Goal: Task Accomplishment & Management: Manage account settings

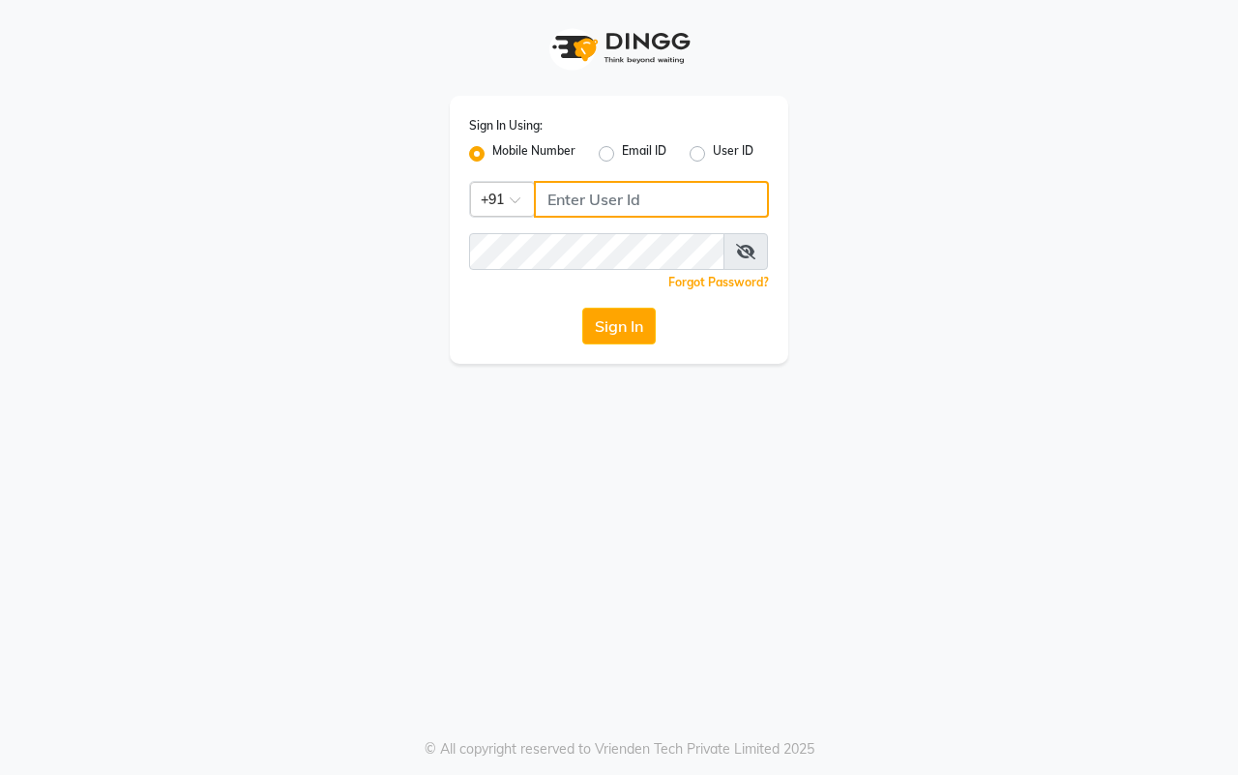
click at [576, 190] on input "Username" at bounding box center [651, 199] width 235 height 37
type input "9623982583"
drag, startPoint x: 543, startPoint y: 518, endPoint x: 542, endPoint y: 508, distance: 10.7
click at [542, 513] on div "Sign In Using: Mobile Number Email ID User ID Country Code × +91 9623982583 Rem…" at bounding box center [619, 387] width 1238 height 775
click at [595, 324] on button "Sign In" at bounding box center [619, 326] width 74 height 37
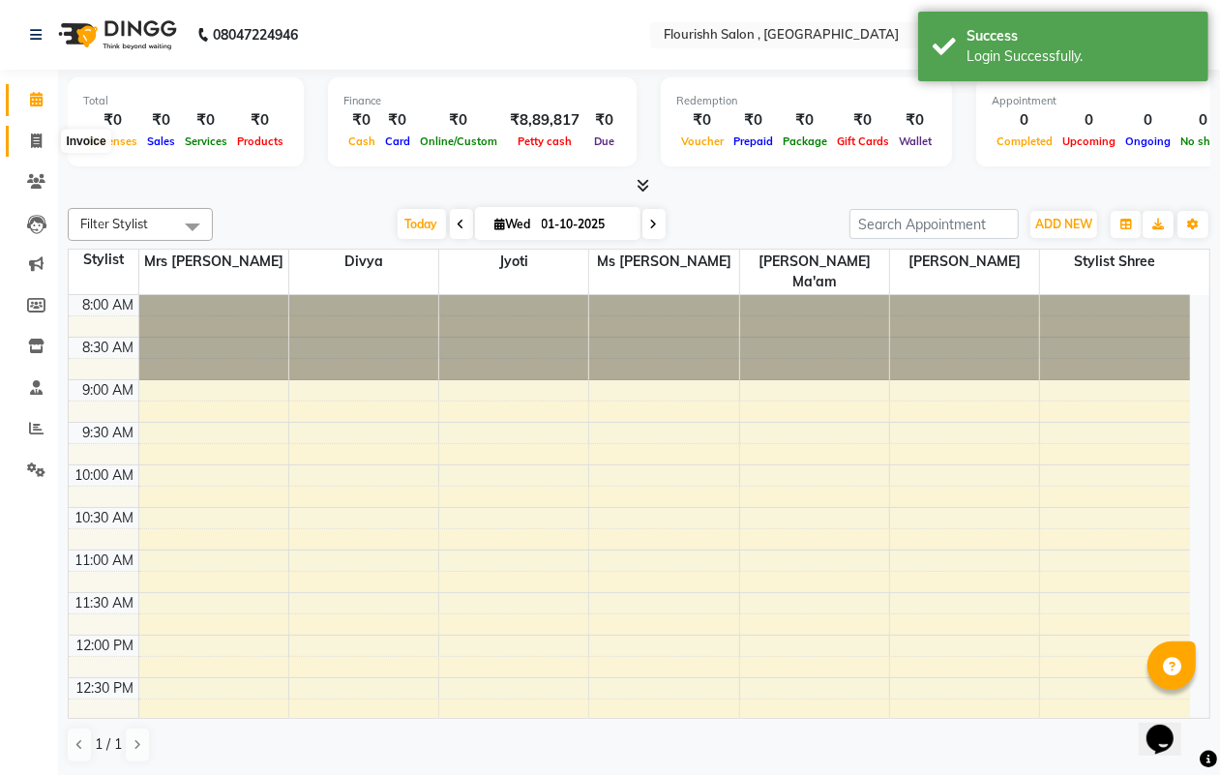
click at [31, 137] on icon at bounding box center [36, 140] width 11 height 15
select select "4182"
select select "service"
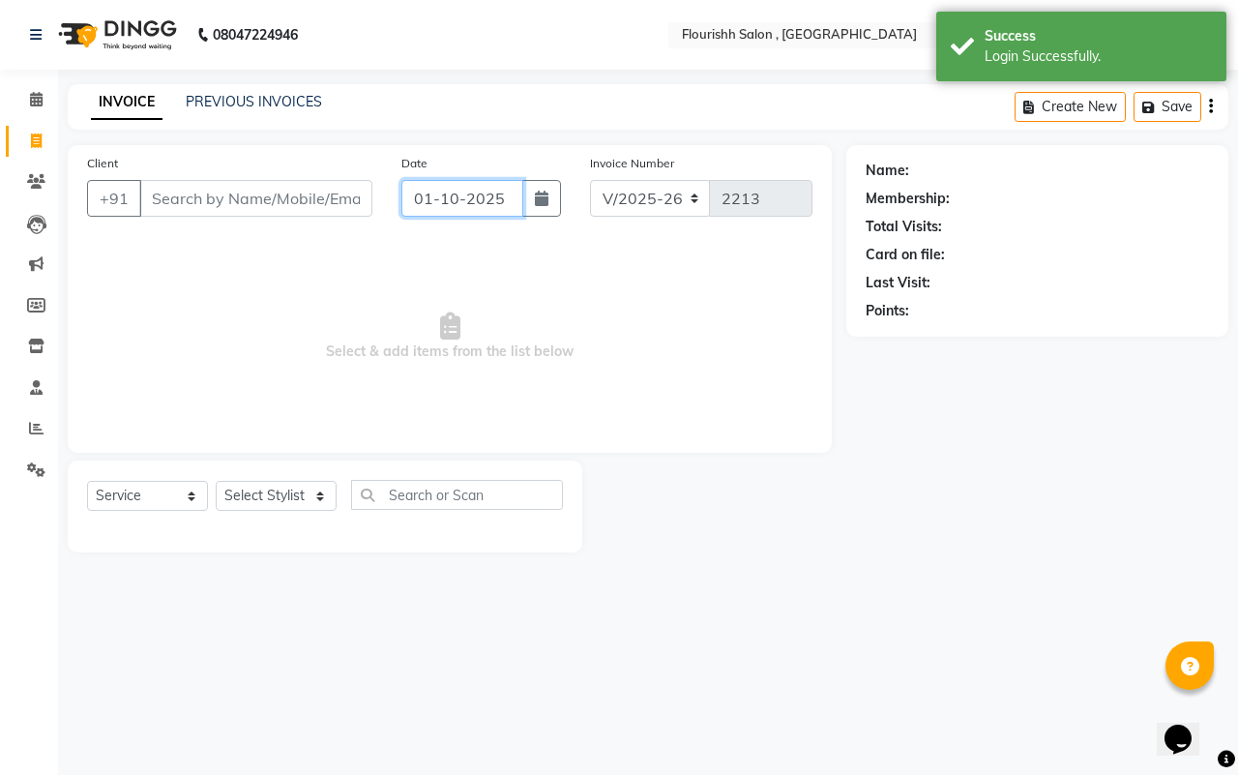
click at [438, 208] on input "01-10-2025" at bounding box center [462, 198] width 122 height 37
select select "10"
select select "2025"
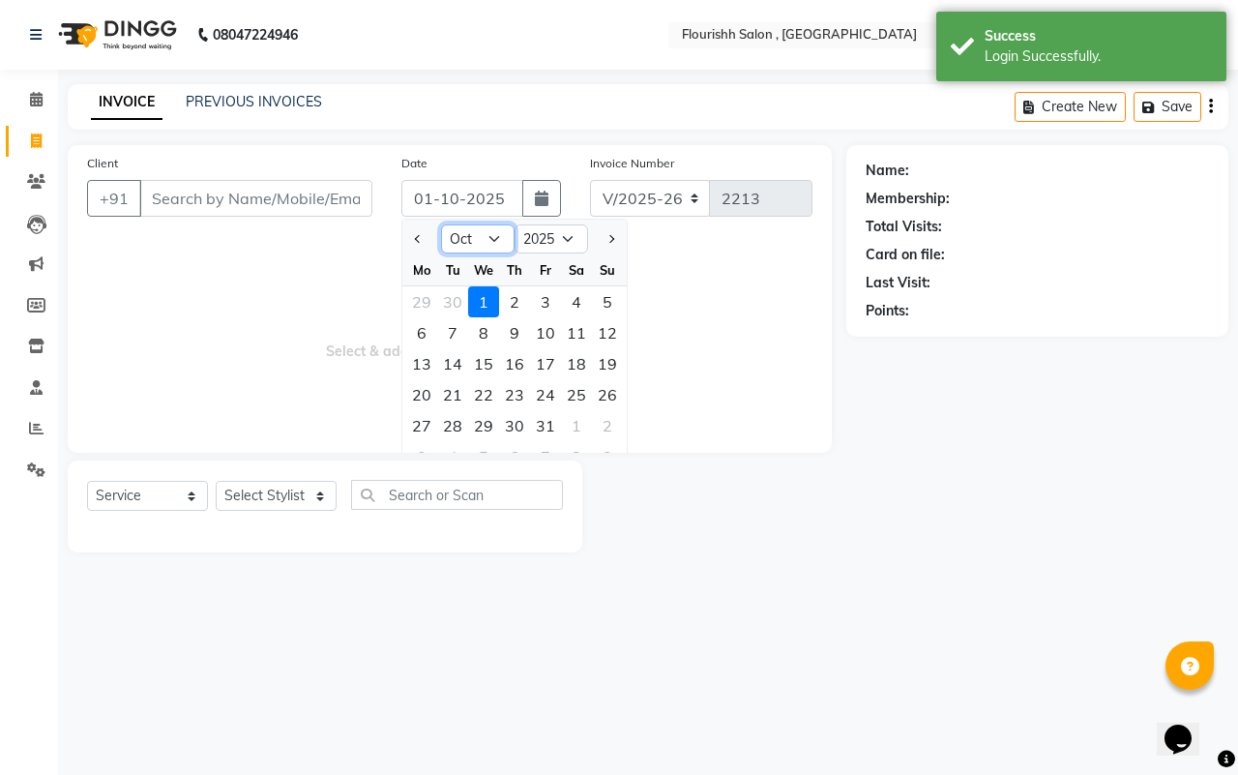
click at [470, 251] on select "Jan Feb Mar Apr May Jun [DATE] Aug Sep Oct Nov Dec" at bounding box center [478, 238] width 74 height 29
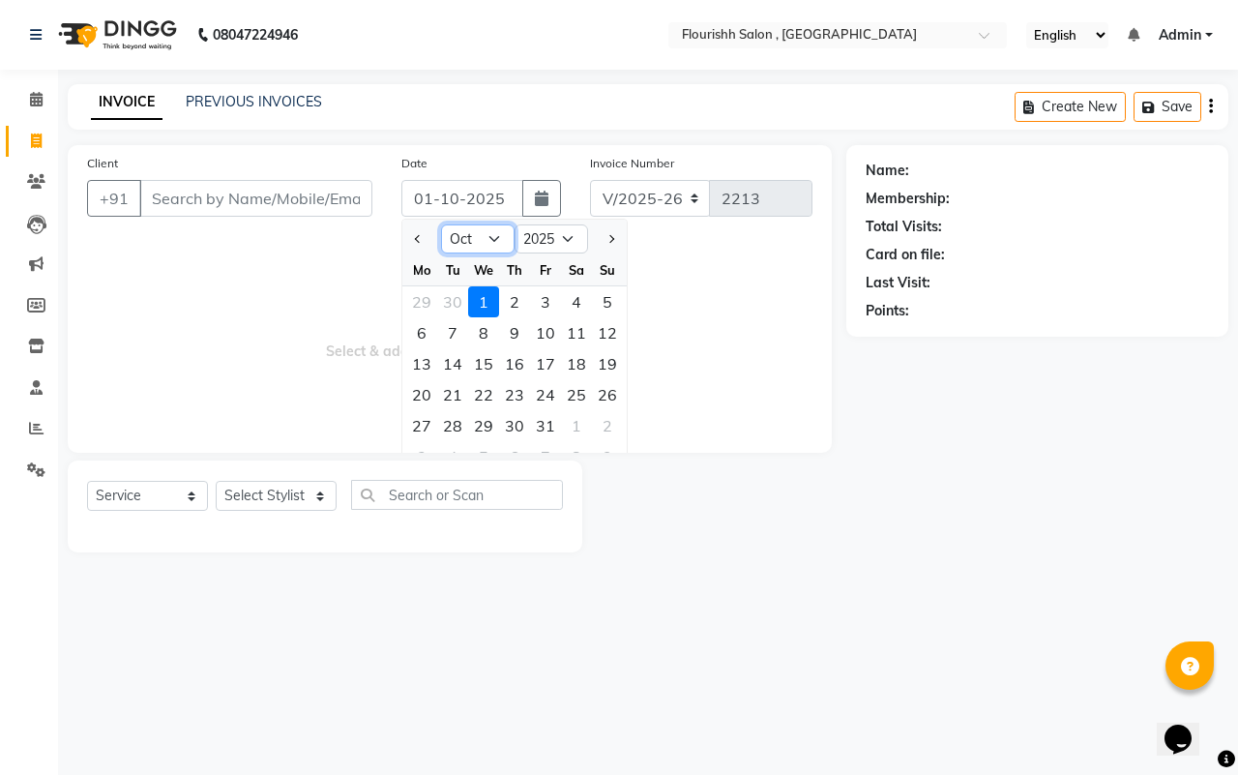
select select "9"
click at [441, 224] on select "Jan Feb Mar Apr May Jun [DATE] Aug Sep Oct Nov Dec" at bounding box center [478, 238] width 74 height 29
click at [452, 430] on div "30" at bounding box center [452, 425] width 31 height 31
type input "[DATE]"
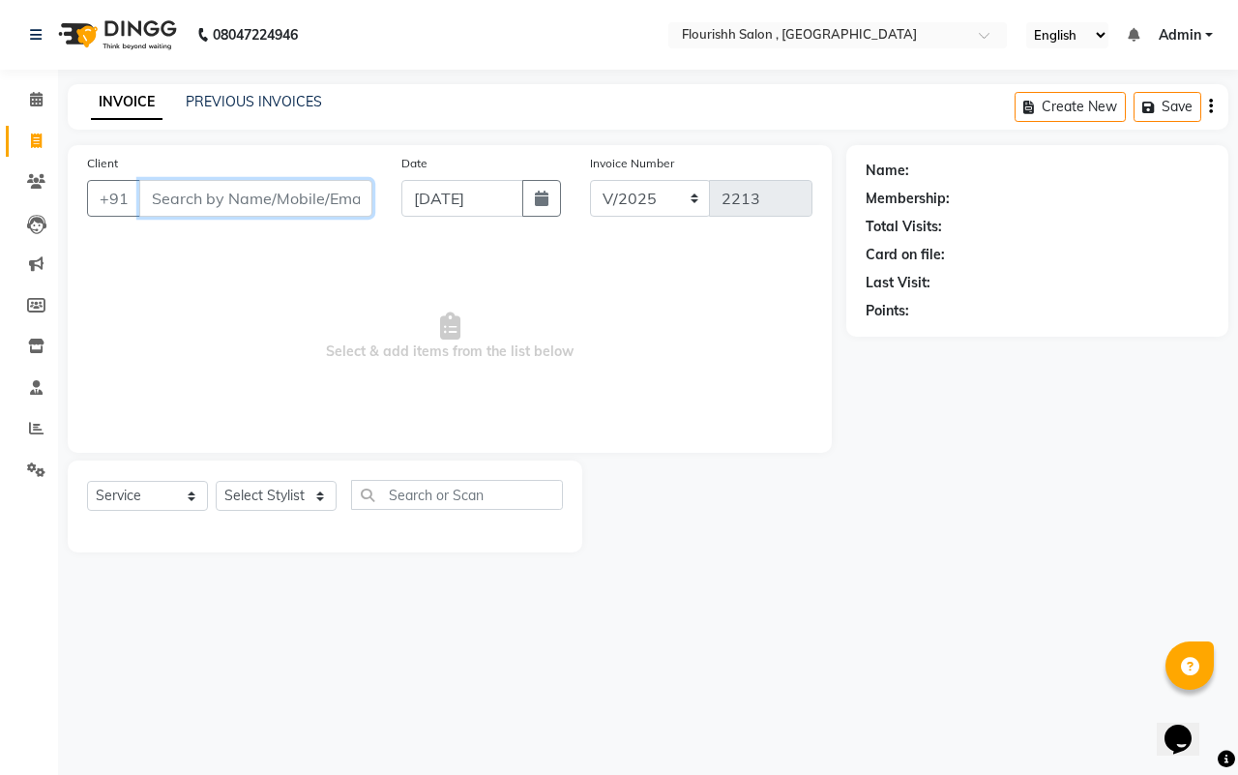
click at [210, 204] on input "Client" at bounding box center [255, 198] width 233 height 37
click at [180, 199] on input "7922094" at bounding box center [206, 198] width 134 height 37
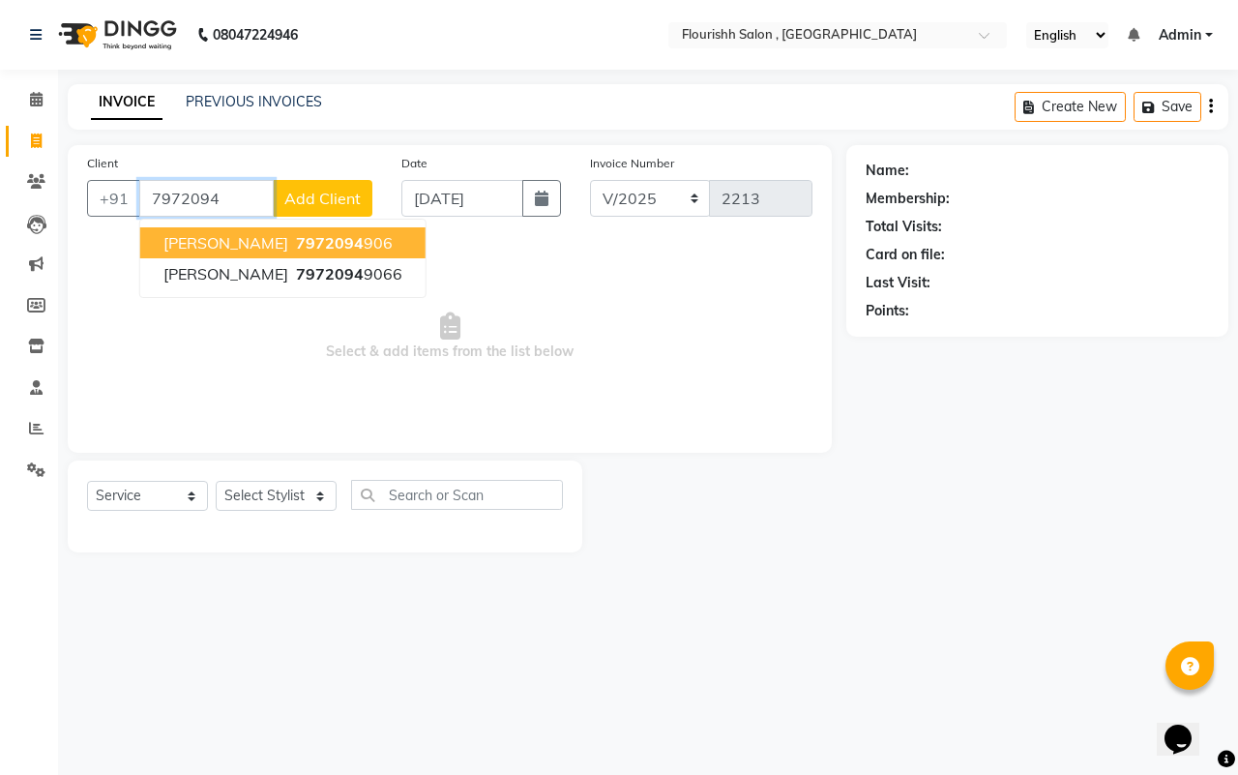
click at [180, 247] on span "rucha" at bounding box center [225, 242] width 125 height 19
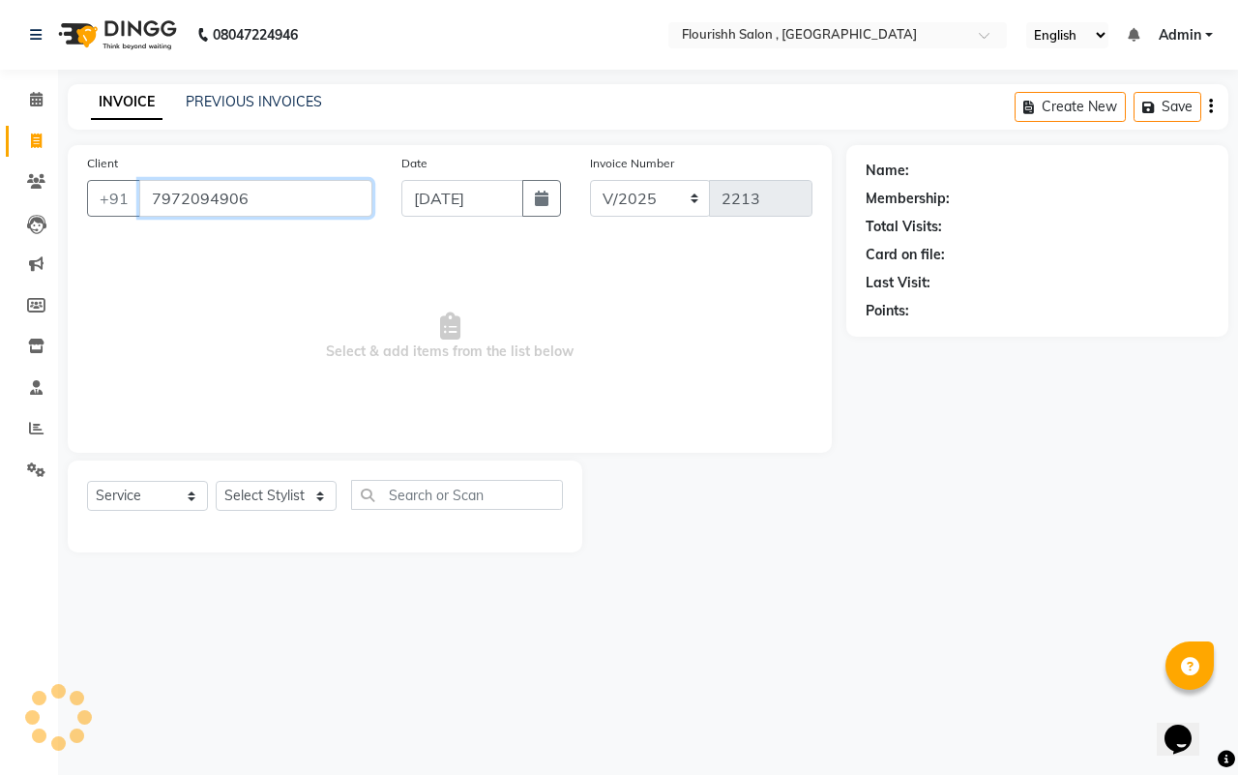
type input "7972094906"
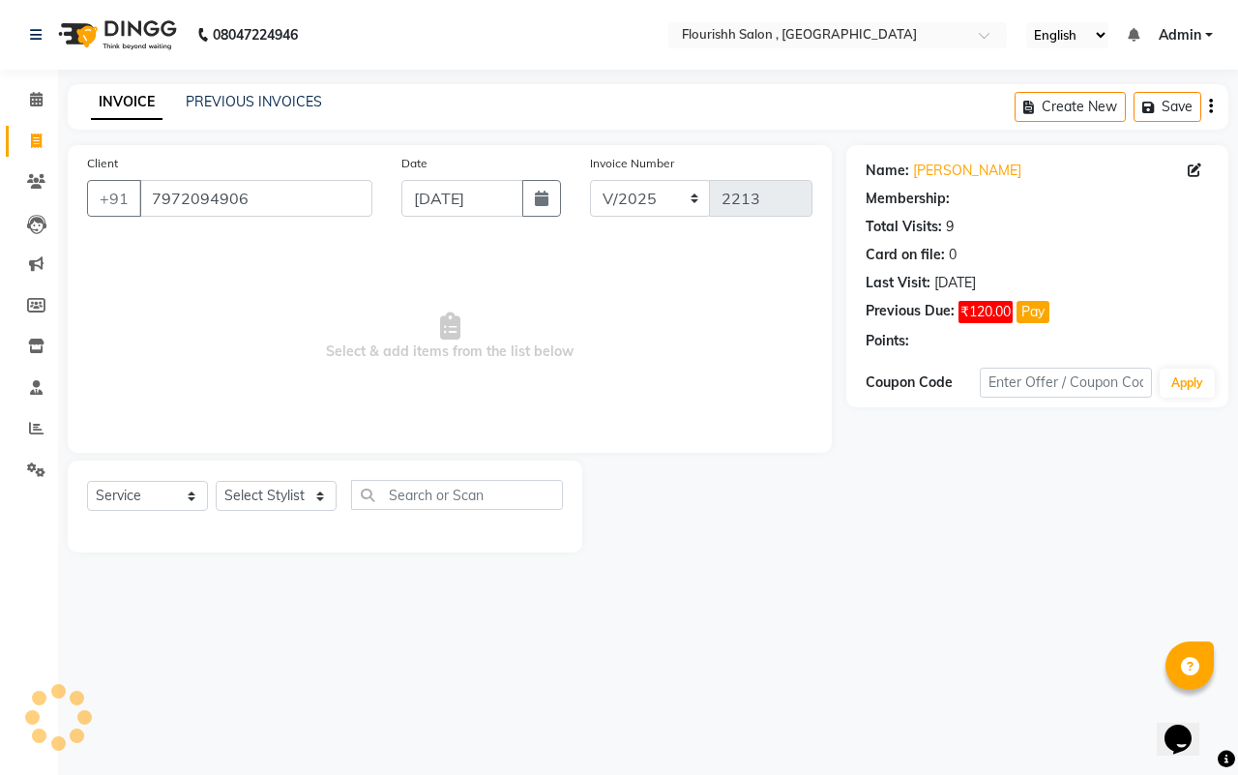
select select "1: Object"
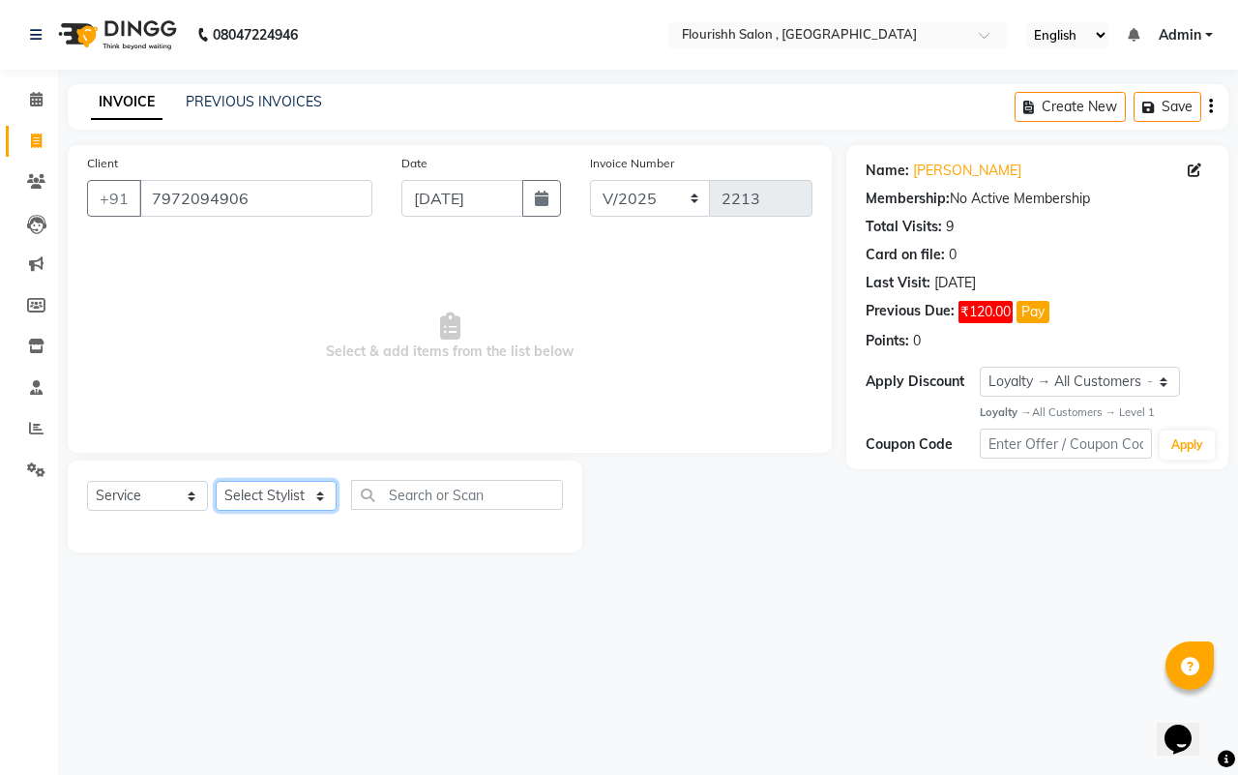
click at [283, 495] on select "Select Stylist [PERSON_NAME] jyoti Manager Mrs [PERSON_NAME] Ms [PERSON_NAME] […" at bounding box center [276, 496] width 121 height 30
select select "83358"
click at [216, 481] on select "Select Stylist [PERSON_NAME] jyoti Manager Mrs [PERSON_NAME] Ms [PERSON_NAME] […" at bounding box center [276, 496] width 121 height 30
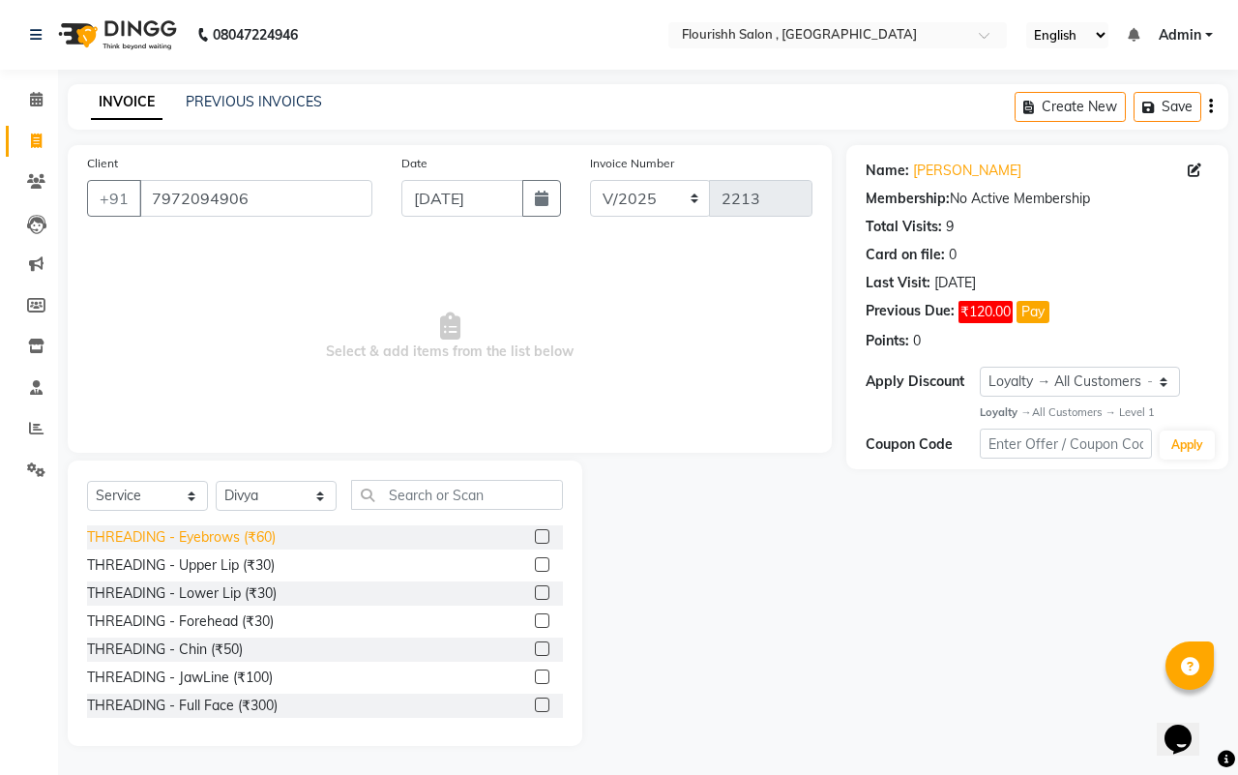
click at [192, 530] on div "THREADING - Eyebrows (₹60)" at bounding box center [181, 537] width 189 height 20
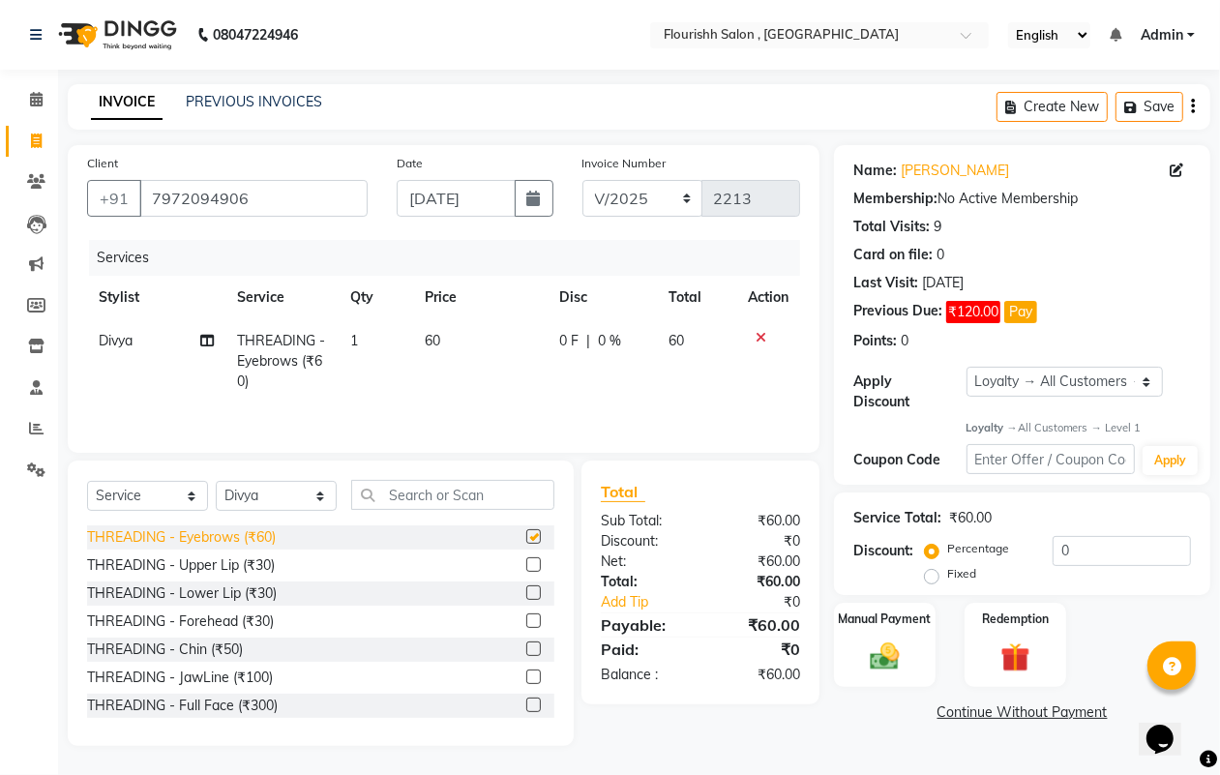
checkbox input "false"
click at [194, 564] on div "THREADING - Upper Lip (₹30)" at bounding box center [181, 565] width 188 height 20
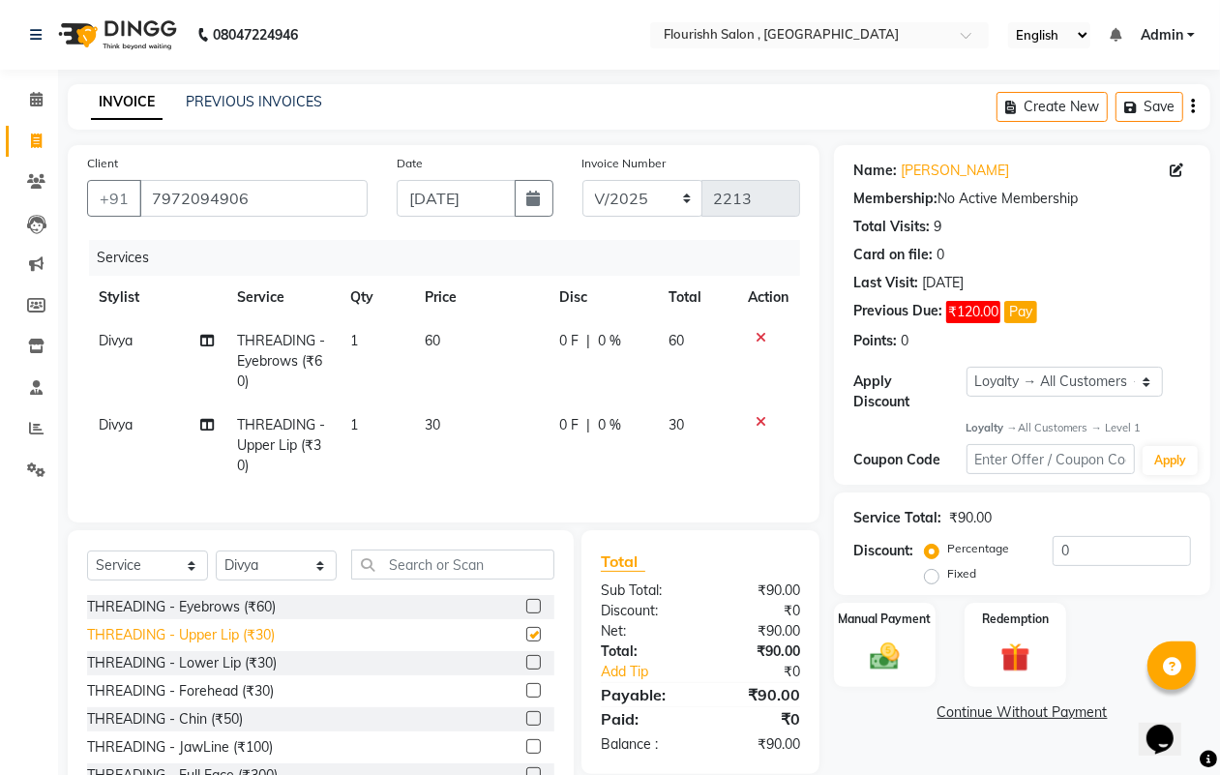
checkbox input "false"
click at [192, 673] on div "THREADING - Lower Lip (₹30)" at bounding box center [182, 663] width 190 height 20
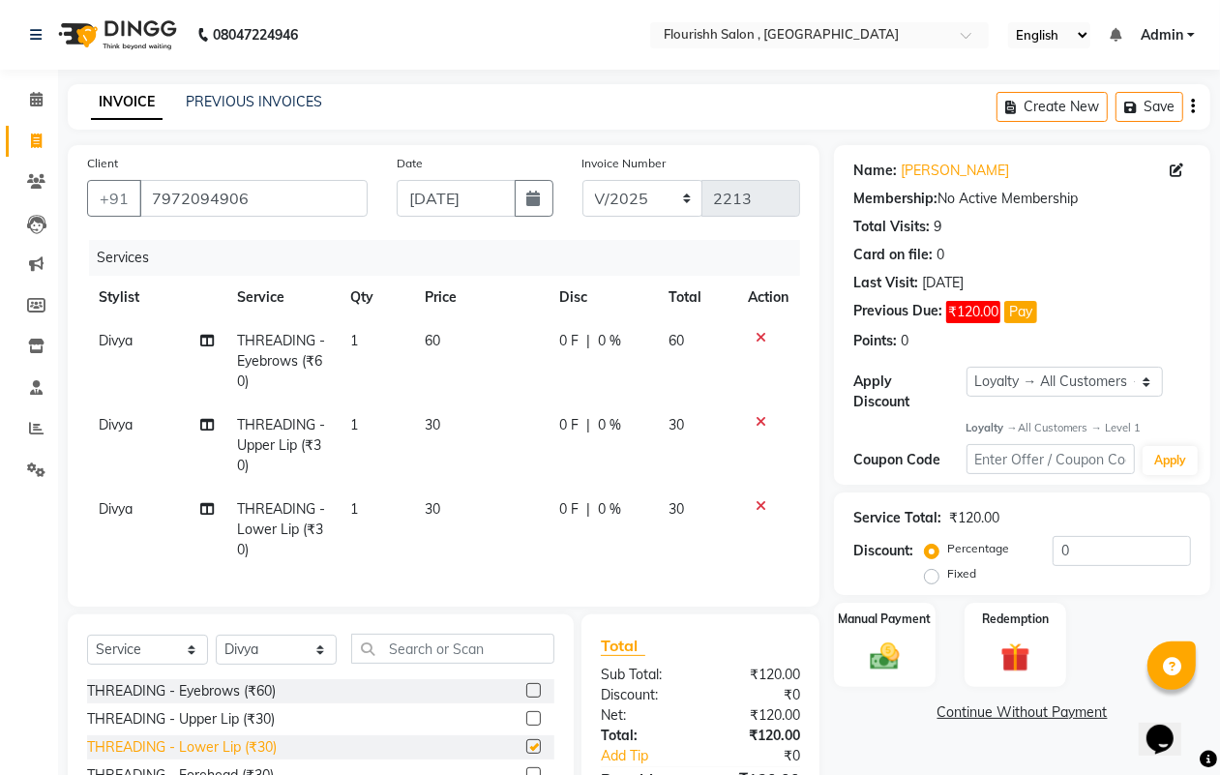
checkbox input "false"
click at [895, 668] on img at bounding box center [884, 656] width 48 height 35
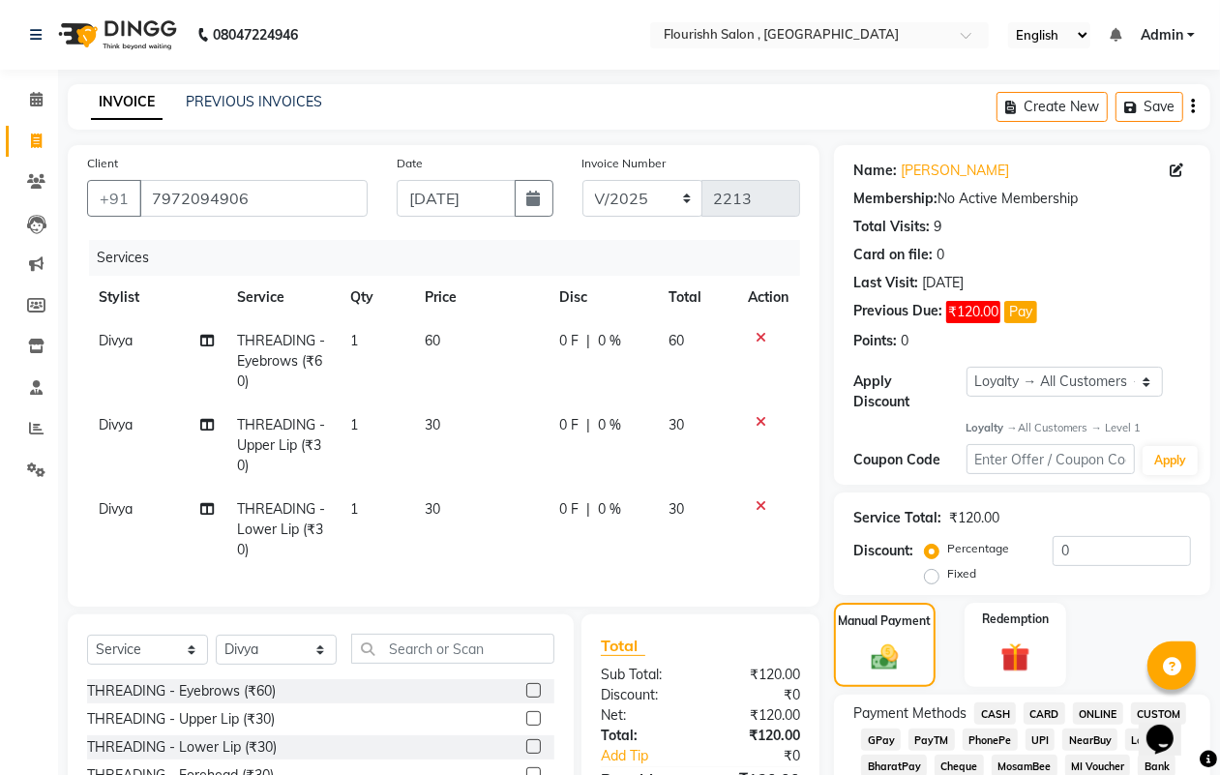
click at [866, 737] on span "GPay" at bounding box center [881, 739] width 40 height 22
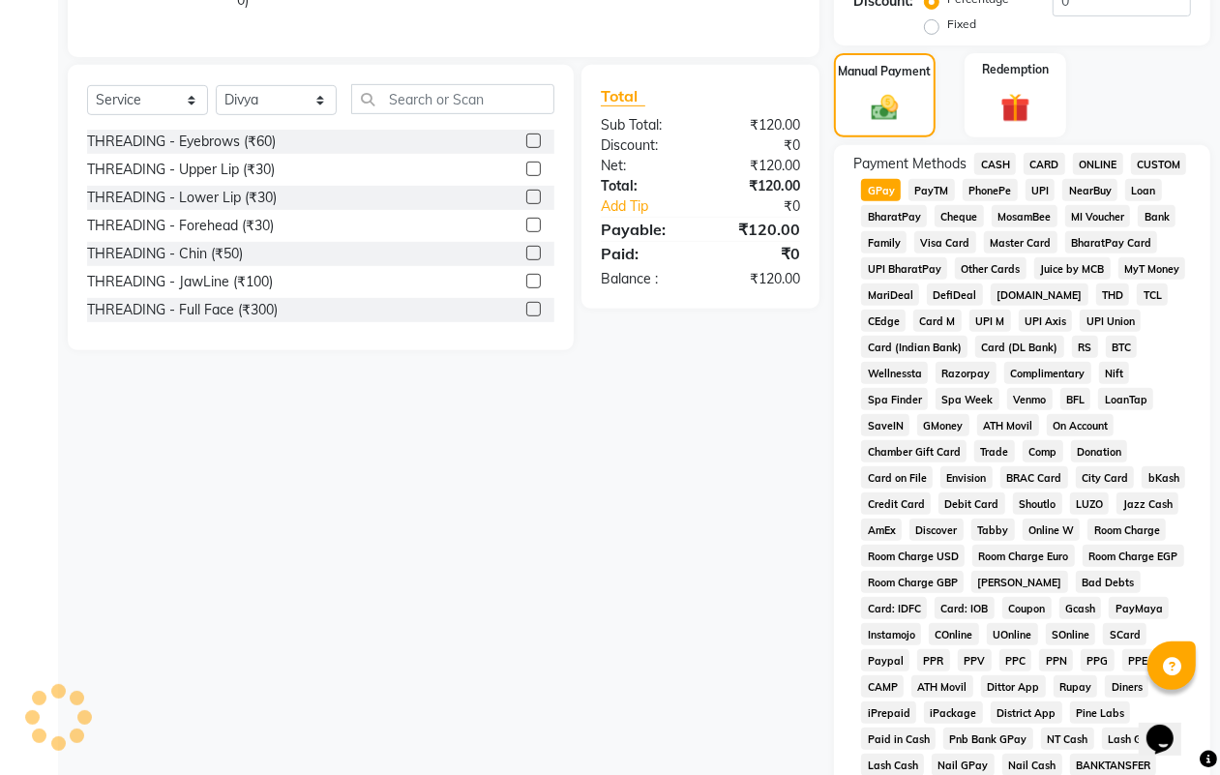
scroll to position [857, 0]
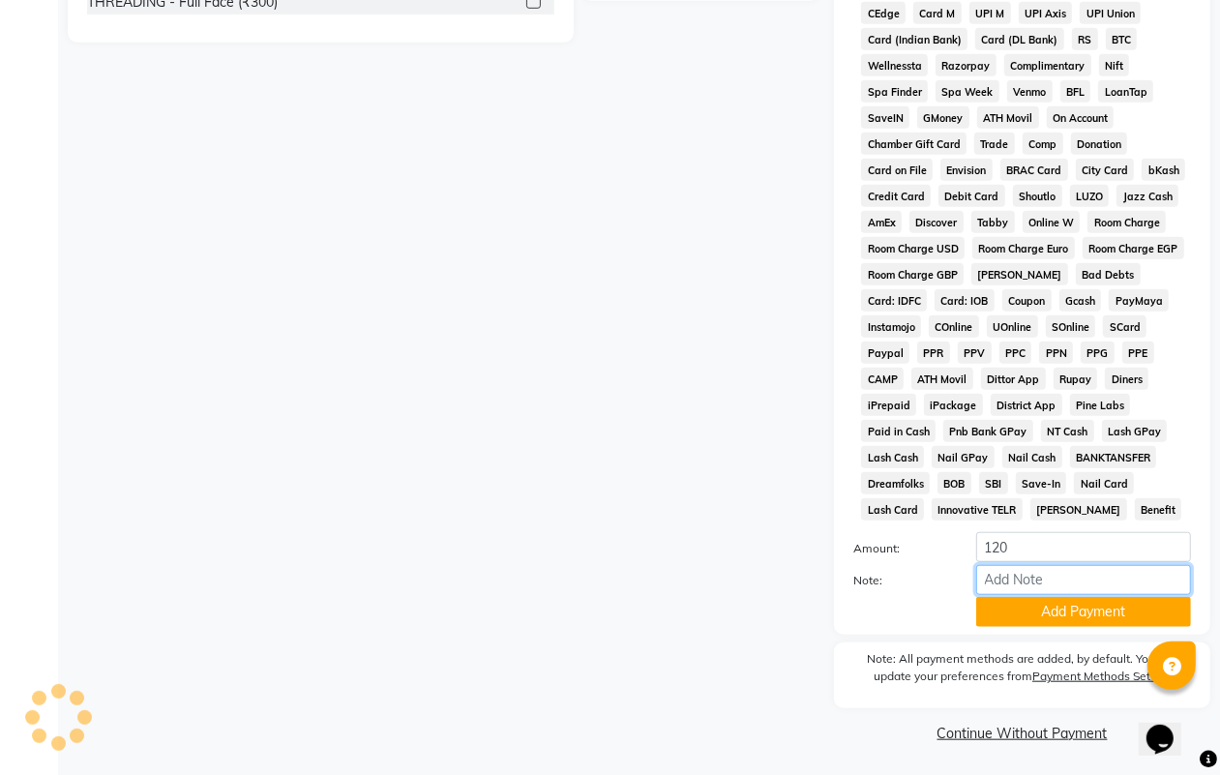
click at [1090, 592] on input "Note:" at bounding box center [1083, 580] width 215 height 30
click at [1075, 610] on button "Add Payment" at bounding box center [1083, 612] width 215 height 30
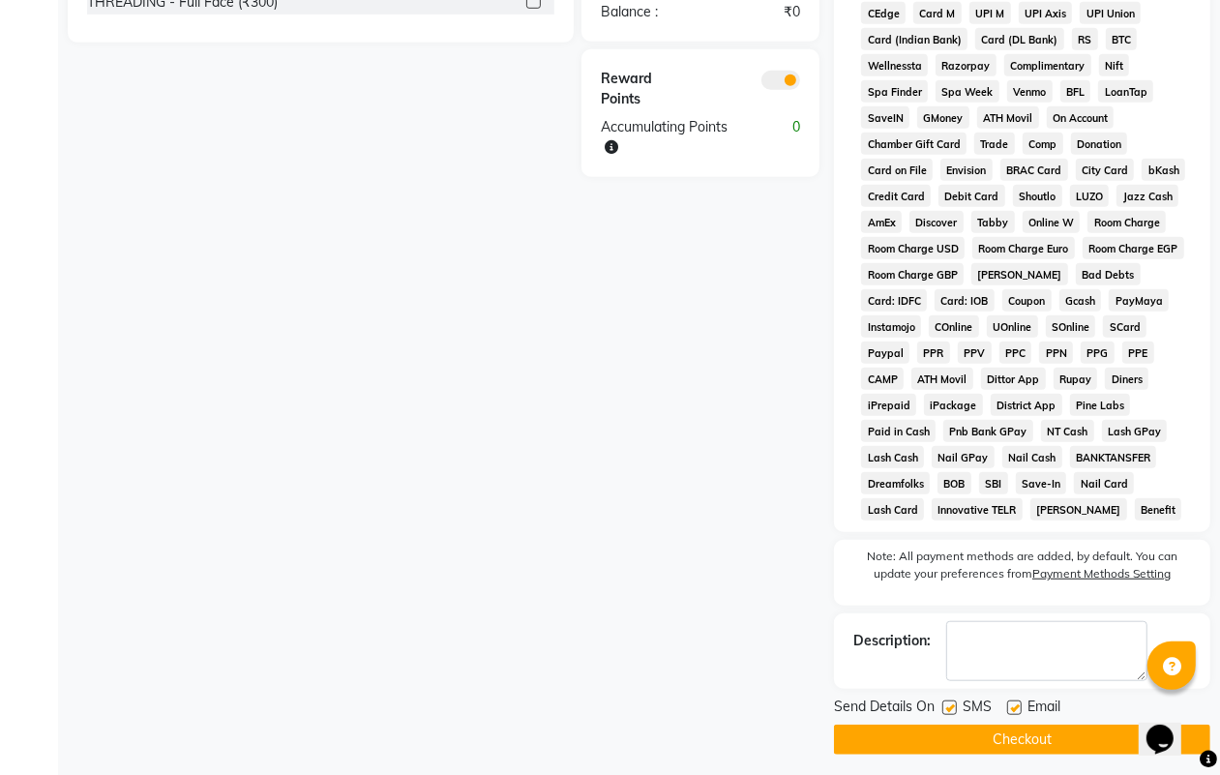
click at [946, 711] on label at bounding box center [949, 707] width 15 height 15
click at [946, 711] on input "checkbox" at bounding box center [948, 708] width 13 height 13
checkbox input "false"
click at [1013, 709] on label at bounding box center [1014, 707] width 15 height 15
click at [1013, 709] on input "checkbox" at bounding box center [1013, 708] width 13 height 13
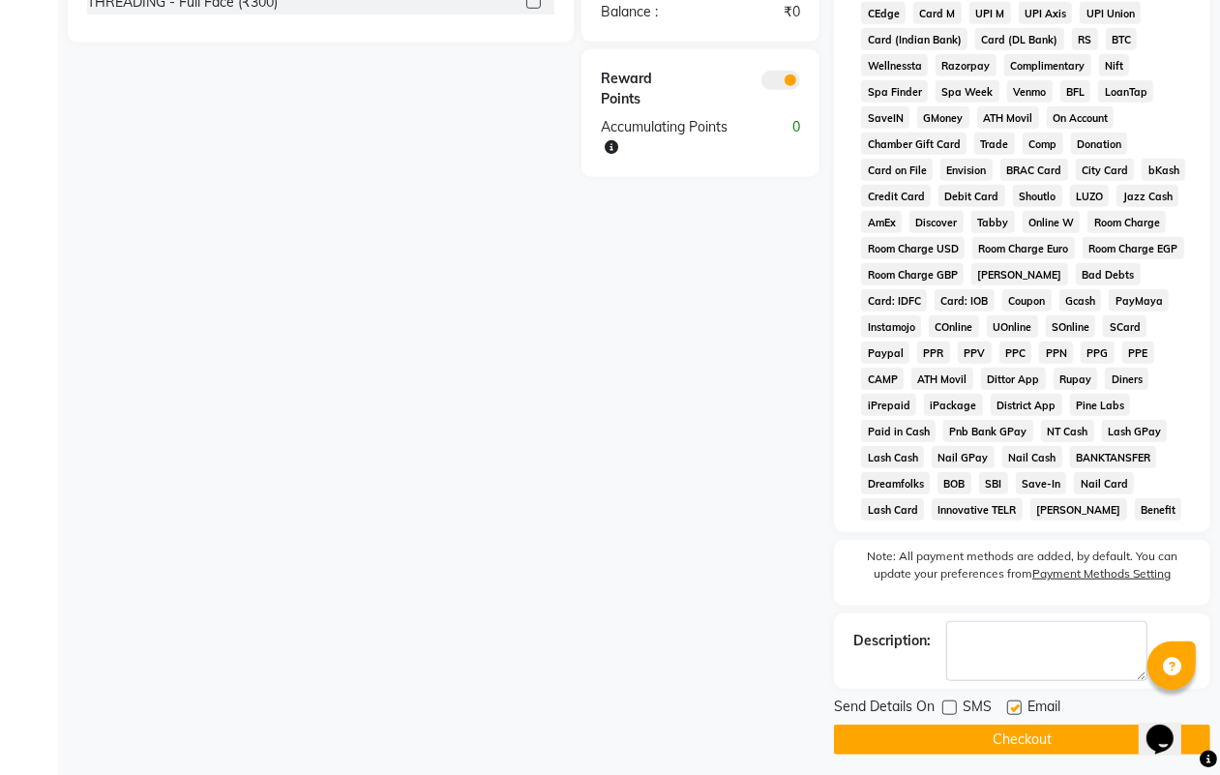
checkbox input "false"
click at [1016, 727] on button "Checkout" at bounding box center [1022, 739] width 376 height 30
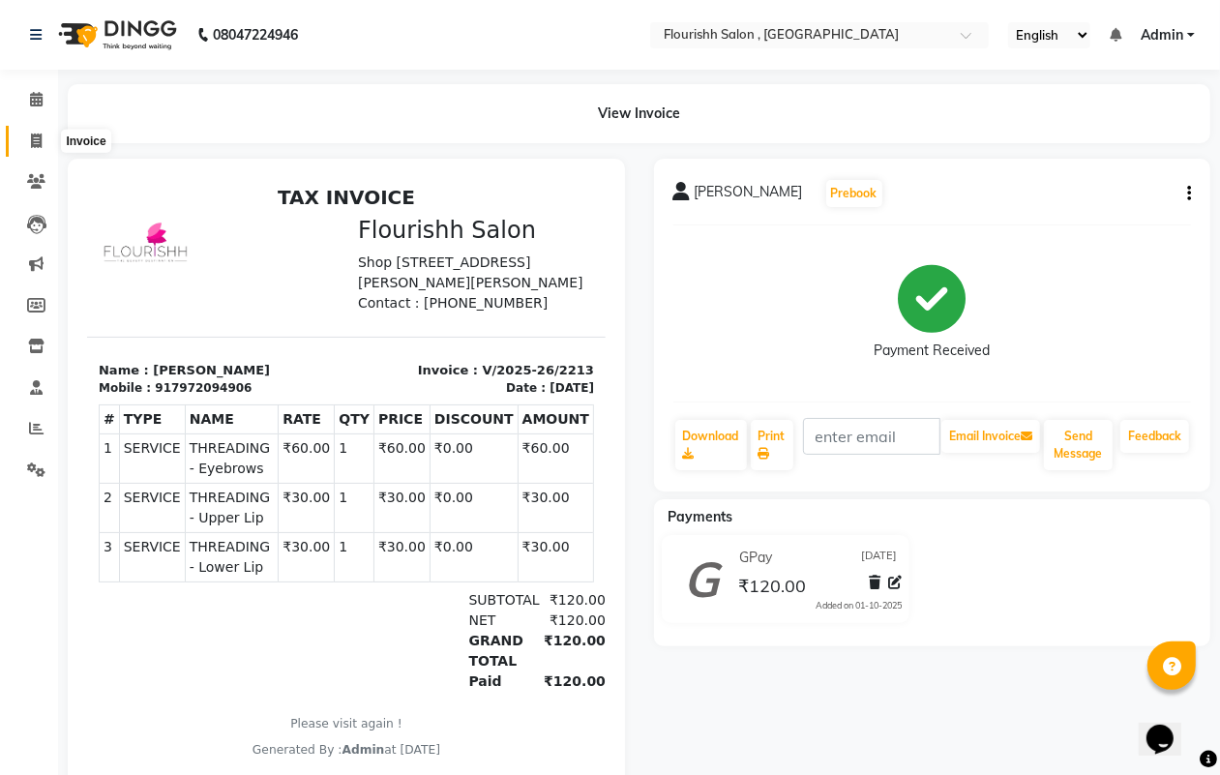
click at [25, 133] on span at bounding box center [36, 142] width 34 height 22
select select "service"
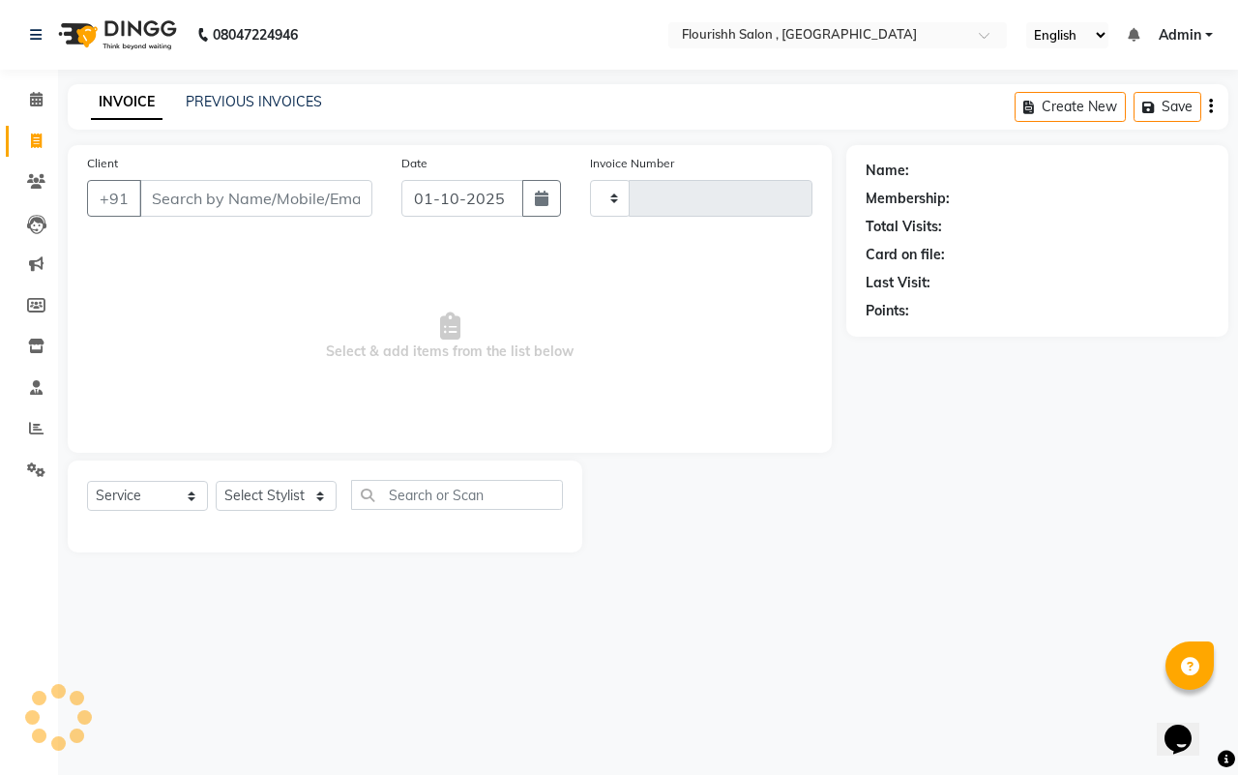
type input "2214"
select select "4182"
click at [458, 209] on input "01-10-2025" at bounding box center [462, 198] width 122 height 37
select select "10"
select select "2025"
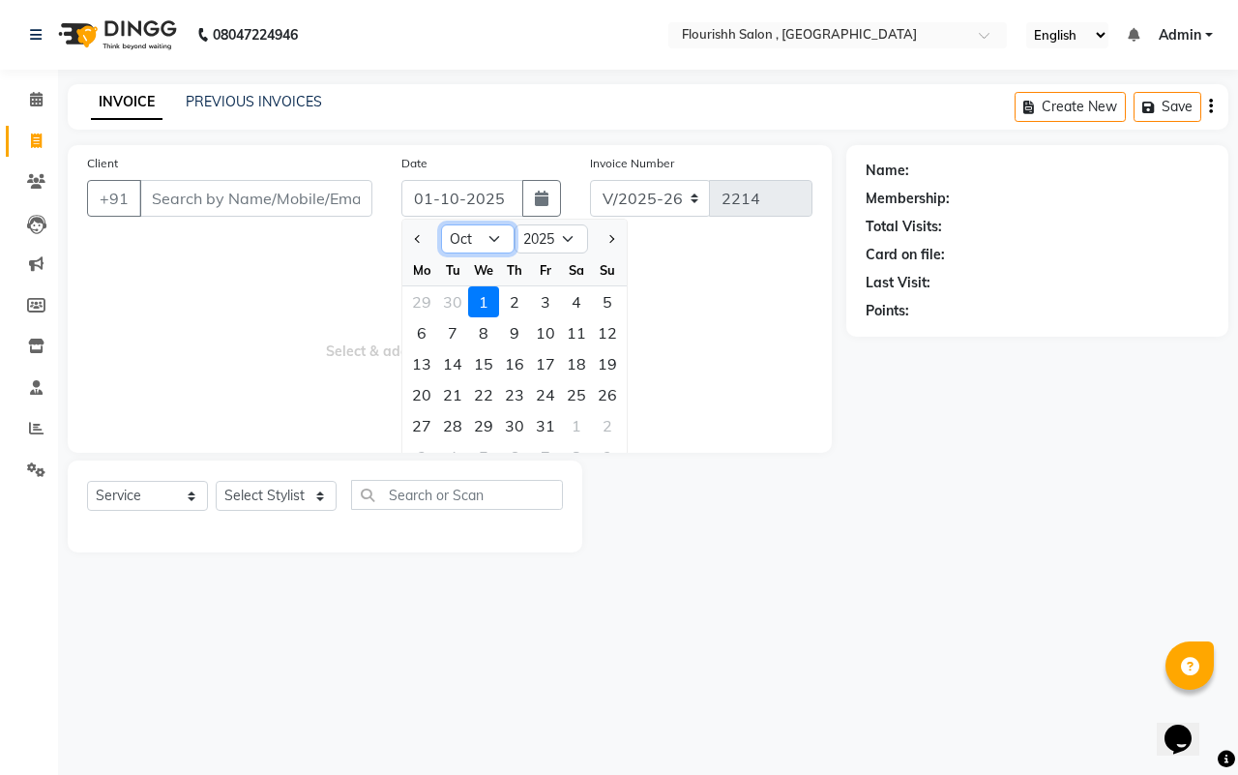
click at [479, 240] on select "Jan Feb Mar Apr May Jun [DATE] Aug Sep Oct Nov Dec" at bounding box center [478, 238] width 74 height 29
select select "9"
click at [441, 224] on select "Jan Feb Mar Apr May Jun [DATE] Aug Sep Oct Nov Dec" at bounding box center [478, 238] width 74 height 29
click at [442, 417] on div "30" at bounding box center [452, 425] width 31 height 31
type input "[DATE]"
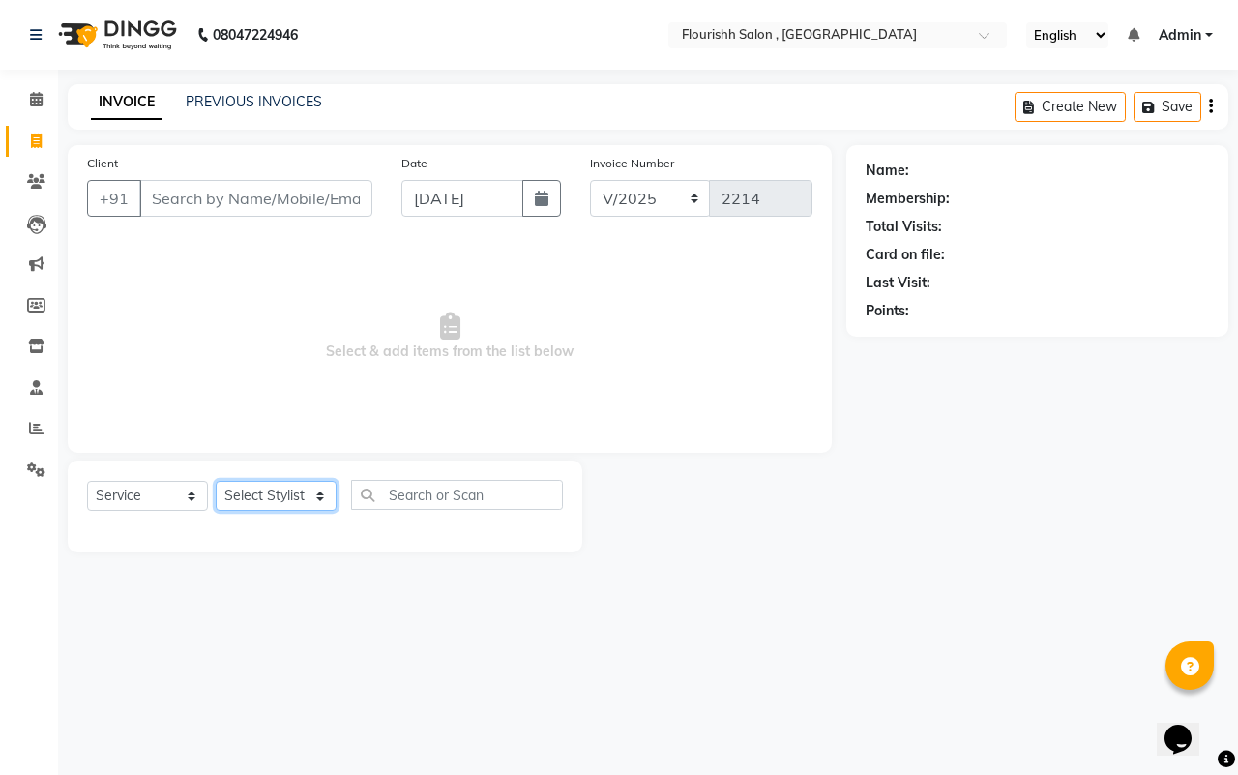
click at [279, 494] on select "Select Stylist [PERSON_NAME] jyoti Manager Mrs [PERSON_NAME] Ms [PERSON_NAME] […" at bounding box center [276, 496] width 121 height 30
click at [175, 211] on input "Client" at bounding box center [255, 198] width 233 height 37
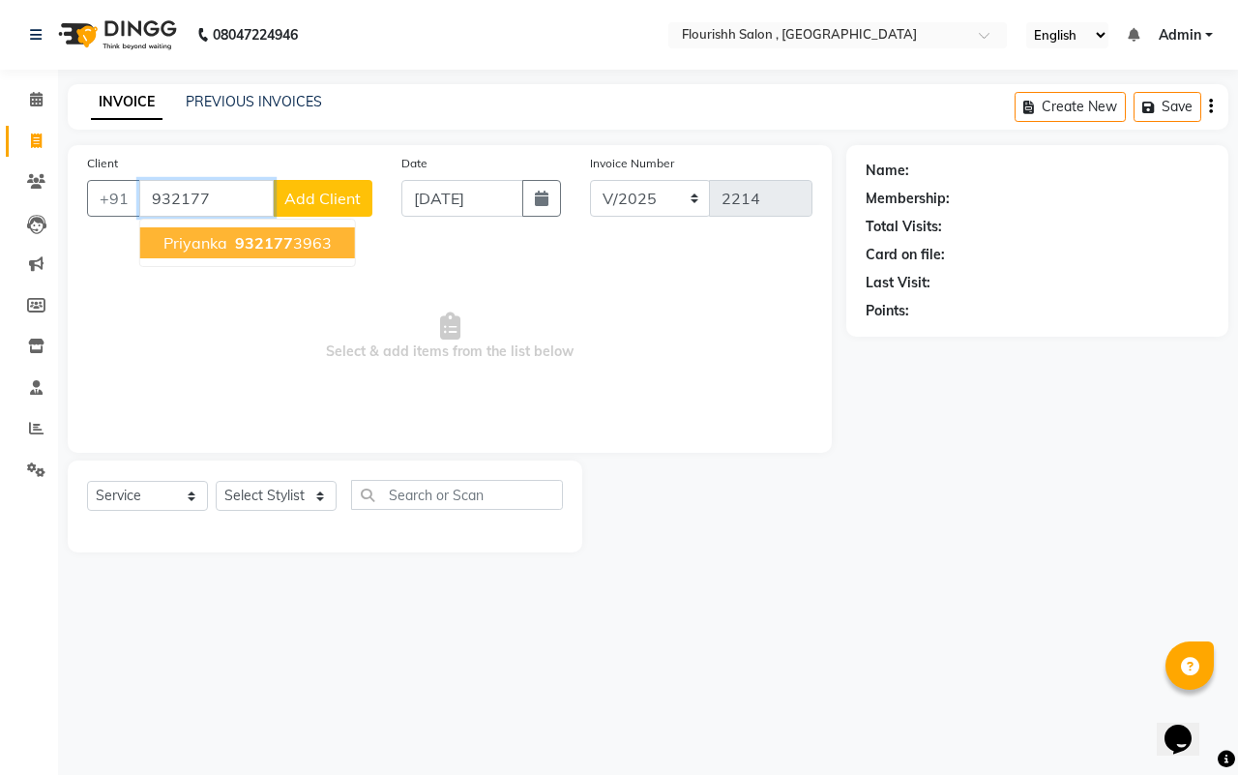
click at [225, 239] on button "Priyanka 932177 3963" at bounding box center [247, 242] width 215 height 31
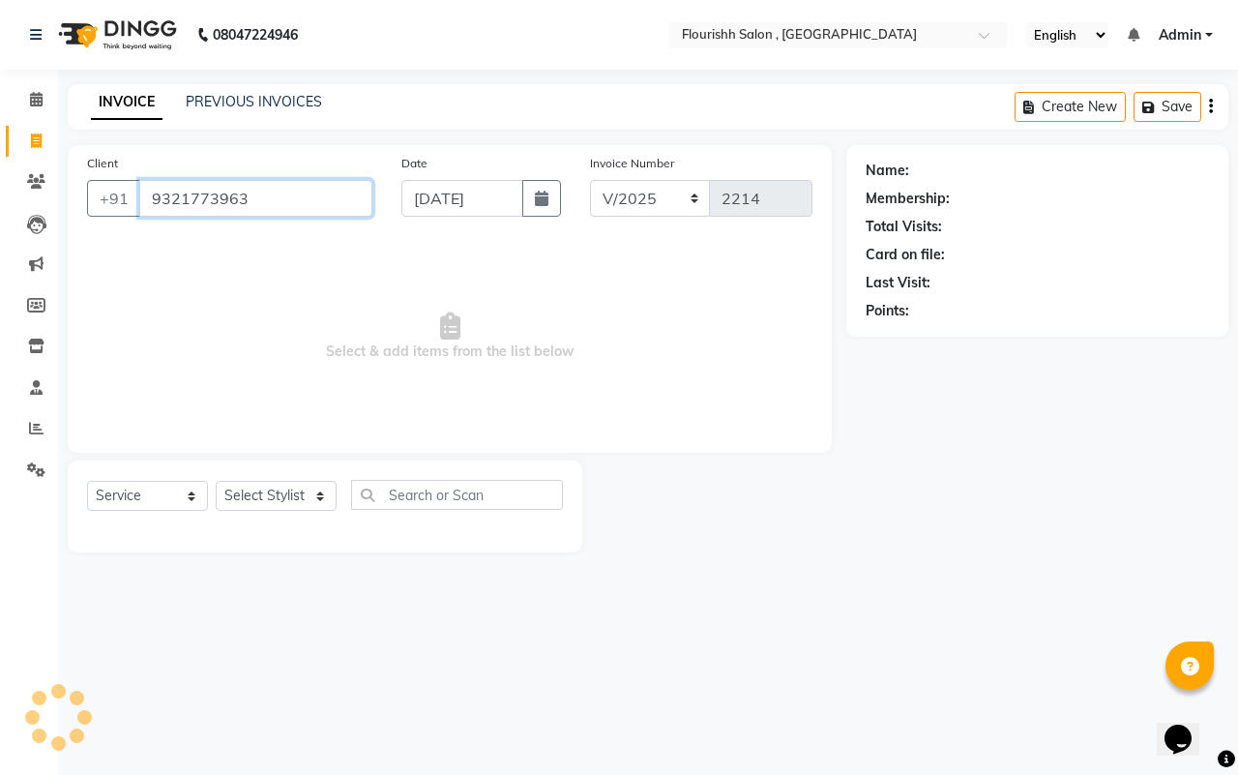
type input "9321773963"
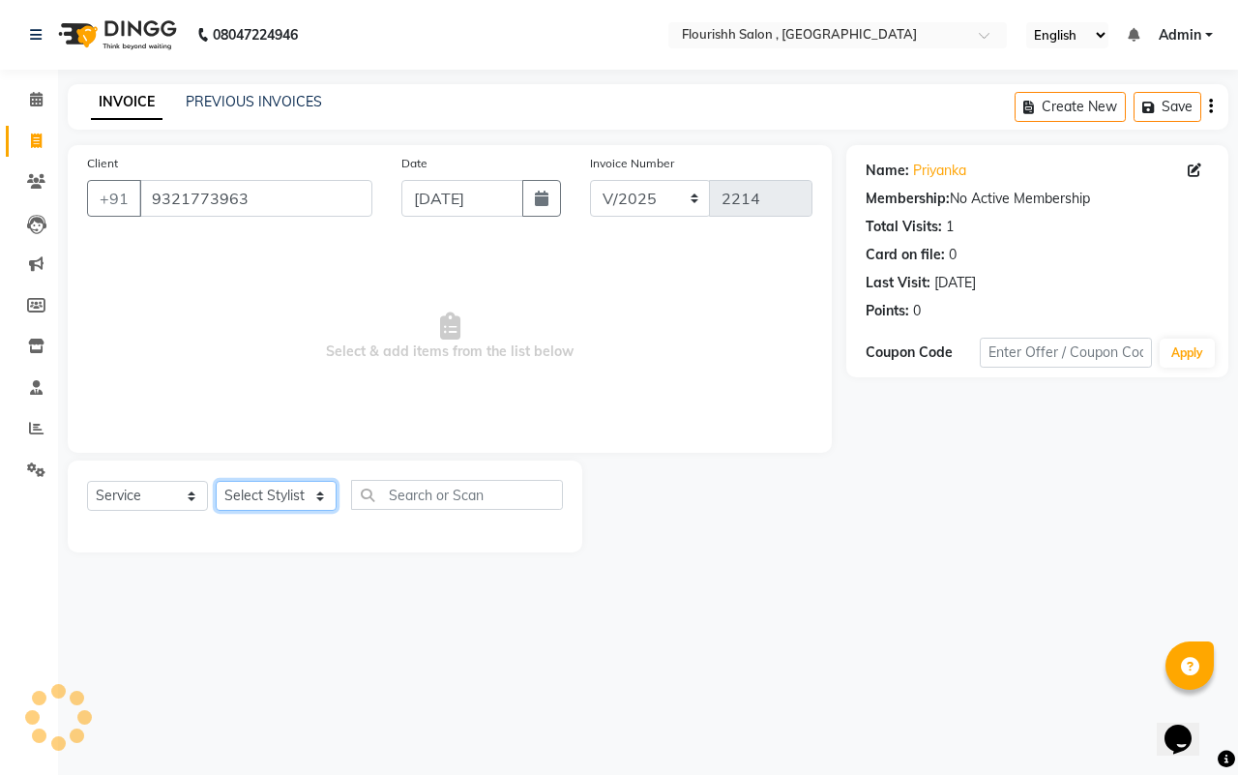
click at [248, 494] on select "Select Stylist [PERSON_NAME] jyoti Manager Mrs [PERSON_NAME] Ms [PERSON_NAME] […" at bounding box center [276, 496] width 121 height 30
select select "21779"
click at [216, 481] on select "Select Stylist [PERSON_NAME] jyoti Manager Mrs [PERSON_NAME] Ms [PERSON_NAME] […" at bounding box center [276, 496] width 121 height 30
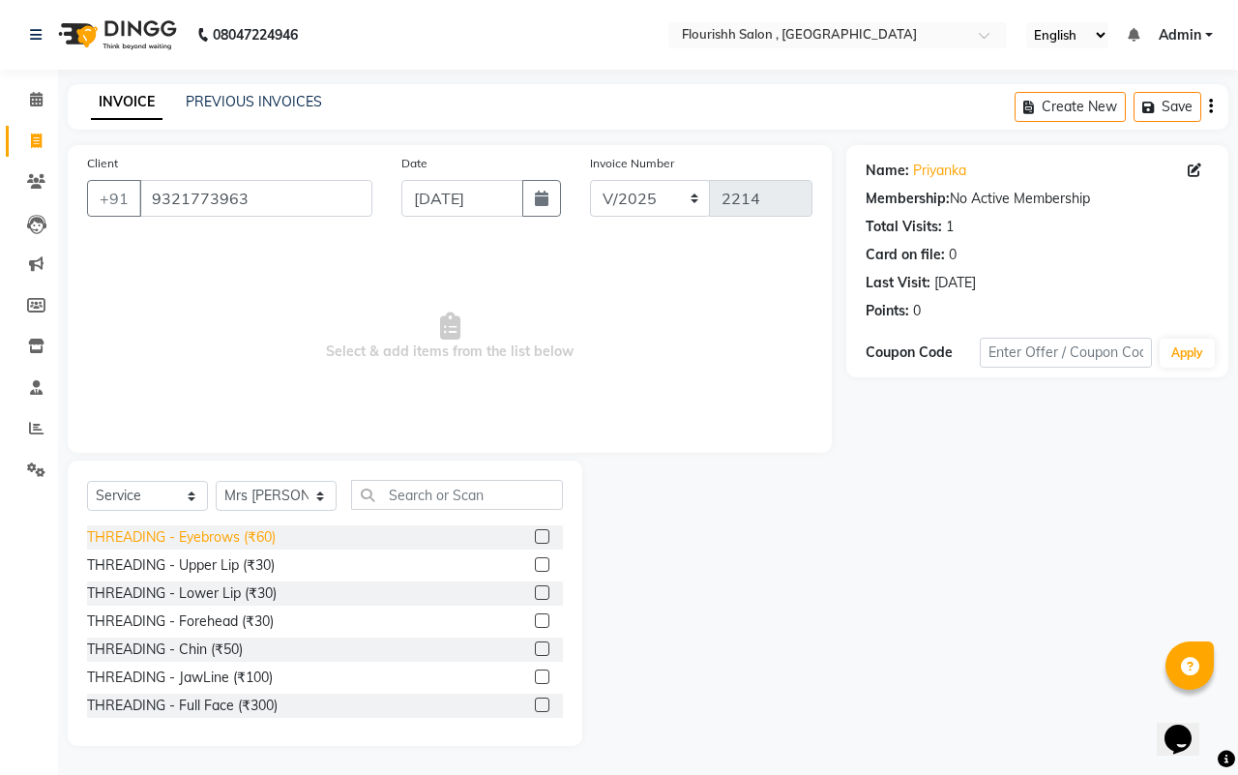
click at [233, 537] on div "THREADING - Eyebrows (₹60)" at bounding box center [181, 537] width 189 height 20
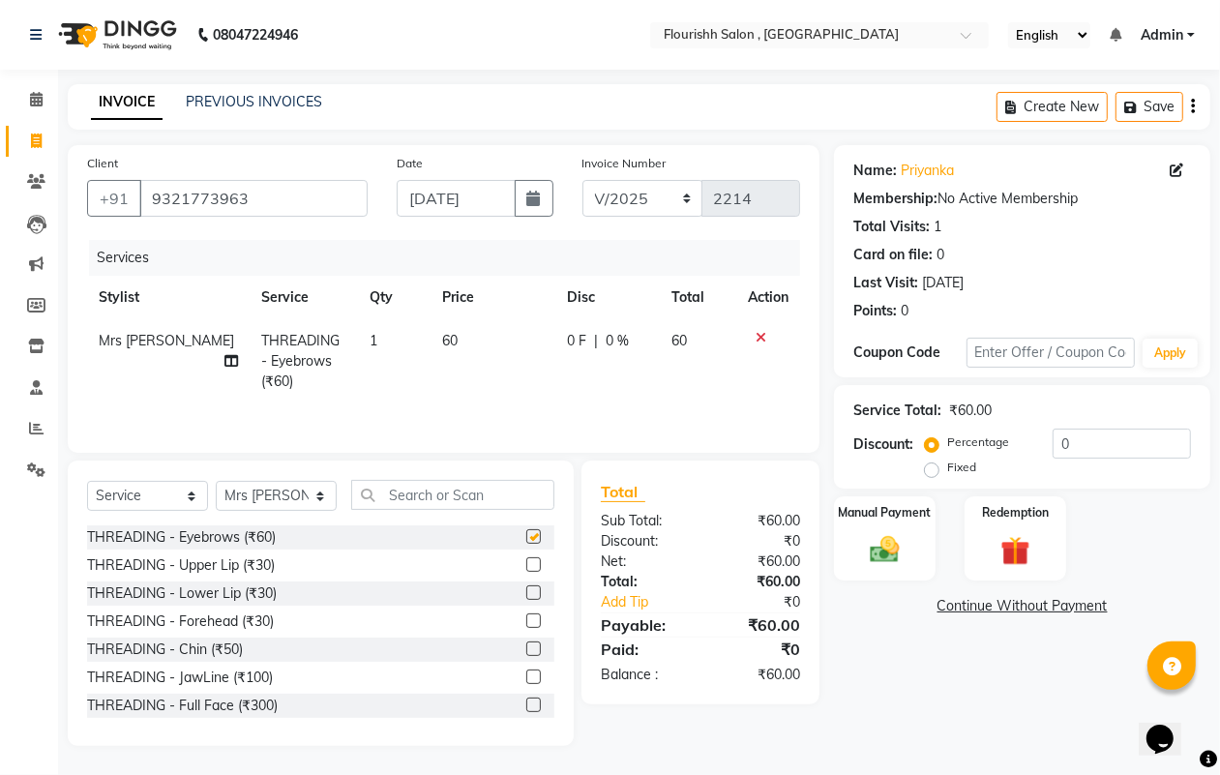
checkbox input "false"
click at [900, 567] on div "Manual Payment" at bounding box center [884, 538] width 105 height 88
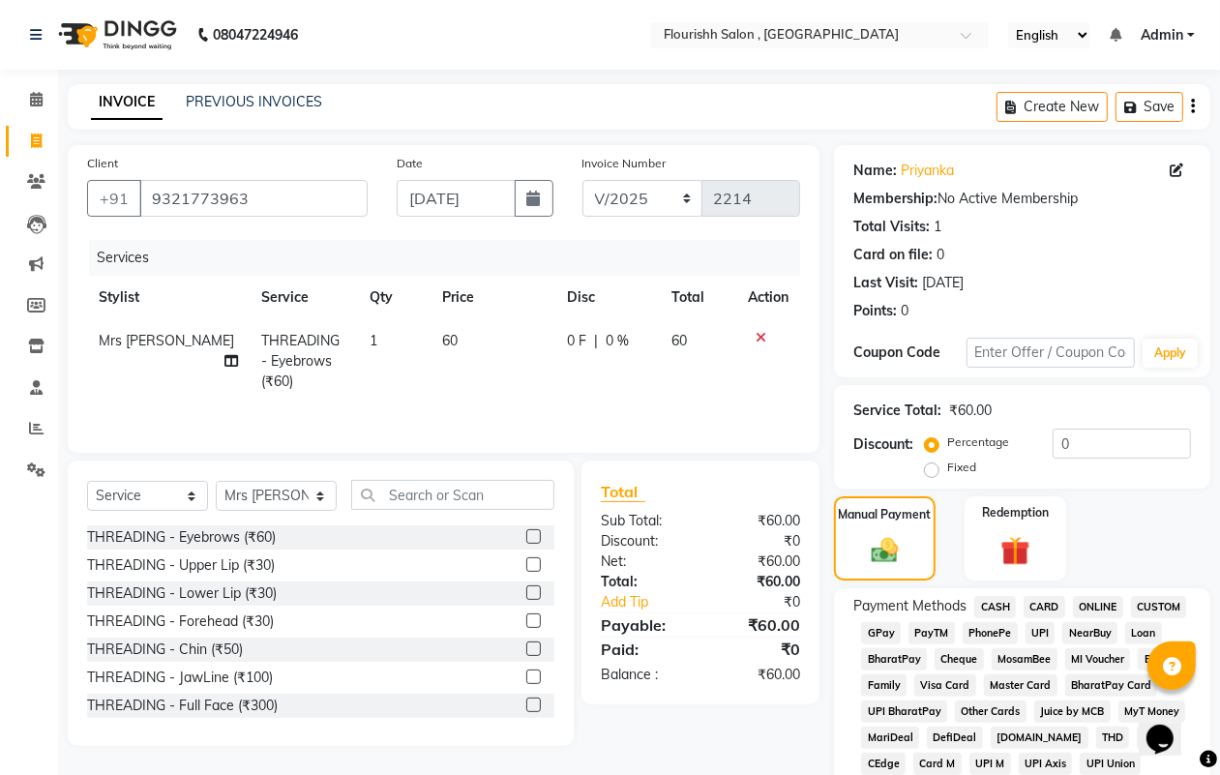
click at [888, 626] on span "GPay" at bounding box center [881, 633] width 40 height 22
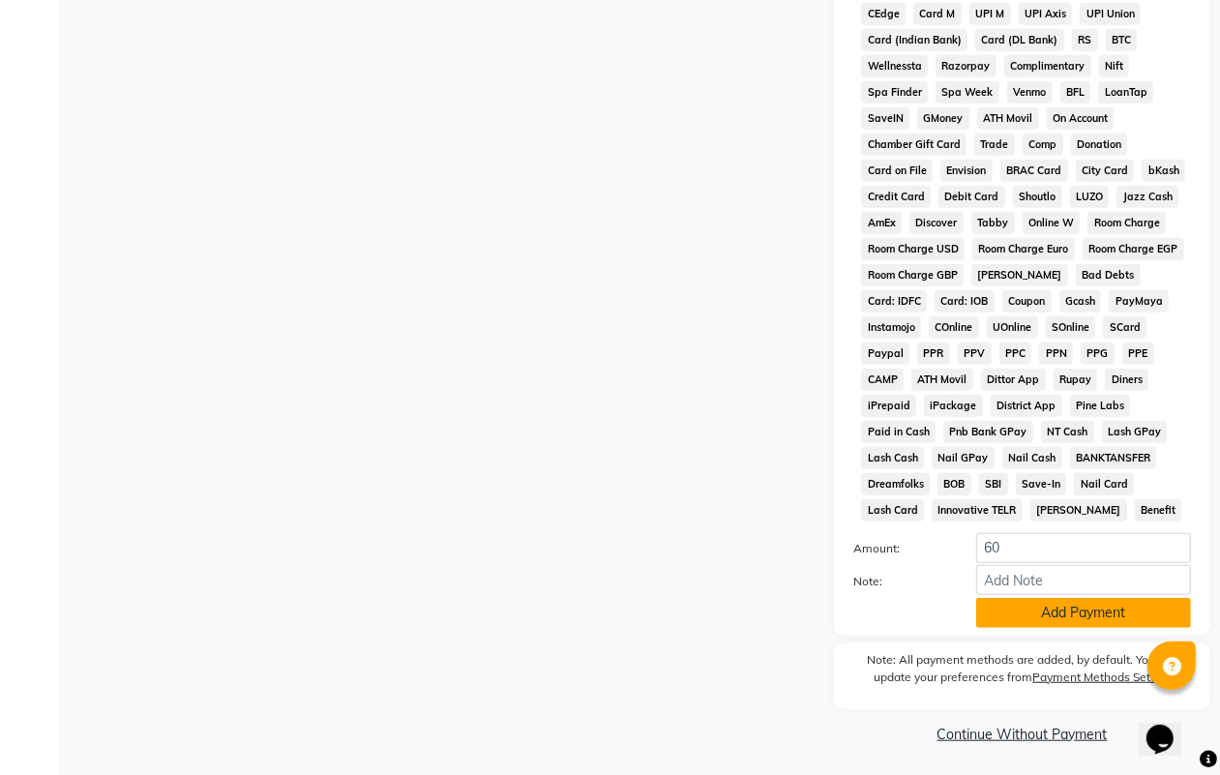
click at [1123, 607] on button "Add Payment" at bounding box center [1083, 613] width 215 height 30
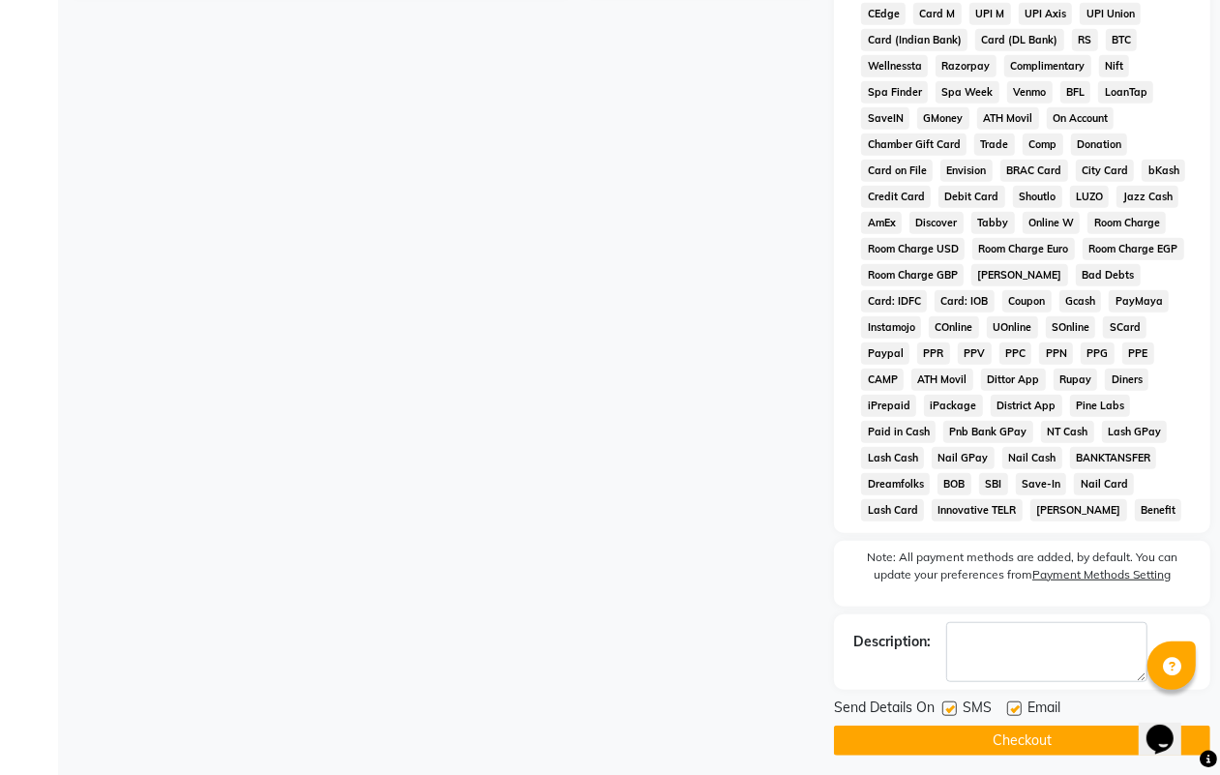
click at [949, 703] on label at bounding box center [949, 708] width 15 height 15
click at [949, 703] on input "checkbox" at bounding box center [948, 709] width 13 height 13
checkbox input "false"
click at [1017, 708] on label at bounding box center [1014, 708] width 15 height 15
click at [1017, 708] on input "checkbox" at bounding box center [1013, 709] width 13 height 13
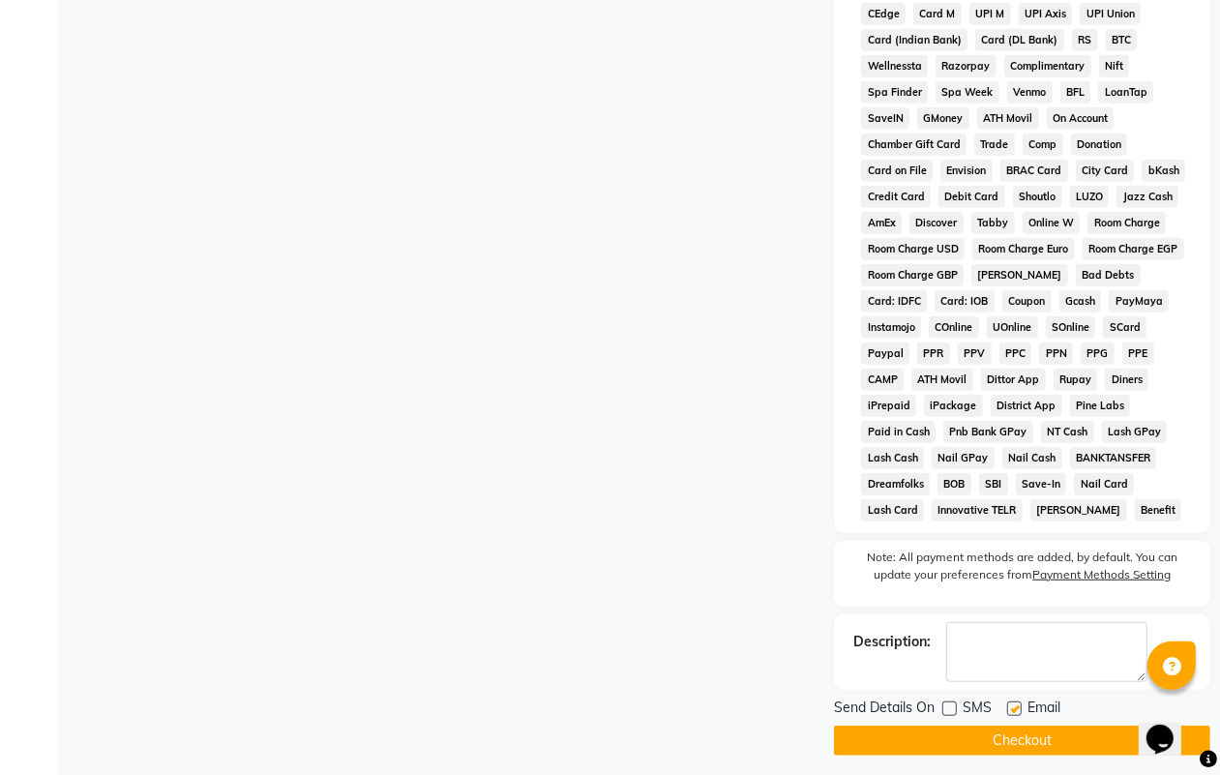
checkbox input "false"
click at [1027, 733] on button "Checkout" at bounding box center [1022, 740] width 376 height 30
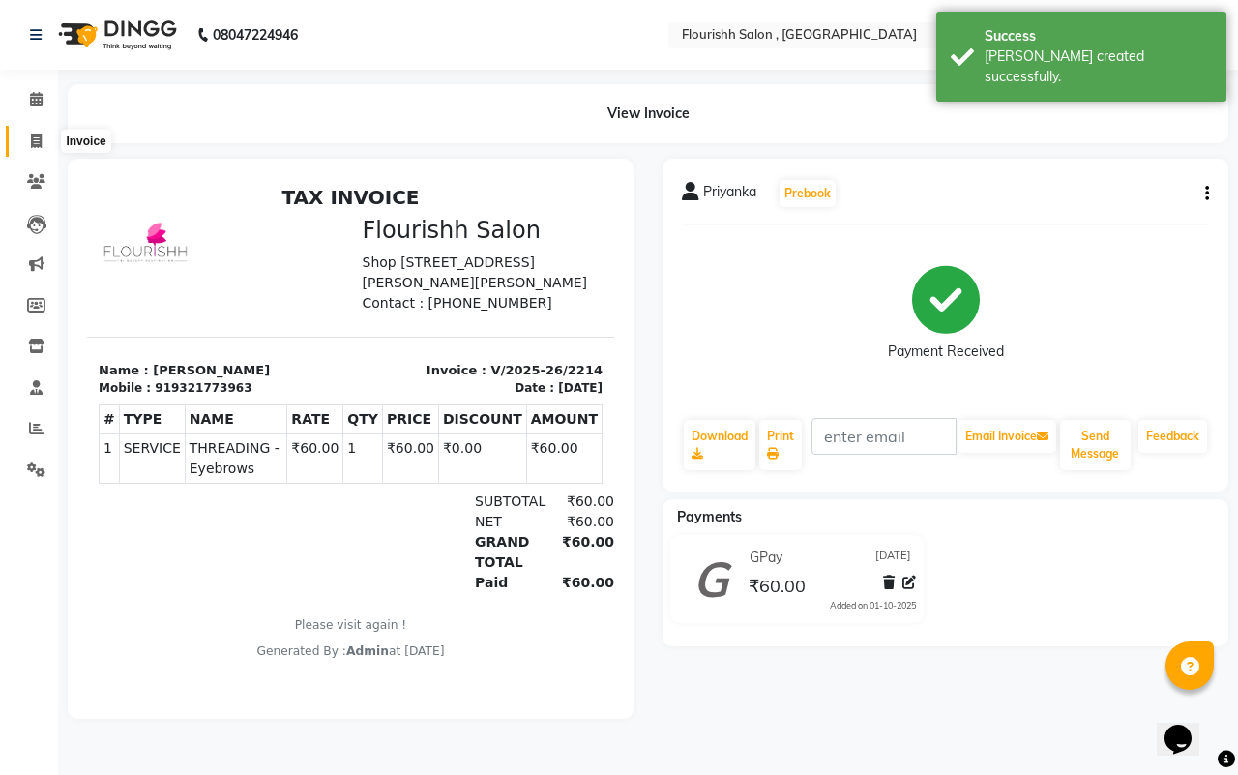
click at [41, 141] on icon at bounding box center [36, 140] width 11 height 15
select select "4182"
select select "service"
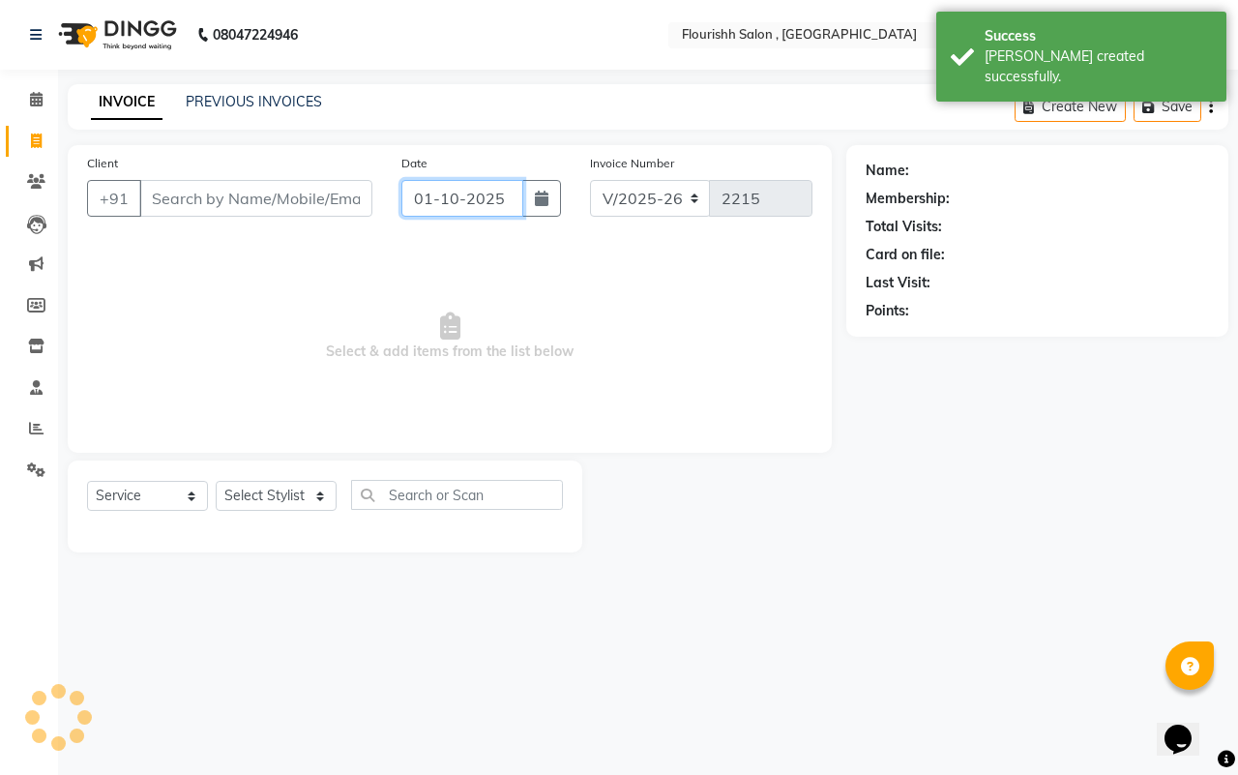
click at [446, 200] on input "01-10-2025" at bounding box center [462, 198] width 122 height 37
select select "10"
select select "2025"
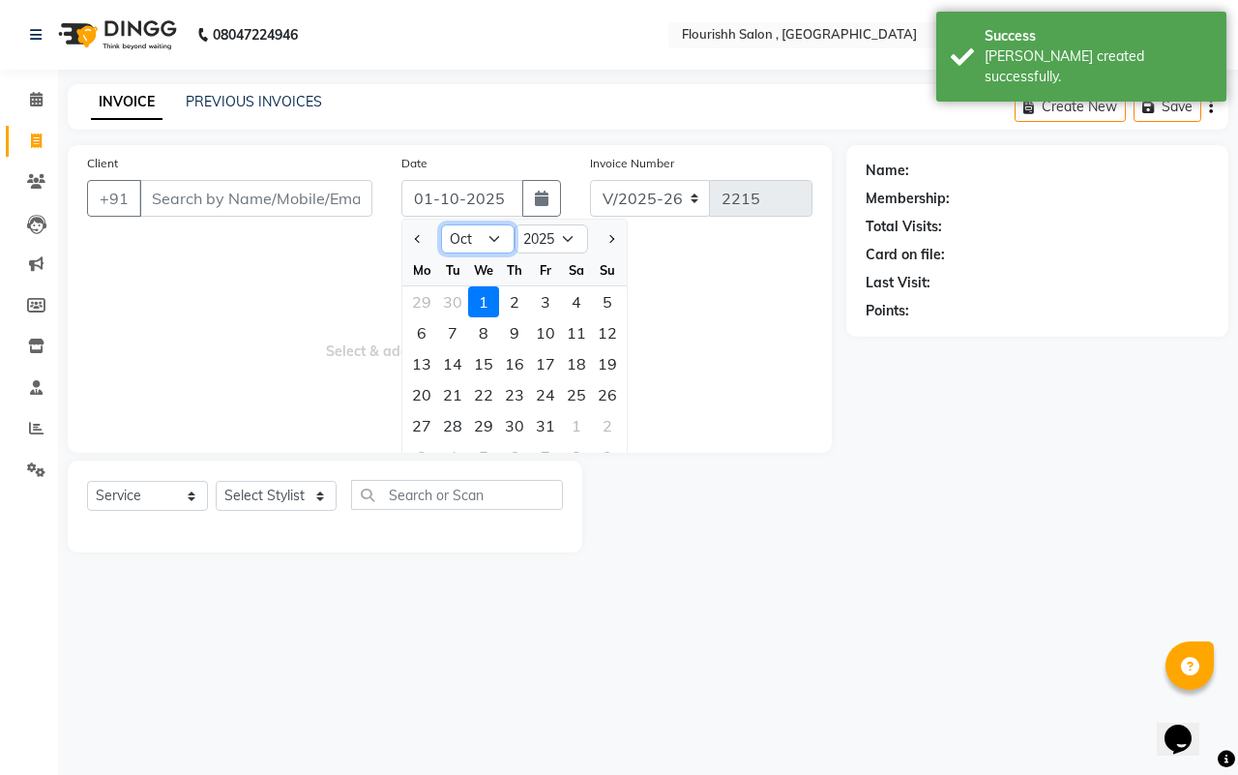
click at [470, 247] on select "Jan Feb Mar Apr May Jun [DATE] Aug Sep Oct Nov Dec" at bounding box center [478, 238] width 74 height 29
select select "9"
click at [441, 224] on select "Jan Feb Mar Apr May Jun [DATE] Aug Sep Oct Nov Dec" at bounding box center [478, 238] width 74 height 29
click at [457, 419] on div "30" at bounding box center [452, 425] width 31 height 31
type input "[DATE]"
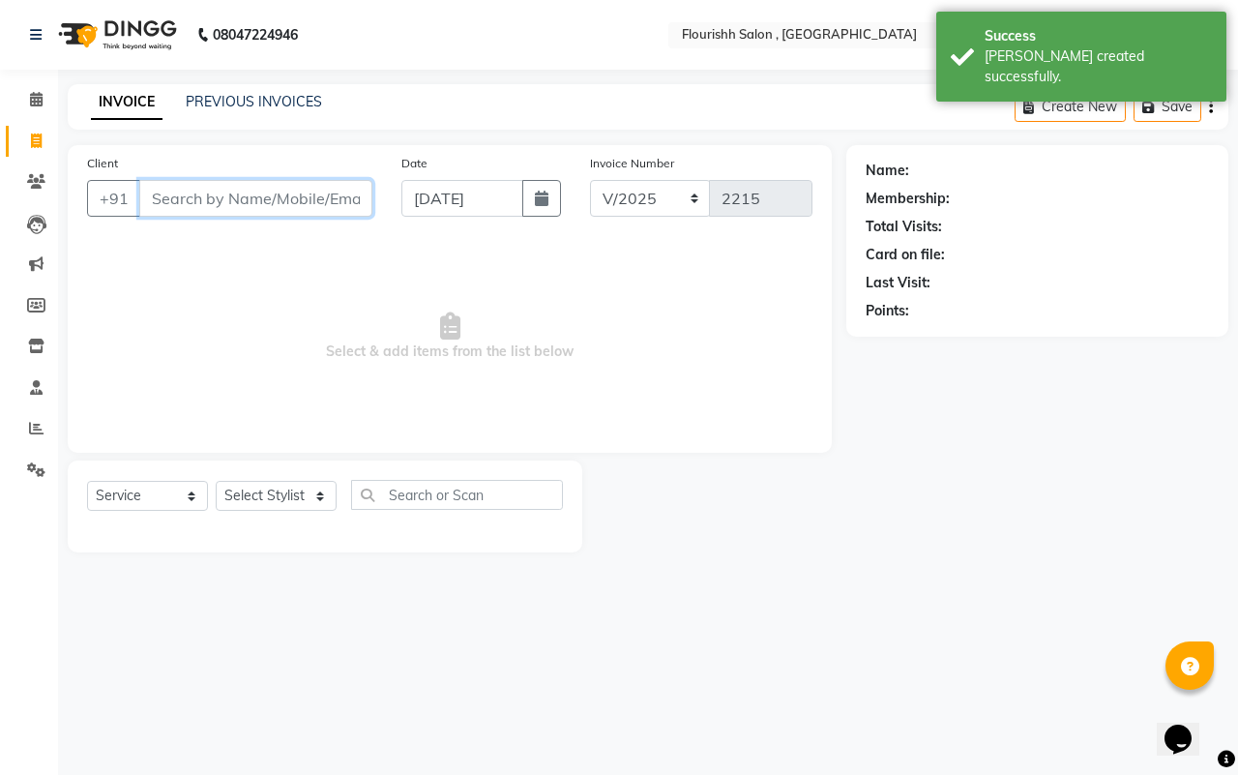
click at [206, 191] on input "Client" at bounding box center [255, 198] width 233 height 37
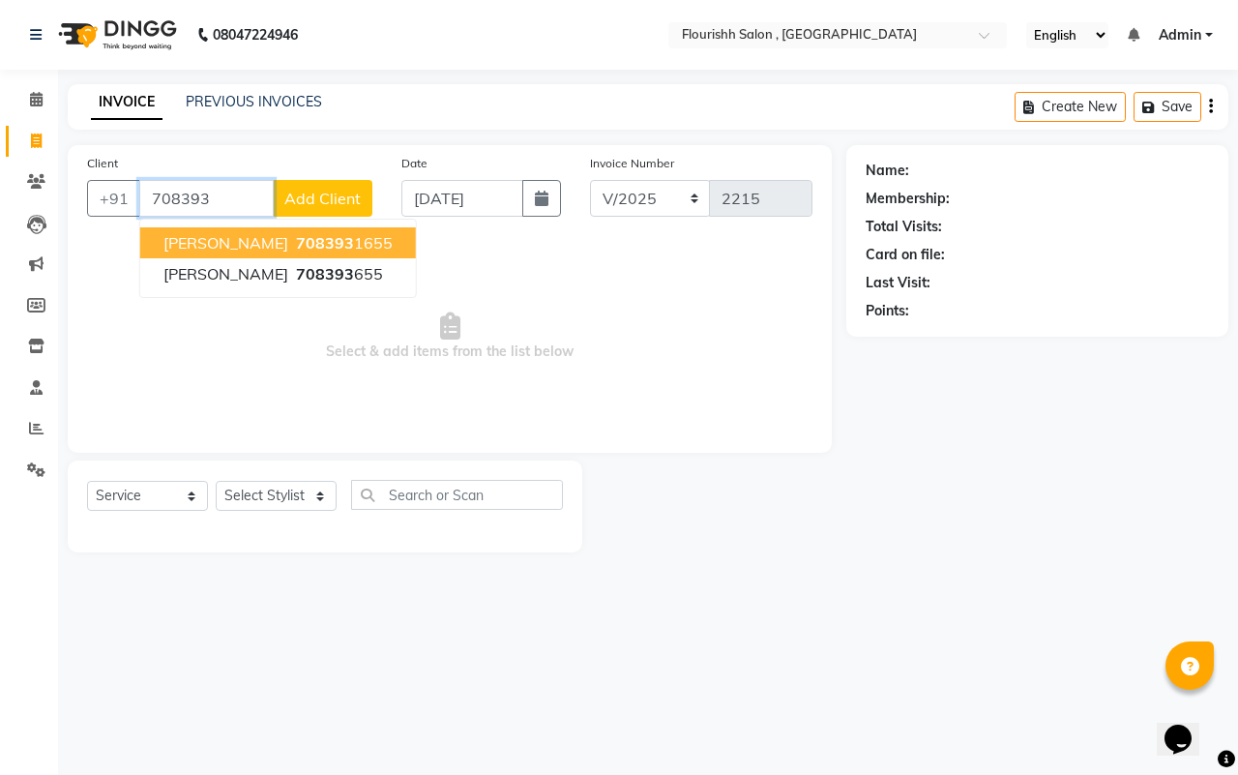
click at [219, 233] on button "Garima 708393 1655" at bounding box center [278, 242] width 276 height 31
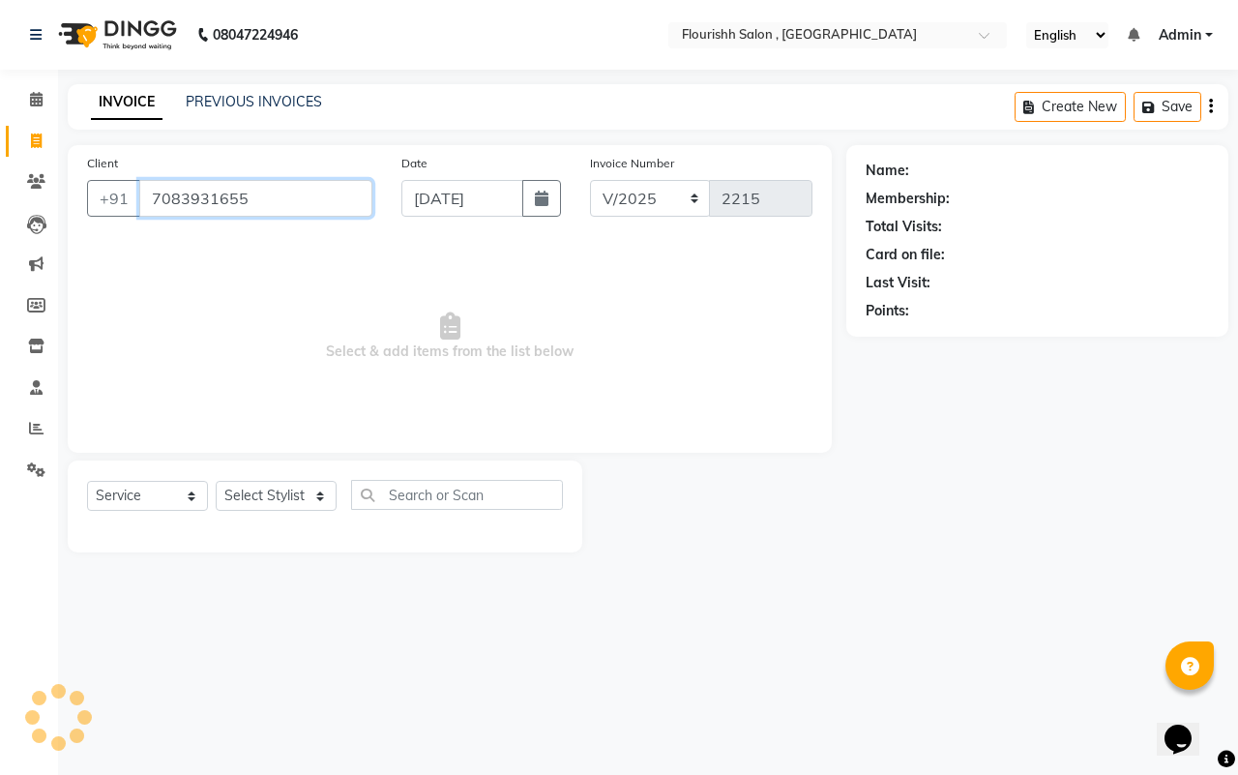
type input "7083931655"
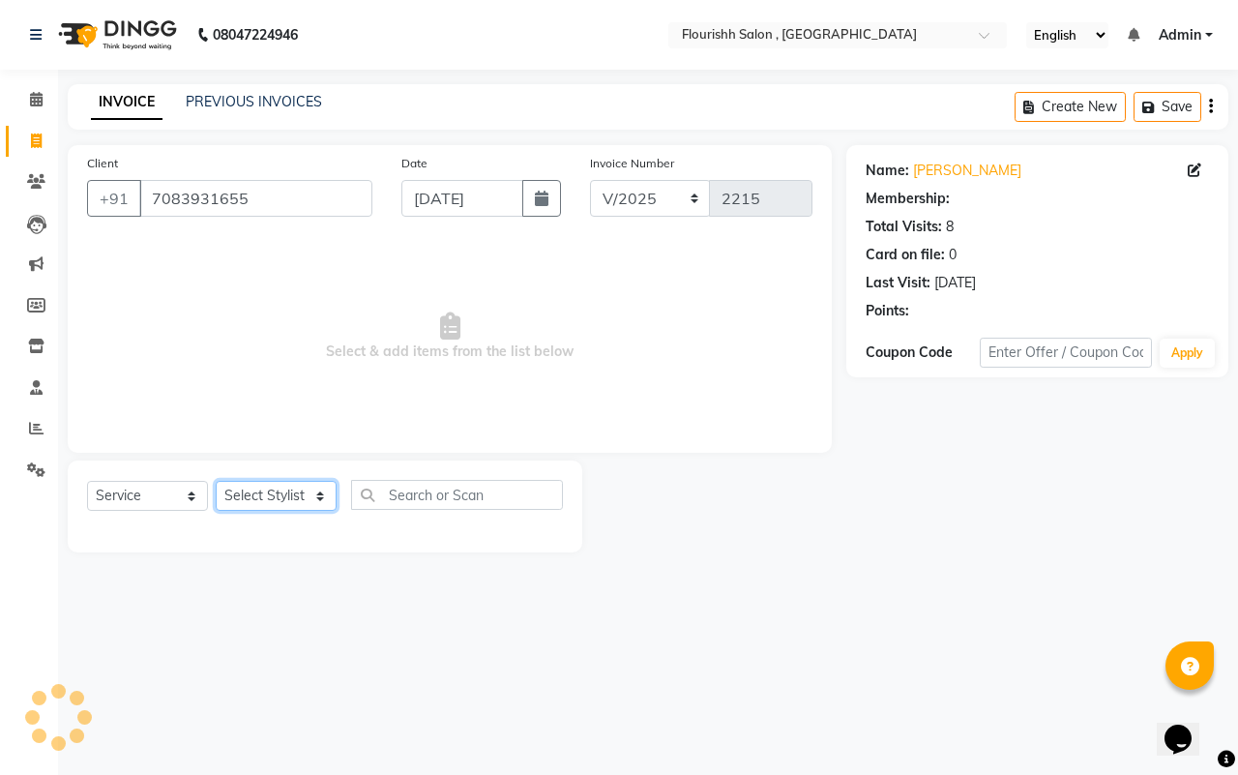
click at [281, 503] on select "Select Stylist [PERSON_NAME] jyoti Manager Mrs [PERSON_NAME] Ms [PERSON_NAME] […" at bounding box center [276, 496] width 121 height 30
select select "74478"
click at [216, 481] on select "Select Stylist [PERSON_NAME] jyoti Manager Mrs [PERSON_NAME] Ms [PERSON_NAME] […" at bounding box center [276, 496] width 121 height 30
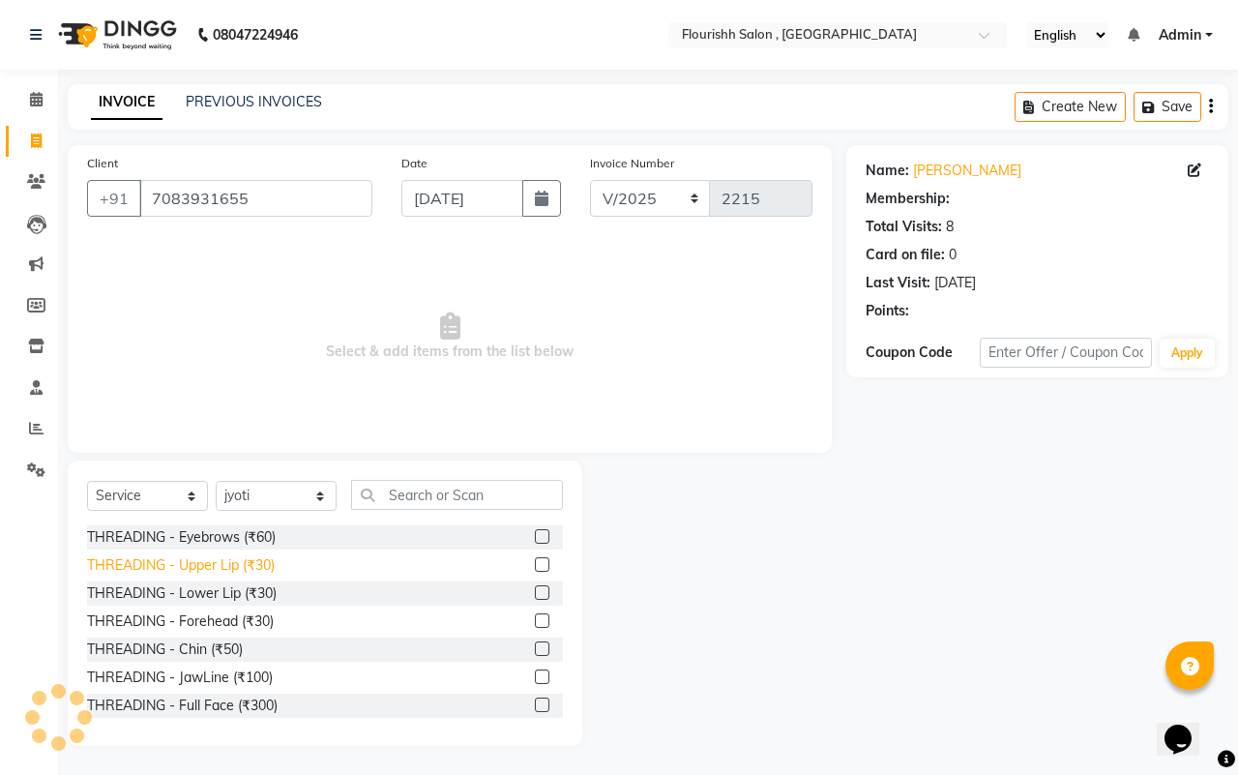
click at [237, 564] on div "THREADING - Upper Lip (₹30)" at bounding box center [181, 565] width 188 height 20
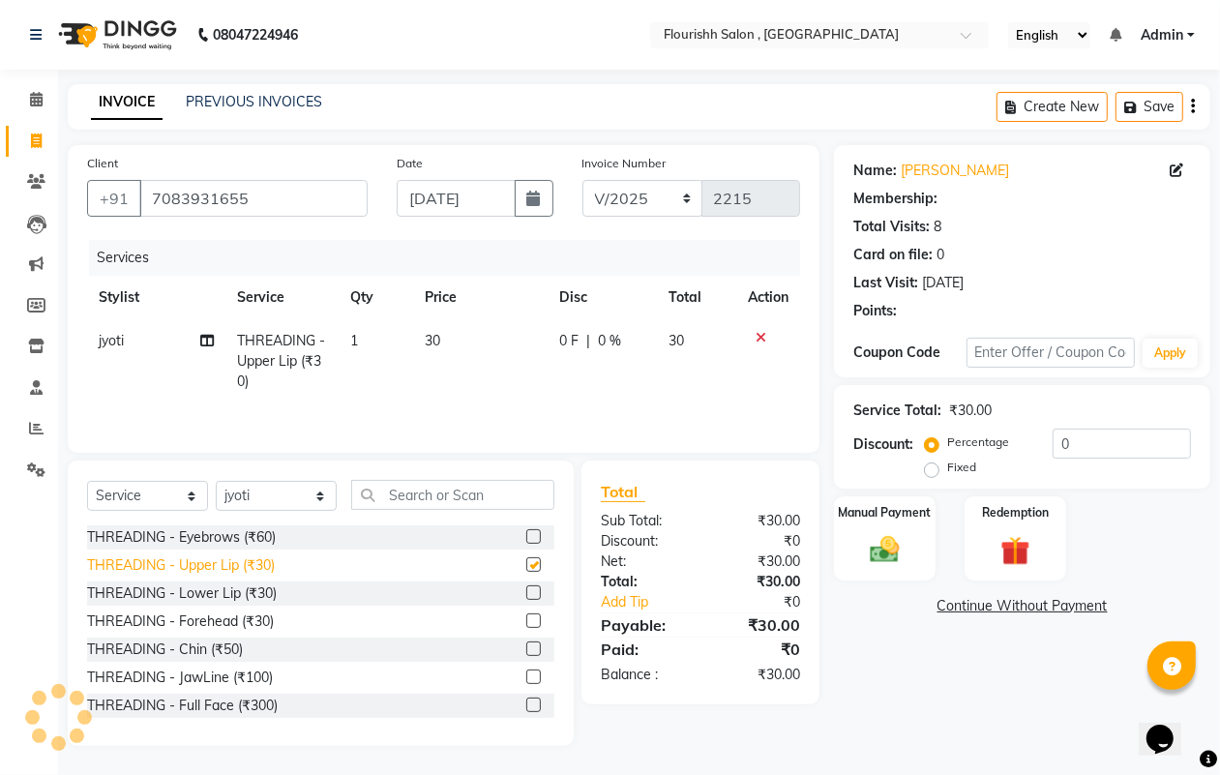
checkbox input "false"
click at [218, 672] on div "THREADING - JawLine (₹100)" at bounding box center [180, 677] width 186 height 20
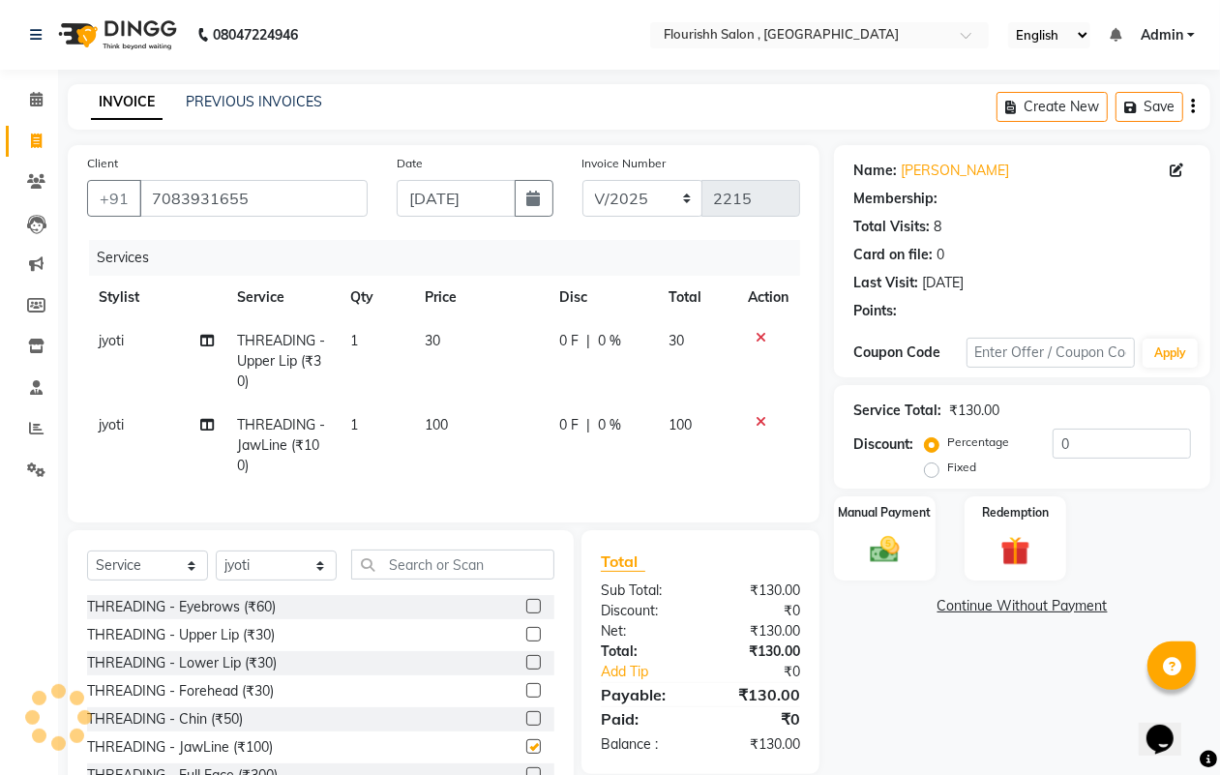
checkbox input "false"
click at [877, 567] on div "Manual Payment" at bounding box center [884, 538] width 105 height 88
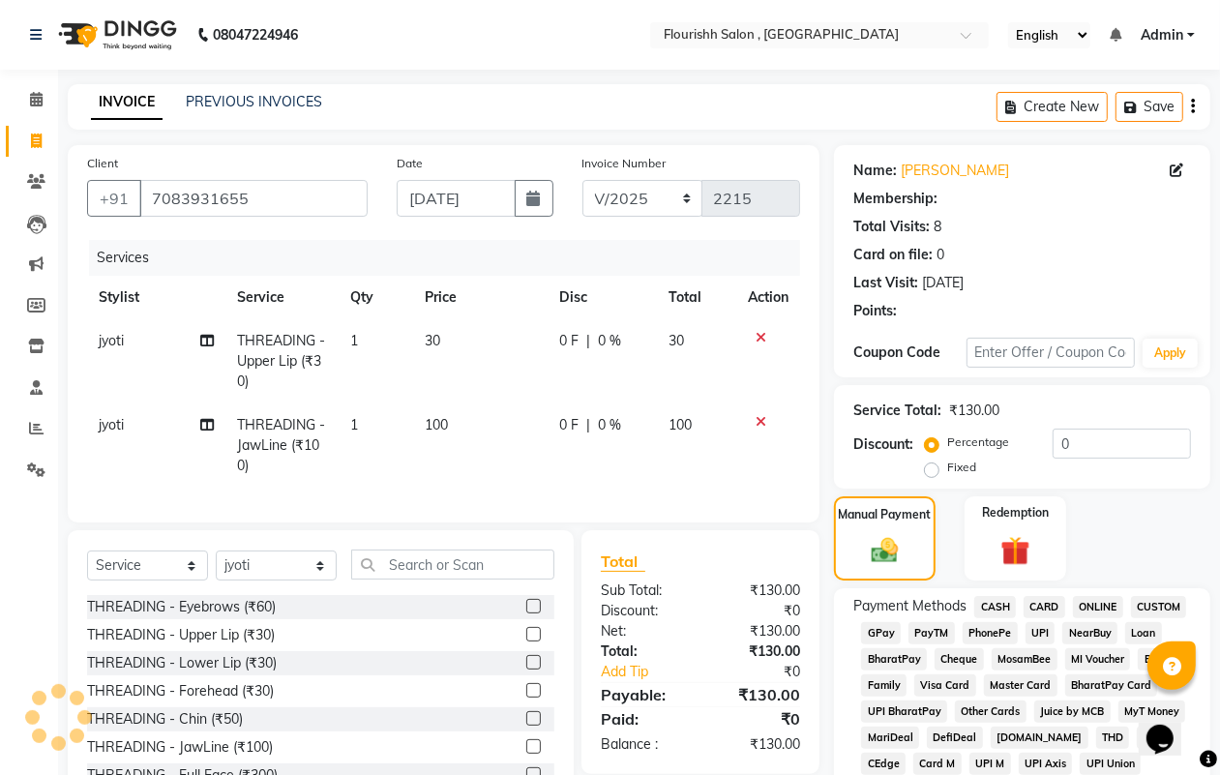
click at [878, 629] on span "GPay" at bounding box center [881, 633] width 40 height 22
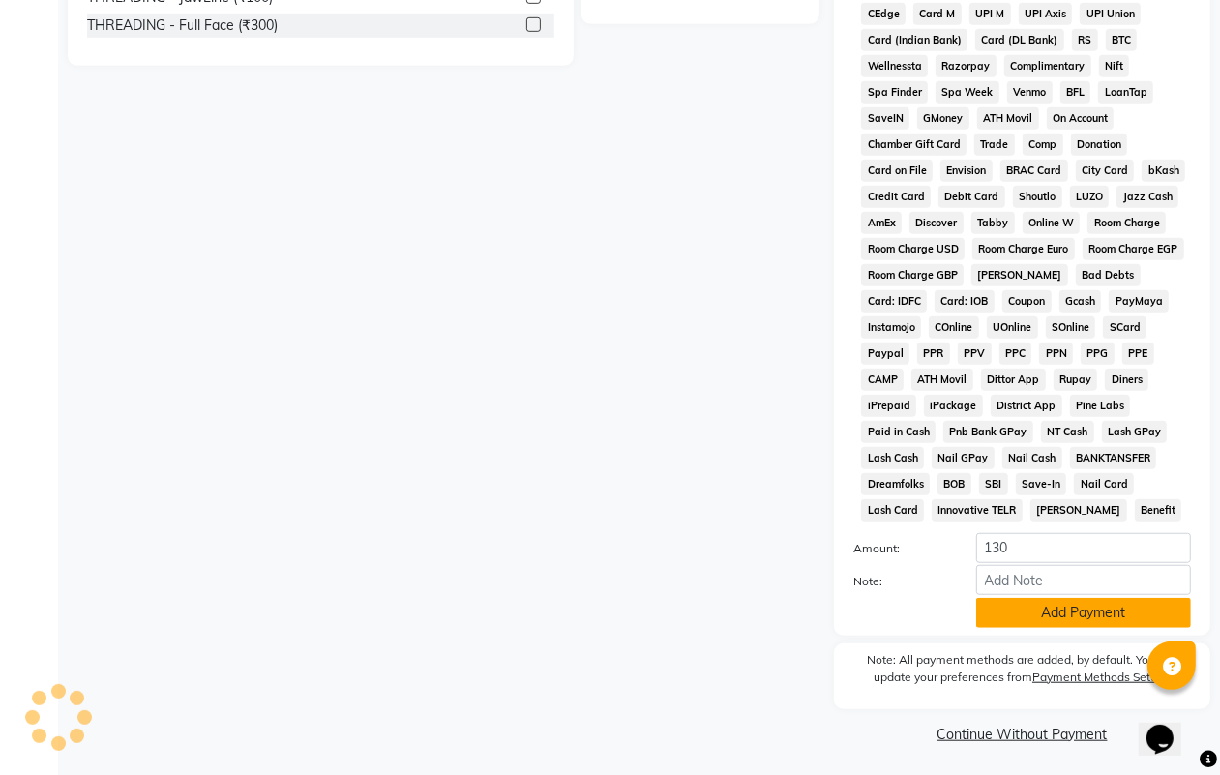
click at [1041, 609] on button "Add Payment" at bounding box center [1083, 613] width 215 height 30
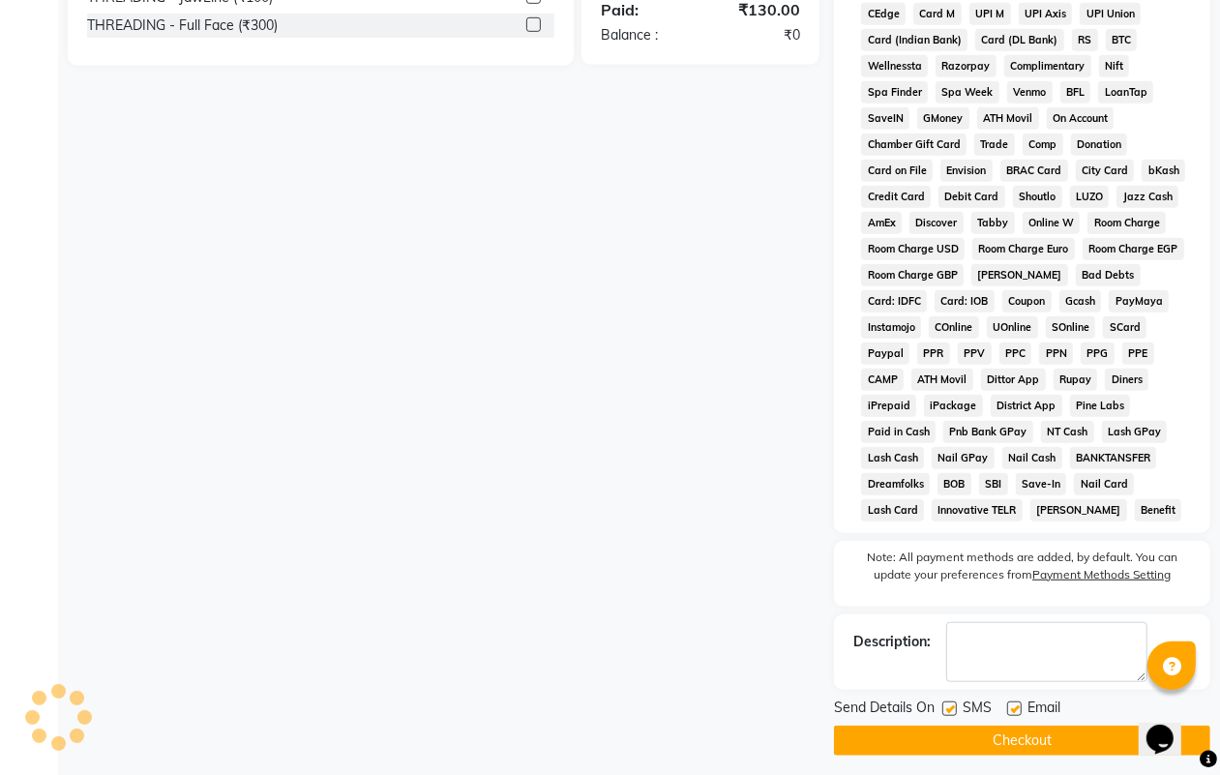
click at [949, 704] on label at bounding box center [949, 708] width 15 height 15
click at [949, 704] on input "checkbox" at bounding box center [948, 709] width 13 height 13
checkbox input "false"
click at [1016, 707] on label at bounding box center [1014, 708] width 15 height 15
click at [1016, 707] on input "checkbox" at bounding box center [1013, 709] width 13 height 13
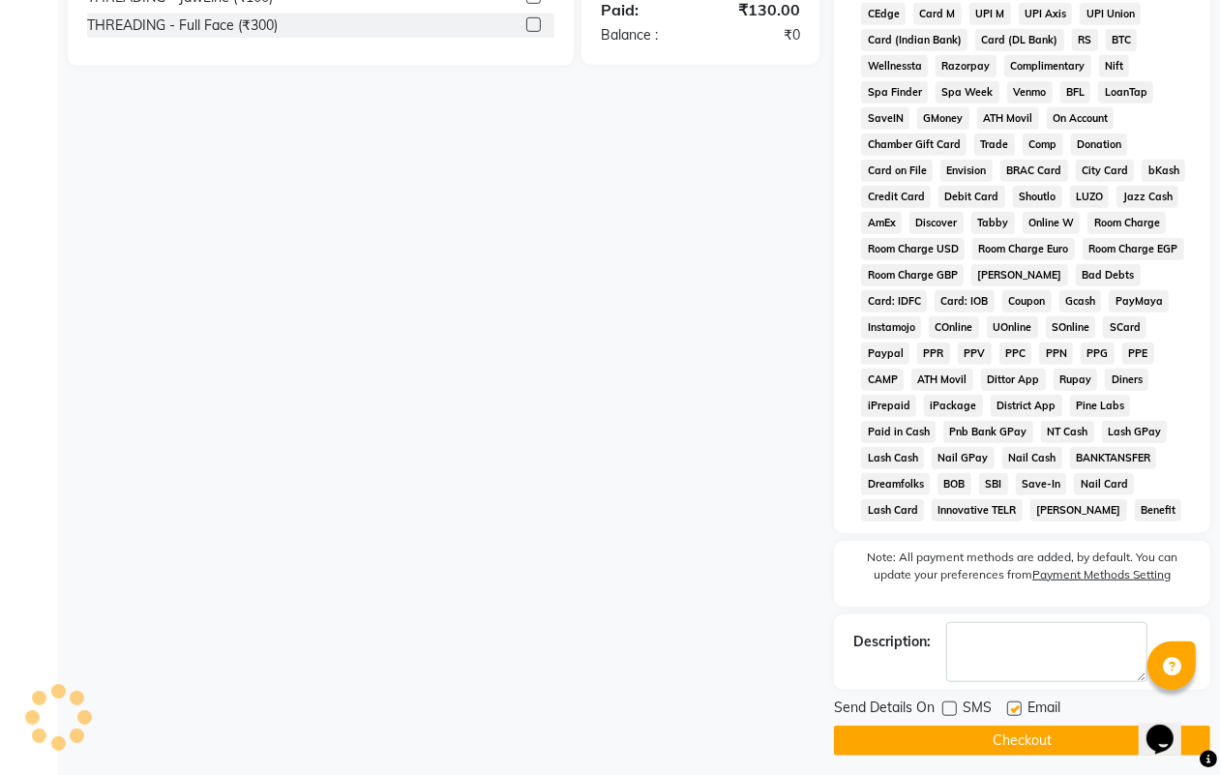
checkbox input "false"
click at [1028, 741] on button "Checkout" at bounding box center [1022, 740] width 376 height 30
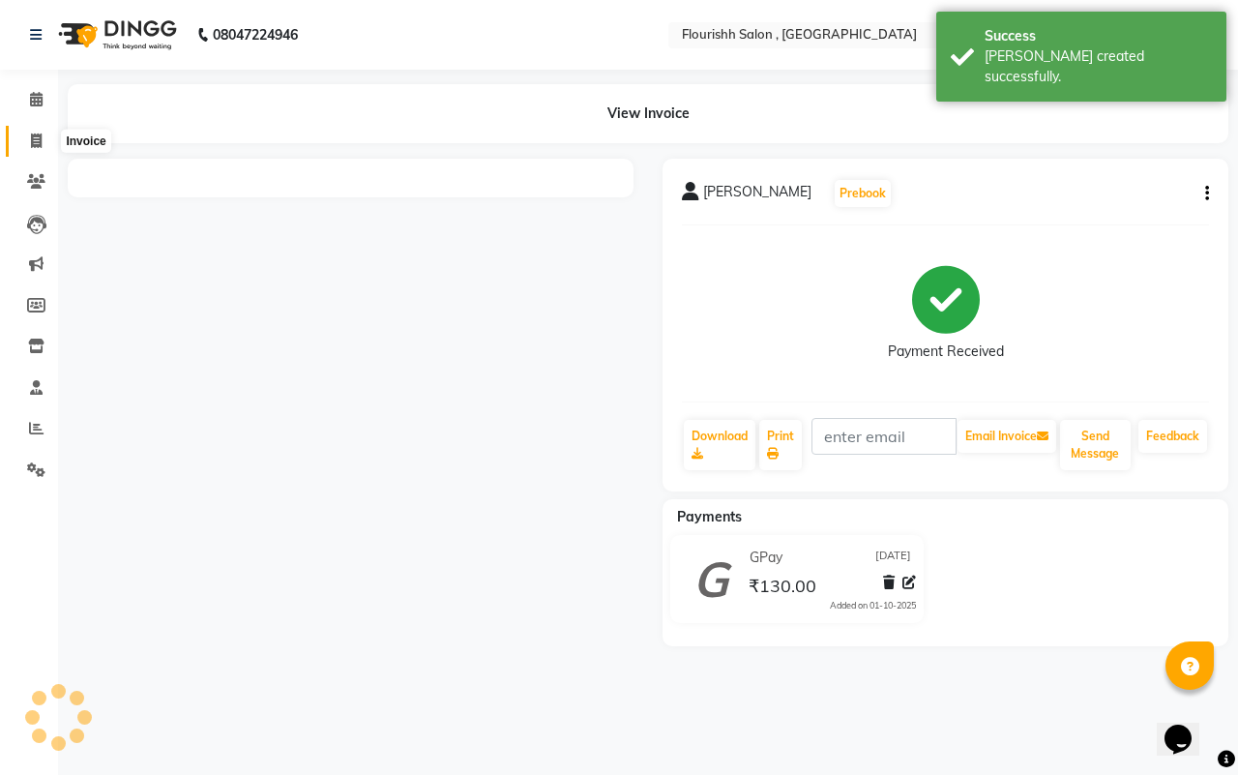
click at [34, 143] on icon at bounding box center [36, 140] width 11 height 15
select select "service"
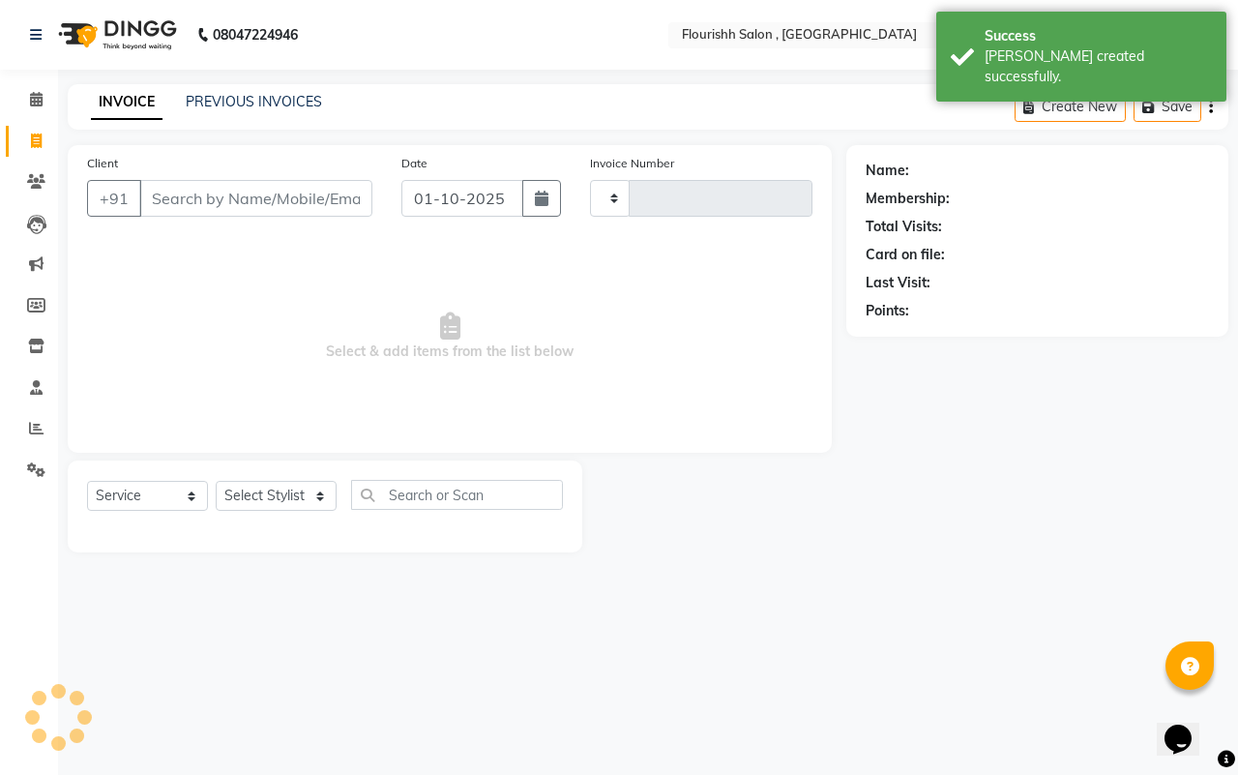
type input "2216"
select select "4182"
click at [460, 208] on input "01-10-2025" at bounding box center [462, 198] width 122 height 37
select select "10"
select select "2025"
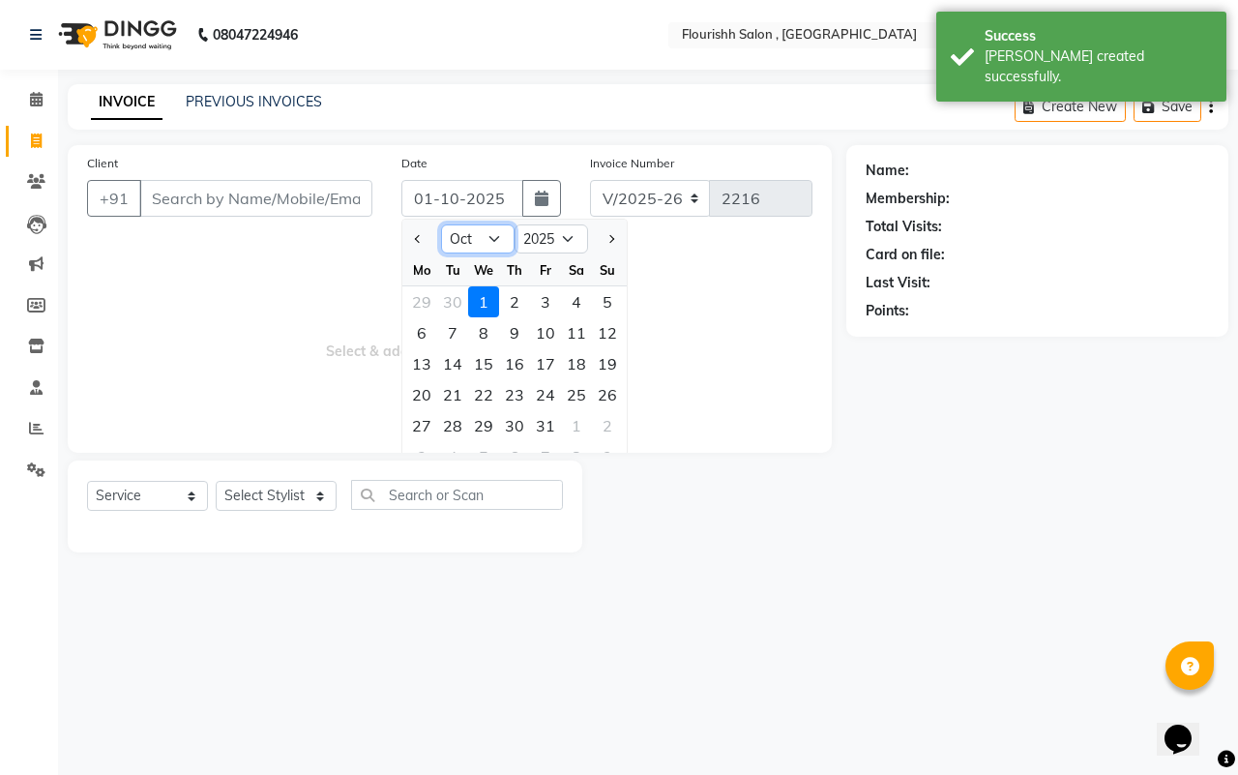
click at [477, 245] on select "Jan Feb Mar Apr May Jun [DATE] Aug Sep Oct Nov Dec" at bounding box center [478, 238] width 74 height 29
select select "9"
click at [441, 224] on select "Jan Feb Mar Apr May Jun [DATE] Aug Sep Oct Nov Dec" at bounding box center [478, 238] width 74 height 29
click at [456, 421] on div "30" at bounding box center [452, 425] width 31 height 31
type input "[DATE]"
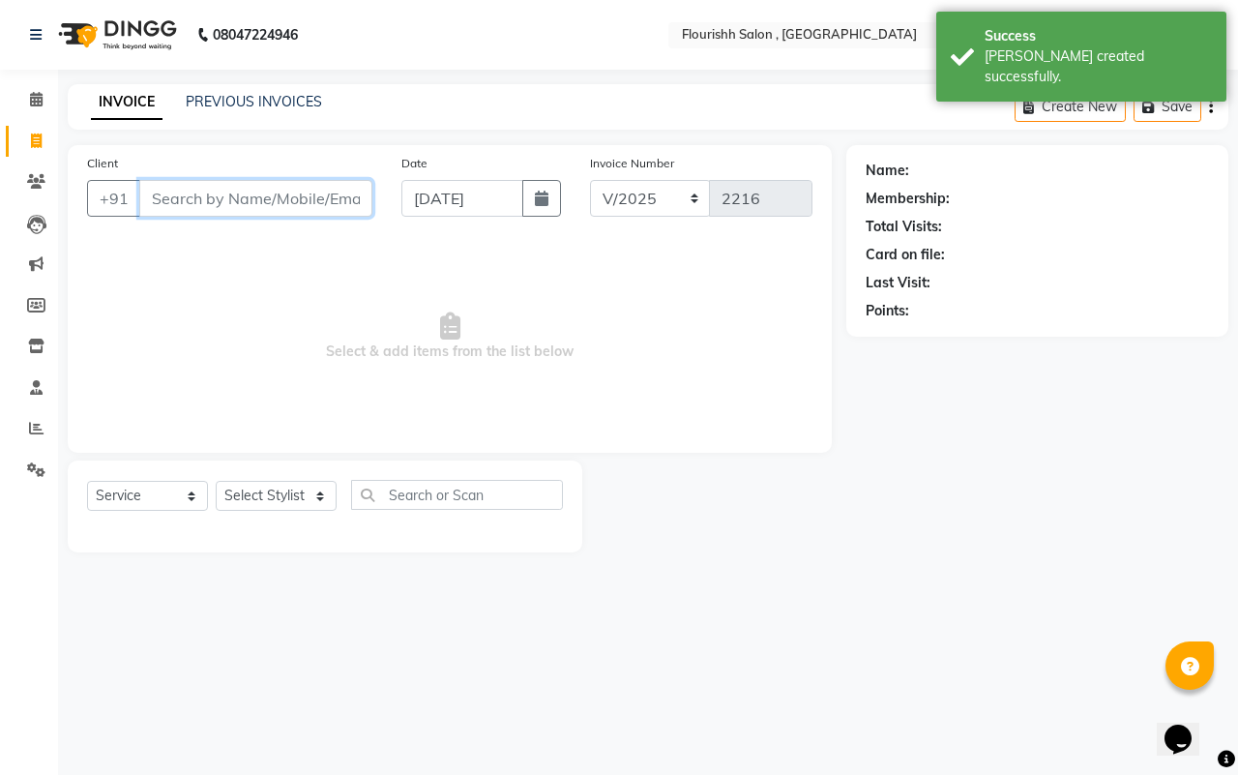
click at [228, 201] on input "Client" at bounding box center [255, 198] width 233 height 37
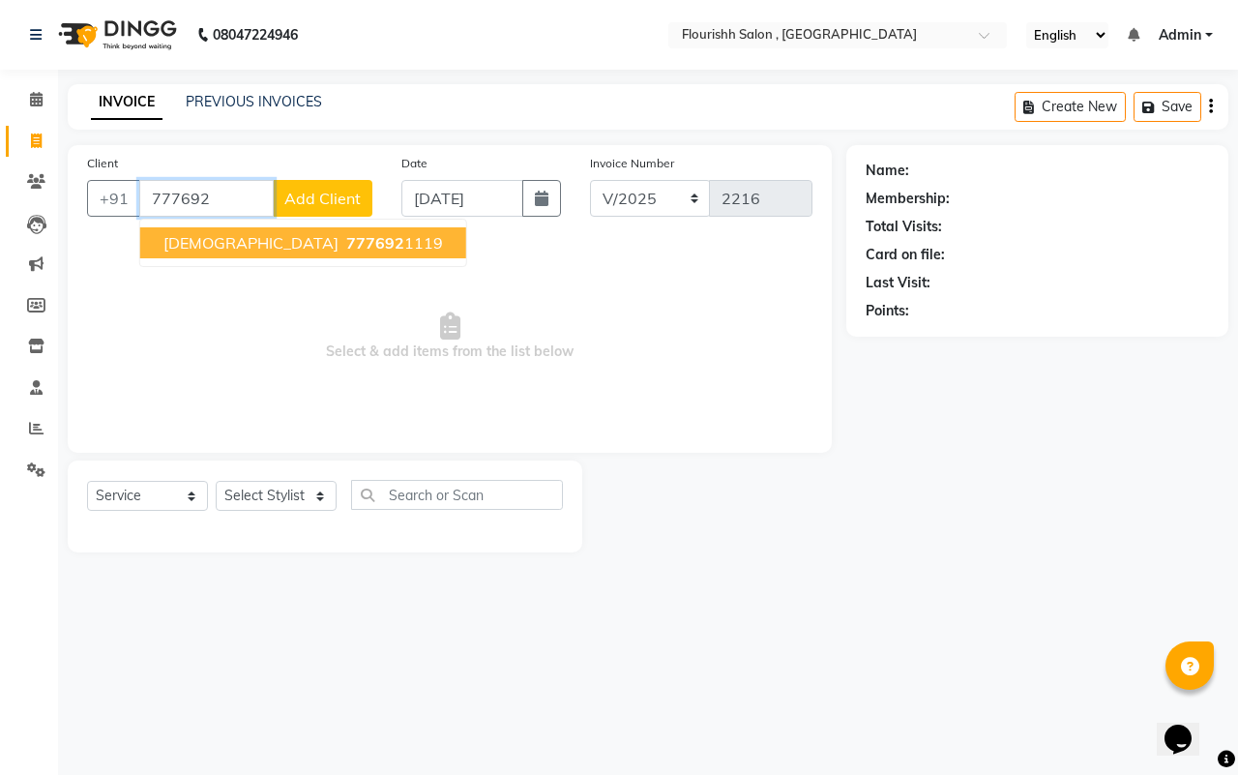
click at [227, 233] on span "[DEMOGRAPHIC_DATA]" at bounding box center [250, 242] width 175 height 19
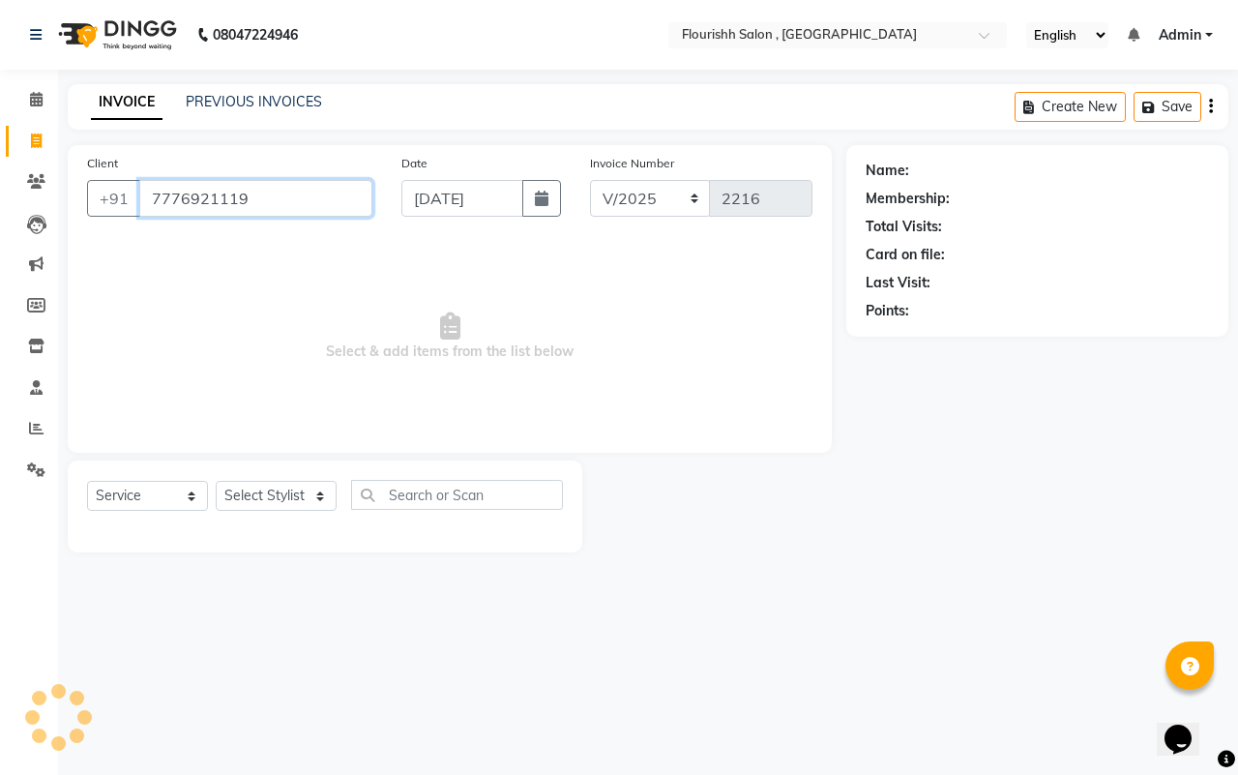
type input "7776921119"
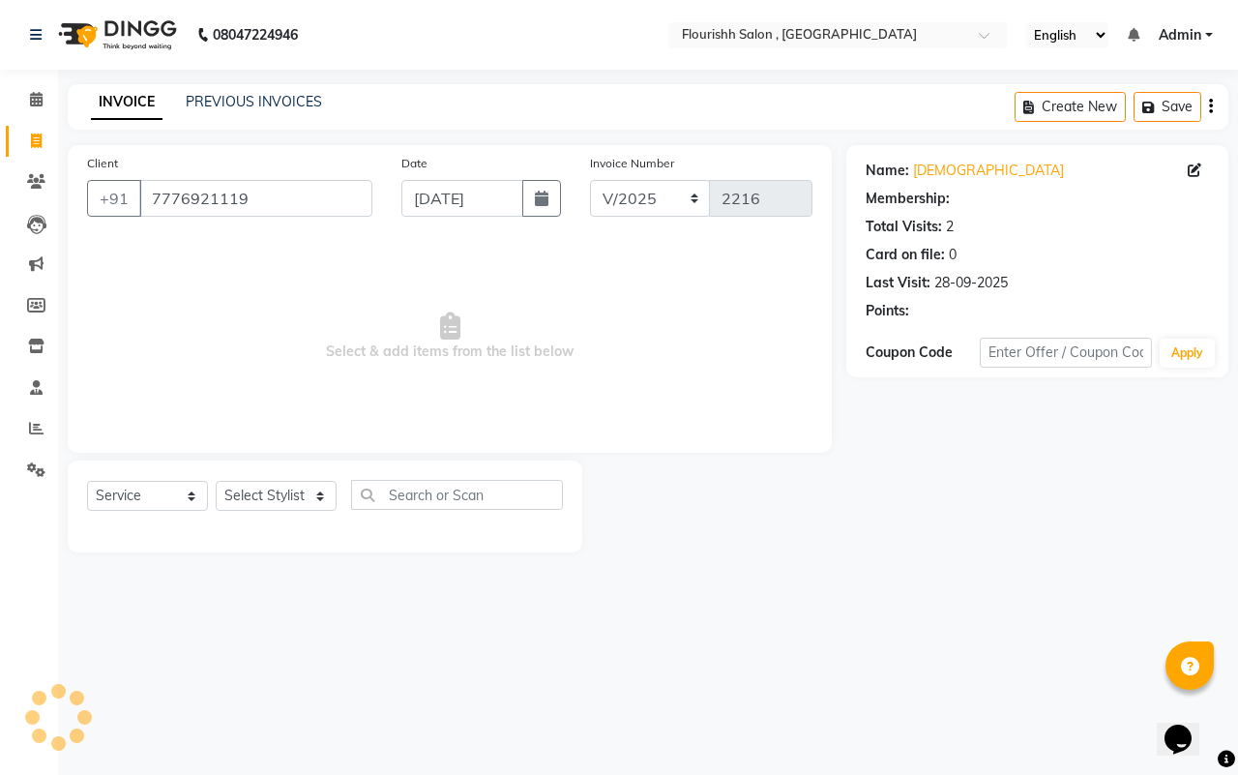
select select "1: Object"
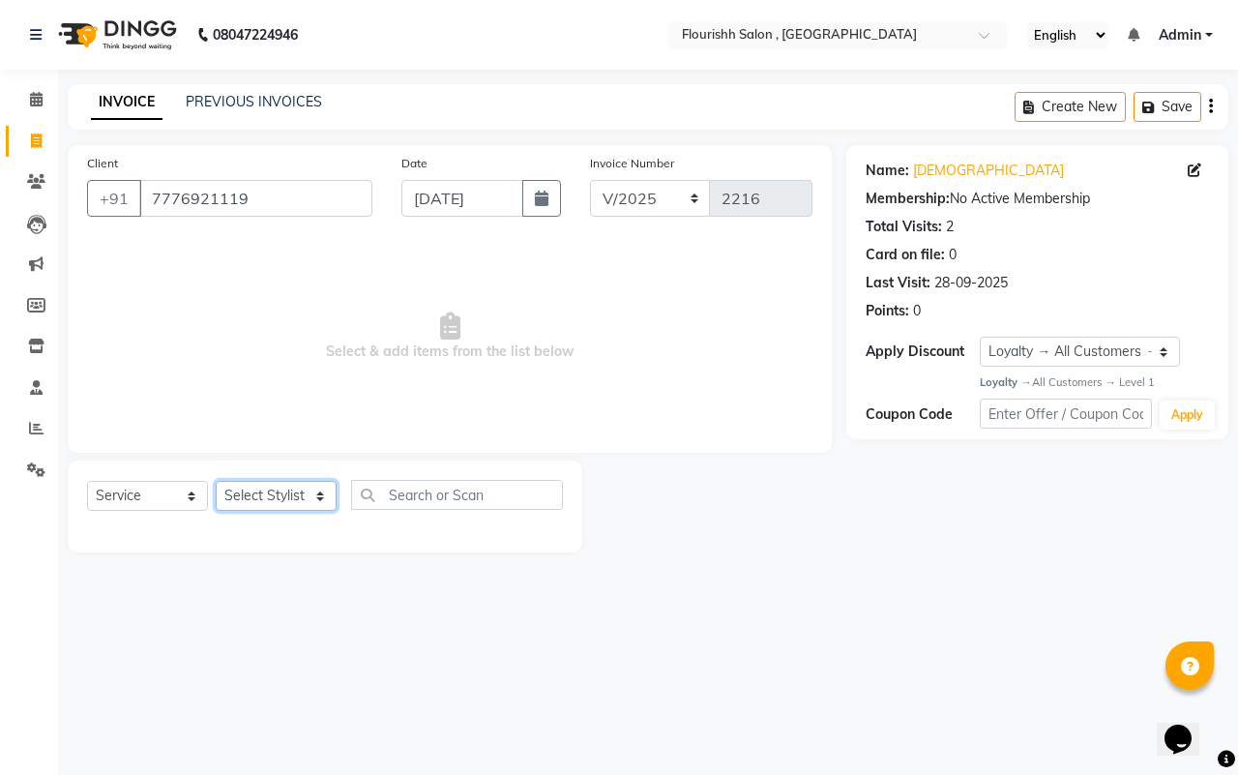
click at [262, 501] on select "Select Stylist [PERSON_NAME] jyoti Manager Mrs [PERSON_NAME] Ms [PERSON_NAME] […" at bounding box center [276, 496] width 121 height 30
select select "50665"
click at [216, 481] on select "Select Stylist [PERSON_NAME] jyoti Manager Mrs [PERSON_NAME] Ms [PERSON_NAME] […" at bounding box center [276, 496] width 121 height 30
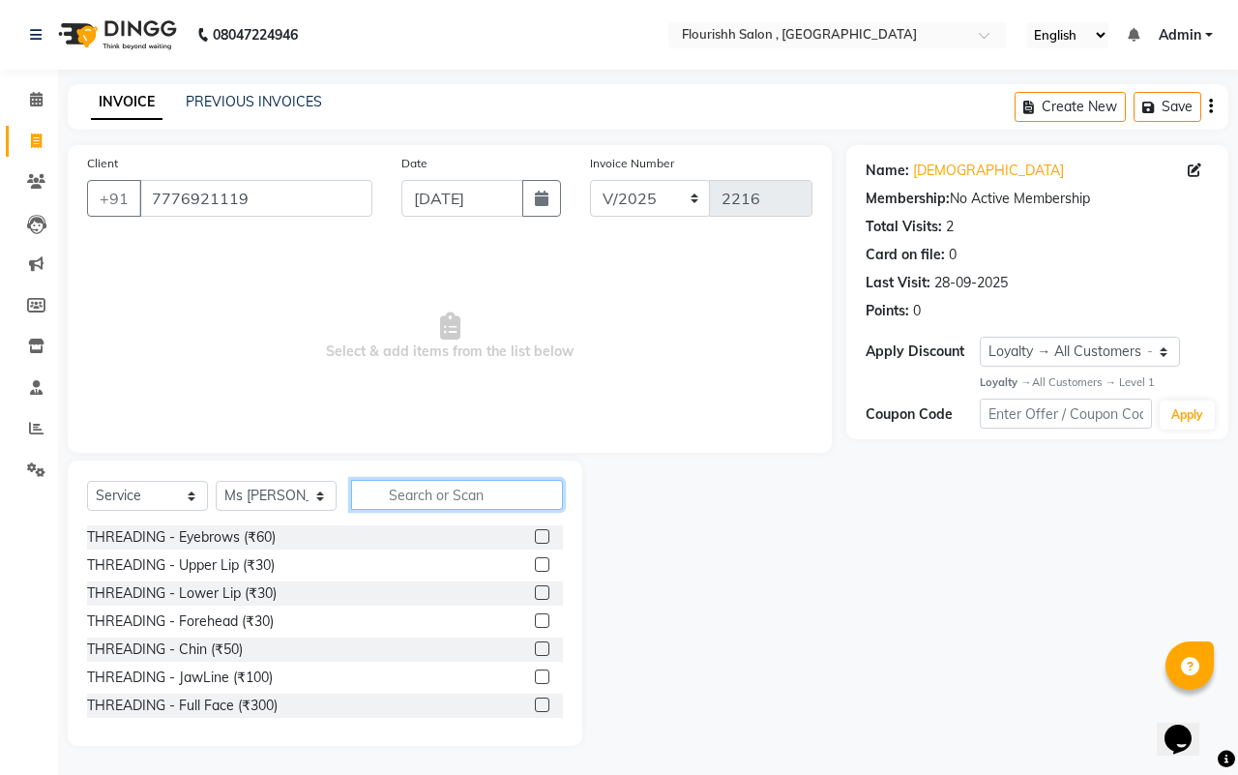
click at [399, 496] on input "text" at bounding box center [457, 495] width 212 height 30
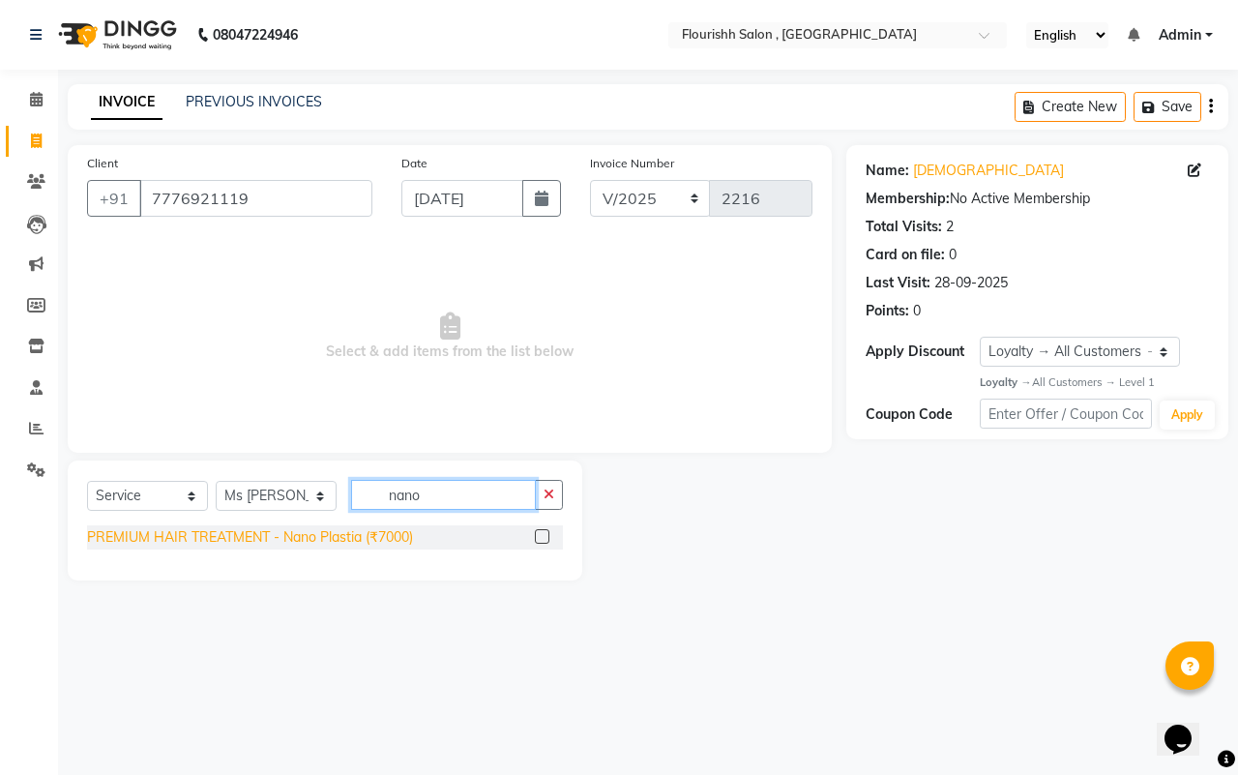
type input "nano"
click at [277, 530] on div "PREMIUM HAIR TREATMENT - Nano Plastia (₹7000)" at bounding box center [250, 537] width 326 height 20
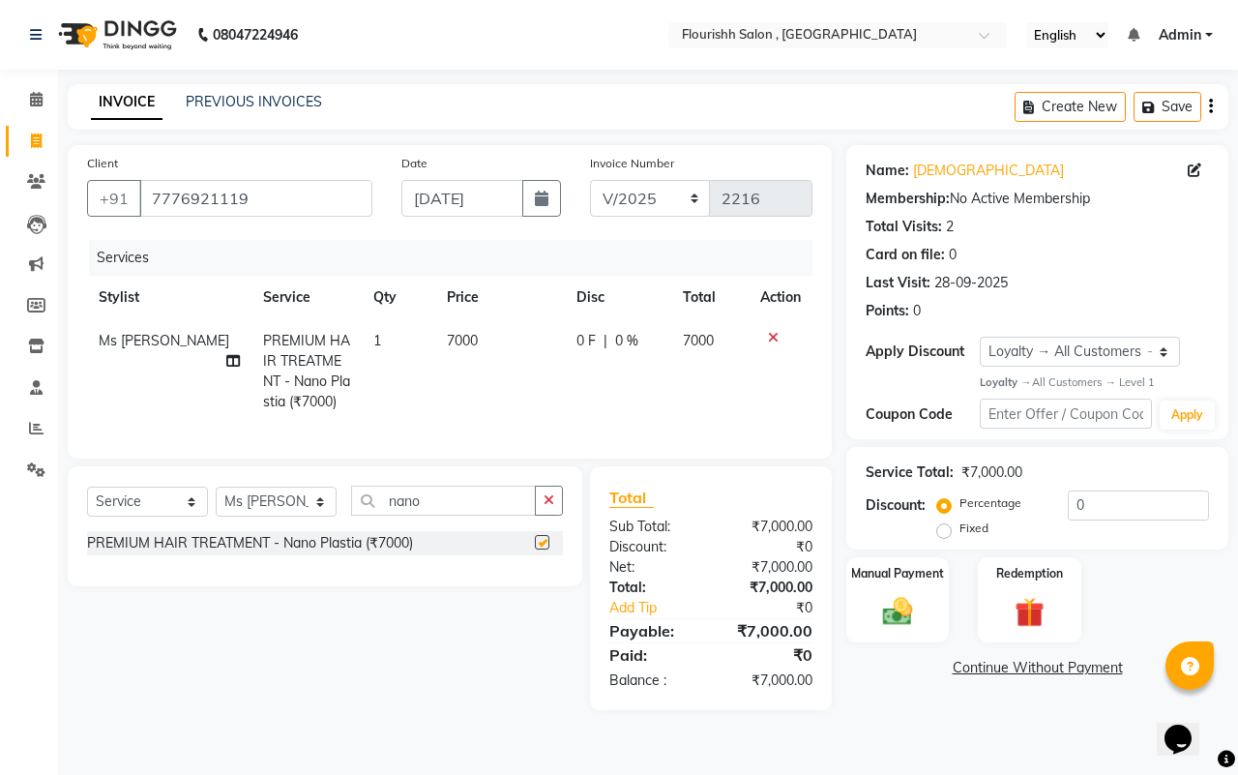
checkbox input "false"
click at [447, 336] on span "7000" at bounding box center [462, 340] width 31 height 17
select select "50665"
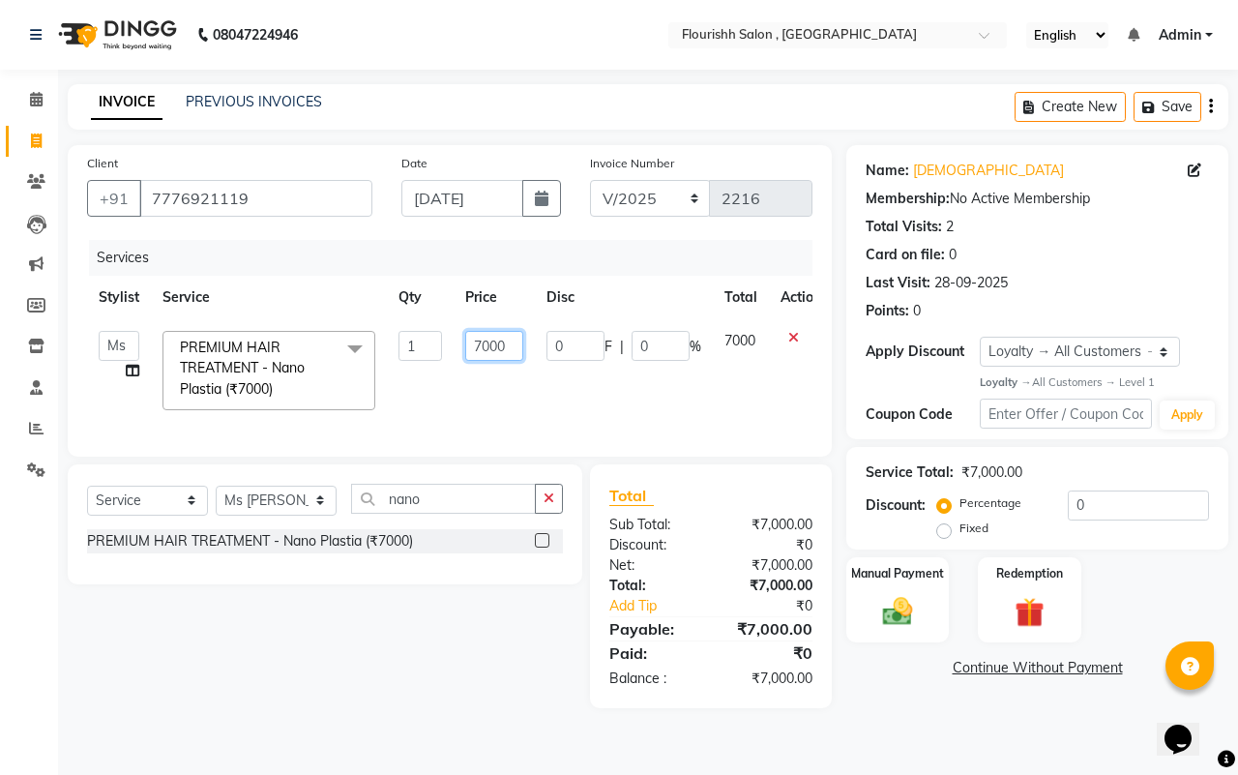
click at [479, 345] on input "7000" at bounding box center [494, 346] width 58 height 30
type input "12000"
click at [872, 592] on div "Manual Payment" at bounding box center [897, 600] width 107 height 89
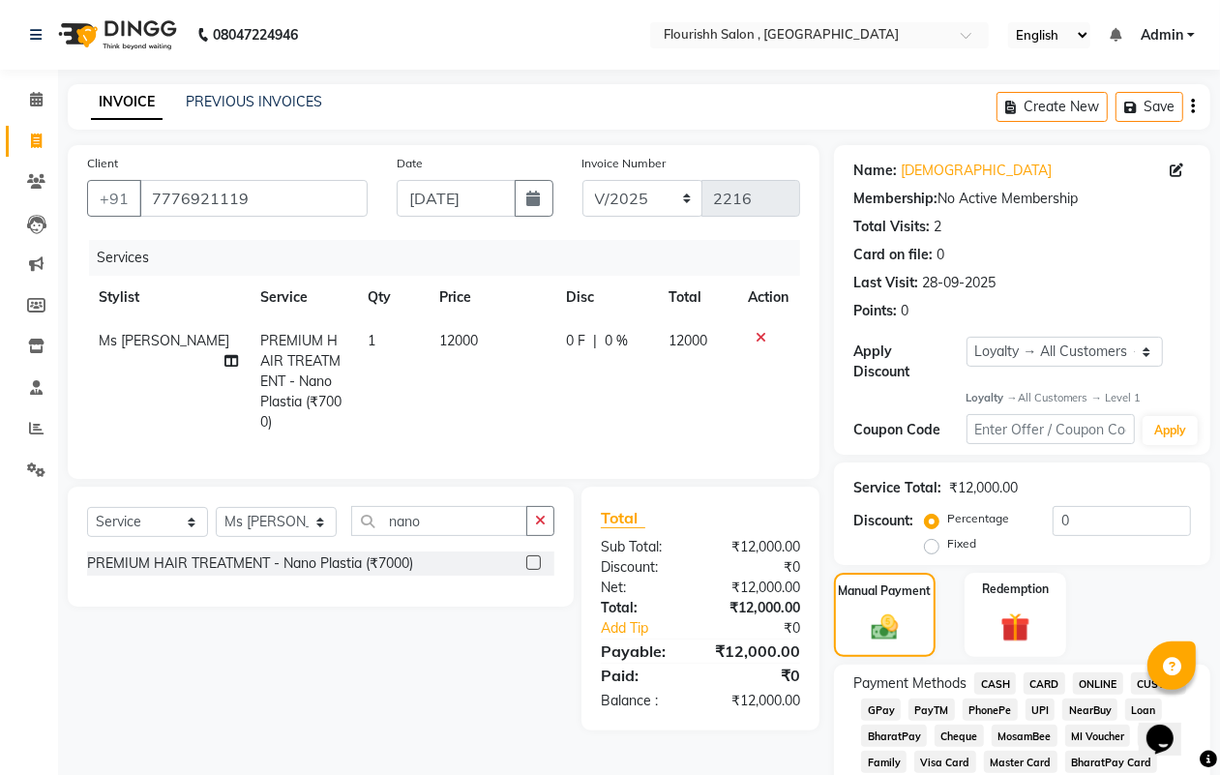
click at [880, 704] on span "GPay" at bounding box center [881, 709] width 40 height 22
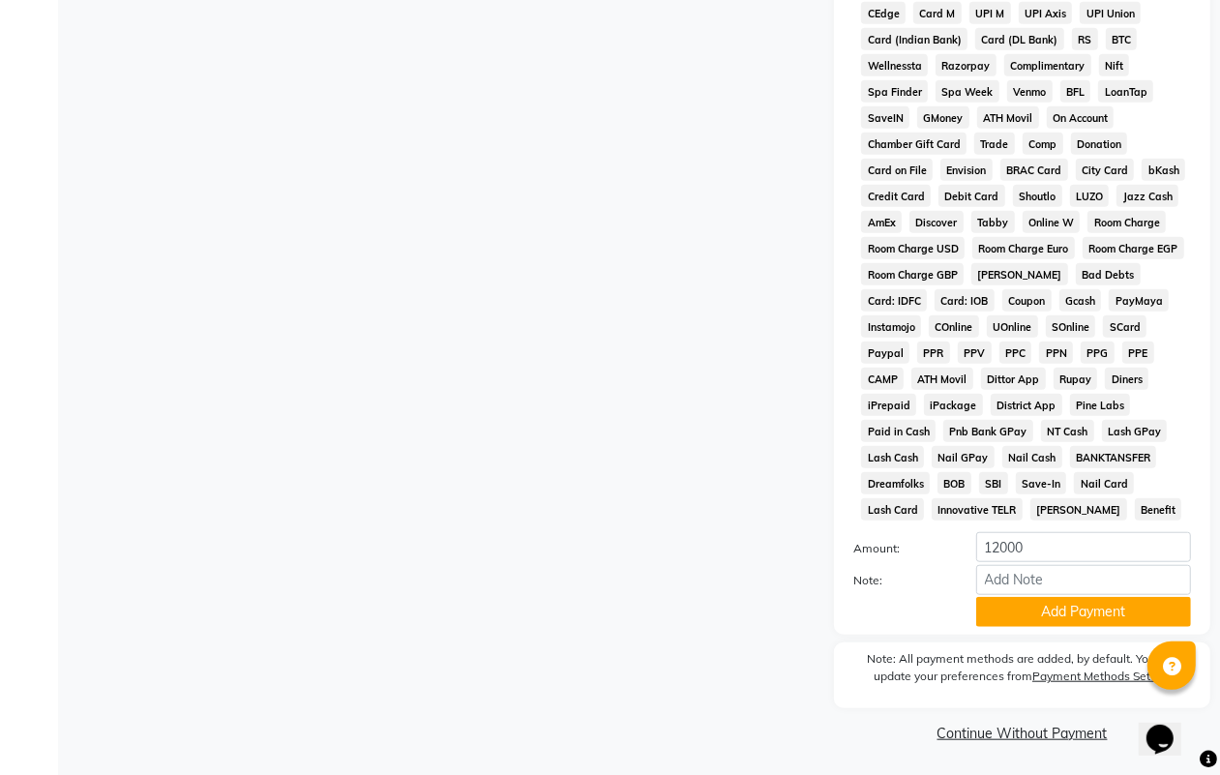
click at [1084, 593] on div "Note:" at bounding box center [1022, 581] width 367 height 33
click at [1083, 615] on button "Add Payment" at bounding box center [1083, 612] width 215 height 30
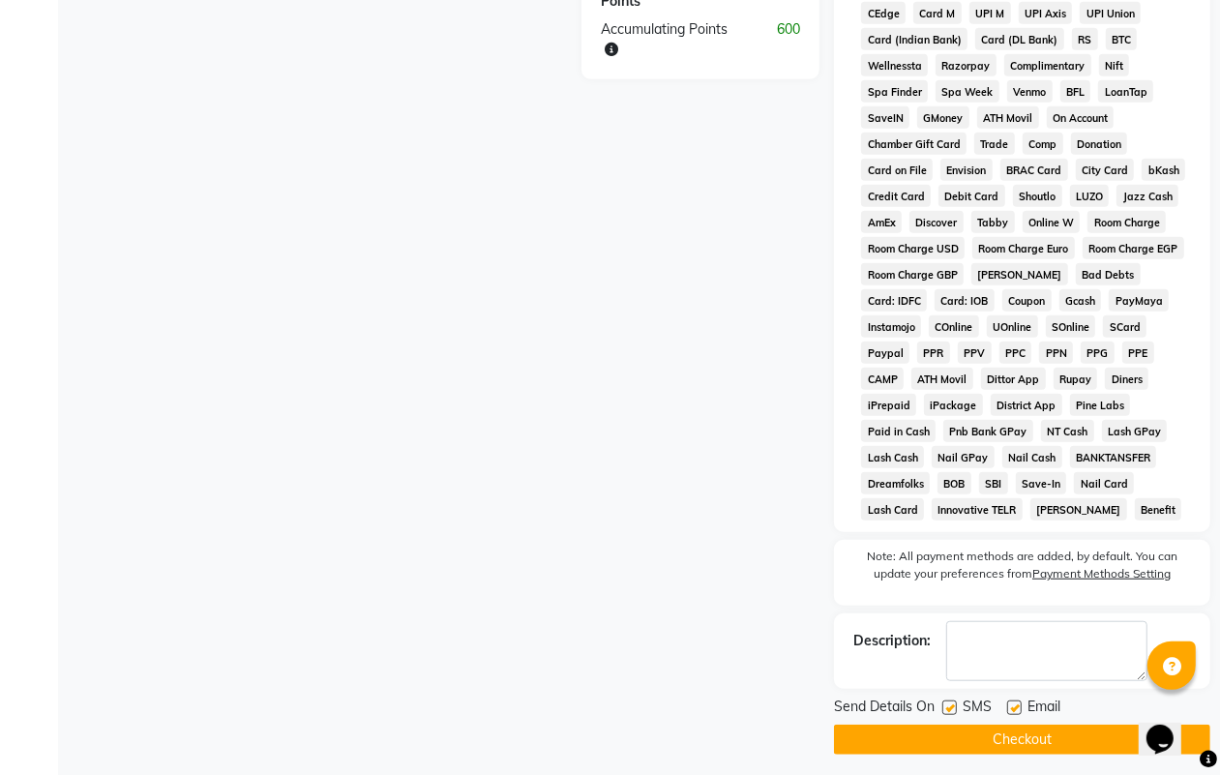
click at [949, 706] on label at bounding box center [949, 707] width 15 height 15
click at [949, 706] on input "checkbox" at bounding box center [948, 708] width 13 height 13
checkbox input "false"
click at [1014, 709] on label at bounding box center [1014, 707] width 15 height 15
click at [1014, 709] on input "checkbox" at bounding box center [1013, 708] width 13 height 13
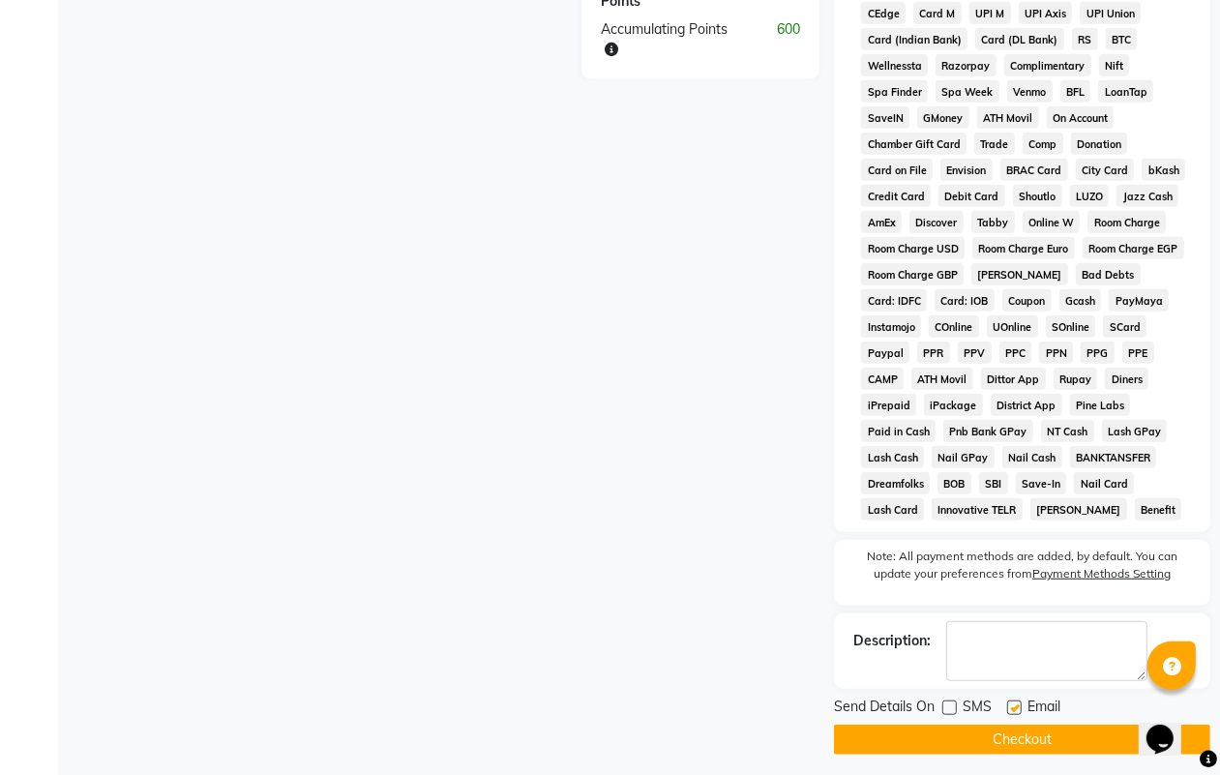
checkbox input "false"
click at [1016, 742] on button "Checkout" at bounding box center [1022, 739] width 376 height 30
click at [1041, 738] on button "Checkout" at bounding box center [1022, 739] width 376 height 30
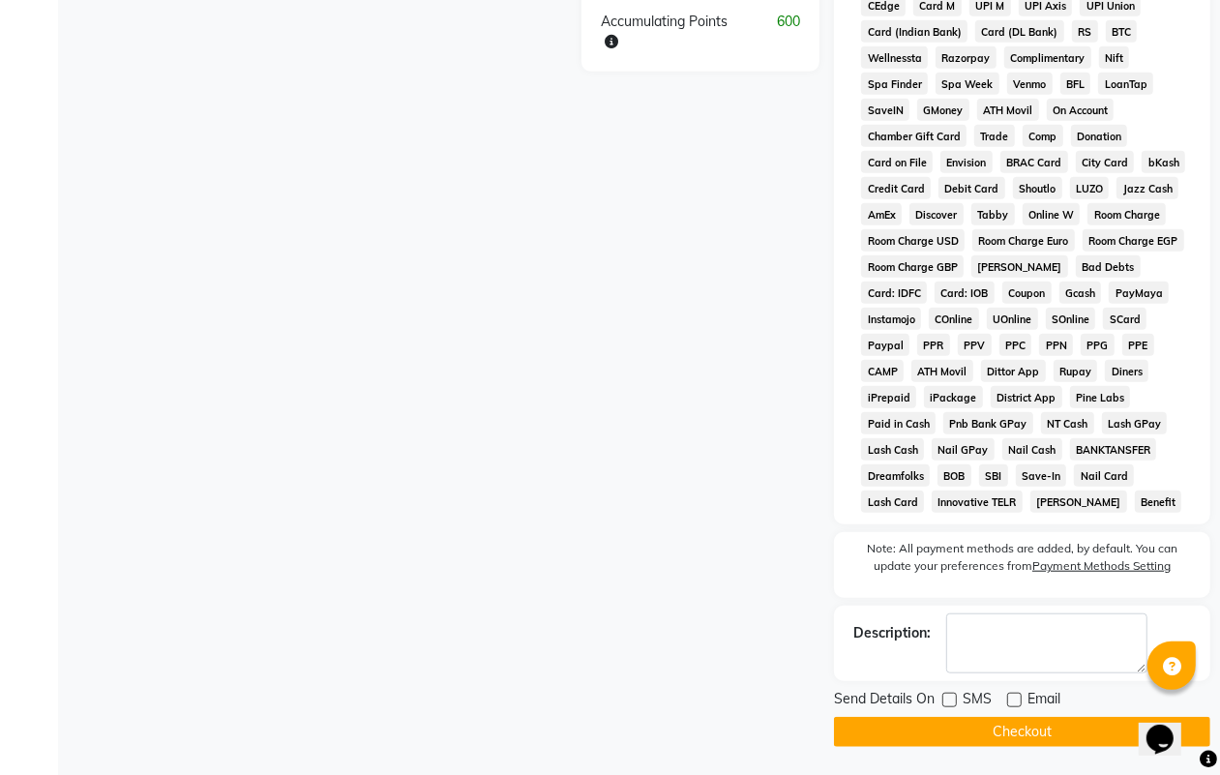
click at [1004, 740] on button "Checkout" at bounding box center [1022, 732] width 376 height 30
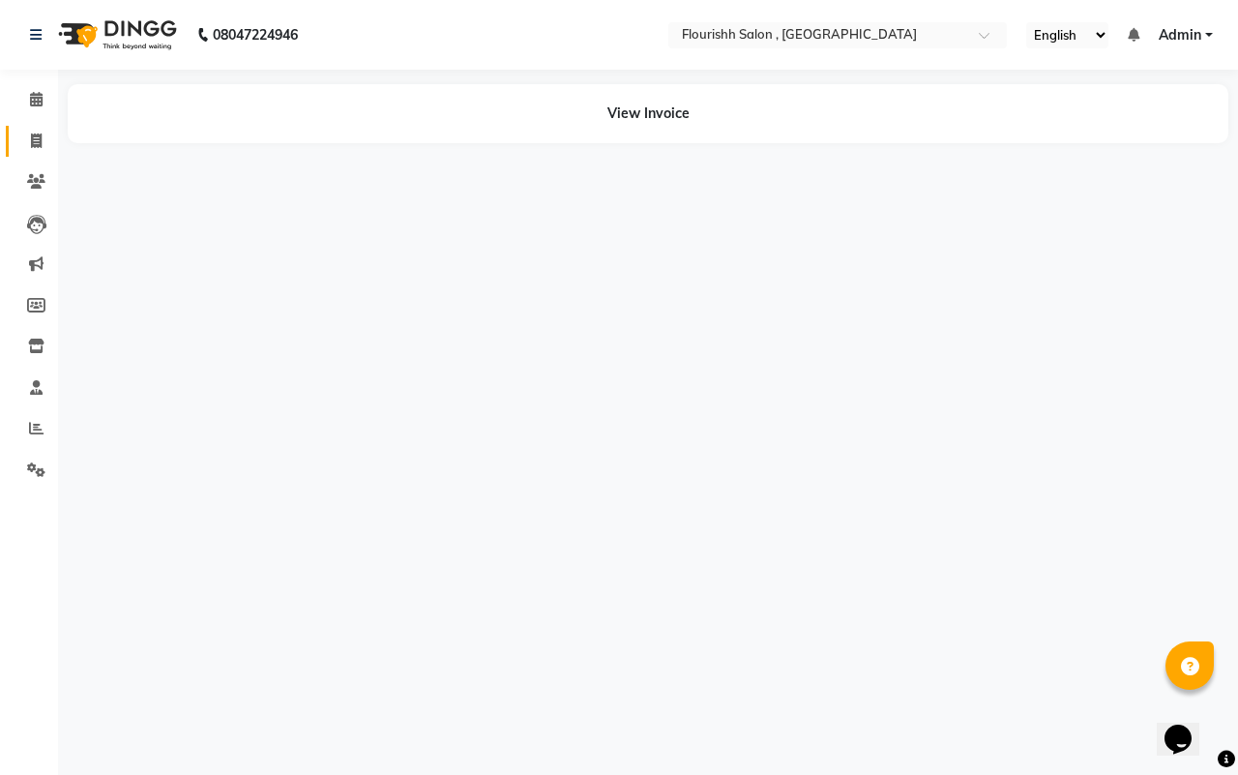
click at [30, 128] on link "Invoice" at bounding box center [29, 142] width 46 height 32
select select "service"
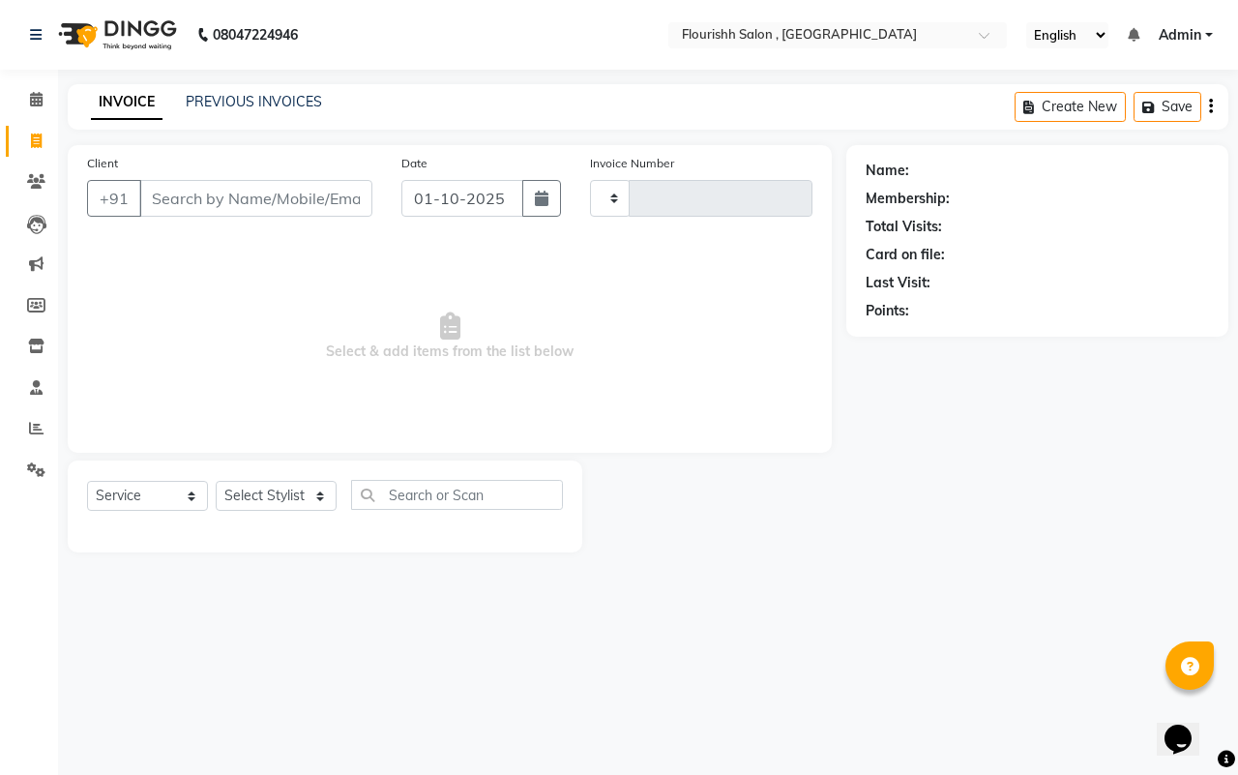
click at [268, 191] on input "Client" at bounding box center [255, 198] width 233 height 37
click at [421, 194] on input "01-10-2025" at bounding box center [462, 198] width 122 height 37
select select "10"
select select "2025"
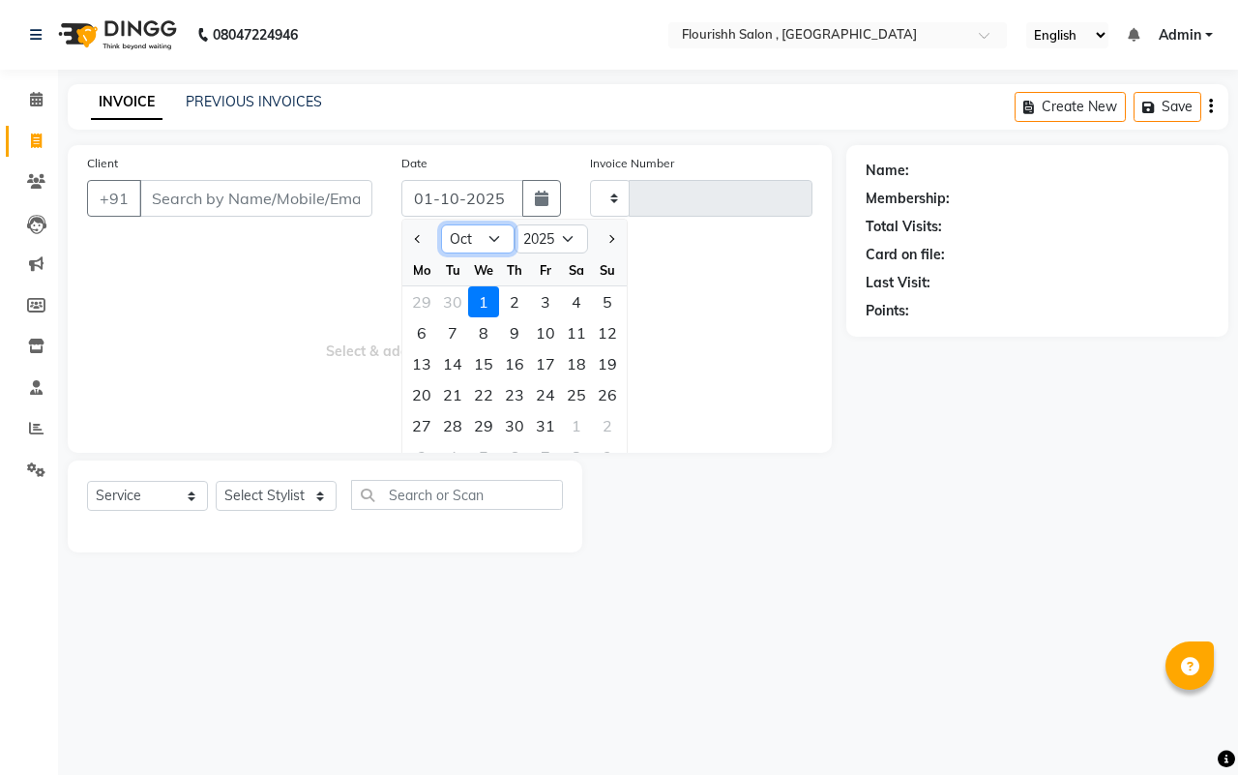
click at [465, 249] on select "Jan Feb Mar Apr May Jun [DATE] Aug Sep Oct Nov Dec" at bounding box center [478, 238] width 74 height 29
select select "9"
click at [441, 224] on select "Jan Feb Mar Apr May Jun [DATE] Aug Sep Oct Nov Dec" at bounding box center [478, 238] width 74 height 29
click at [452, 422] on div "30" at bounding box center [452, 425] width 31 height 31
type input "[DATE]"
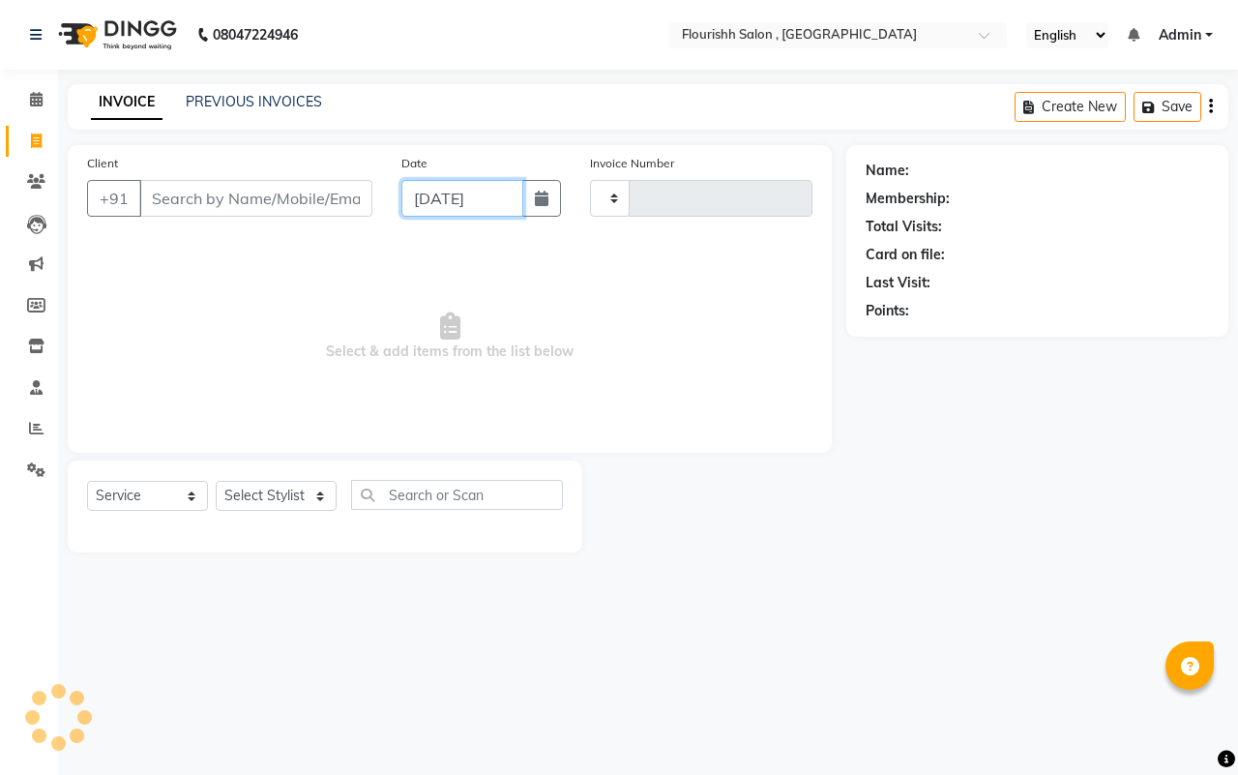
type input "2216"
select select "4182"
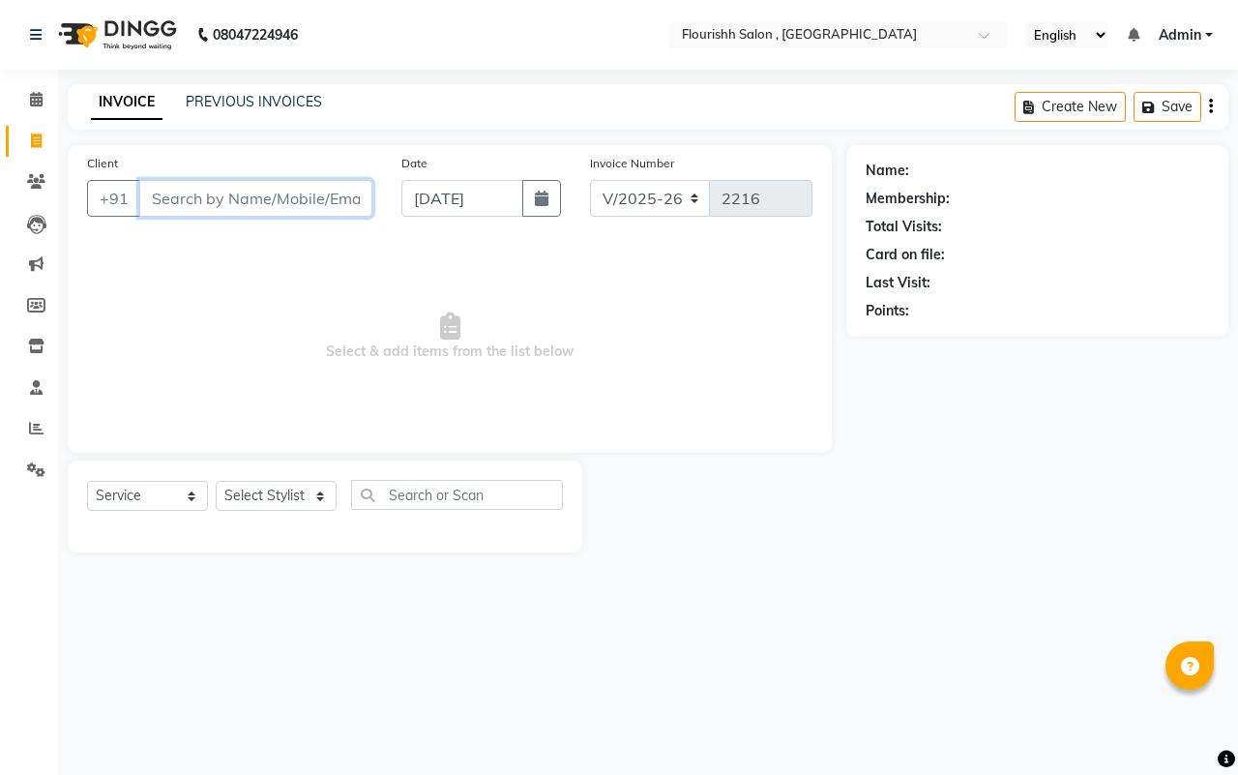
click at [257, 198] on input "Client" at bounding box center [255, 198] width 233 height 37
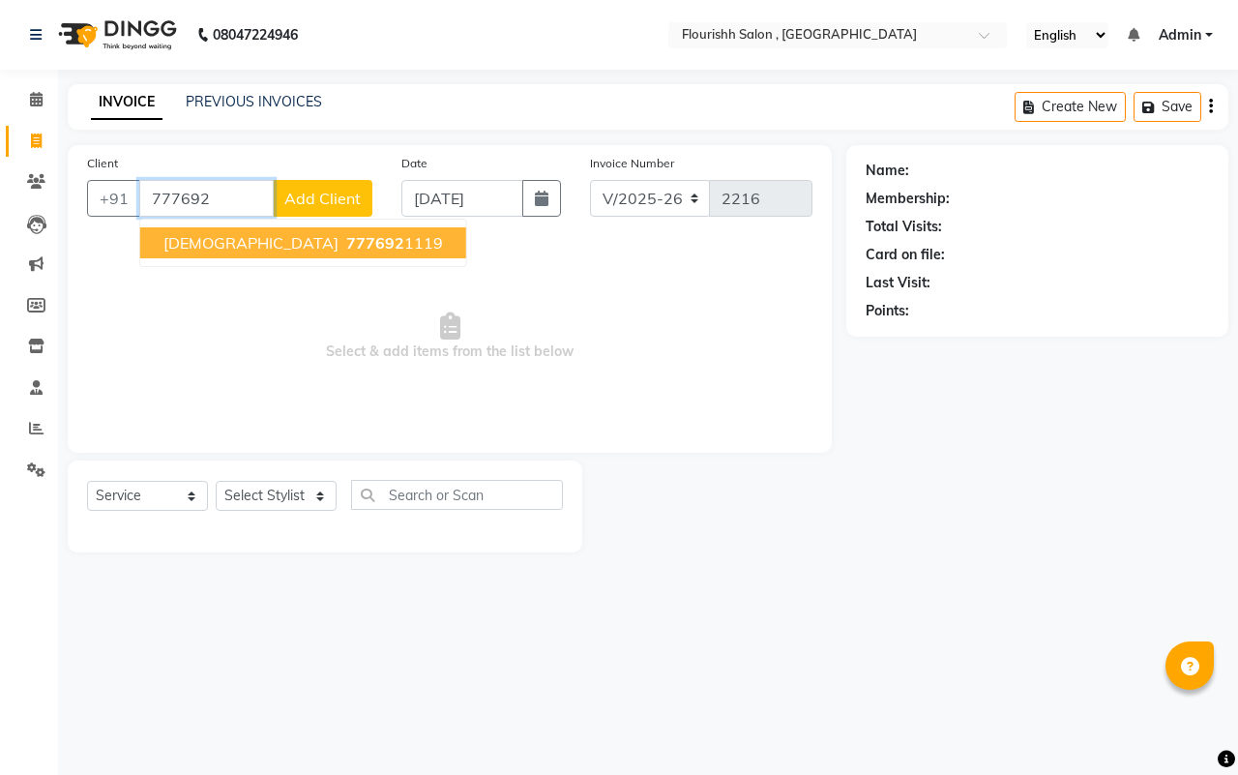
click at [211, 237] on span "[DEMOGRAPHIC_DATA]" at bounding box center [250, 242] width 175 height 19
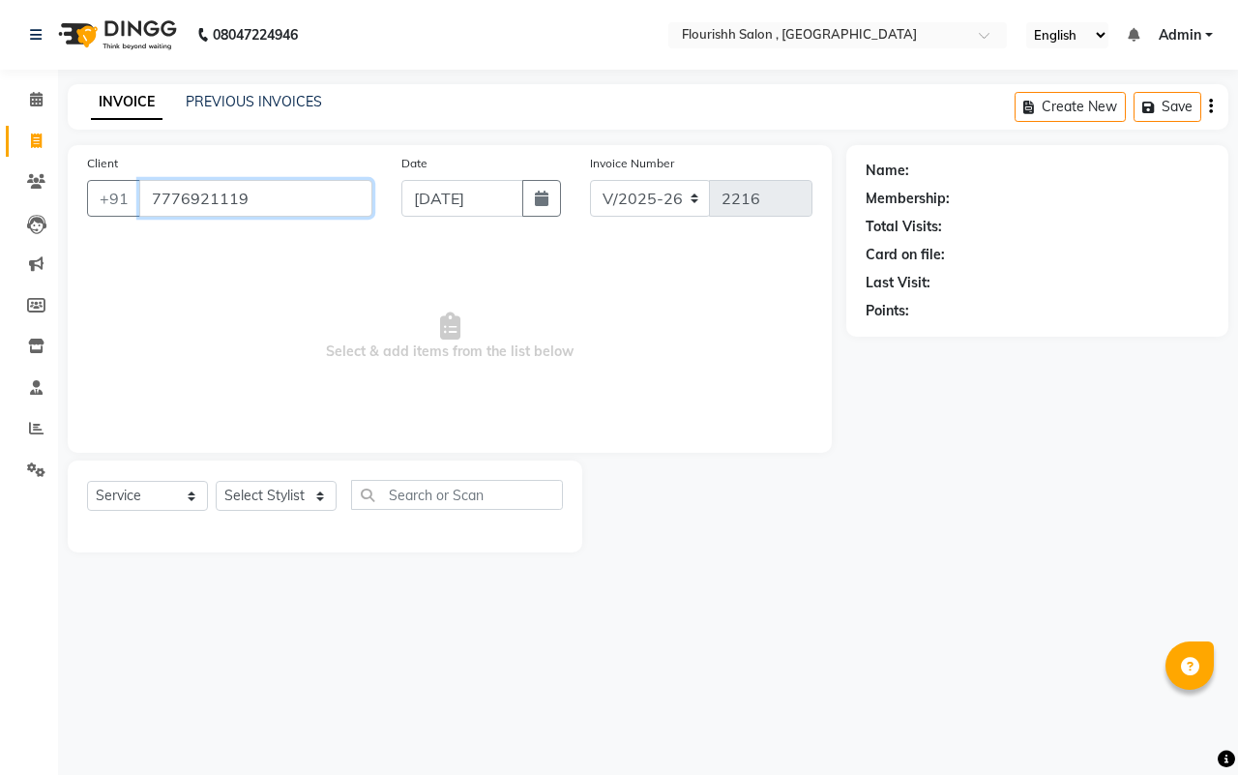
type input "7776921119"
select select "1: Object"
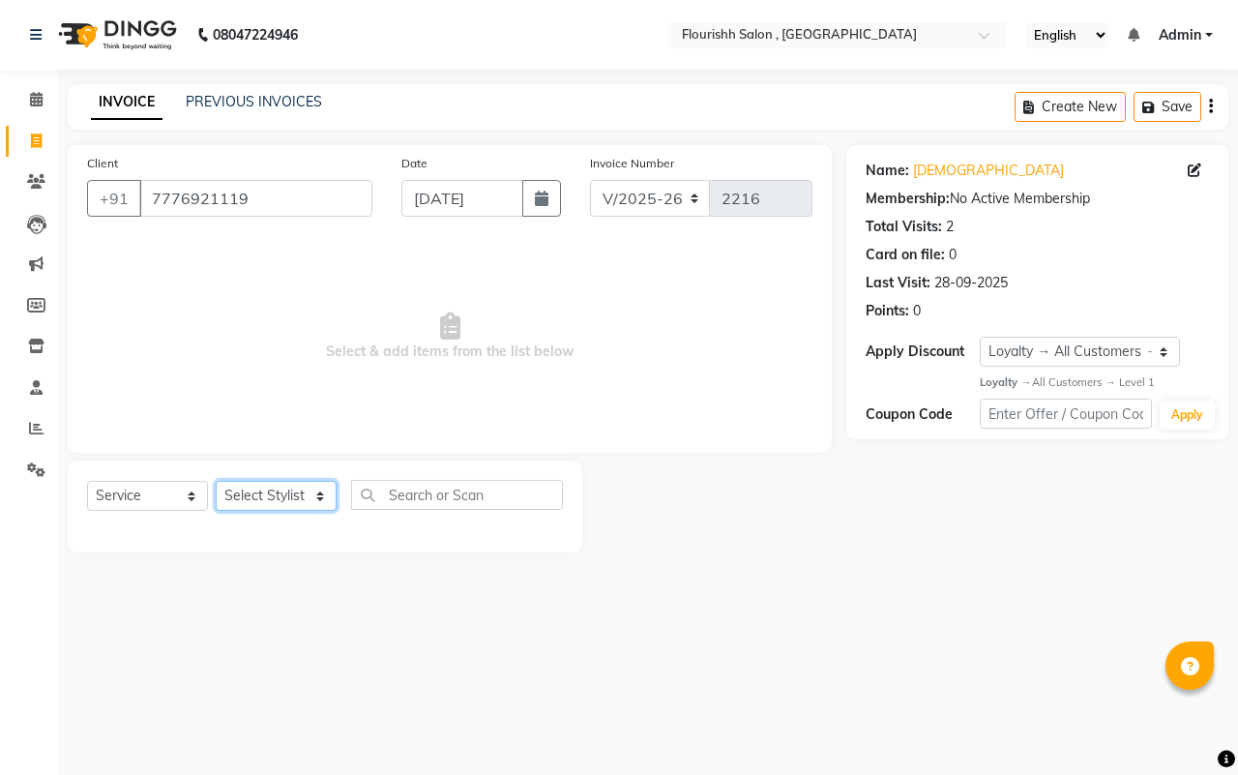
click at [257, 490] on select "Select Stylist" at bounding box center [276, 496] width 121 height 30
click at [268, 480] on div "Select Service Product Membership Package Voucher Prepaid Gift Card Select Styl…" at bounding box center [325, 502] width 476 height 45
click at [268, 488] on select "Select Stylist" at bounding box center [276, 496] width 121 height 30
click at [245, 499] on select "Select Stylist" at bounding box center [276, 496] width 121 height 30
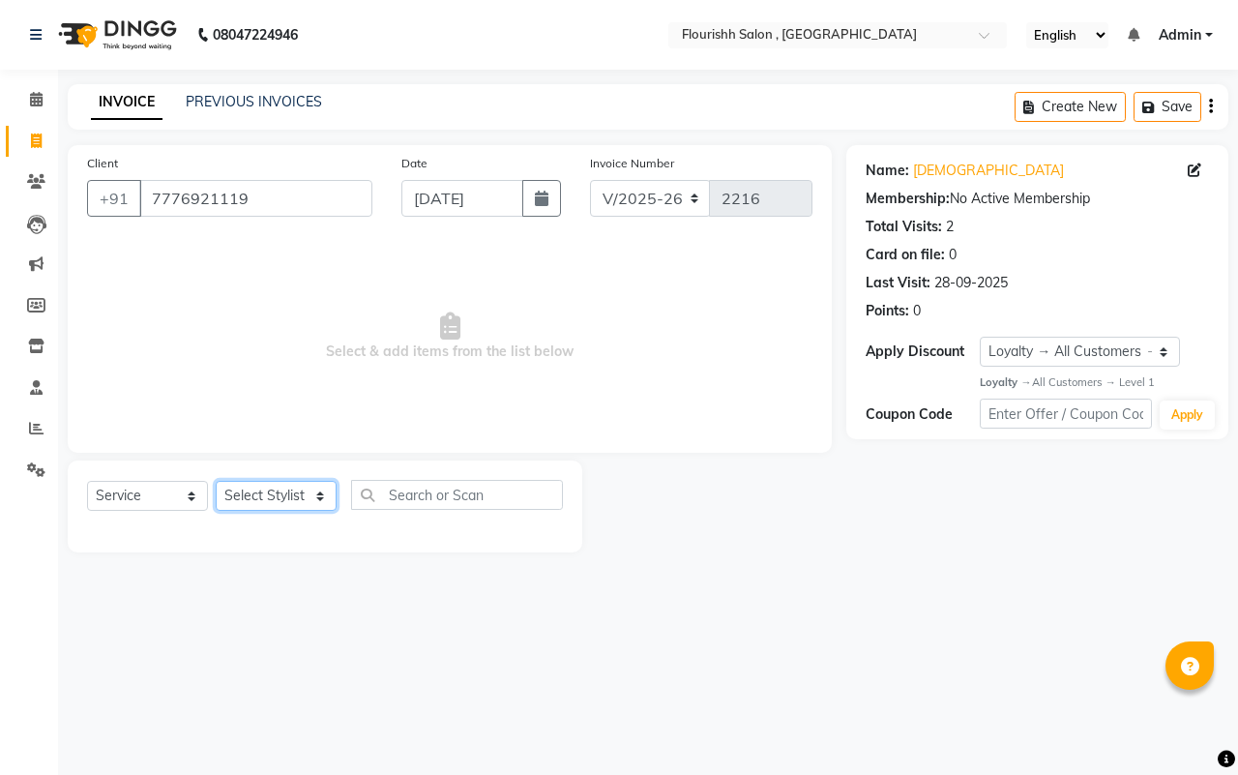
click at [245, 500] on select "Select Stylist" at bounding box center [276, 496] width 121 height 30
click at [244, 501] on select "Select Stylist" at bounding box center [276, 496] width 121 height 30
click at [835, 25] on div "× Flourishh Salon , New Wakad" at bounding box center [799, 34] width 235 height 19
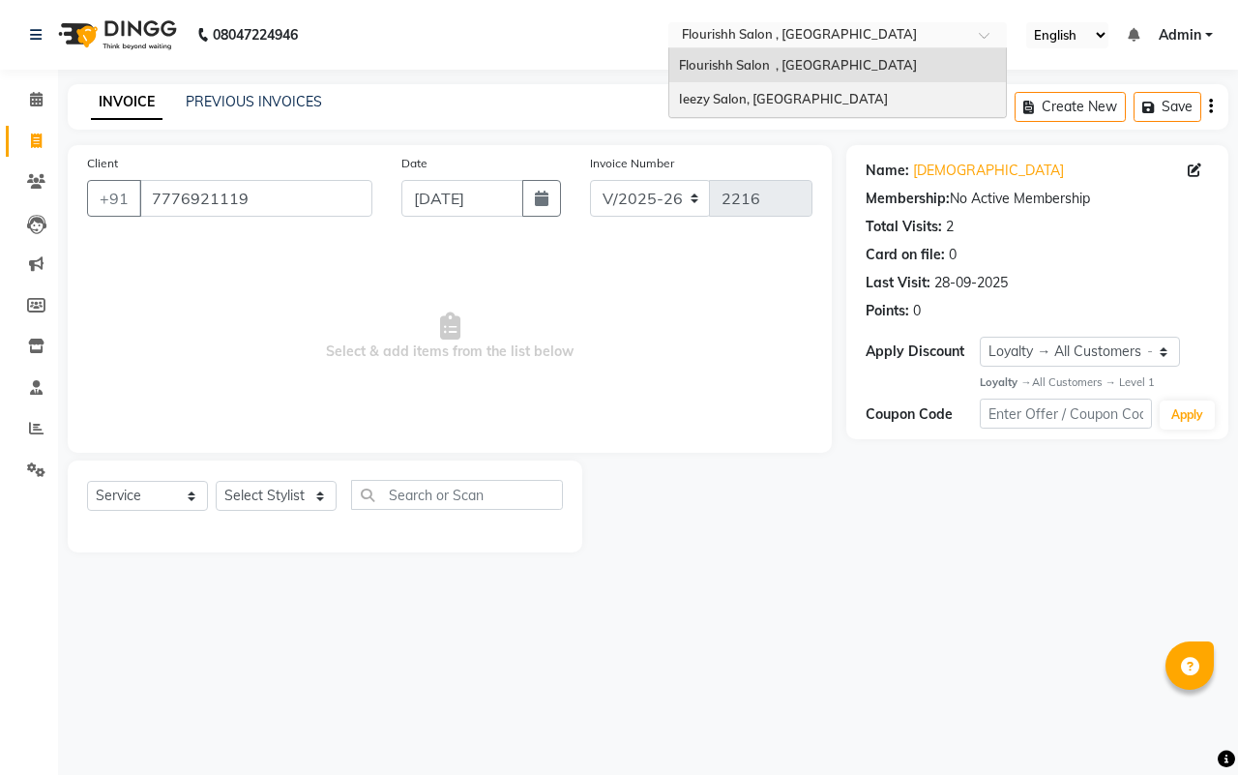
click at [808, 113] on div "Ieezy Salon, Tathawade" at bounding box center [837, 99] width 337 height 35
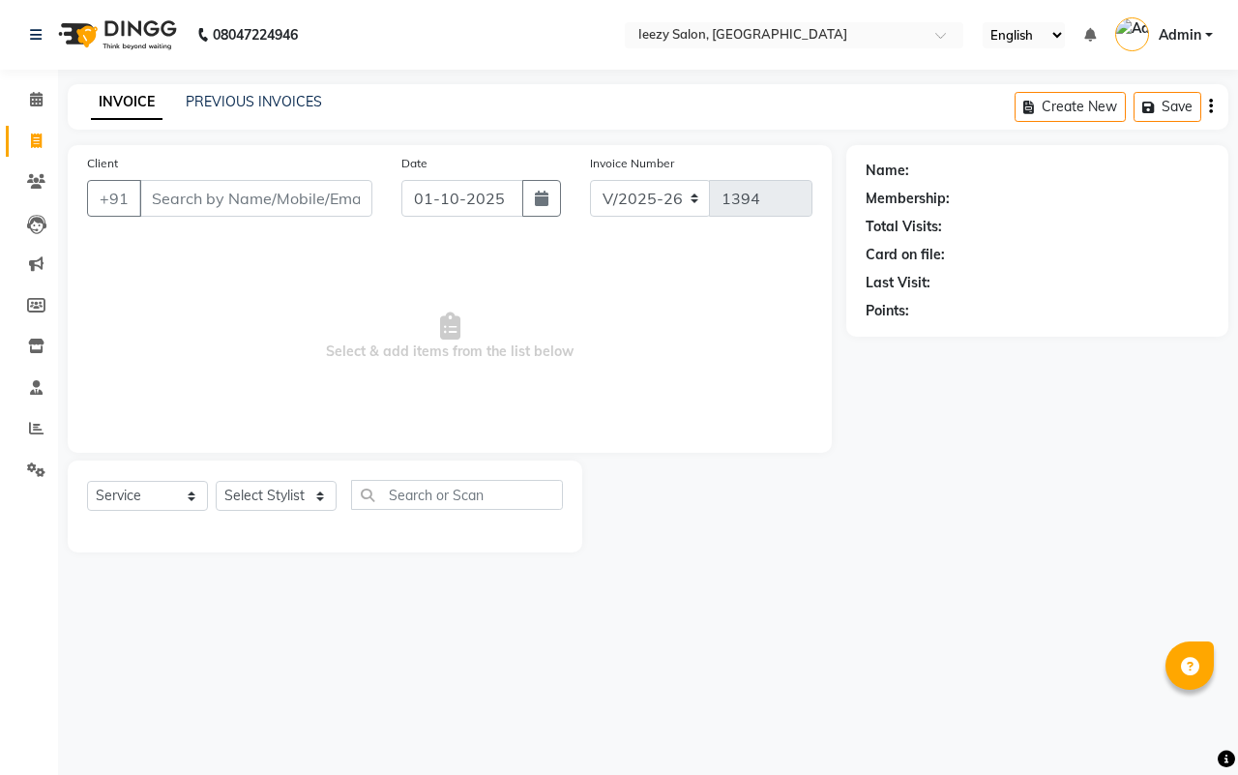
select select "5982"
select select "service"
click at [795, 34] on input "text" at bounding box center [775, 36] width 281 height 19
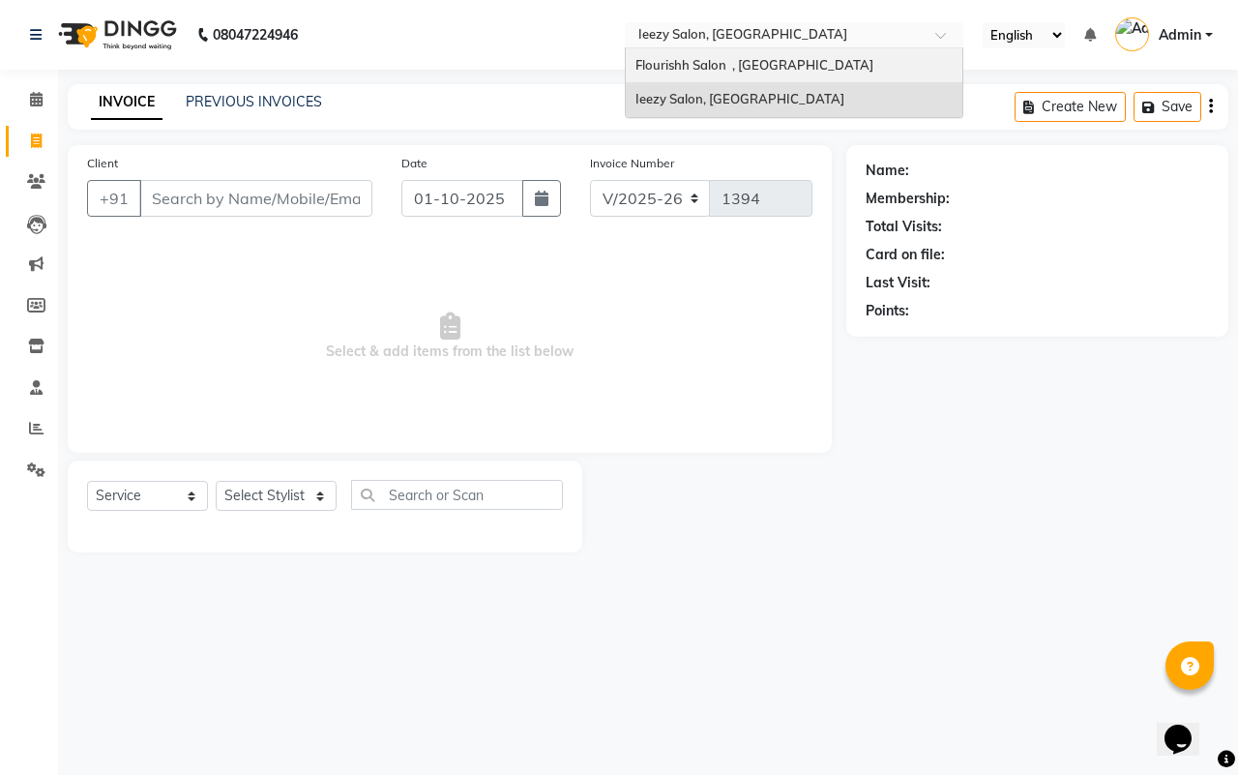
click at [776, 69] on span "Flourishh Salon , [GEOGRAPHIC_DATA]" at bounding box center [754, 64] width 238 height 15
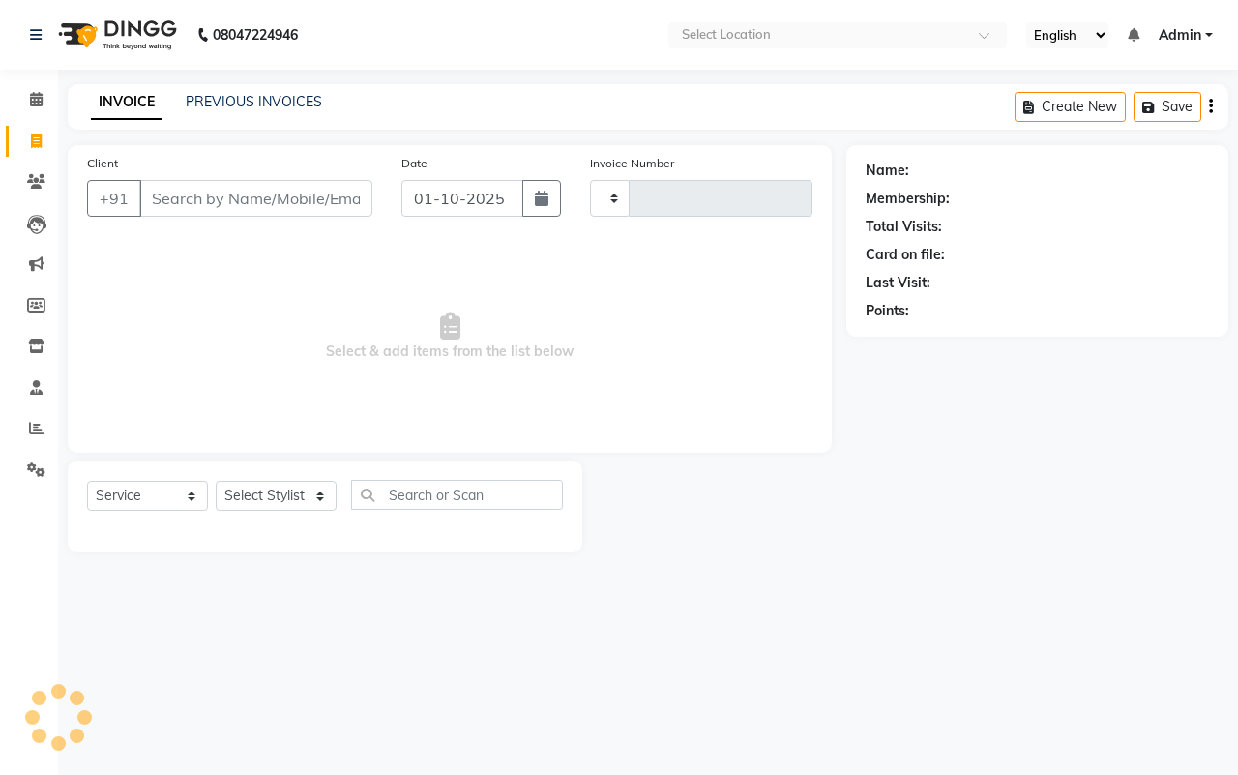
select select "service"
type input "2216"
select select "4182"
click at [224, 206] on input "Client" at bounding box center [255, 198] width 233 height 37
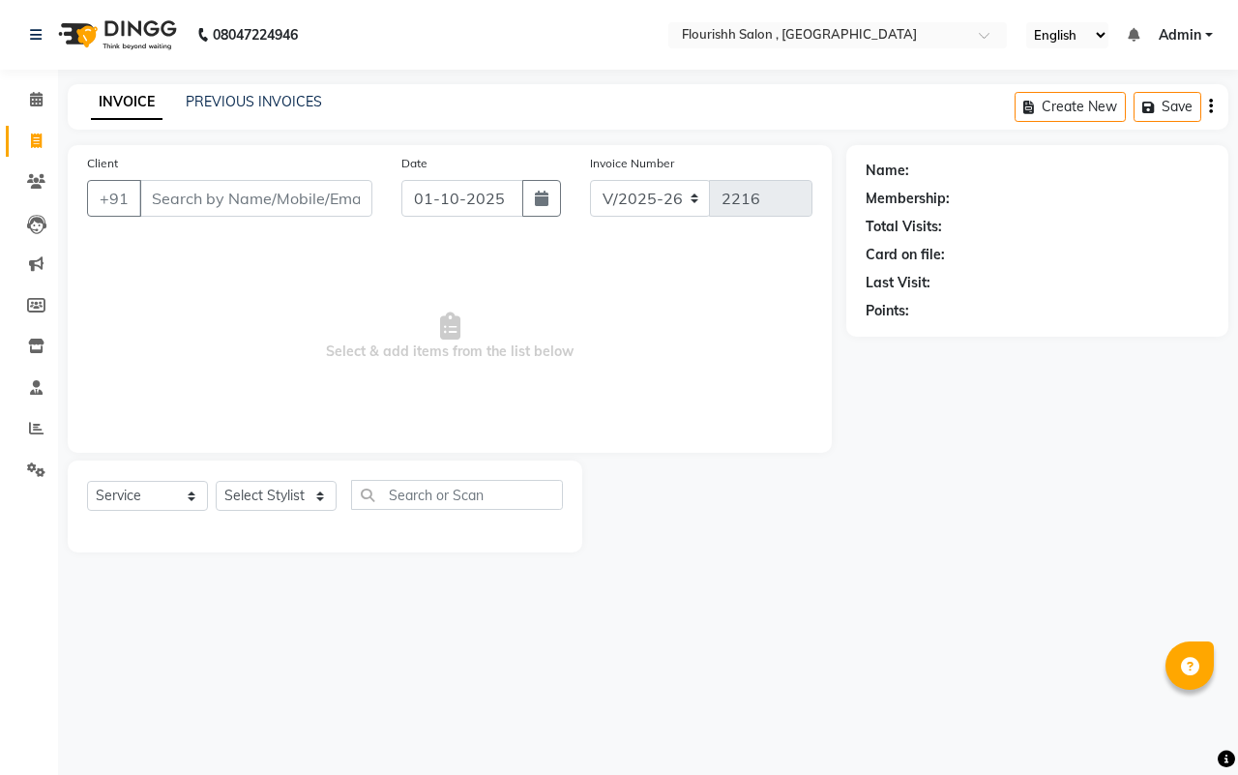
click at [424, 214] on div "01-10-2025" at bounding box center [481, 198] width 160 height 37
click at [438, 209] on input "01-10-2025" at bounding box center [462, 198] width 122 height 37
select select "10"
select select "2025"
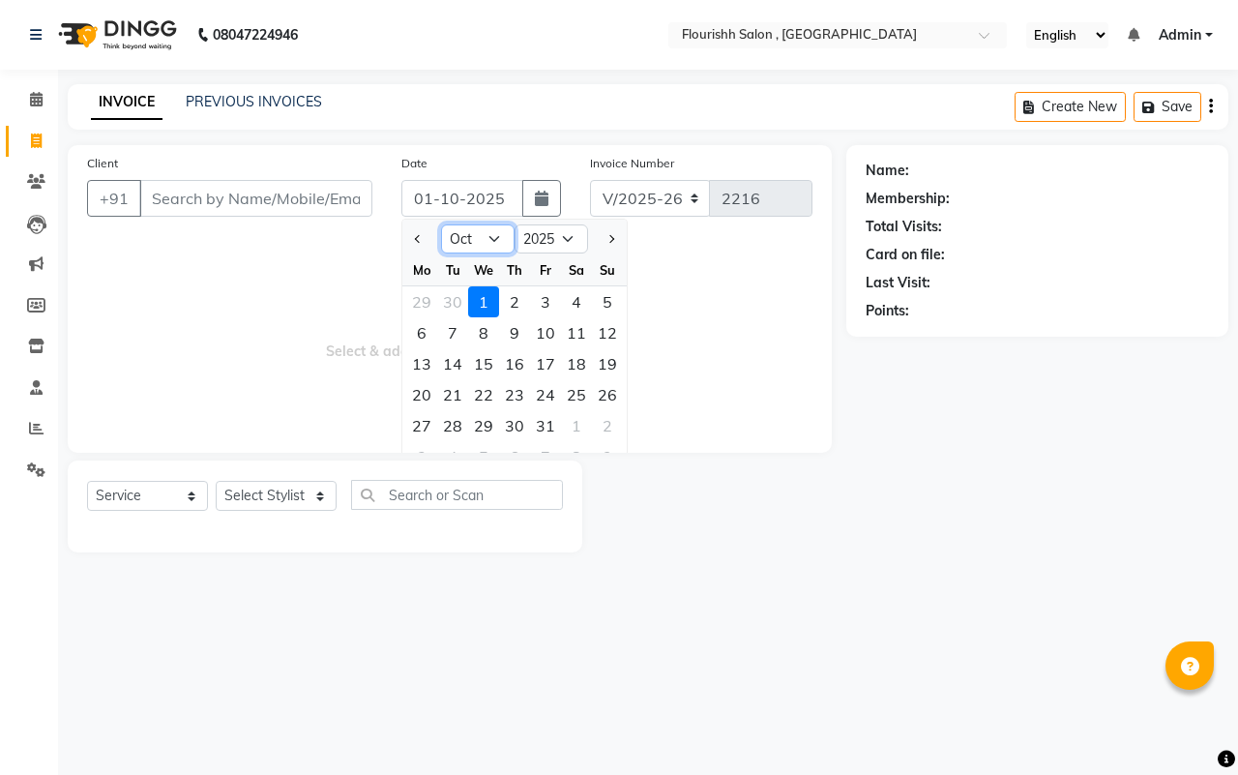
click at [466, 234] on select "Jan Feb Mar Apr May Jun [DATE] Aug Sep Oct Nov Dec" at bounding box center [478, 238] width 74 height 29
select select "9"
click at [441, 224] on select "Jan Feb Mar Apr May Jun [DATE] Aug Sep Oct Nov Dec" at bounding box center [478, 238] width 74 height 29
click at [450, 404] on div "23" at bounding box center [452, 394] width 31 height 31
type input "[DATE]"
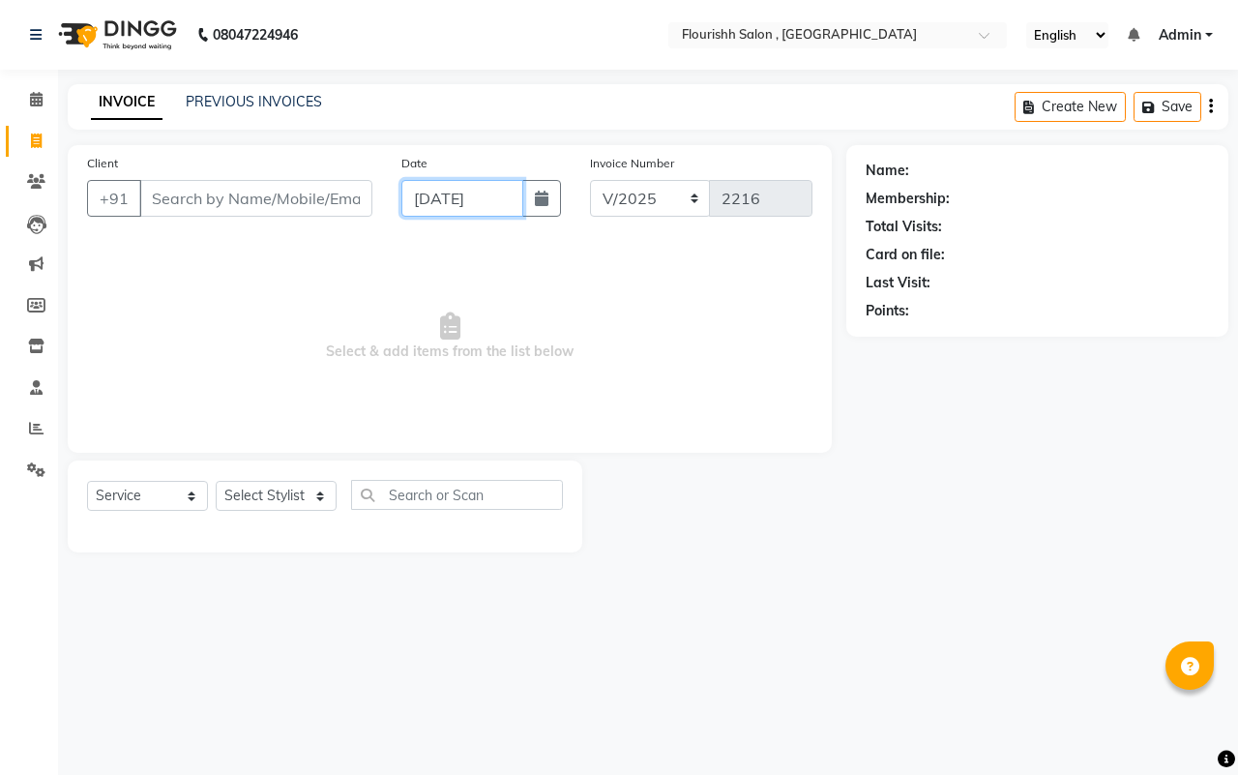
click at [470, 213] on input "[DATE]" at bounding box center [462, 198] width 122 height 37
select select "9"
select select "2025"
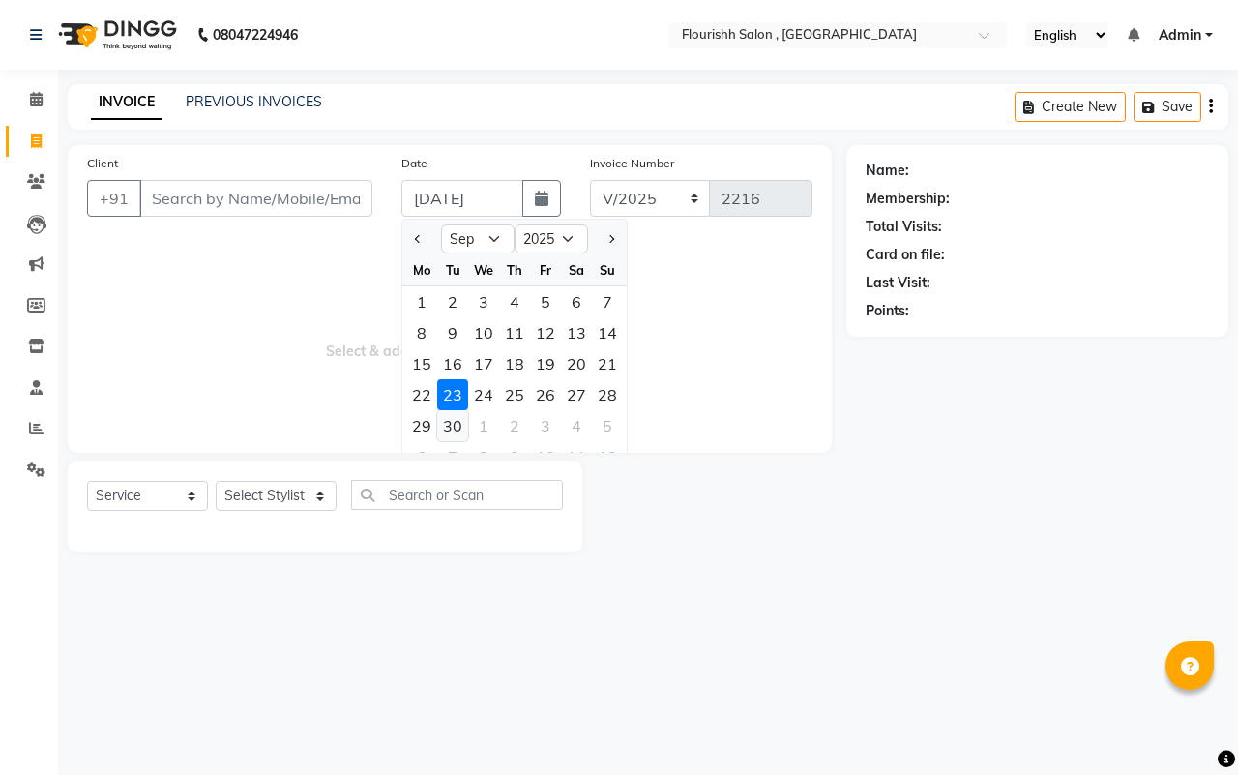
click at [456, 417] on div "30" at bounding box center [452, 425] width 31 height 31
type input "[DATE]"
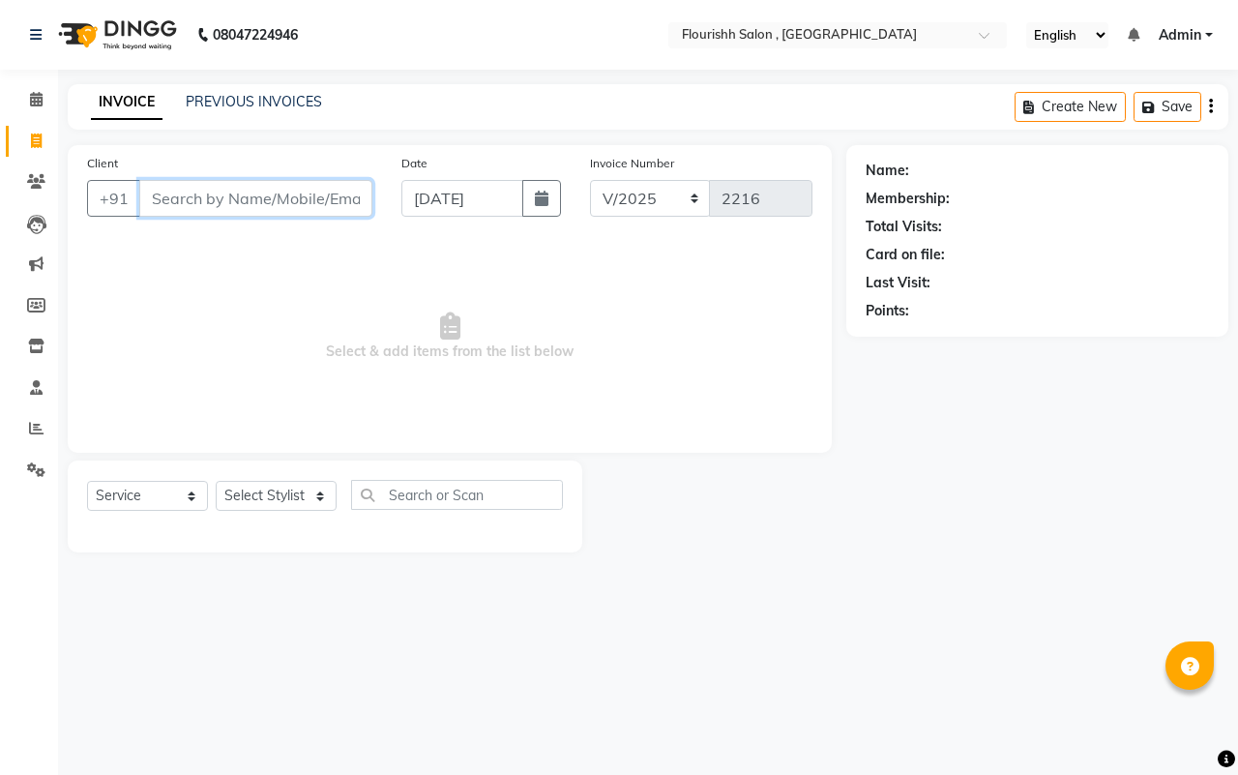
click at [288, 200] on input "Client" at bounding box center [255, 198] width 233 height 37
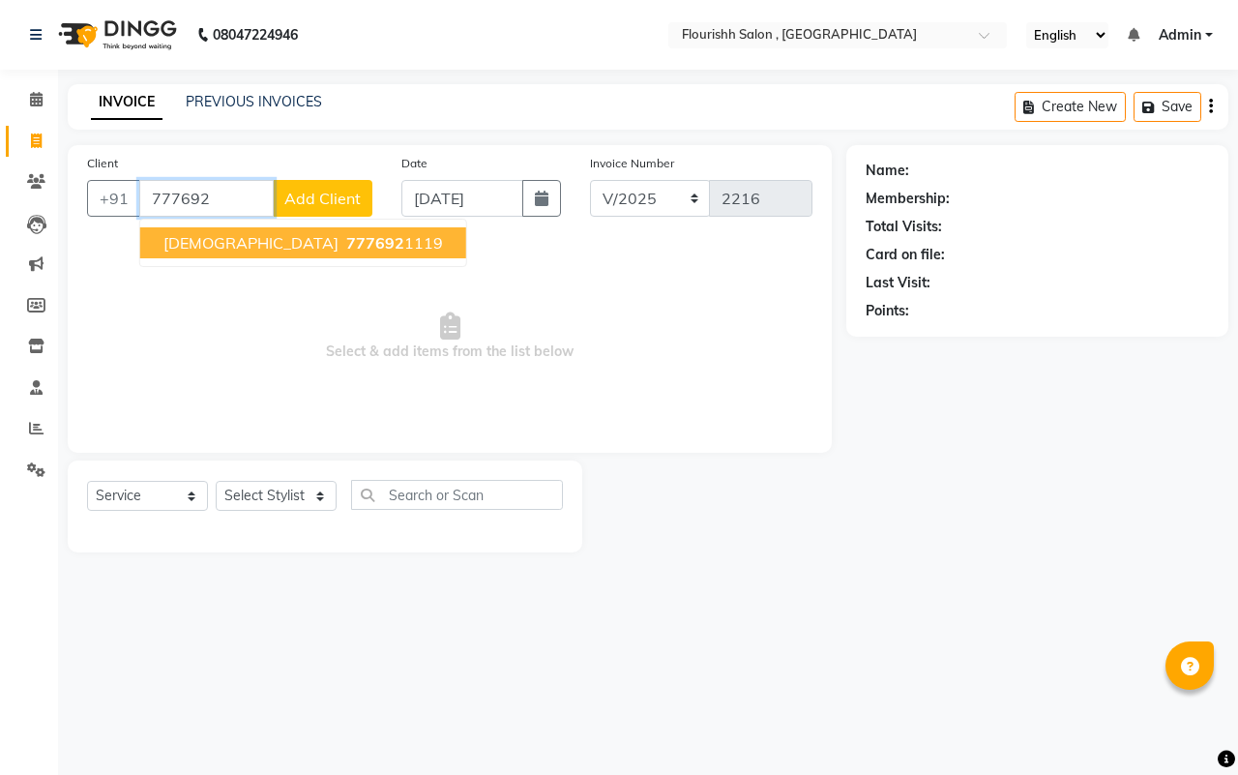
click at [346, 233] on span "777692" at bounding box center [375, 242] width 58 height 19
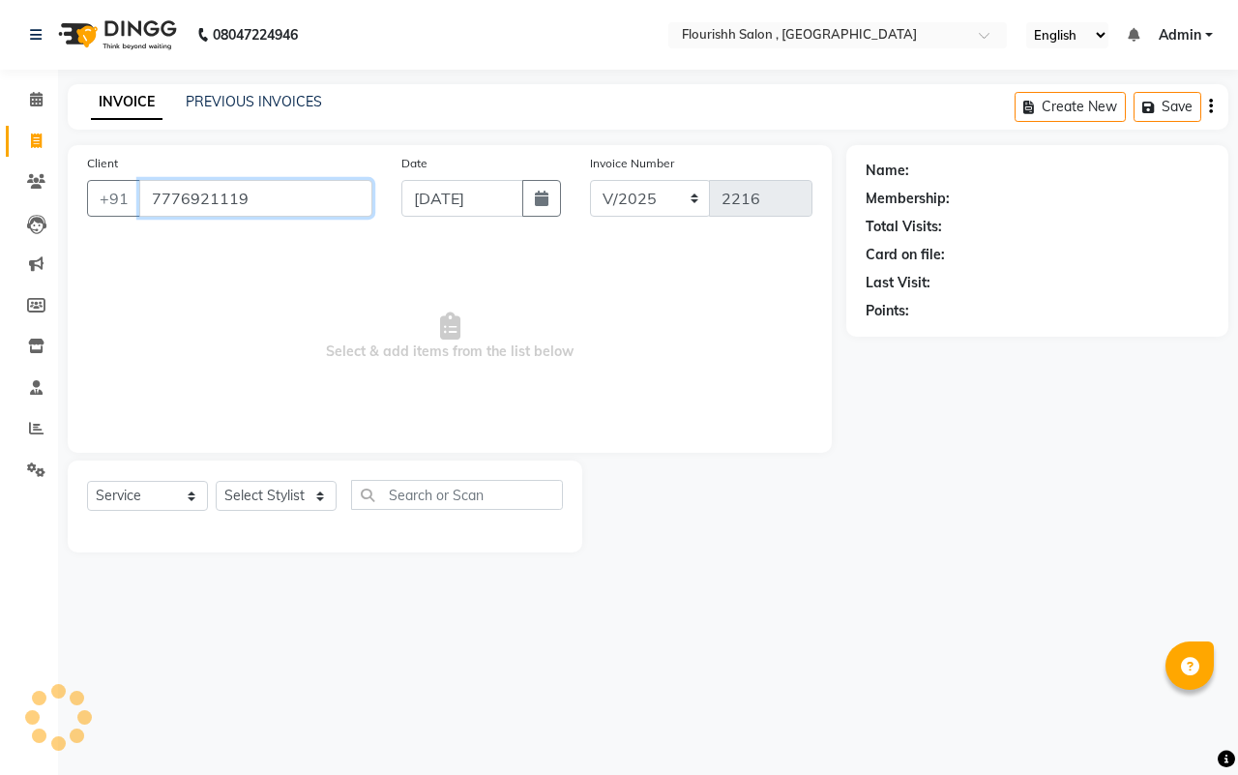
type input "7776921119"
select select "1: Object"
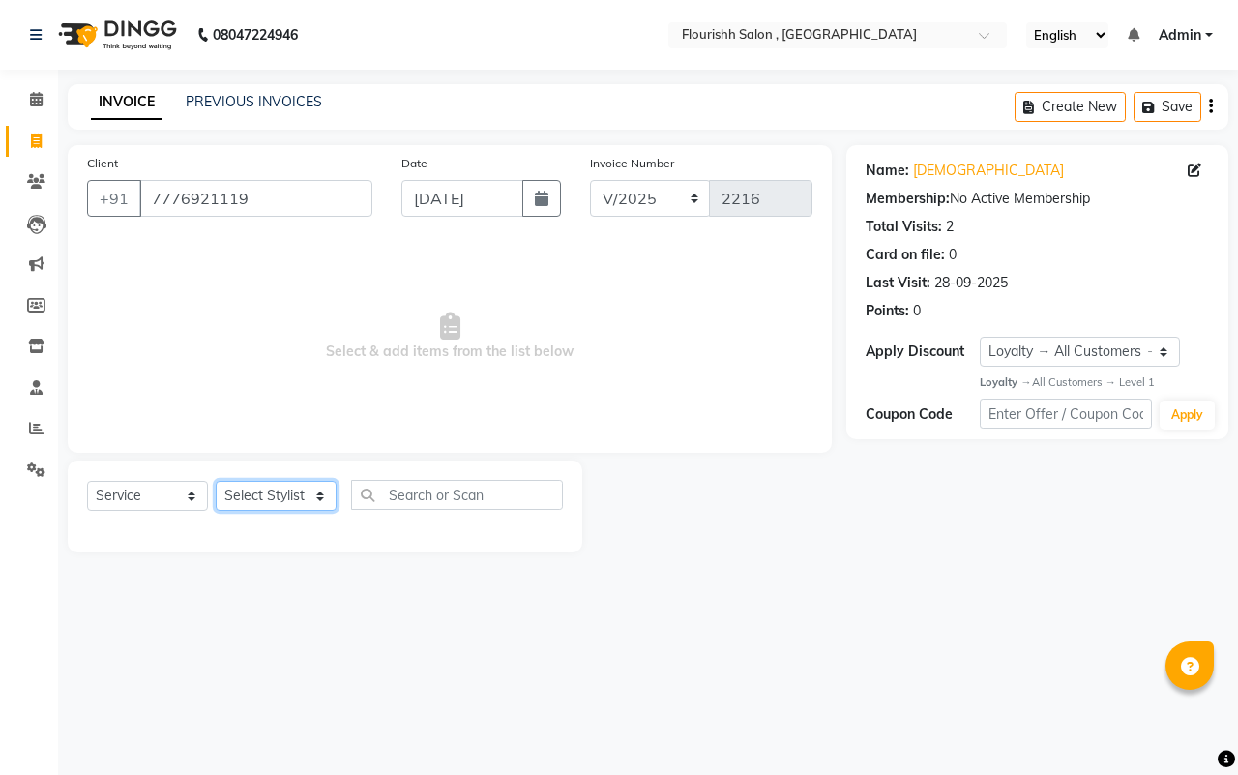
click at [253, 504] on select "Select Stylist [PERSON_NAME] jyoti Manager Mrs [PERSON_NAME] Ms [PERSON_NAME] […" at bounding box center [276, 496] width 121 height 30
select select "50665"
click at [216, 481] on select "Select Stylist [PERSON_NAME] jyoti Manager Mrs [PERSON_NAME] Ms [PERSON_NAME] […" at bounding box center [276, 496] width 121 height 30
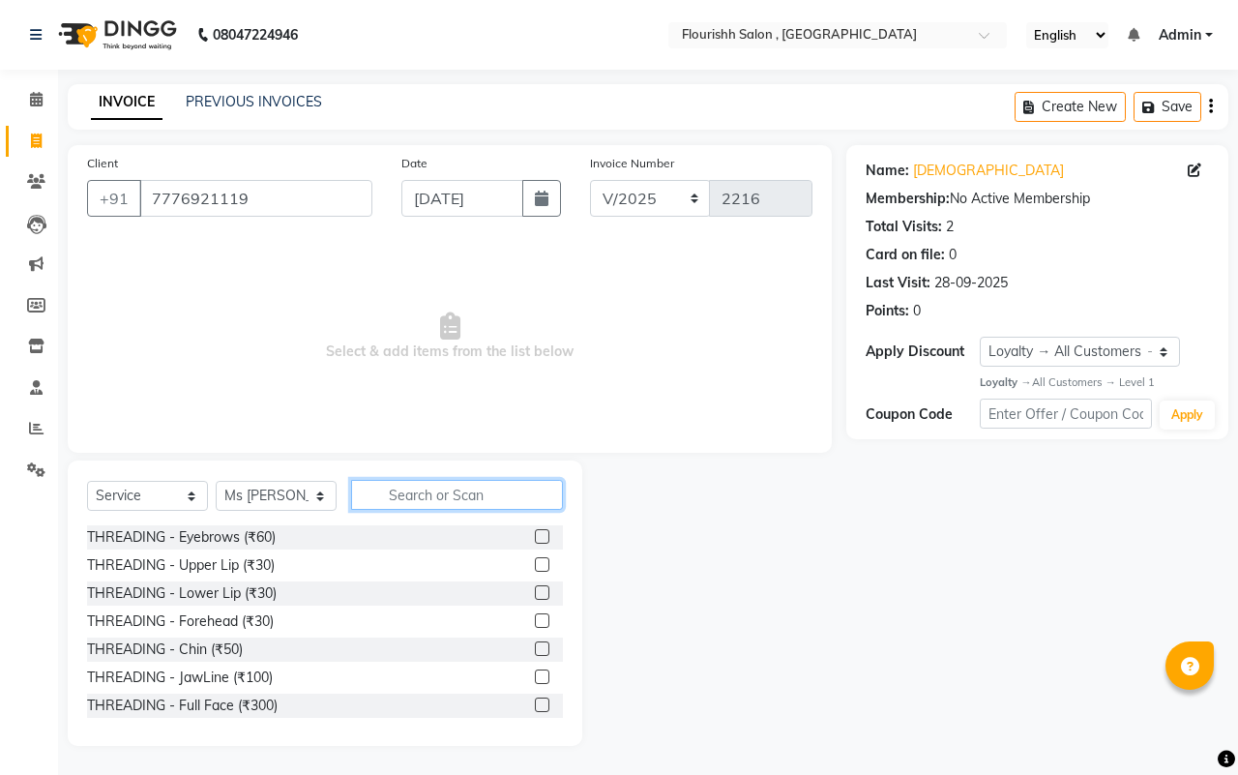
click at [411, 500] on input "text" at bounding box center [457, 495] width 212 height 30
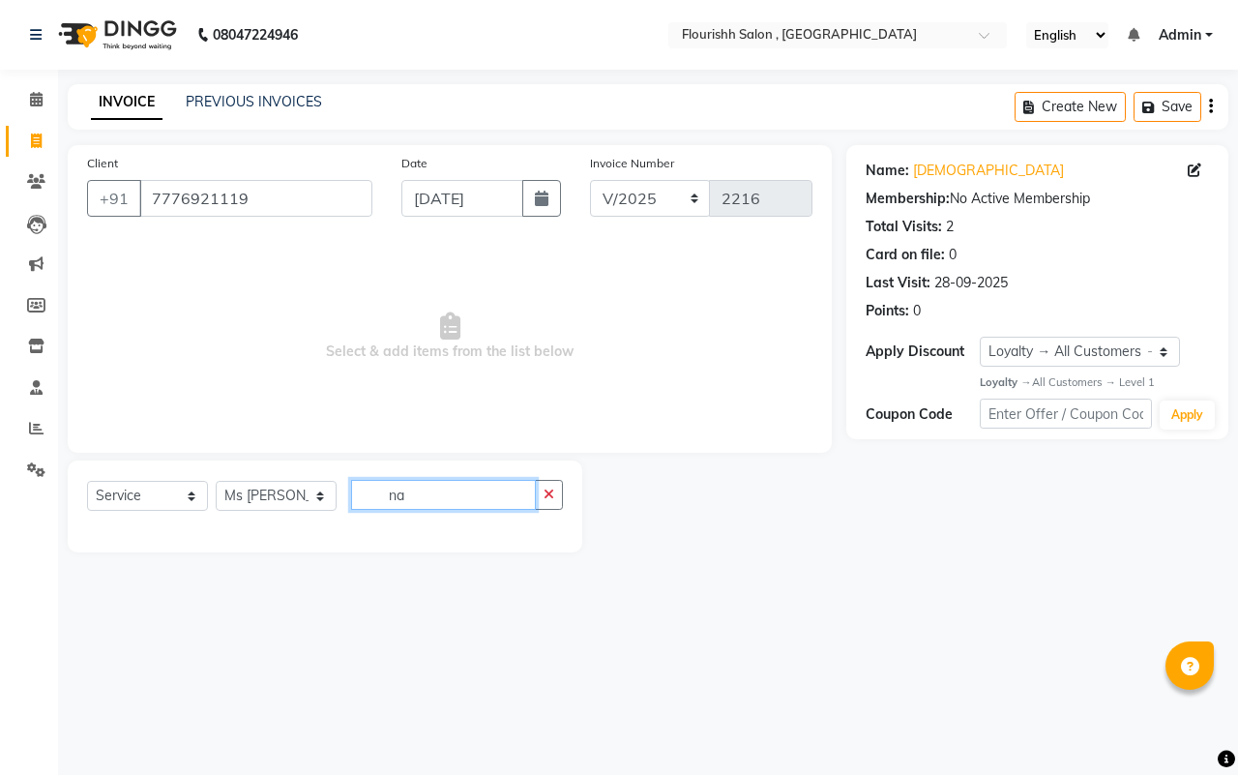
type input "n"
type input "nan"
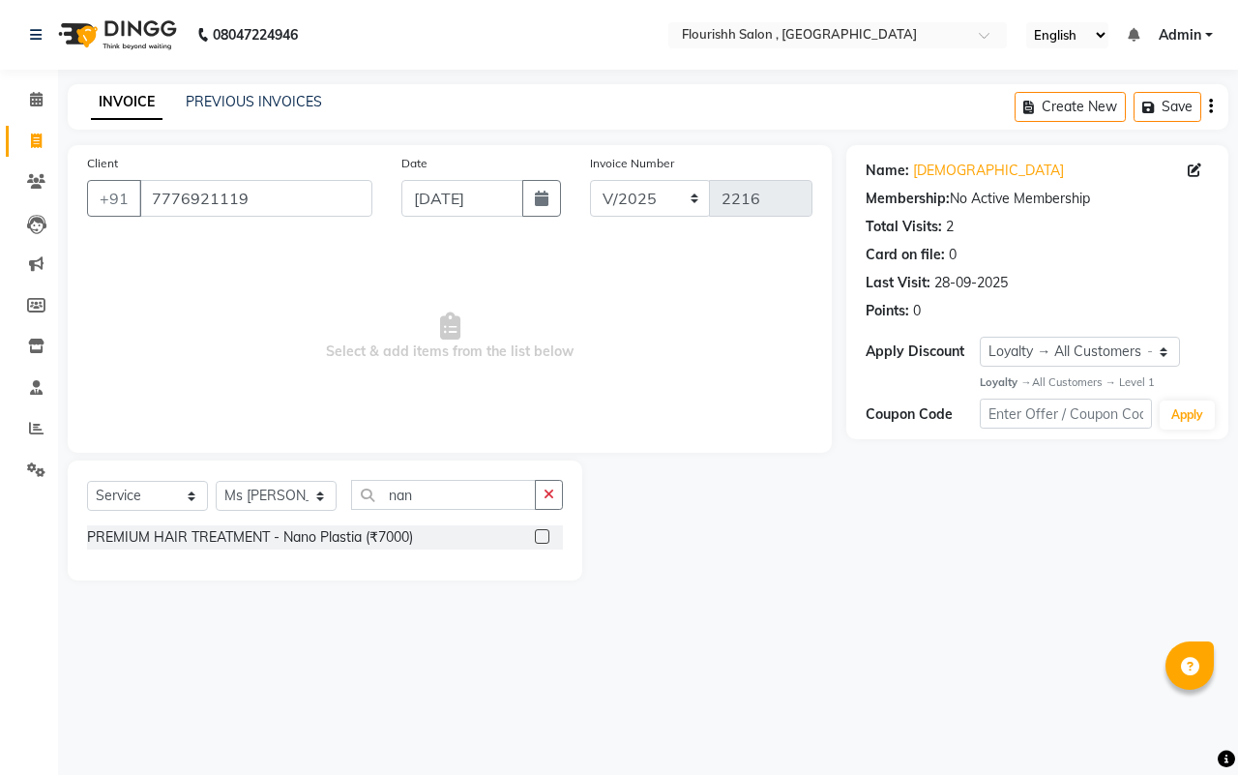
click at [263, 525] on div "PREMIUM HAIR TREATMENT - Nano Plastia (₹7000)" at bounding box center [325, 537] width 476 height 24
click at [258, 532] on div "PREMIUM HAIR TREATMENT - Nano Plastia (₹7000)" at bounding box center [250, 537] width 326 height 20
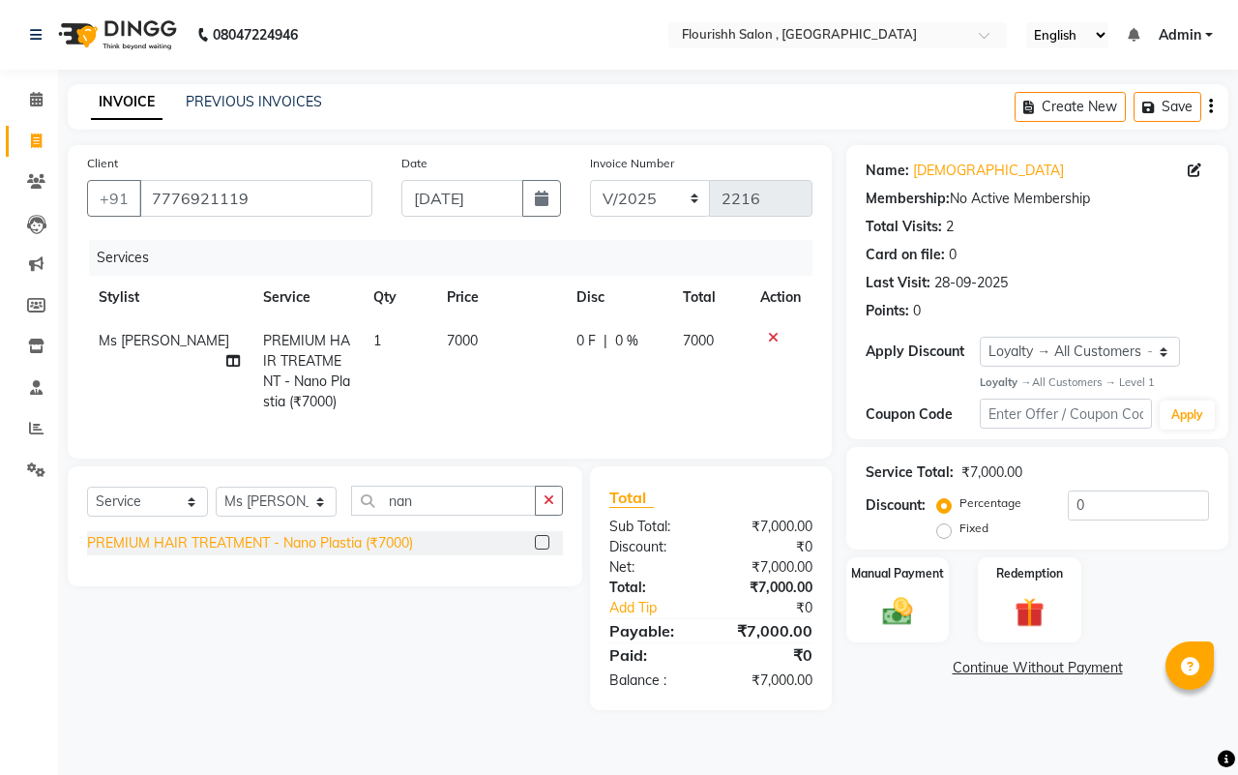
click at [321, 553] on div "PREMIUM HAIR TREATMENT - Nano Plastia (₹7000)" at bounding box center [250, 543] width 326 height 20
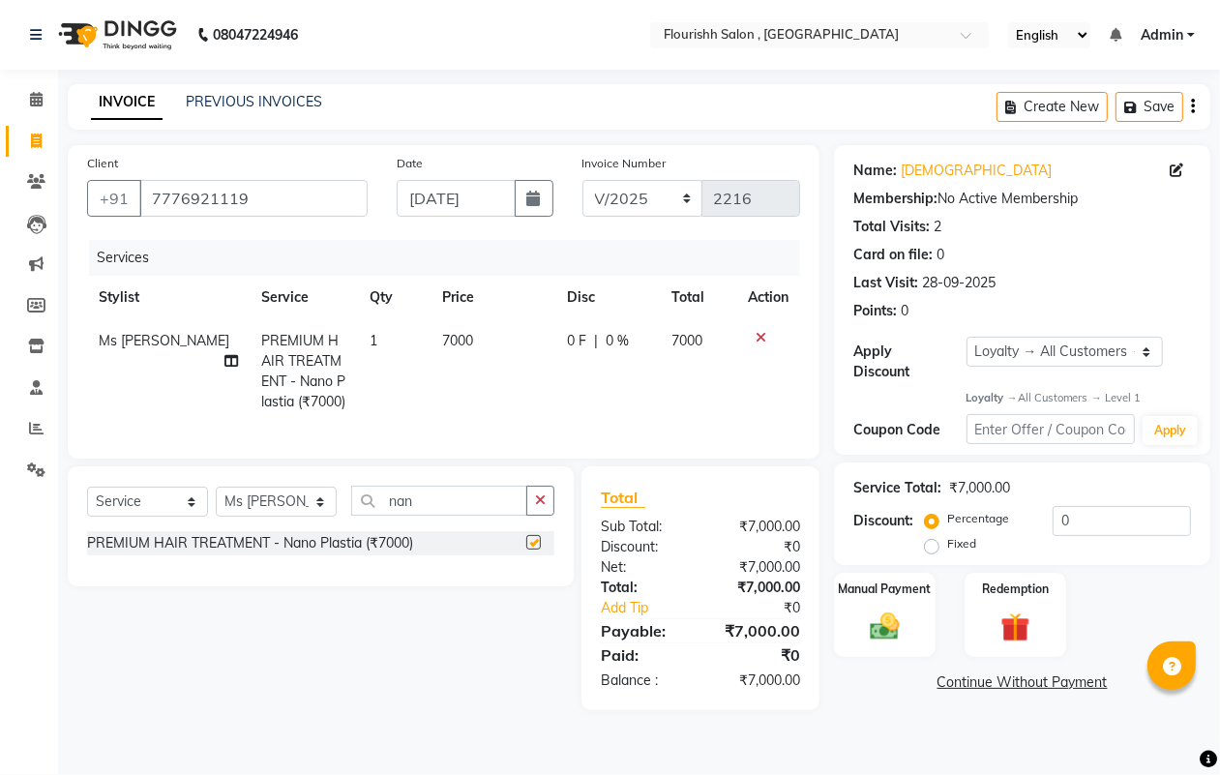
checkbox input "false"
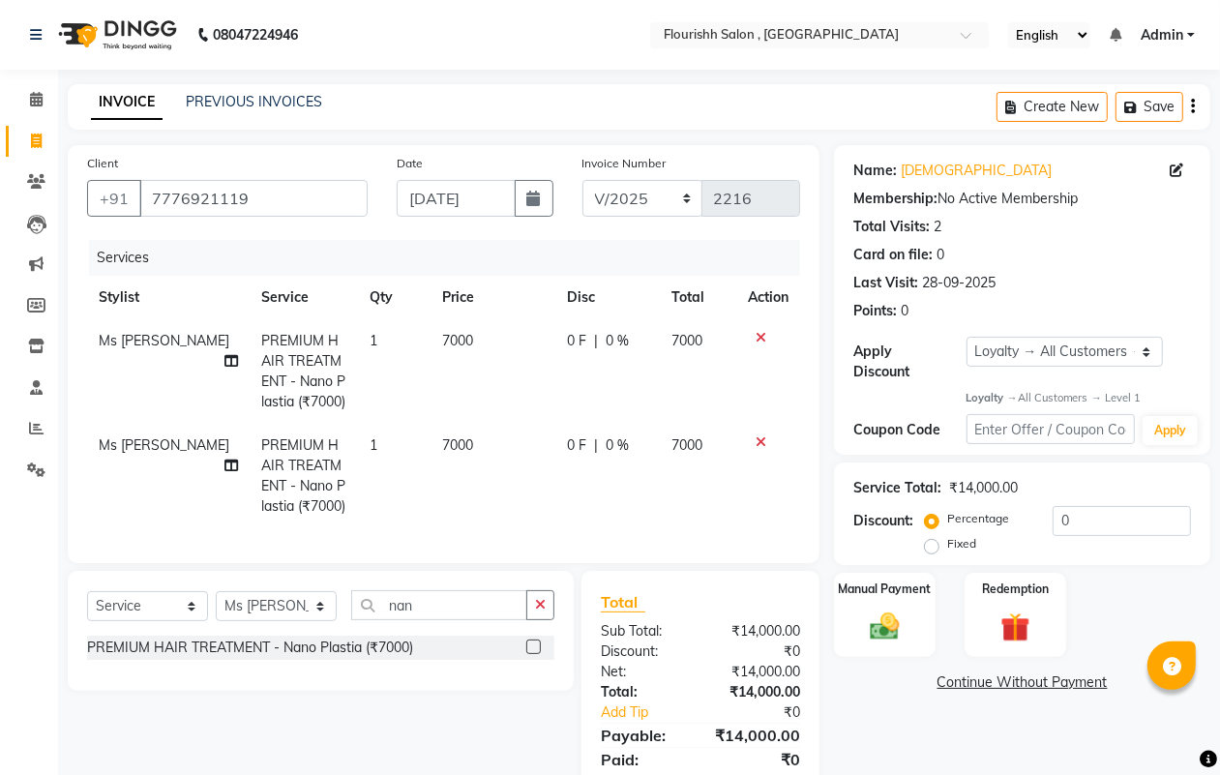
click at [757, 435] on icon at bounding box center [760, 442] width 11 height 14
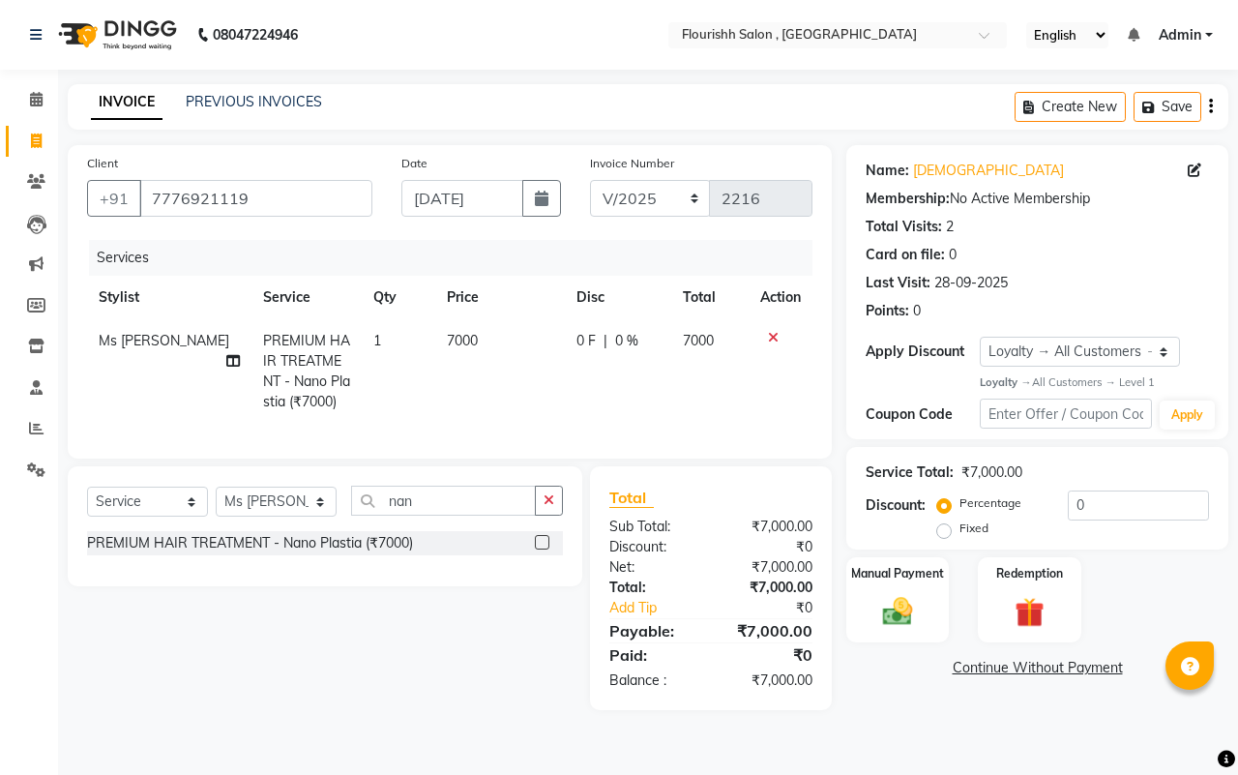
click at [447, 335] on span "7000" at bounding box center [462, 340] width 31 height 17
select select "50665"
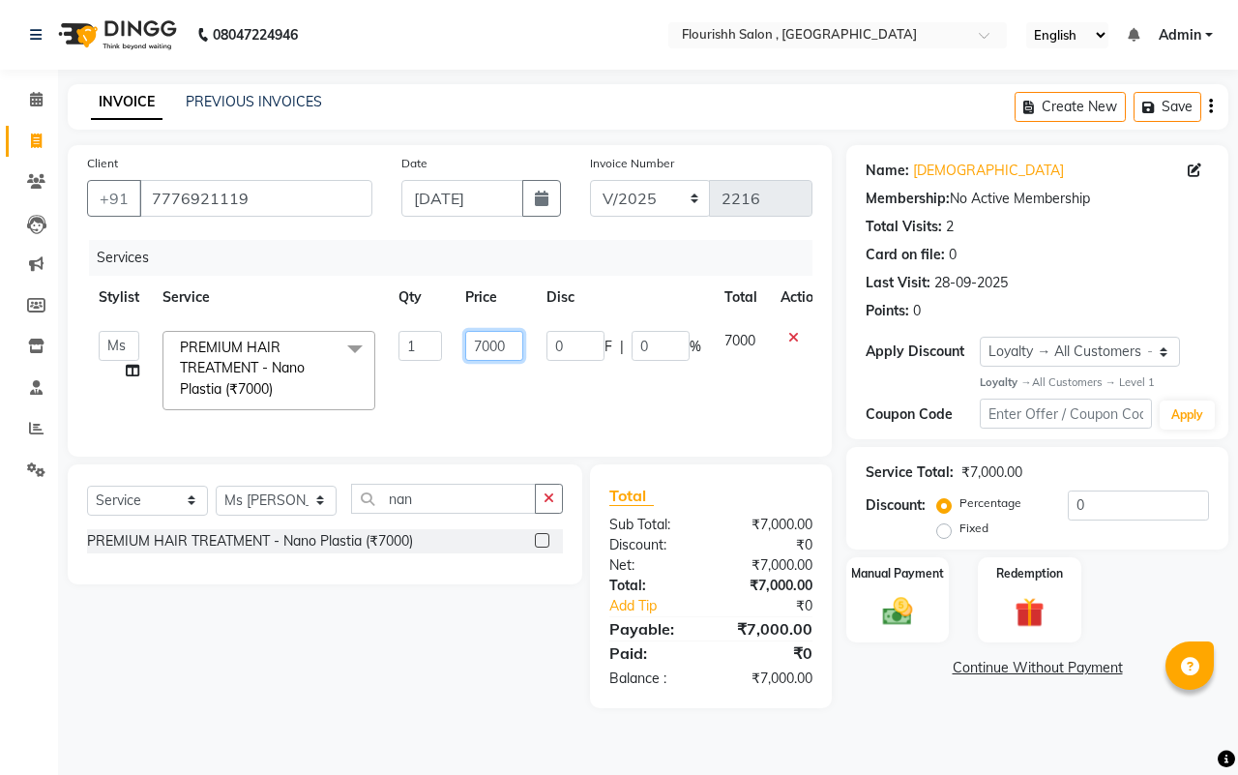
click at [487, 348] on input "7000" at bounding box center [494, 346] width 58 height 30
click at [480, 345] on input "7000" at bounding box center [494, 346] width 58 height 30
type input "12000"
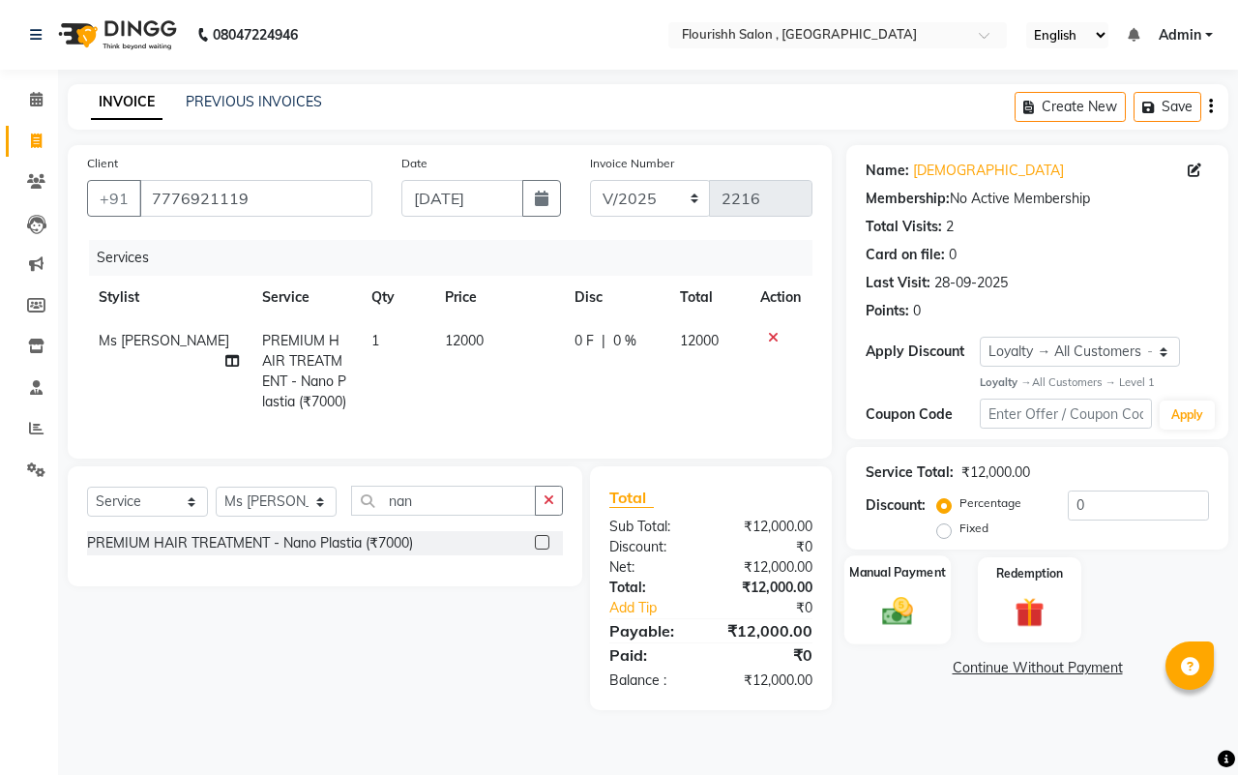
click at [936, 577] on label "Manual Payment" at bounding box center [897, 573] width 97 height 18
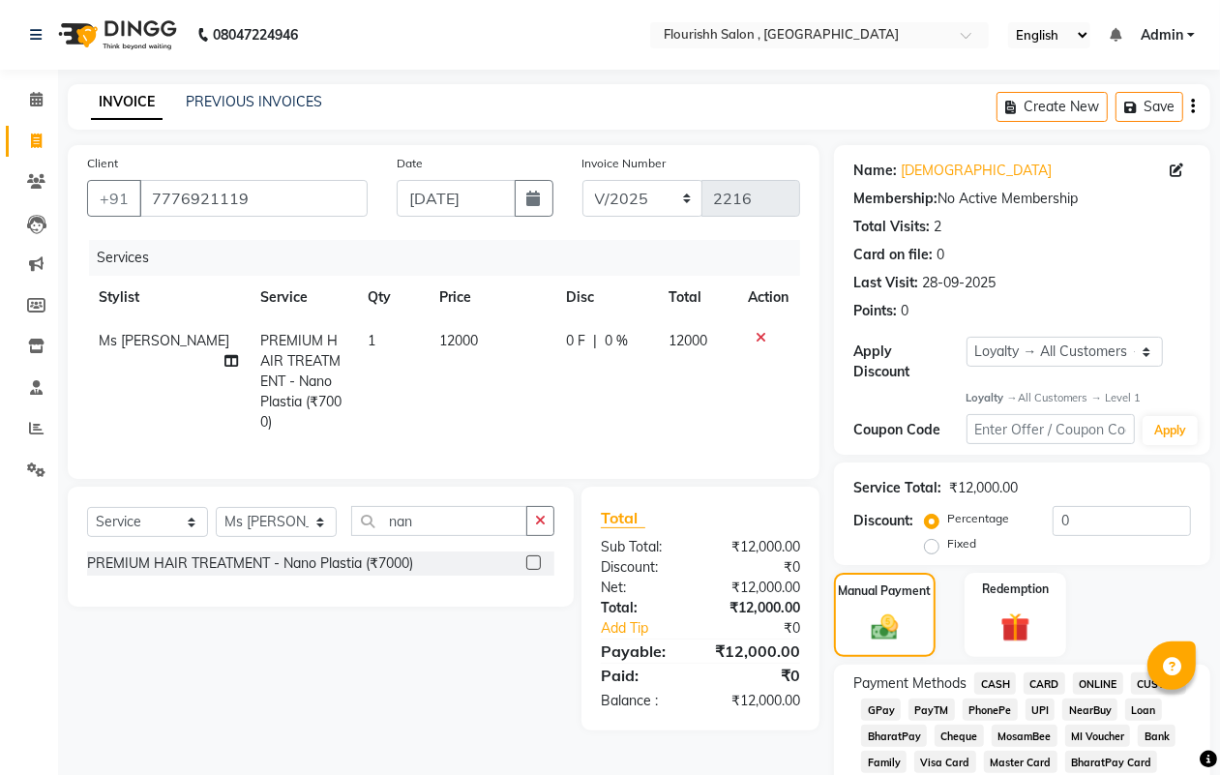
click at [873, 701] on span "GPay" at bounding box center [881, 709] width 40 height 22
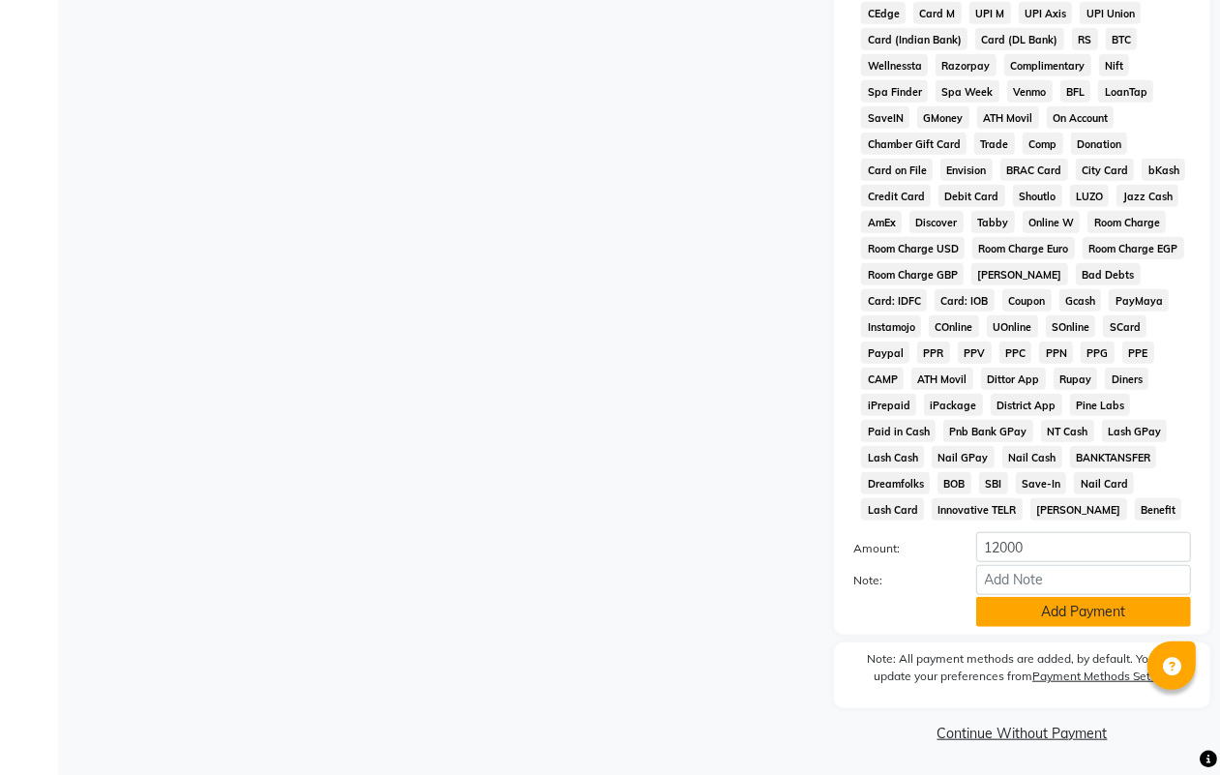
click at [1105, 610] on button "Add Payment" at bounding box center [1083, 612] width 215 height 30
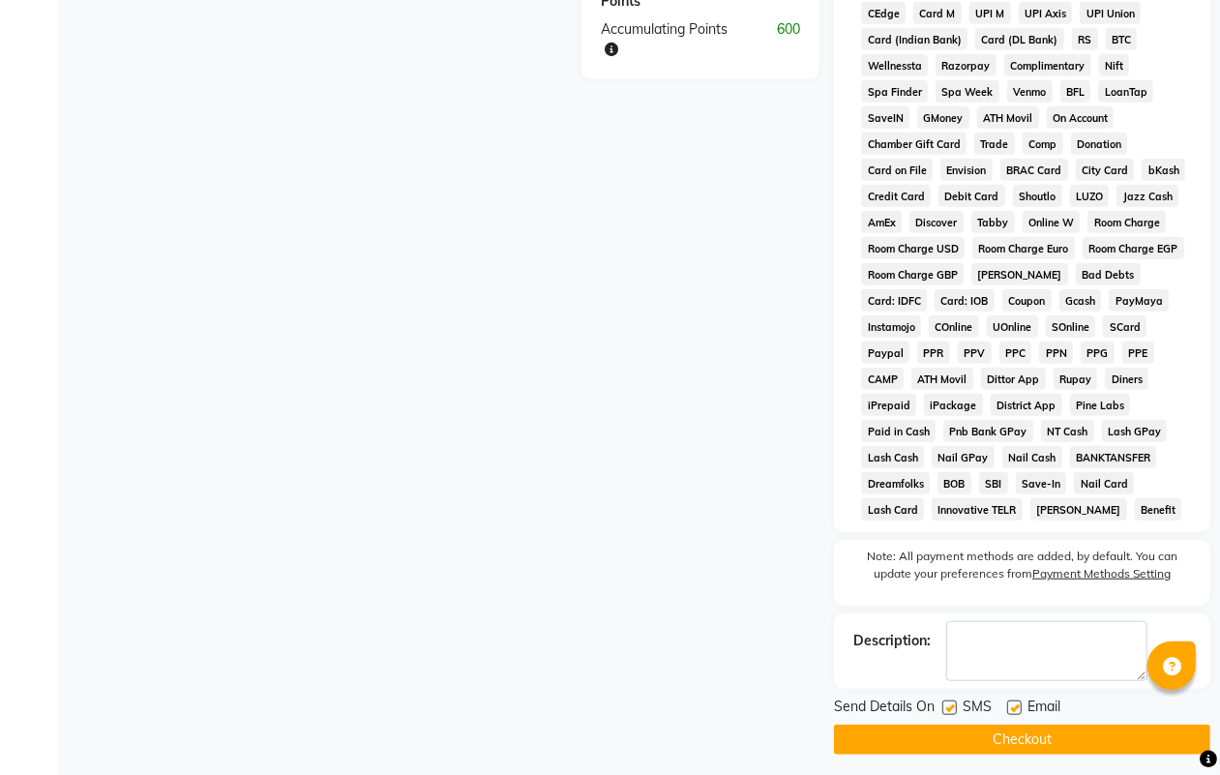
click at [951, 708] on label at bounding box center [949, 707] width 15 height 15
click at [951, 708] on input "checkbox" at bounding box center [948, 708] width 13 height 13
checkbox input "false"
click at [1018, 709] on label at bounding box center [1014, 707] width 15 height 15
click at [1018, 709] on input "checkbox" at bounding box center [1013, 708] width 13 height 13
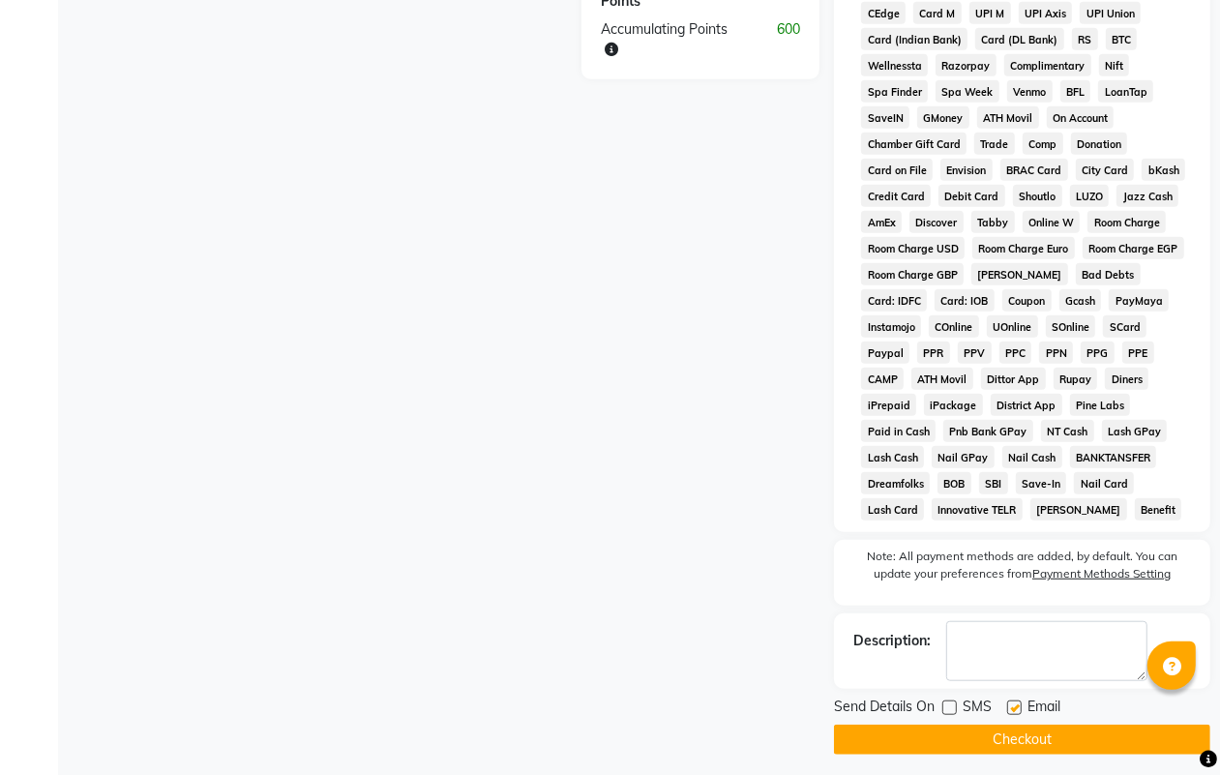
checkbox input "false"
click at [1019, 745] on button "Checkout" at bounding box center [1022, 739] width 376 height 30
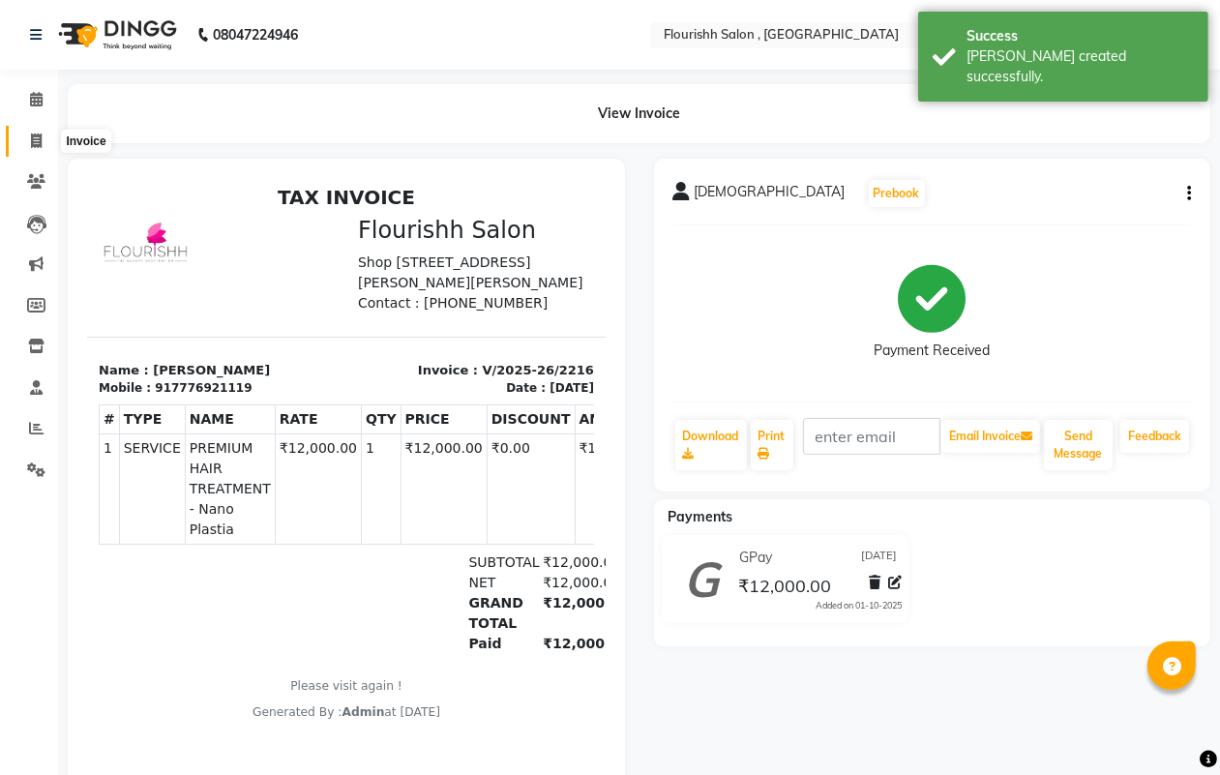
click at [37, 136] on icon at bounding box center [36, 140] width 11 height 15
select select "service"
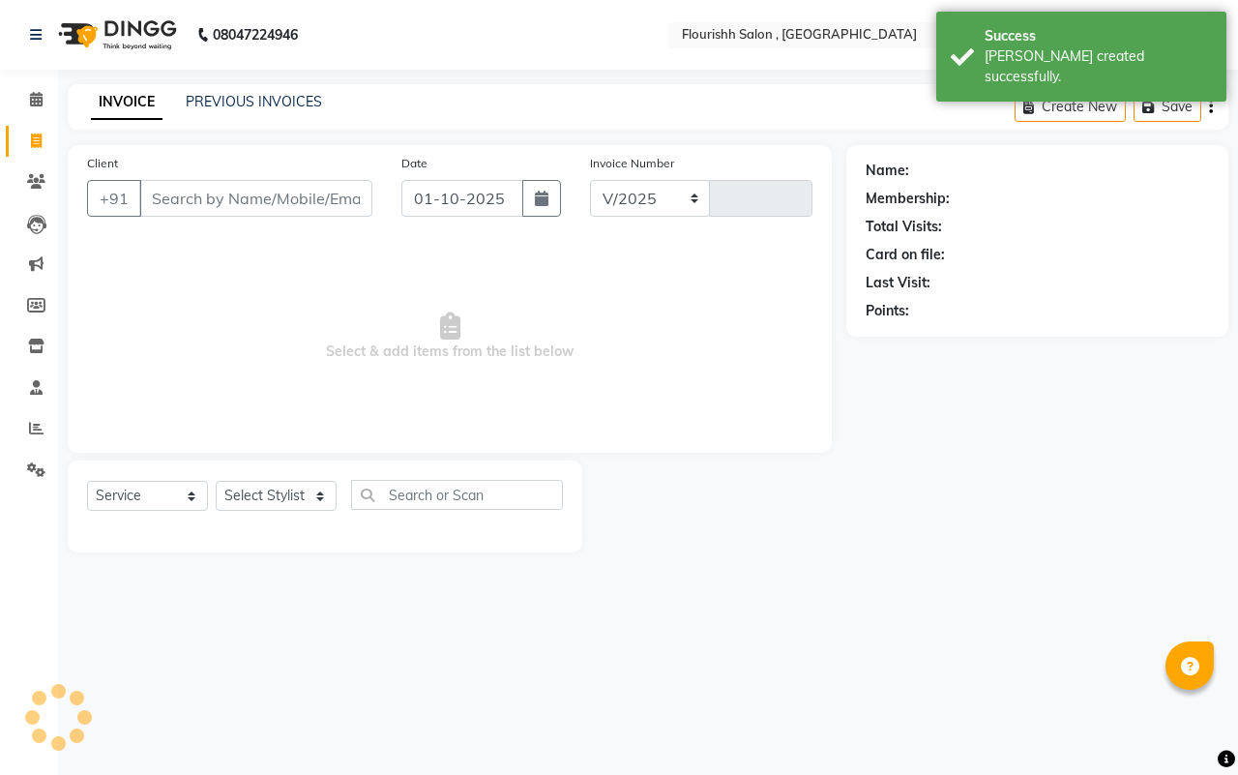
select select "4182"
type input "2217"
click at [462, 210] on input "01-10-2025" at bounding box center [462, 198] width 122 height 37
select select "10"
select select "2025"
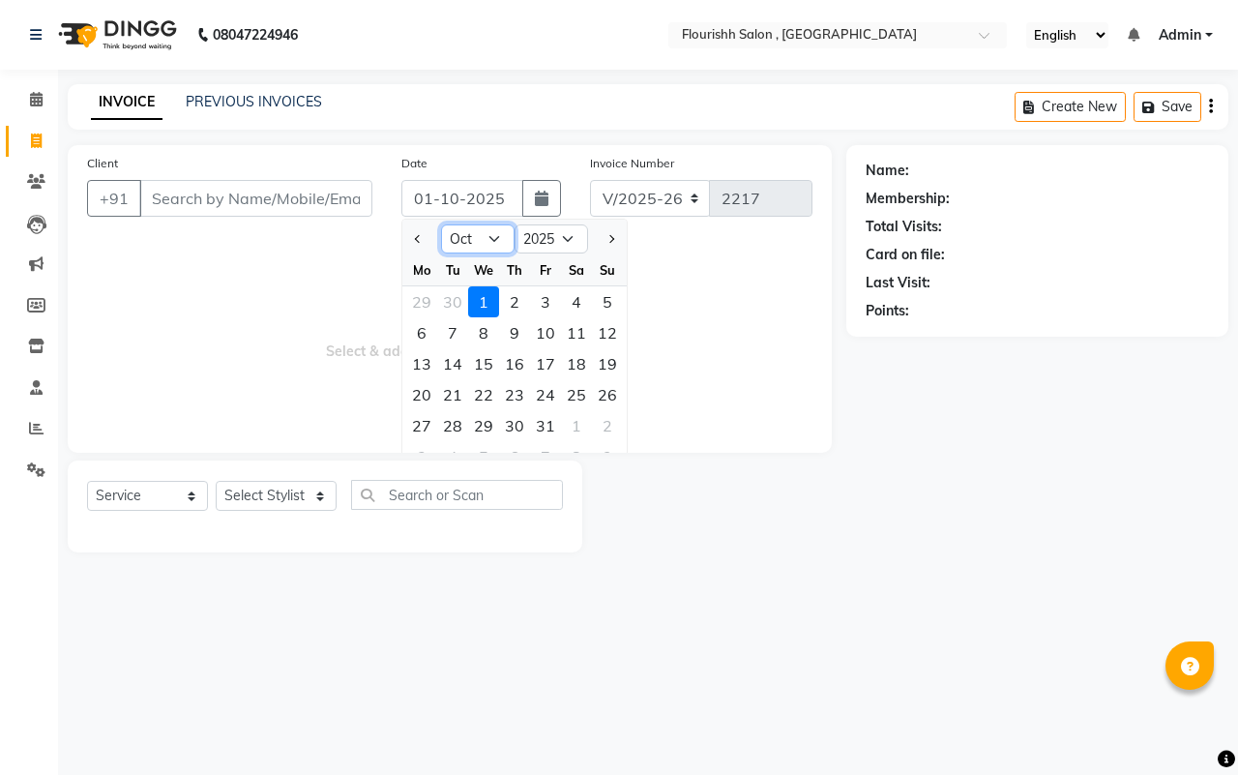
click at [465, 230] on select "Jan Feb Mar Apr May Jun [DATE] Aug Sep Oct Nov Dec" at bounding box center [478, 238] width 74 height 29
select select "9"
click at [441, 224] on select "Jan Feb Mar Apr May Jun [DATE] Aug Sep Oct Nov Dec" at bounding box center [478, 238] width 74 height 29
click at [450, 416] on div "30" at bounding box center [452, 425] width 31 height 31
type input "[DATE]"
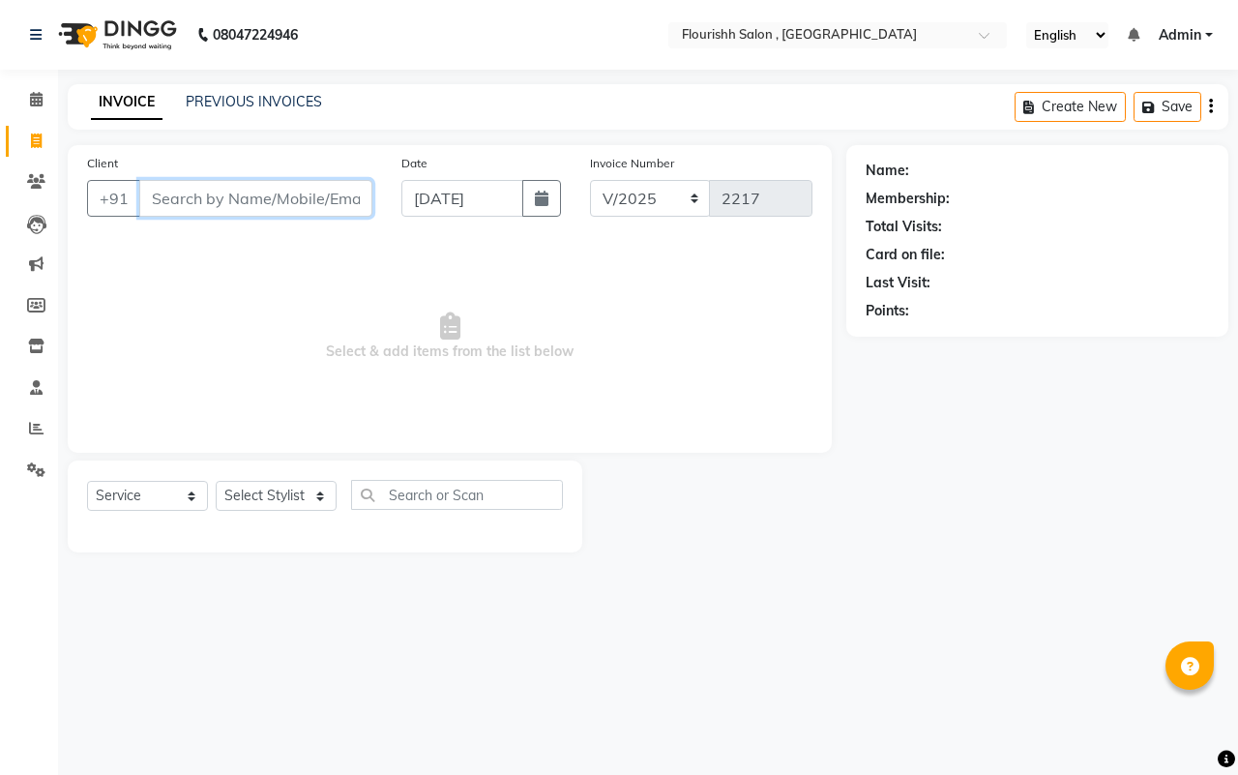
click at [189, 206] on input "Client" at bounding box center [255, 198] width 233 height 37
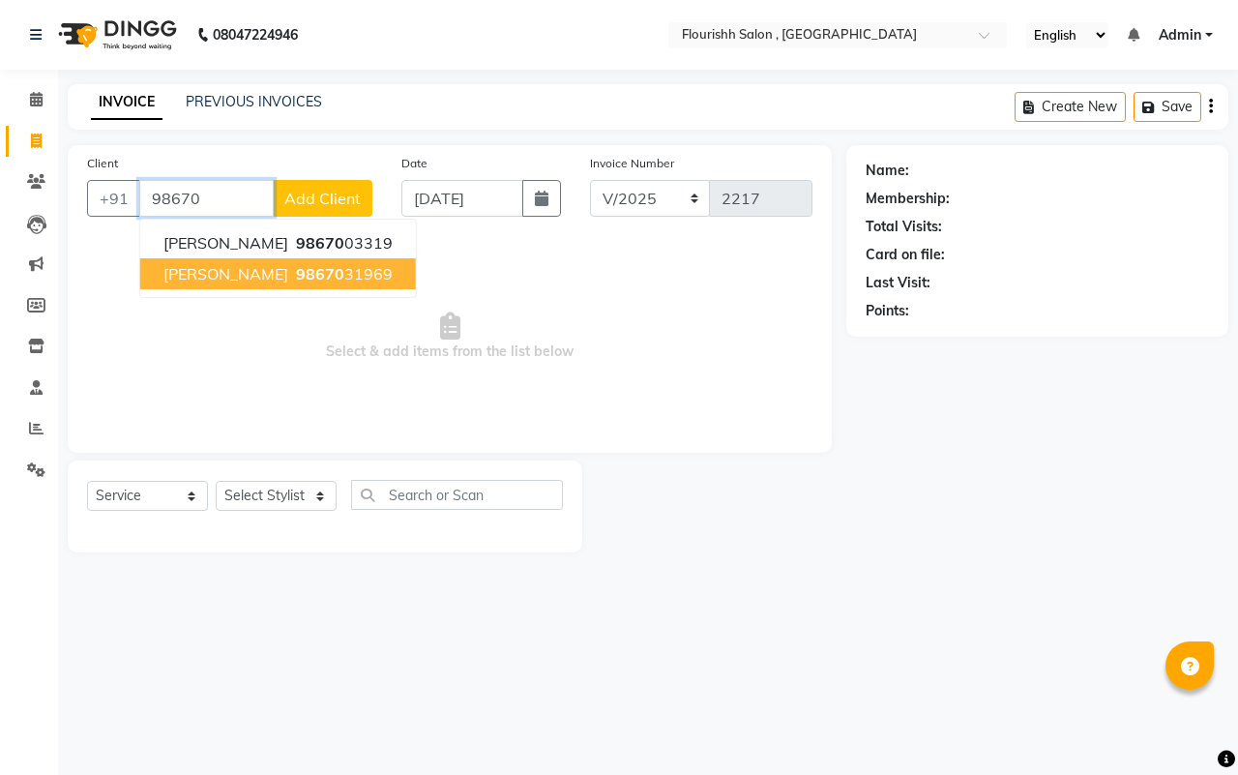
click at [296, 268] on span "98670" at bounding box center [320, 273] width 48 height 19
type input "9867031969"
select select "1: Object"
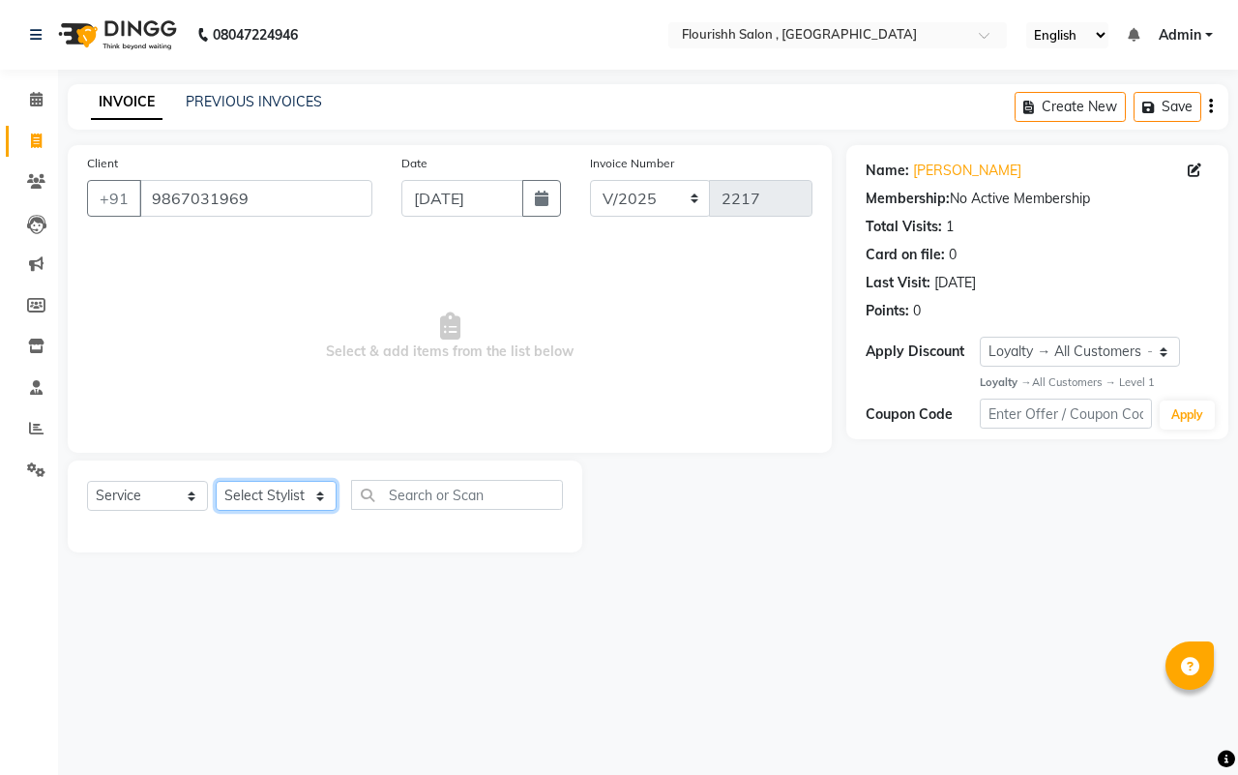
click at [249, 509] on select "Select Stylist [PERSON_NAME] jyoti Manager Mrs [PERSON_NAME] Ms [PERSON_NAME] […" at bounding box center [276, 496] width 121 height 30
select select "50665"
click at [216, 481] on select "Select Stylist [PERSON_NAME] jyoti Manager Mrs [PERSON_NAME] Ms [PERSON_NAME] […" at bounding box center [276, 496] width 121 height 30
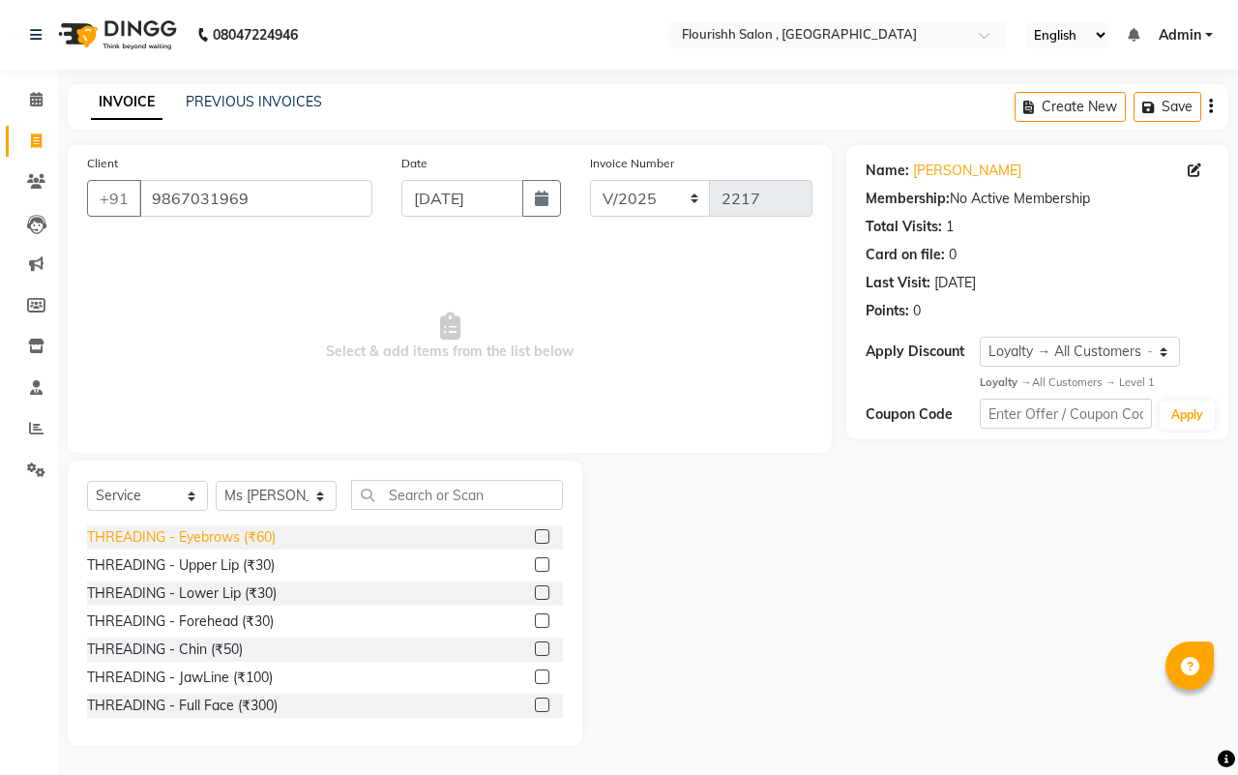
click at [208, 538] on div "THREADING - Eyebrows (₹60)" at bounding box center [181, 537] width 189 height 20
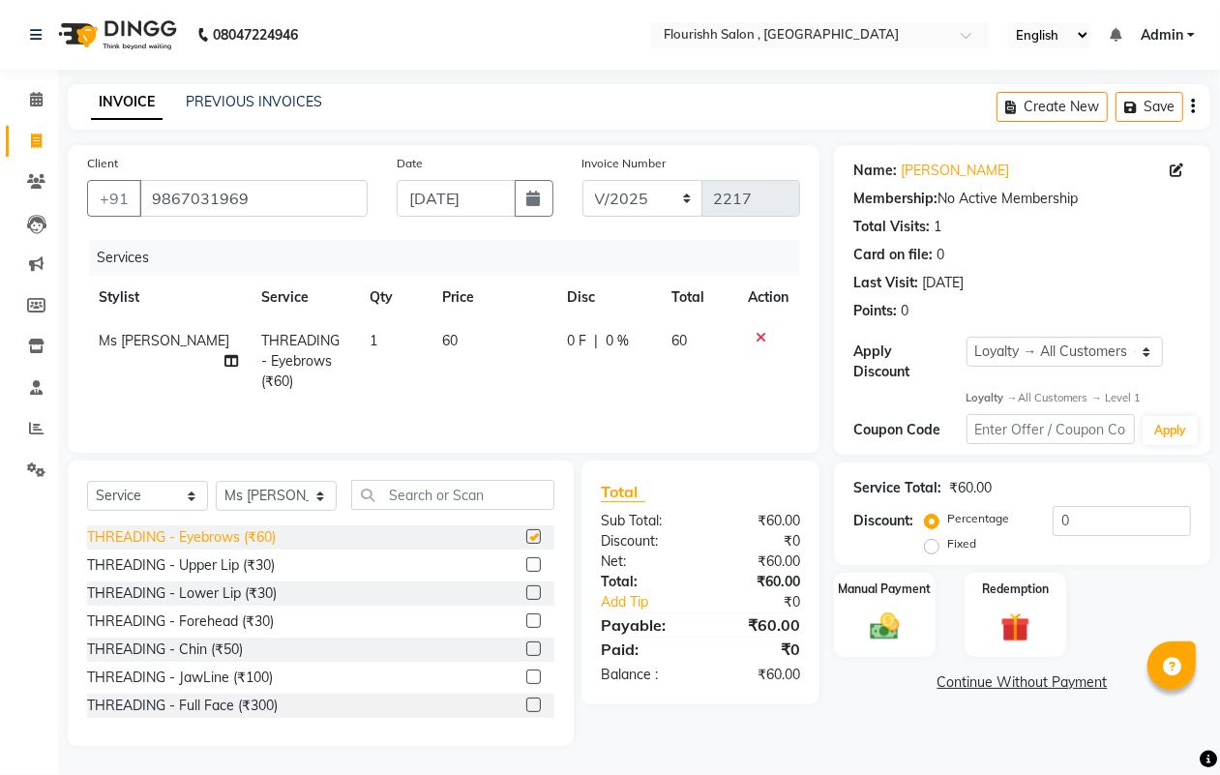
checkbox input "false"
click at [208, 563] on div "THREADING - Upper Lip (₹30)" at bounding box center [181, 565] width 188 height 20
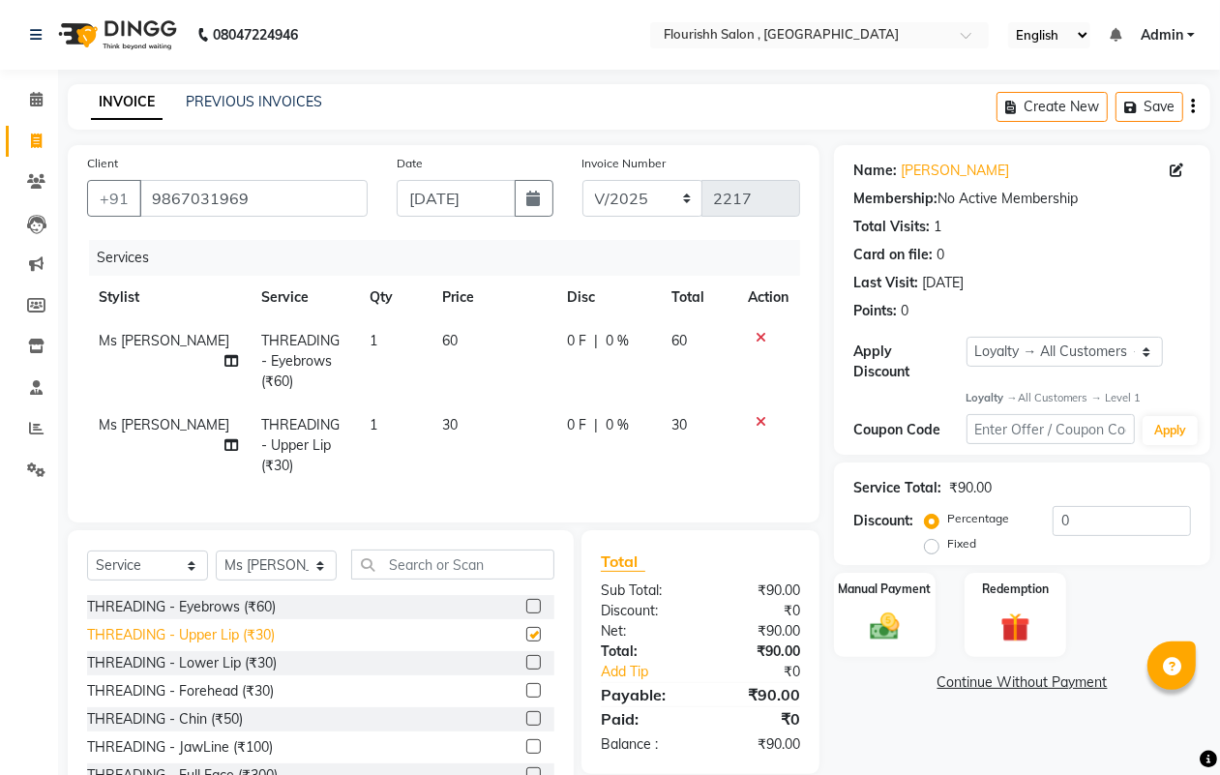
checkbox input "false"
click at [209, 673] on div "THREADING - Lower Lip (₹30)" at bounding box center [182, 663] width 190 height 20
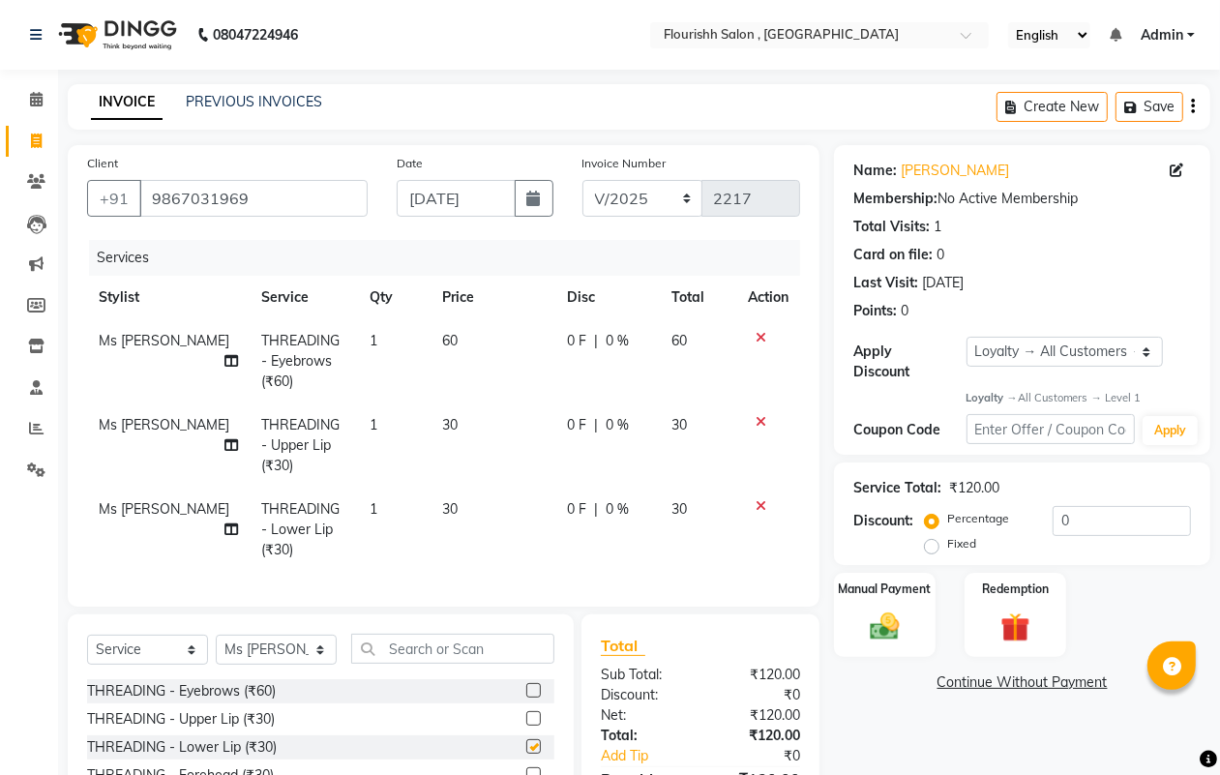
checkbox input "false"
click at [883, 639] on img at bounding box center [884, 626] width 48 height 35
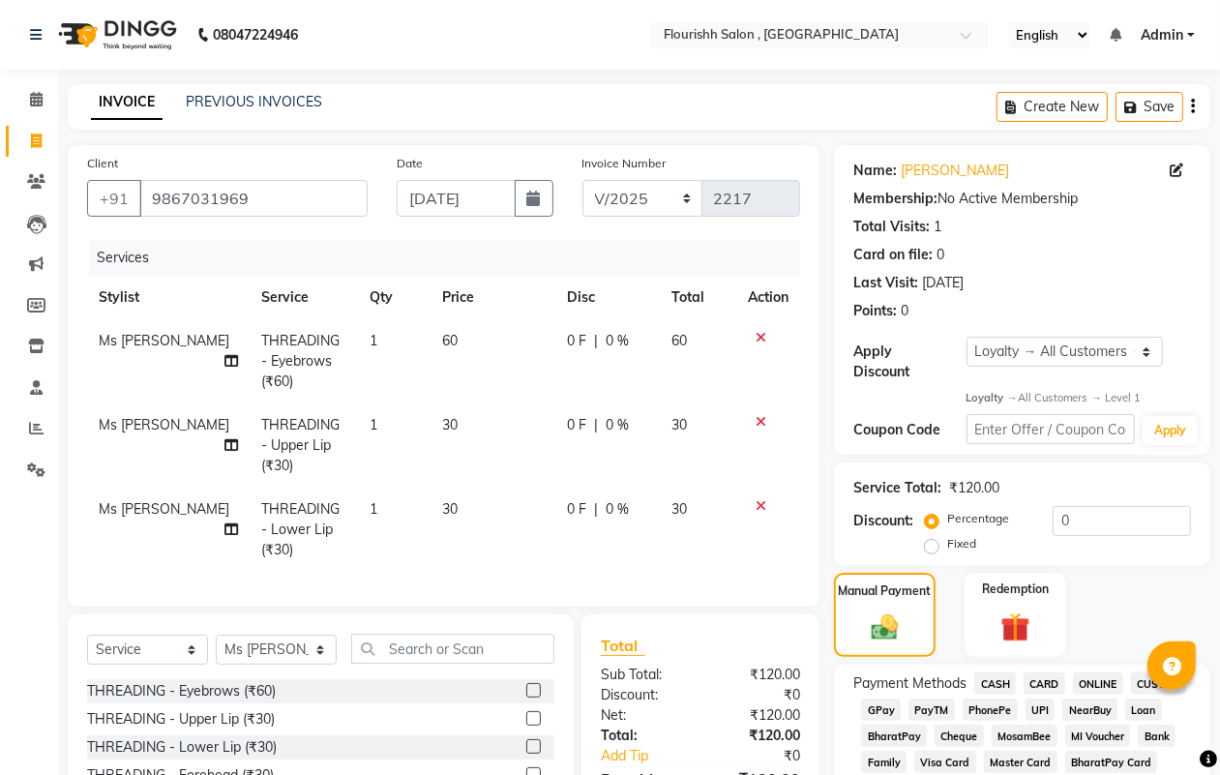
click at [878, 704] on span "GPay" at bounding box center [881, 709] width 40 height 22
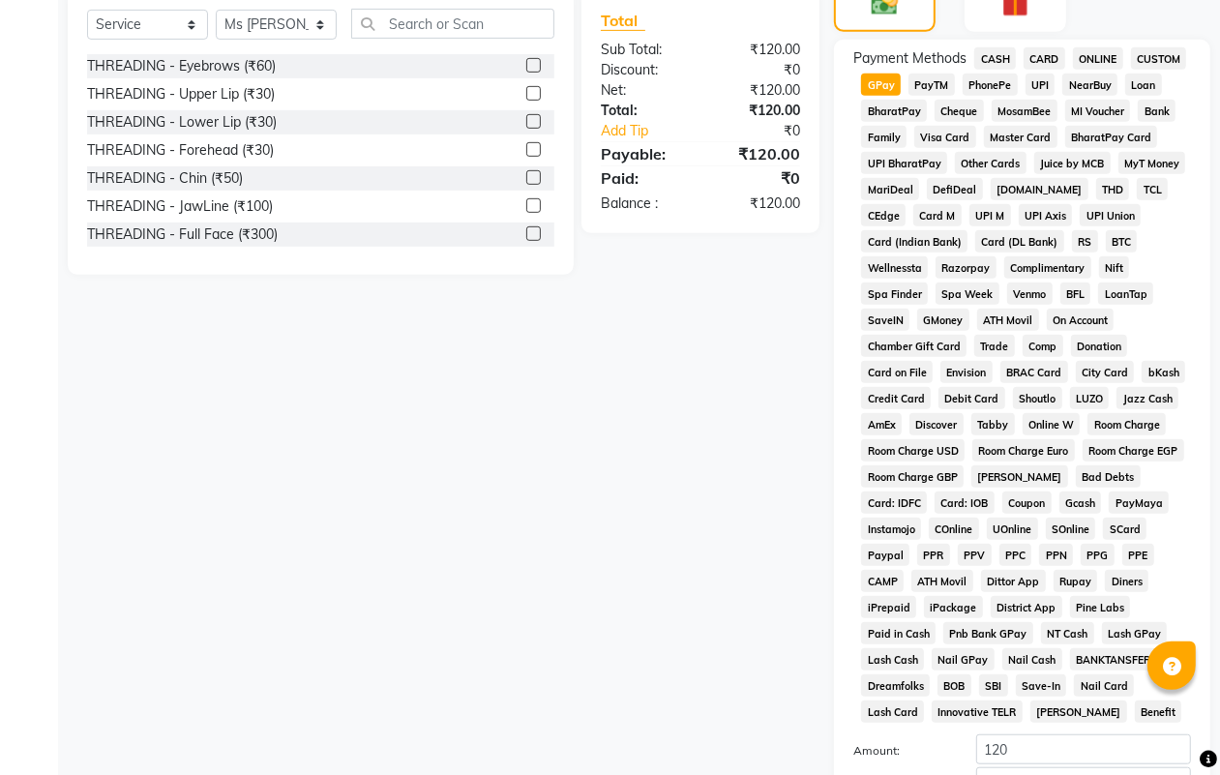
scroll to position [827, 0]
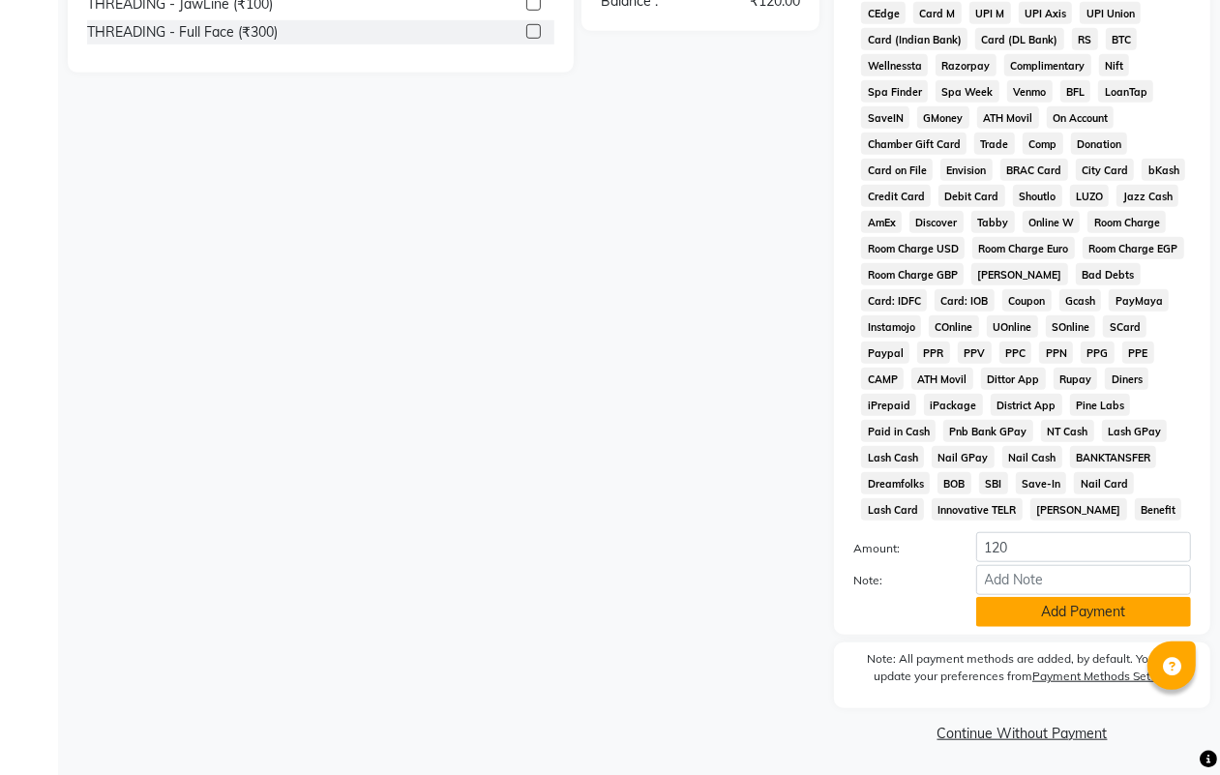
click at [1088, 606] on button "Add Payment" at bounding box center [1083, 612] width 215 height 30
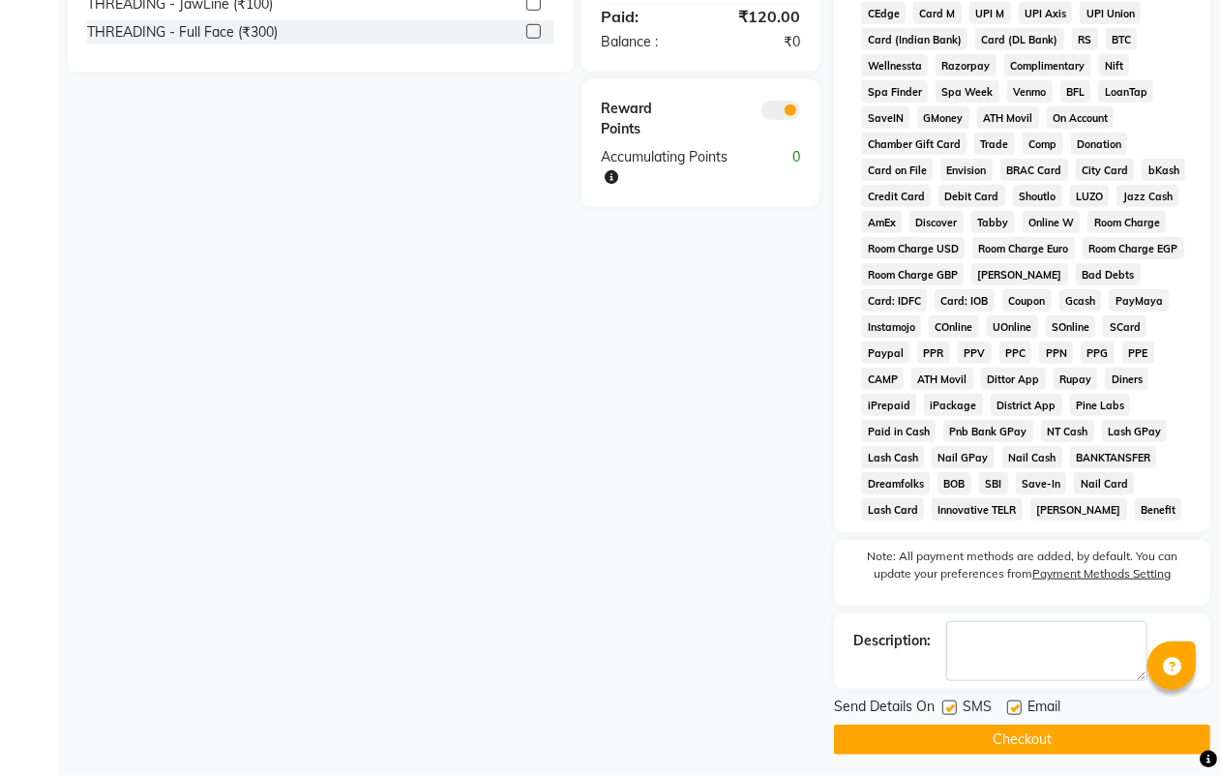
click at [949, 701] on label at bounding box center [949, 707] width 15 height 15
click at [949, 702] on input "checkbox" at bounding box center [948, 708] width 13 height 13
checkbox input "false"
click at [1013, 701] on label at bounding box center [1014, 707] width 15 height 15
click at [1013, 702] on input "checkbox" at bounding box center [1013, 708] width 13 height 13
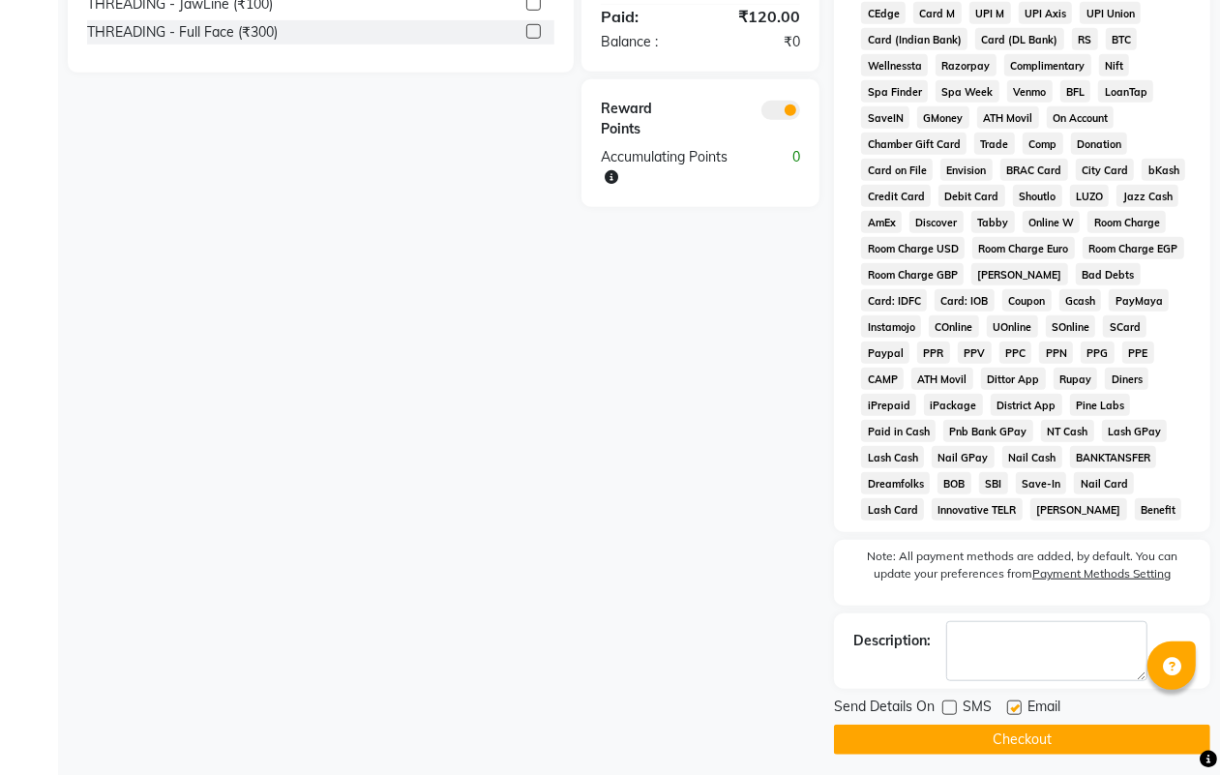
checkbox input "false"
click at [1032, 728] on button "Checkout" at bounding box center [1022, 739] width 376 height 30
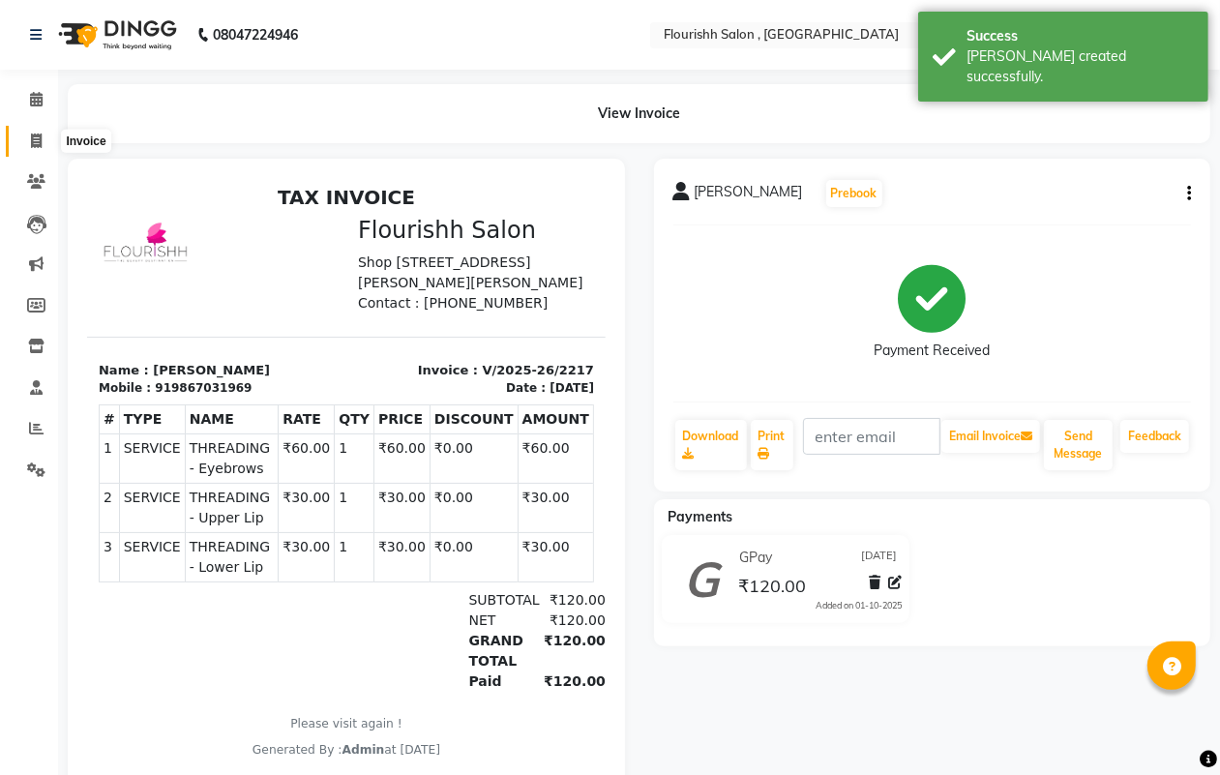
click at [34, 133] on icon at bounding box center [36, 140] width 11 height 15
select select "service"
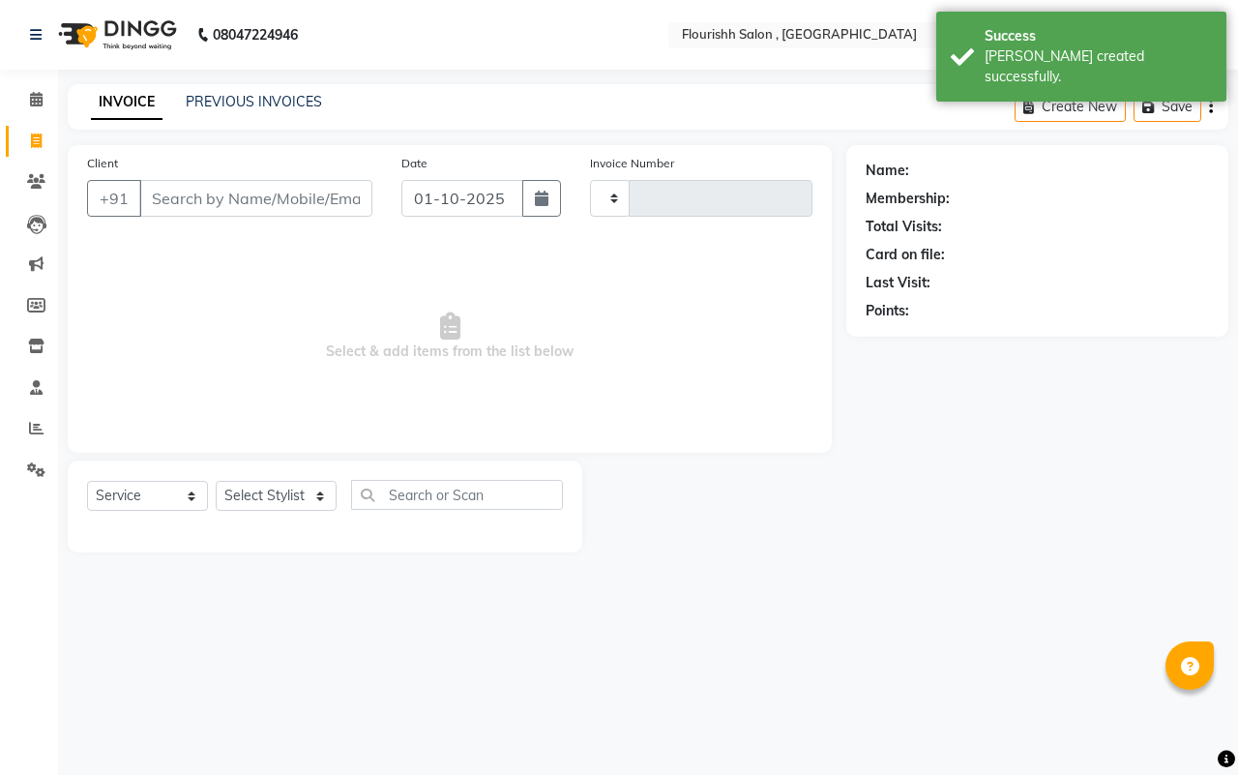
type input "2218"
select select "4182"
click at [457, 204] on input "01-10-2025" at bounding box center [462, 198] width 122 height 37
select select "10"
select select "2025"
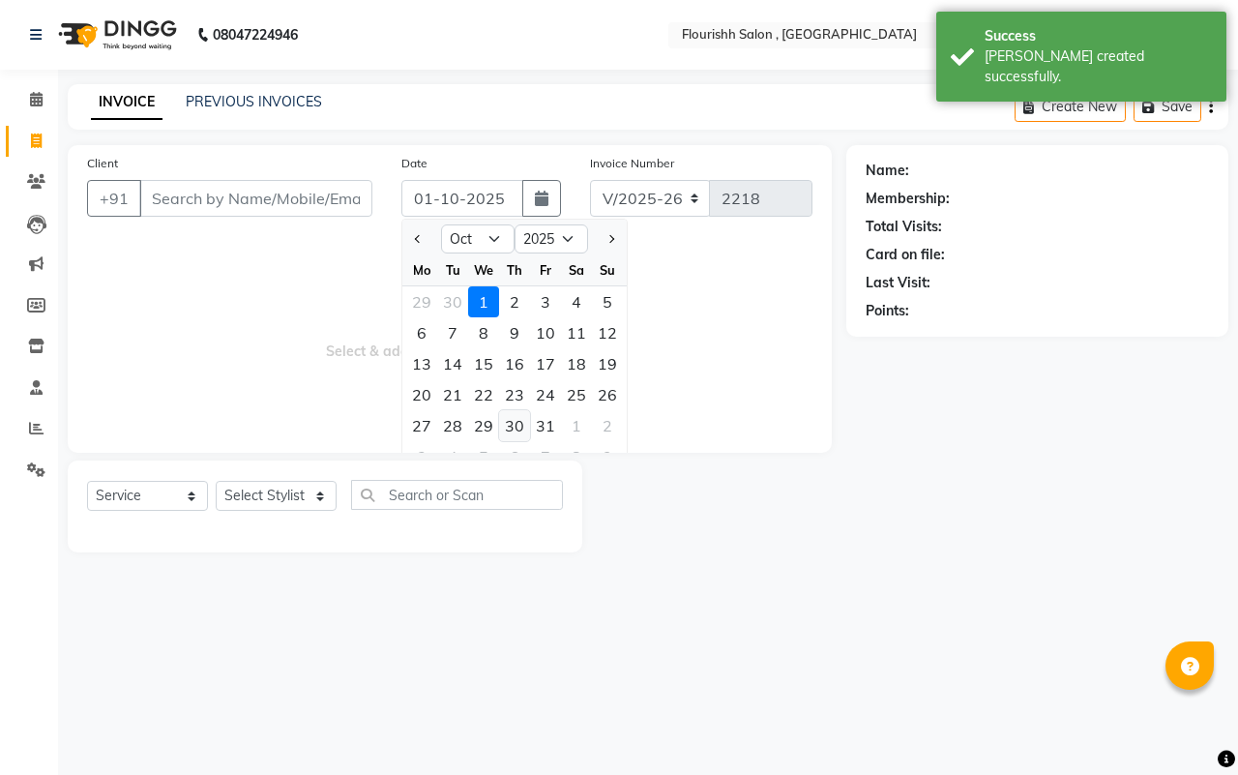
click at [514, 421] on div "30" at bounding box center [514, 425] width 31 height 31
type input "[DATE]"
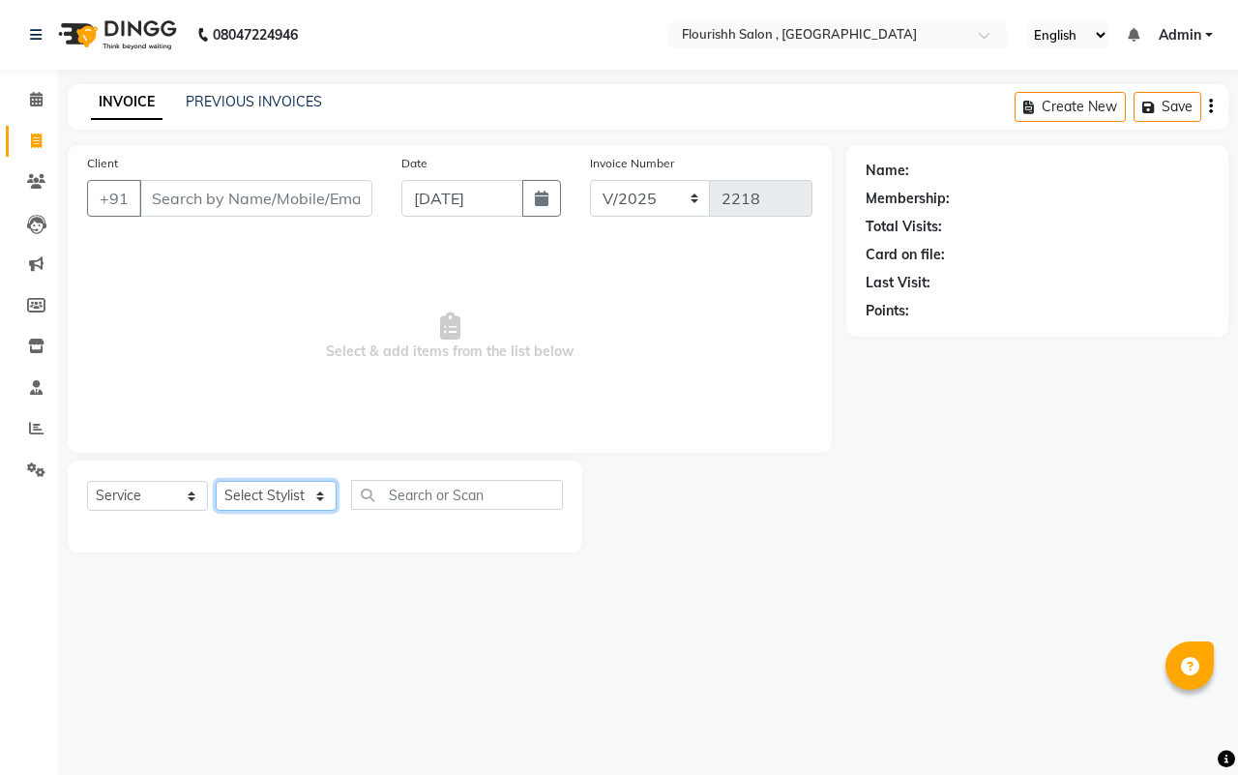
click at [235, 489] on select "Select Stylist [PERSON_NAME] jyoti Manager Mrs [PERSON_NAME] Ms [PERSON_NAME] […" at bounding box center [276, 496] width 121 height 30
select select "83358"
click at [216, 481] on select "Select Stylist [PERSON_NAME] jyoti Manager Mrs [PERSON_NAME] Ms [PERSON_NAME] […" at bounding box center [276, 496] width 121 height 30
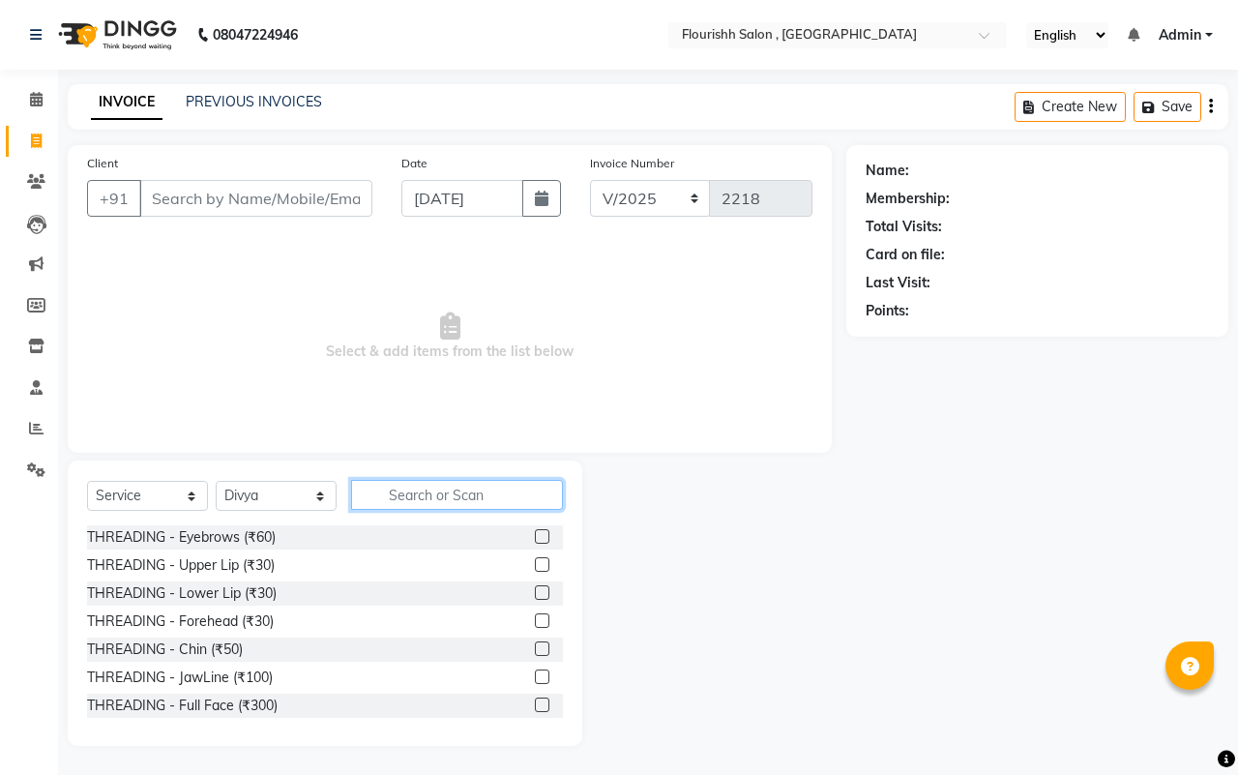
click at [486, 496] on input "text" at bounding box center [457, 495] width 212 height 30
click at [438, 500] on input "text" at bounding box center [457, 495] width 212 height 30
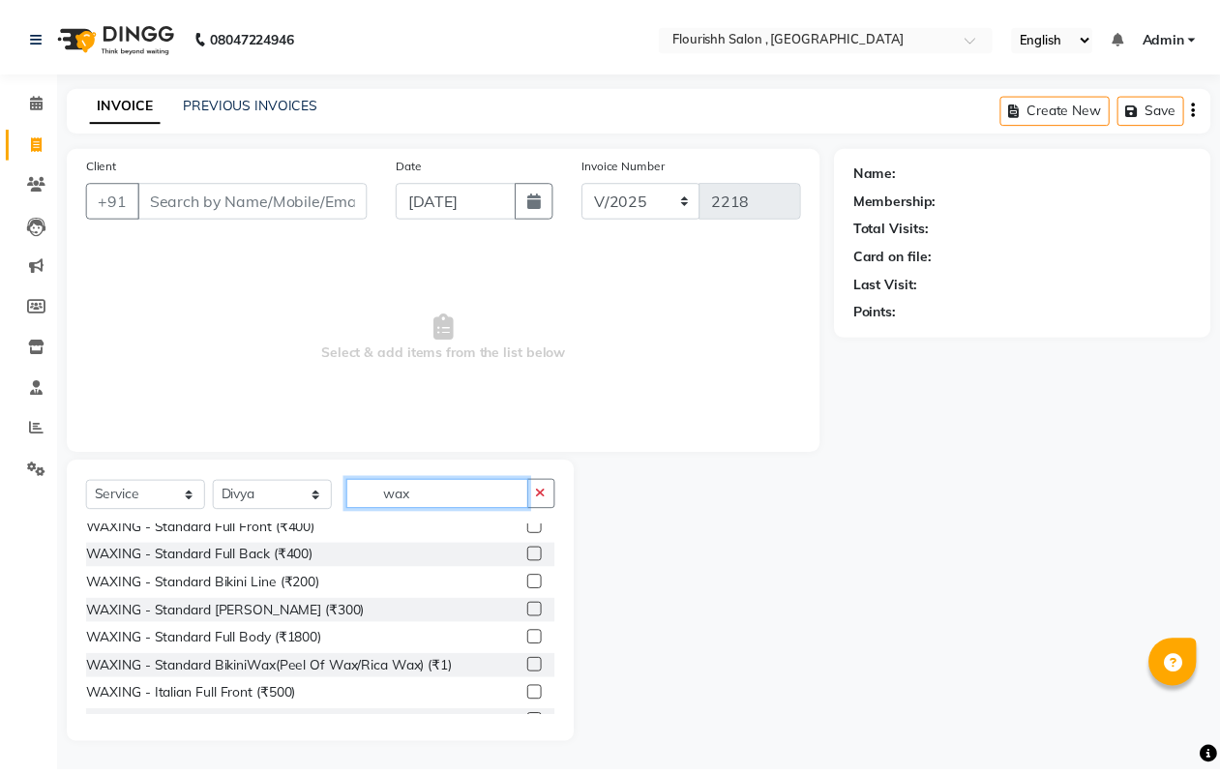
scroll to position [548, 0]
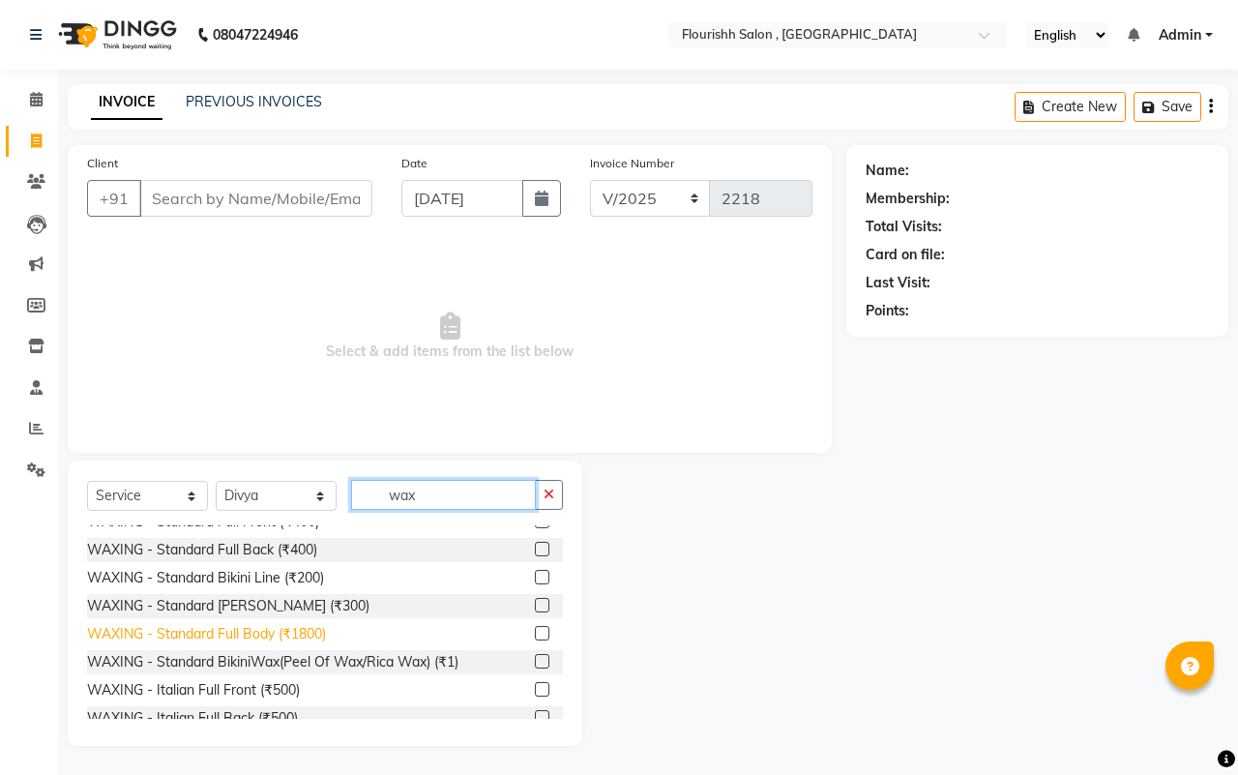
type input "wax"
click at [228, 635] on div "WAXING - Standard Full Body (₹1800)" at bounding box center [206, 634] width 239 height 20
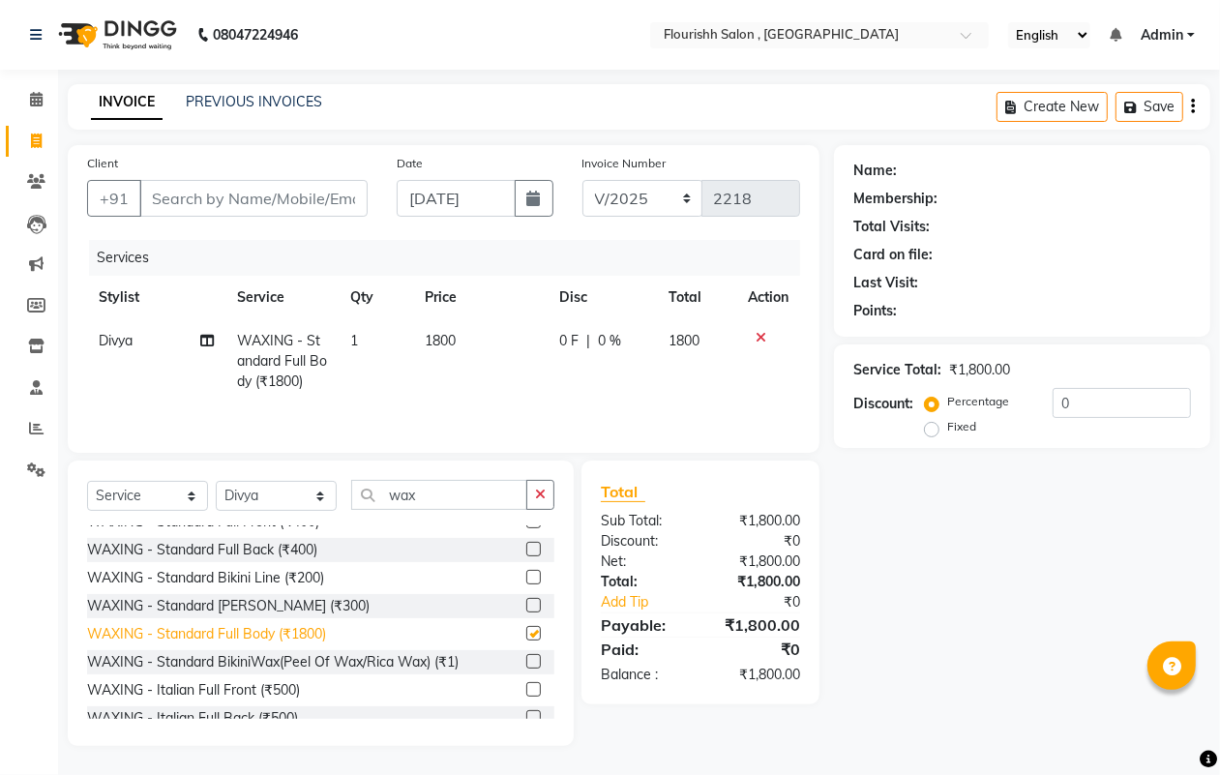
checkbox input "false"
click at [436, 332] on span "1800" at bounding box center [440, 340] width 31 height 17
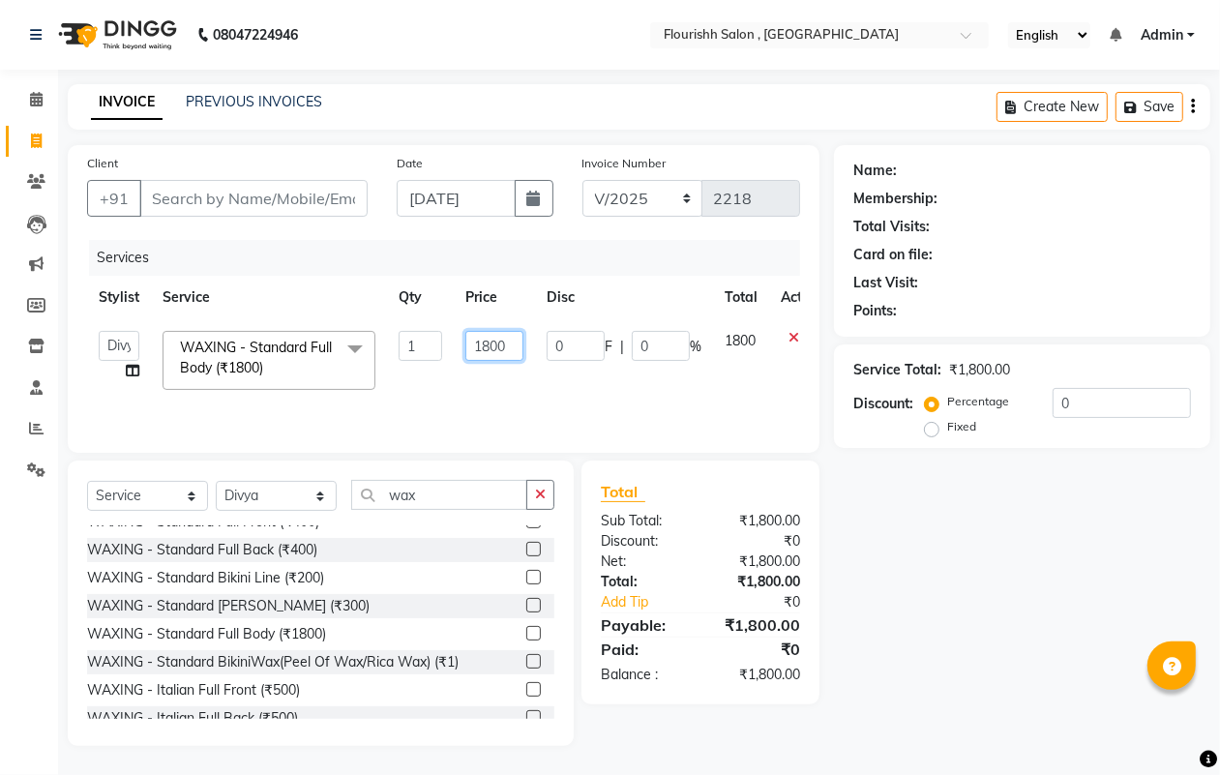
click at [490, 346] on input "1800" at bounding box center [494, 346] width 58 height 30
type input "1500"
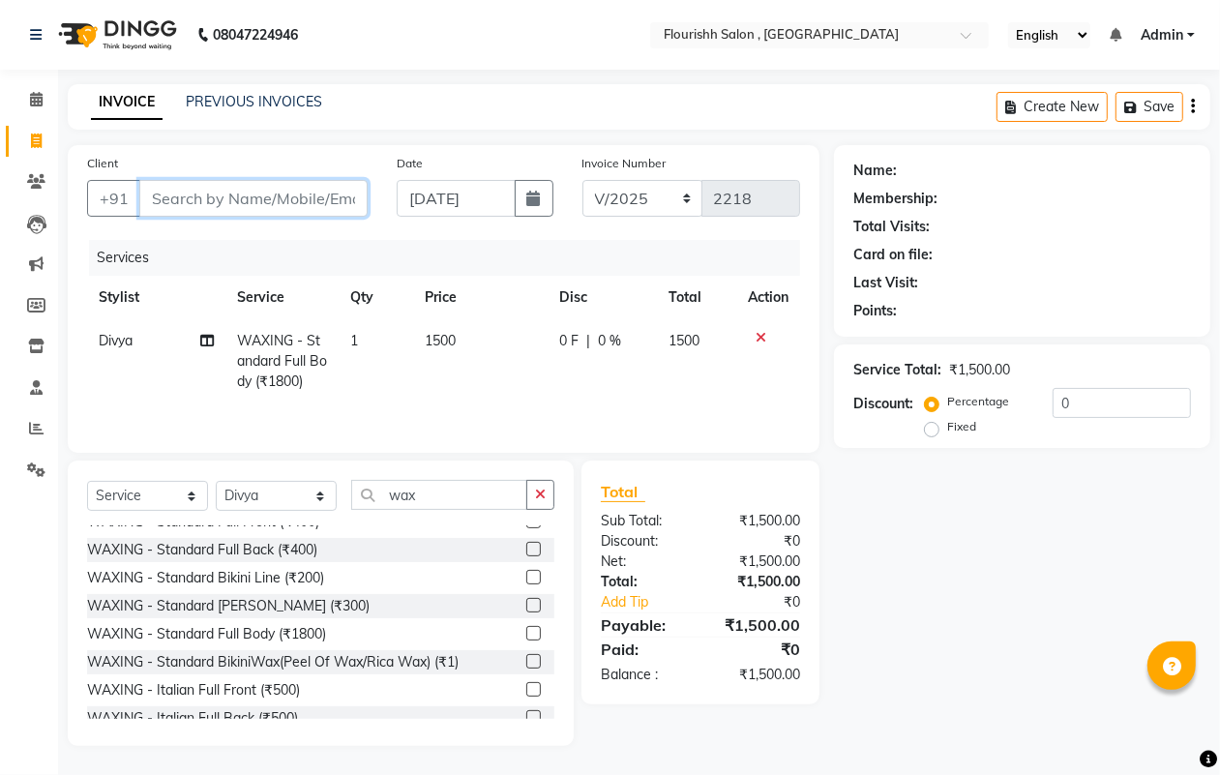
click at [222, 200] on input "Client" at bounding box center [253, 198] width 228 height 37
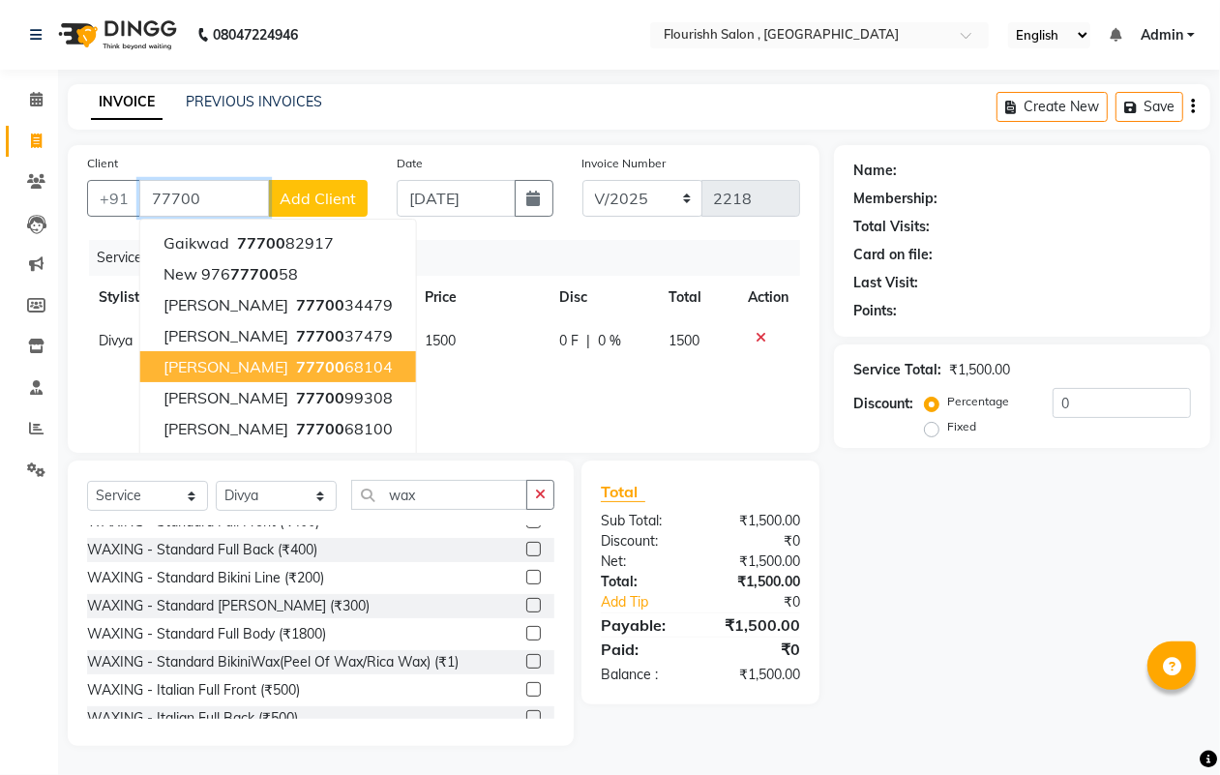
click at [292, 357] on ngb-highlight "77700 68104" at bounding box center [342, 366] width 101 height 19
type input "7770068104"
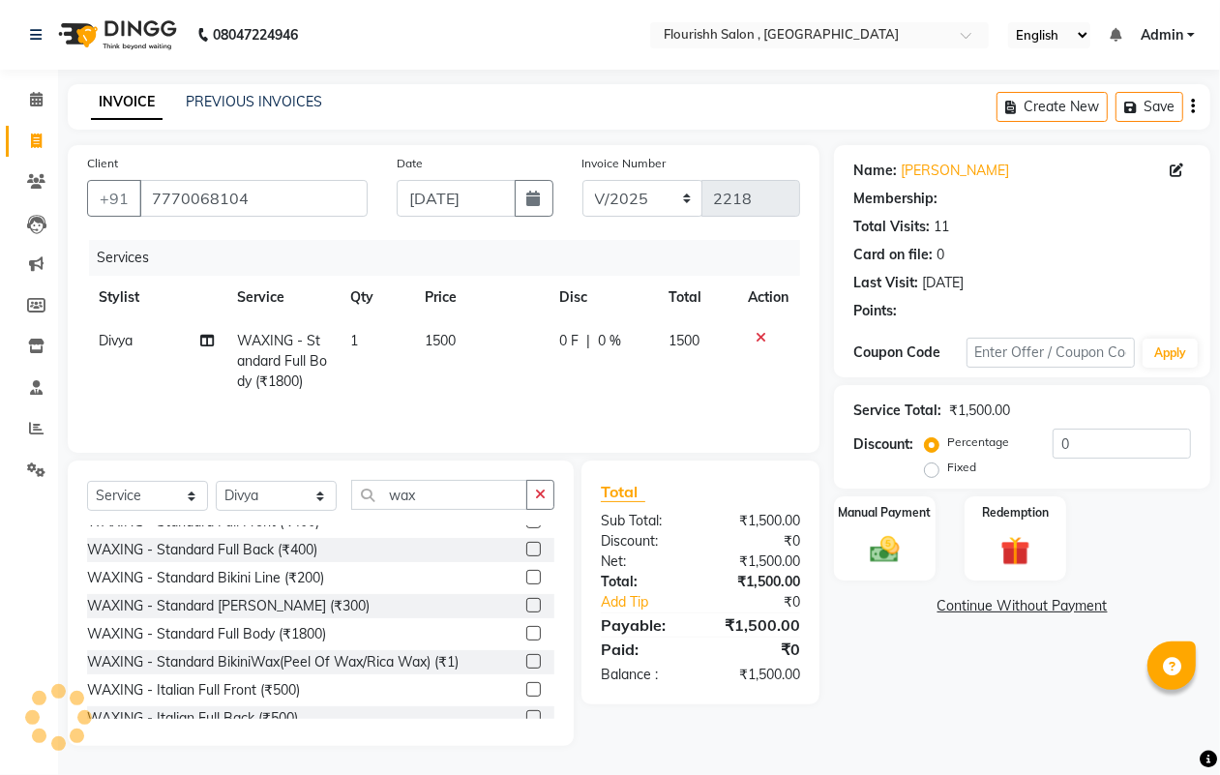
select select "1: Object"
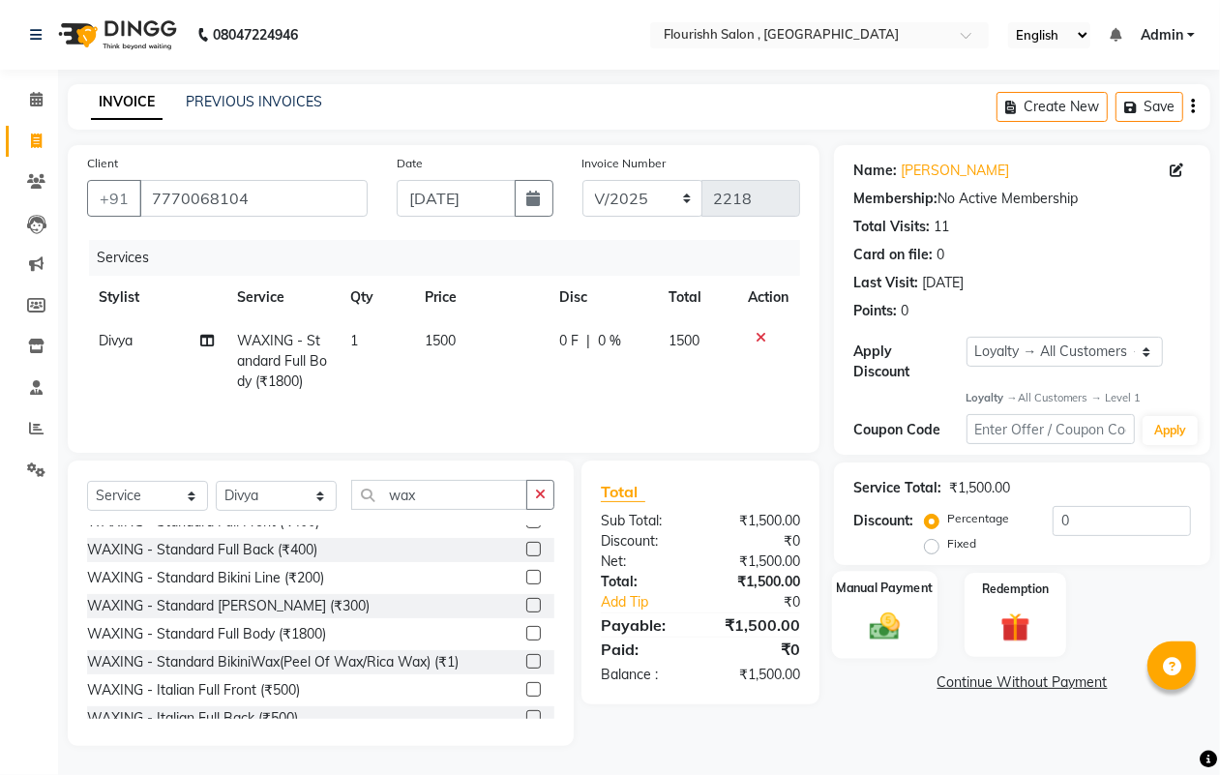
click at [887, 610] on img at bounding box center [884, 626] width 48 height 35
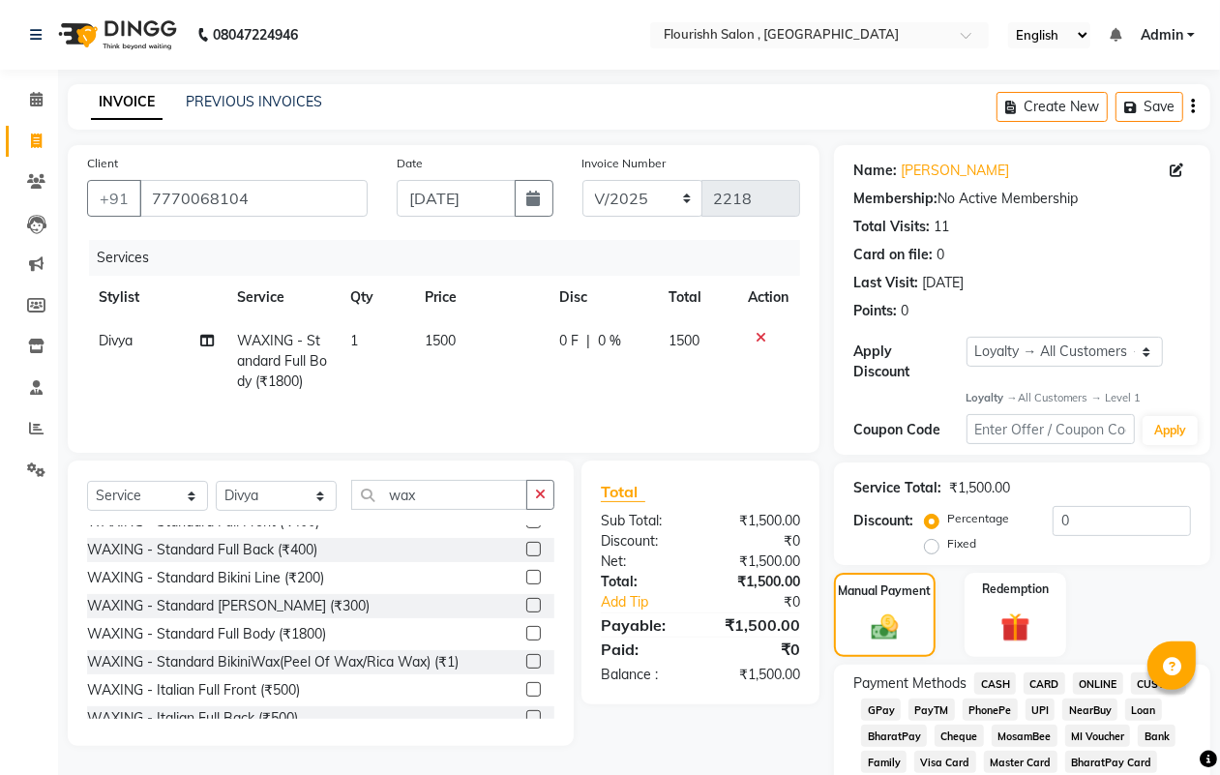
click at [887, 701] on span "GPay" at bounding box center [881, 709] width 40 height 22
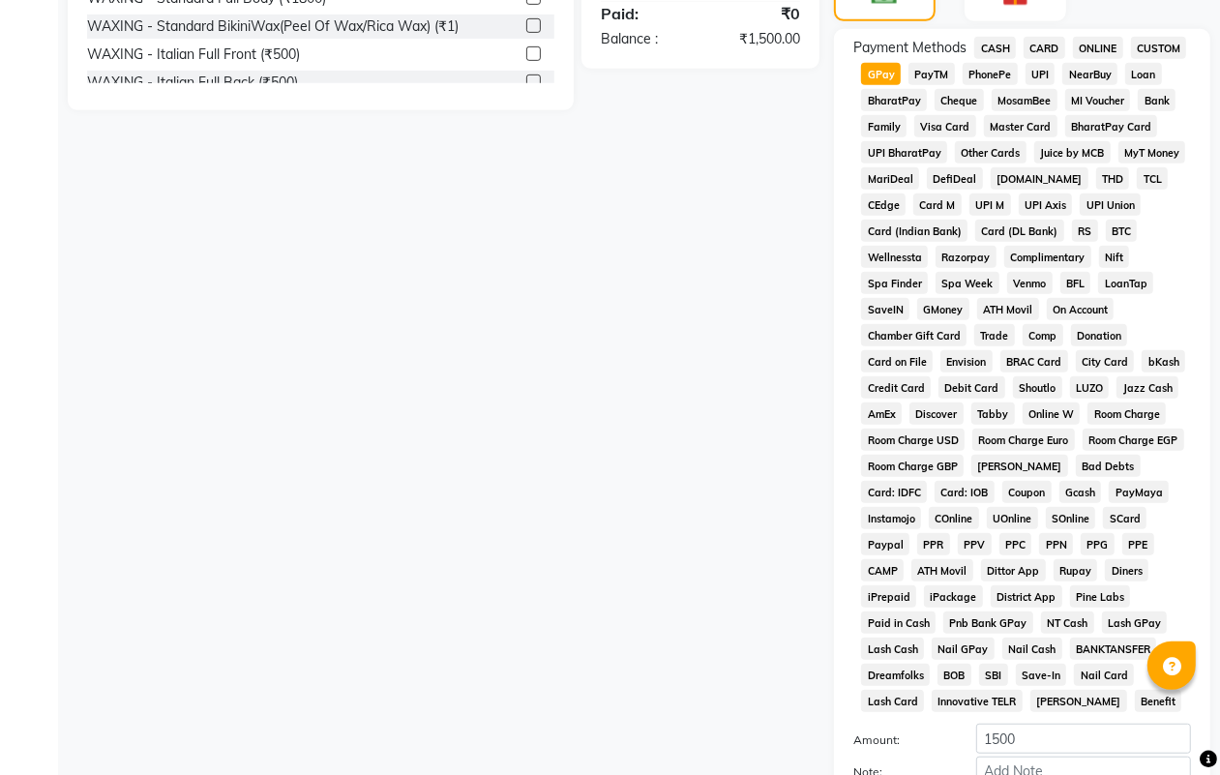
scroll to position [827, 0]
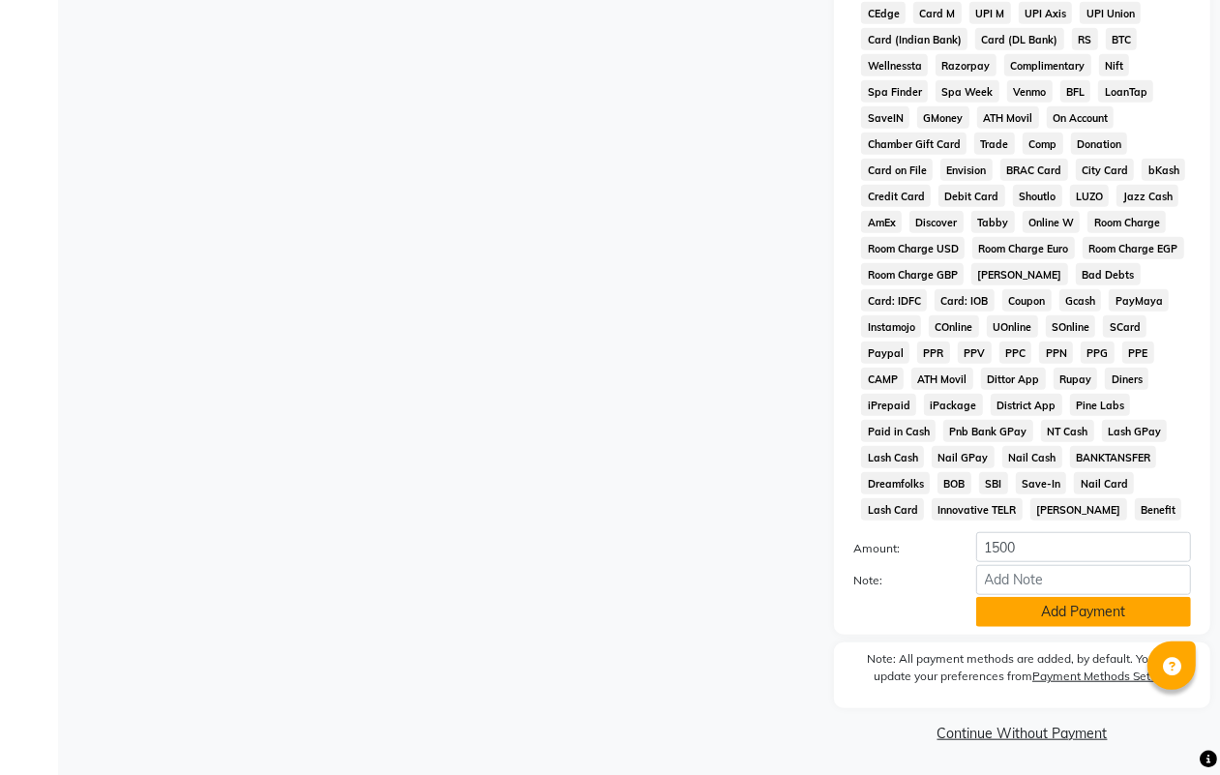
click at [1083, 614] on button "Add Payment" at bounding box center [1083, 612] width 215 height 30
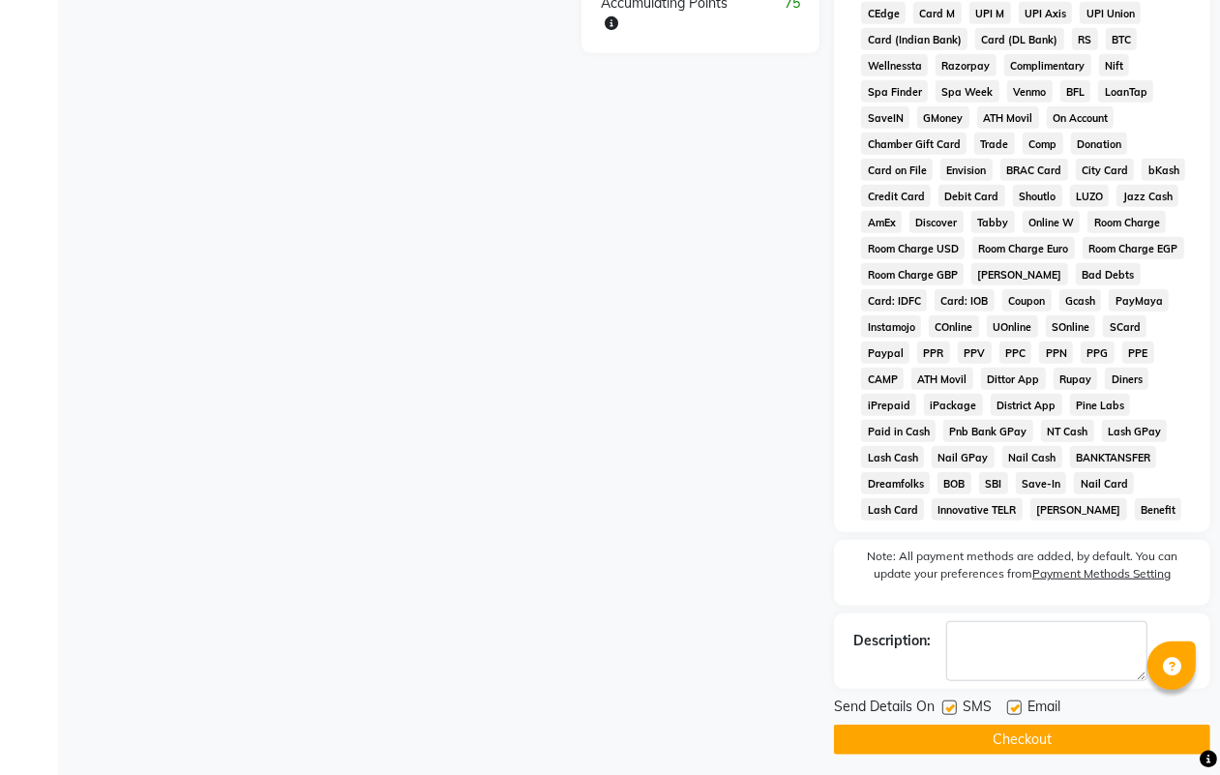
drag, startPoint x: 950, startPoint y: 706, endPoint x: 1009, endPoint y: 732, distance: 64.5
click at [950, 707] on label at bounding box center [949, 707] width 15 height 15
click at [950, 707] on input "checkbox" at bounding box center [948, 708] width 13 height 13
checkbox input "false"
click at [1018, 704] on label at bounding box center [1014, 707] width 15 height 15
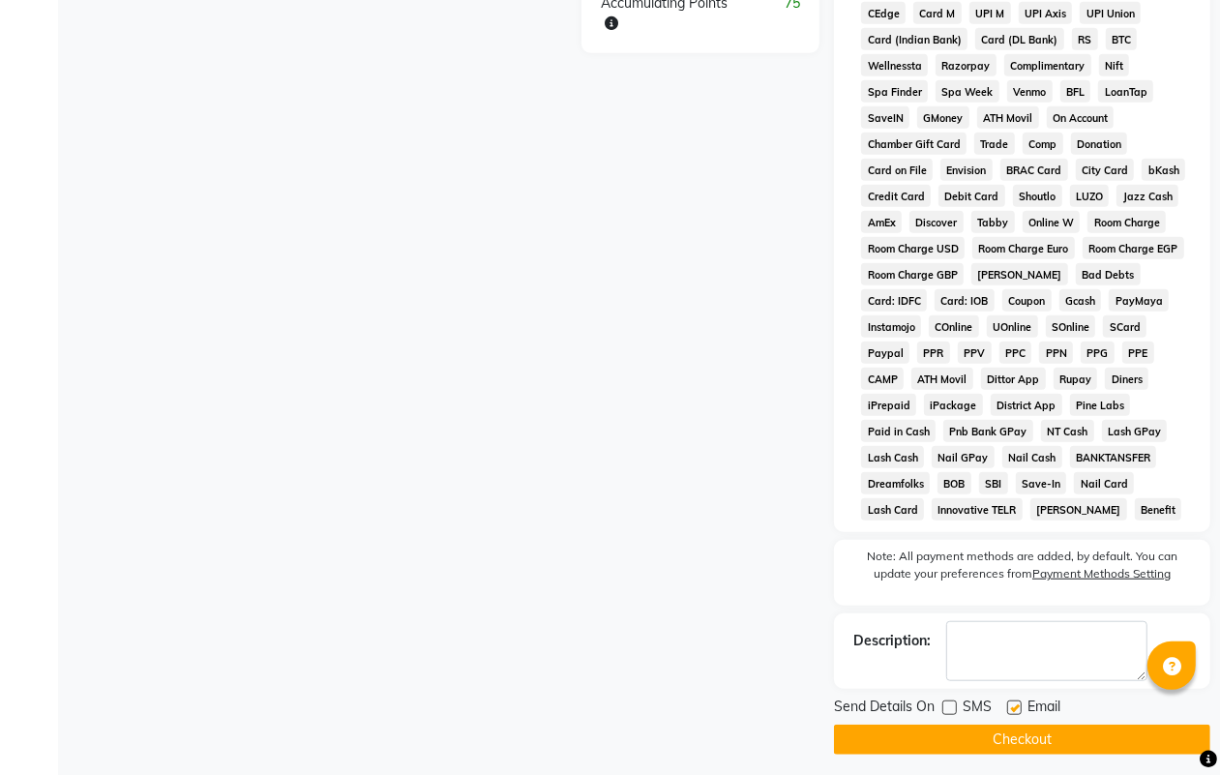
click at [1018, 704] on input "checkbox" at bounding box center [1013, 708] width 13 height 13
checkbox input "false"
click at [1030, 730] on button "Checkout" at bounding box center [1022, 739] width 376 height 30
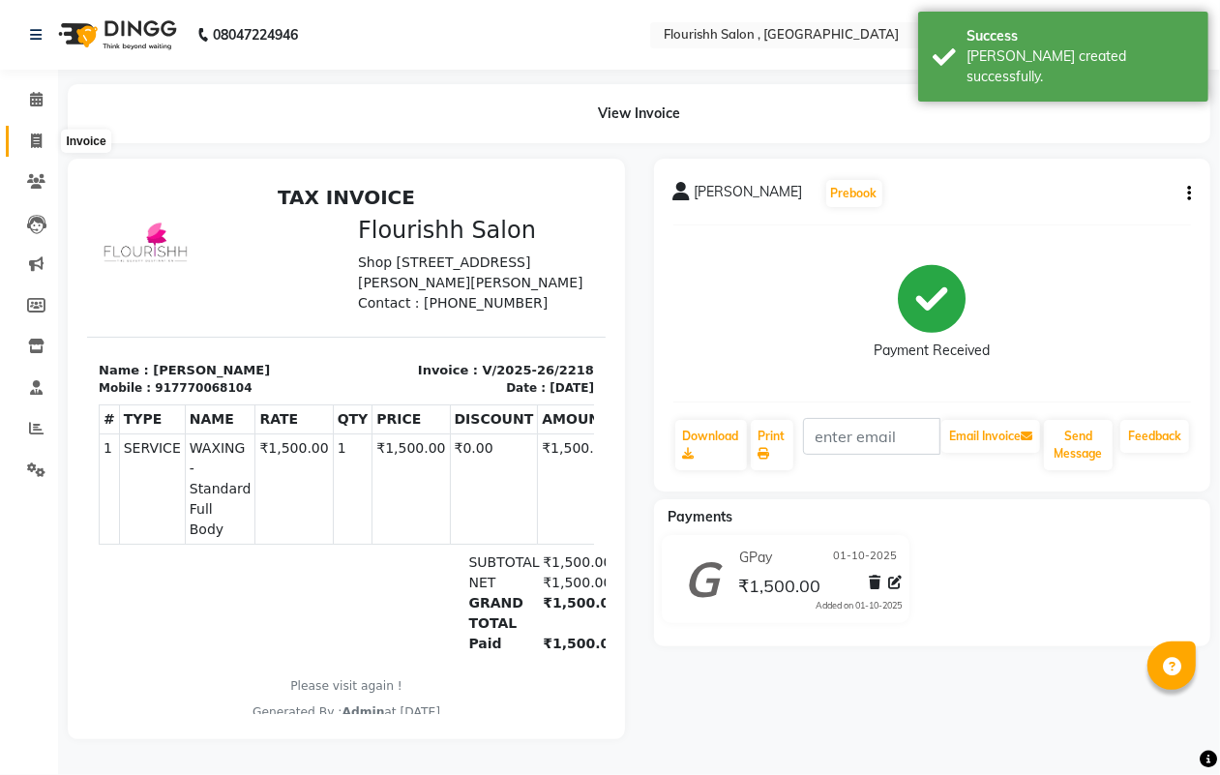
click at [34, 138] on icon at bounding box center [36, 140] width 11 height 15
select select "service"
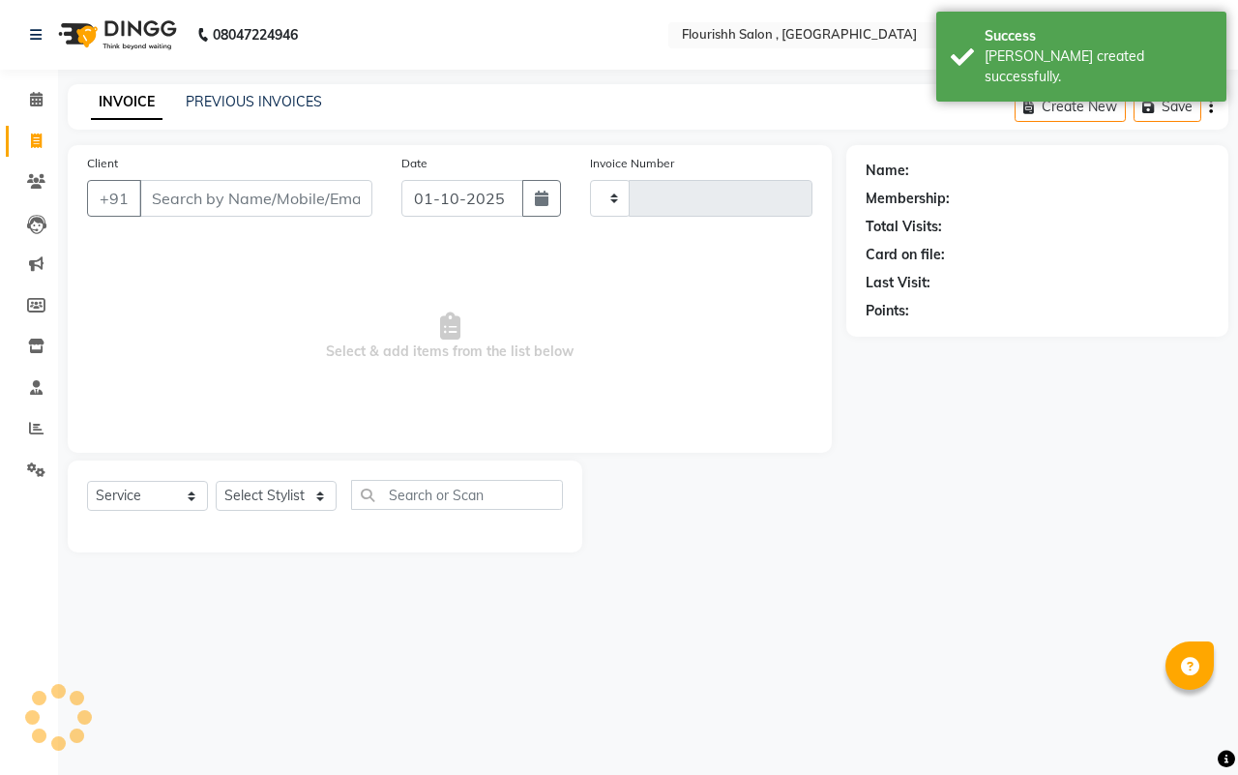
type input "2219"
select select "4182"
click at [436, 190] on input "01-10-2025" at bounding box center [462, 198] width 122 height 37
select select "10"
select select "2025"
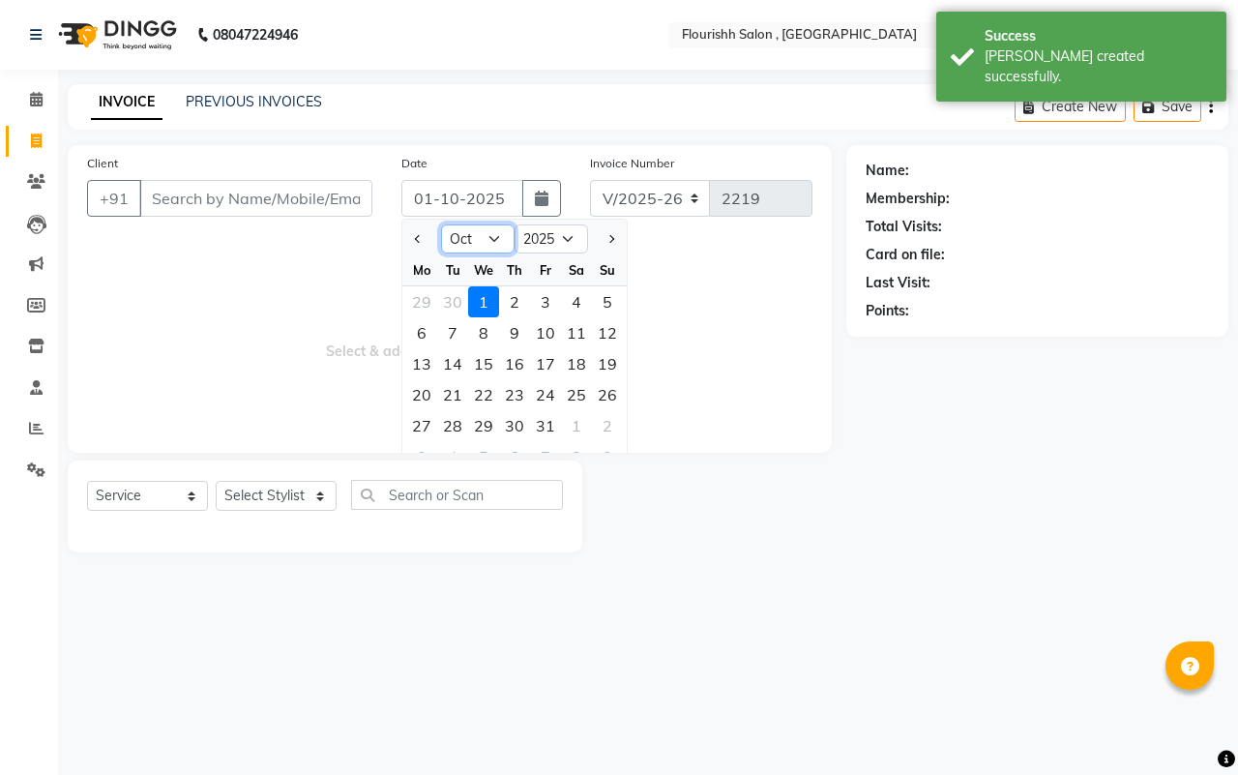
click at [457, 232] on select "Jan Feb Mar Apr May Jun [DATE] Aug Sep Oct Nov Dec" at bounding box center [478, 238] width 74 height 29
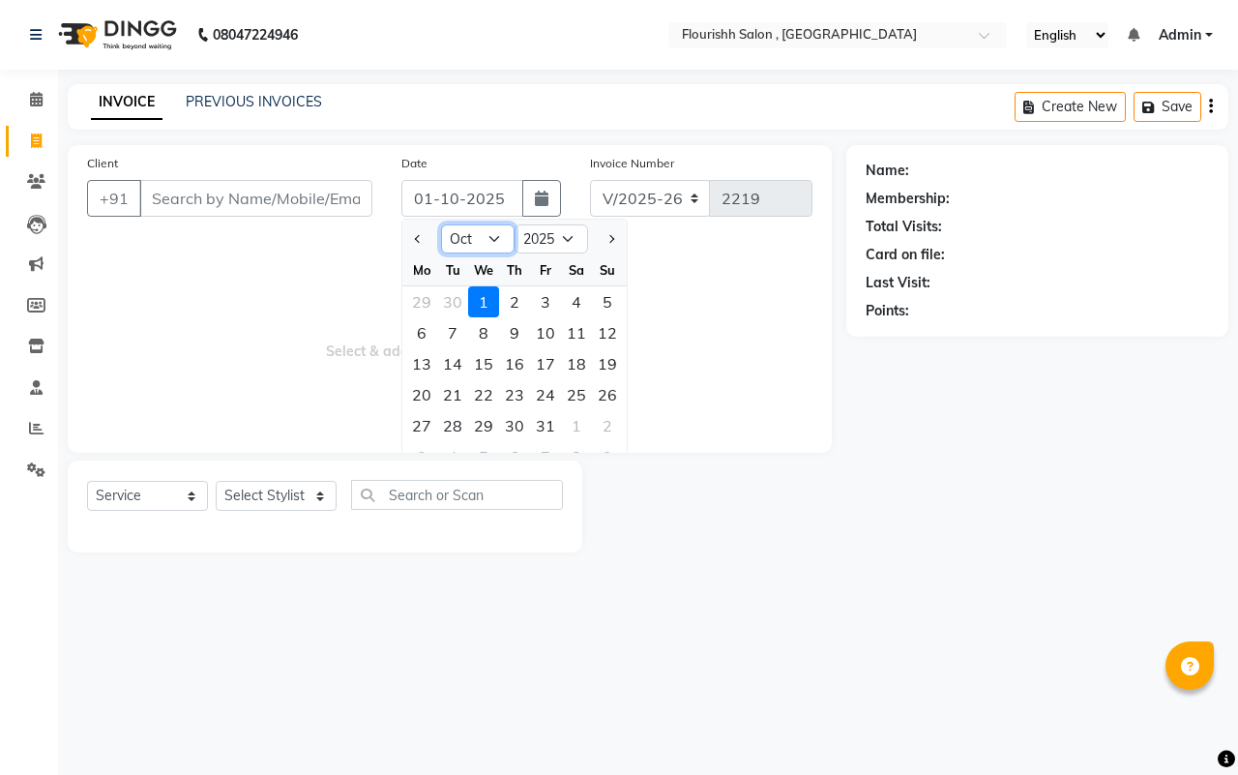
select select "9"
click at [441, 224] on select "Jan Feb Mar Apr May Jun [DATE] Aug Sep Oct Nov Dec" at bounding box center [478, 238] width 74 height 29
click at [465, 427] on div "30" at bounding box center [452, 425] width 31 height 31
type input "[DATE]"
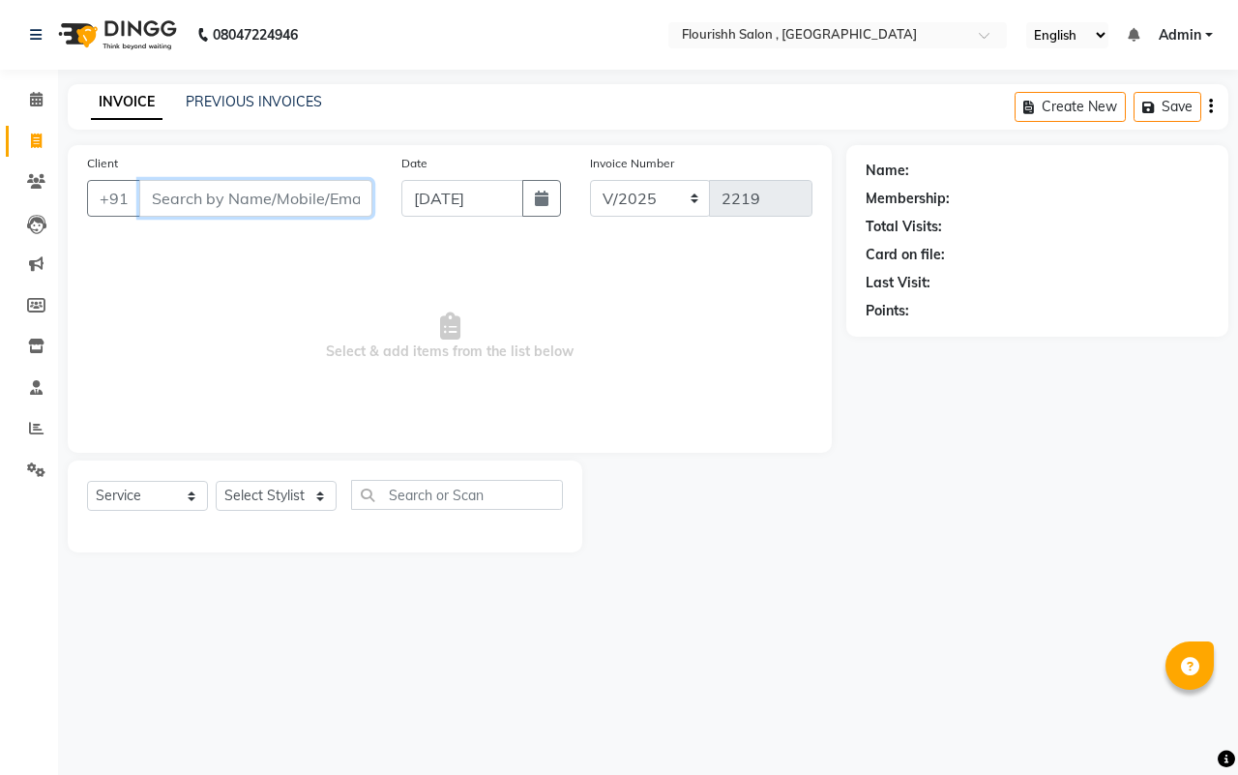
click at [180, 198] on input "Client" at bounding box center [255, 198] width 233 height 37
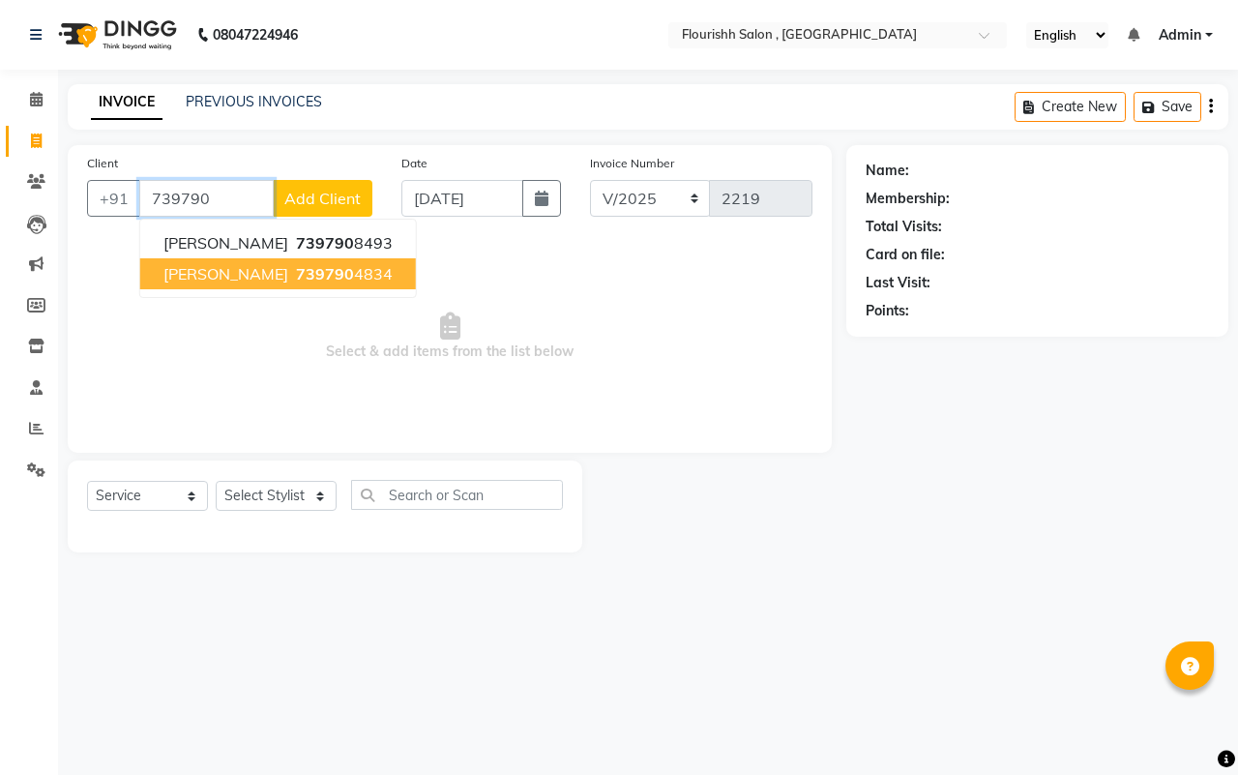
click at [170, 271] on span "[PERSON_NAME]" at bounding box center [225, 273] width 125 height 19
type input "7397904834"
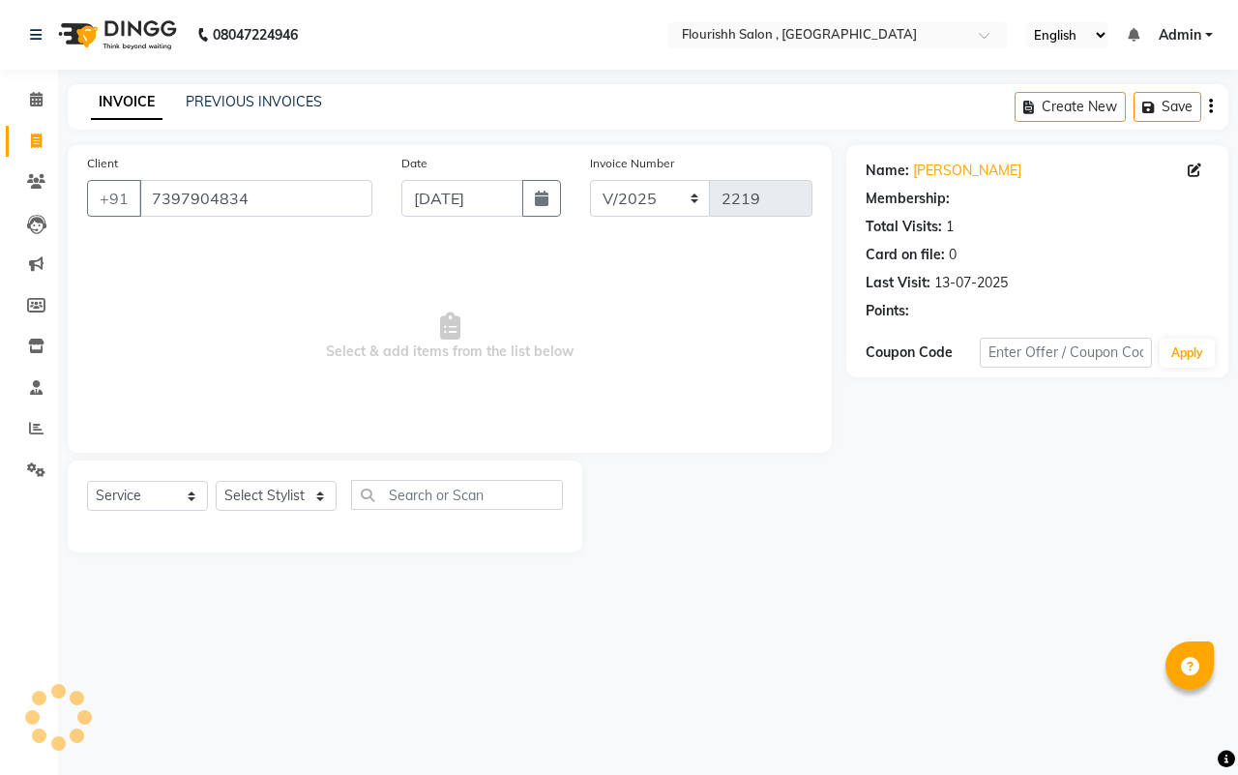
select select "1: Object"
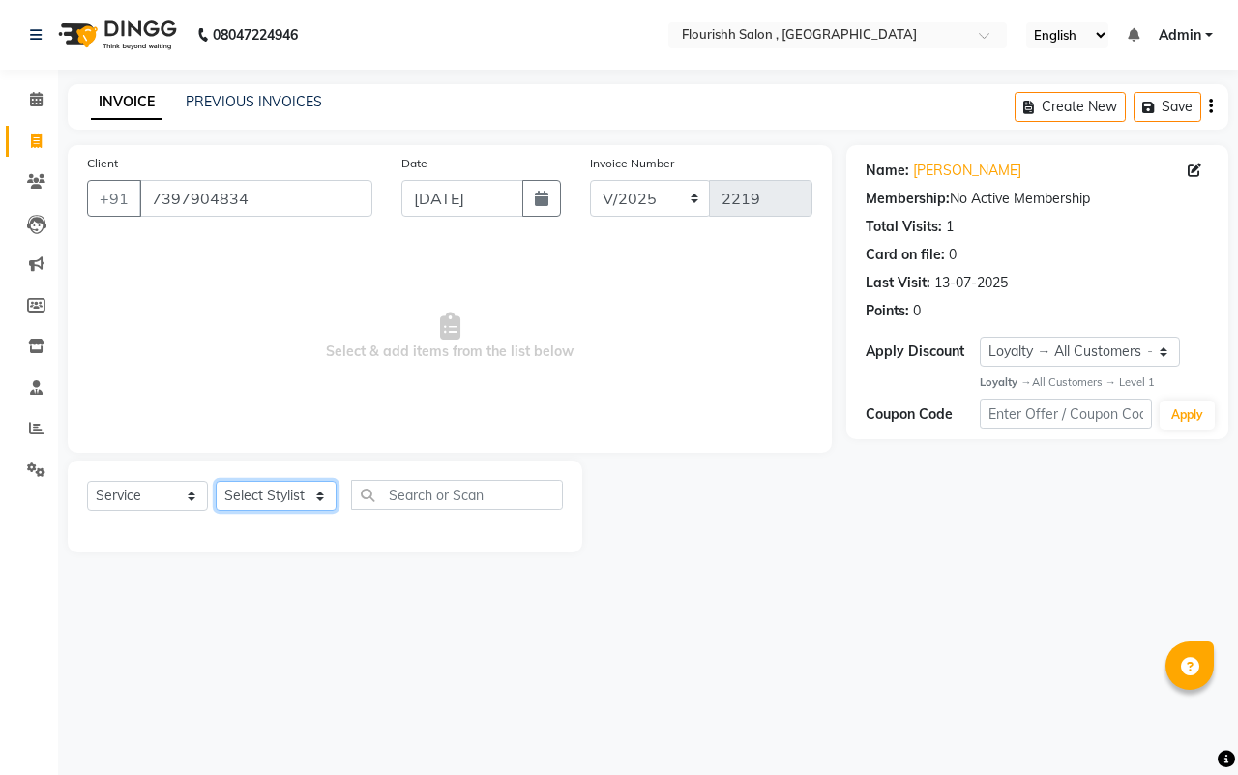
click at [249, 500] on select "Select Stylist [PERSON_NAME] jyoti Manager Mrs [PERSON_NAME] Ms [PERSON_NAME] […" at bounding box center [276, 496] width 121 height 30
click at [216, 481] on select "Select Stylist [PERSON_NAME] jyoti Manager Mrs [PERSON_NAME] Ms [PERSON_NAME] […" at bounding box center [276, 496] width 121 height 30
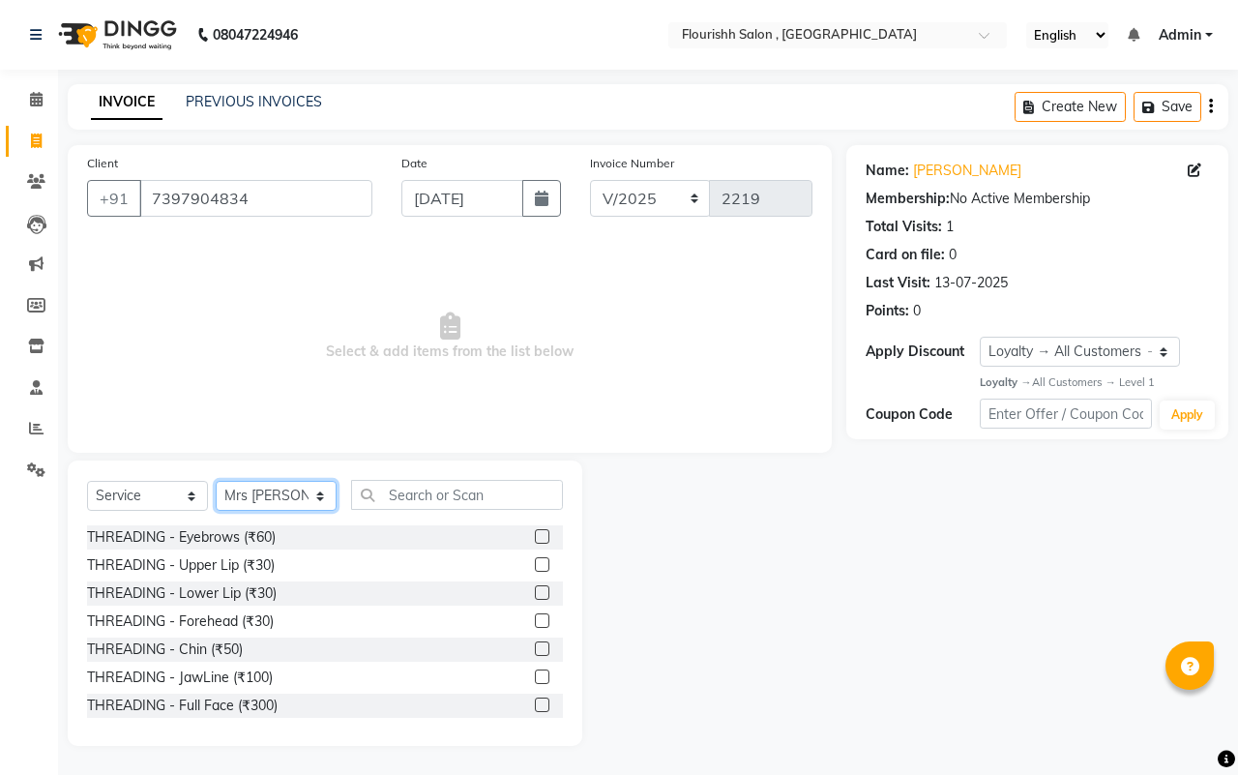
click at [271, 485] on select "Select Stylist [PERSON_NAME] jyoti Manager Mrs [PERSON_NAME] Ms [PERSON_NAME] […" at bounding box center [276, 496] width 121 height 30
select select "50665"
click at [216, 481] on select "Select Stylist [PERSON_NAME] jyoti Manager Mrs [PERSON_NAME] Ms [PERSON_NAME] […" at bounding box center [276, 496] width 121 height 30
click at [443, 495] on input "text" at bounding box center [457, 495] width 212 height 30
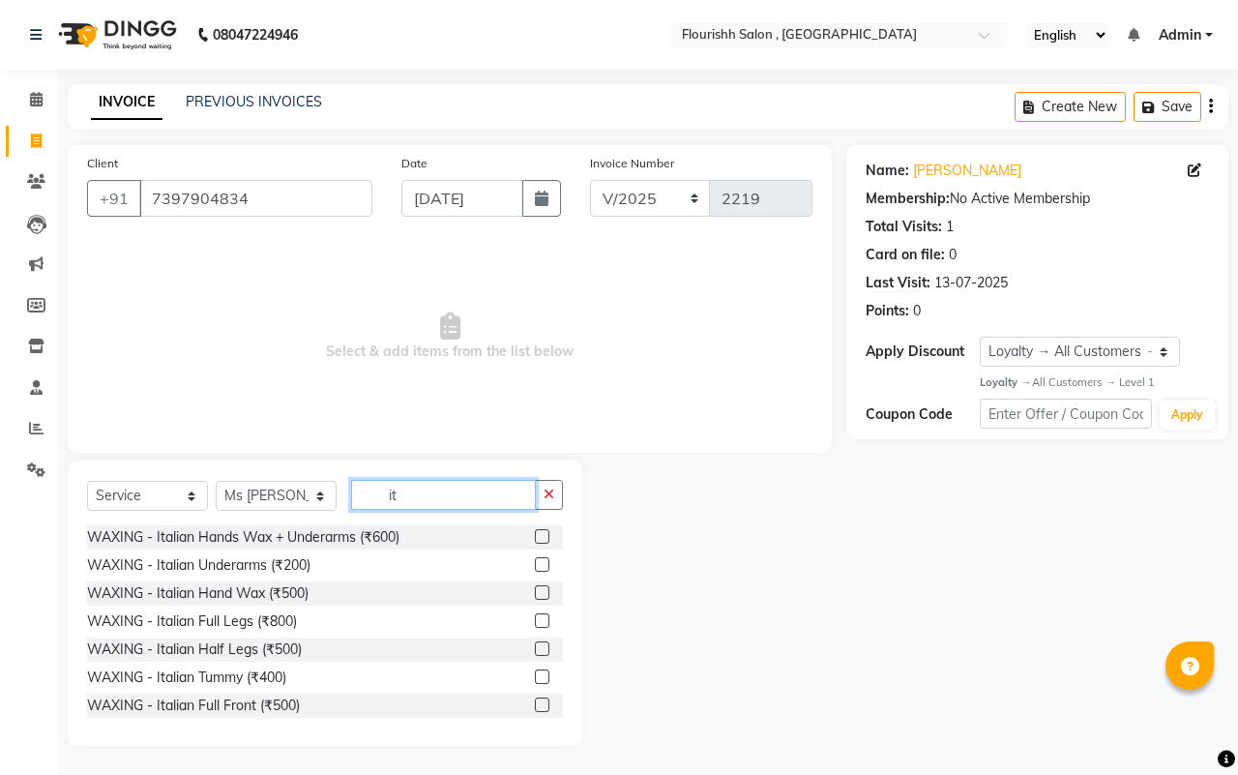
type input "it"
click at [232, 576] on div "WAXING - Italian Underarms (₹200)" at bounding box center [325, 565] width 476 height 24
click at [233, 562] on div "WAXING - Italian Underarms (₹200)" at bounding box center [198, 565] width 223 height 20
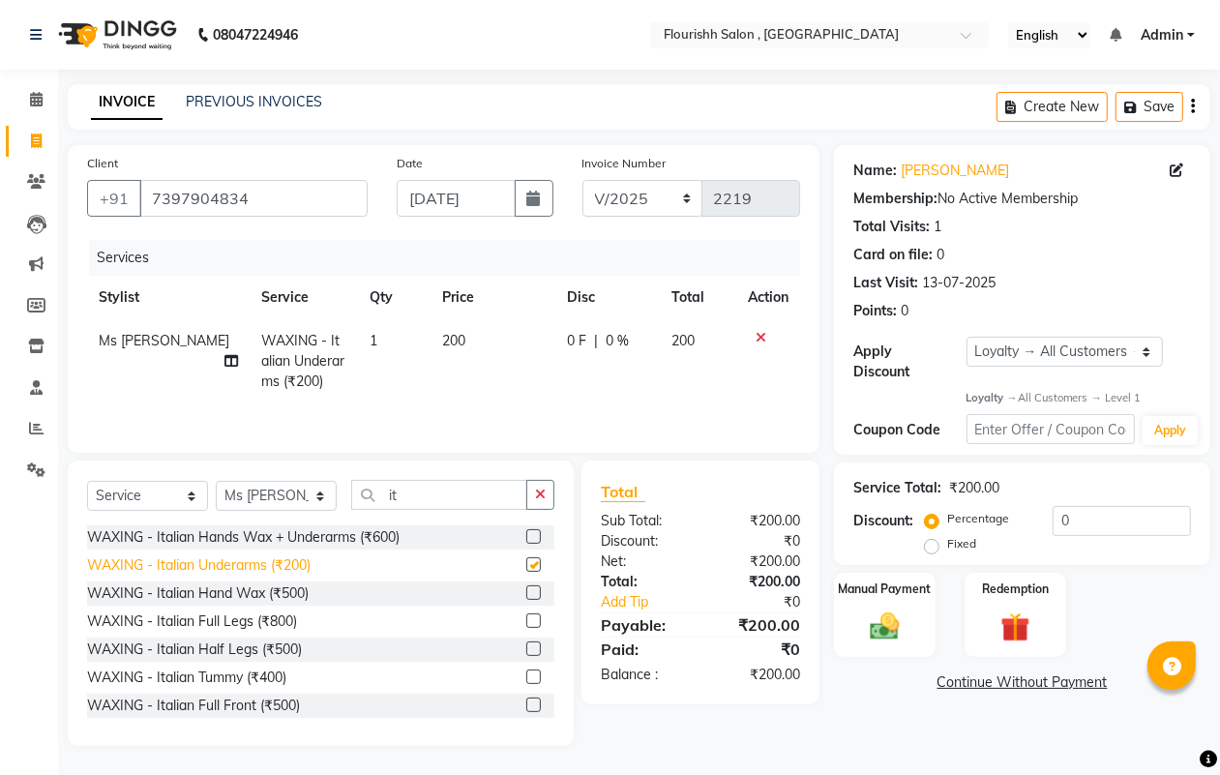
checkbox input "false"
click at [875, 605] on div "Manual Payment" at bounding box center [884, 616] width 105 height 88
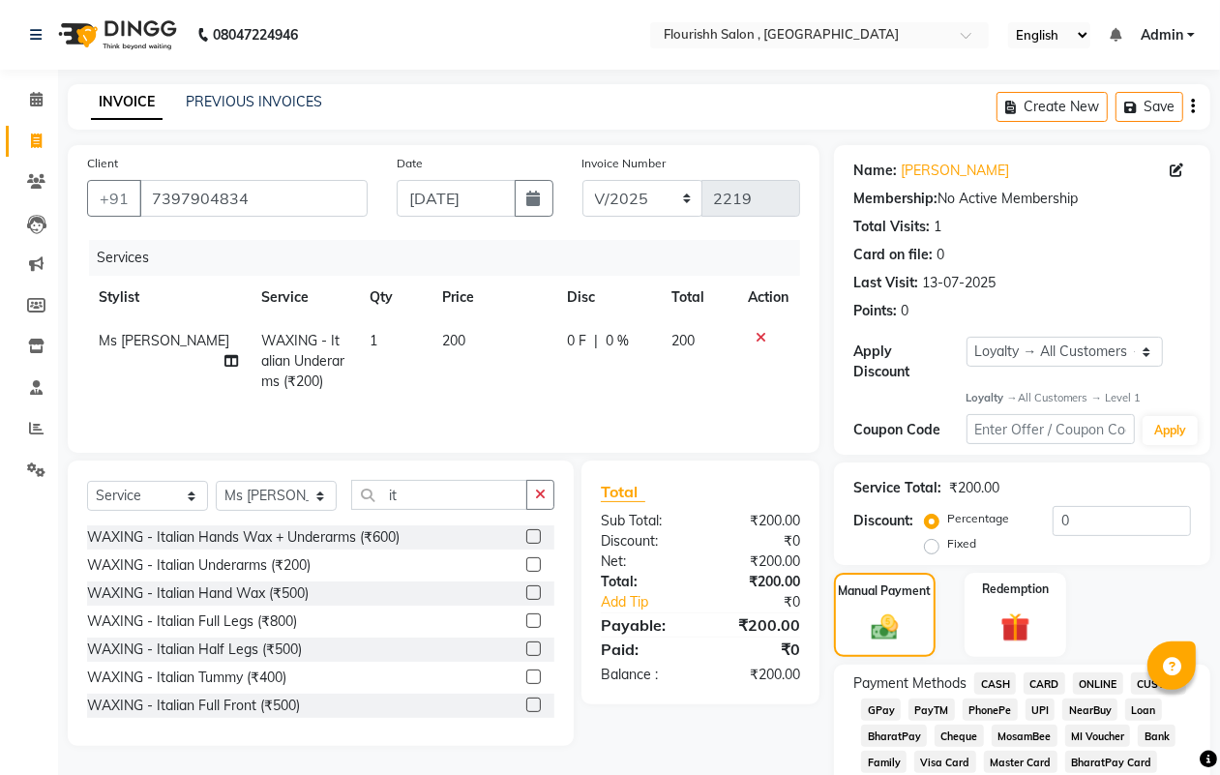
click at [881, 701] on span "GPay" at bounding box center [881, 709] width 40 height 22
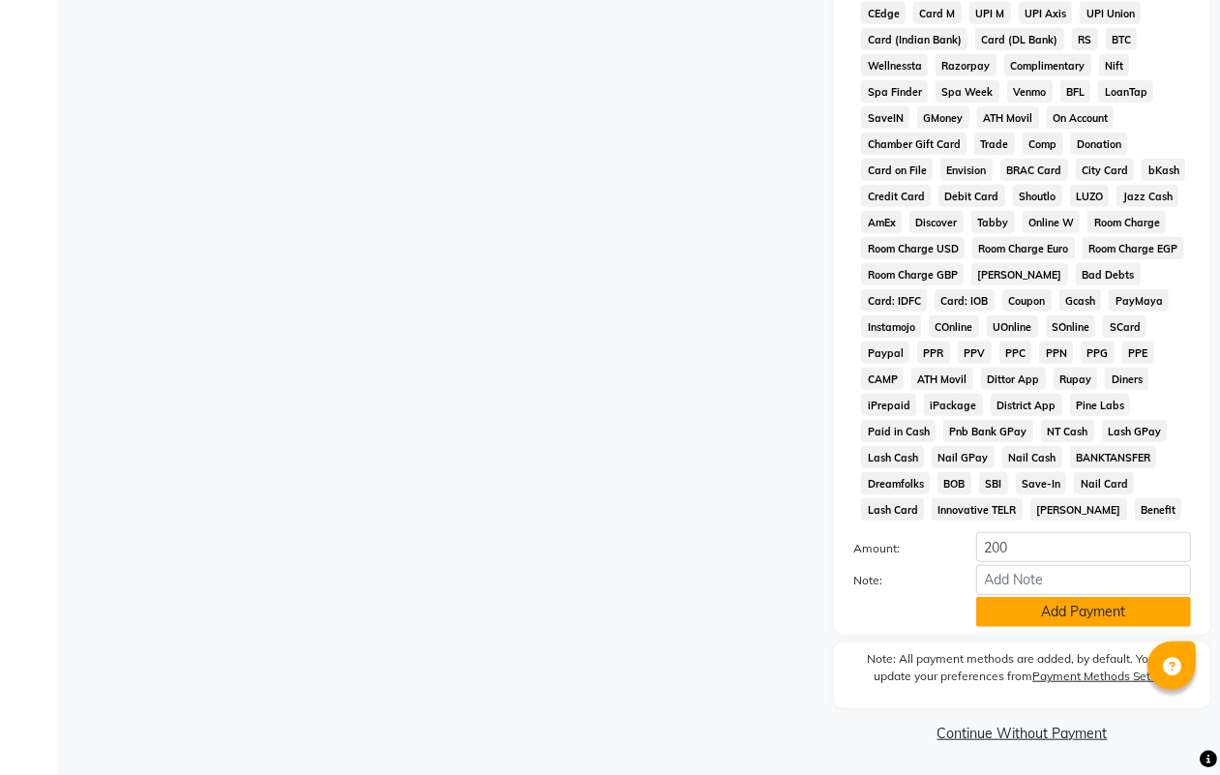
click at [1076, 612] on button "Add Payment" at bounding box center [1083, 612] width 215 height 30
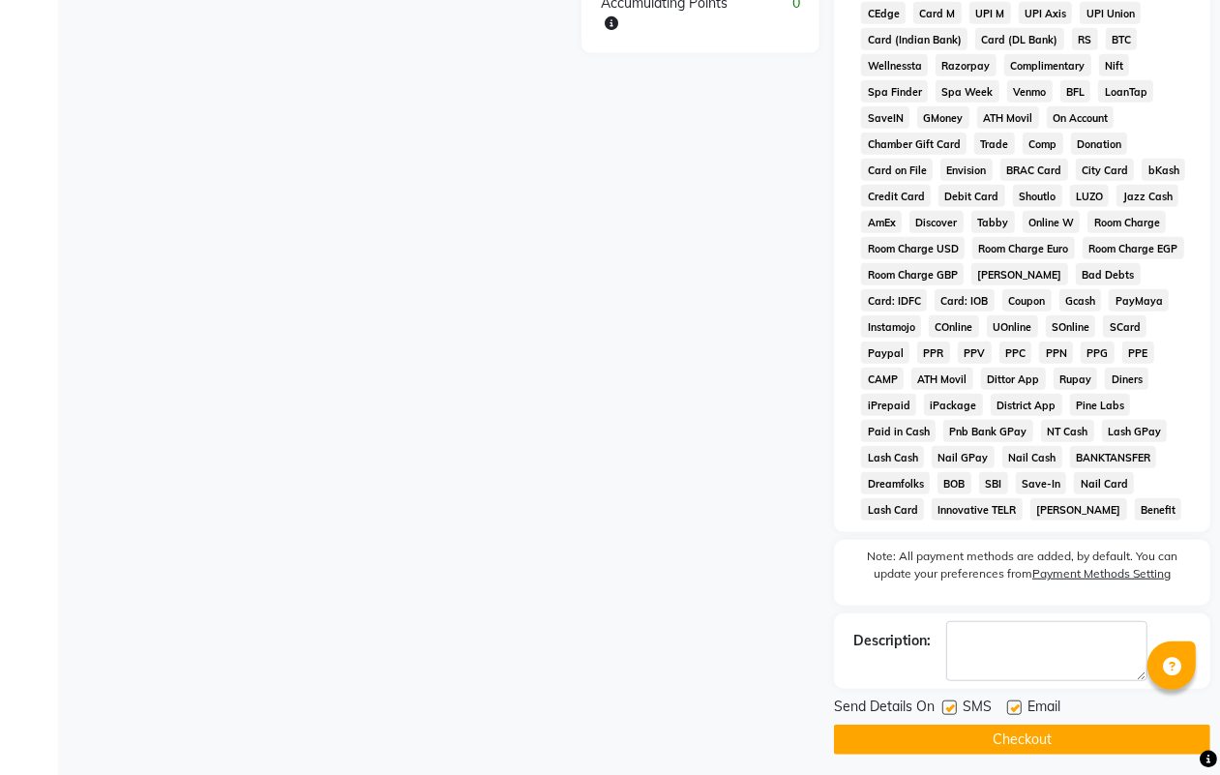
click at [951, 704] on label at bounding box center [949, 707] width 15 height 15
click at [951, 704] on input "checkbox" at bounding box center [948, 708] width 13 height 13
checkbox input "false"
click at [1018, 706] on label at bounding box center [1014, 707] width 15 height 15
click at [1018, 706] on input "checkbox" at bounding box center [1013, 708] width 13 height 13
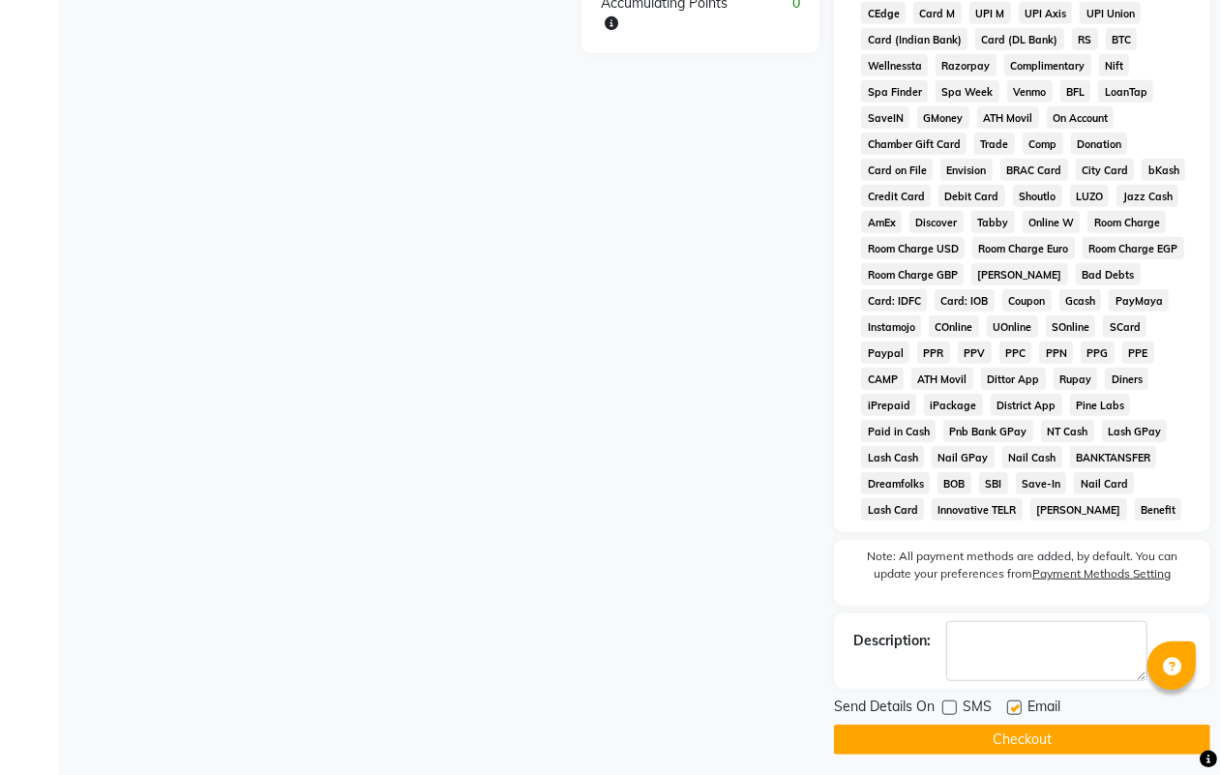
checkbox input "false"
click at [1019, 754] on button "Checkout" at bounding box center [1022, 739] width 376 height 30
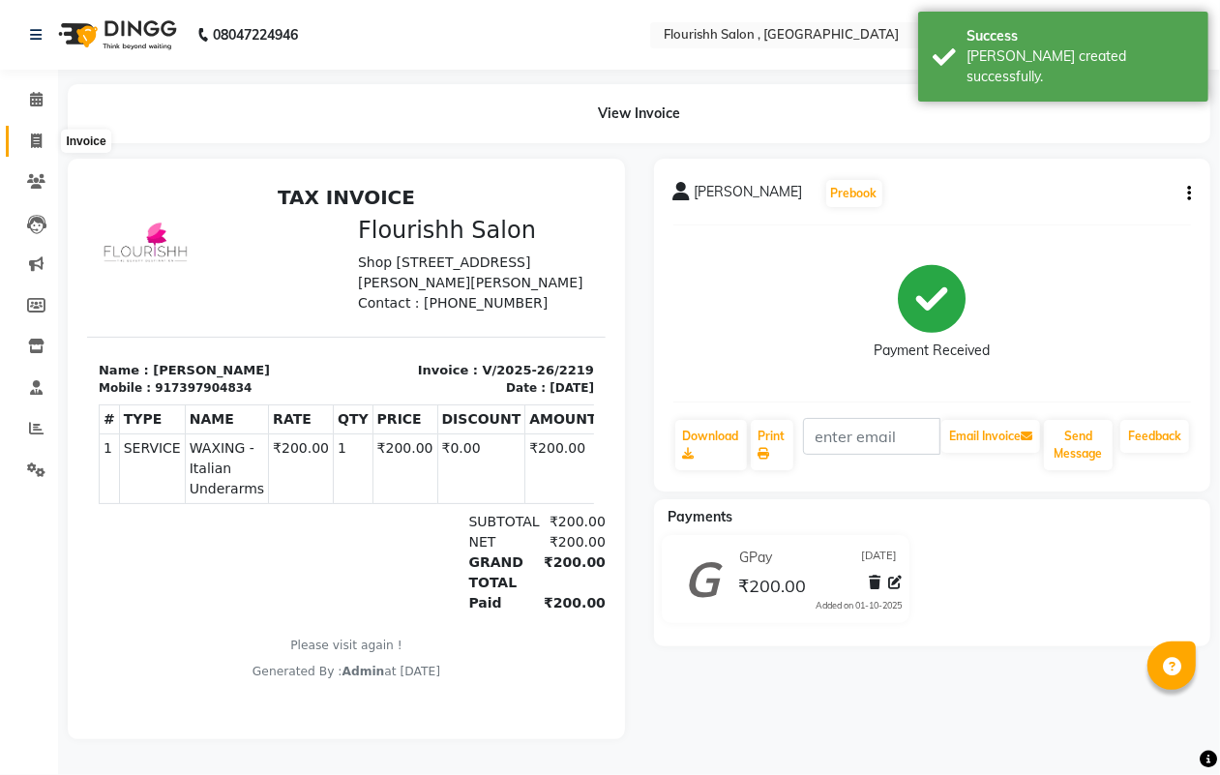
click at [32, 133] on icon at bounding box center [36, 140] width 11 height 15
select select "service"
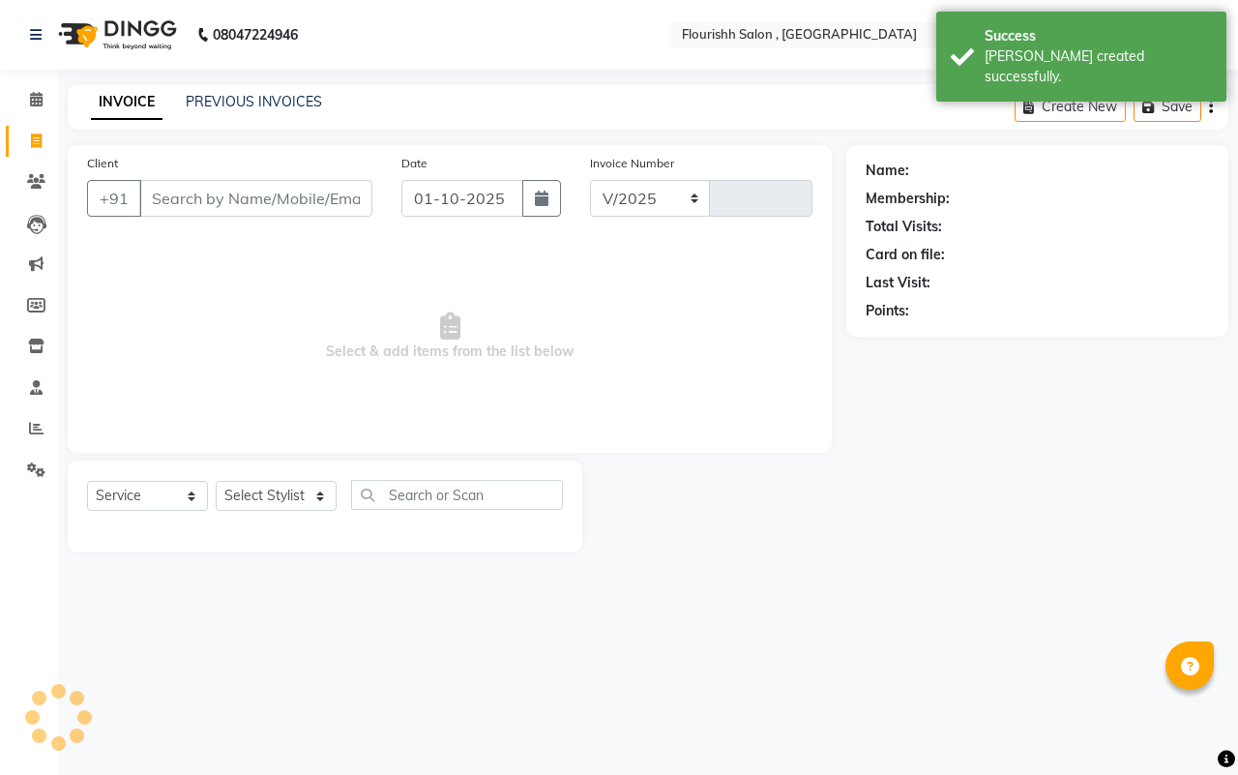
select select "4182"
type input "2220"
click at [446, 206] on input "01-10-2025" at bounding box center [462, 198] width 122 height 37
select select "10"
select select "2025"
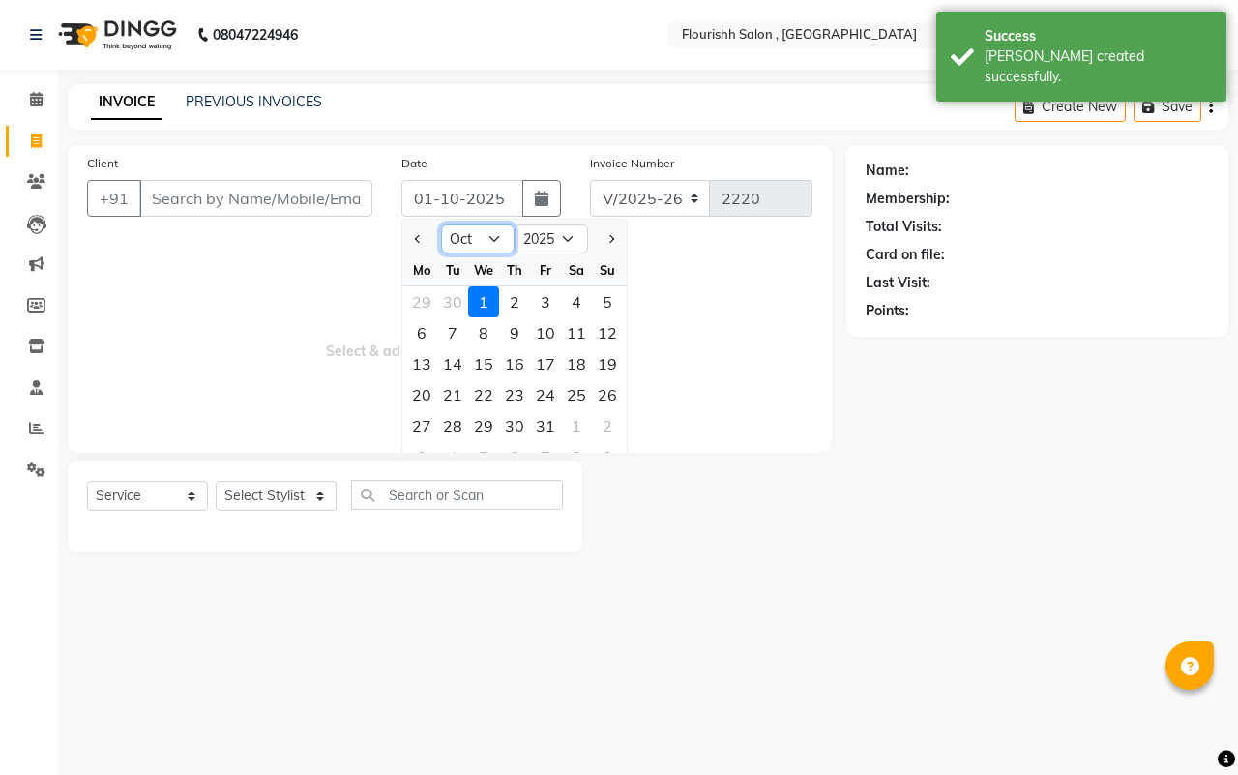
click at [486, 233] on select "Jan Feb Mar Apr May Jun [DATE] Aug Sep Oct Nov Dec" at bounding box center [478, 238] width 74 height 29
select select "9"
click at [441, 224] on select "Jan Feb Mar Apr May Jun [DATE] Aug Sep Oct Nov Dec" at bounding box center [478, 238] width 74 height 29
click at [456, 428] on div "30" at bounding box center [452, 425] width 31 height 31
type input "[DATE]"
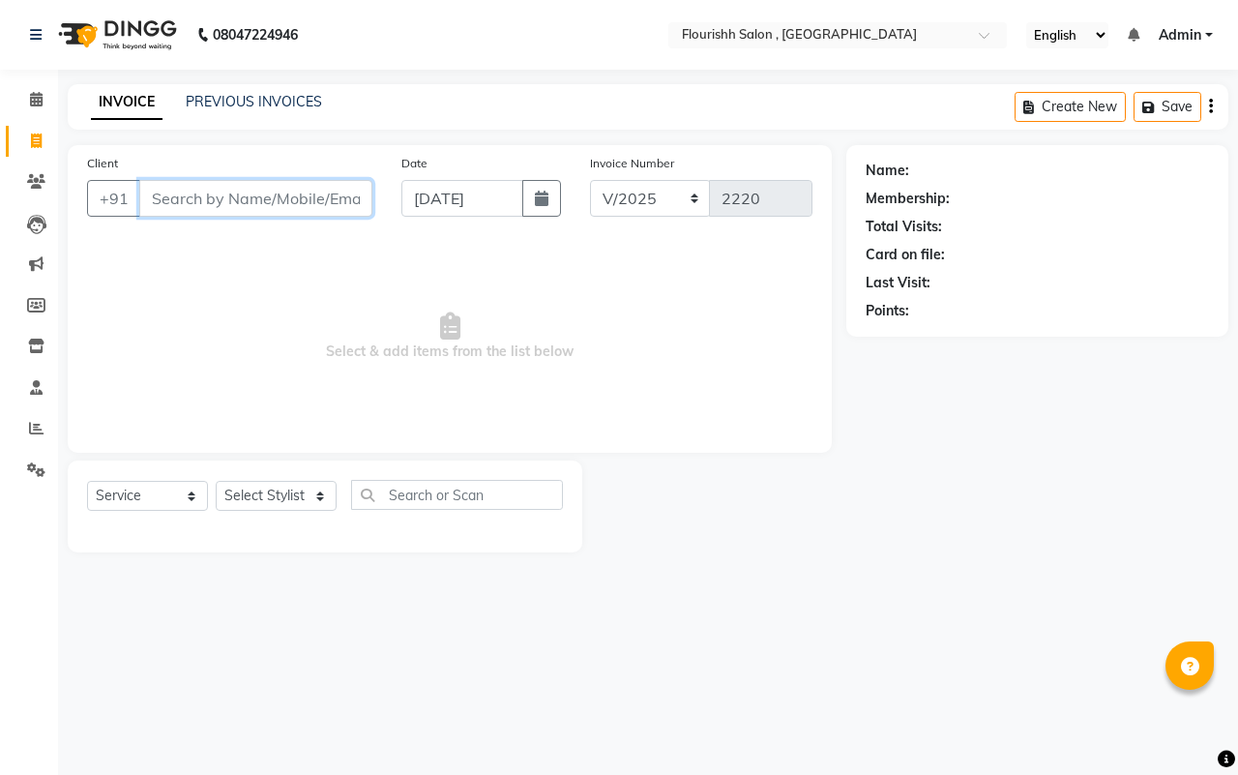
click at [223, 199] on input "Client" at bounding box center [255, 198] width 233 height 37
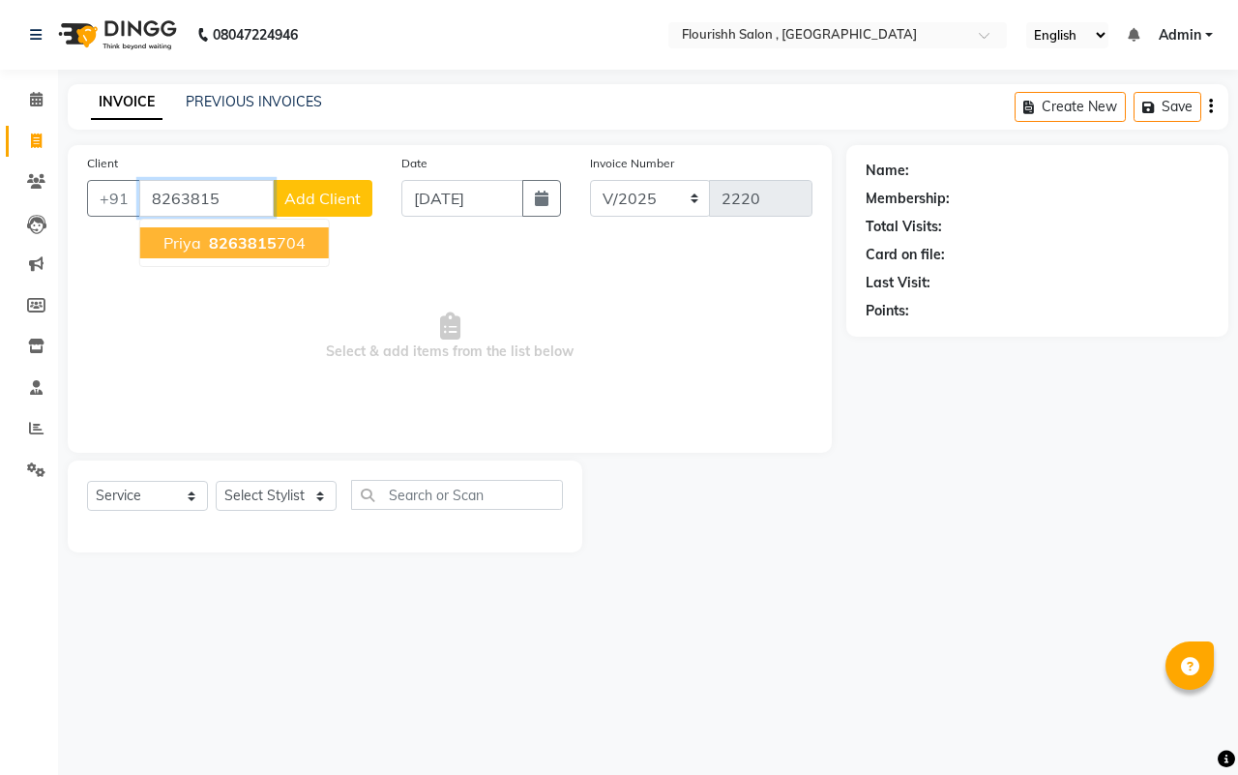
click at [194, 240] on span "Priya" at bounding box center [182, 242] width 38 height 19
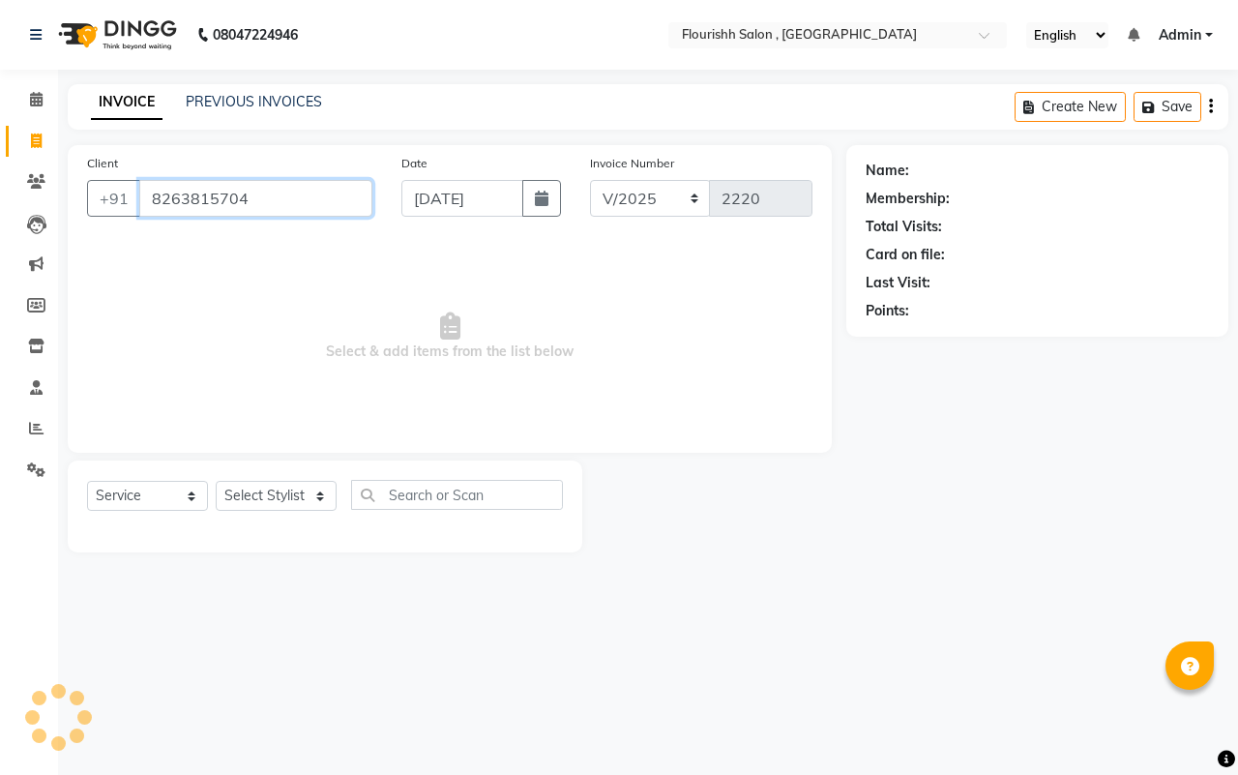
type input "8263815704"
select select "1: Object"
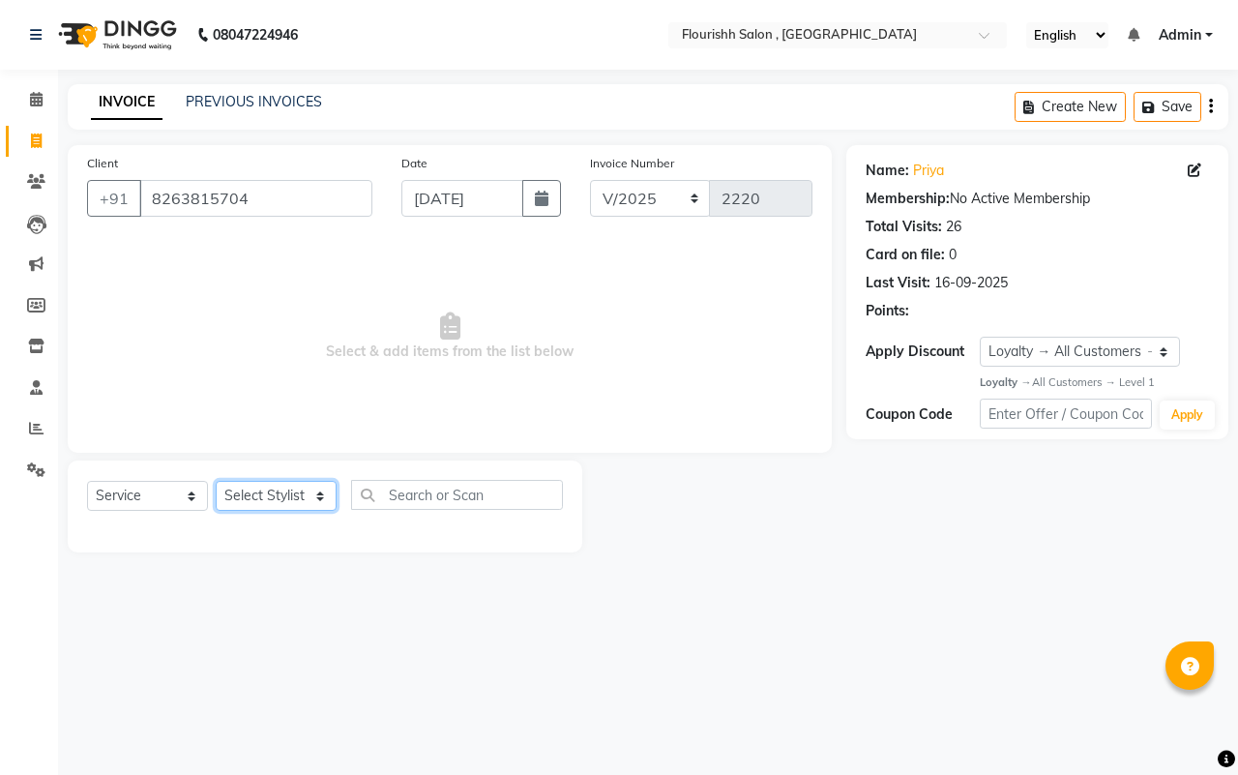
click at [245, 486] on select "Select Stylist [PERSON_NAME] jyoti Manager Mrs [PERSON_NAME] Ms [PERSON_NAME] […" at bounding box center [276, 496] width 121 height 30
select select "83358"
click at [216, 481] on select "Select Stylist [PERSON_NAME] jyoti Manager Mrs [PERSON_NAME] Ms [PERSON_NAME] […" at bounding box center [276, 496] width 121 height 30
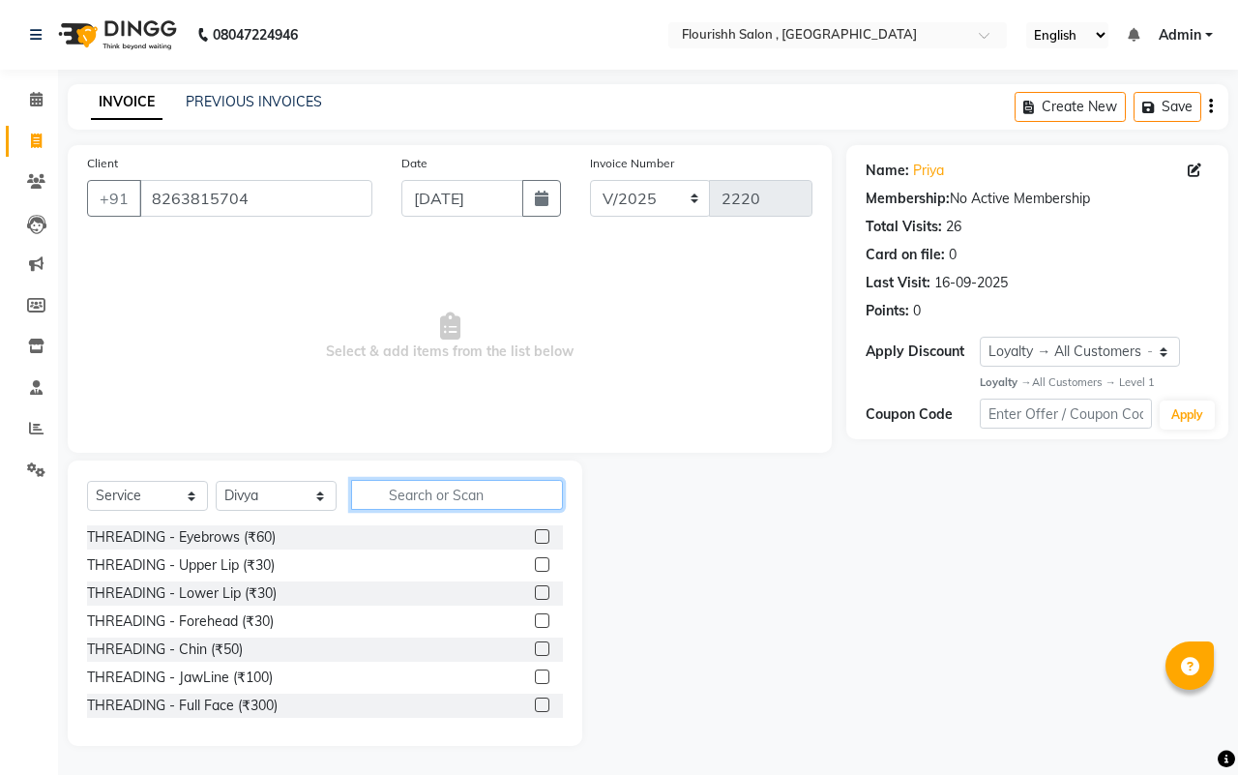
click at [393, 488] on input "text" at bounding box center [457, 495] width 212 height 30
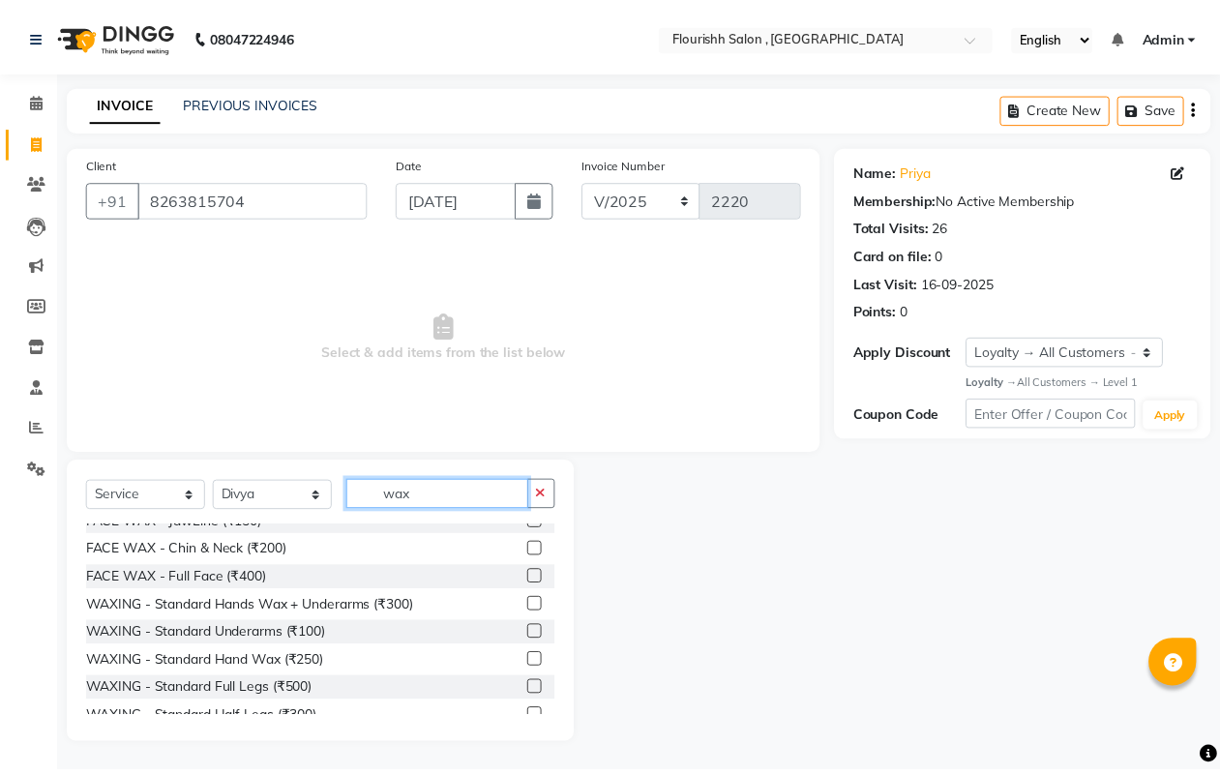
scroll to position [145, 0]
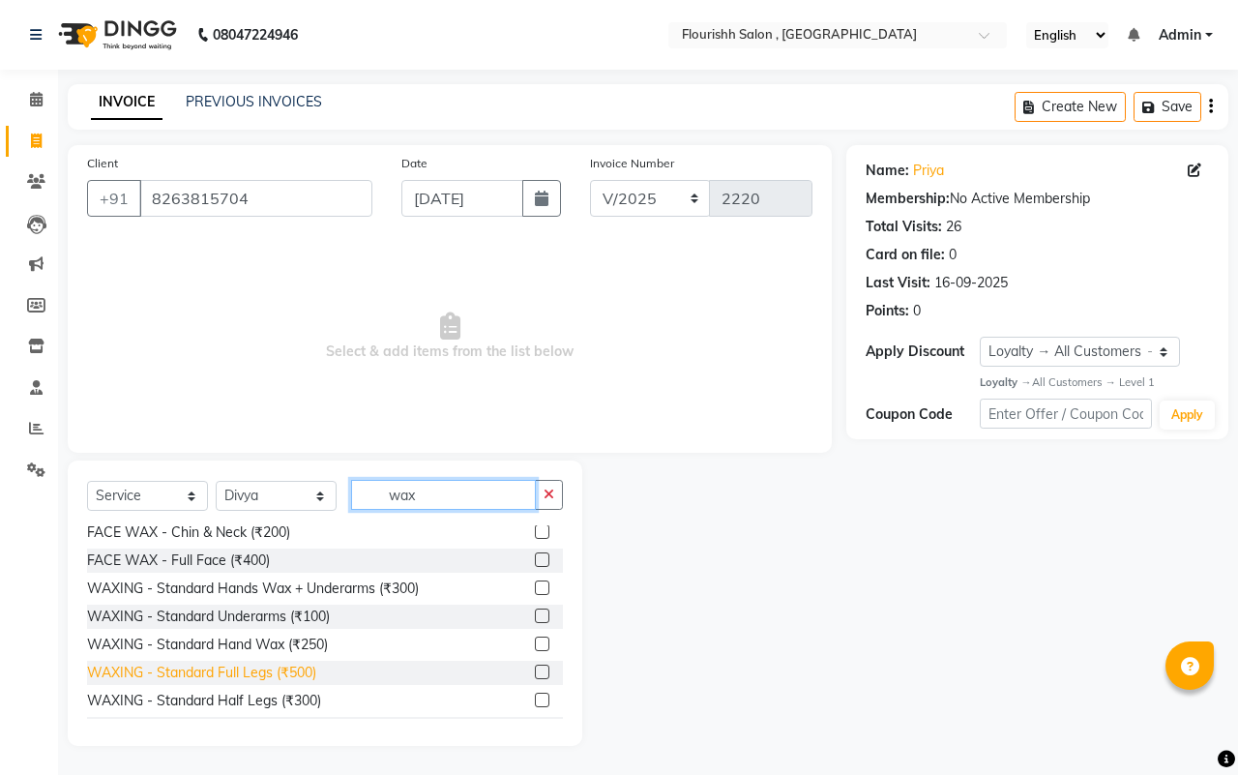
type input "wax"
click at [243, 670] on div "WAXING - Standard Full Legs (₹500)" at bounding box center [201, 673] width 229 height 20
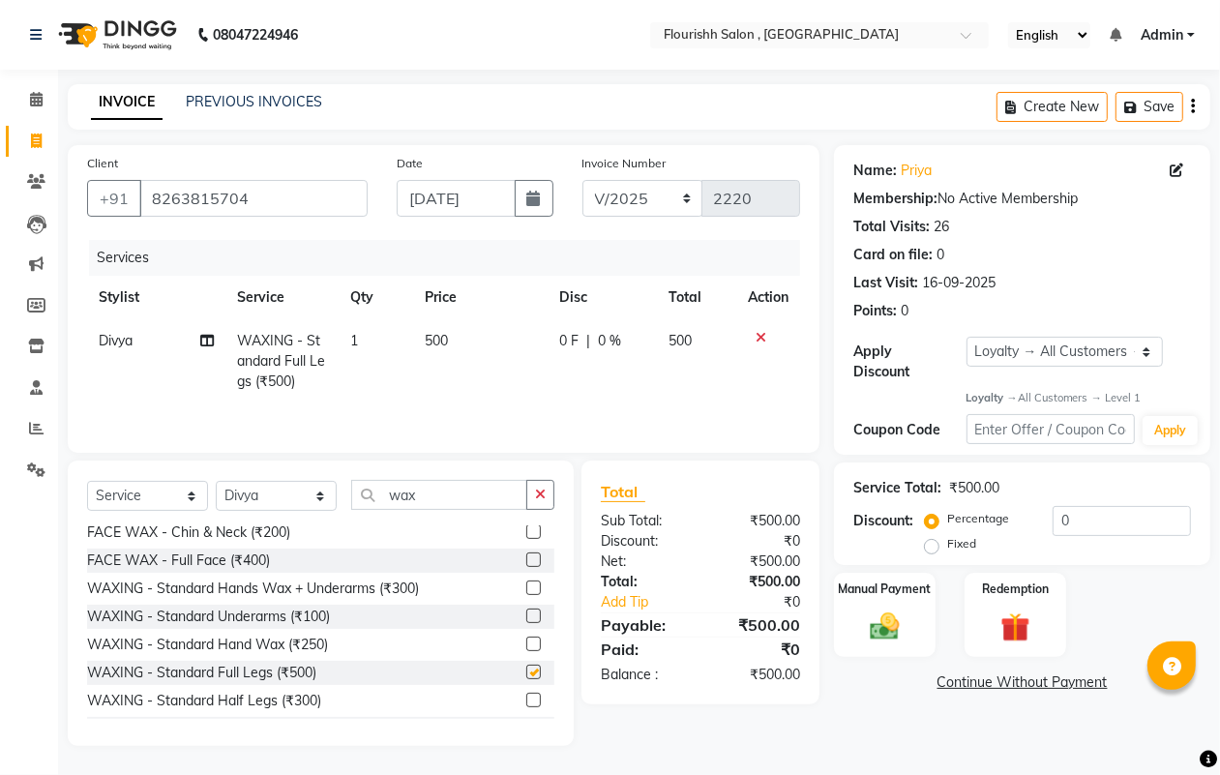
checkbox input "false"
click at [441, 337] on span "500" at bounding box center [436, 340] width 23 height 17
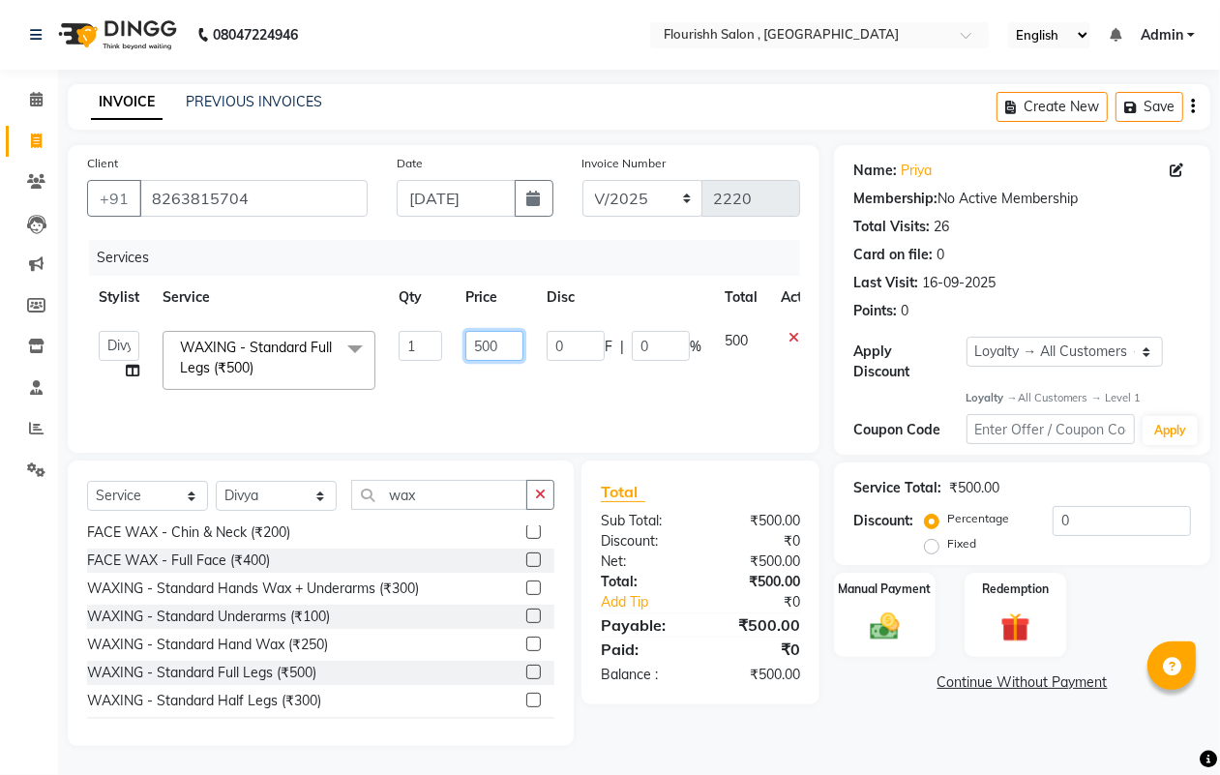
click at [487, 340] on input "500" at bounding box center [494, 346] width 58 height 30
type input "520"
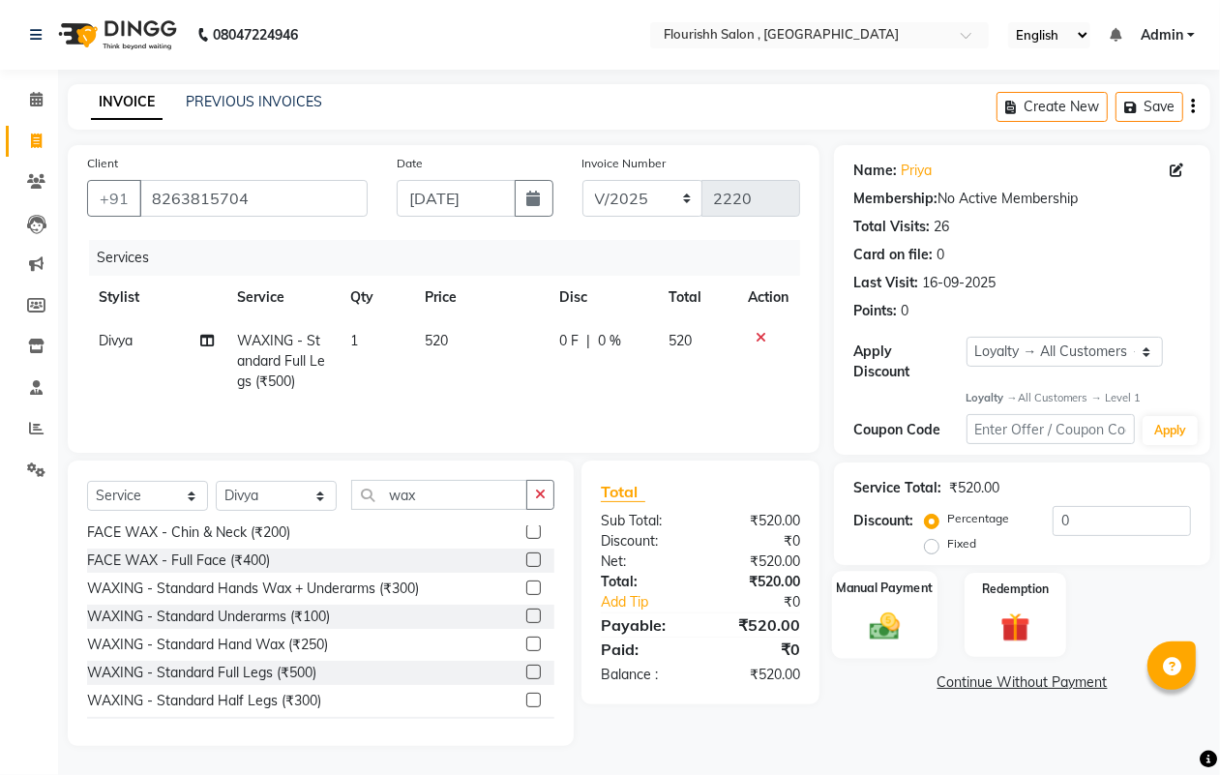
click at [871, 614] on img at bounding box center [884, 626] width 48 height 35
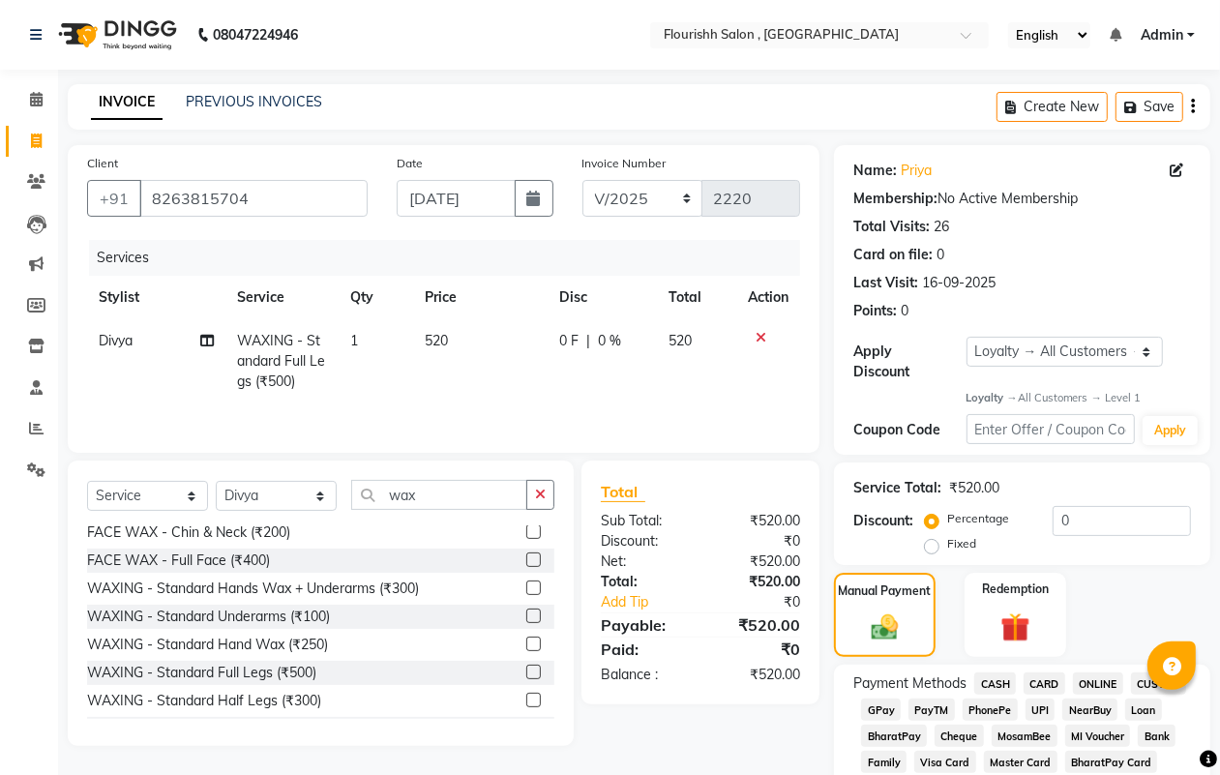
click at [872, 707] on span "GPay" at bounding box center [881, 709] width 40 height 22
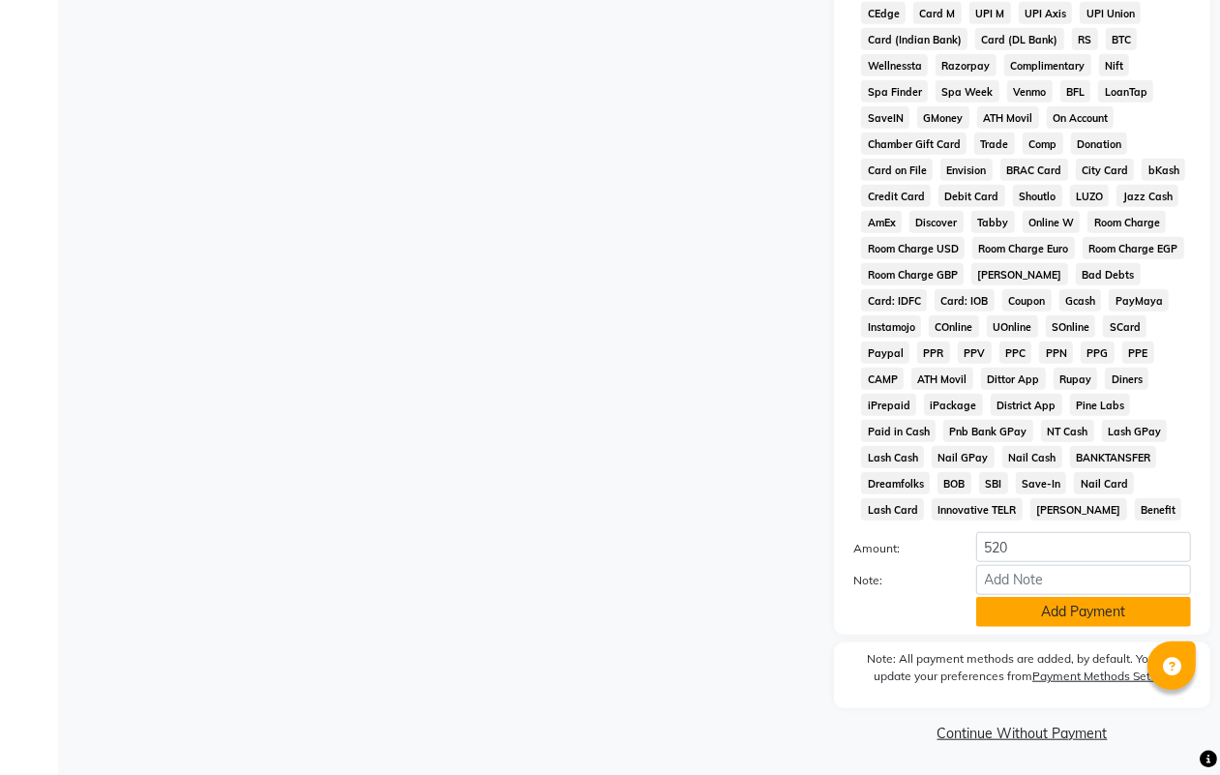
click at [1038, 614] on button "Add Payment" at bounding box center [1083, 612] width 215 height 30
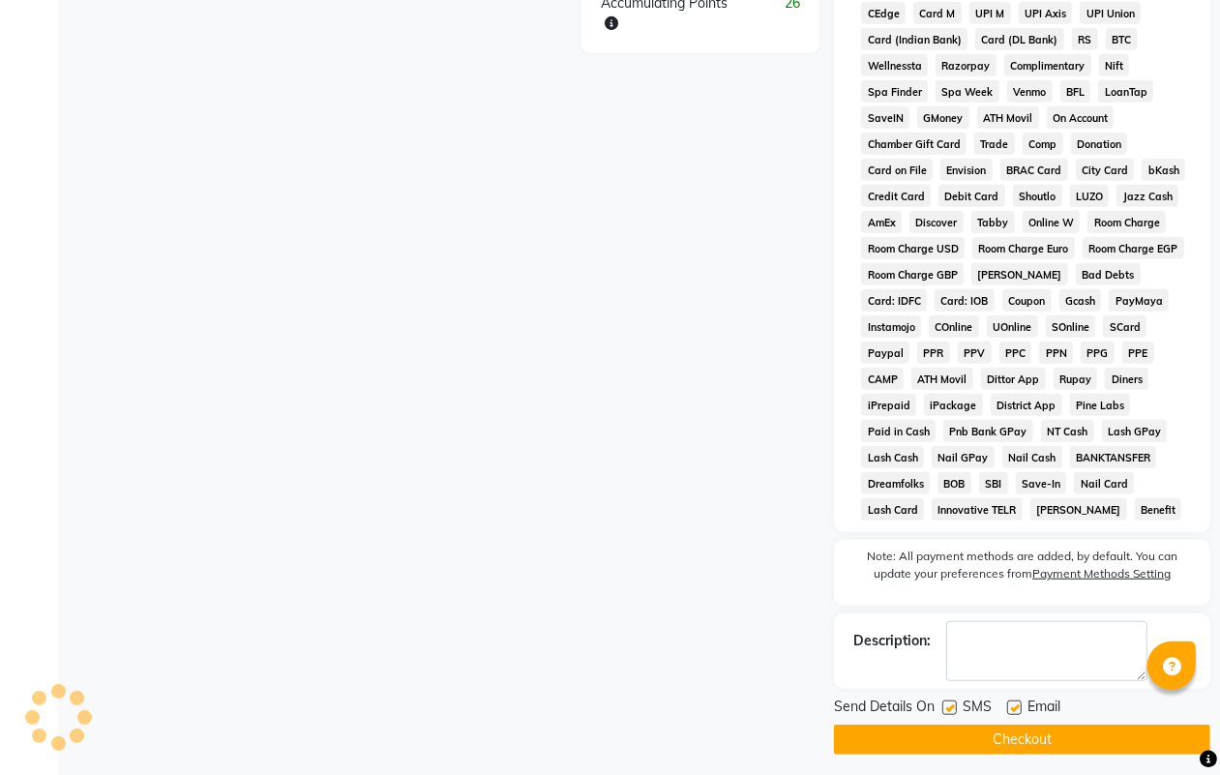
click at [946, 706] on label at bounding box center [949, 707] width 15 height 15
click at [946, 706] on input "checkbox" at bounding box center [948, 708] width 13 height 13
checkbox input "false"
click at [1012, 704] on label at bounding box center [1014, 707] width 15 height 15
click at [1012, 704] on input "checkbox" at bounding box center [1013, 708] width 13 height 13
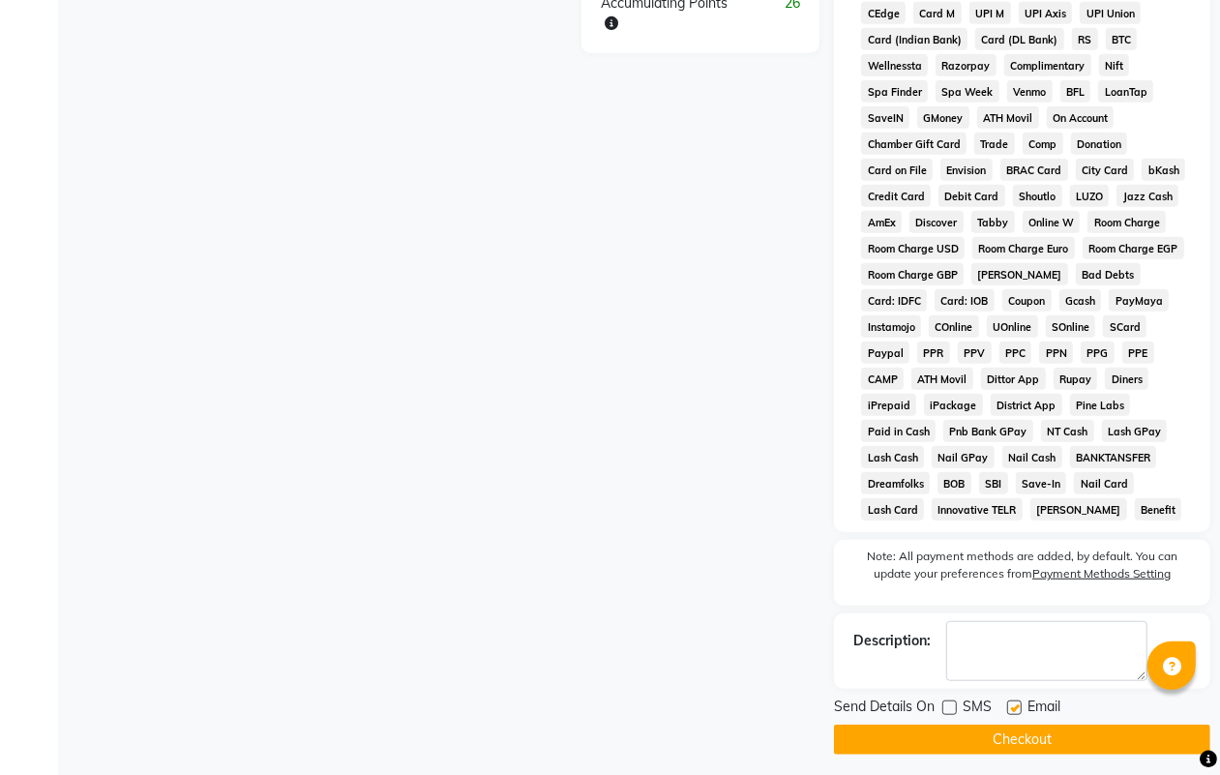
checkbox input "false"
click at [1028, 735] on button "Checkout" at bounding box center [1022, 739] width 376 height 30
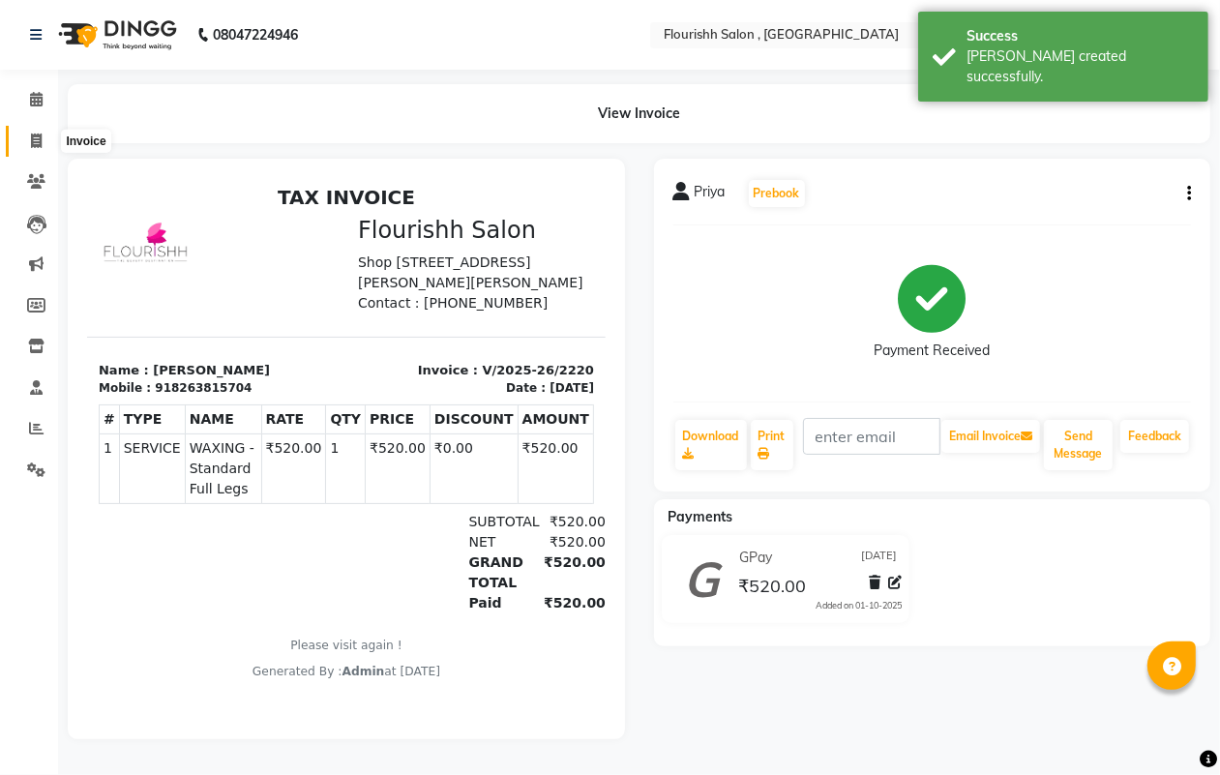
click at [34, 148] on span at bounding box center [36, 142] width 34 height 22
select select "service"
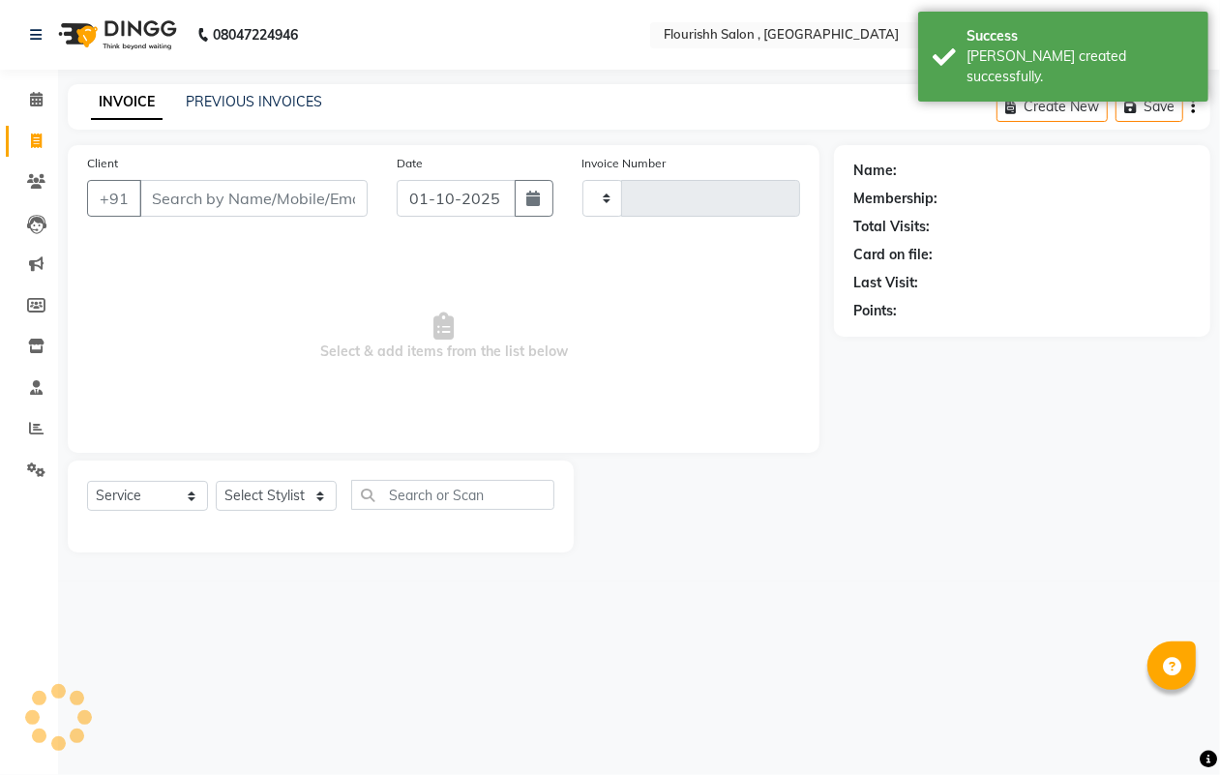
type input "2221"
select select "4182"
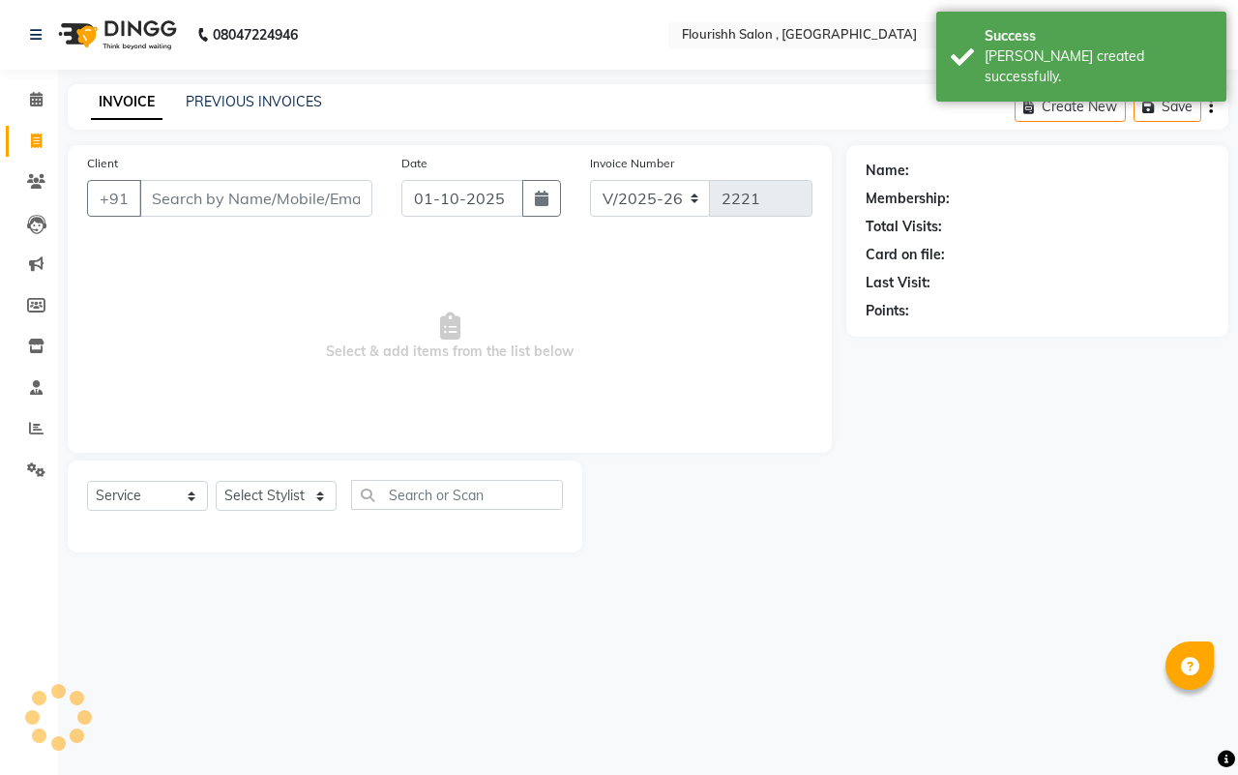
click at [203, 194] on input "Client" at bounding box center [255, 198] width 233 height 37
click at [457, 210] on input "01-10-2025" at bounding box center [462, 198] width 122 height 37
select select "10"
select select "2025"
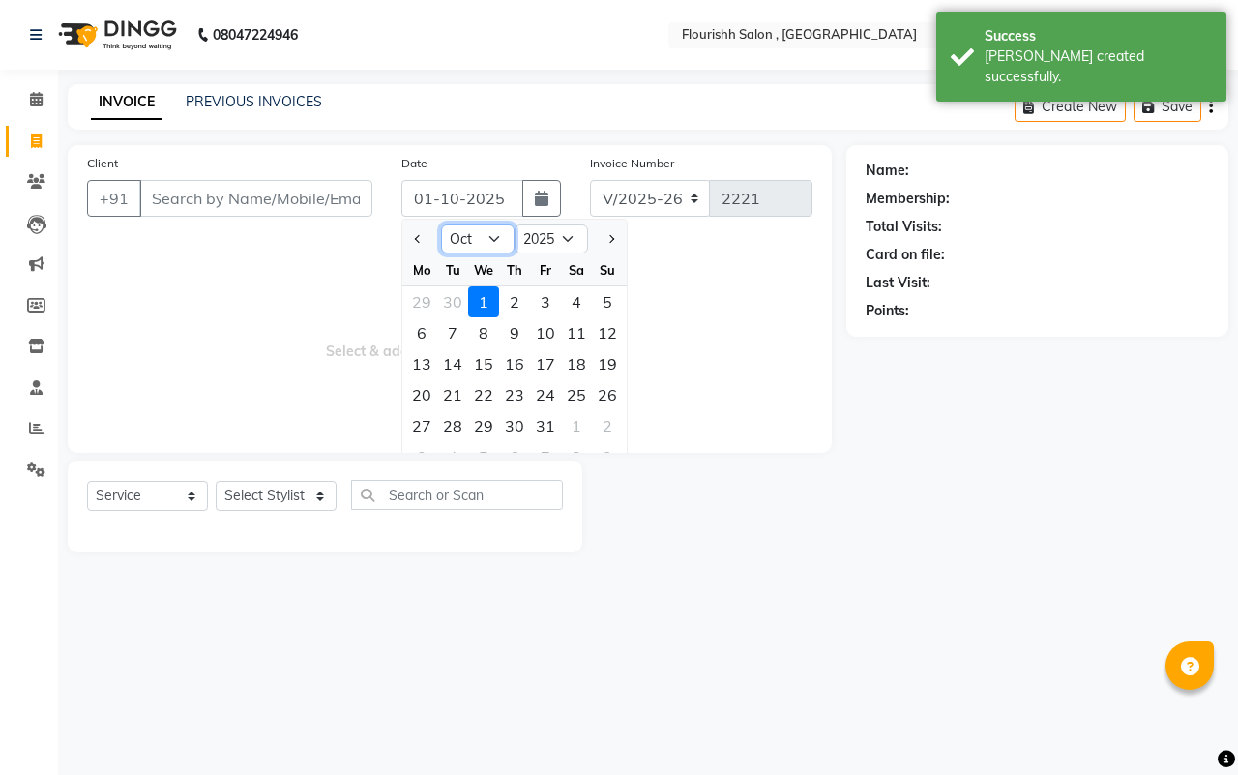
click at [452, 235] on select "Jan Feb Mar Apr May Jun [DATE] Aug Sep Oct Nov Dec" at bounding box center [478, 238] width 74 height 29
select select "9"
click at [441, 224] on select "Jan Feb Mar Apr May Jun [DATE] Aug Sep Oct Nov Dec" at bounding box center [478, 238] width 74 height 29
click at [456, 407] on div "23" at bounding box center [452, 394] width 31 height 31
type input "[DATE]"
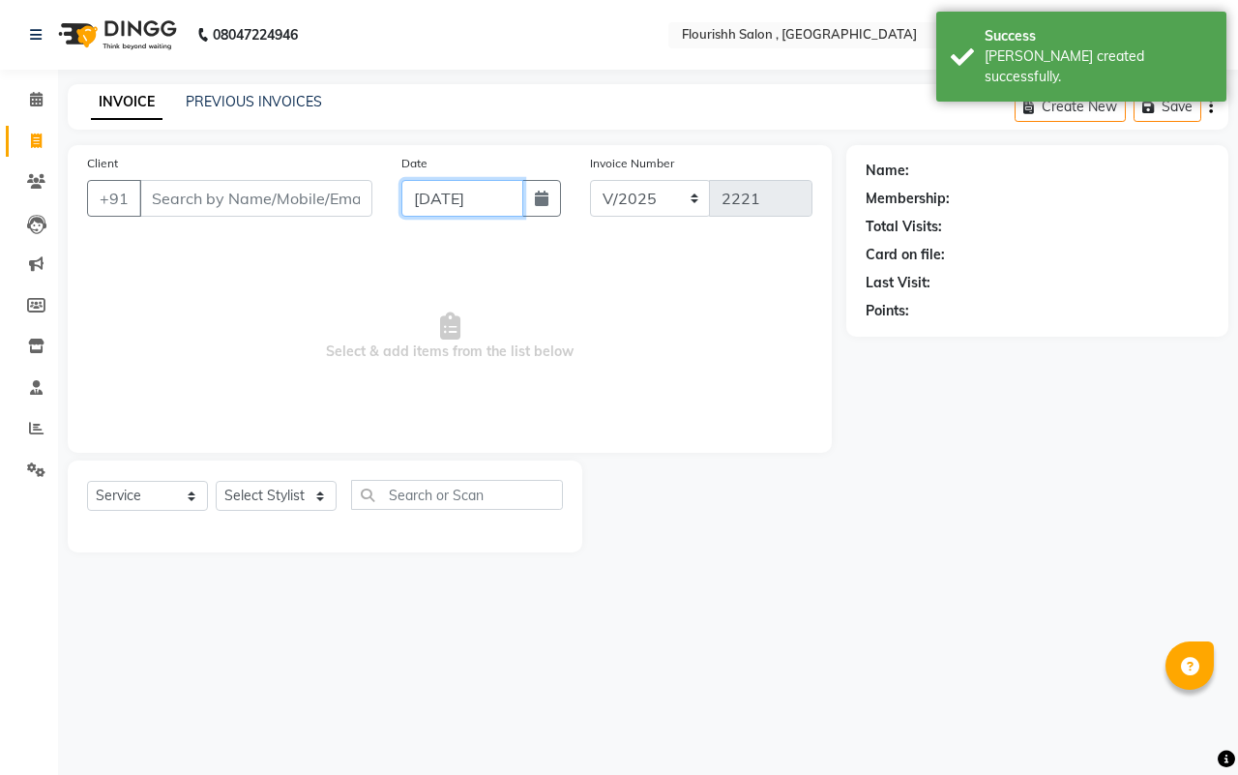
click at [458, 215] on input "[DATE]" at bounding box center [462, 198] width 122 height 37
select select "9"
select select "2025"
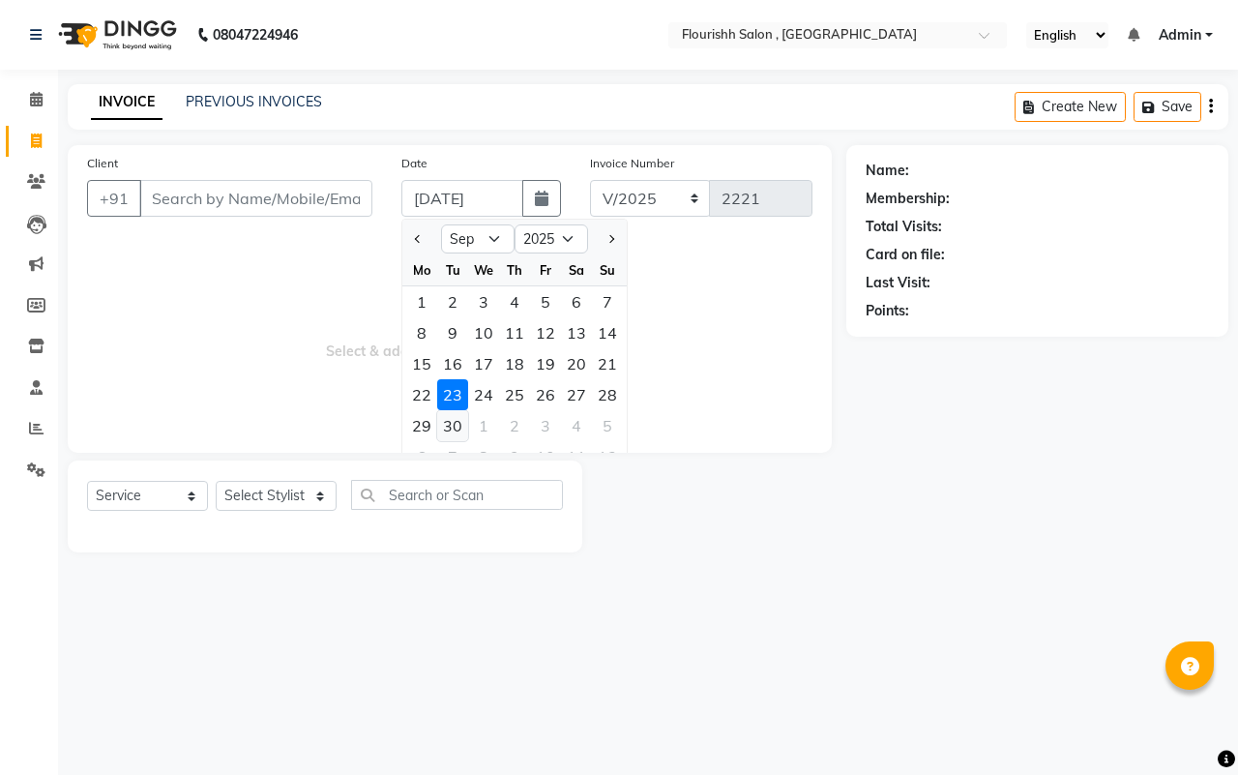
click at [456, 419] on div "30" at bounding box center [452, 425] width 31 height 31
type input "[DATE]"
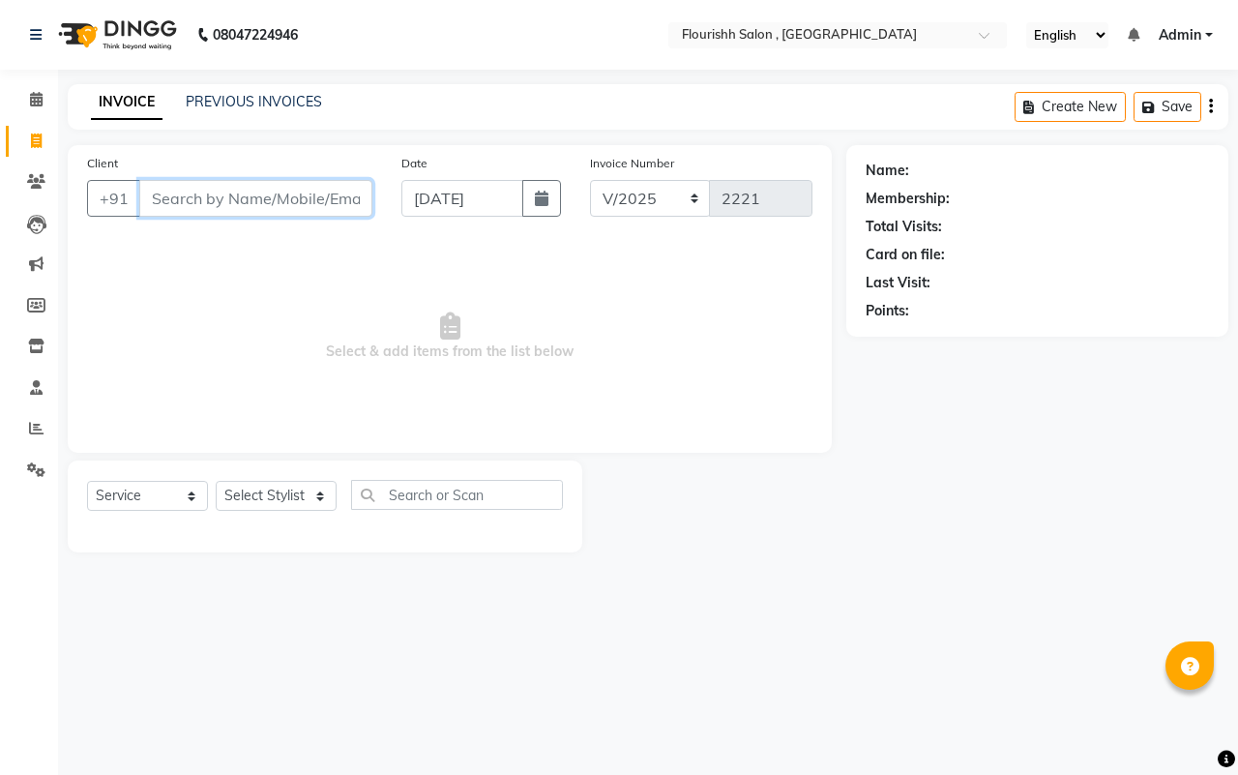
click at [210, 199] on input "Client" at bounding box center [255, 198] width 233 height 37
type input "9404556366"
click at [330, 193] on span "Add Client" at bounding box center [322, 198] width 76 height 19
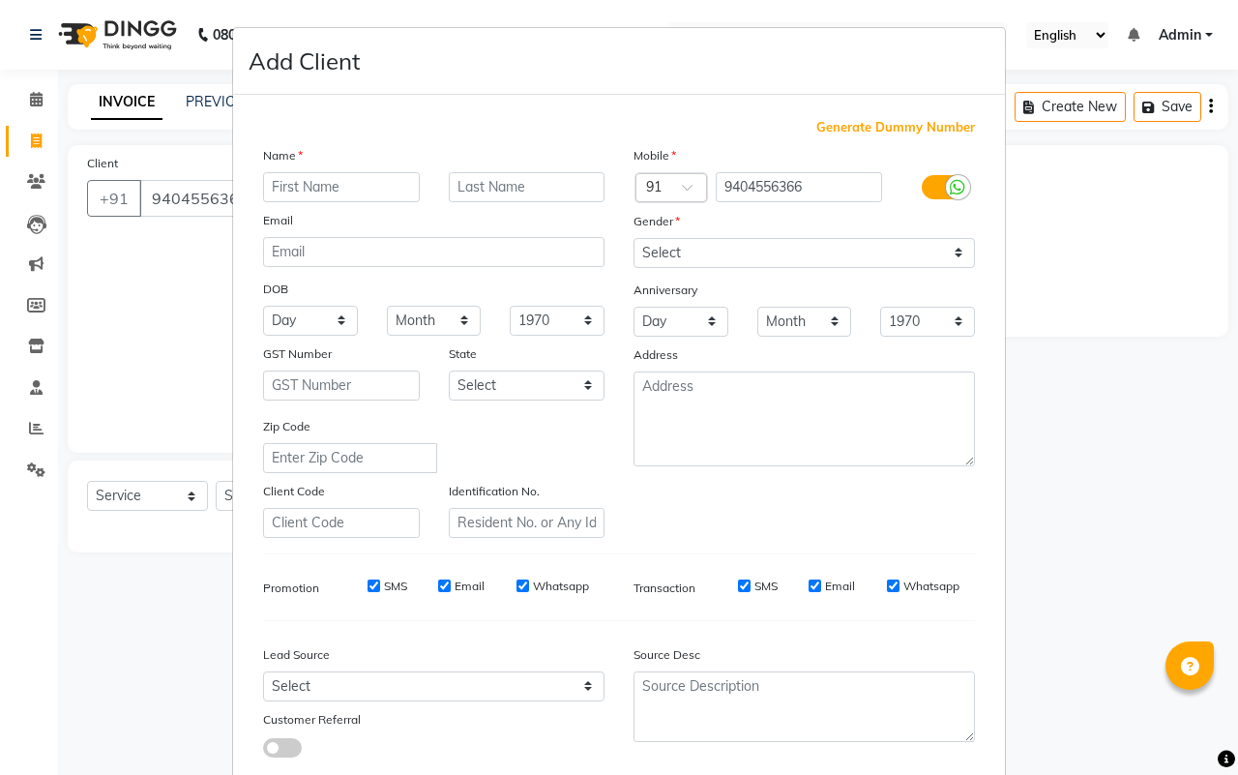
click at [271, 186] on input "text" at bounding box center [341, 187] width 157 height 30
type input "[PERSON_NAME]"
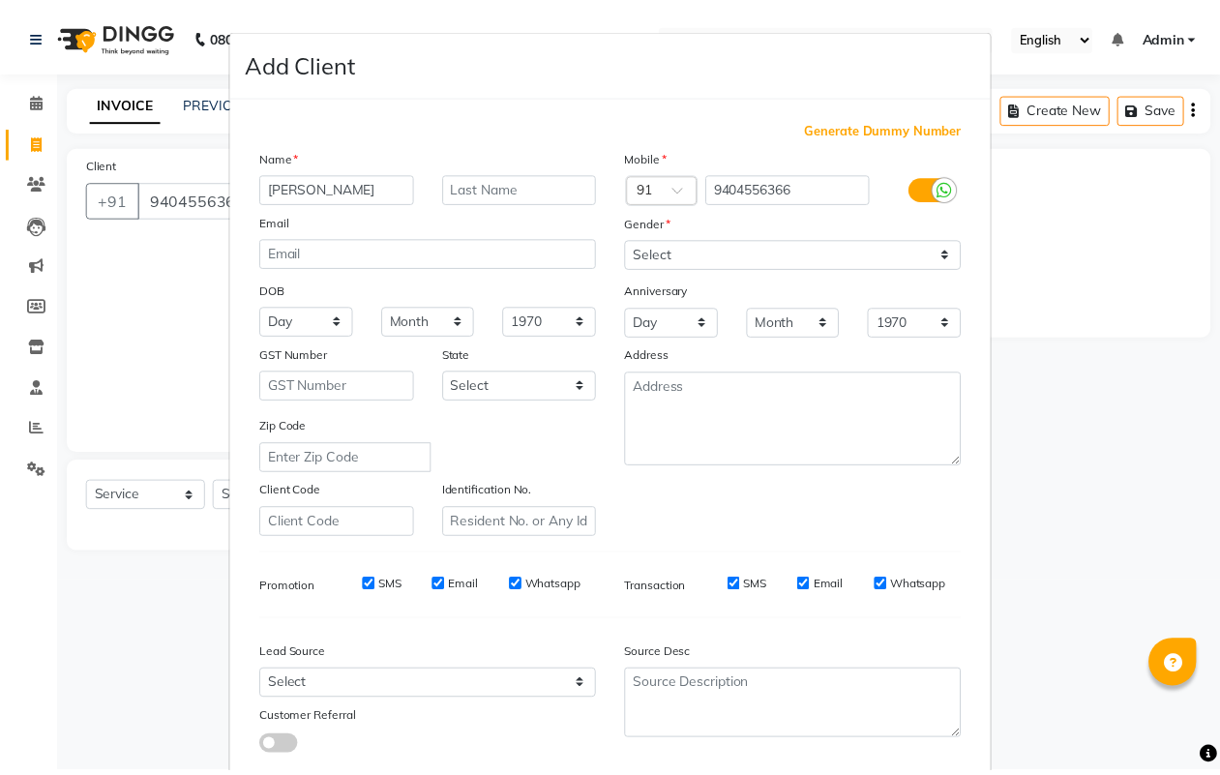
scroll to position [111, 0]
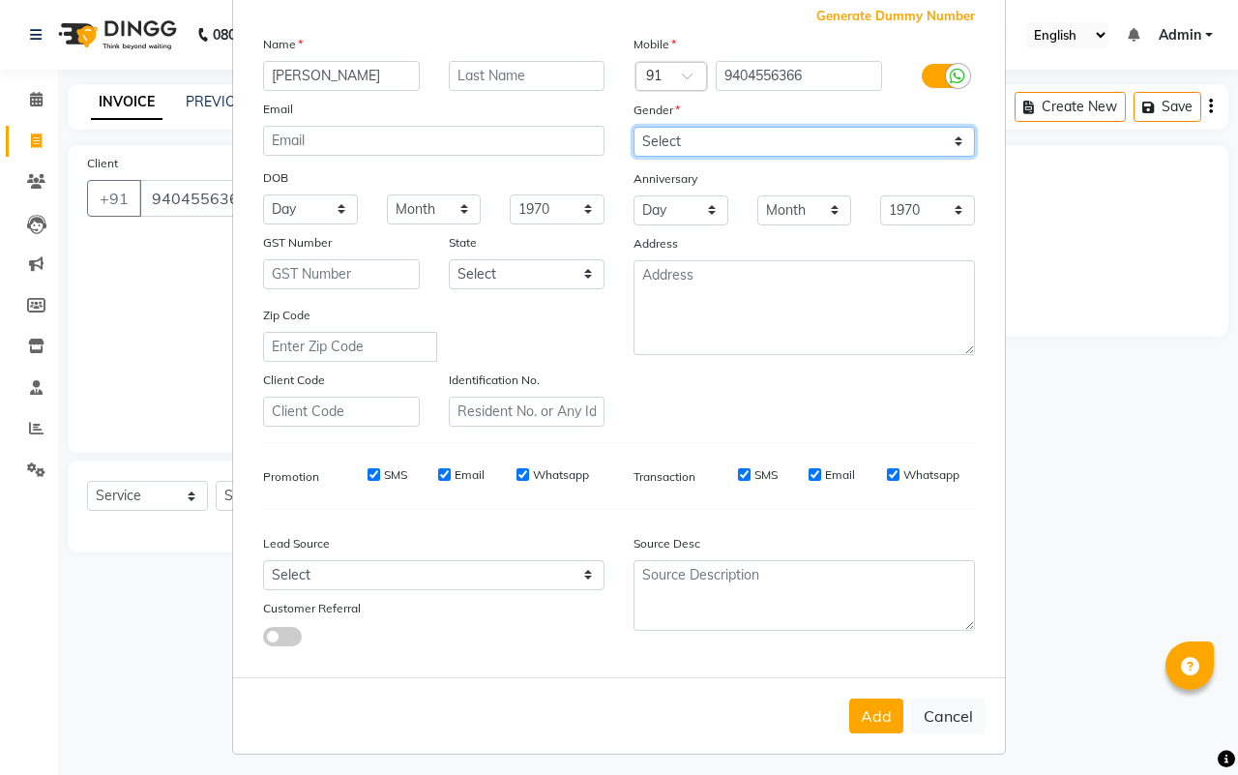
click at [727, 135] on select "Select [DEMOGRAPHIC_DATA] [DEMOGRAPHIC_DATA] Other Prefer Not To Say" at bounding box center [804, 142] width 341 height 30
select select "[DEMOGRAPHIC_DATA]"
click at [634, 127] on select "Select [DEMOGRAPHIC_DATA] [DEMOGRAPHIC_DATA] Other Prefer Not To Say" at bounding box center [804, 142] width 341 height 30
click at [866, 726] on div "Add Cancel" at bounding box center [619, 715] width 772 height 76
click at [866, 723] on button "Add" at bounding box center [876, 715] width 54 height 35
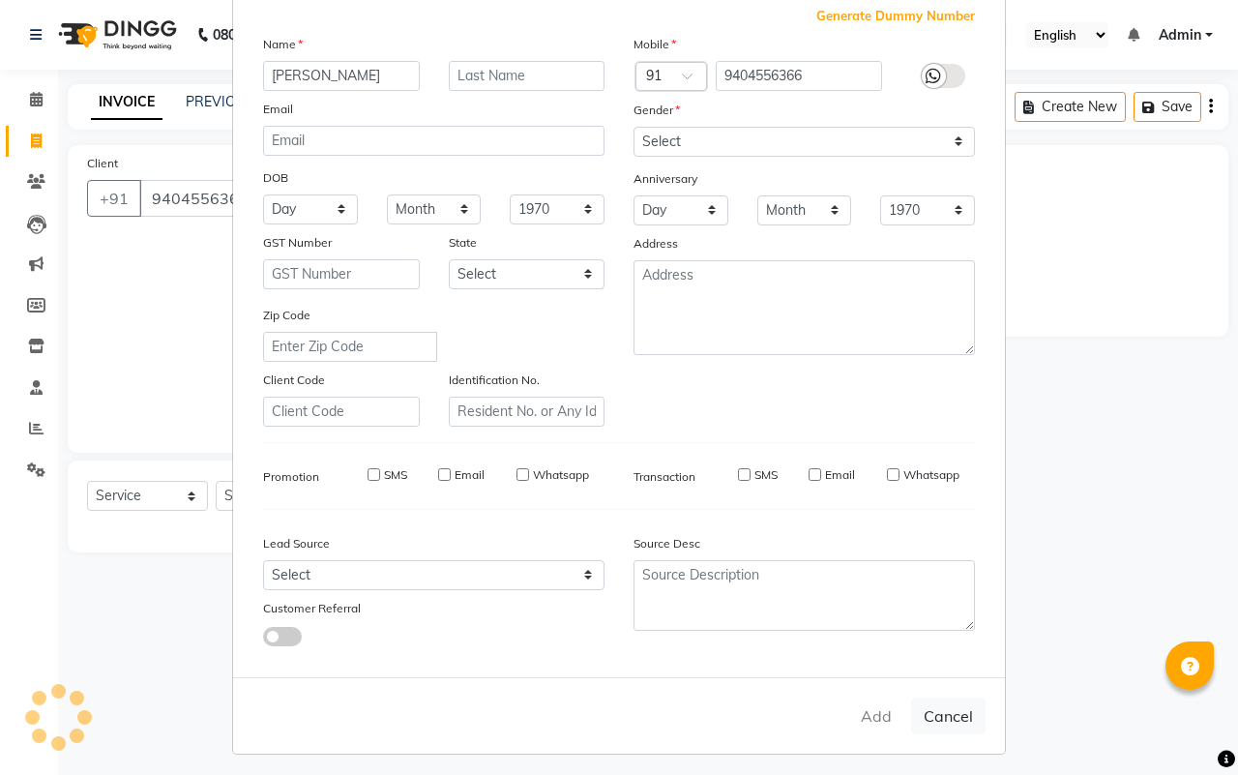
select select
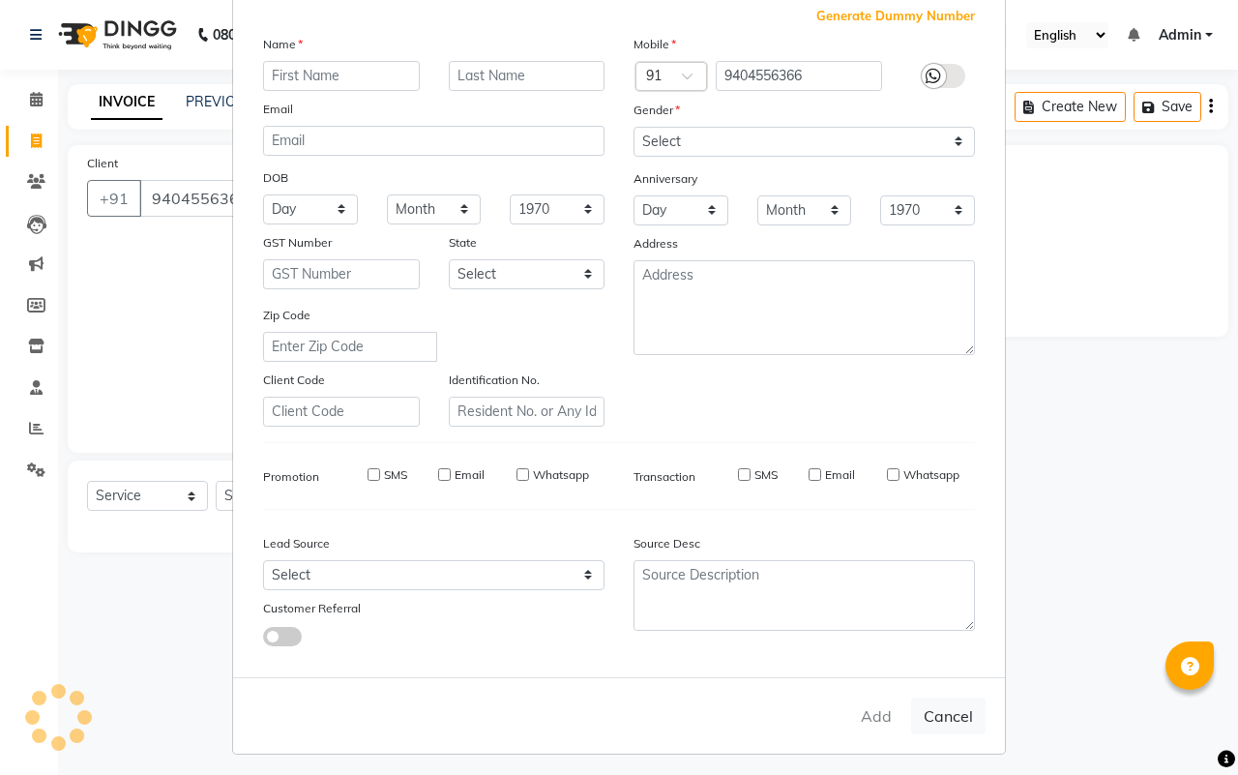
select select
checkbox input "false"
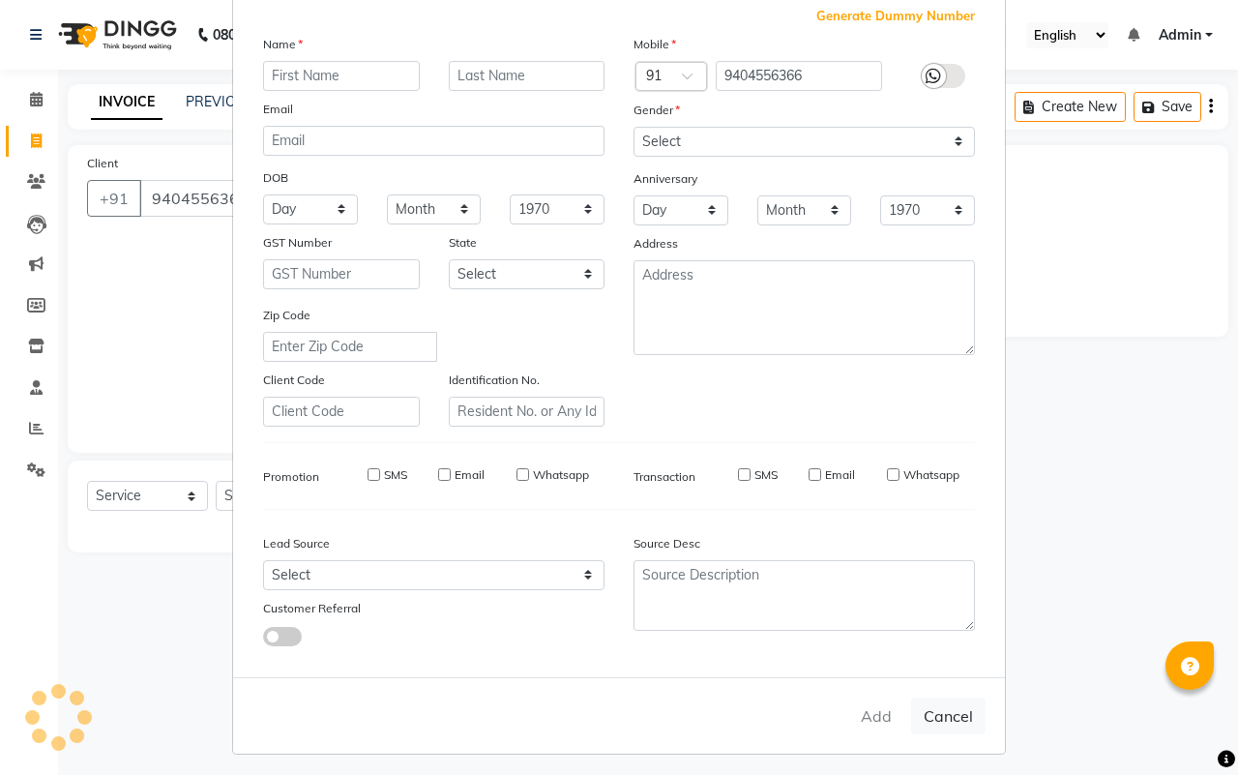
checkbox input "false"
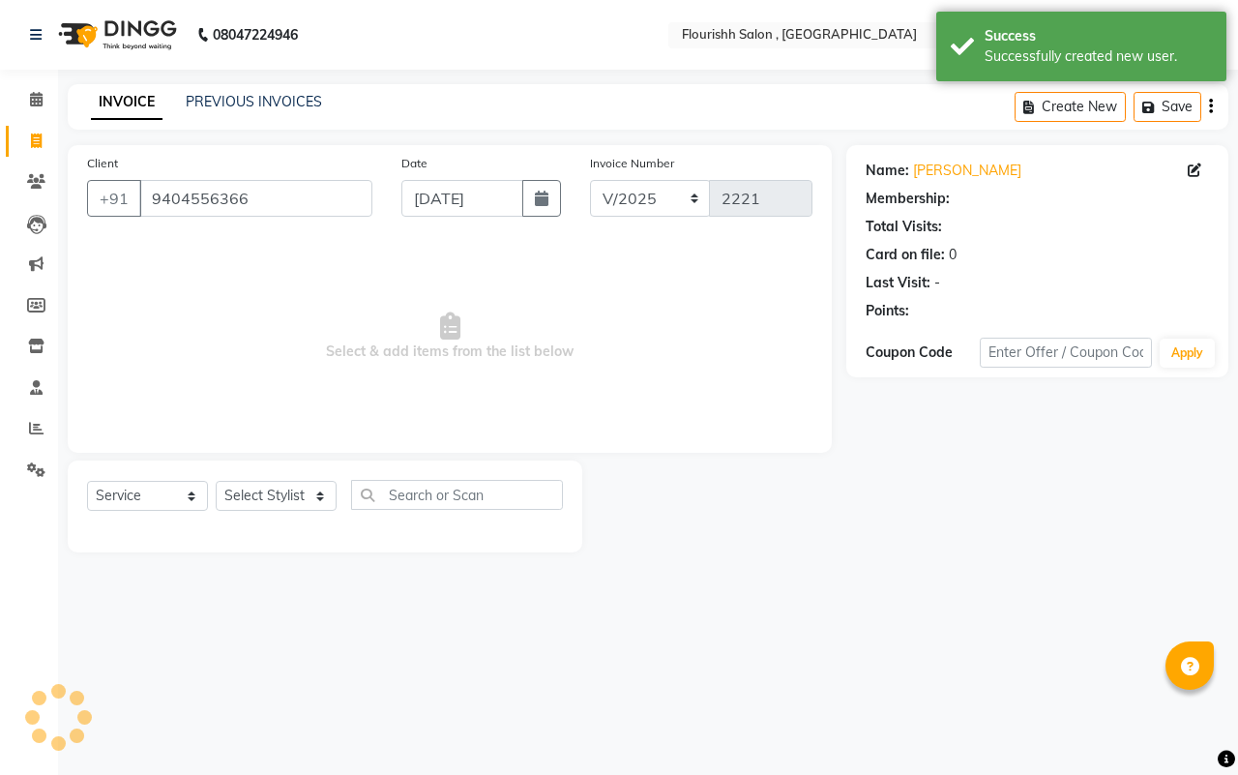
select select "1: Object"
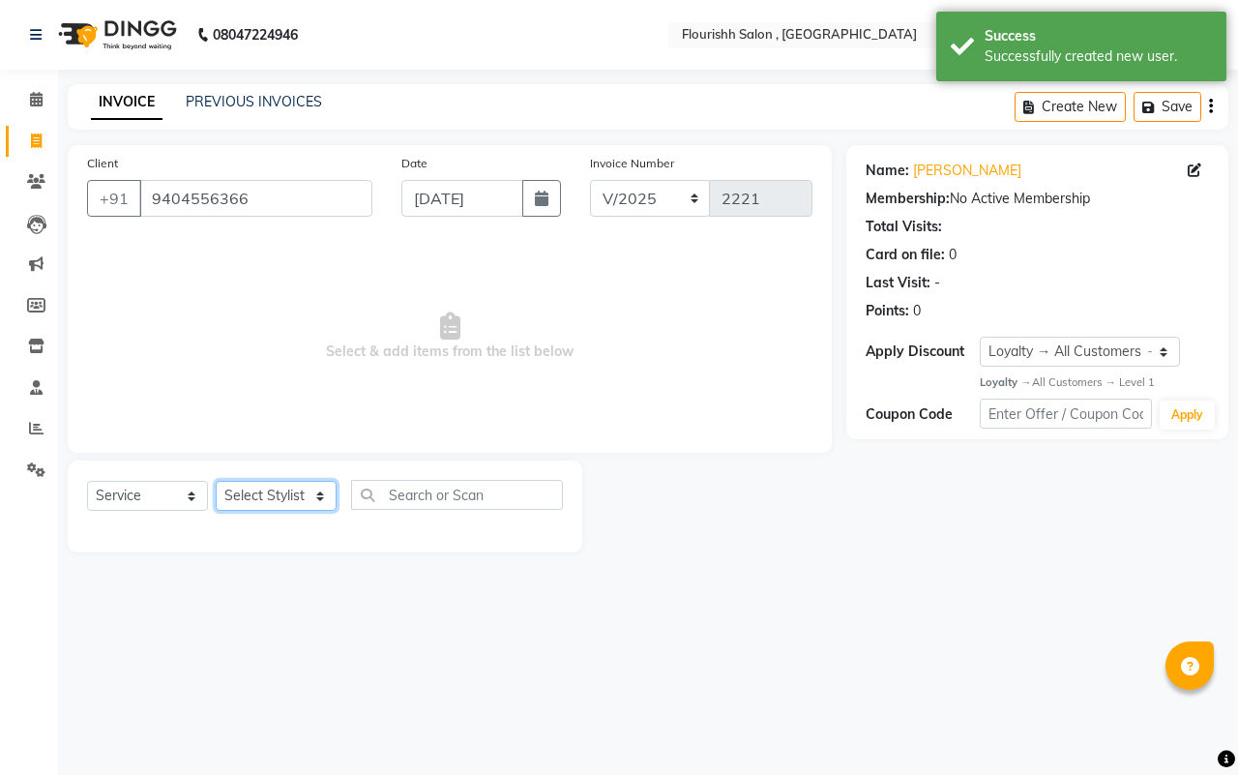
click at [252, 501] on select "Select Stylist [PERSON_NAME] jyoti Manager Mrs [PERSON_NAME] Ms [PERSON_NAME] […" at bounding box center [276, 496] width 121 height 30
select select "21779"
click at [216, 481] on select "Select Stylist [PERSON_NAME] jyoti Manager Mrs [PERSON_NAME] Ms [PERSON_NAME] […" at bounding box center [276, 496] width 121 height 30
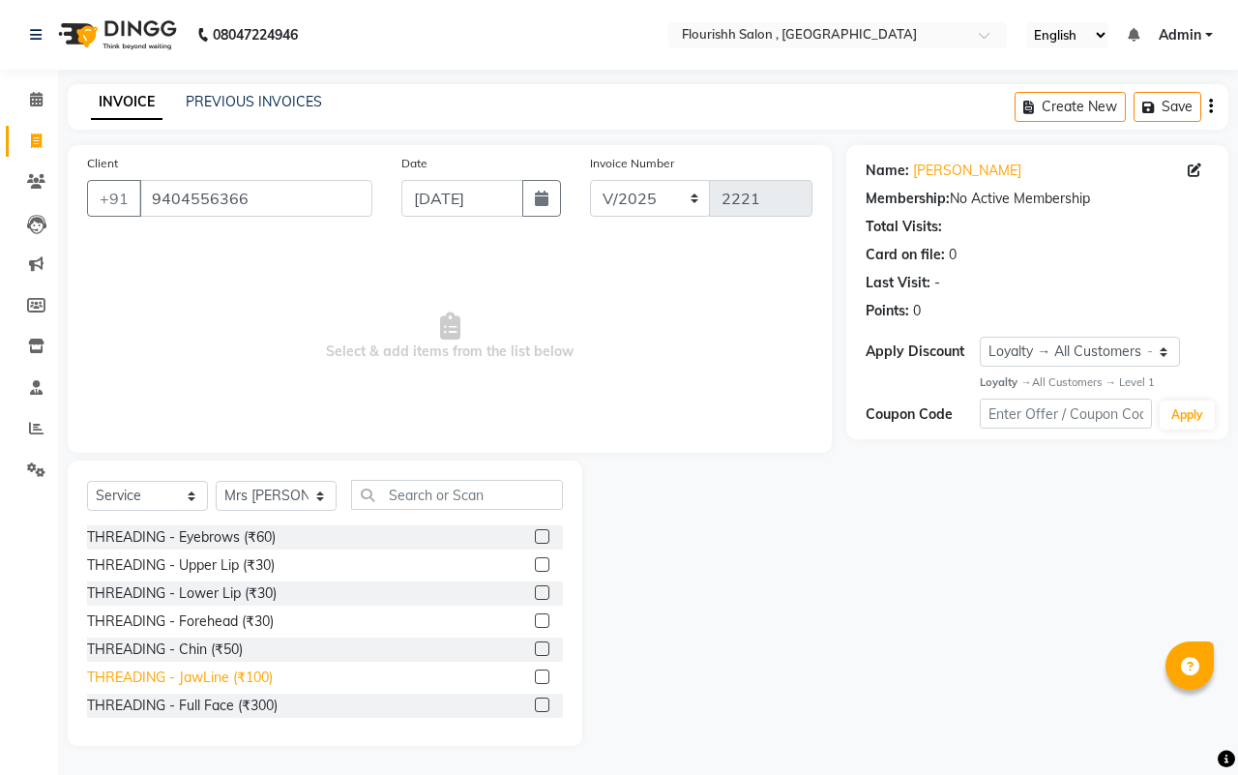
click at [243, 679] on div "THREADING - JawLine (₹100)" at bounding box center [180, 677] width 186 height 20
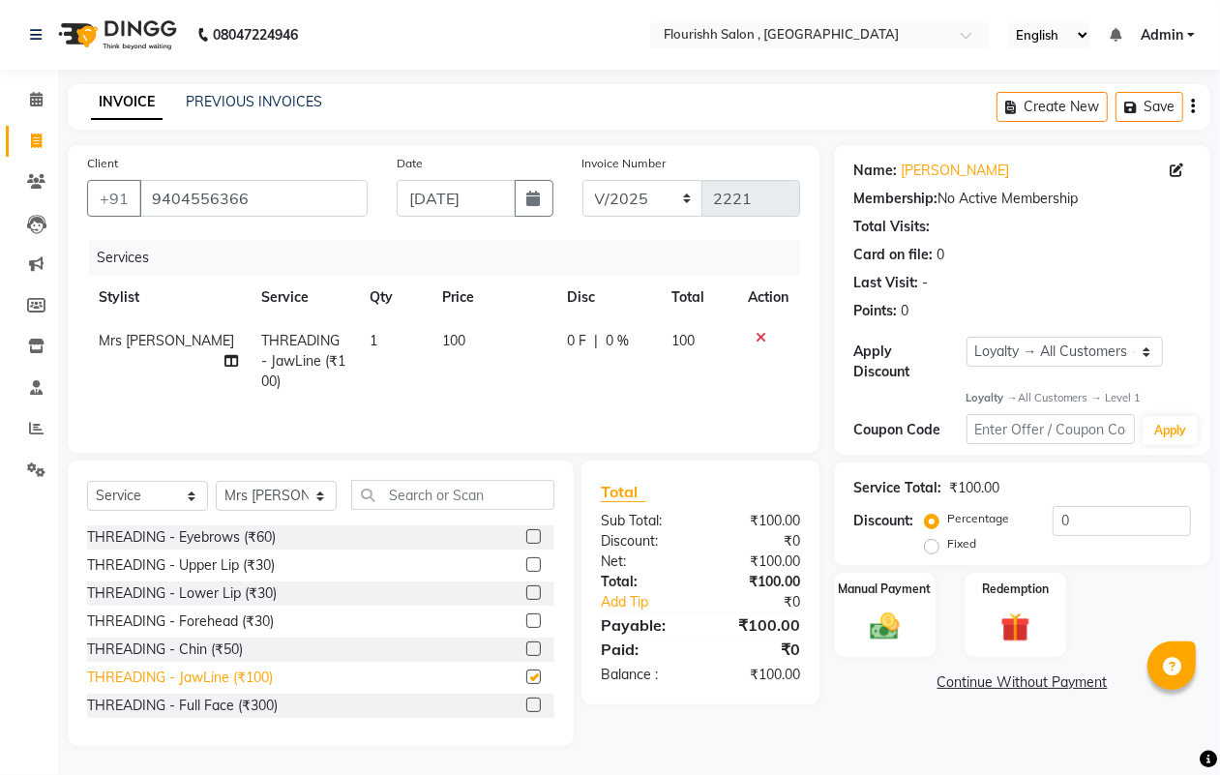
checkbox input "false"
click at [247, 617] on div "THREADING - Forehead (₹30)" at bounding box center [180, 621] width 187 height 20
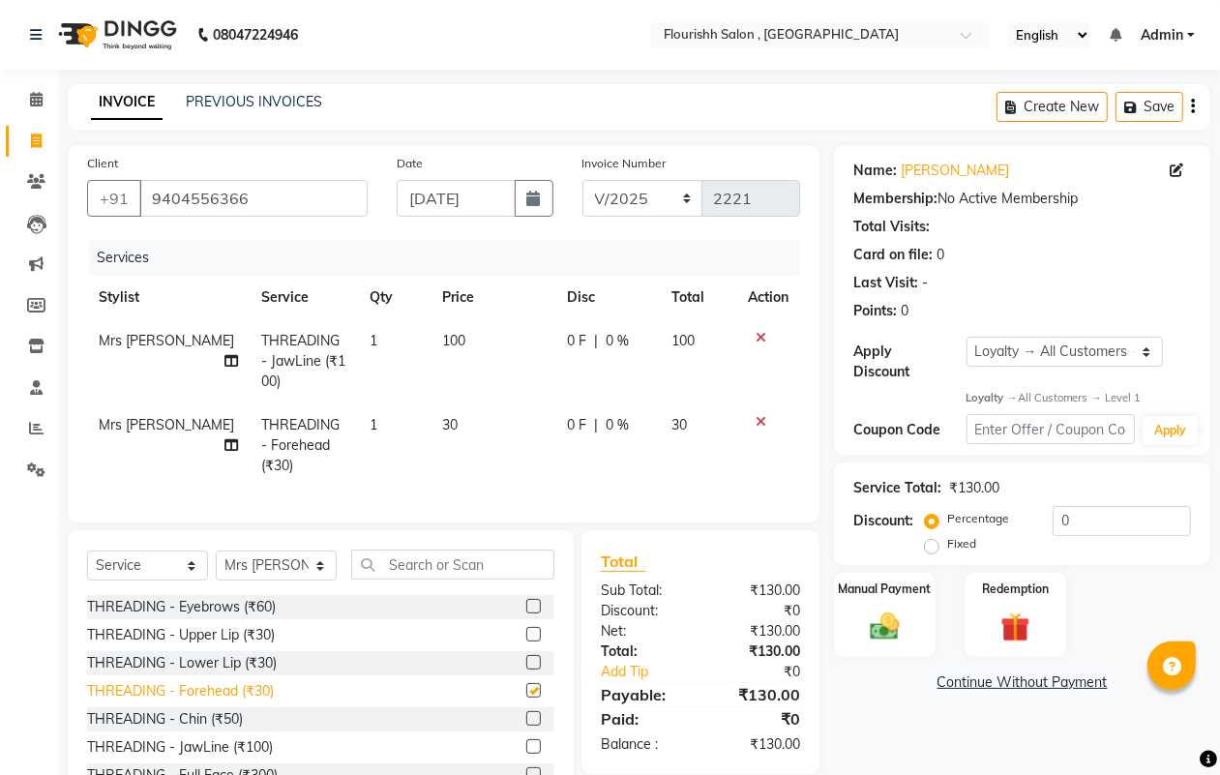
checkbox input "false"
click at [886, 622] on img at bounding box center [884, 626] width 48 height 35
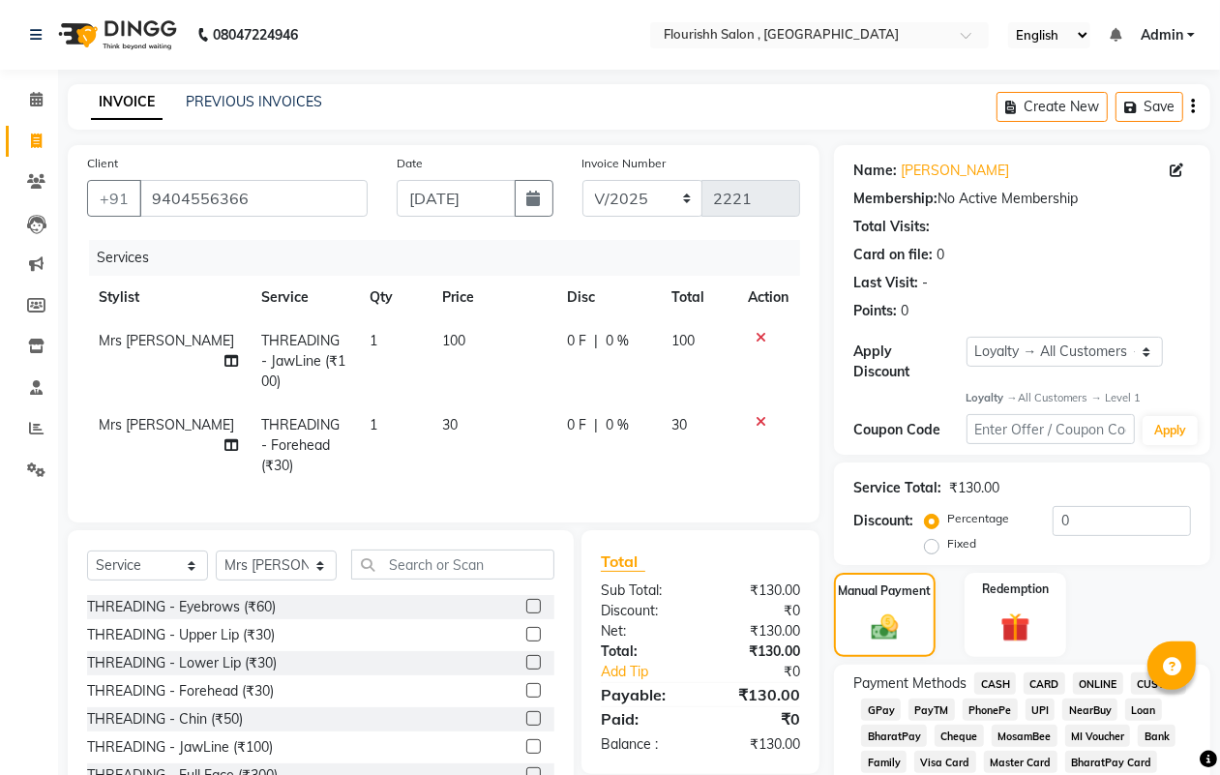
click at [883, 707] on span "GPay" at bounding box center [881, 709] width 40 height 22
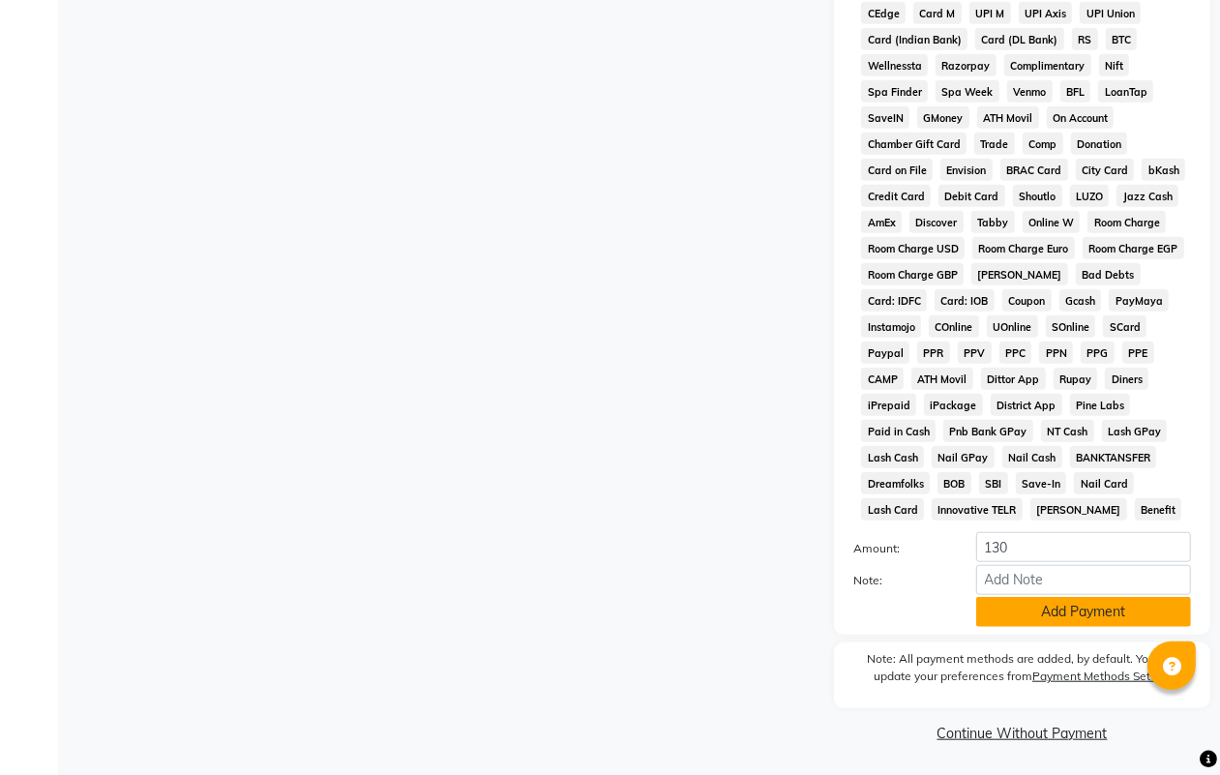
click at [1094, 597] on button "Add Payment" at bounding box center [1083, 612] width 215 height 30
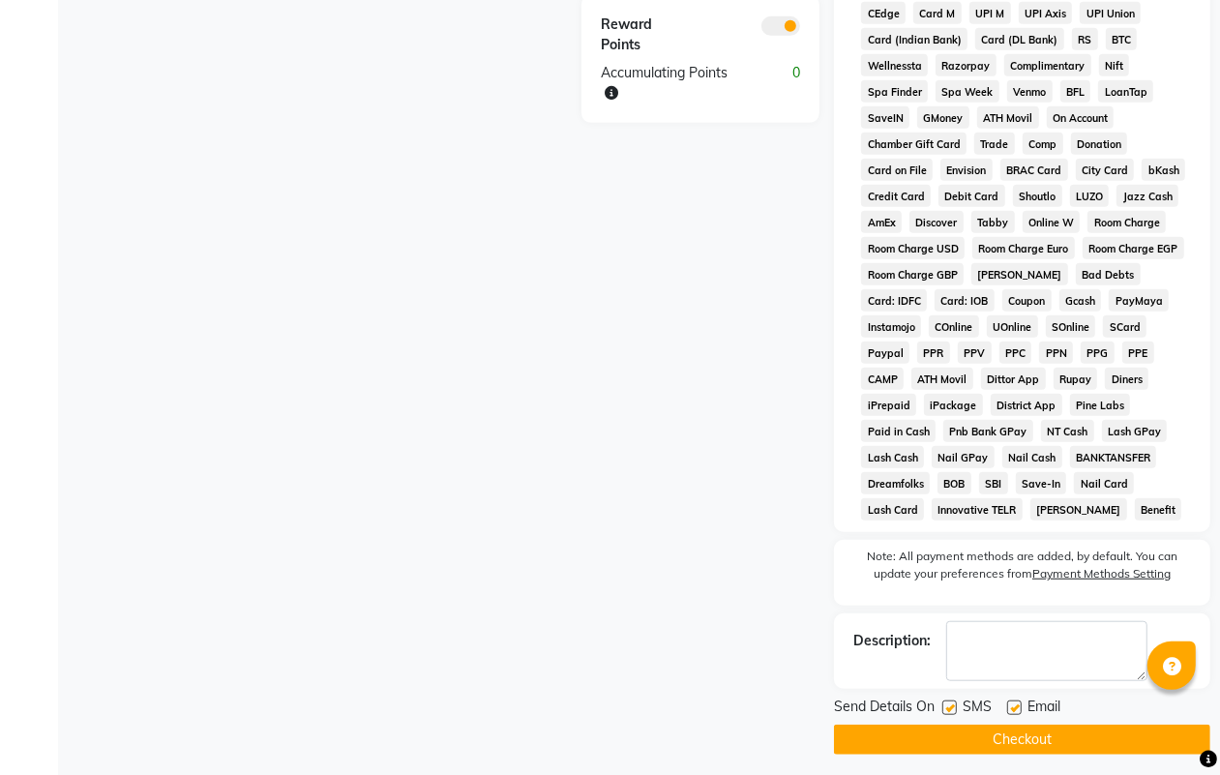
click at [953, 713] on label at bounding box center [949, 707] width 15 height 15
click at [953, 713] on input "checkbox" at bounding box center [948, 708] width 13 height 13
checkbox input "false"
click at [1017, 706] on label at bounding box center [1014, 707] width 15 height 15
click at [1017, 706] on input "checkbox" at bounding box center [1013, 708] width 13 height 13
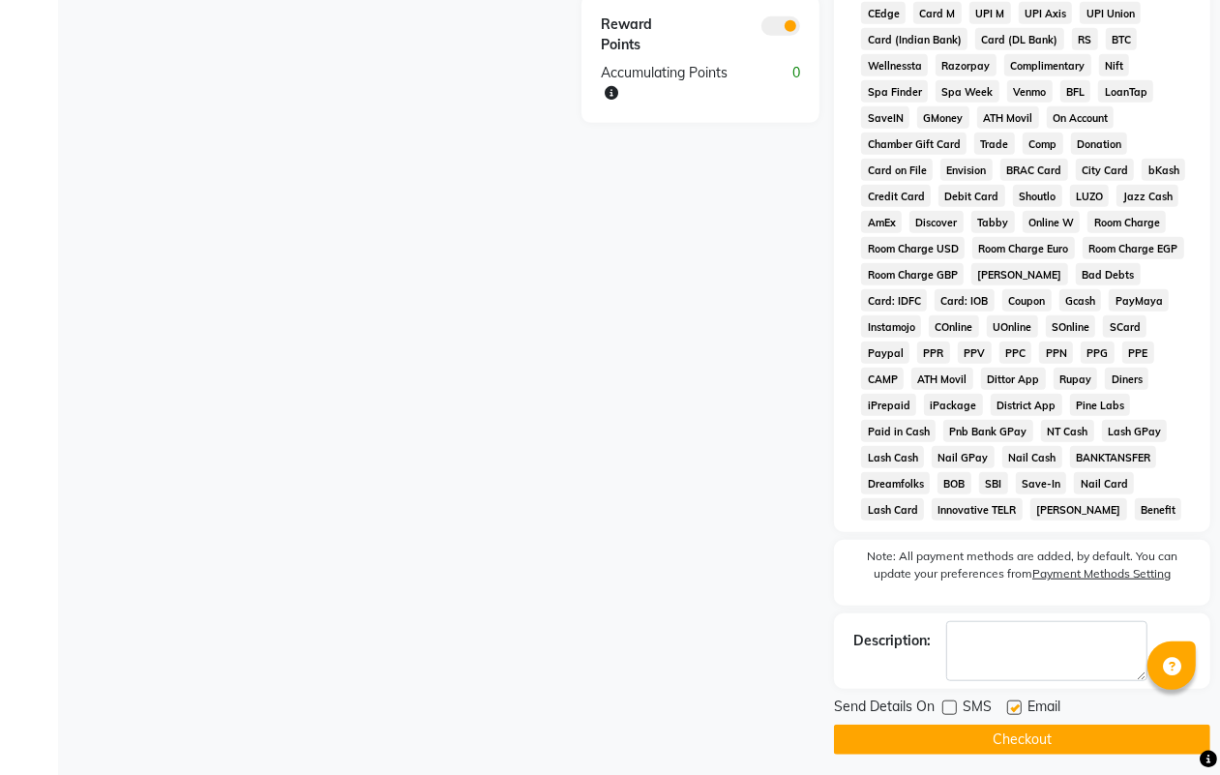
checkbox input "false"
click at [1023, 735] on button "Checkout" at bounding box center [1022, 739] width 376 height 30
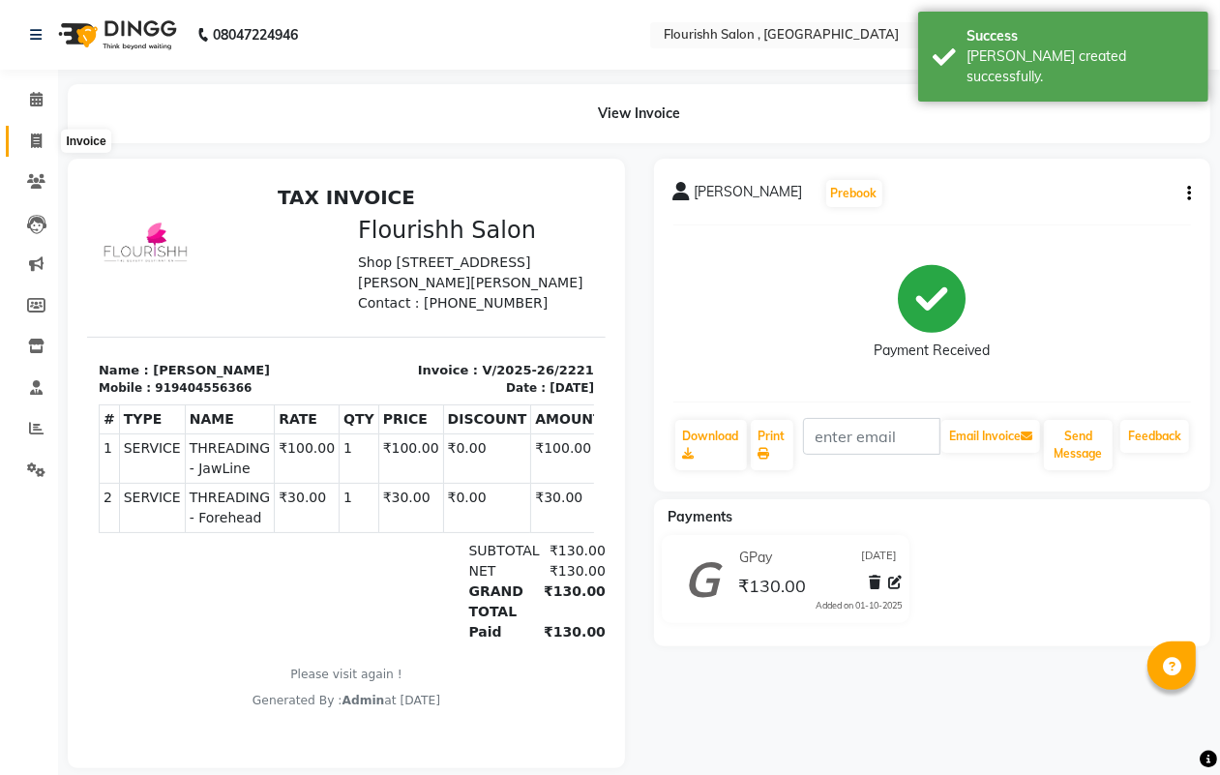
click at [37, 133] on icon at bounding box center [36, 140] width 11 height 15
select select "service"
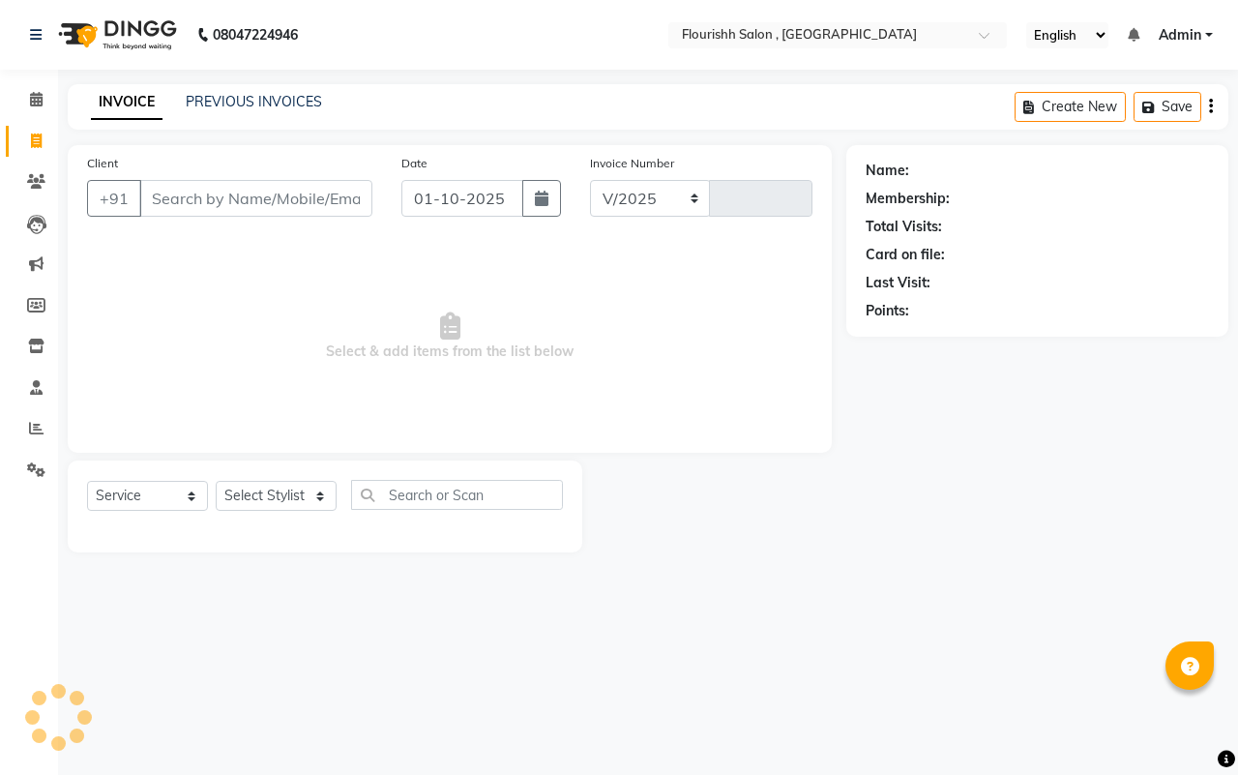
select select "4182"
type input "2222"
click at [484, 198] on input "01-10-2025" at bounding box center [462, 198] width 122 height 37
select select "10"
select select "2025"
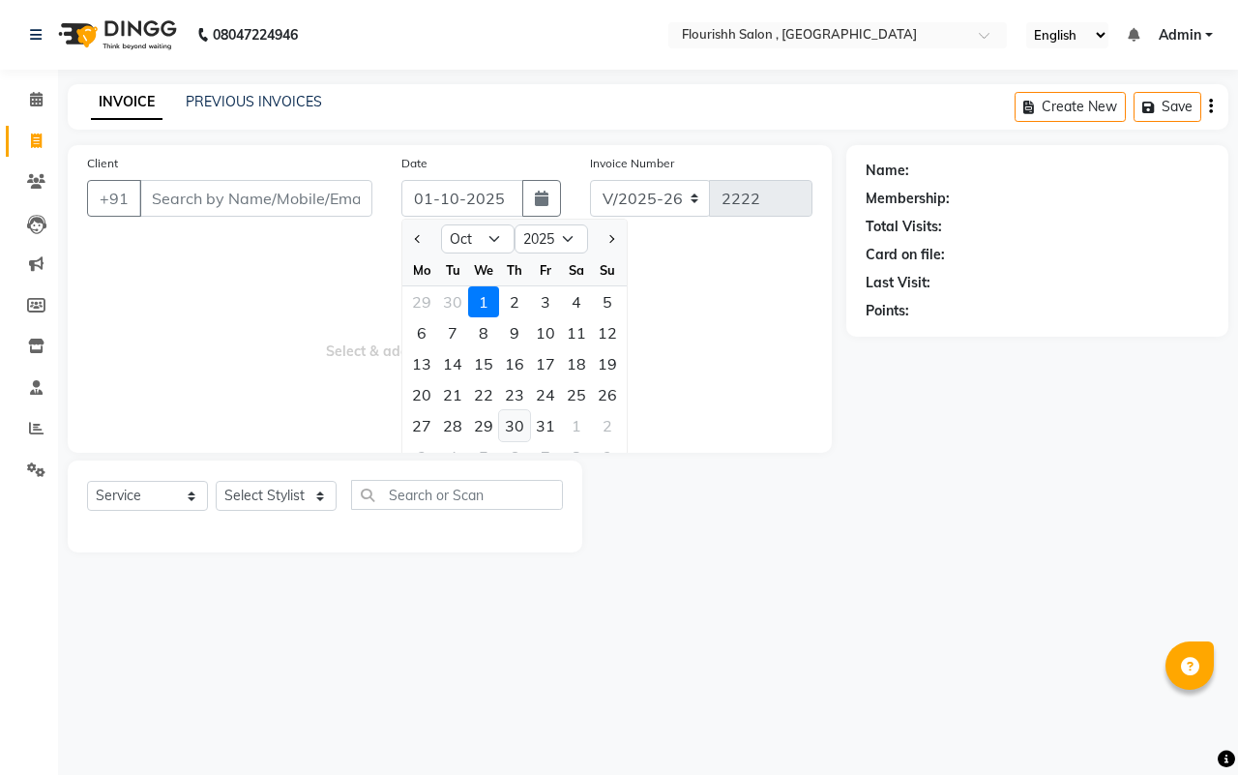
click at [516, 423] on div "30" at bounding box center [514, 425] width 31 height 31
type input "[DATE]"
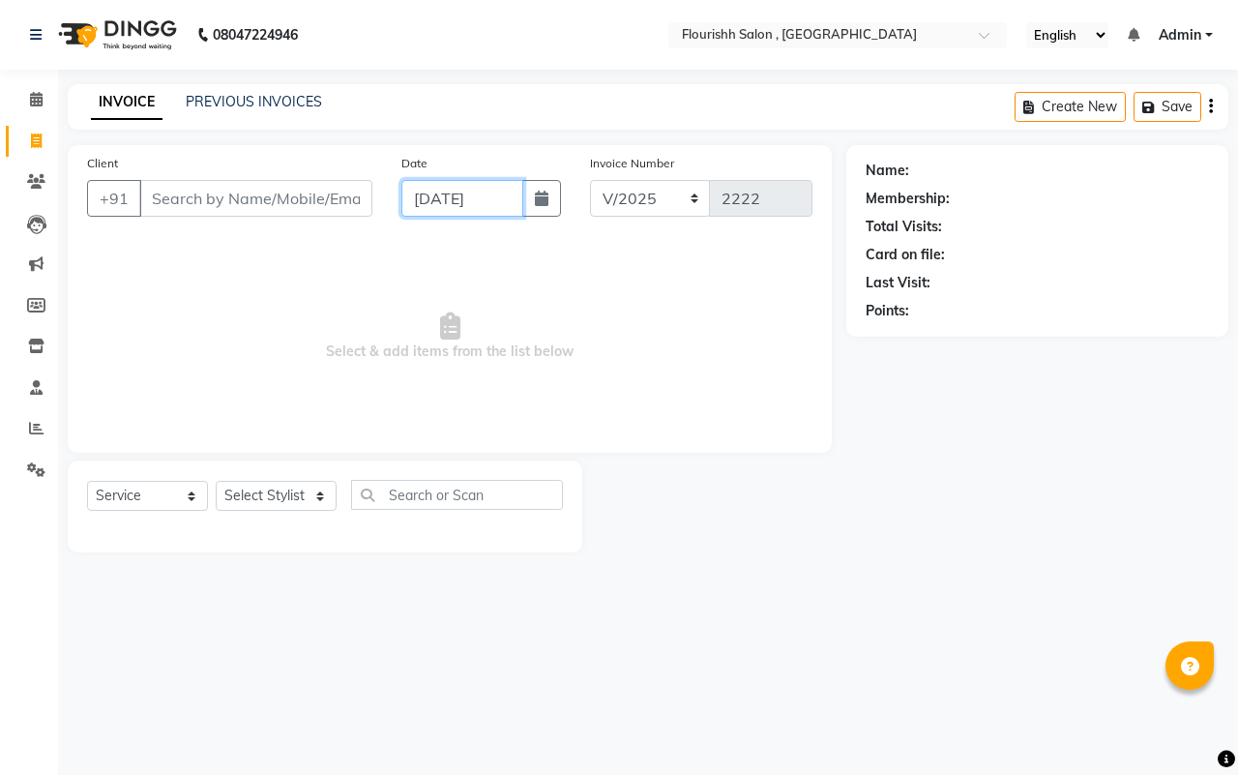
click at [441, 208] on input "[DATE]" at bounding box center [462, 198] width 122 height 37
select select "10"
select select "2025"
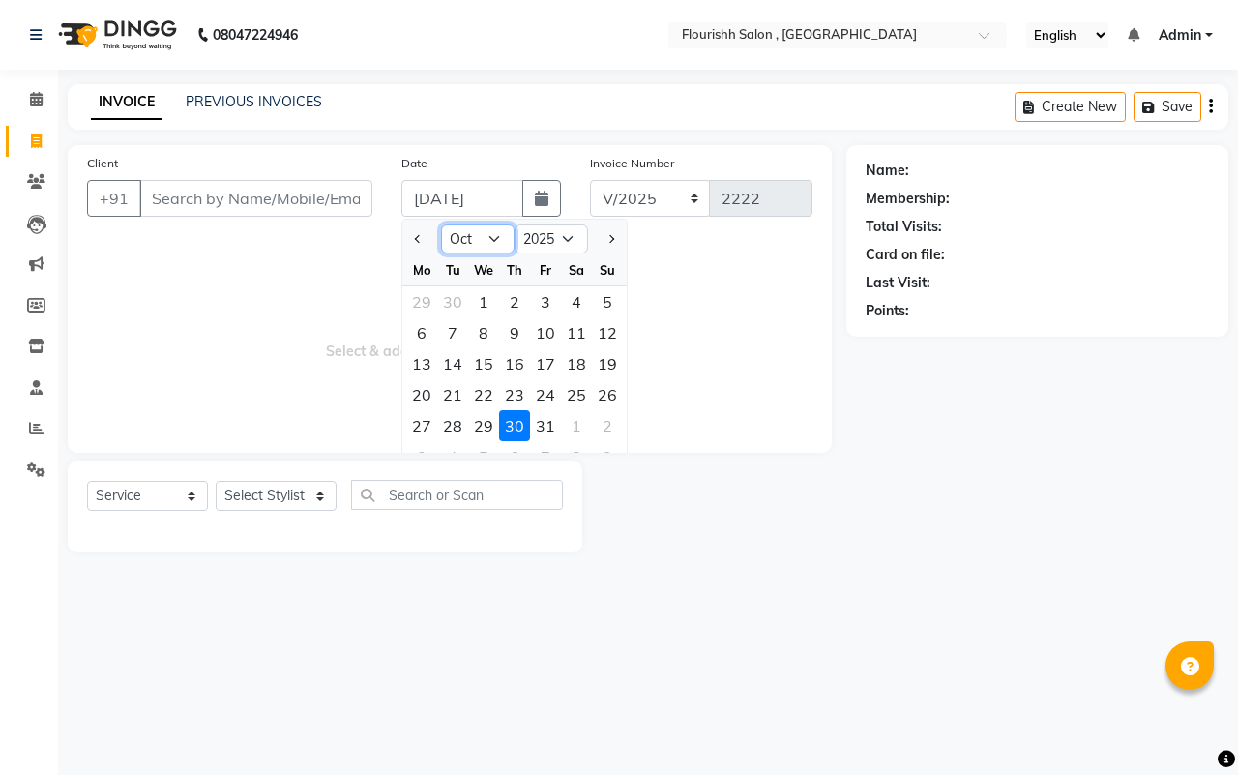
click at [469, 244] on select "Jan Feb Mar Apr May Jun [DATE] Aug Sep Oct Nov Dec" at bounding box center [478, 238] width 74 height 29
select select "9"
click at [441, 224] on select "Jan Feb Mar Apr May Jun [DATE] Aug Sep Oct Nov Dec" at bounding box center [478, 238] width 74 height 29
click at [450, 426] on div "30" at bounding box center [452, 425] width 31 height 31
type input "[DATE]"
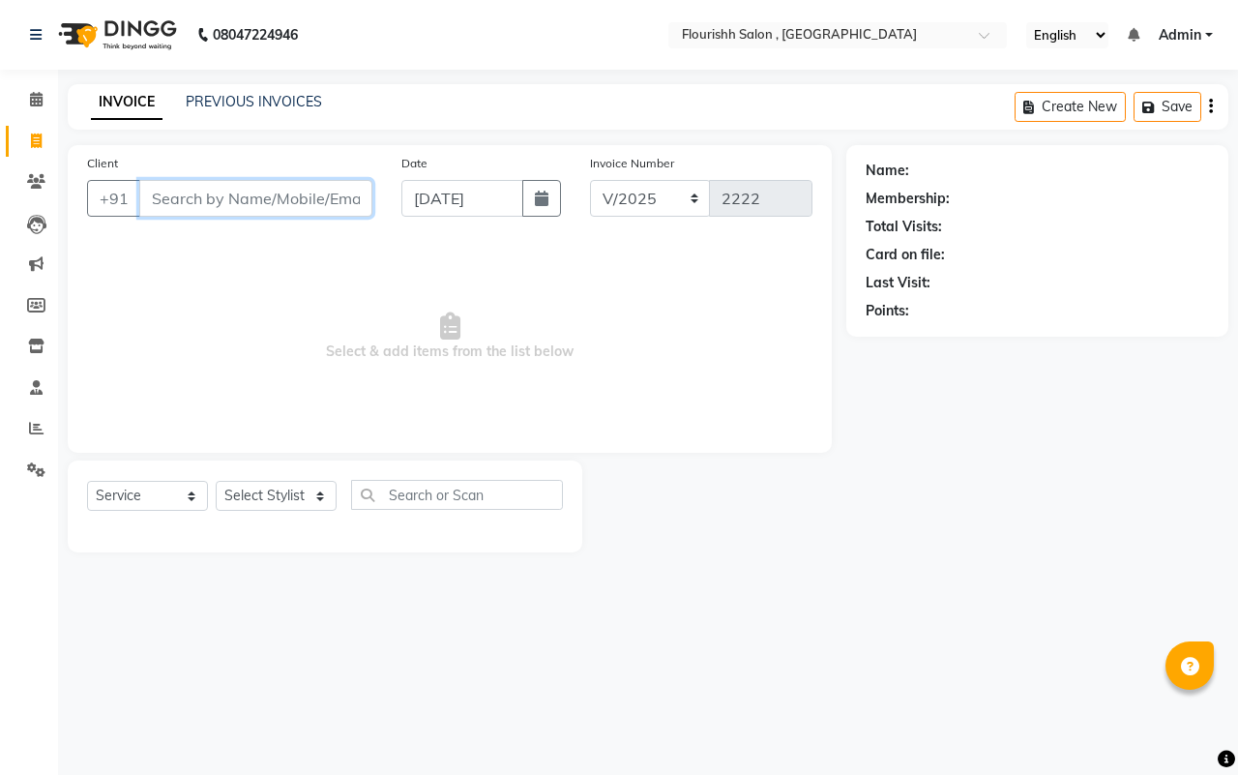
click at [184, 210] on input "Client" at bounding box center [255, 198] width 233 height 37
click at [229, 200] on input "Client" at bounding box center [255, 198] width 233 height 37
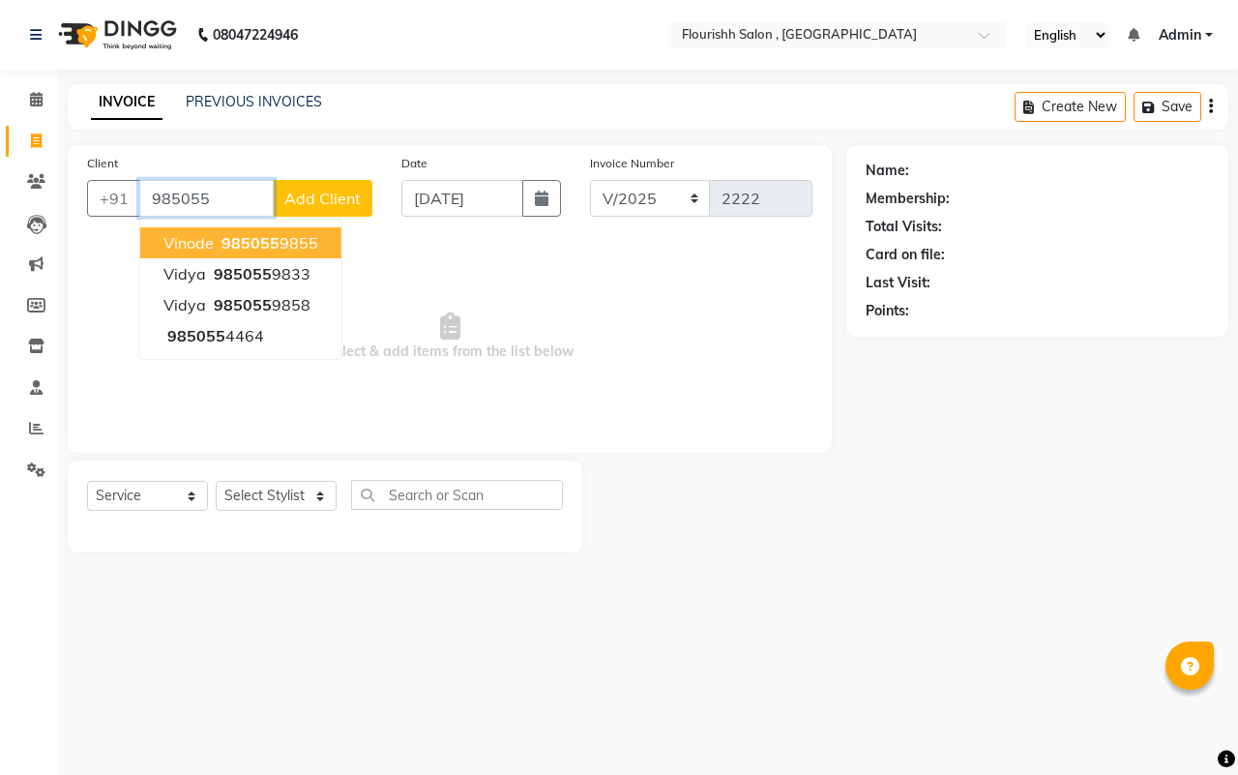
click at [278, 230] on button "Vinode 985055 9855" at bounding box center [240, 242] width 201 height 31
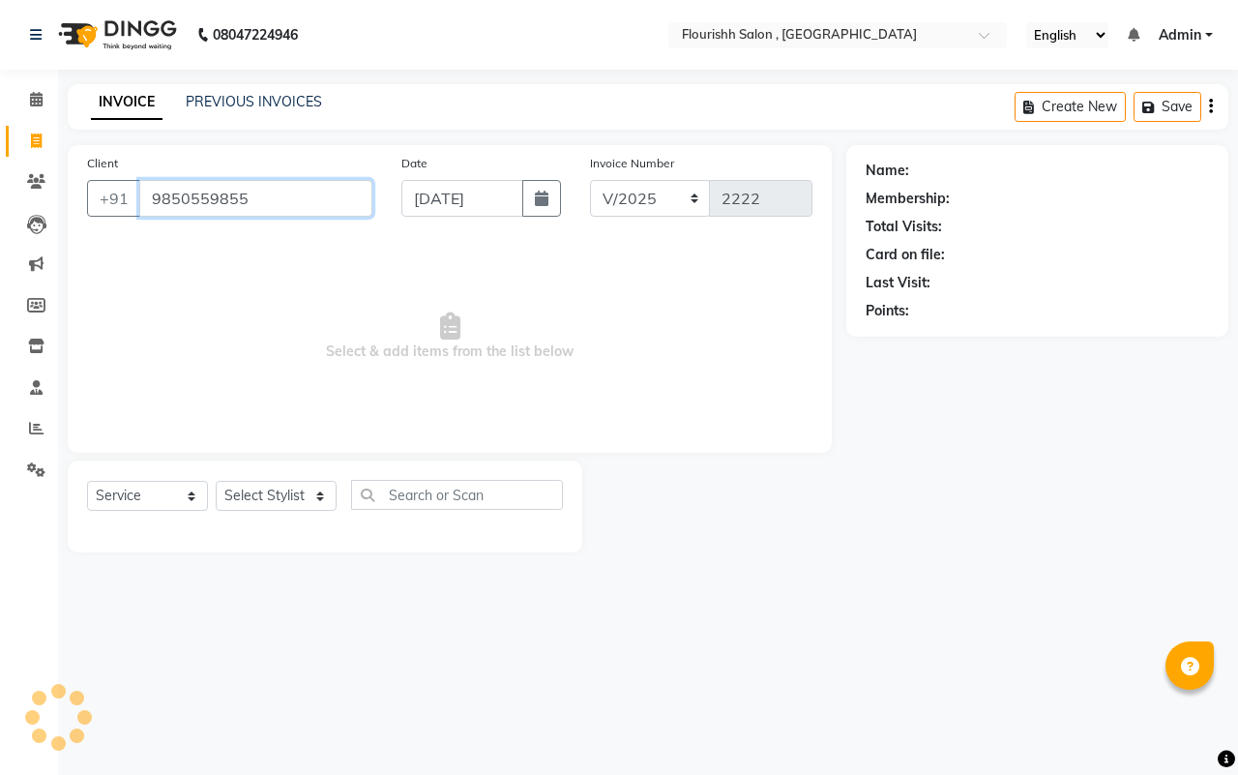
type input "9850559855"
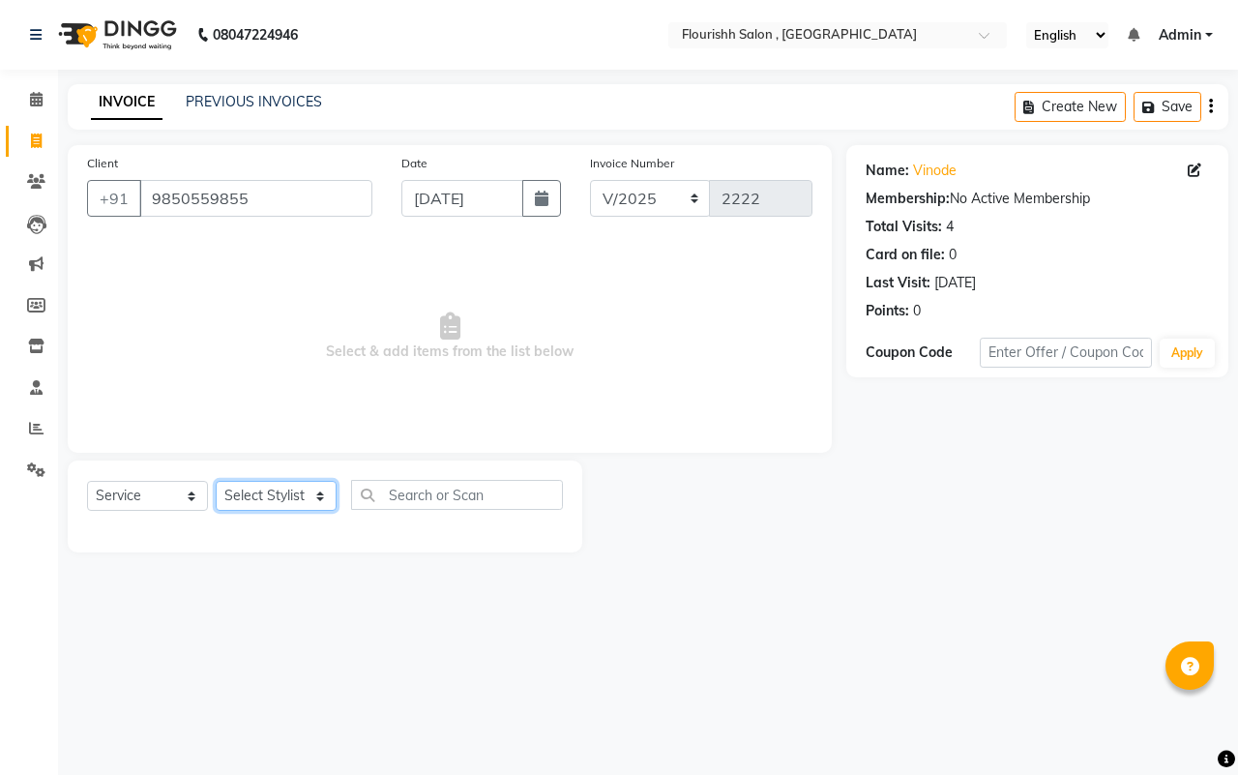
click at [249, 489] on select "Select Stylist [PERSON_NAME] jyoti Manager Mrs [PERSON_NAME] Ms [PERSON_NAME] […" at bounding box center [276, 496] width 121 height 30
select select "21779"
click at [216, 481] on select "Select Stylist [PERSON_NAME] jyoti Manager Mrs [PERSON_NAME] Ms [PERSON_NAME] […" at bounding box center [276, 496] width 121 height 30
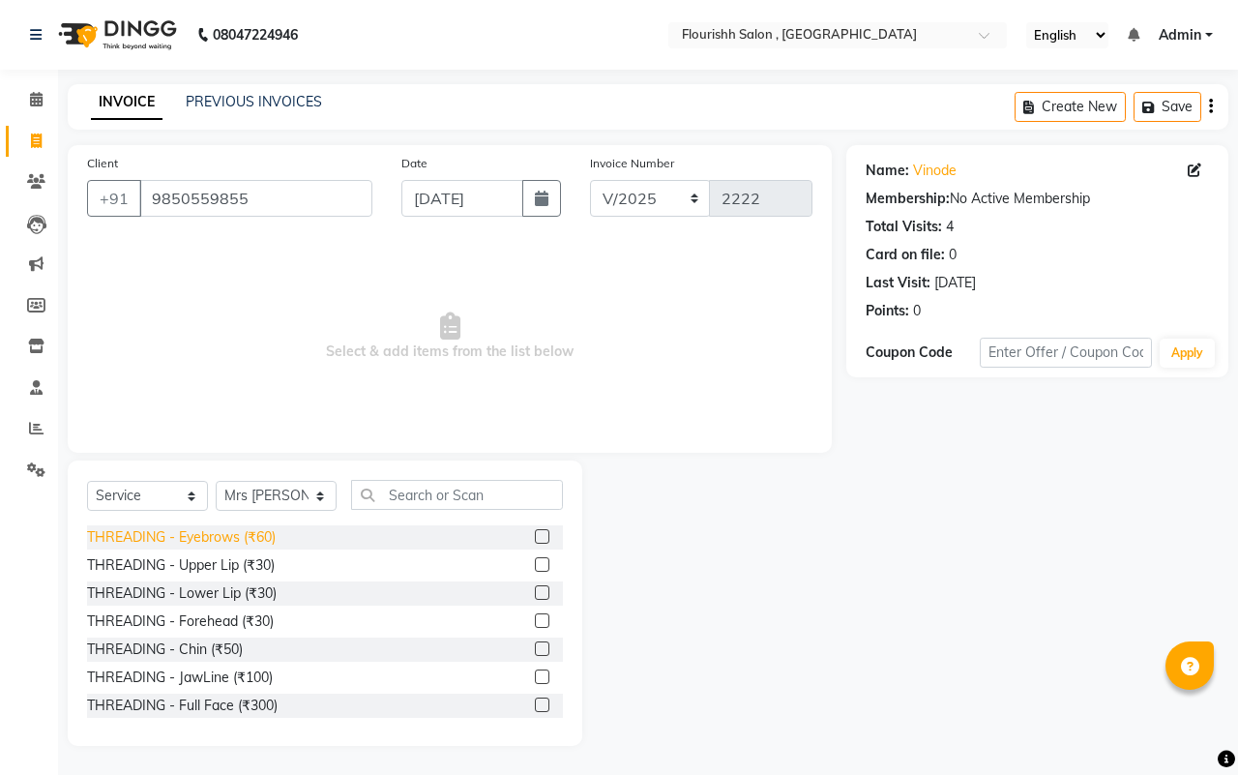
click at [201, 537] on div "THREADING - Eyebrows (₹60)" at bounding box center [181, 537] width 189 height 20
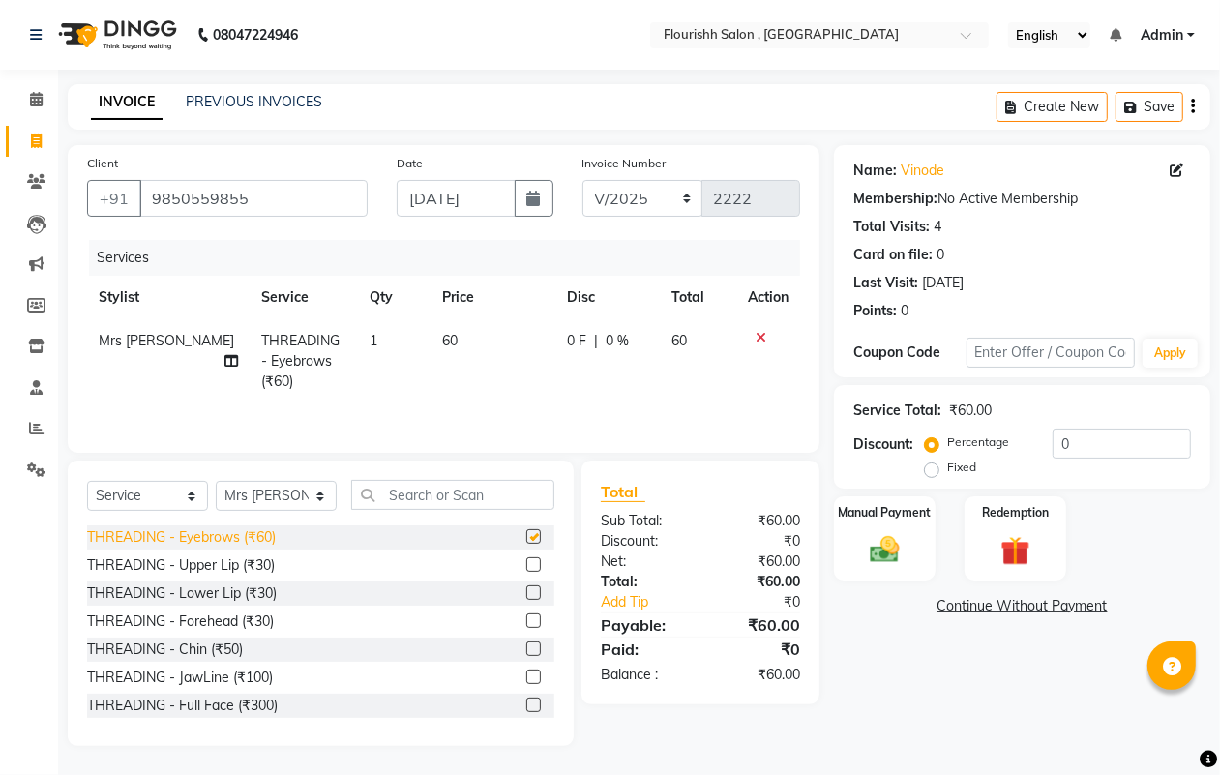
checkbox input "false"
click at [866, 567] on div "Manual Payment" at bounding box center [884, 538] width 105 height 88
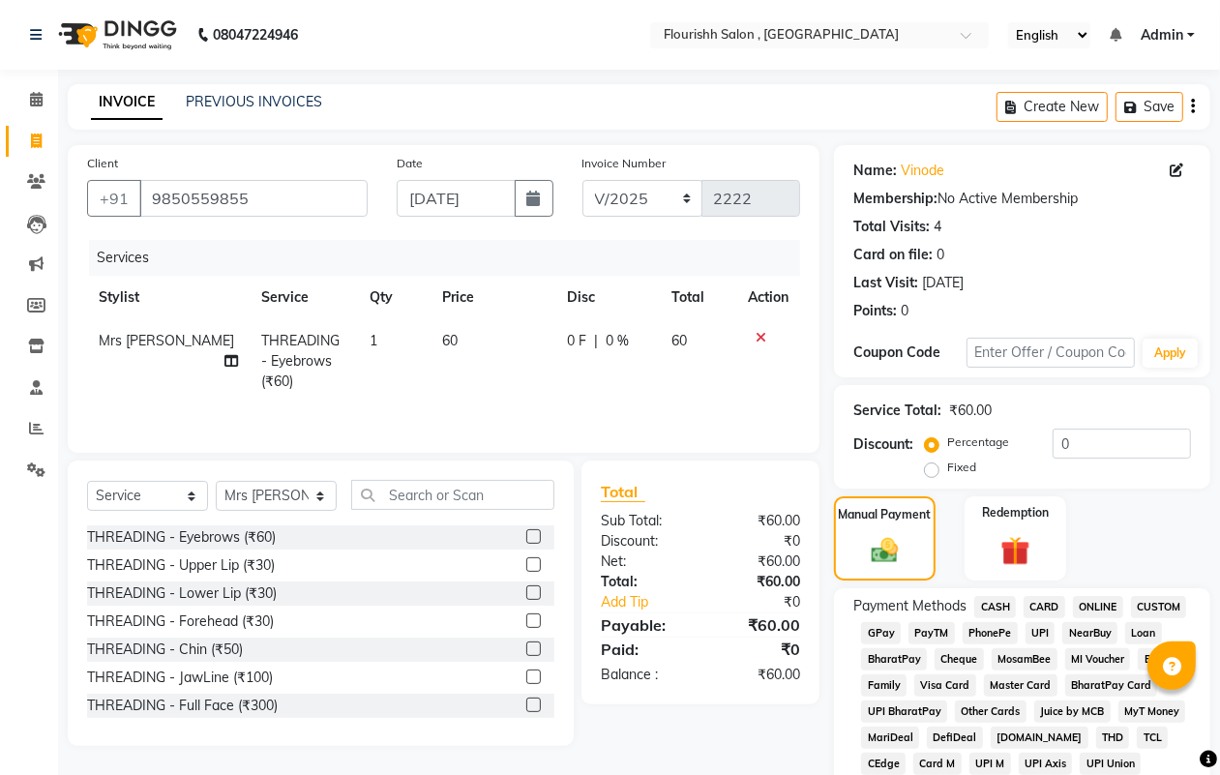
click at [872, 624] on span "GPay" at bounding box center [881, 633] width 40 height 22
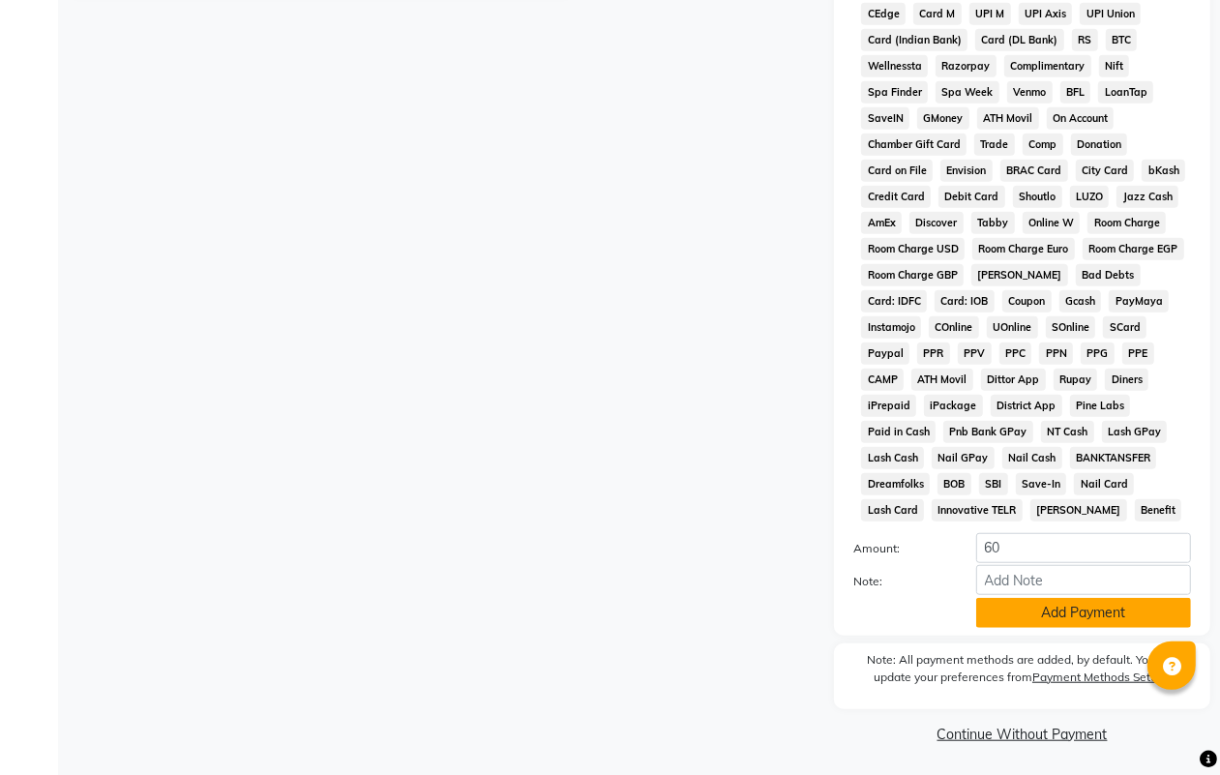
click at [1075, 606] on button "Add Payment" at bounding box center [1083, 613] width 215 height 30
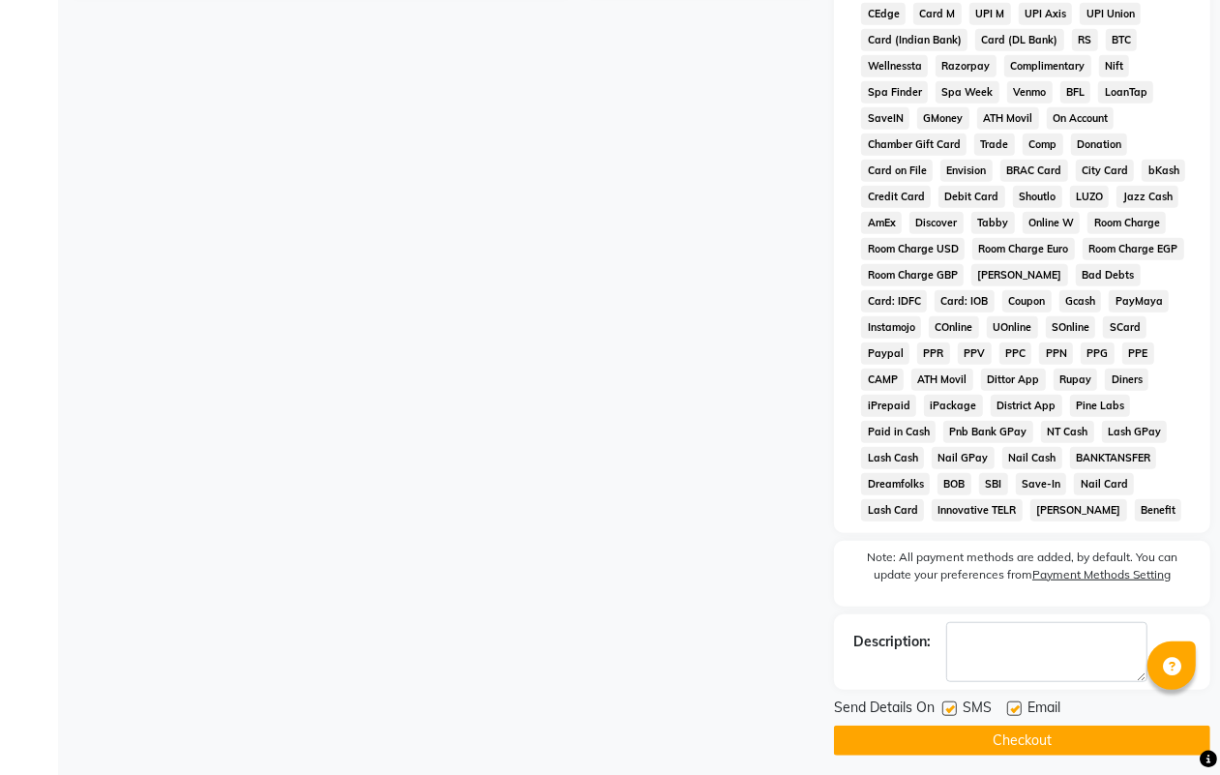
click at [948, 702] on label at bounding box center [949, 708] width 15 height 15
click at [948, 703] on input "checkbox" at bounding box center [948, 709] width 13 height 13
checkbox input "false"
click at [1014, 703] on label at bounding box center [1014, 708] width 15 height 15
click at [1014, 703] on input "checkbox" at bounding box center [1013, 709] width 13 height 13
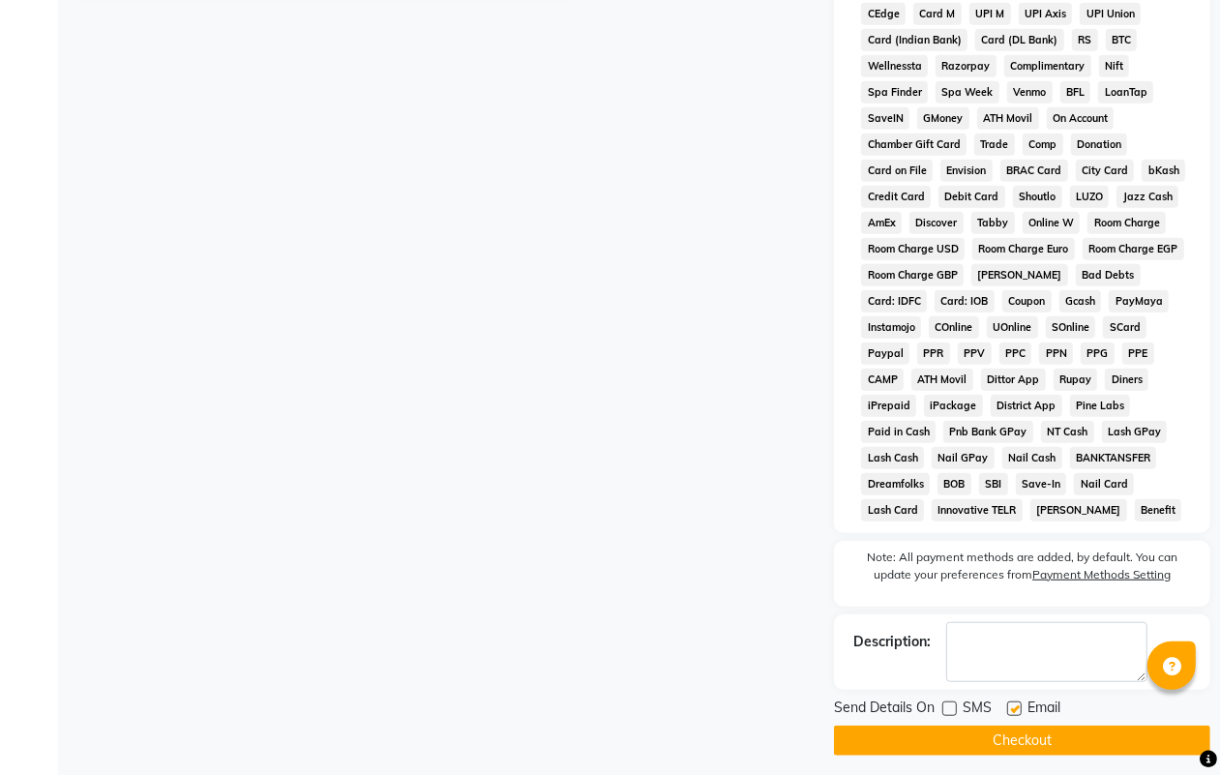
checkbox input "false"
click at [1042, 742] on button "Checkout" at bounding box center [1022, 740] width 376 height 30
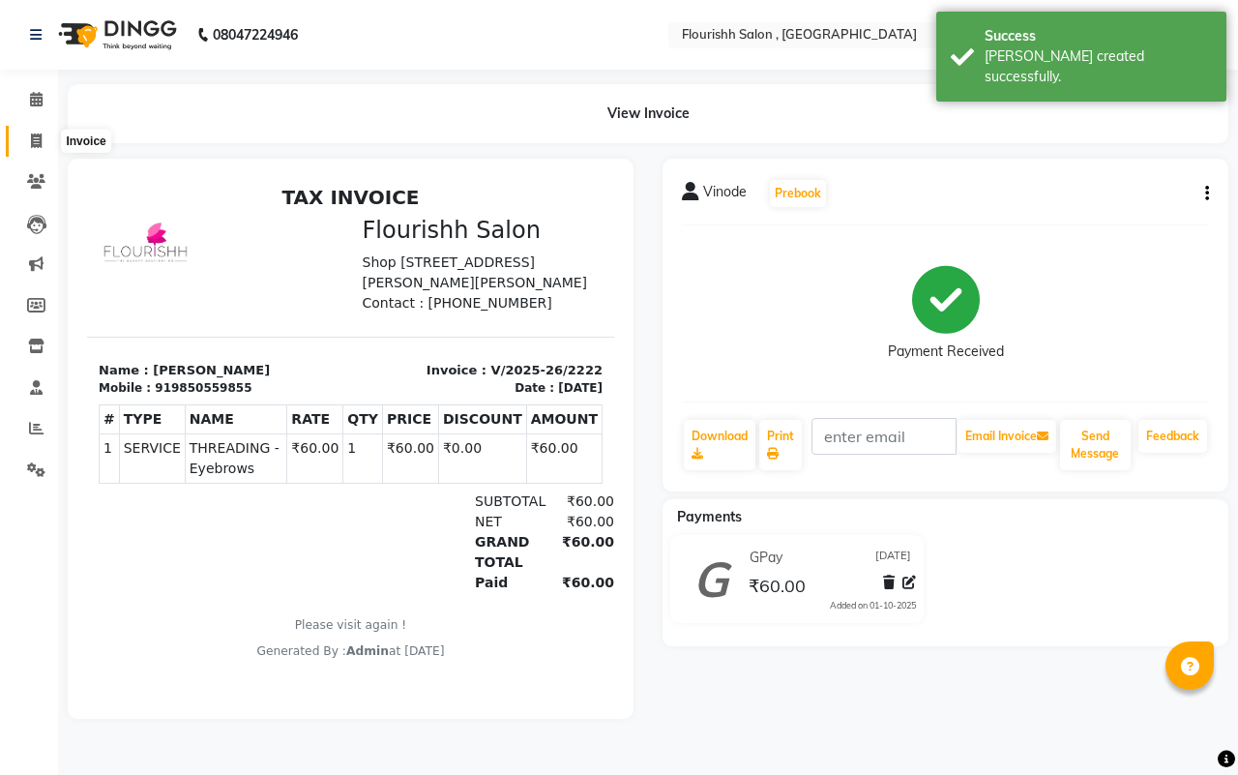
click at [41, 135] on icon at bounding box center [36, 140] width 11 height 15
select select "service"
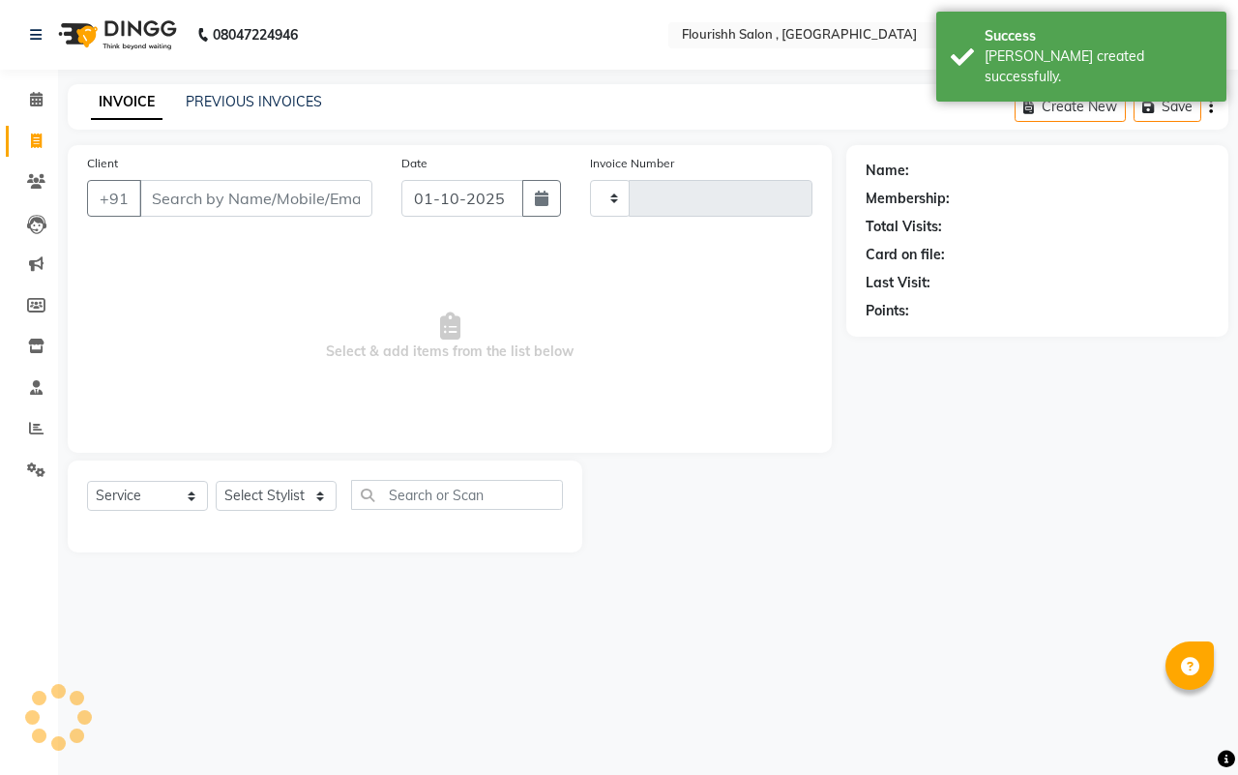
type input "2223"
select select "4182"
click at [431, 211] on input "01-10-2025" at bounding box center [462, 198] width 122 height 37
select select "10"
select select "2025"
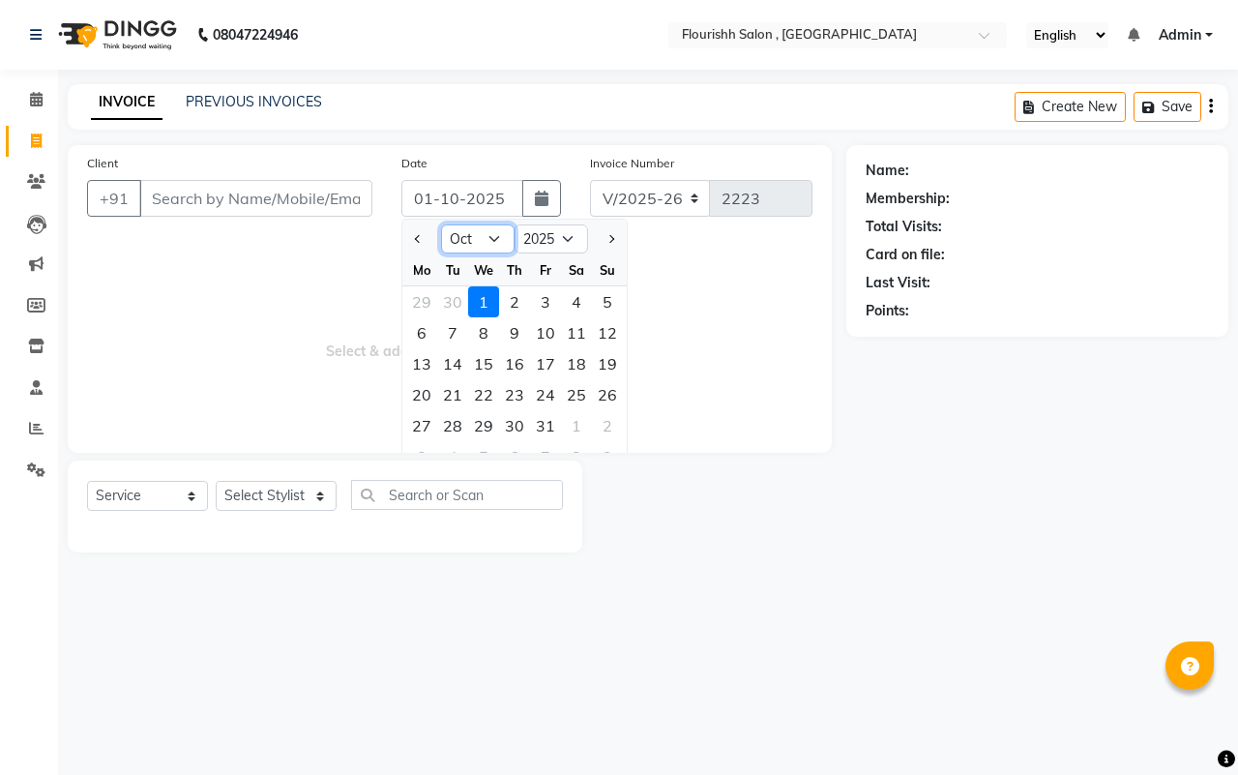
click at [465, 240] on select "Jan Feb Mar Apr May Jun [DATE] Aug Sep Oct Nov Dec" at bounding box center [478, 238] width 74 height 29
select select "9"
click at [441, 224] on select "Jan Feb Mar Apr May Jun [DATE] Aug Sep Oct Nov Dec" at bounding box center [478, 238] width 74 height 29
click at [450, 419] on div "30" at bounding box center [452, 425] width 31 height 31
type input "[DATE]"
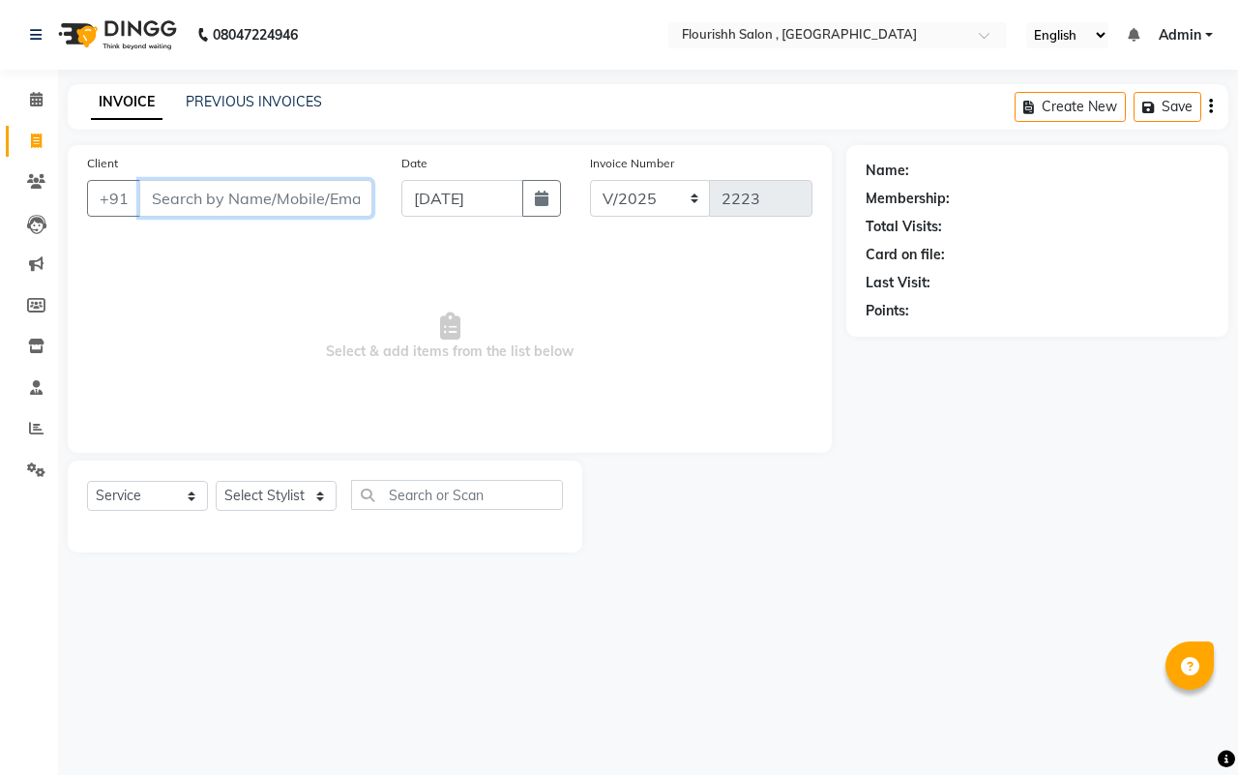
click at [186, 199] on input "Client" at bounding box center [255, 198] width 233 height 37
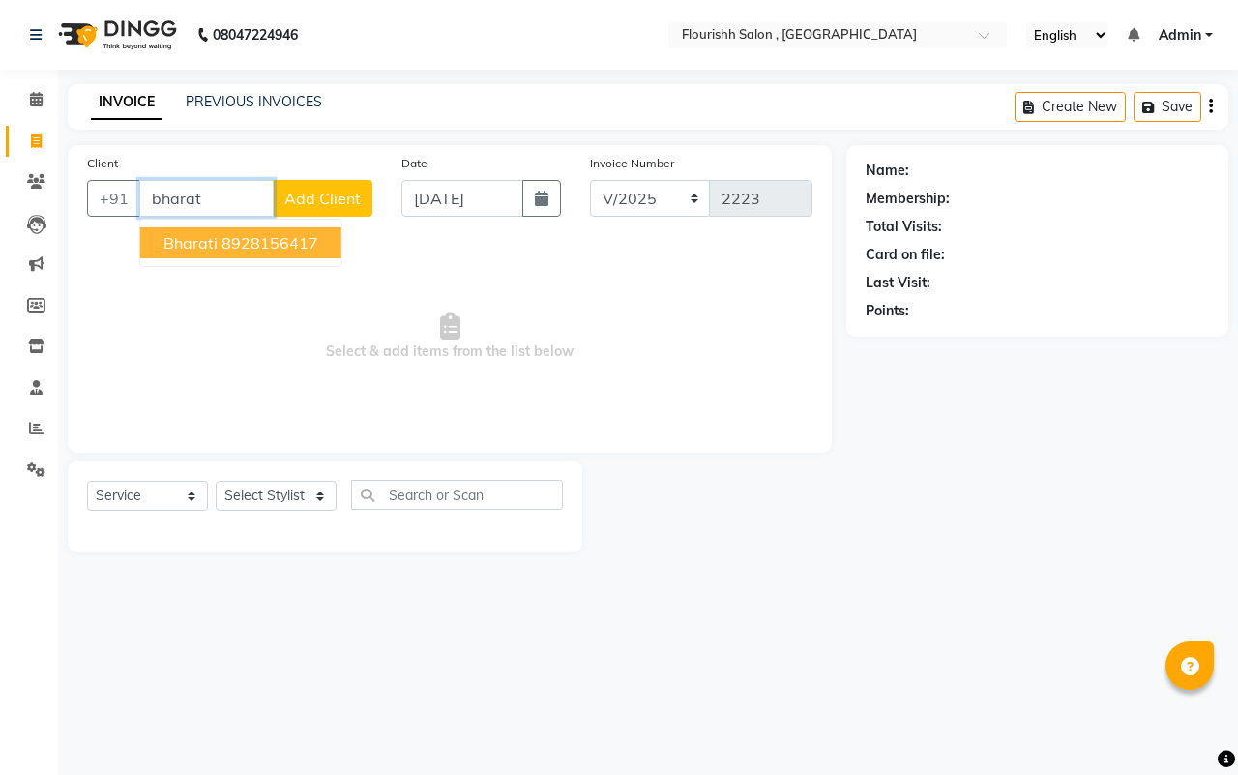
click at [196, 233] on span "Bharati" at bounding box center [190, 242] width 54 height 19
type input "8928156417"
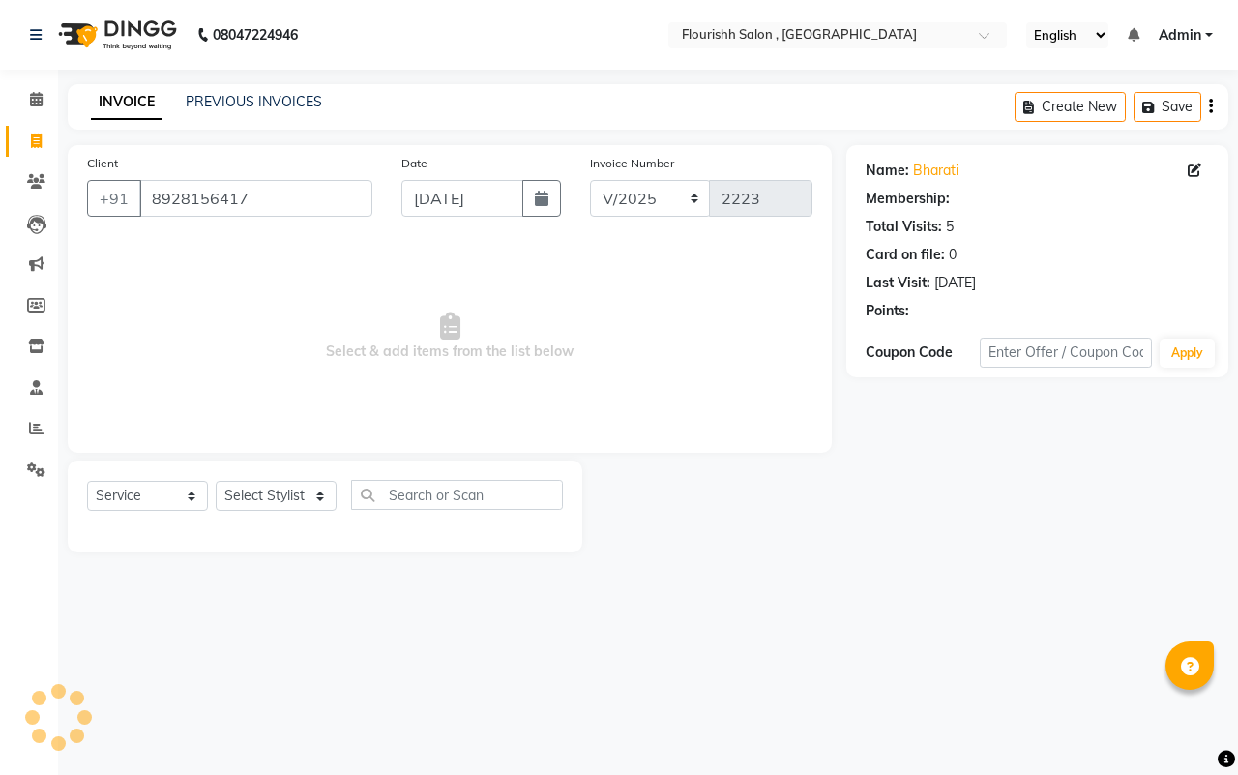
select select "1: Object"
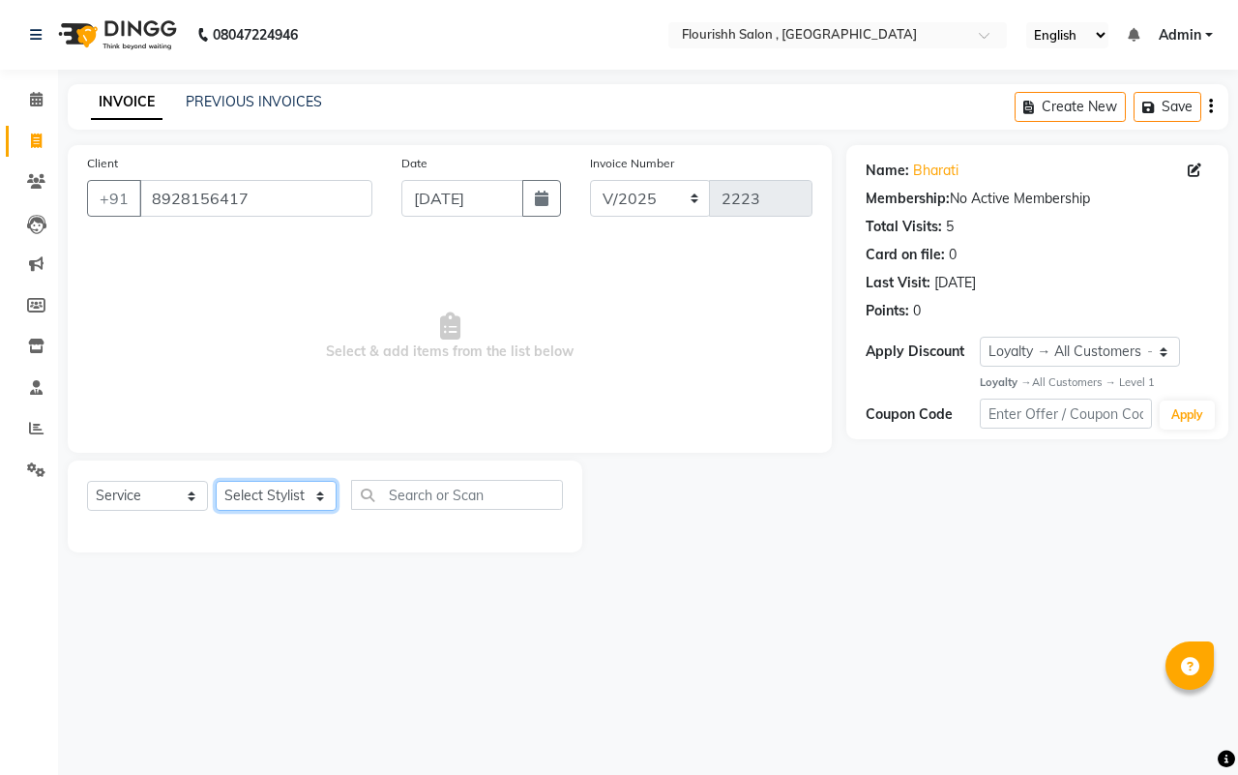
click at [271, 494] on select "Select Stylist [PERSON_NAME] jyoti Manager Mrs [PERSON_NAME] Ms [PERSON_NAME] […" at bounding box center [276, 496] width 121 height 30
select select "21779"
click at [216, 481] on select "Select Stylist [PERSON_NAME] jyoti Manager Mrs [PERSON_NAME] Ms [PERSON_NAME] […" at bounding box center [276, 496] width 121 height 30
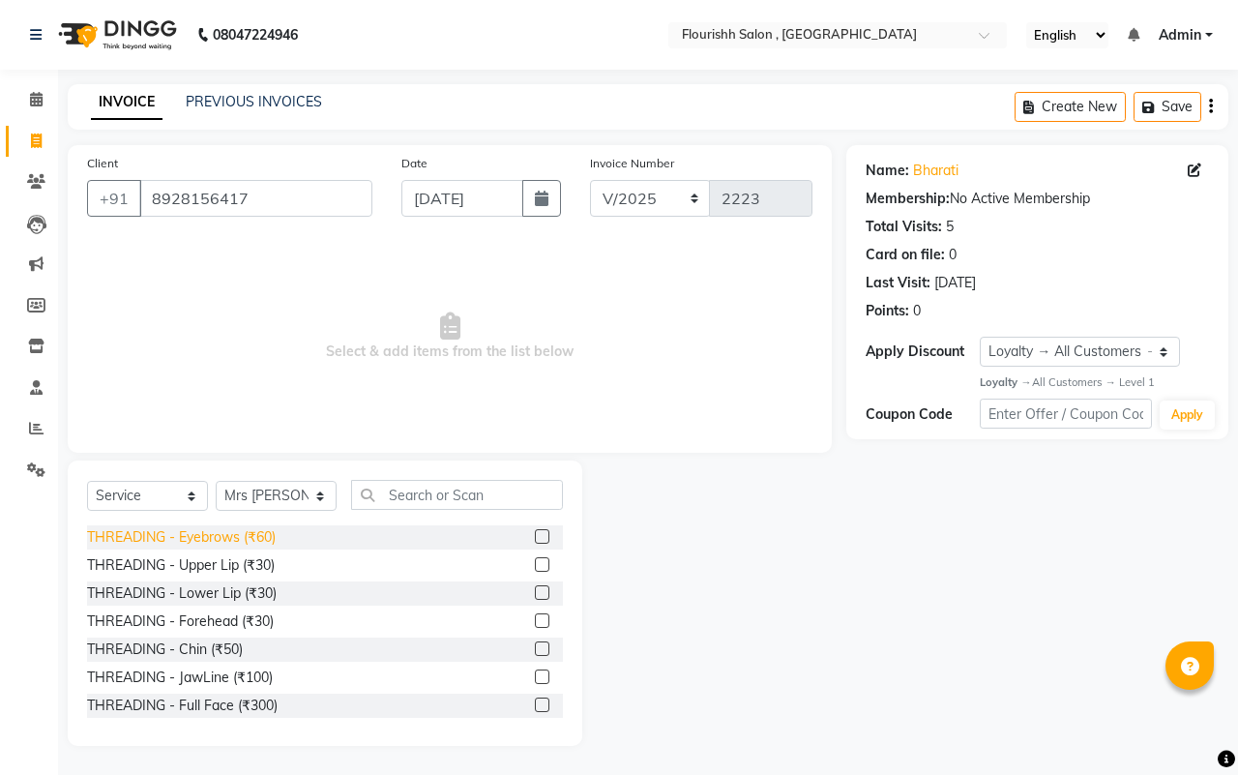
click at [209, 532] on div "THREADING - Eyebrows (₹60)" at bounding box center [181, 537] width 189 height 20
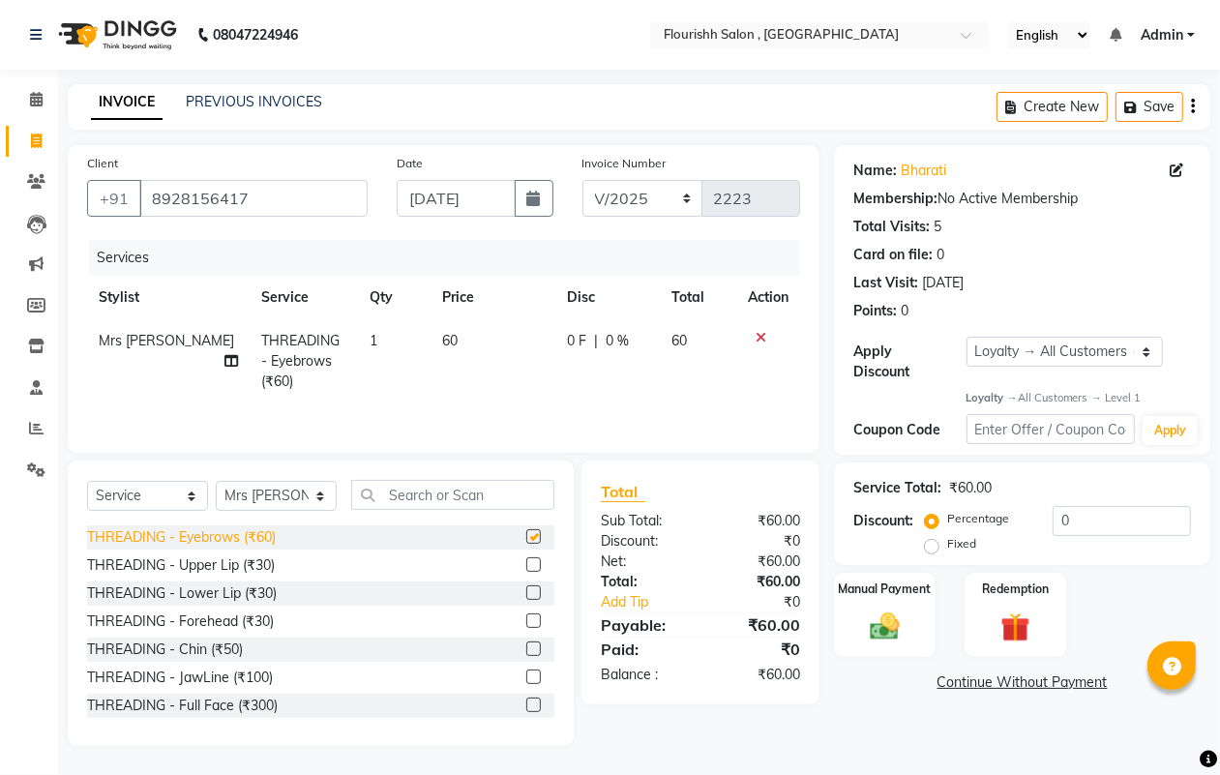
checkbox input "false"
click at [211, 567] on div "THREADING - Upper Lip (₹30)" at bounding box center [181, 565] width 188 height 20
checkbox input "false"
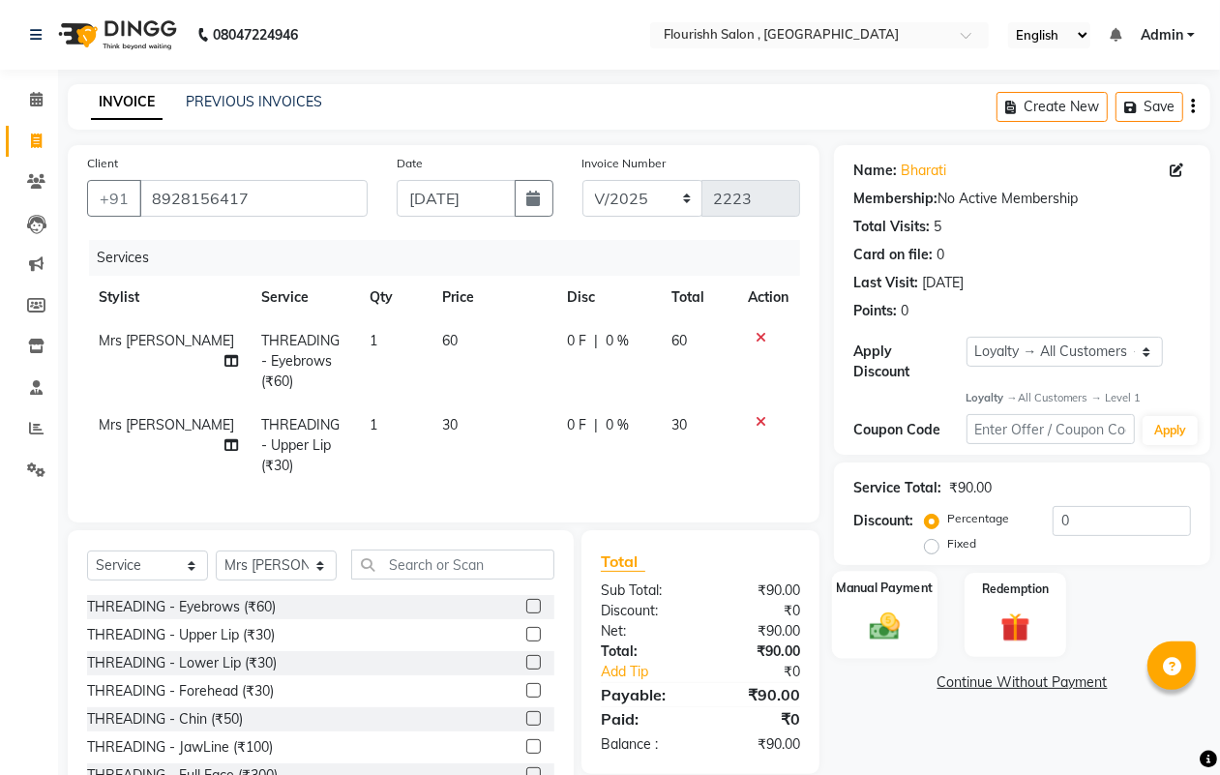
click at [898, 627] on img at bounding box center [884, 626] width 48 height 35
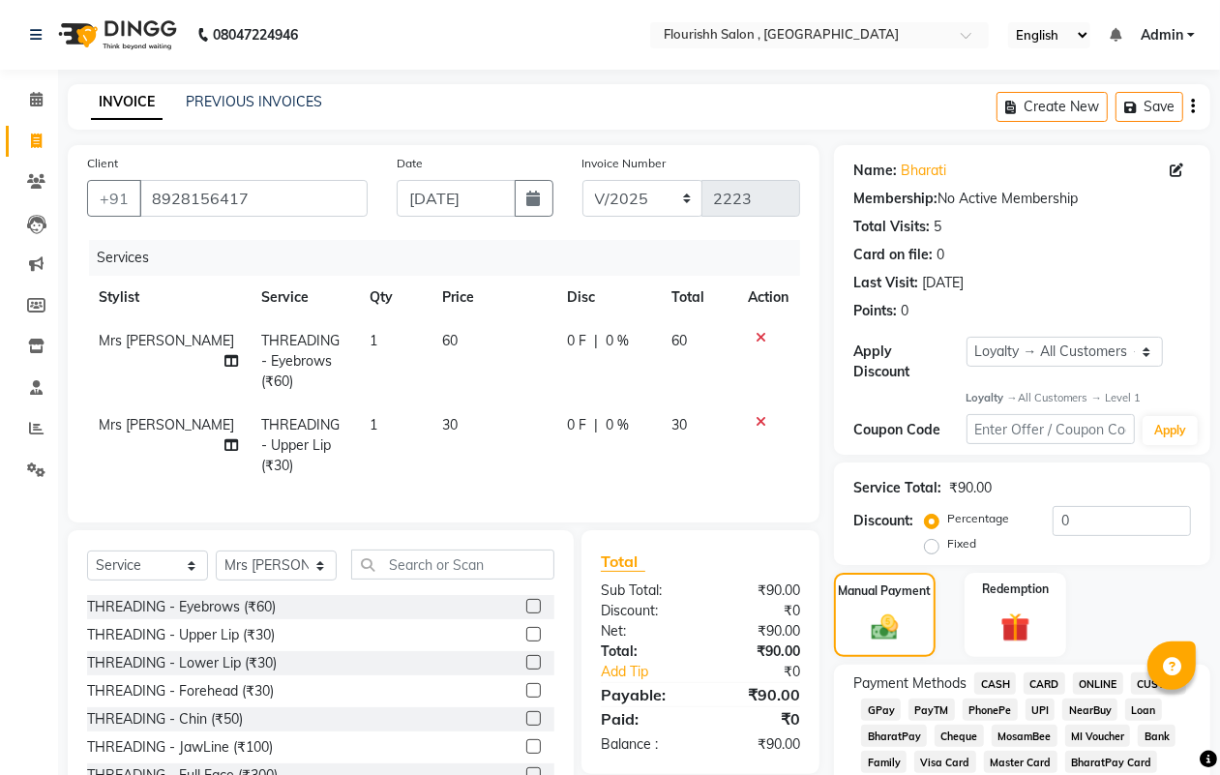
click at [996, 678] on span "CASH" at bounding box center [995, 683] width 42 height 22
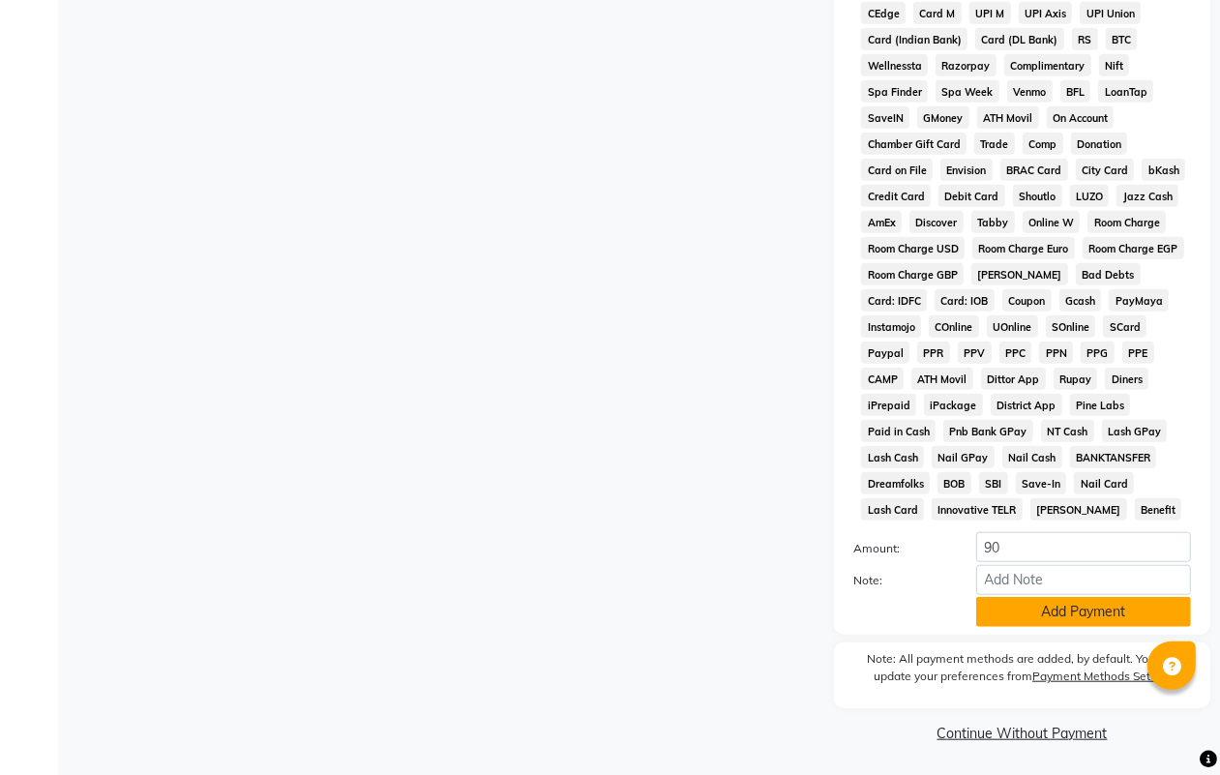
click at [1112, 616] on button "Add Payment" at bounding box center [1083, 612] width 215 height 30
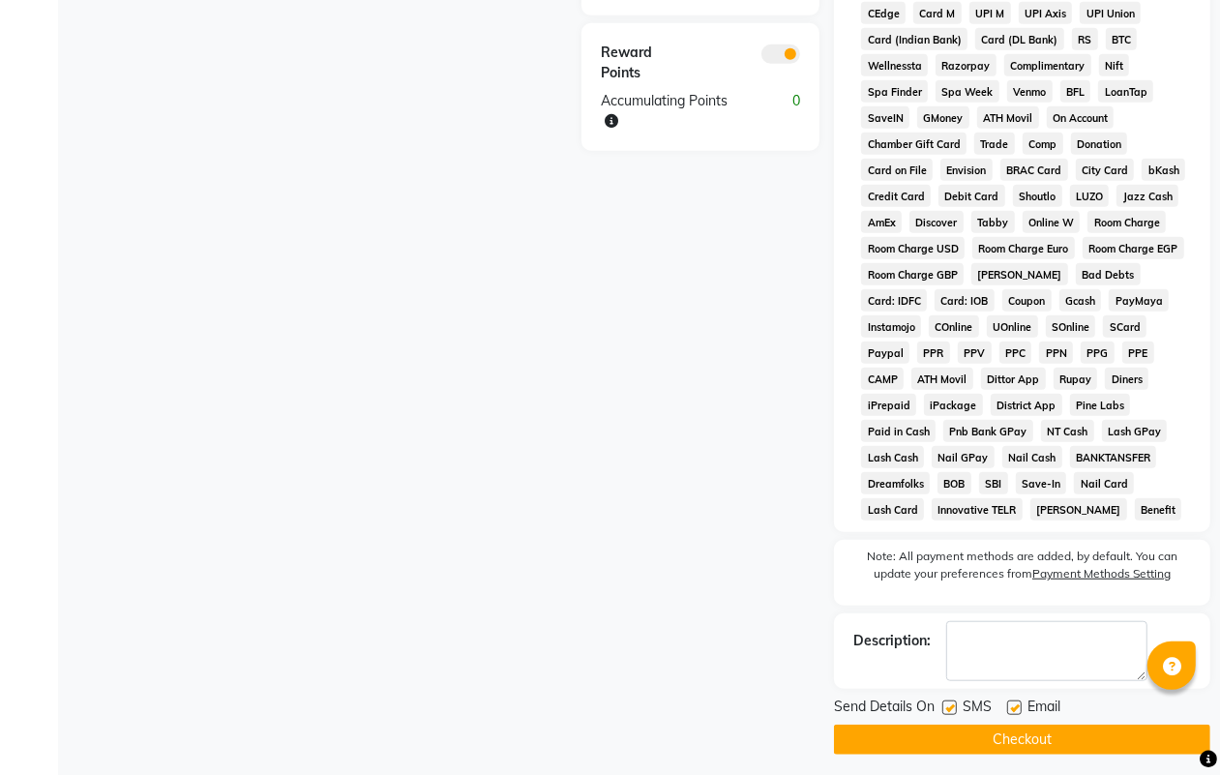
click at [943, 703] on label at bounding box center [949, 707] width 15 height 15
click at [943, 703] on input "checkbox" at bounding box center [948, 708] width 13 height 13
checkbox input "false"
click at [1014, 708] on label at bounding box center [1014, 707] width 15 height 15
click at [1014, 708] on input "checkbox" at bounding box center [1013, 708] width 13 height 13
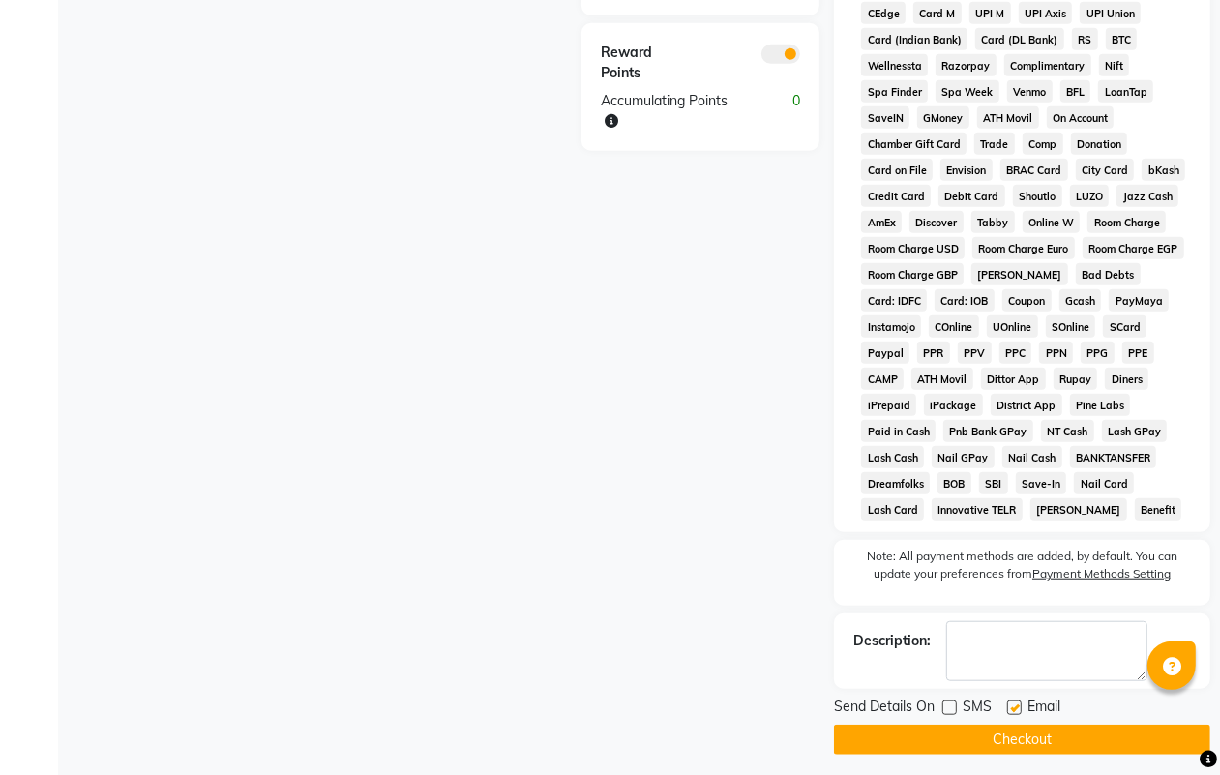
checkbox input "false"
click at [1016, 737] on button "Checkout" at bounding box center [1022, 739] width 376 height 30
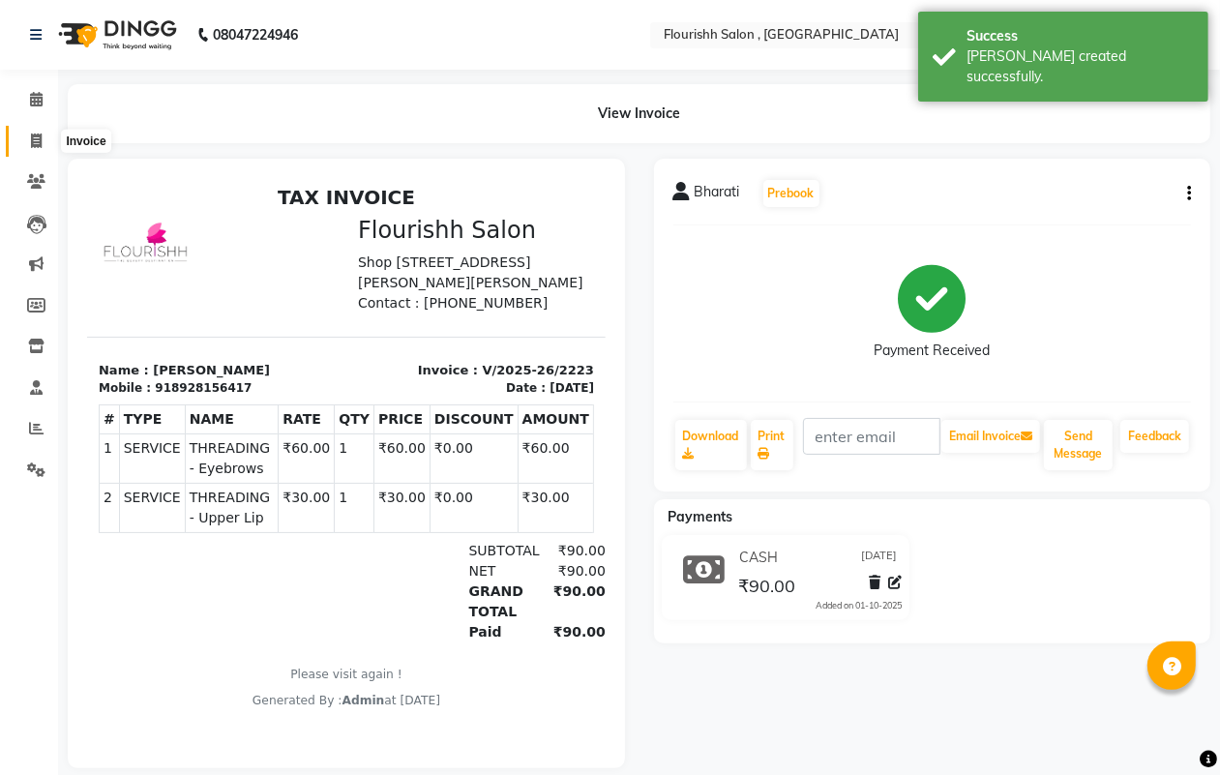
click at [31, 148] on span at bounding box center [36, 142] width 34 height 22
select select "service"
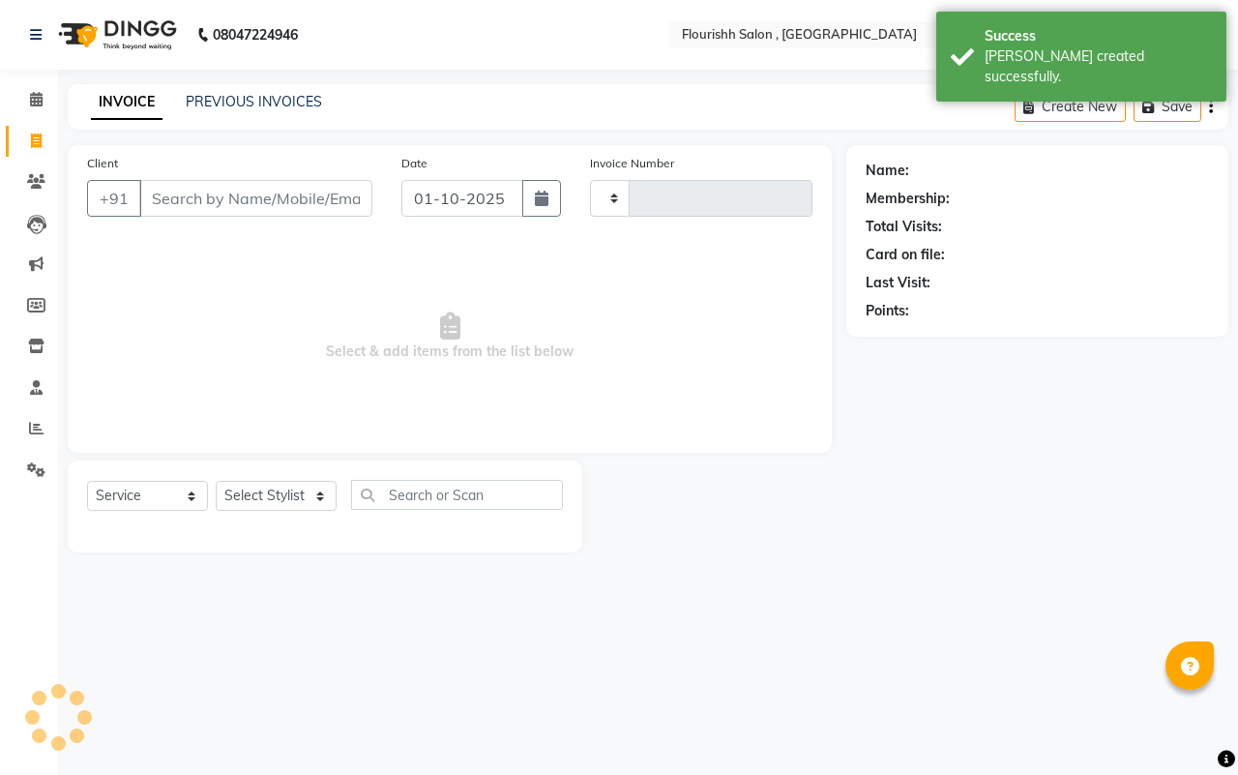
type input "2224"
select select "4182"
click at [462, 204] on input "01-10-2025" at bounding box center [462, 198] width 122 height 37
select select "10"
select select "2025"
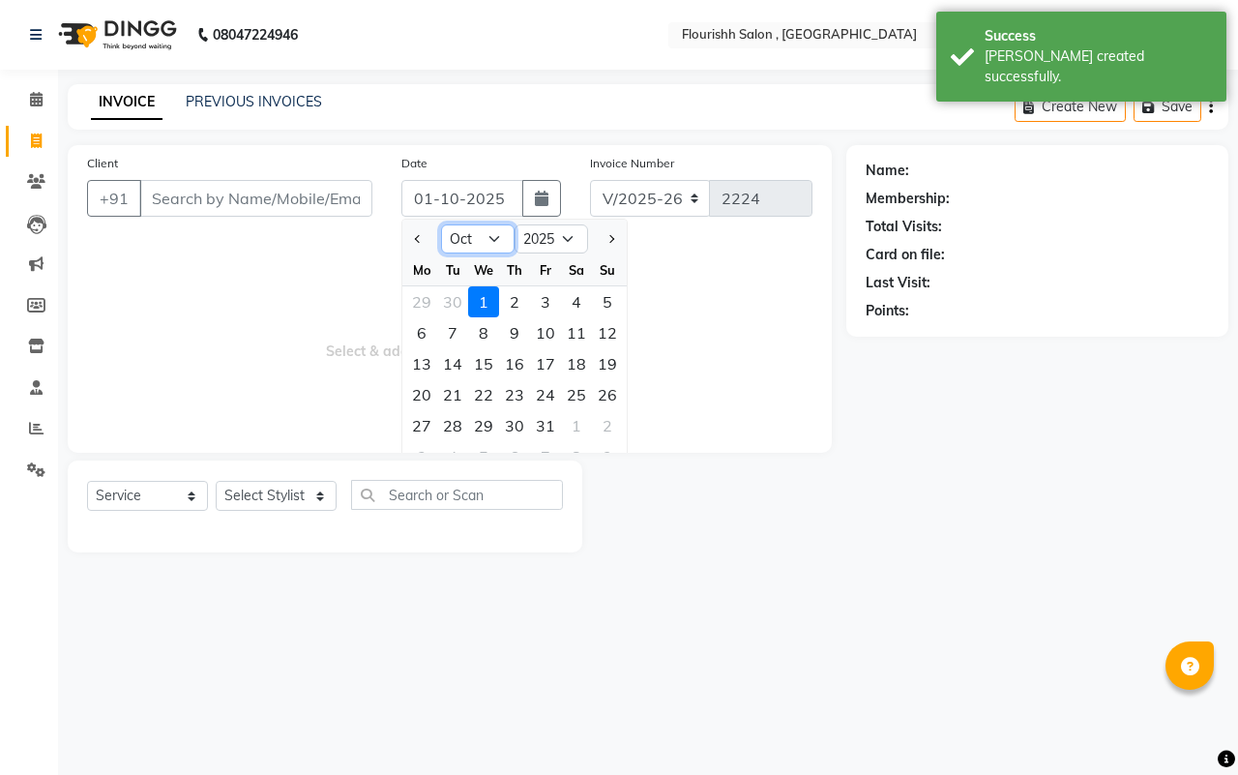
click at [465, 229] on select "Jan Feb Mar Apr May Jun [DATE] Aug Sep Oct Nov Dec" at bounding box center [478, 238] width 74 height 29
select select "9"
click at [441, 224] on select "Jan Feb Mar Apr May Jun [DATE] Aug Sep Oct Nov Dec" at bounding box center [478, 238] width 74 height 29
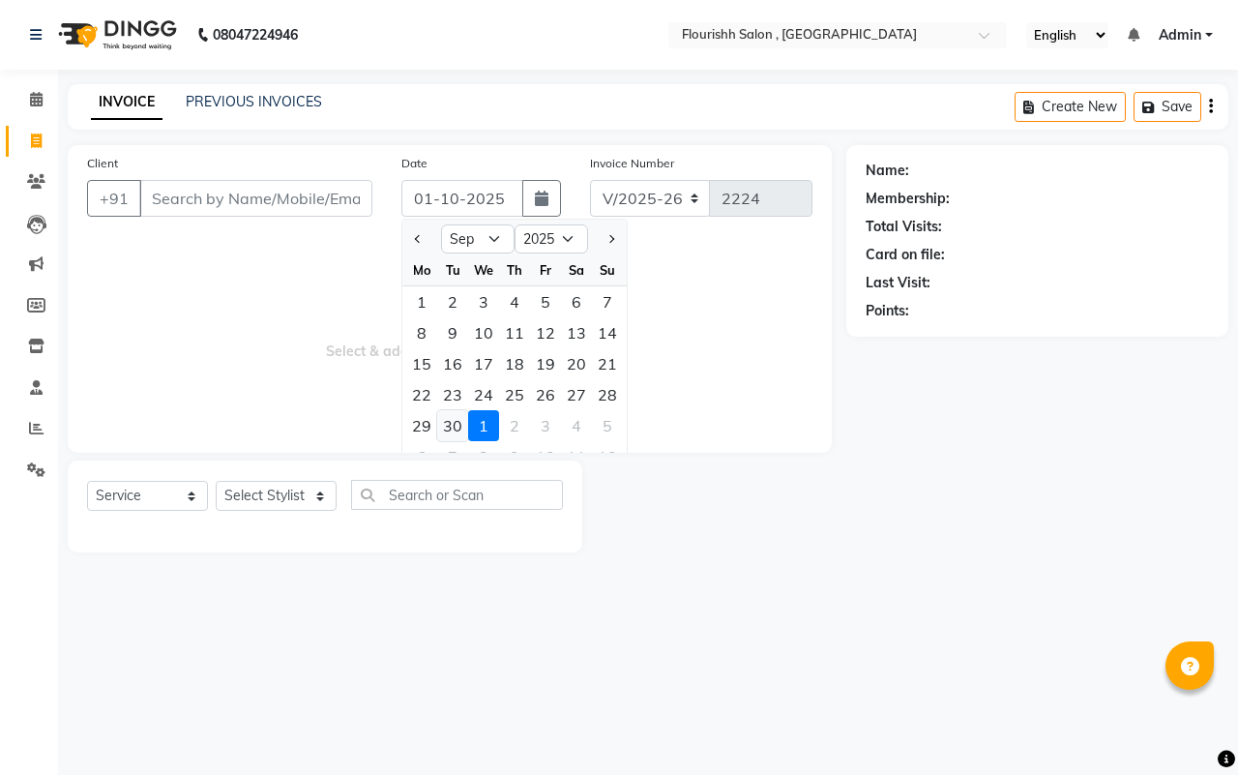
click at [457, 423] on div "30" at bounding box center [452, 425] width 31 height 31
type input "[DATE]"
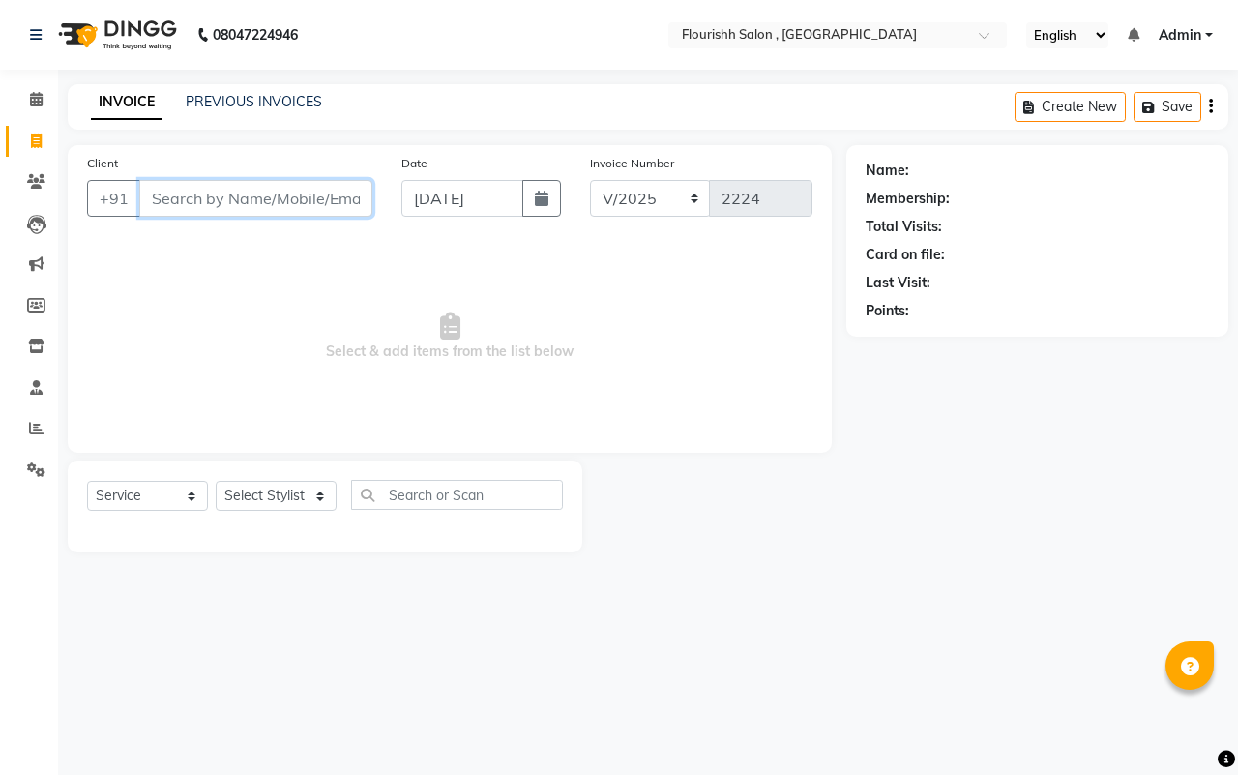
click at [190, 194] on input "Client" at bounding box center [255, 198] width 233 height 37
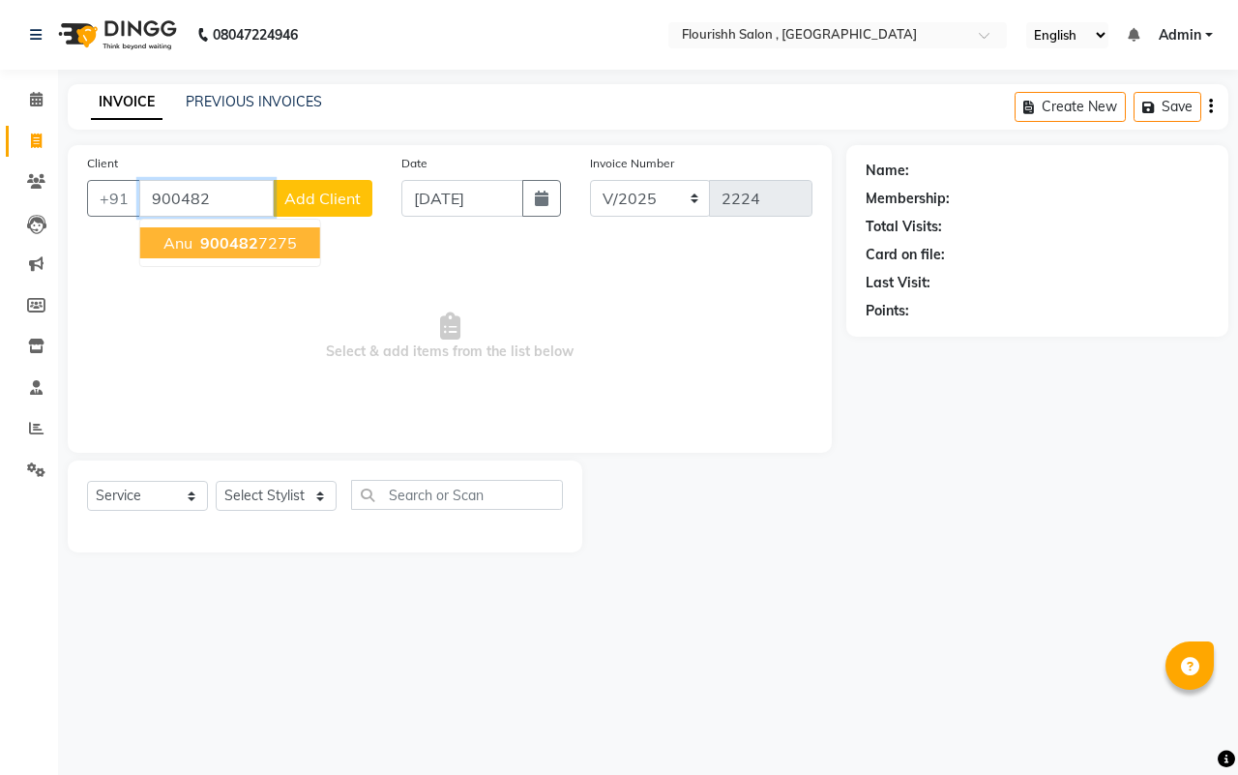
click at [215, 245] on span "900482" at bounding box center [229, 242] width 58 height 19
type input "9004827275"
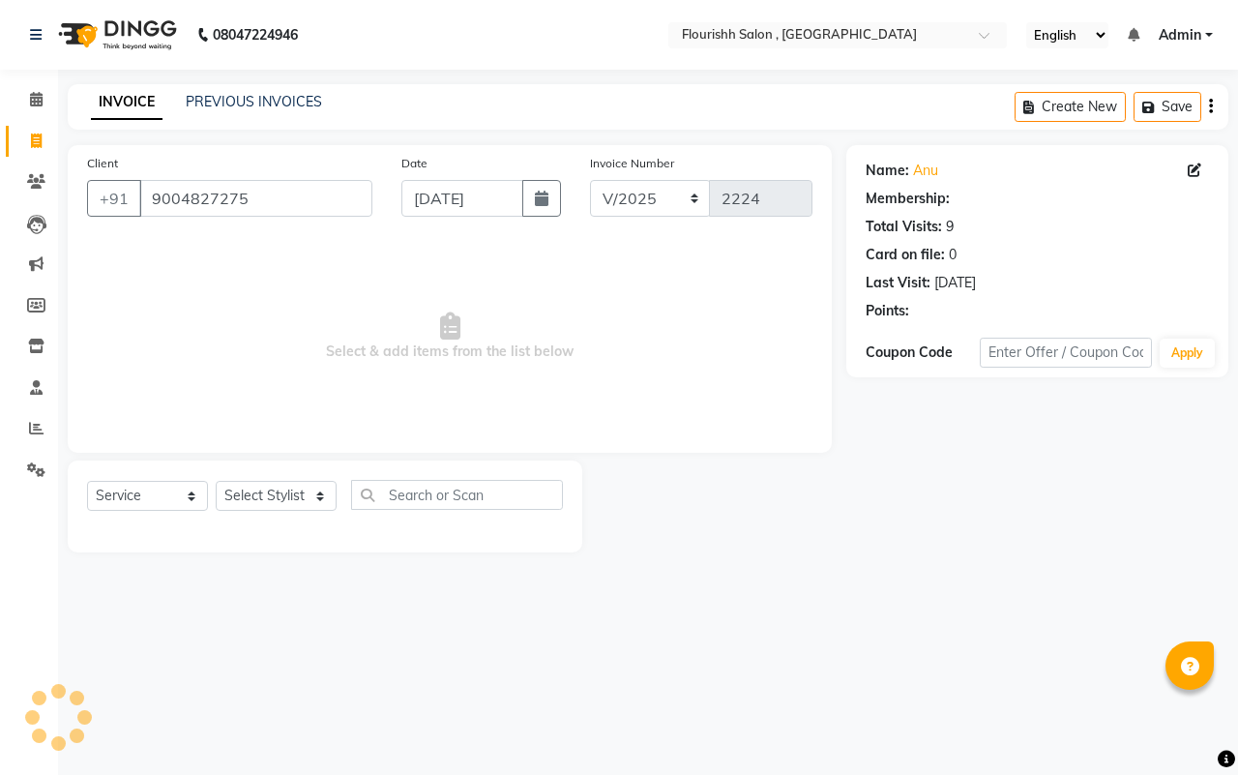
select select "1: Object"
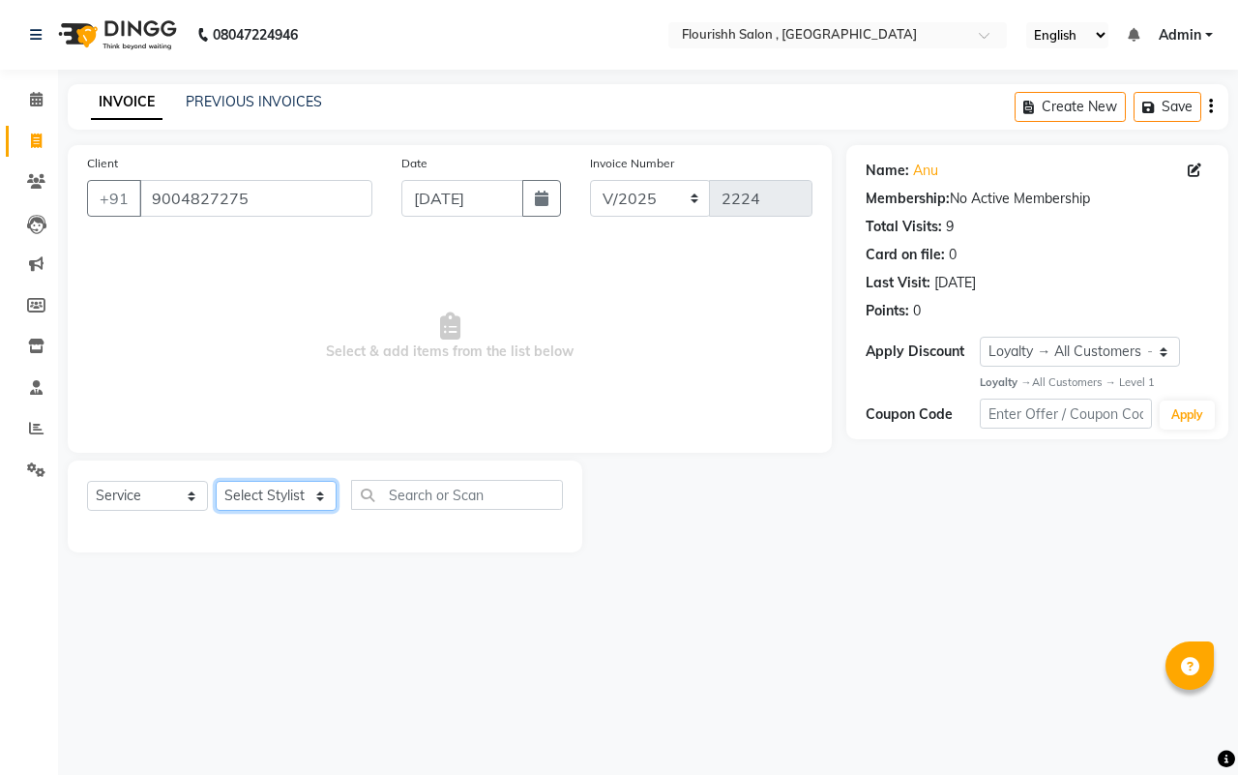
click at [272, 494] on select "Select Stylist [PERSON_NAME] jyoti Manager Mrs [PERSON_NAME] Ms [PERSON_NAME] […" at bounding box center [276, 496] width 121 height 30
select select "50665"
click at [216, 481] on select "Select Stylist [PERSON_NAME] jyoti Manager Mrs [PERSON_NAME] Ms [PERSON_NAME] […" at bounding box center [276, 496] width 121 height 30
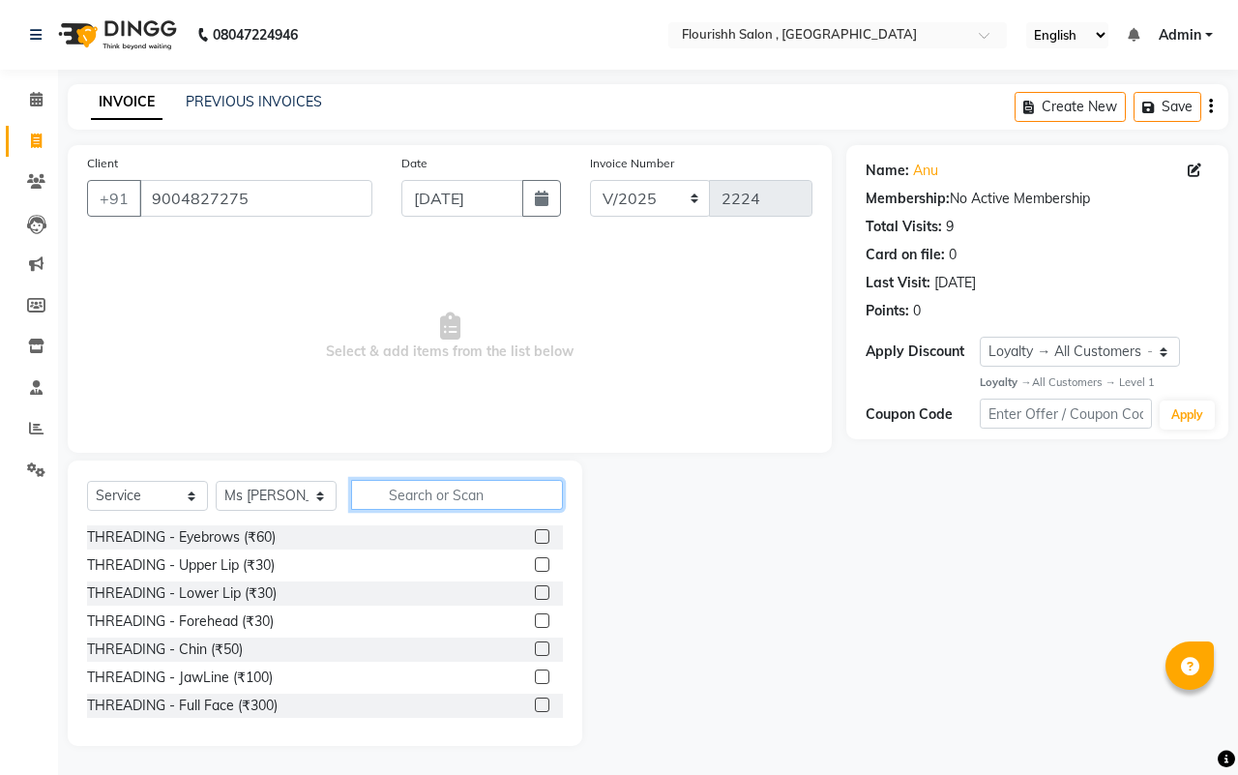
click at [411, 500] on input "text" at bounding box center [457, 495] width 212 height 30
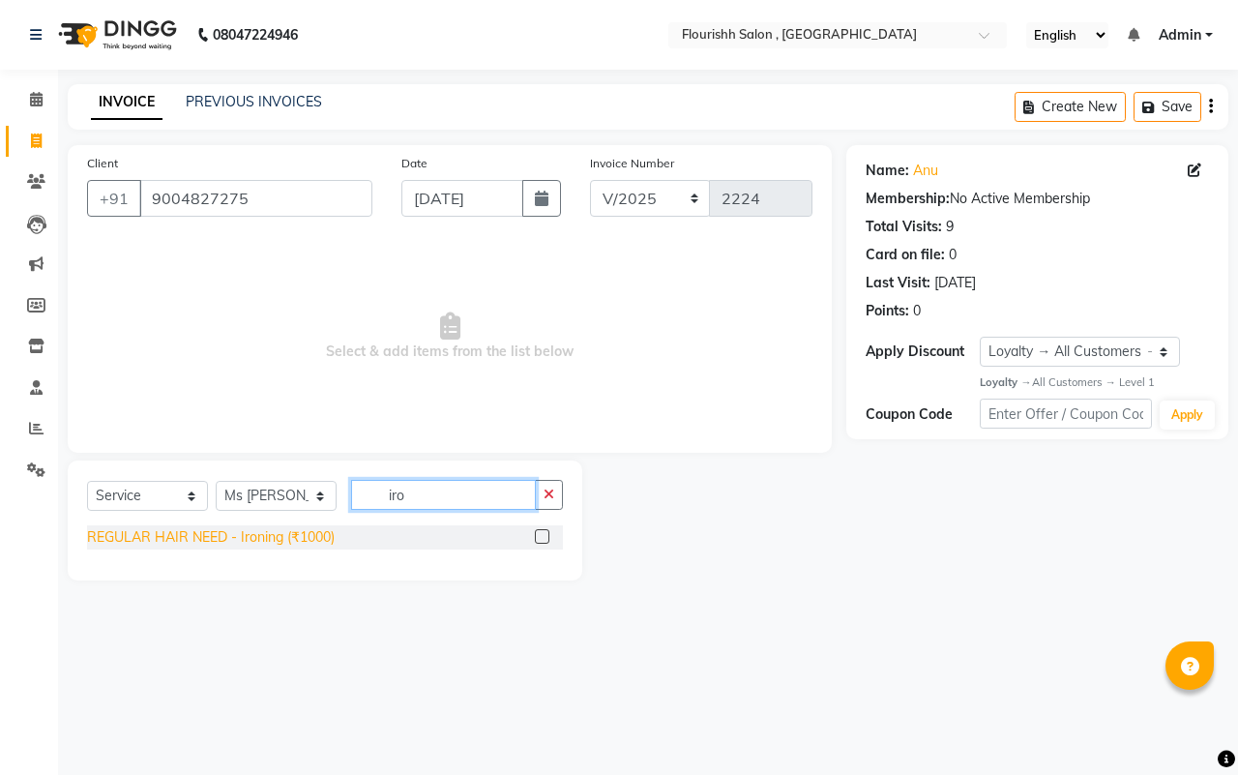
type input "iro"
click at [215, 530] on div "REGULAR HAIR NEED - Ironing (₹1000)" at bounding box center [211, 537] width 248 height 20
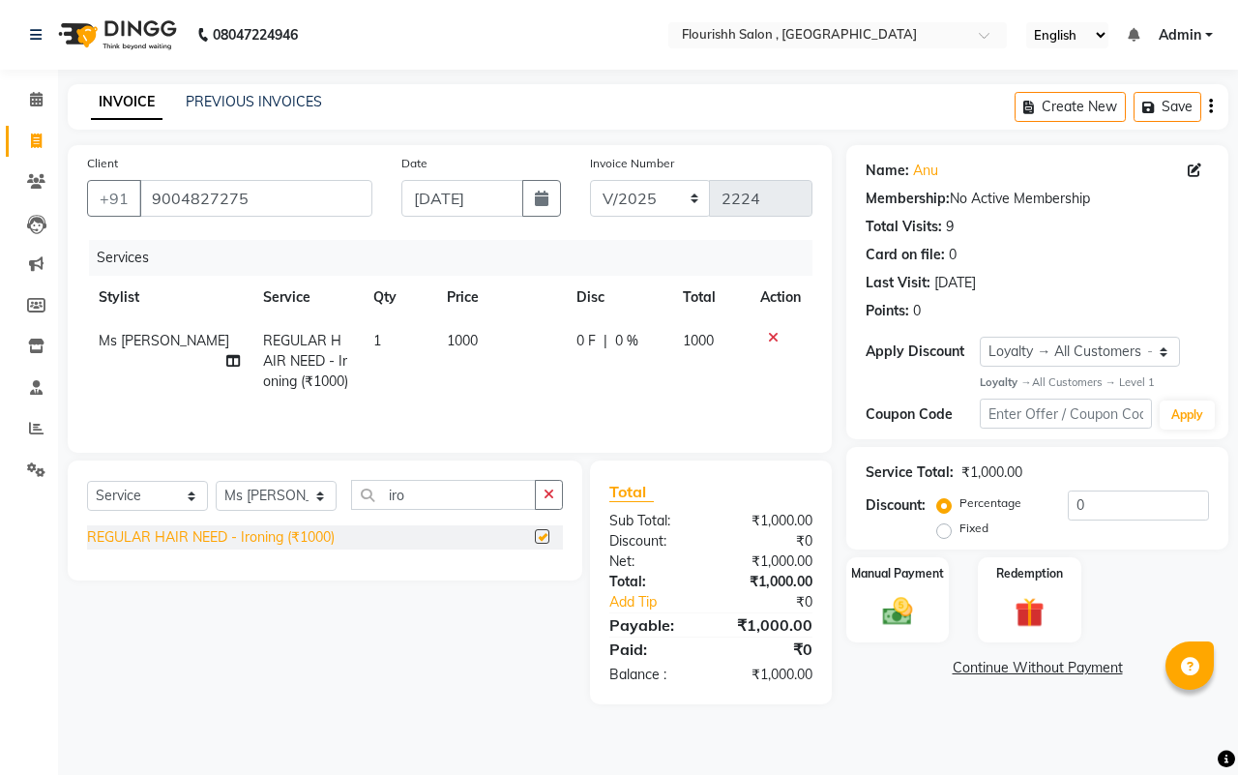
checkbox input "false"
click at [447, 340] on span "1000" at bounding box center [462, 340] width 31 height 17
select select "50665"
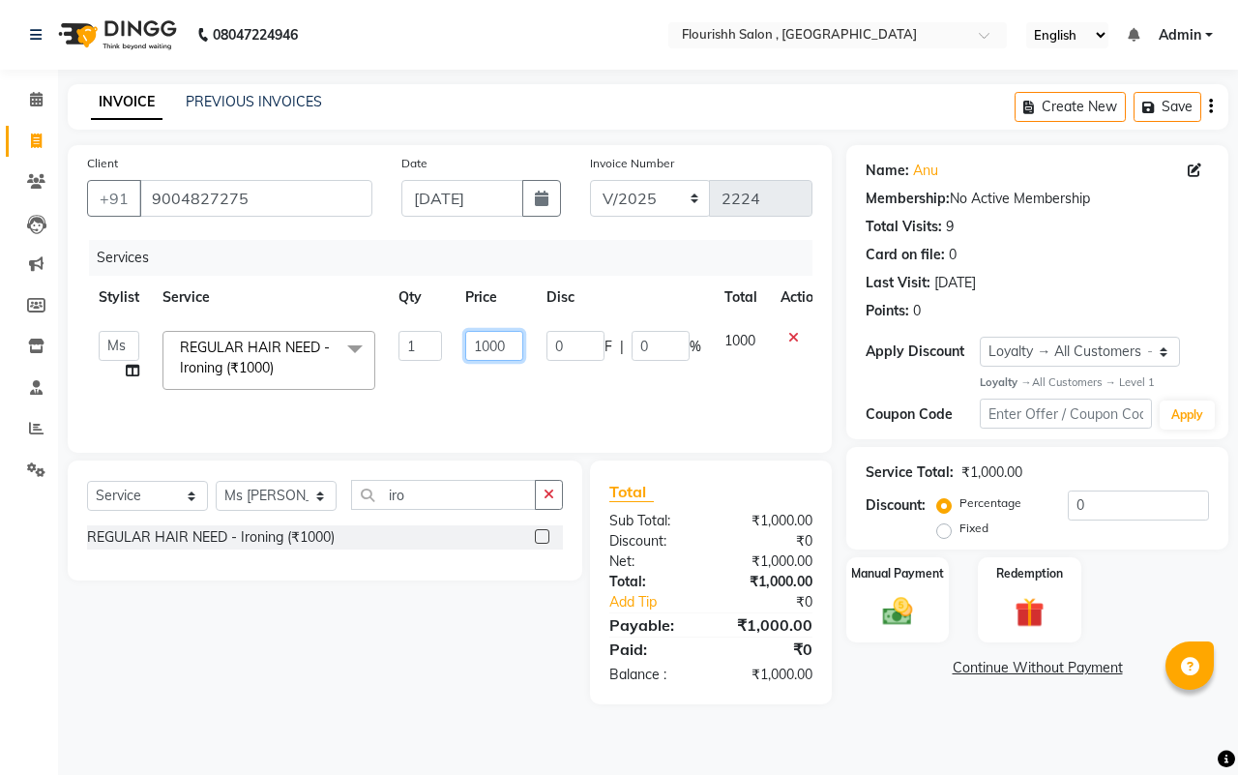
click at [489, 345] on input "1000" at bounding box center [494, 346] width 58 height 30
type input "800"
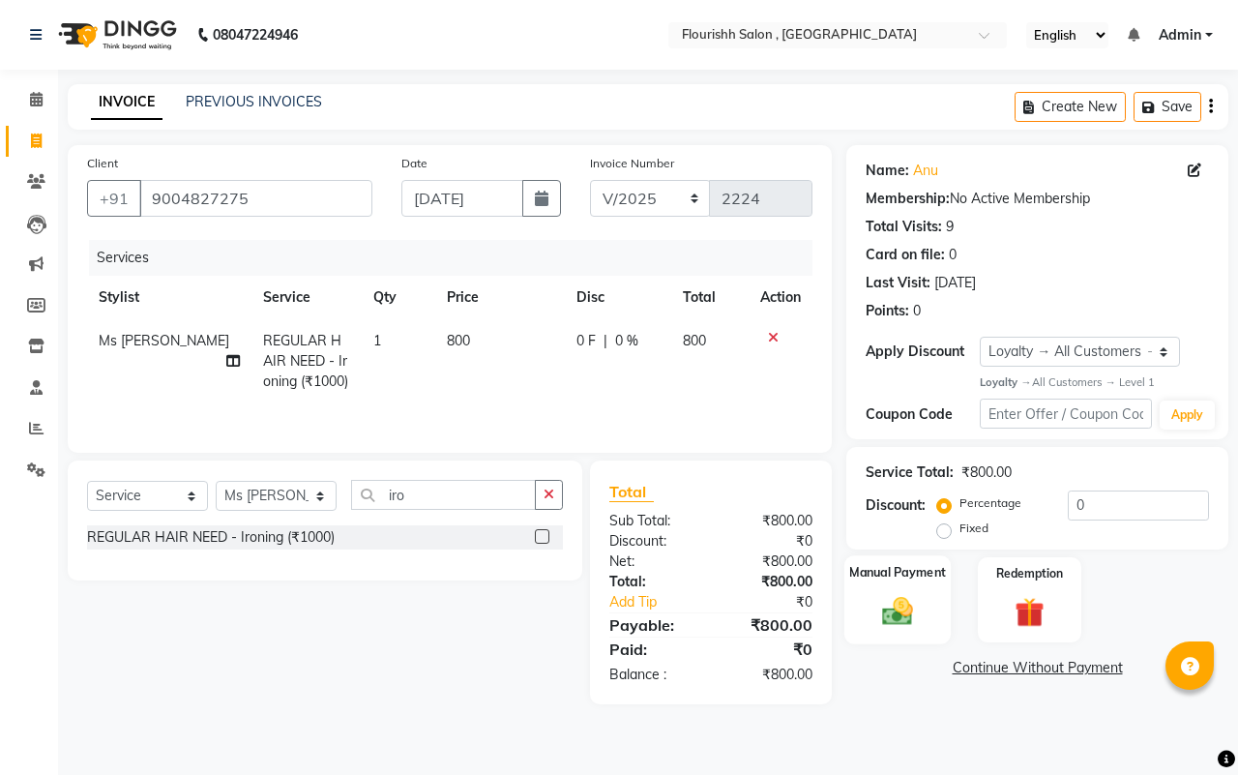
click at [910, 631] on div "Manual Payment" at bounding box center [897, 600] width 107 height 89
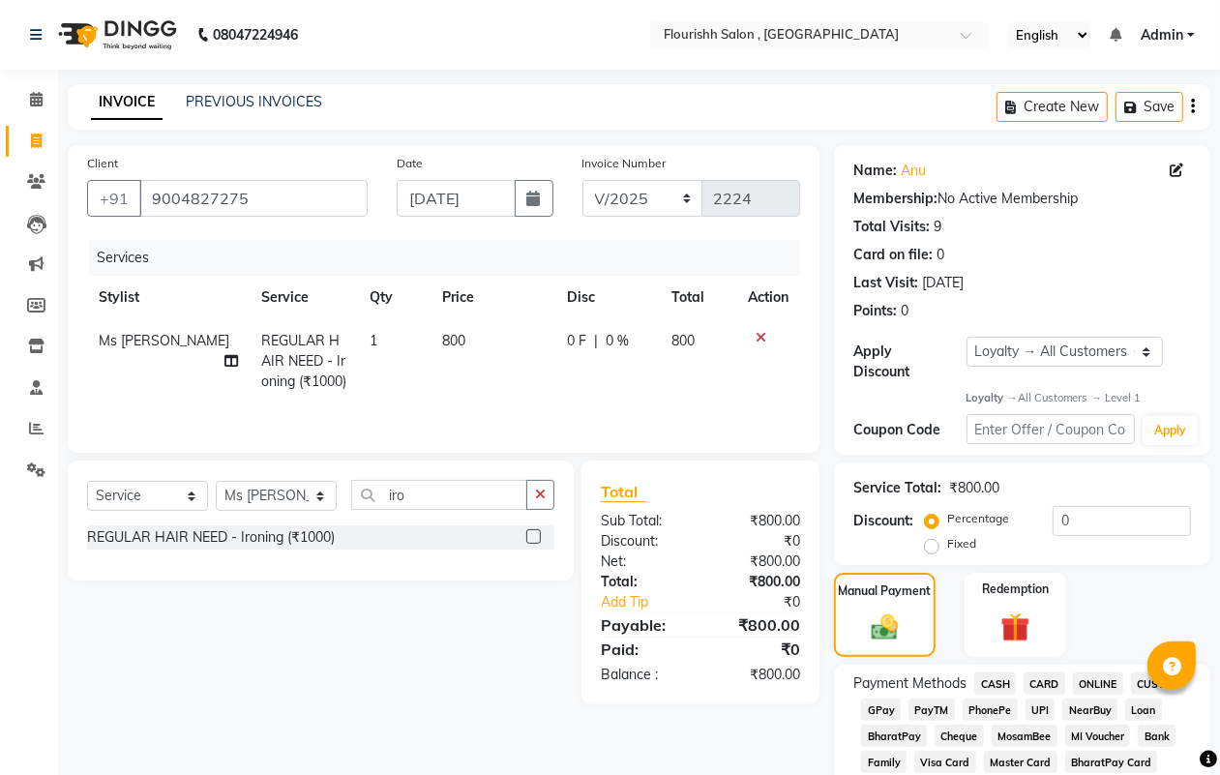
click at [875, 706] on span "GPay" at bounding box center [881, 709] width 40 height 22
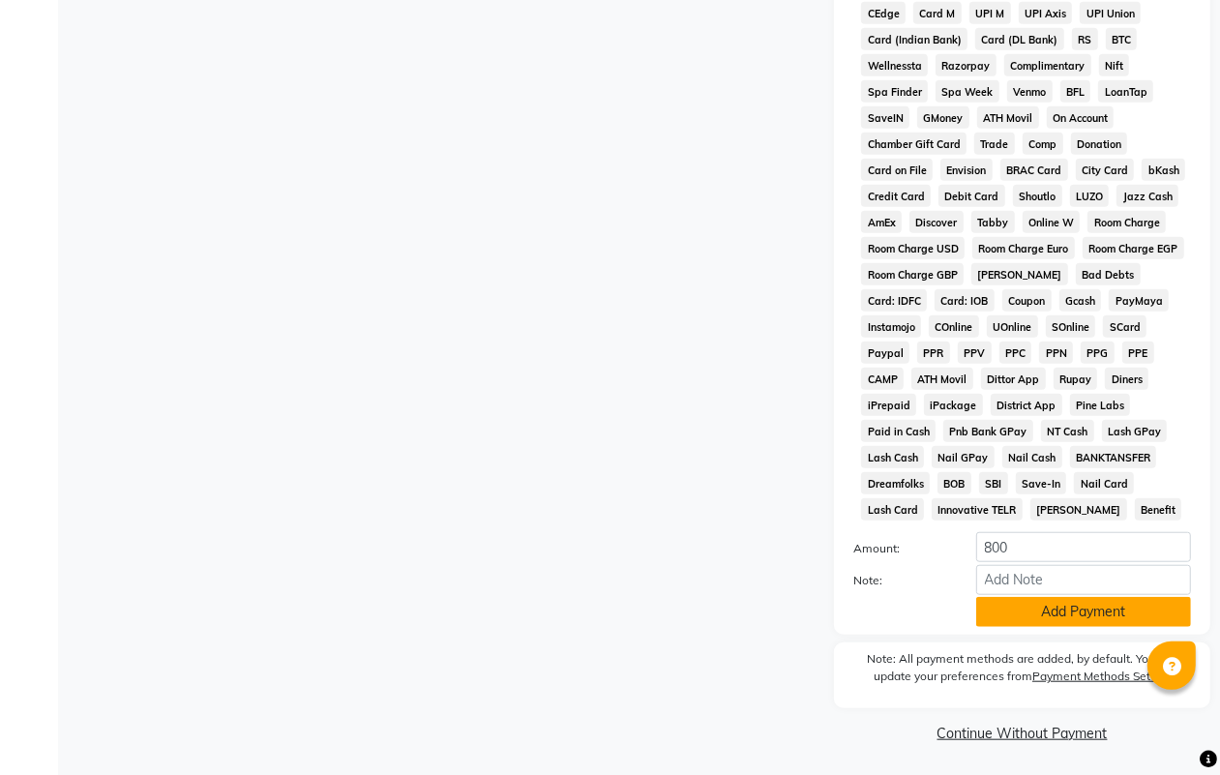
click at [1079, 611] on button "Add Payment" at bounding box center [1083, 612] width 215 height 30
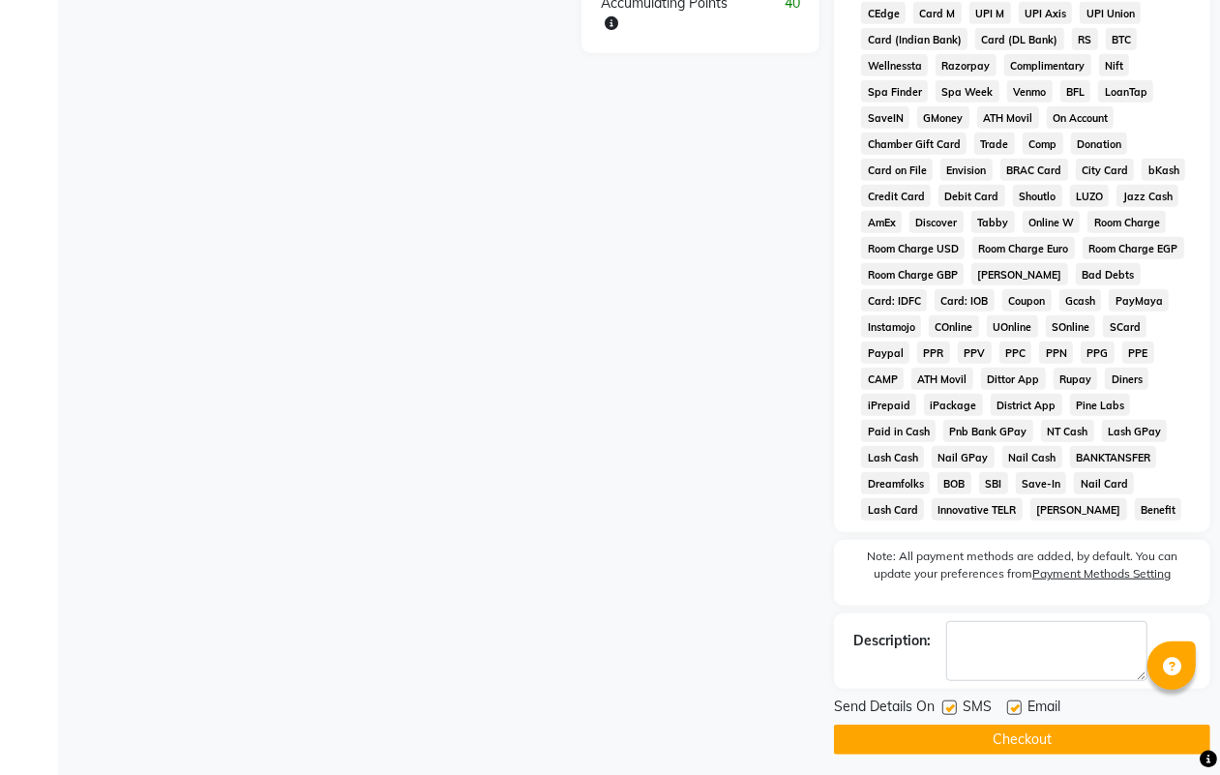
click at [949, 712] on label at bounding box center [949, 707] width 15 height 15
click at [949, 712] on input "checkbox" at bounding box center [948, 708] width 13 height 13
checkbox input "false"
click at [1014, 704] on label at bounding box center [1014, 707] width 15 height 15
click at [1014, 704] on input "checkbox" at bounding box center [1013, 708] width 13 height 13
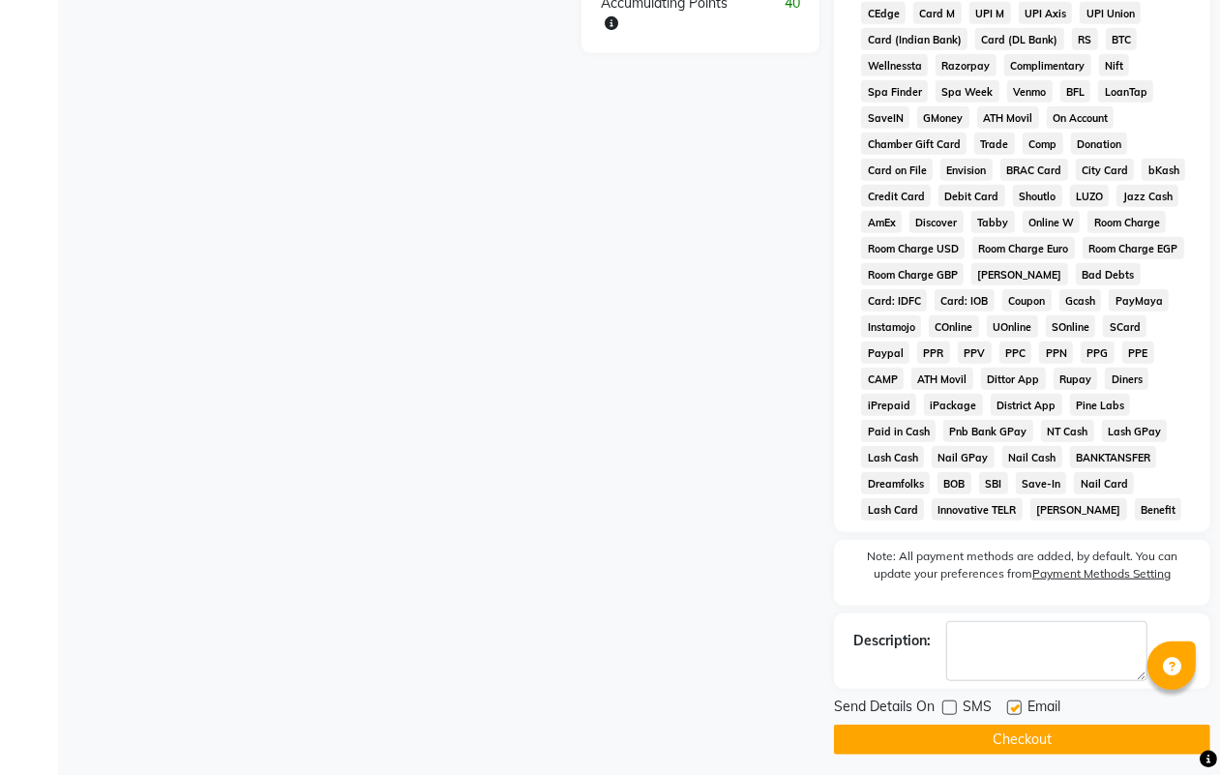
checkbox input "false"
click at [1022, 746] on button "Checkout" at bounding box center [1022, 739] width 376 height 30
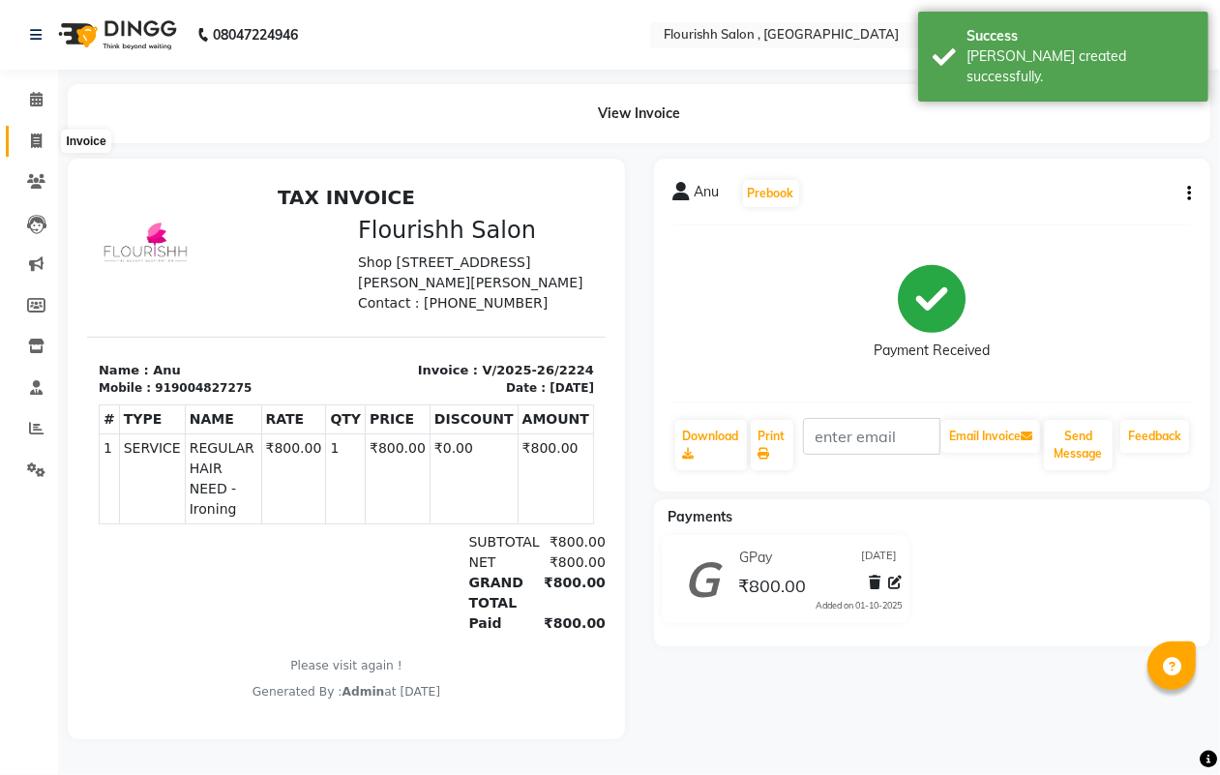
click at [40, 141] on span at bounding box center [36, 142] width 34 height 22
select select "service"
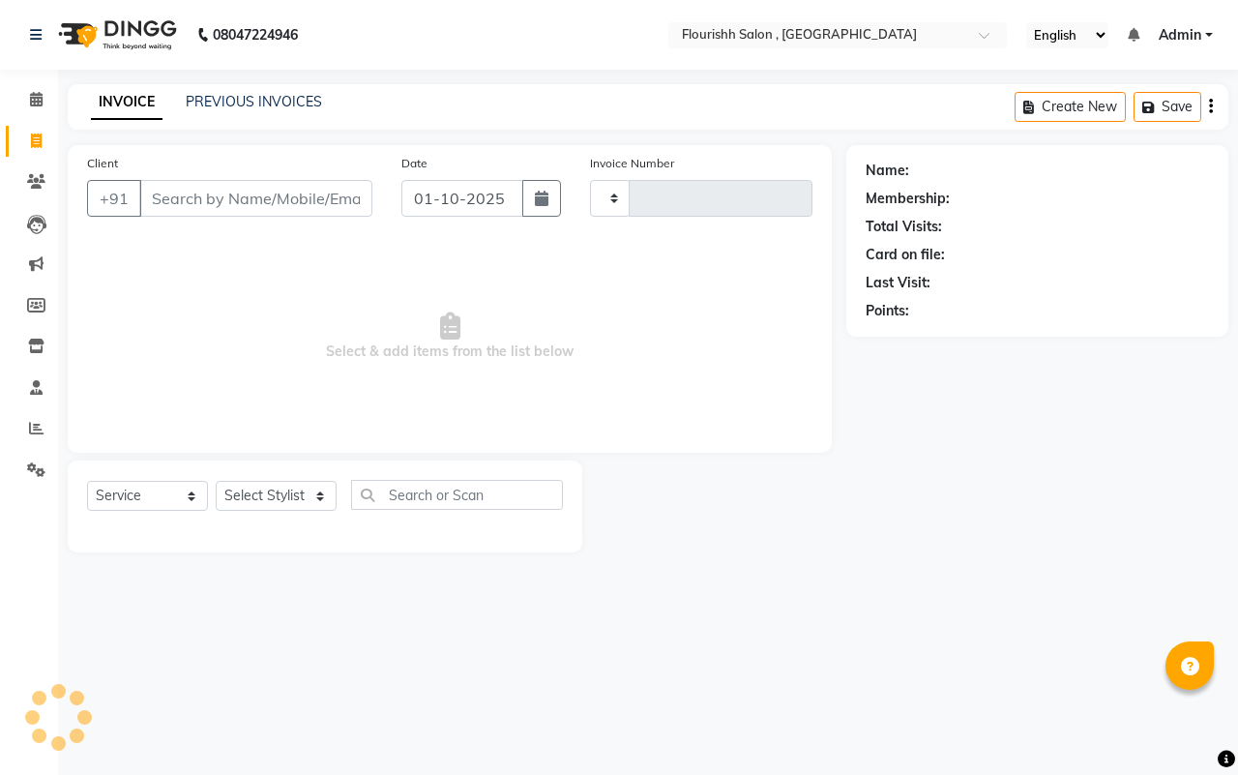
type input "2225"
select select "4182"
click at [455, 194] on input "01-10-2025" at bounding box center [462, 198] width 122 height 37
select select "10"
select select "2025"
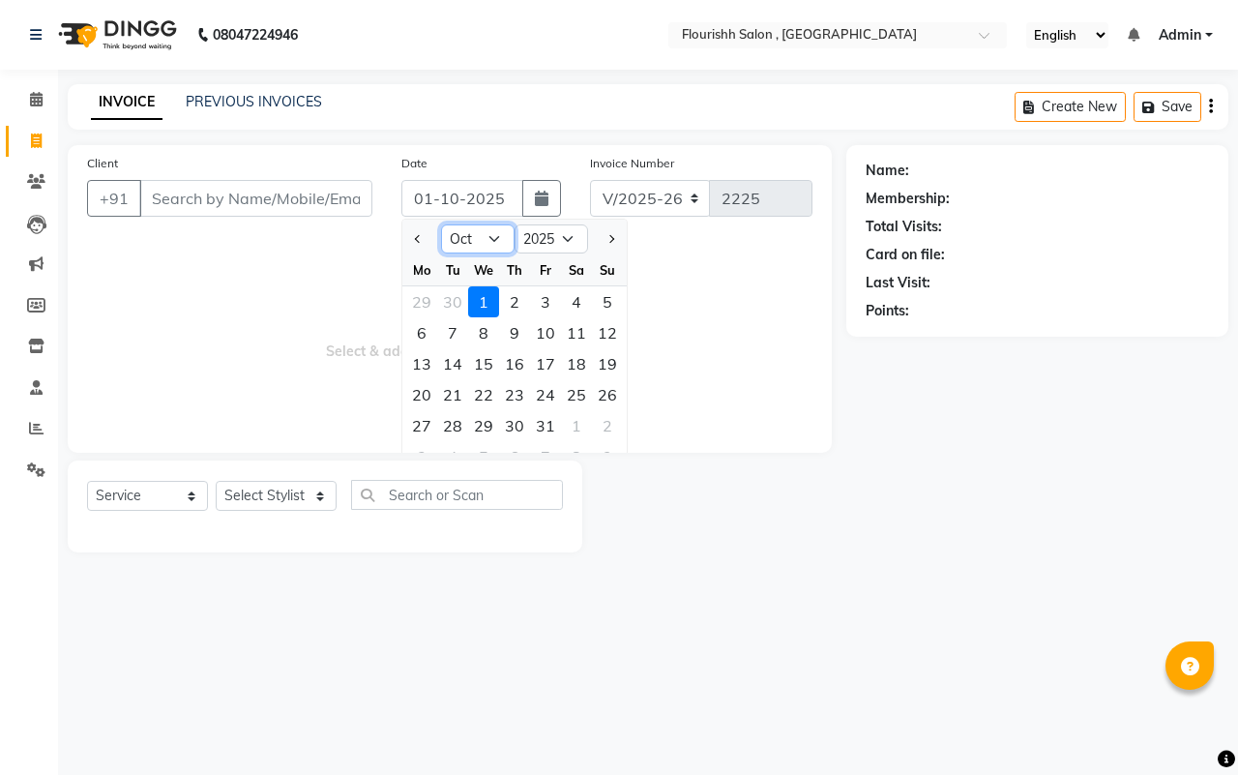
click at [460, 240] on select "Jan Feb Mar Apr May Jun [DATE] Aug Sep Oct Nov Dec" at bounding box center [478, 238] width 74 height 29
select select "9"
click at [441, 224] on select "Jan Feb Mar Apr May Jun [DATE] Aug Sep Oct Nov Dec" at bounding box center [478, 238] width 74 height 29
click at [448, 419] on div "30" at bounding box center [452, 425] width 31 height 31
type input "[DATE]"
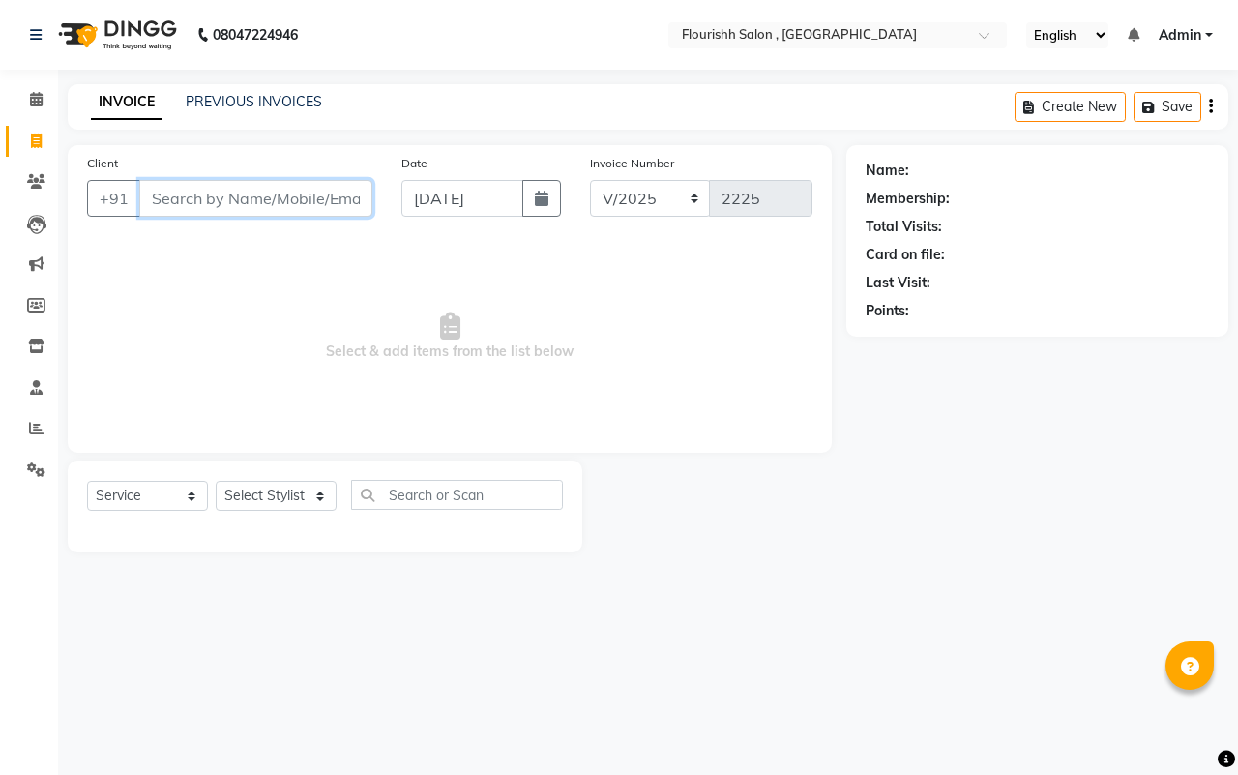
click at [169, 196] on input "Client" at bounding box center [255, 198] width 233 height 37
type input "8208685013"
click at [322, 196] on span "Add Client" at bounding box center [322, 198] width 76 height 19
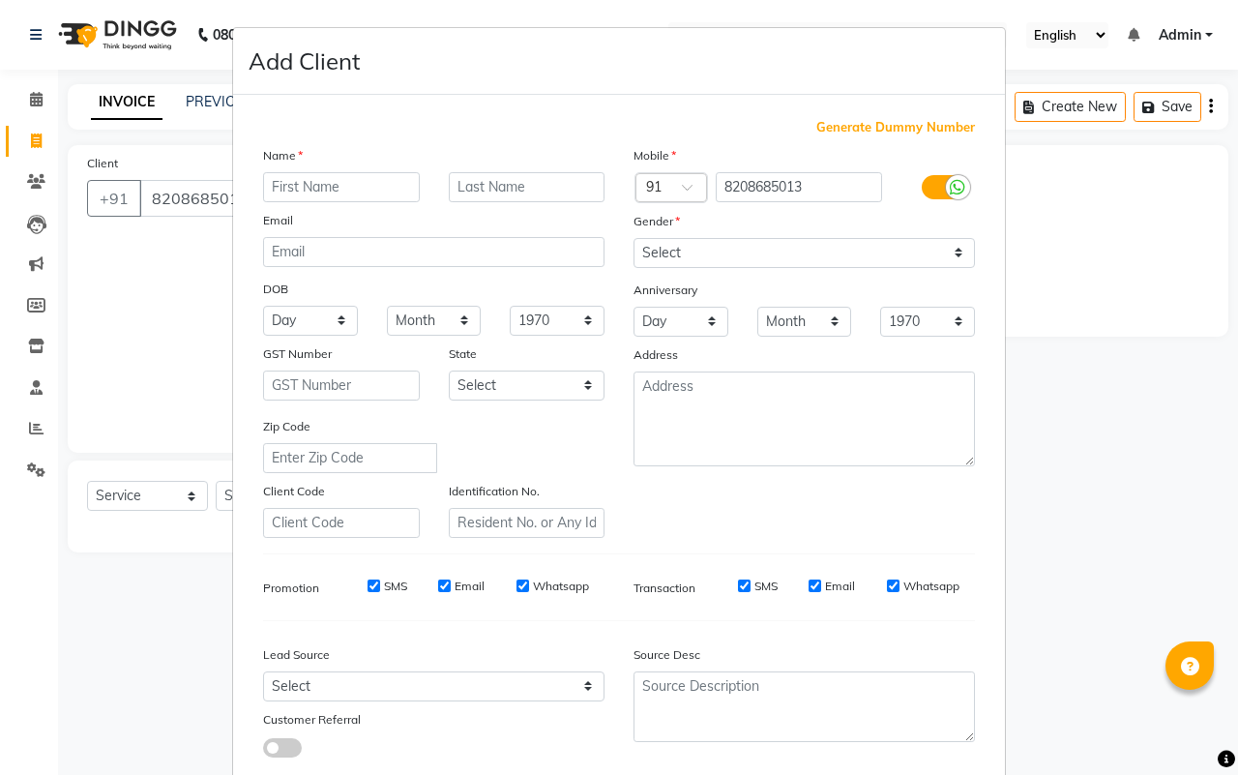
click at [302, 184] on input "text" at bounding box center [341, 187] width 157 height 30
type input "shweta"
click at [726, 256] on select "Select [DEMOGRAPHIC_DATA] [DEMOGRAPHIC_DATA] Other Prefer Not To Say" at bounding box center [804, 253] width 341 height 30
select select "[DEMOGRAPHIC_DATA]"
click at [634, 238] on select "Select [DEMOGRAPHIC_DATA] [DEMOGRAPHIC_DATA] Other Prefer Not To Say" at bounding box center [804, 253] width 341 height 30
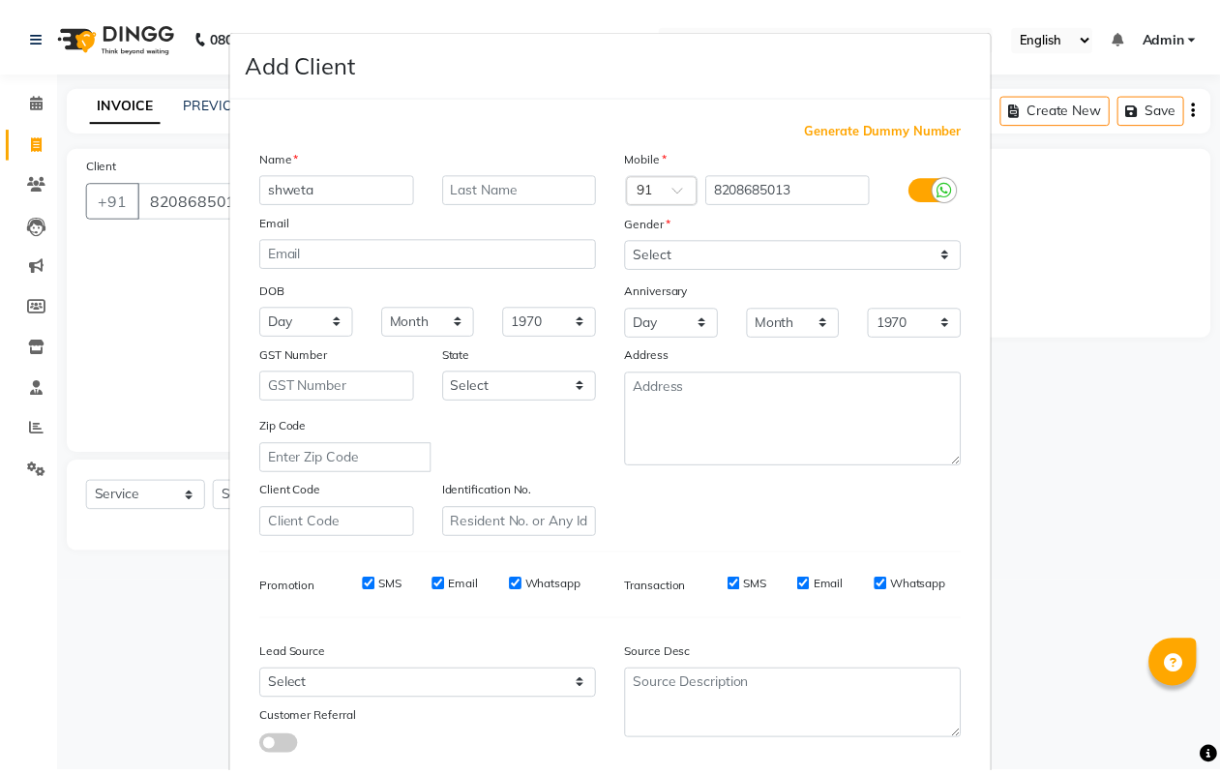
scroll to position [111, 0]
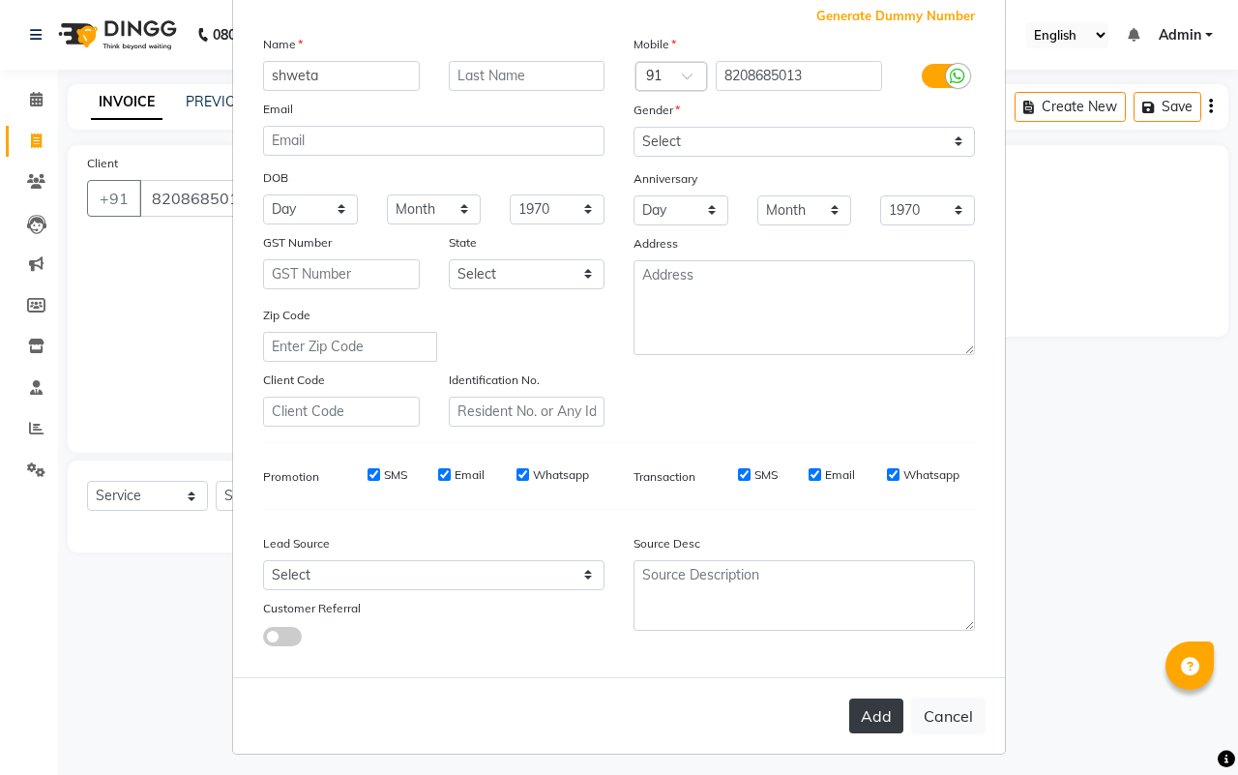
click at [871, 704] on button "Add" at bounding box center [876, 715] width 54 height 35
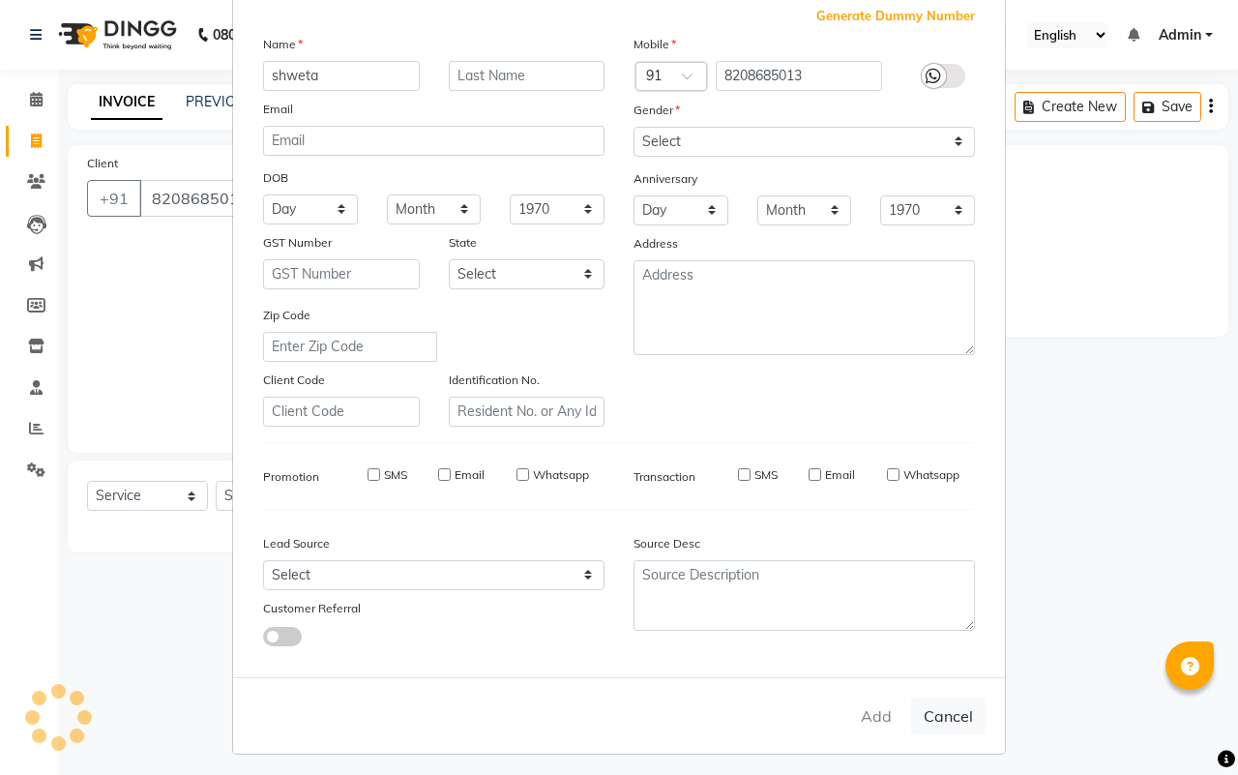
select select
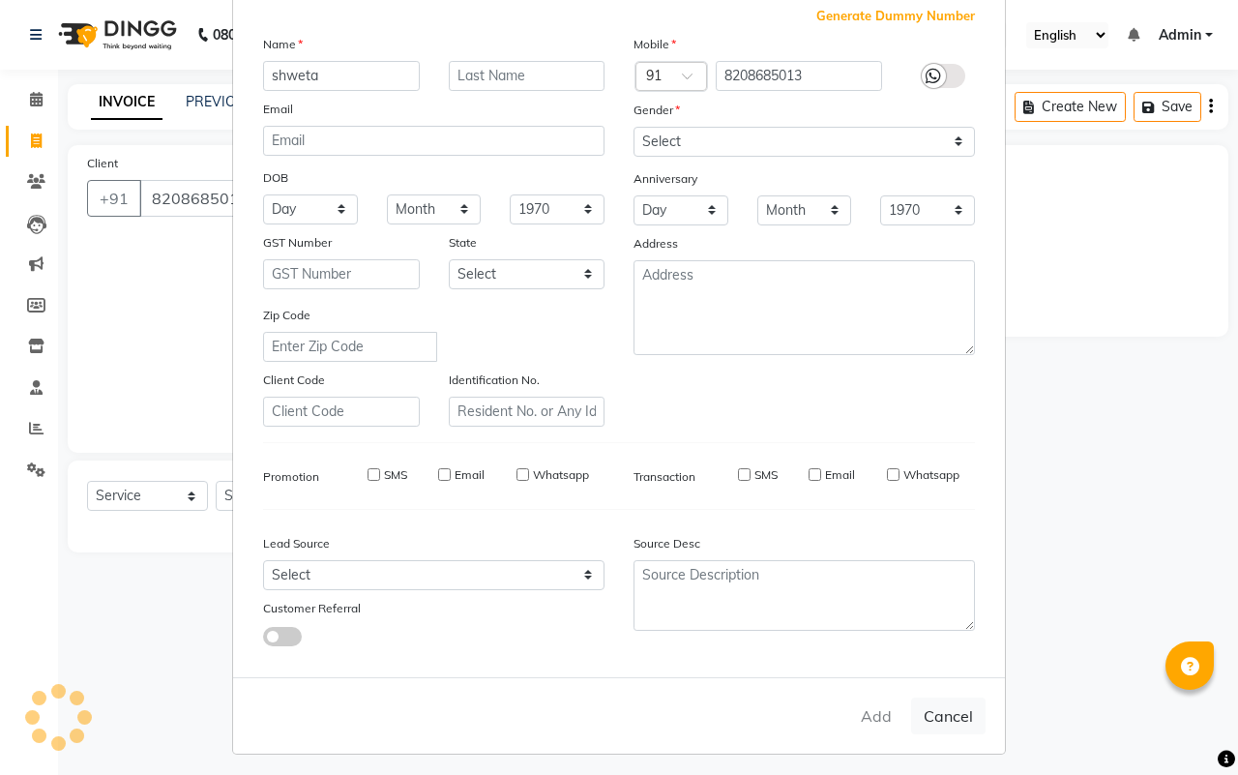
select select
checkbox input "false"
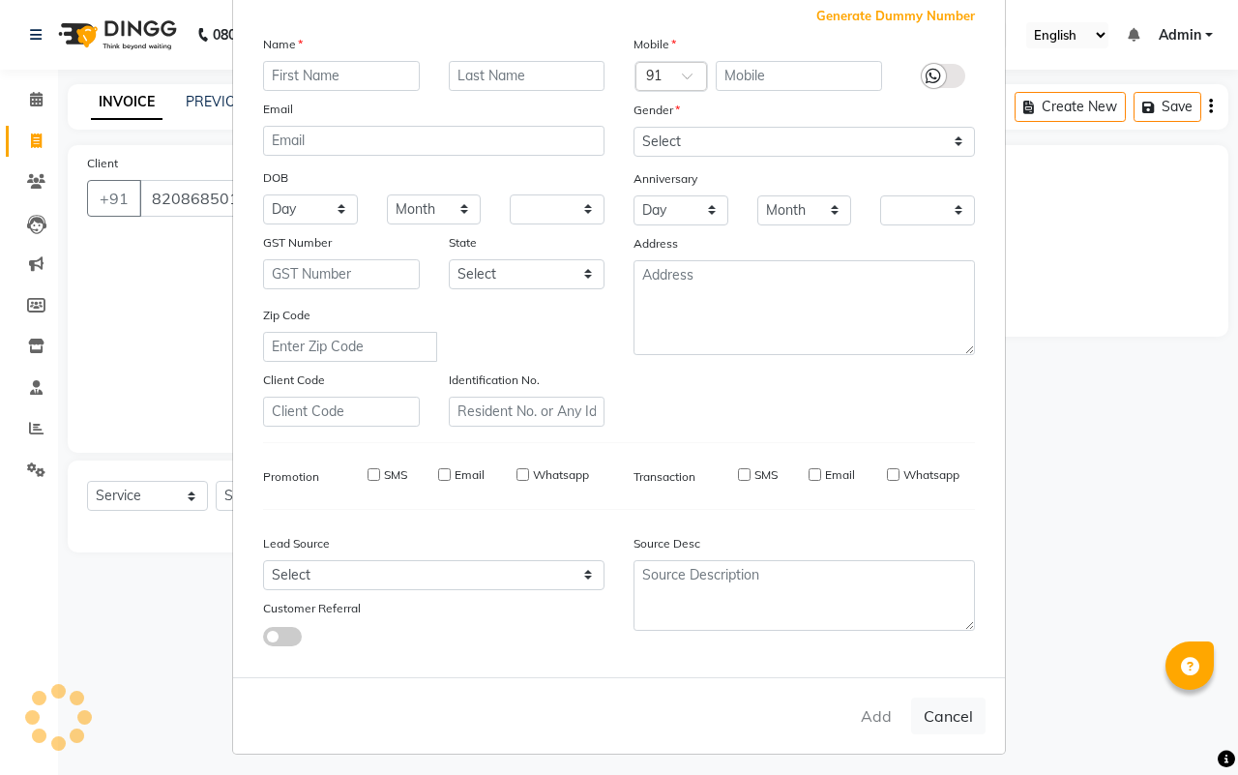
checkbox input "false"
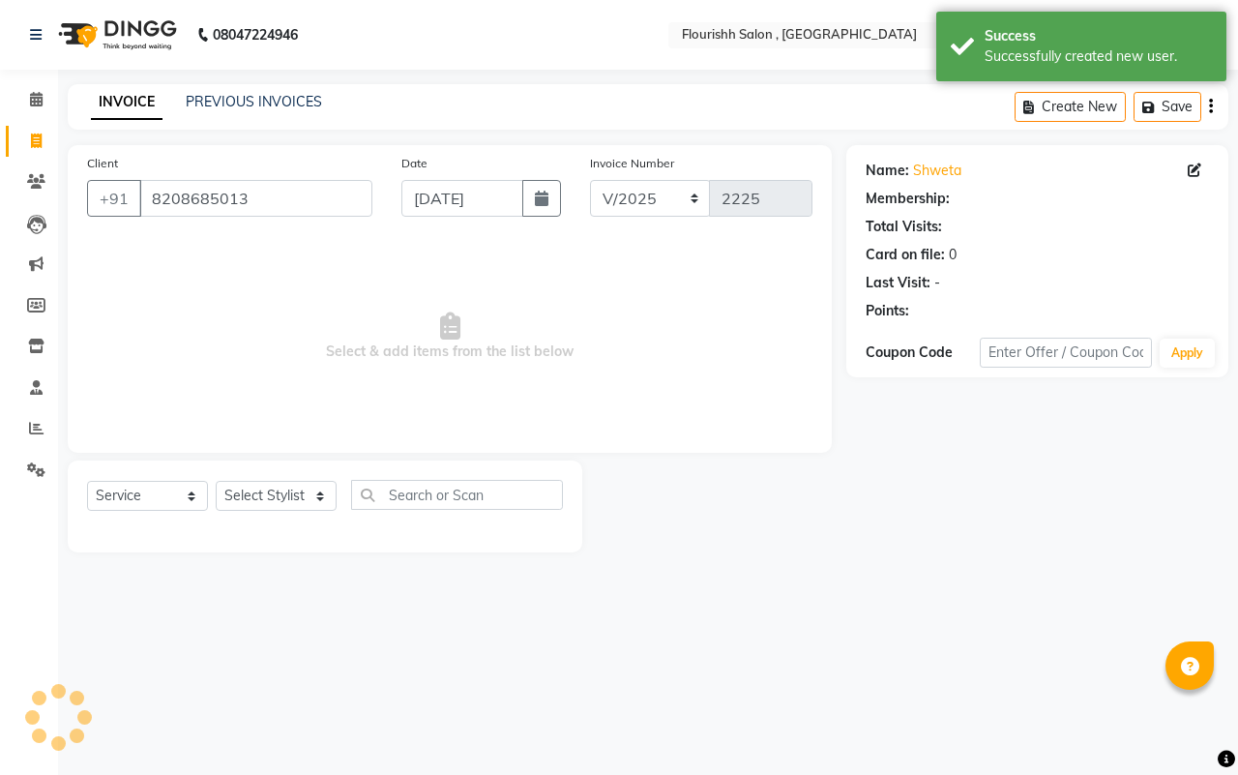
select select "1: Object"
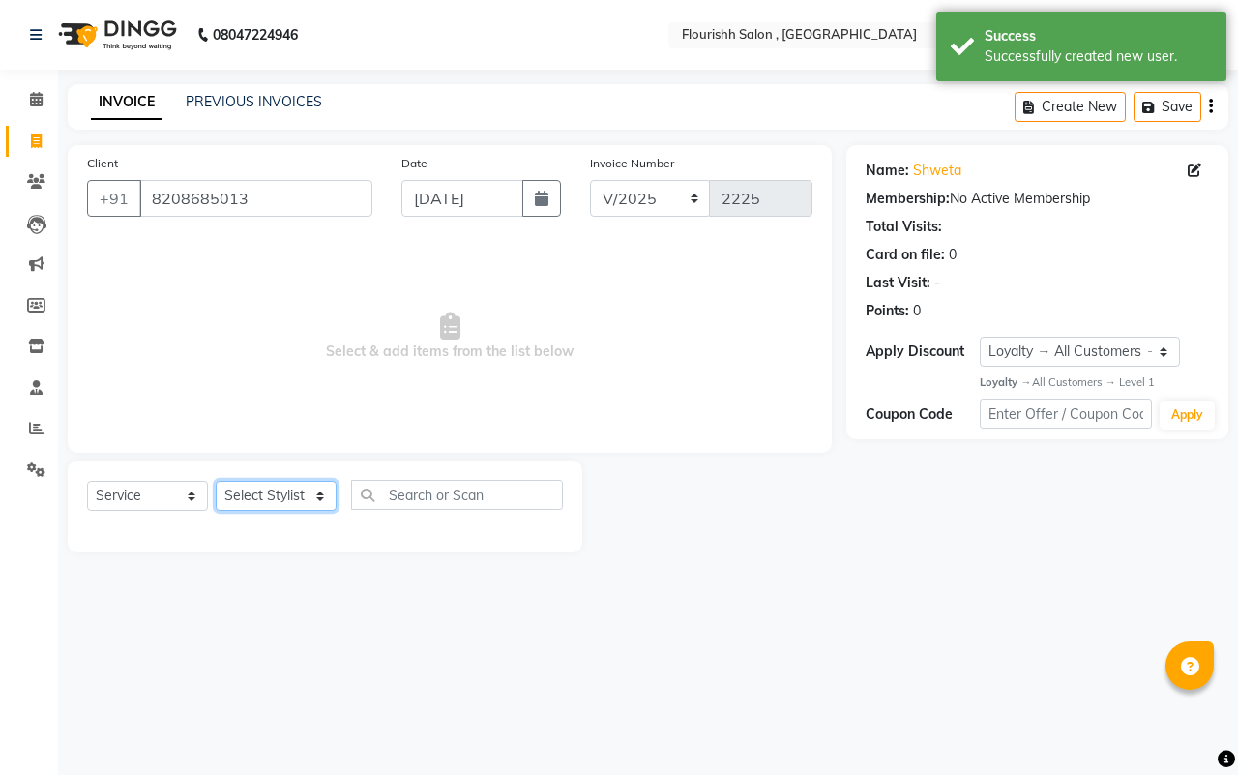
click at [262, 495] on select "Select Stylist [PERSON_NAME] jyoti Manager Mrs [PERSON_NAME] Ms [PERSON_NAME] […" at bounding box center [276, 496] width 121 height 30
select select "21779"
click at [216, 481] on select "Select Stylist [PERSON_NAME] jyoti Manager Mrs [PERSON_NAME] Ms [PERSON_NAME] […" at bounding box center [276, 496] width 121 height 30
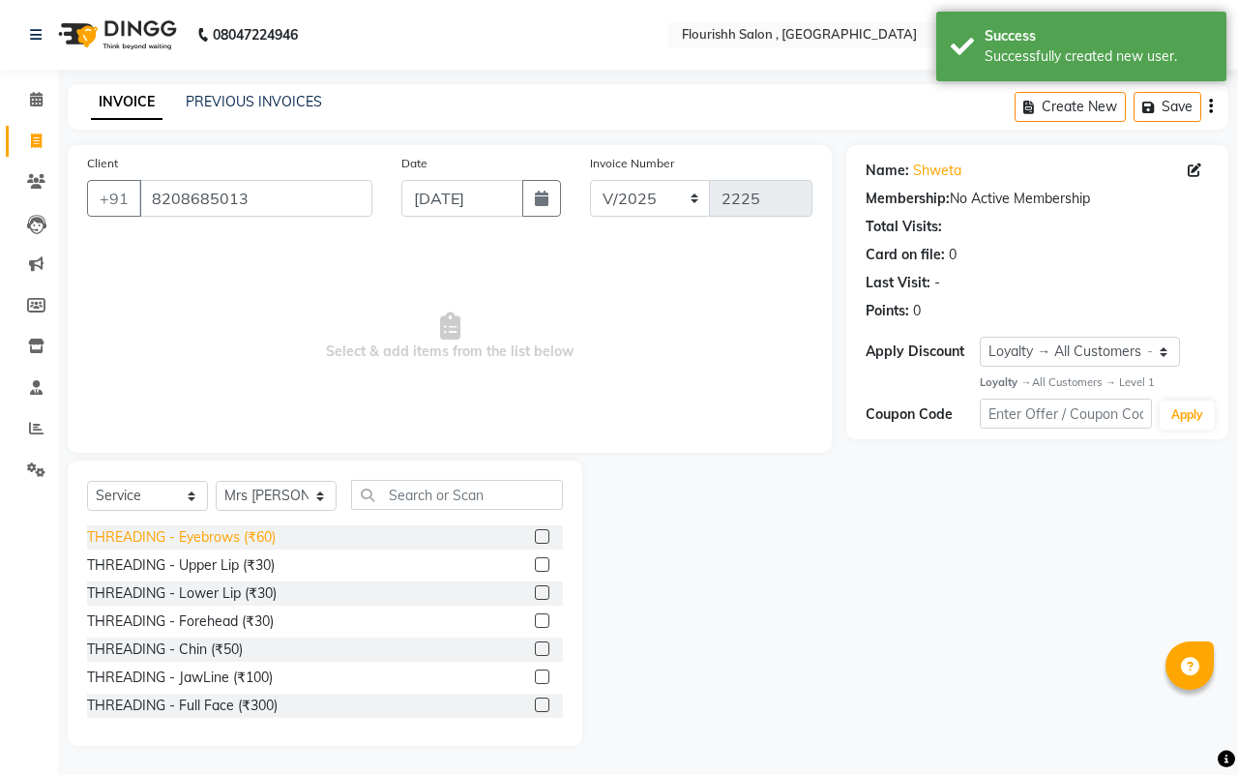
click at [235, 538] on div "THREADING - Eyebrows (₹60)" at bounding box center [181, 537] width 189 height 20
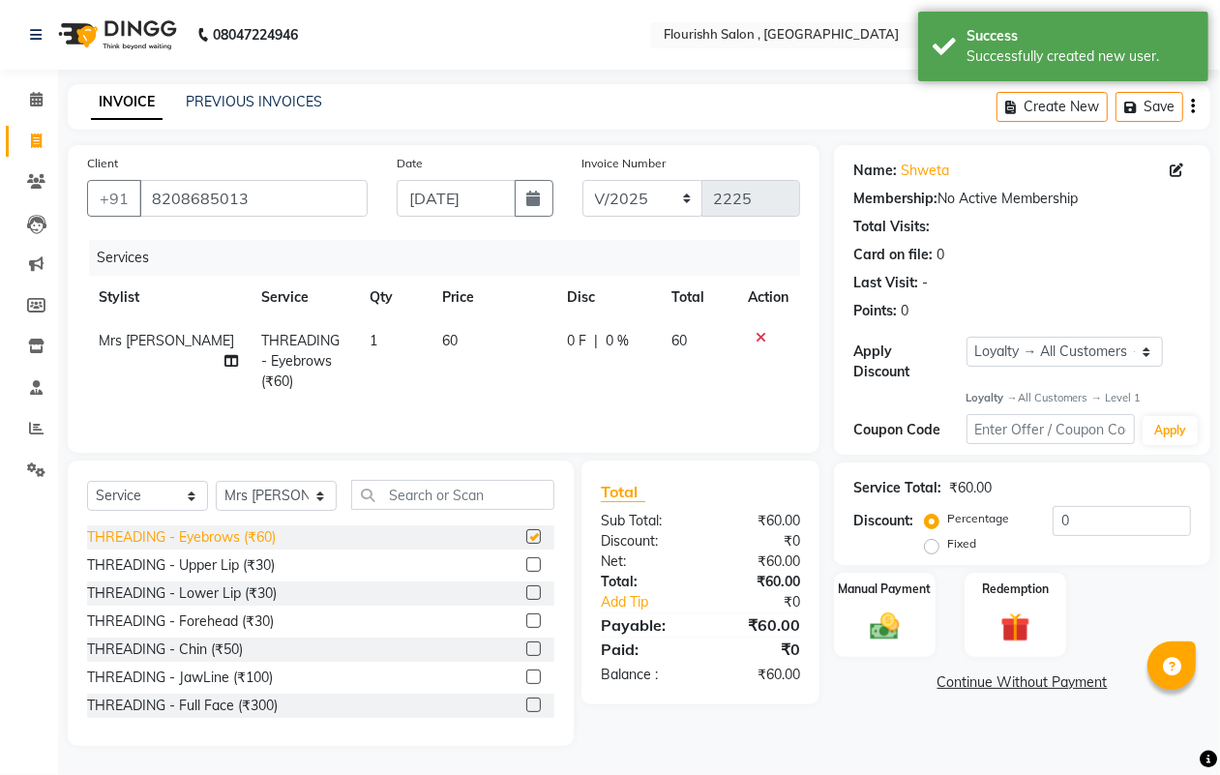
checkbox input "false"
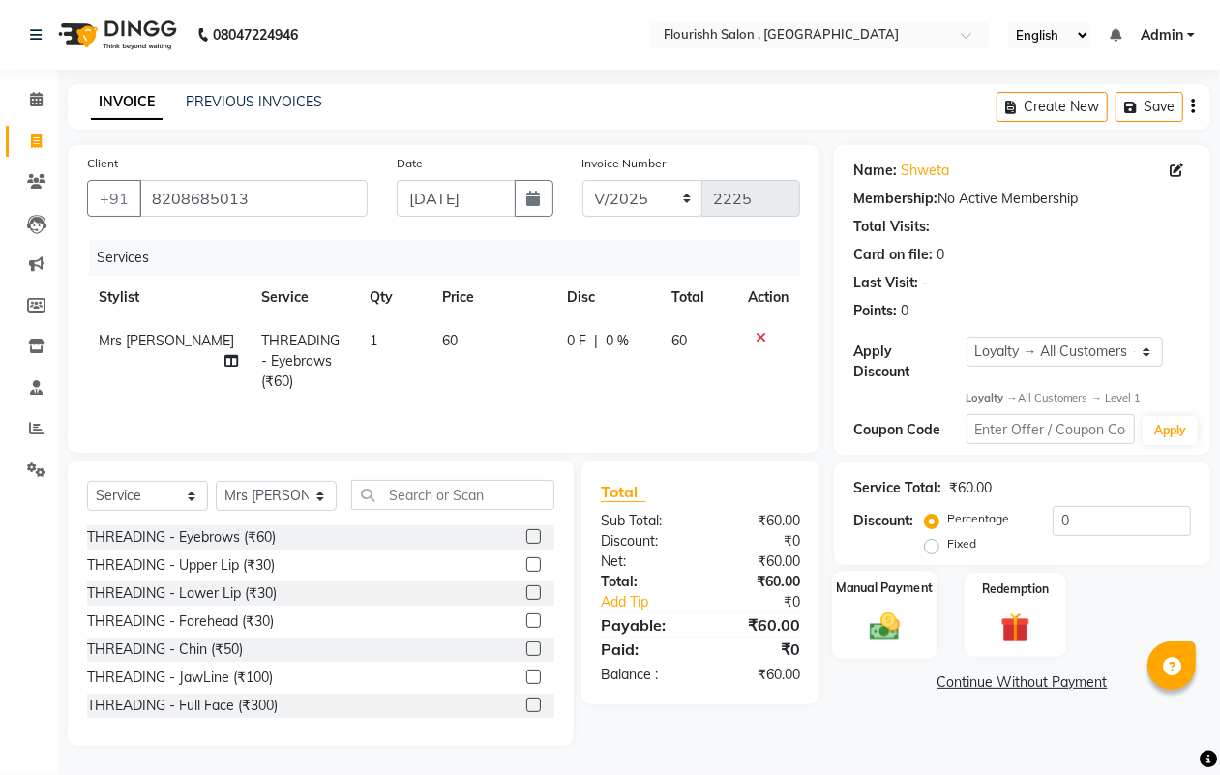
click at [858, 601] on div "Manual Payment" at bounding box center [884, 616] width 105 height 88
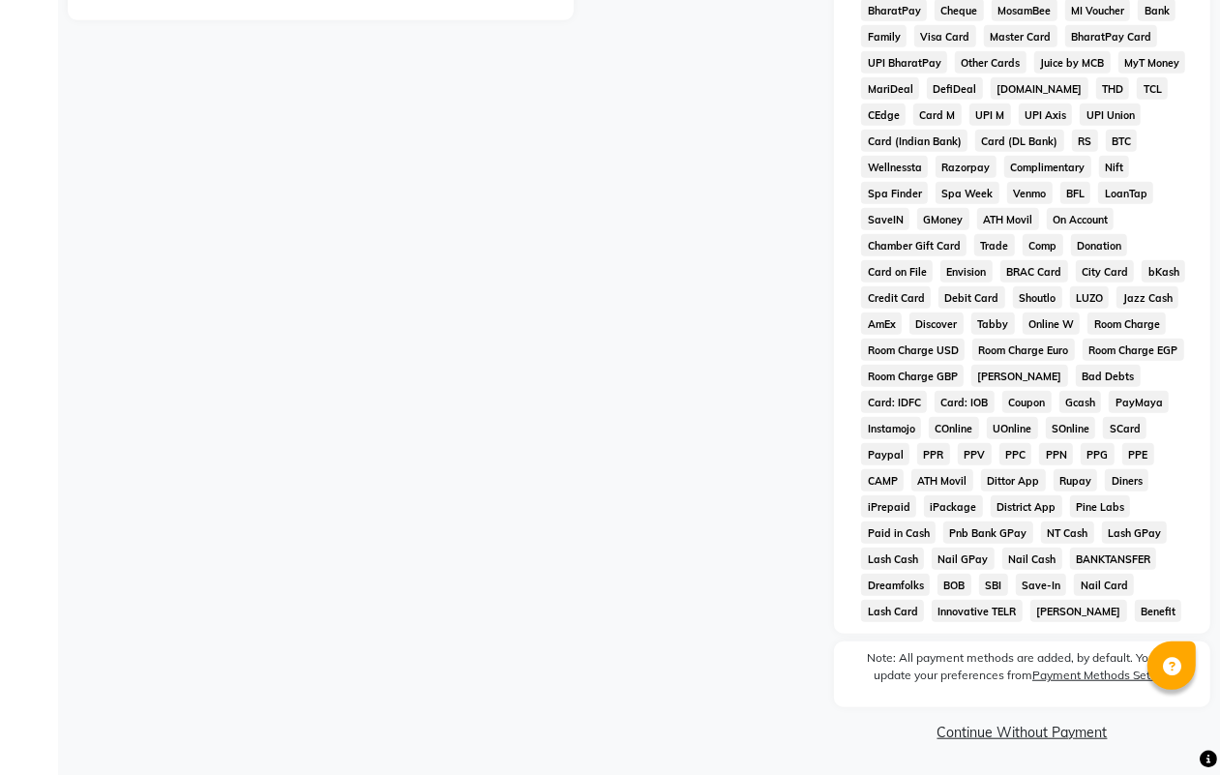
scroll to position [0, 0]
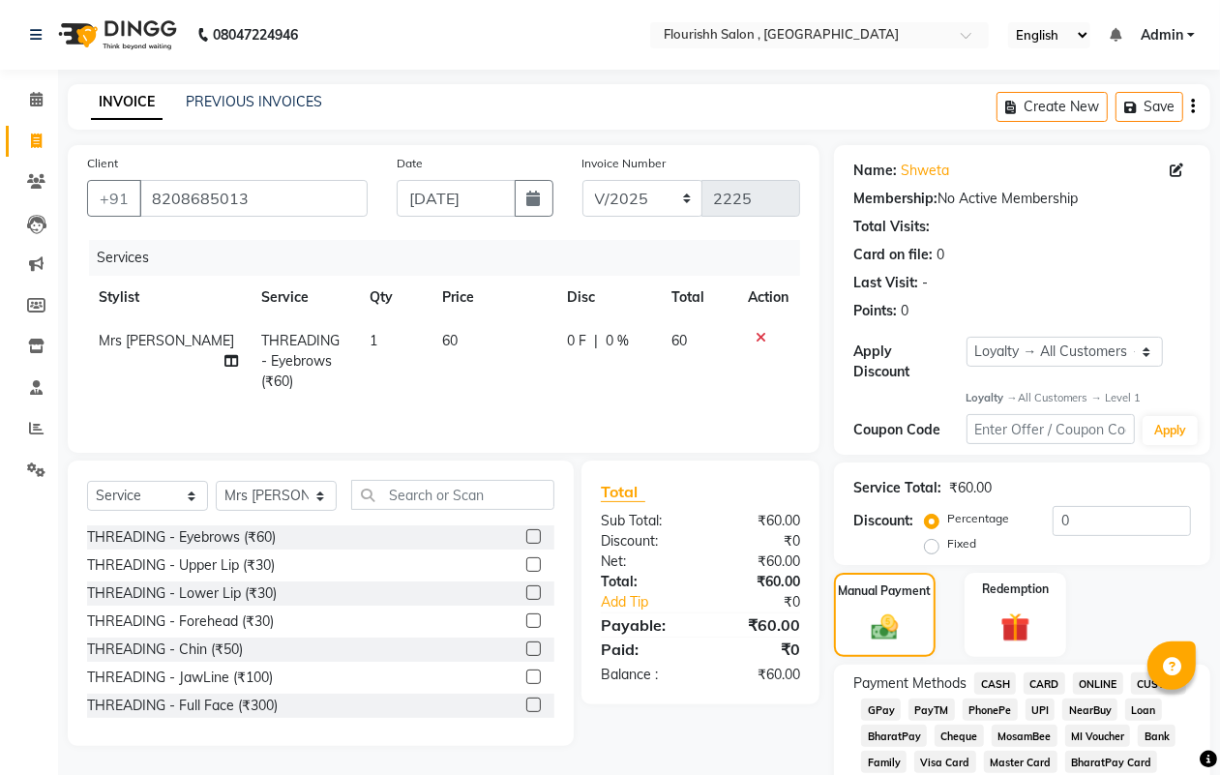
click at [883, 713] on span "GPay" at bounding box center [881, 709] width 40 height 22
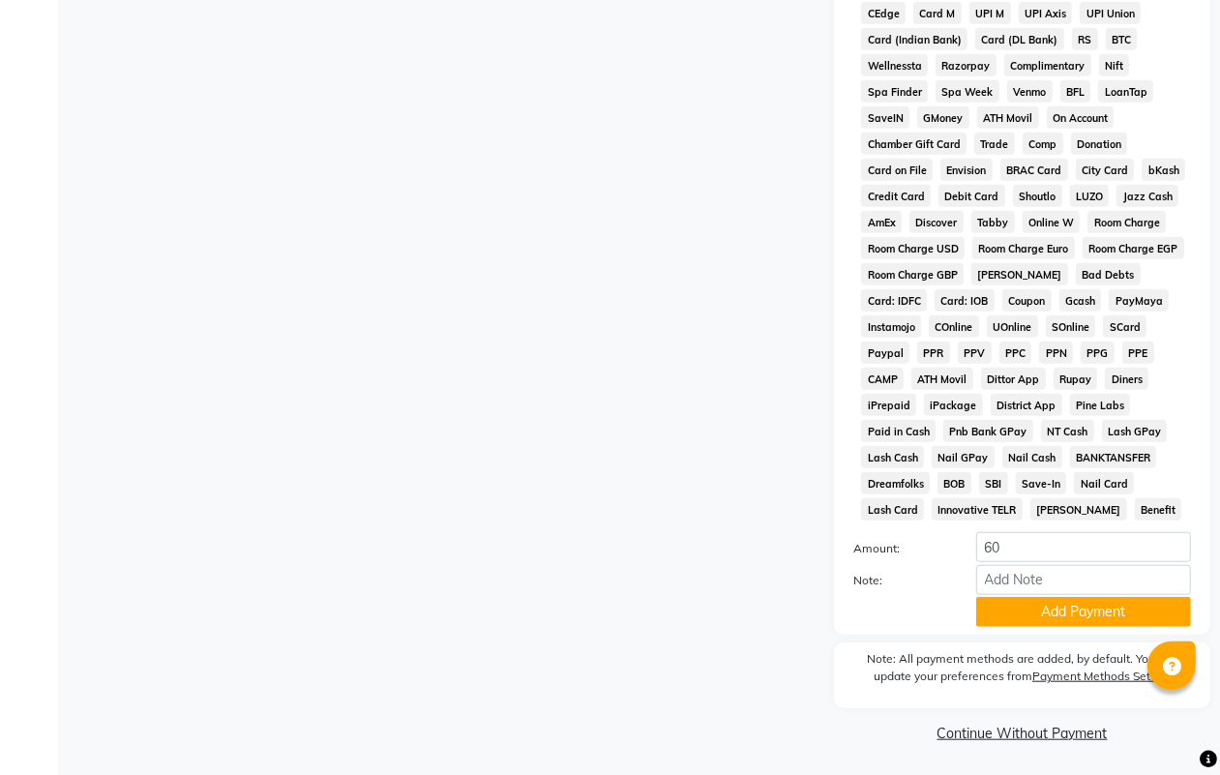
click at [1083, 593] on div "Note:" at bounding box center [1022, 581] width 367 height 33
click at [1085, 612] on button "Add Payment" at bounding box center [1083, 612] width 215 height 30
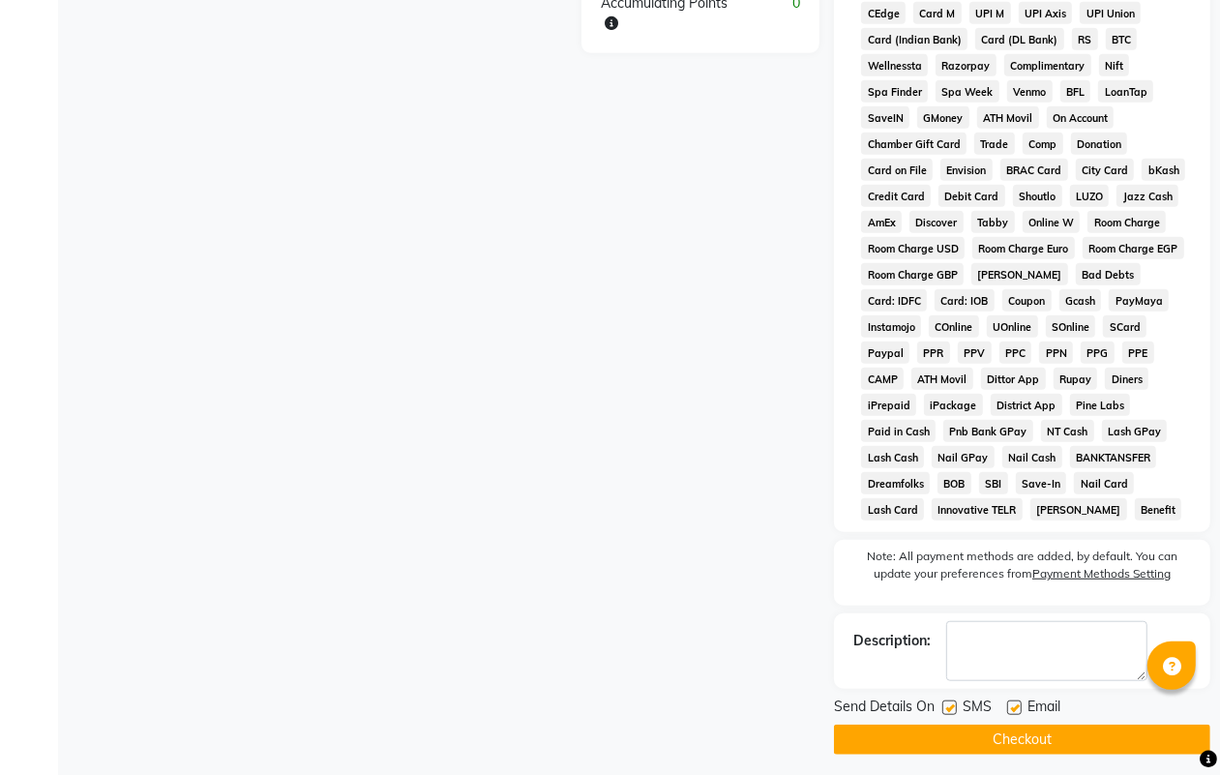
drag, startPoint x: 946, startPoint y: 711, endPoint x: 1019, endPoint y: 747, distance: 80.9
click at [955, 718] on div at bounding box center [948, 710] width 13 height 20
drag, startPoint x: 946, startPoint y: 702, endPoint x: 996, endPoint y: 712, distance: 51.2
click at [949, 702] on label at bounding box center [949, 707] width 15 height 15
click at [949, 702] on input "checkbox" at bounding box center [948, 708] width 13 height 13
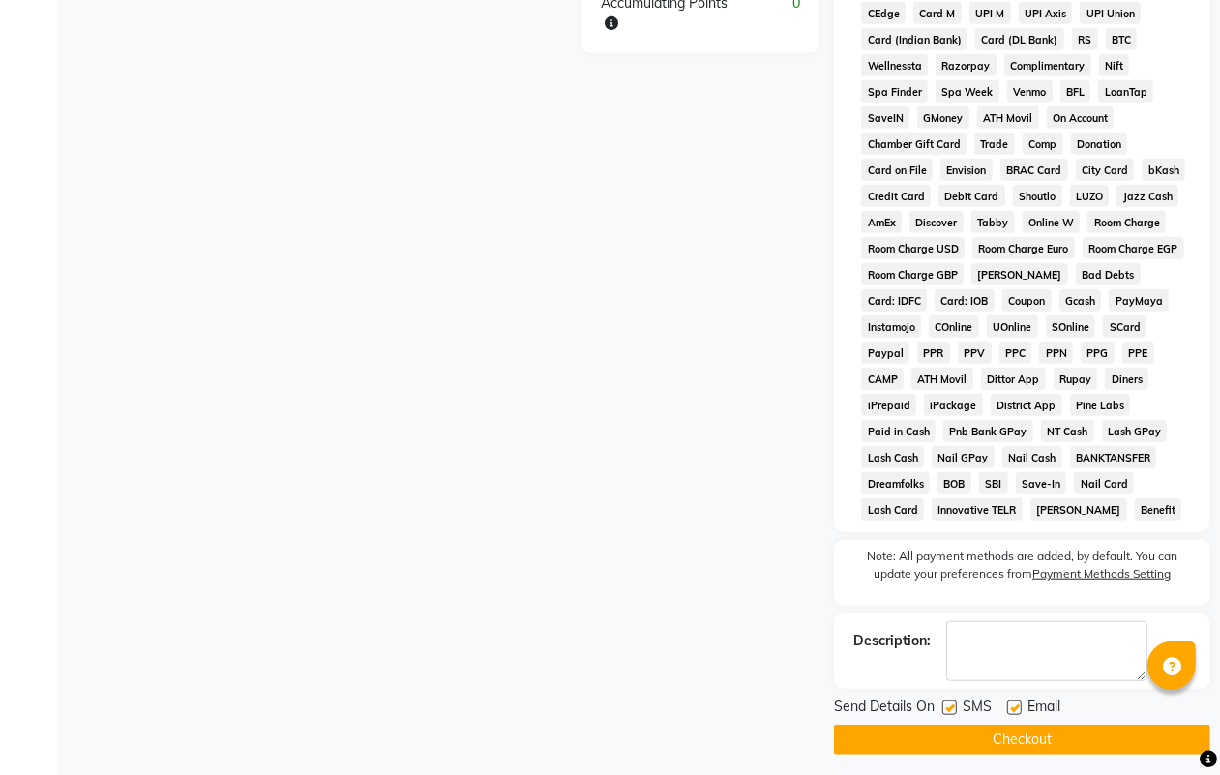
checkbox input "false"
click at [1018, 712] on label at bounding box center [1014, 707] width 15 height 15
click at [1018, 712] on input "checkbox" at bounding box center [1013, 708] width 13 height 13
checkbox input "false"
click at [1025, 725] on button "Checkout" at bounding box center [1022, 739] width 376 height 30
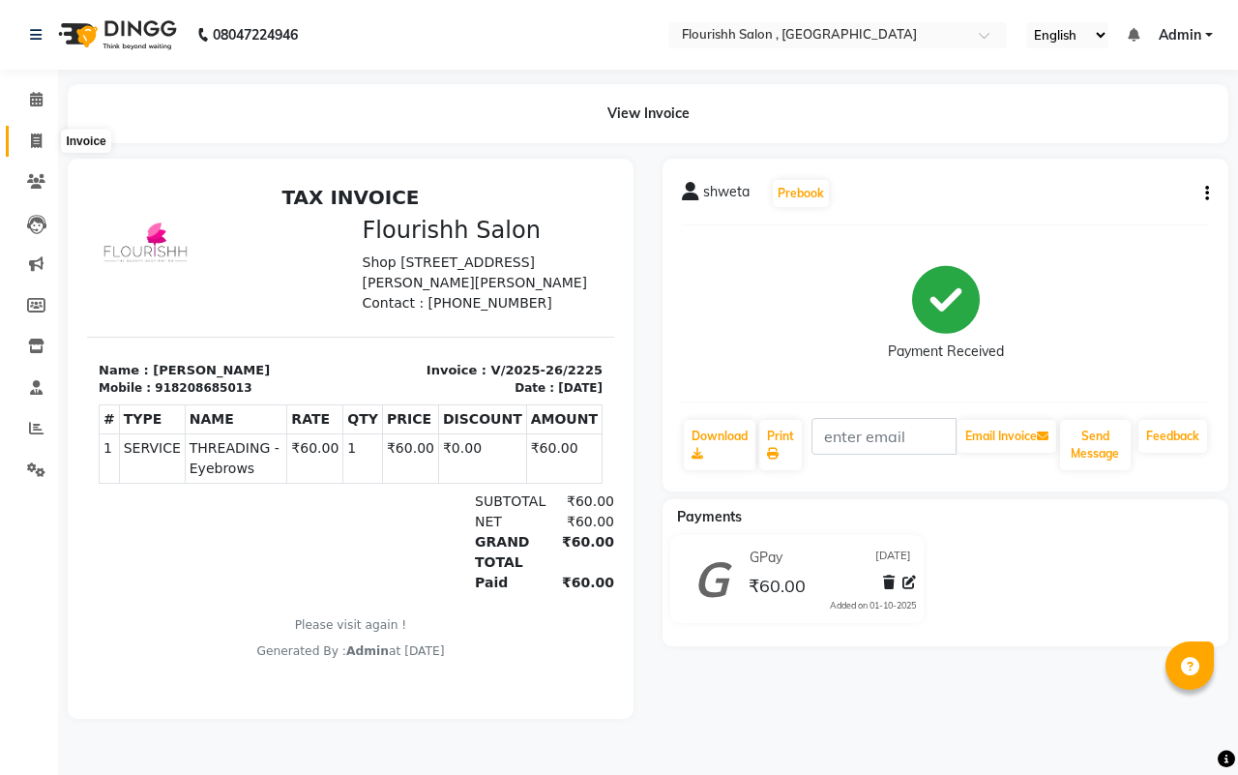
click at [32, 137] on icon at bounding box center [36, 140] width 11 height 15
select select "service"
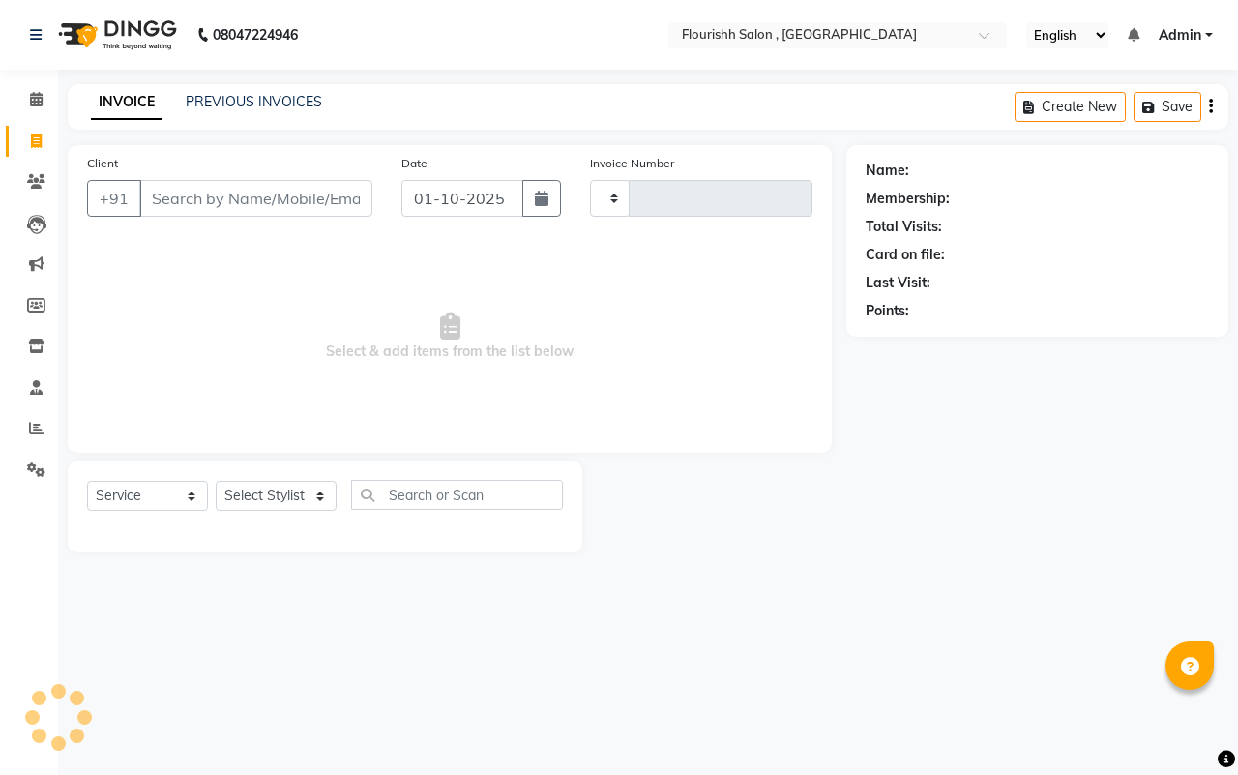
type input "2226"
select select "4182"
click at [435, 205] on input "01-10-2025" at bounding box center [462, 198] width 122 height 37
select select "10"
select select "2025"
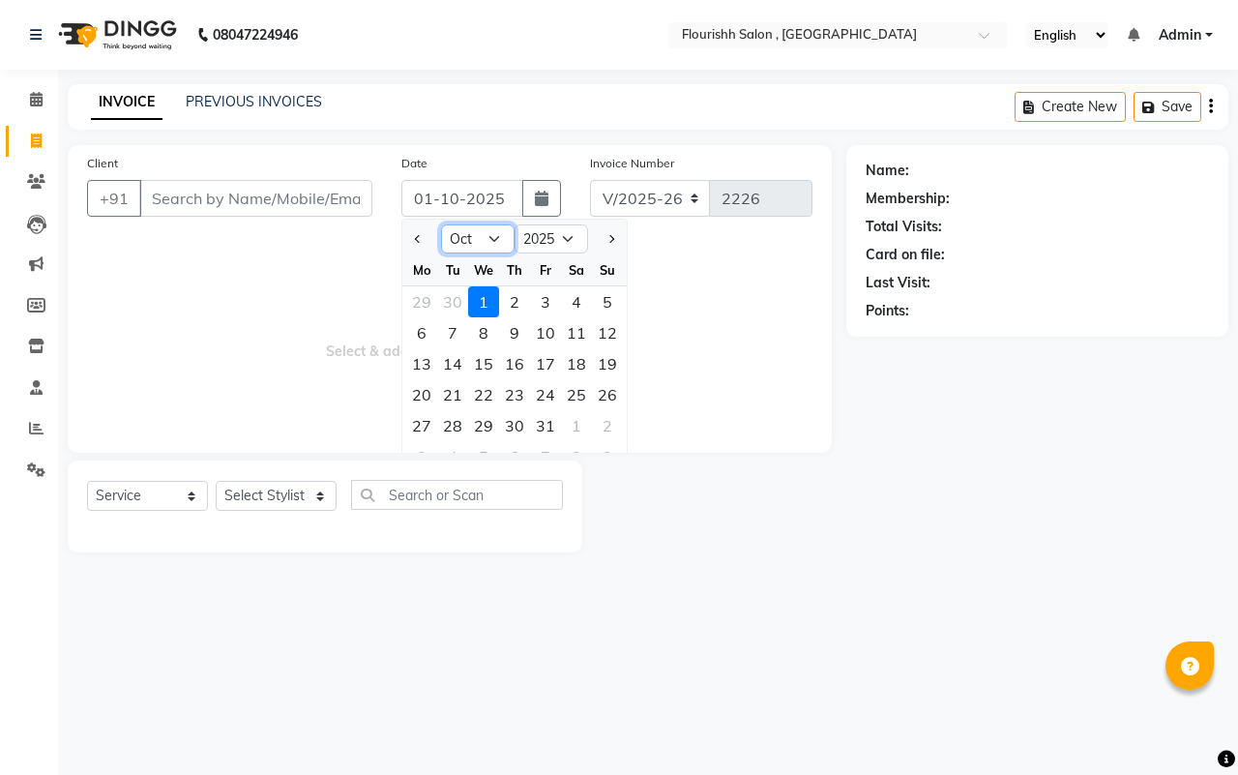
click at [467, 234] on select "Jan Feb Mar Apr May Jun [DATE] Aug Sep Oct Nov Dec" at bounding box center [478, 238] width 74 height 29
select select "9"
click at [441, 224] on select "Jan Feb Mar Apr May Jun [DATE] Aug Sep Oct Nov Dec" at bounding box center [478, 238] width 74 height 29
click at [450, 414] on div "30" at bounding box center [452, 425] width 31 height 31
type input "[DATE]"
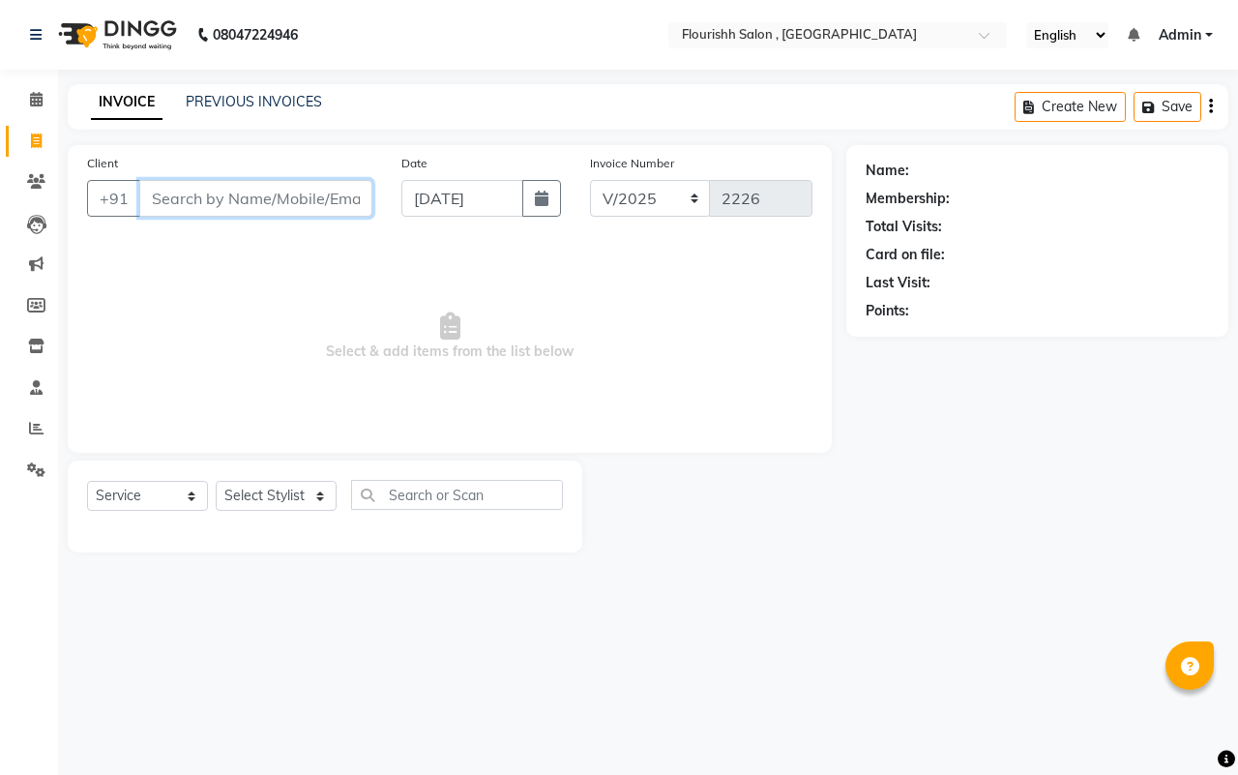
click at [189, 200] on input "Client" at bounding box center [255, 198] width 233 height 37
type input "8378974102"
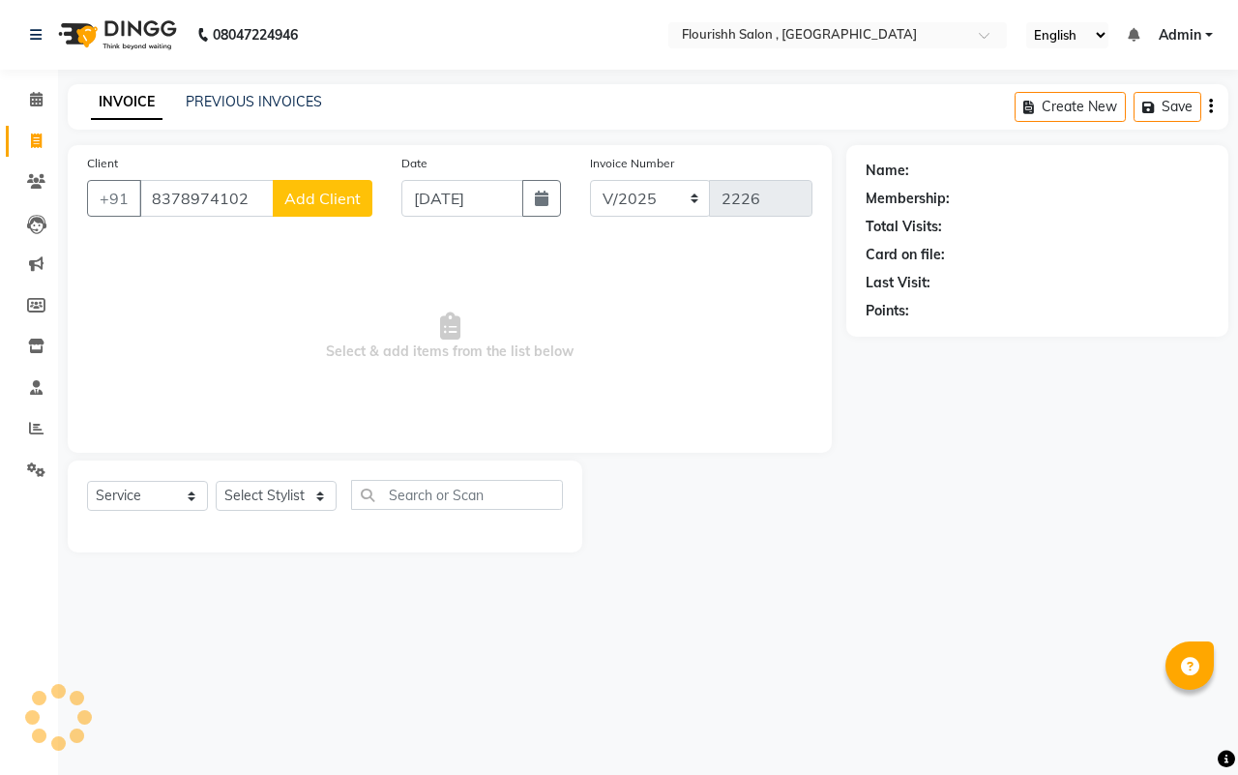
click at [336, 199] on span "Add Client" at bounding box center [322, 198] width 76 height 19
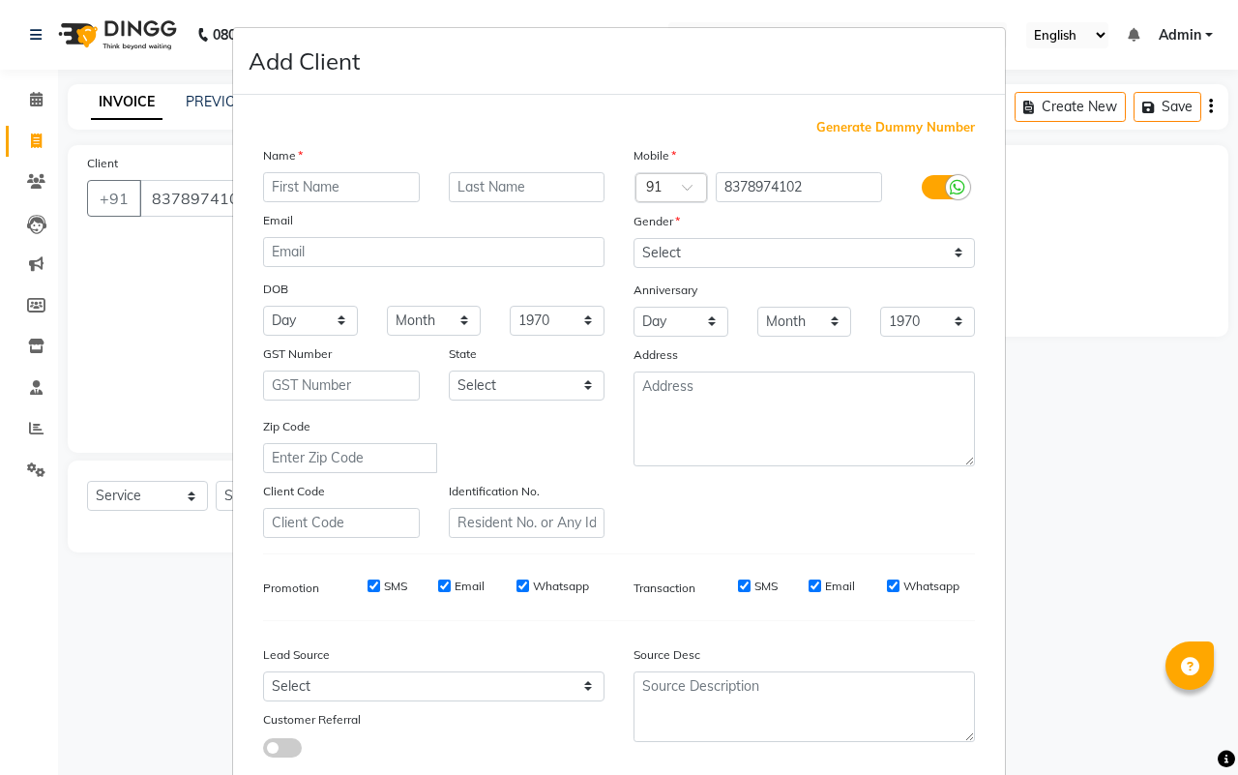
click at [316, 180] on input "text" at bounding box center [341, 187] width 157 height 30
type input "[PERSON_NAME]"
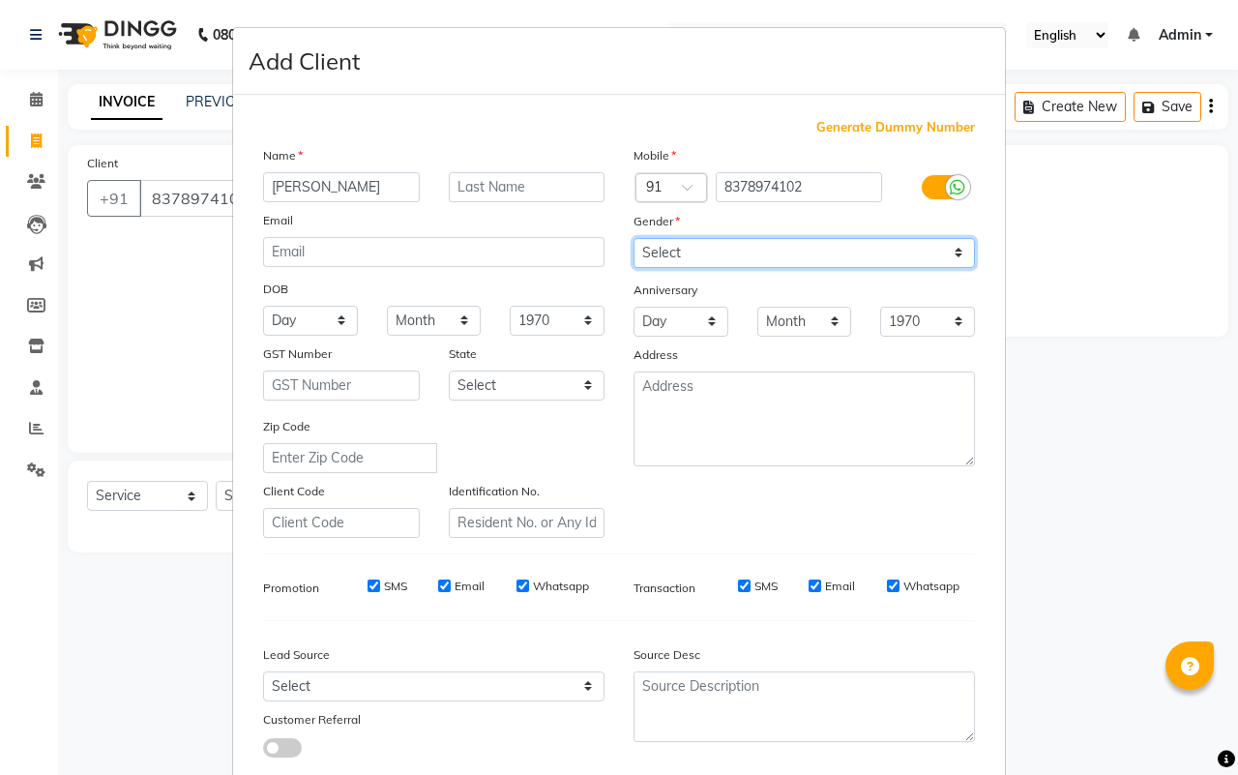
click at [713, 240] on select "Select [DEMOGRAPHIC_DATA] [DEMOGRAPHIC_DATA] Other Prefer Not To Say" at bounding box center [804, 253] width 341 height 30
select select "[DEMOGRAPHIC_DATA]"
click at [634, 238] on select "Select [DEMOGRAPHIC_DATA] [DEMOGRAPHIC_DATA] Other Prefer Not To Say" at bounding box center [804, 253] width 341 height 30
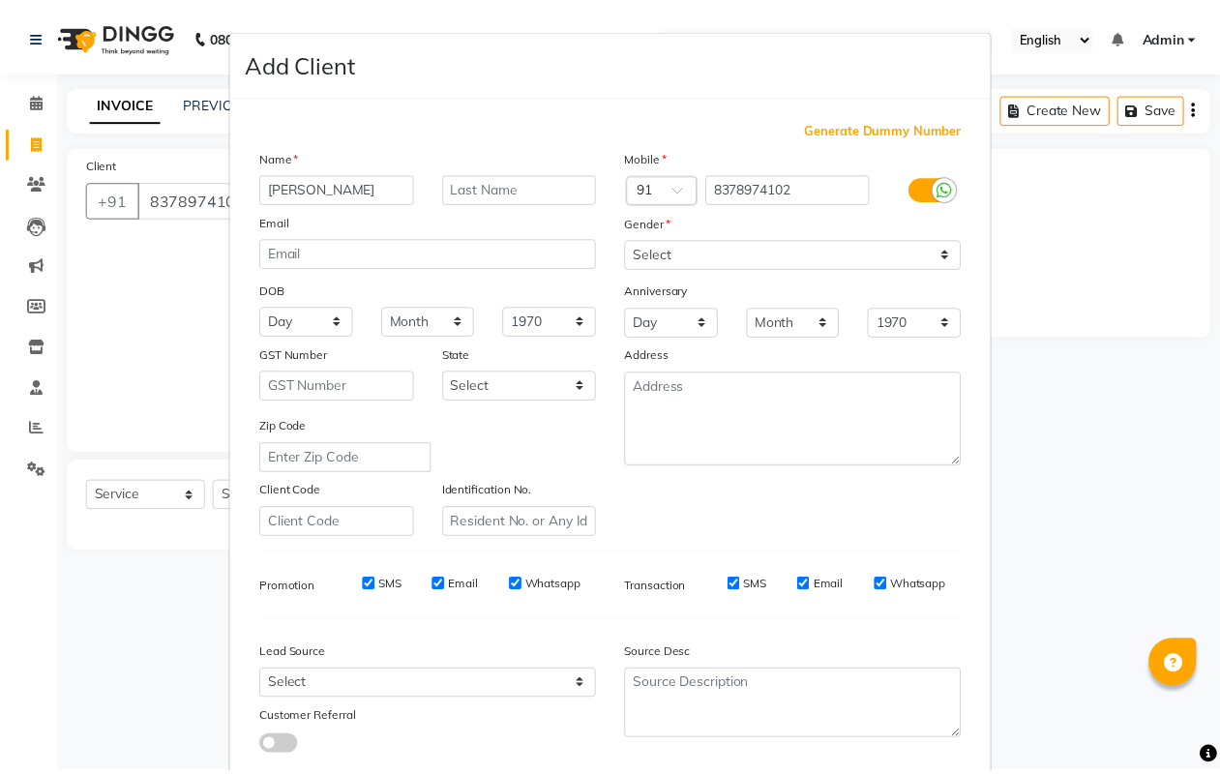
scroll to position [111, 0]
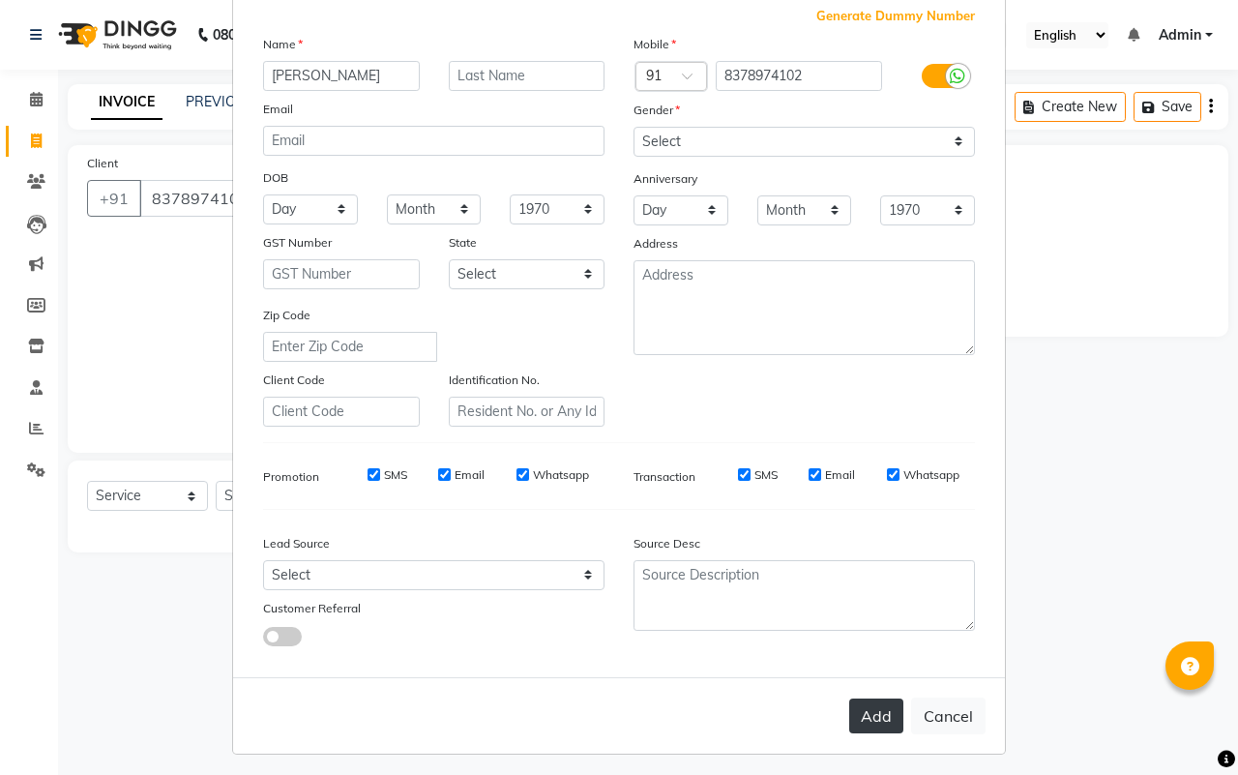
click at [849, 698] on button "Add" at bounding box center [876, 715] width 54 height 35
select select
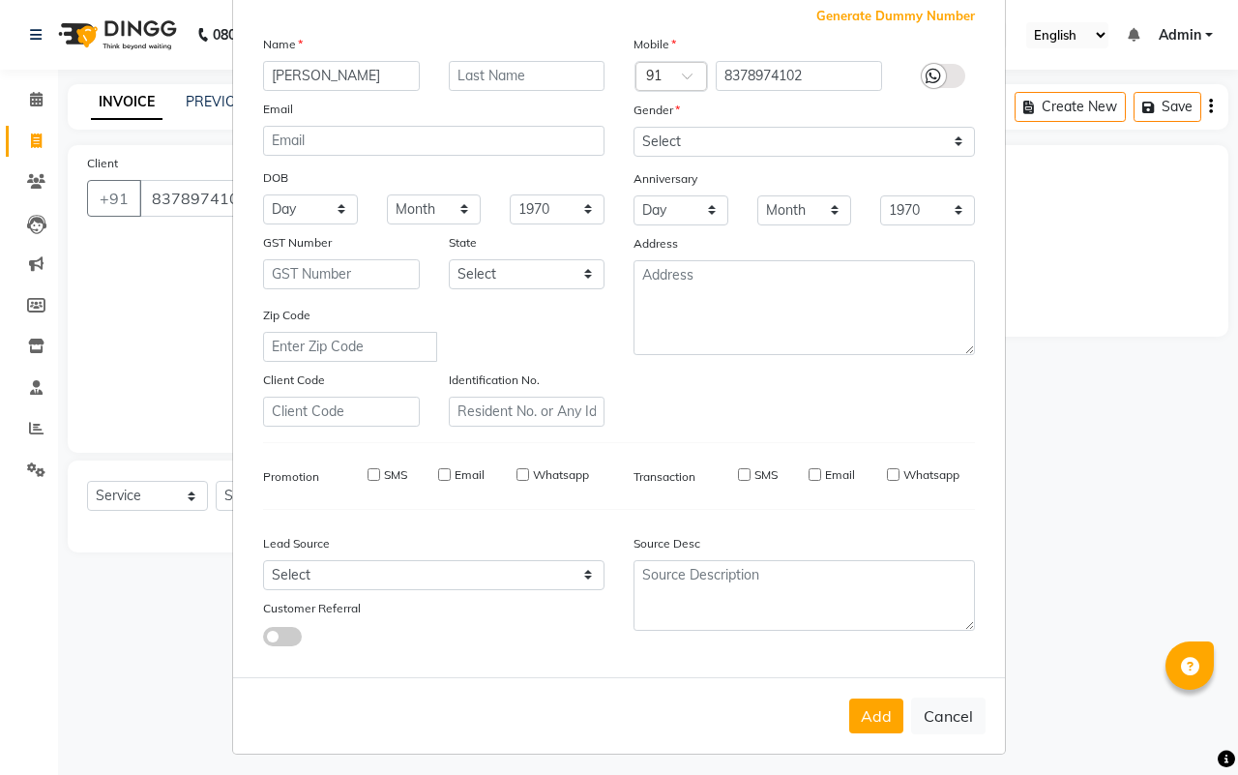
select select
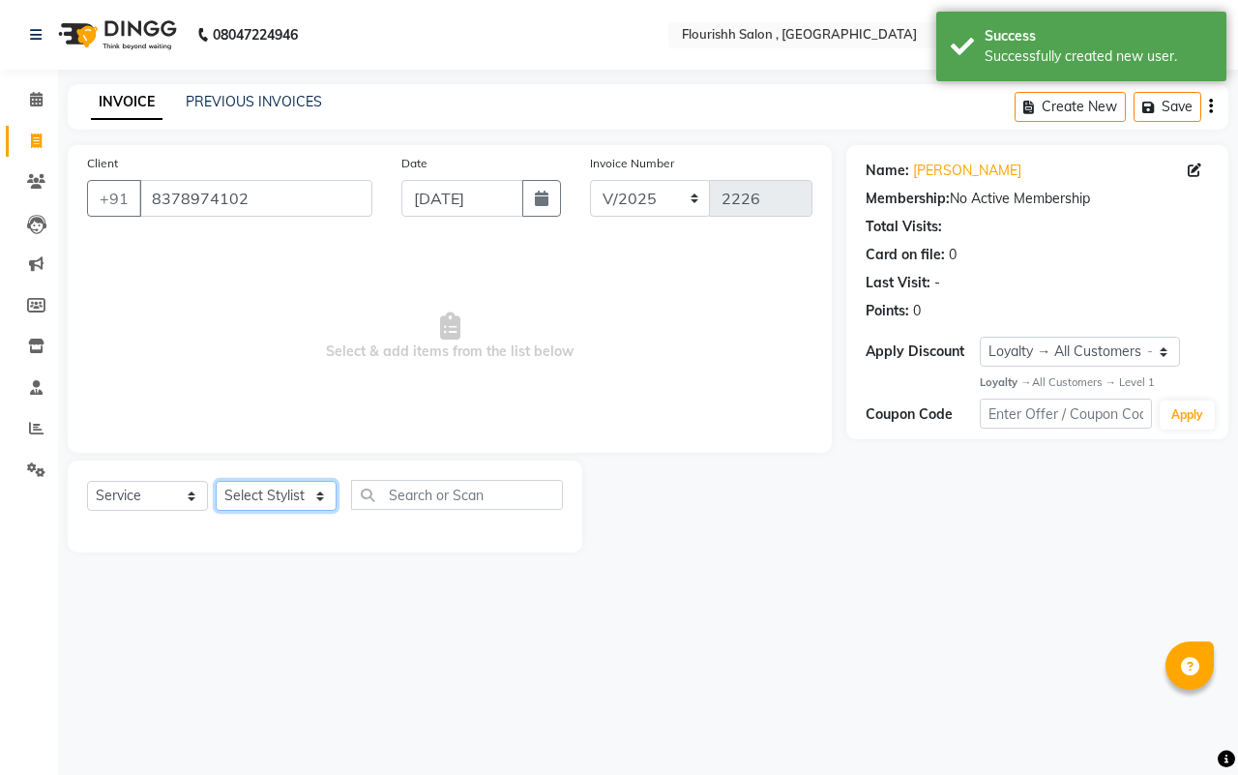
click at [262, 495] on select "Select Stylist [PERSON_NAME] jyoti Manager Mrs [PERSON_NAME] Ms [PERSON_NAME] […" at bounding box center [276, 496] width 121 height 30
click at [216, 481] on select "Select Stylist [PERSON_NAME] jyoti Manager Mrs [PERSON_NAME] Ms [PERSON_NAME] […" at bounding box center [276, 496] width 121 height 30
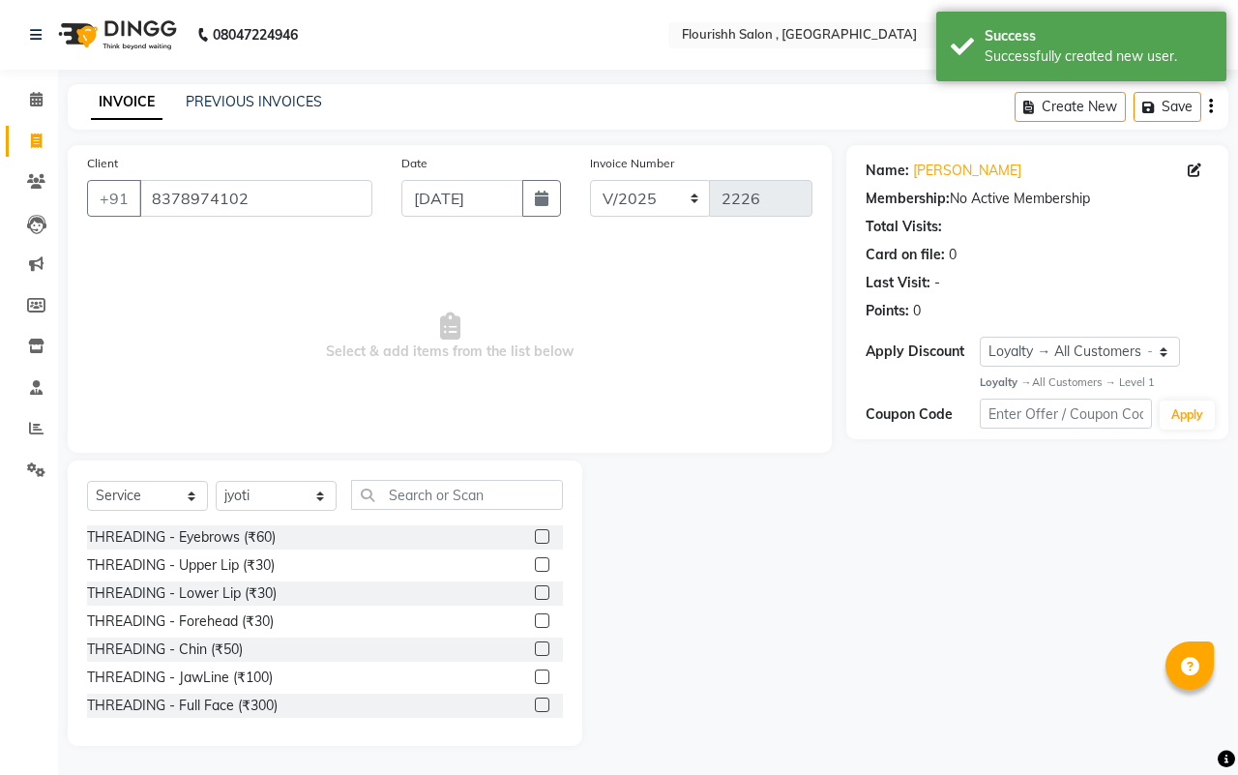
click at [259, 645] on div "THREADING - Chin (₹50)" at bounding box center [325, 649] width 476 height 24
click at [216, 645] on div "THREADING - Chin (₹50)" at bounding box center [165, 649] width 156 height 20
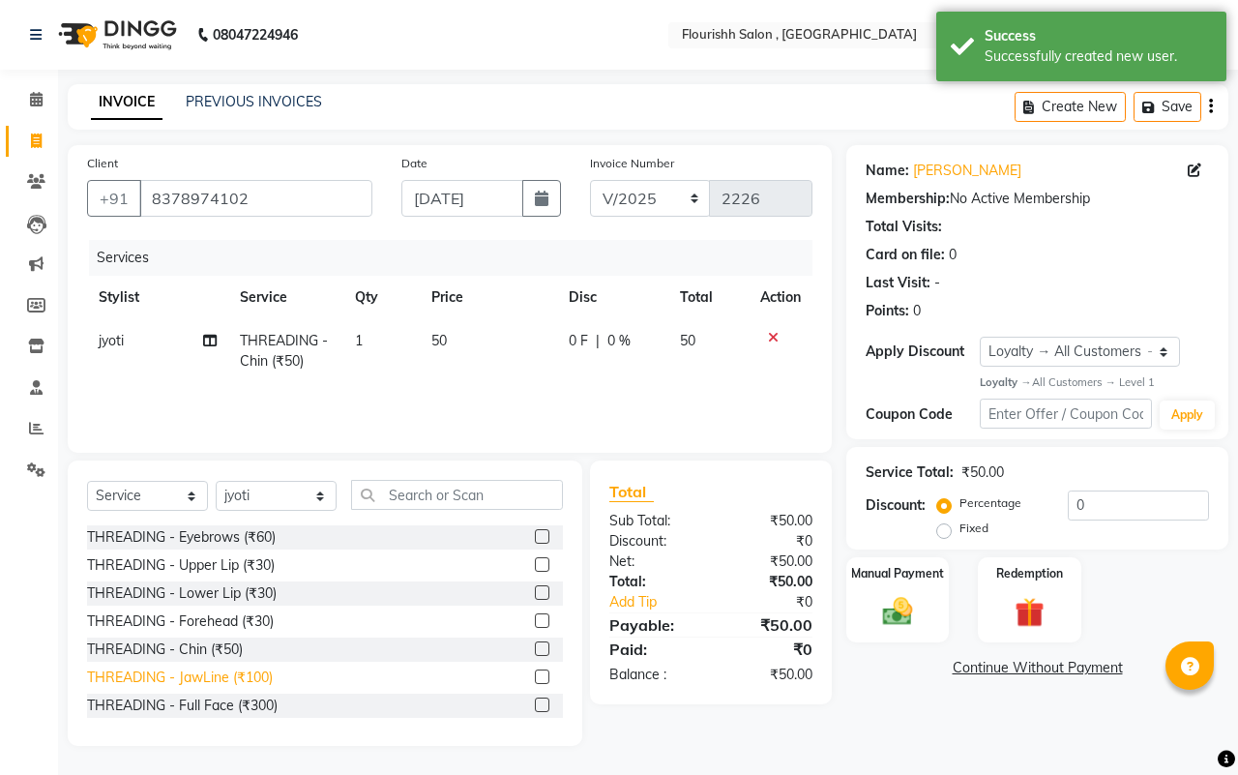
click at [216, 673] on div "THREADING - JawLine (₹100)" at bounding box center [180, 677] width 186 height 20
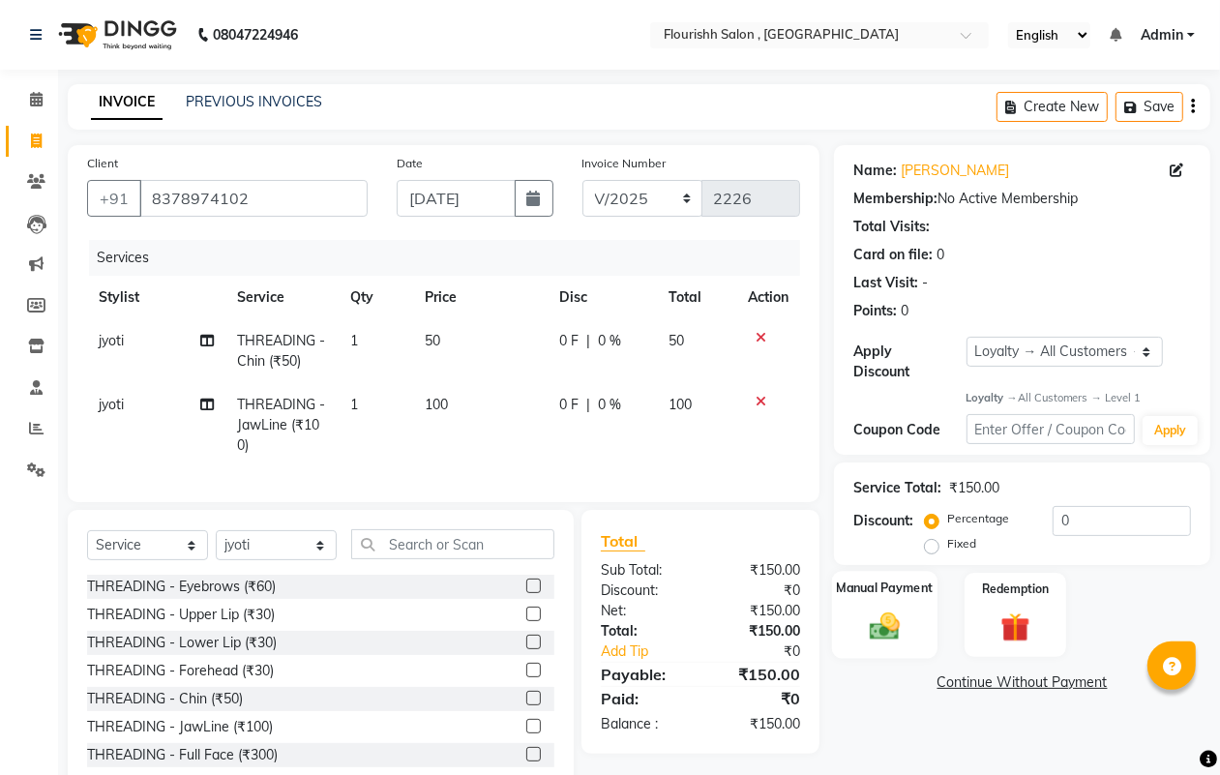
click at [852, 614] on div "Manual Payment" at bounding box center [884, 616] width 105 height 88
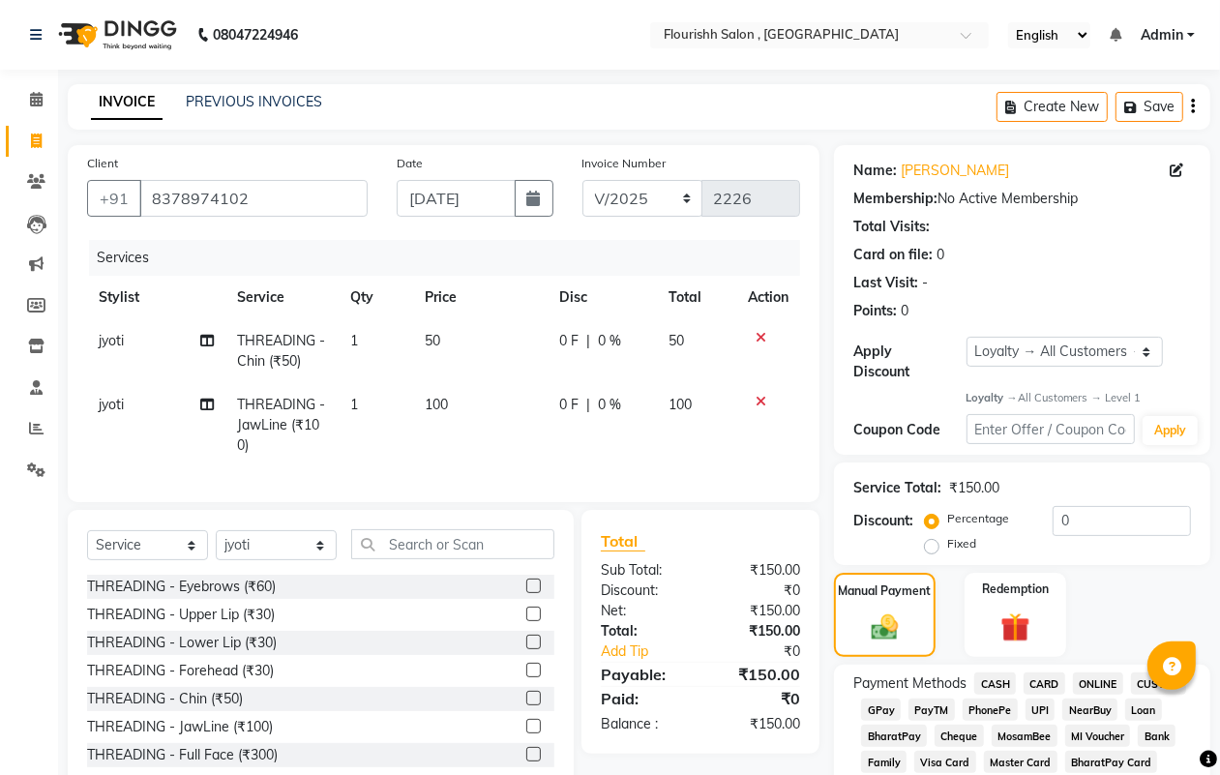
click at [876, 707] on span "GPay" at bounding box center [881, 709] width 40 height 22
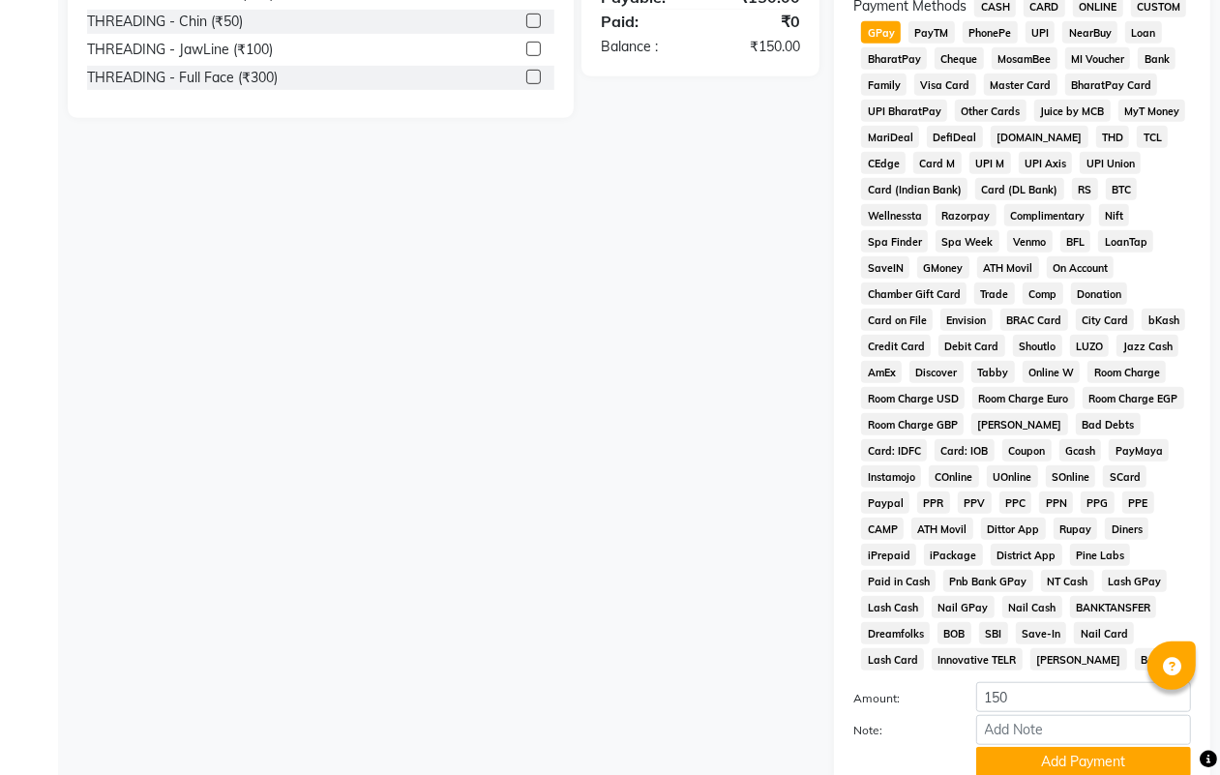
scroll to position [827, 0]
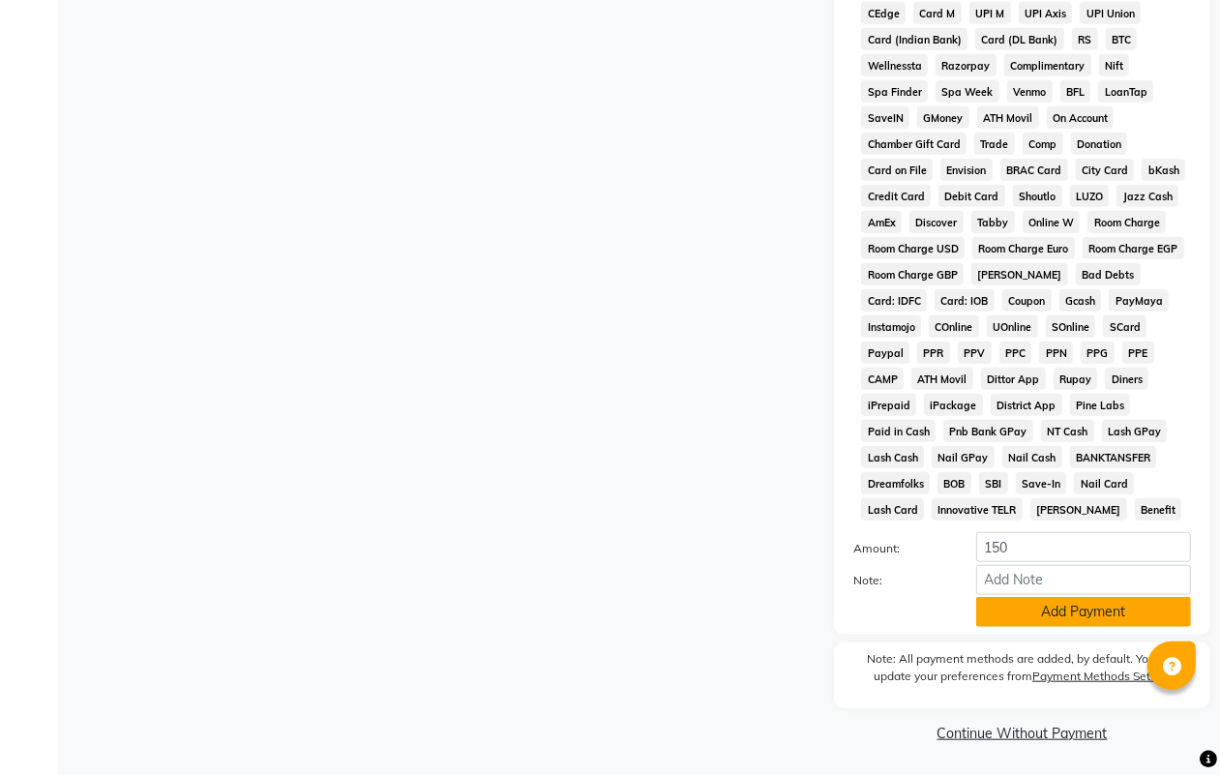
click at [1101, 602] on button "Add Payment" at bounding box center [1083, 612] width 215 height 30
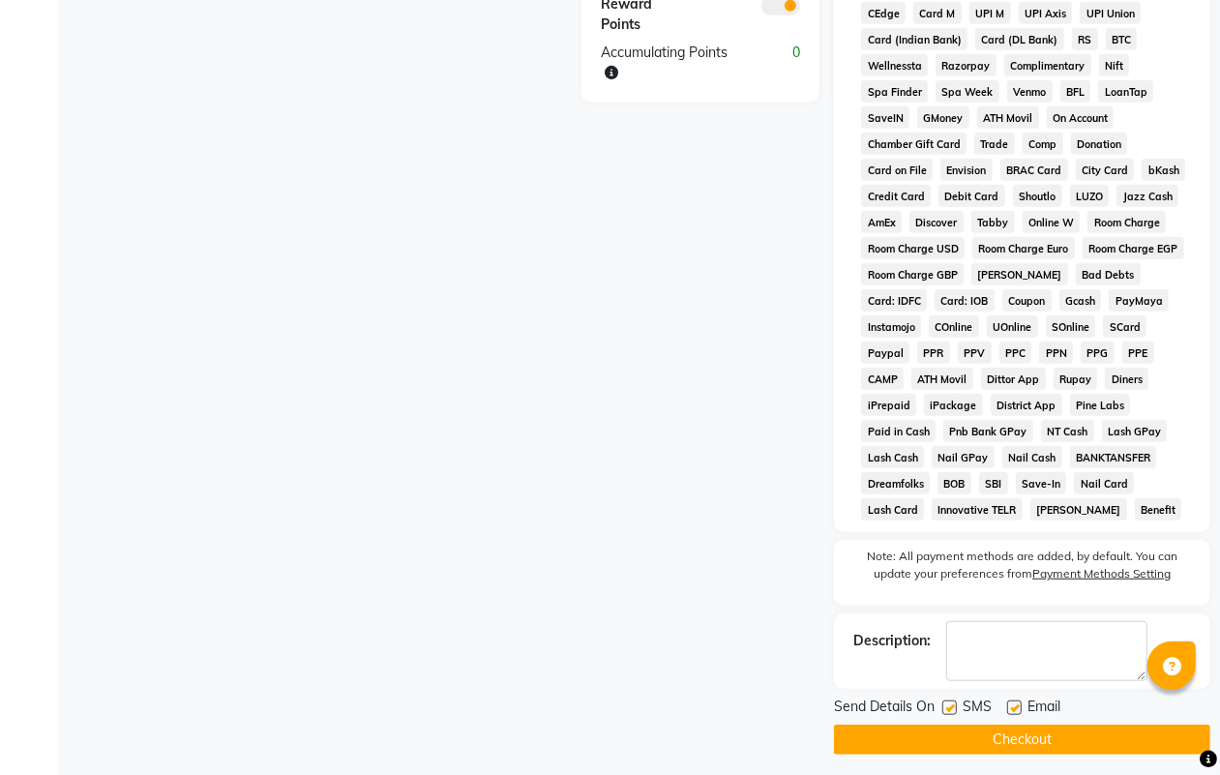
click at [946, 707] on label at bounding box center [949, 707] width 15 height 15
click at [946, 707] on input "checkbox" at bounding box center [948, 708] width 13 height 13
click at [1009, 704] on label at bounding box center [1014, 707] width 15 height 15
click at [1009, 704] on input "checkbox" at bounding box center [1013, 708] width 13 height 13
click at [1019, 746] on button "Checkout" at bounding box center [1022, 739] width 376 height 30
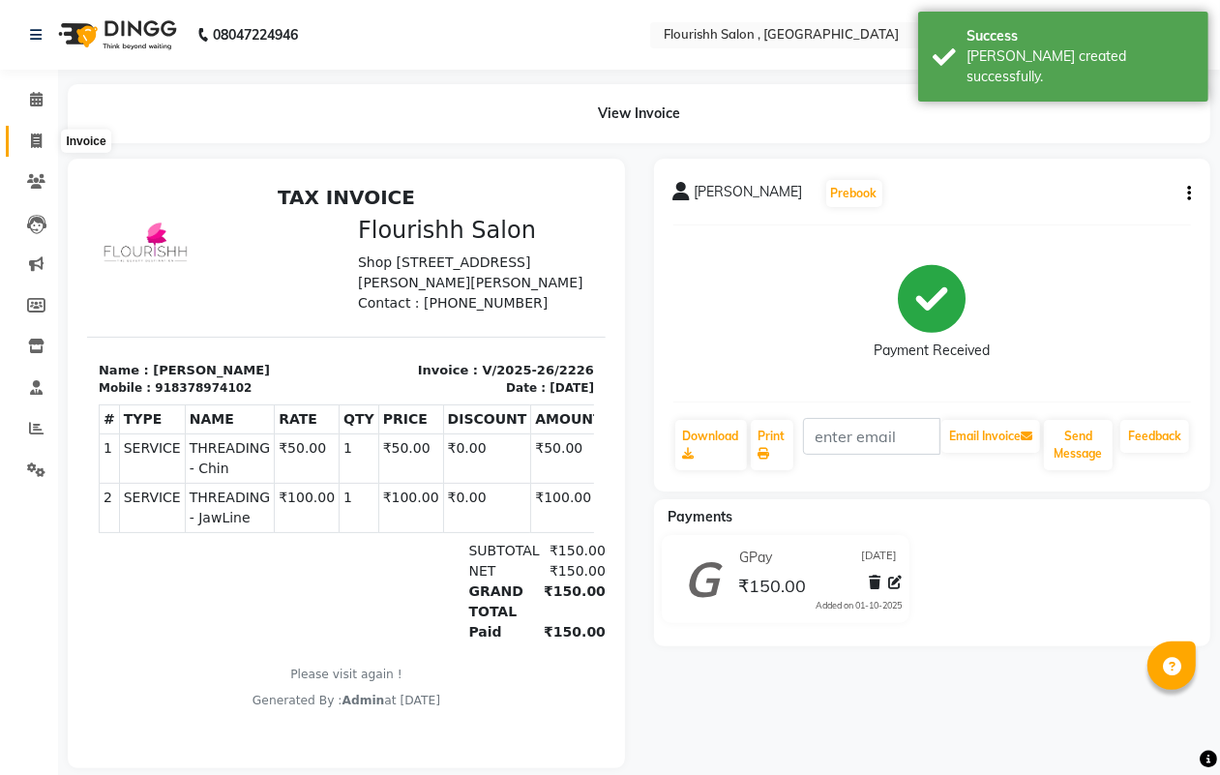
click at [36, 142] on icon at bounding box center [36, 140] width 11 height 15
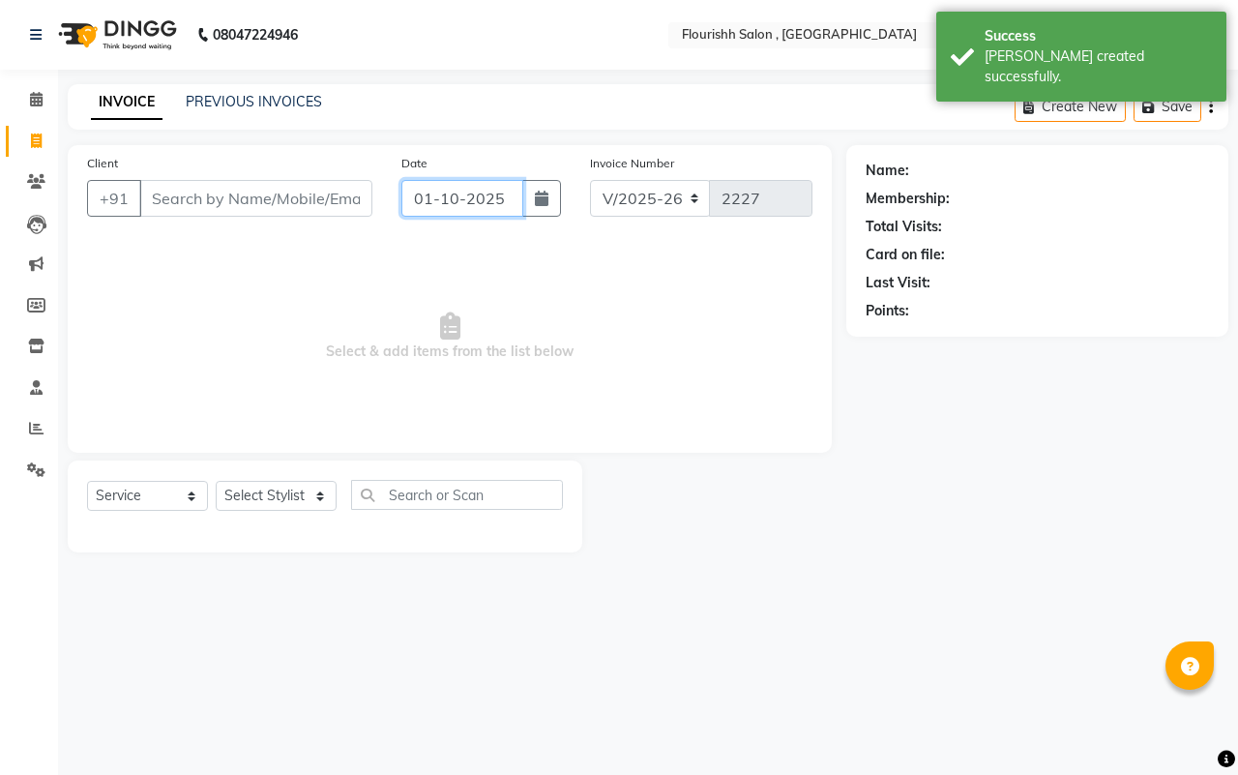
click at [452, 196] on input "01-10-2025" at bounding box center [462, 198] width 122 height 37
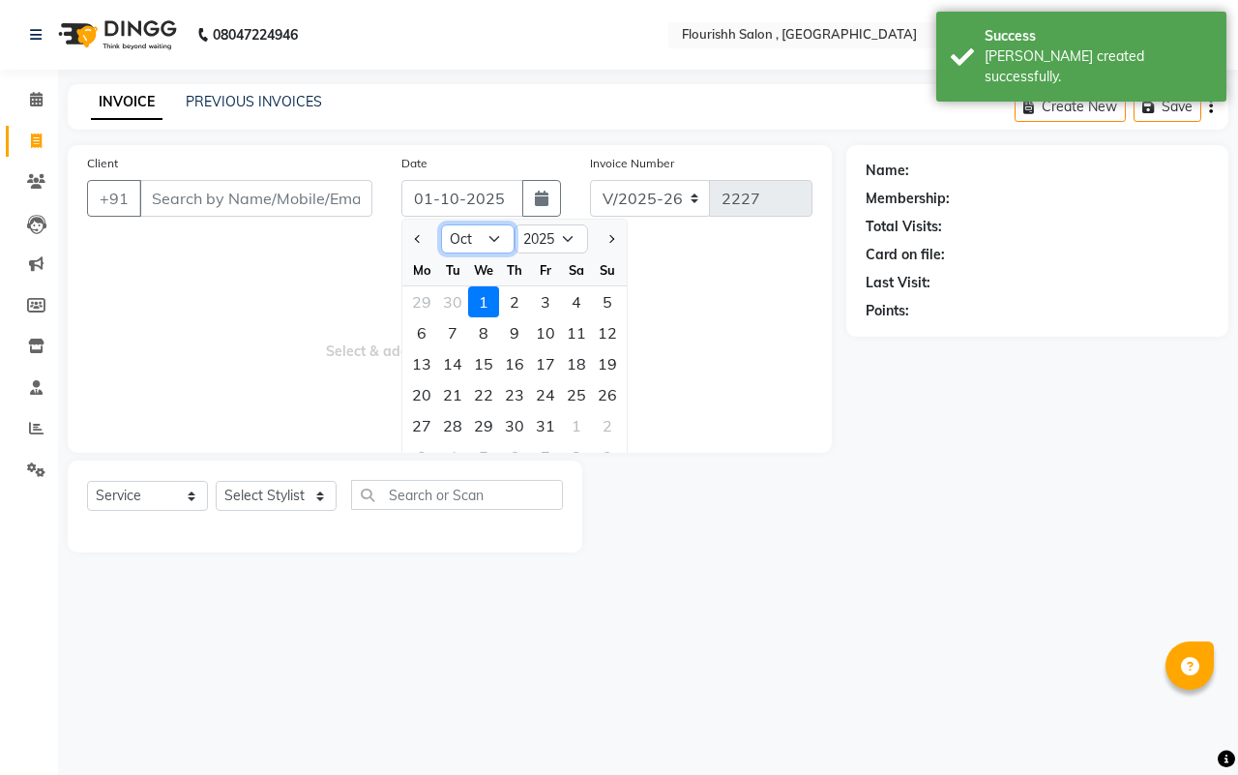
click at [482, 242] on select "Jan Feb Mar Apr May Jun [DATE] Aug Sep Oct Nov Dec" at bounding box center [478, 238] width 74 height 29
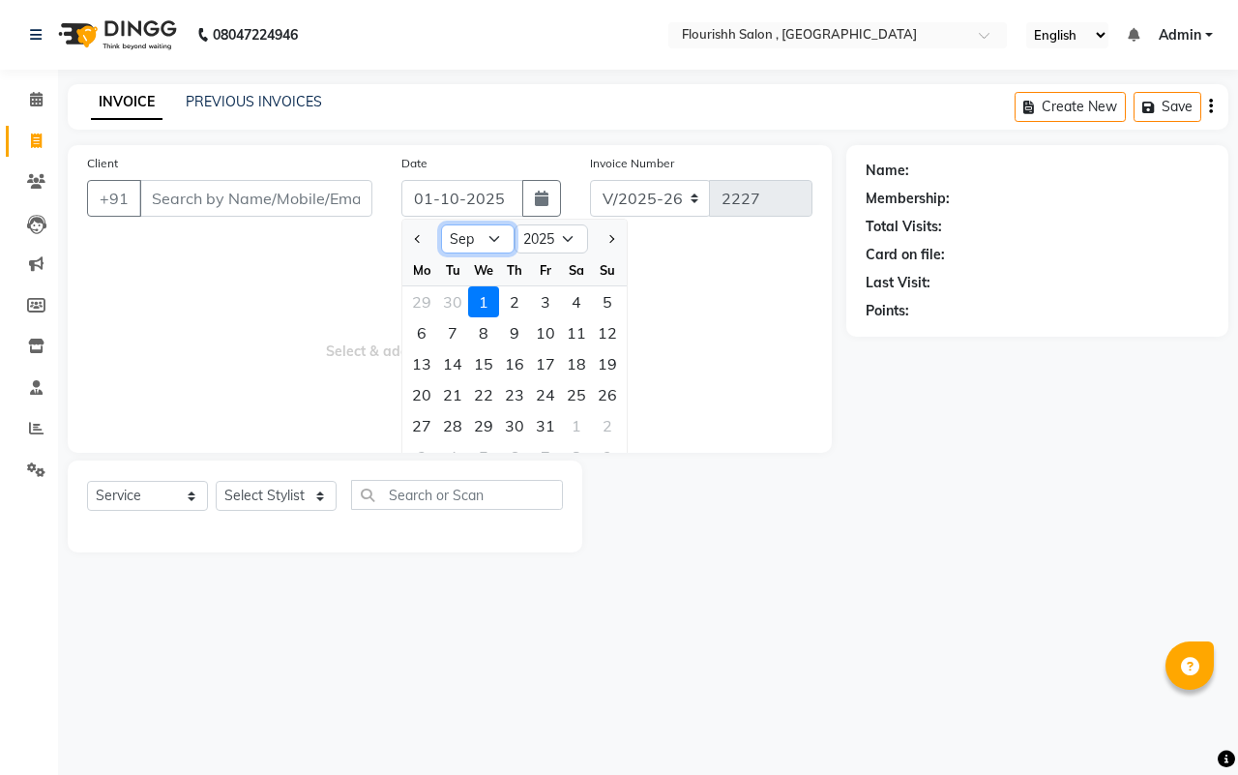
click at [441, 224] on select "Jan Feb Mar Apr May Jun [DATE] Aug Sep Oct Nov Dec" at bounding box center [478, 238] width 74 height 29
drag, startPoint x: 450, startPoint y: 416, endPoint x: 453, endPoint y: 435, distance: 19.6
click at [450, 414] on div "30" at bounding box center [452, 425] width 31 height 31
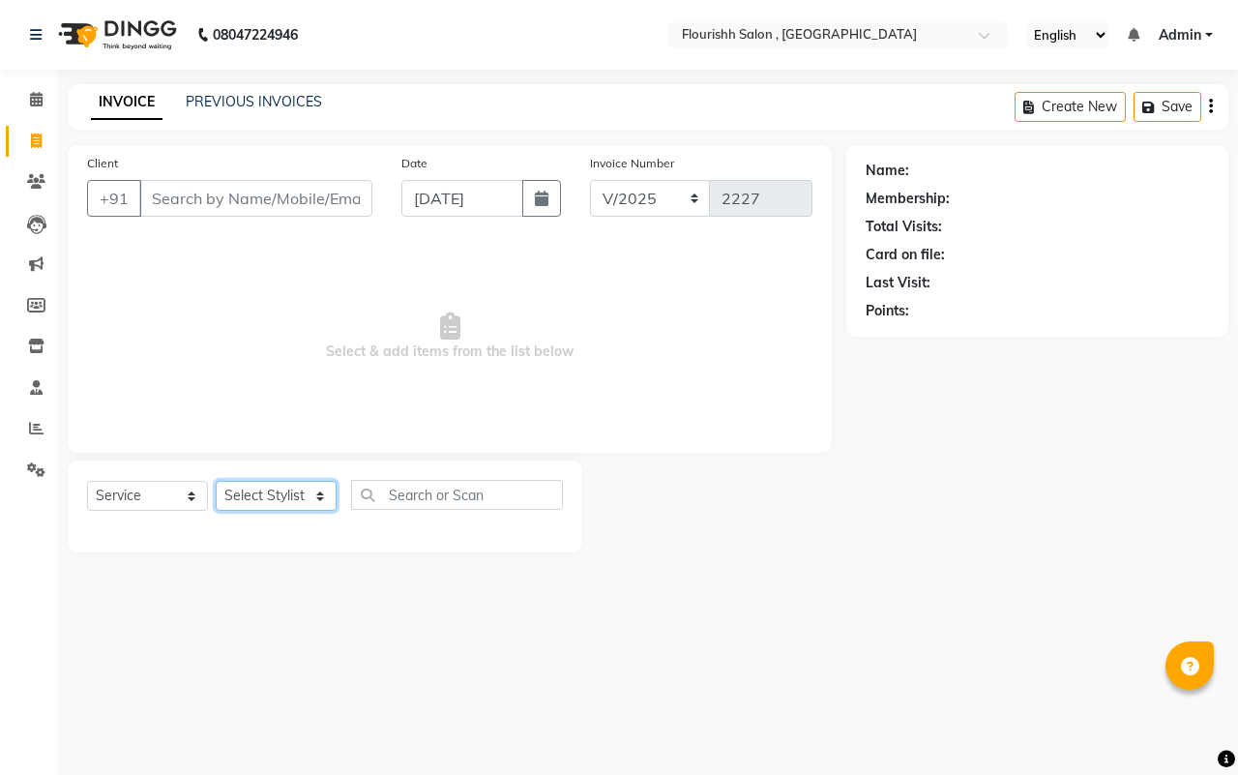
click at [269, 485] on select "Select Stylist [PERSON_NAME] jyoti Manager Mrs [PERSON_NAME] Ms [PERSON_NAME] […" at bounding box center [276, 496] width 121 height 30
click at [216, 481] on select "Select Stylist [PERSON_NAME] jyoti Manager Mrs [PERSON_NAME] Ms [PERSON_NAME] […" at bounding box center [276, 496] width 121 height 30
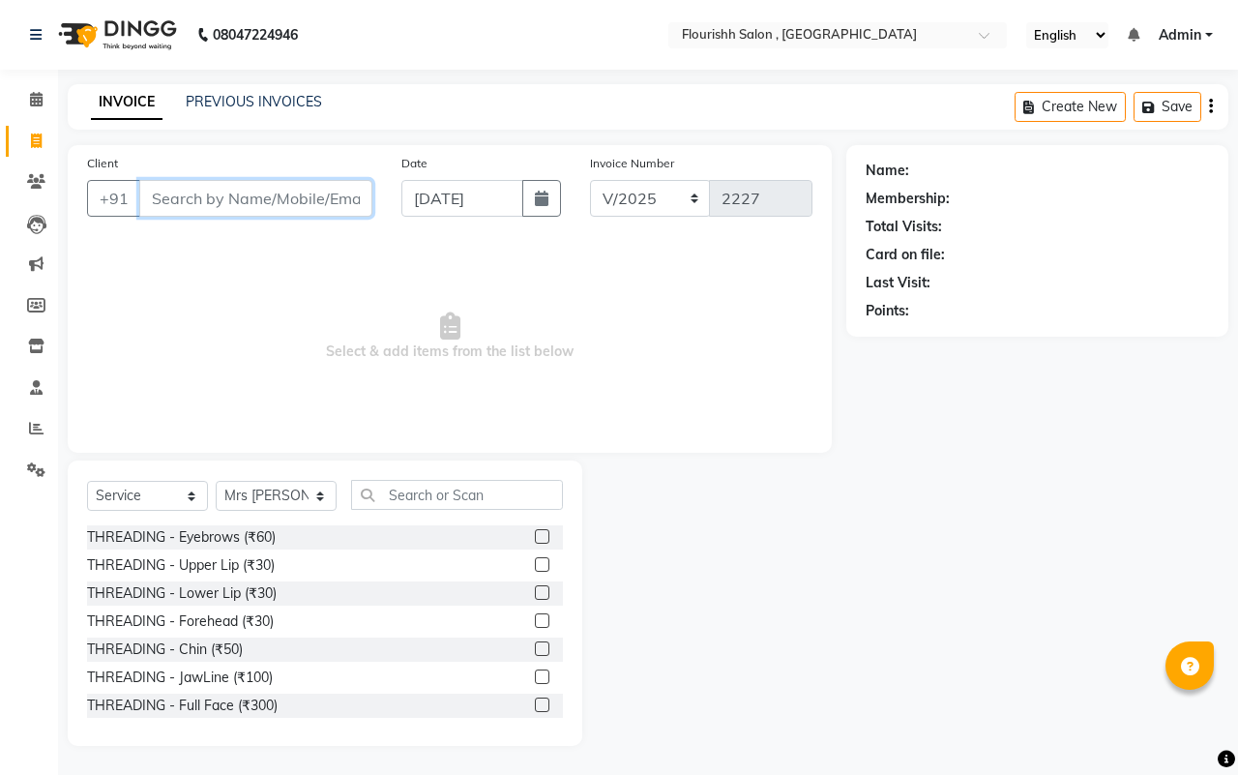
click at [176, 195] on input "Client" at bounding box center [255, 198] width 233 height 37
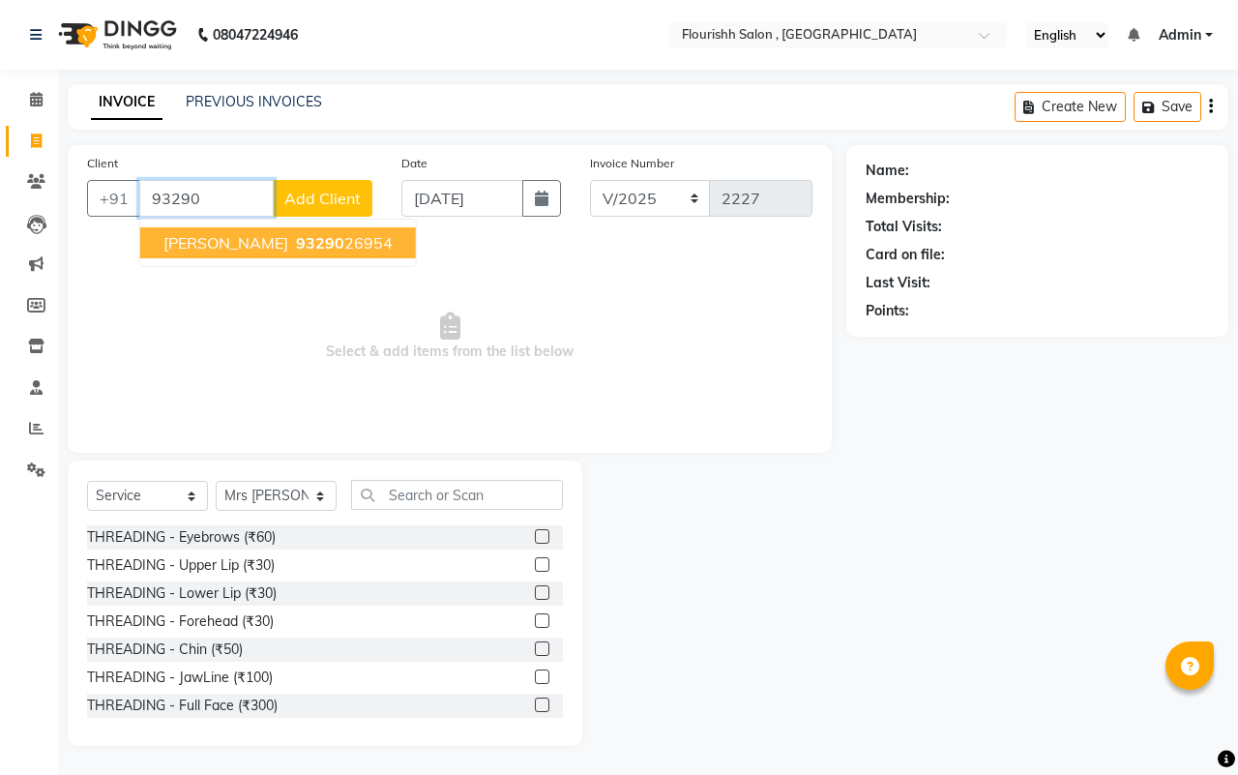
click at [292, 243] on ngb-highlight "93290 26954" at bounding box center [342, 242] width 101 height 19
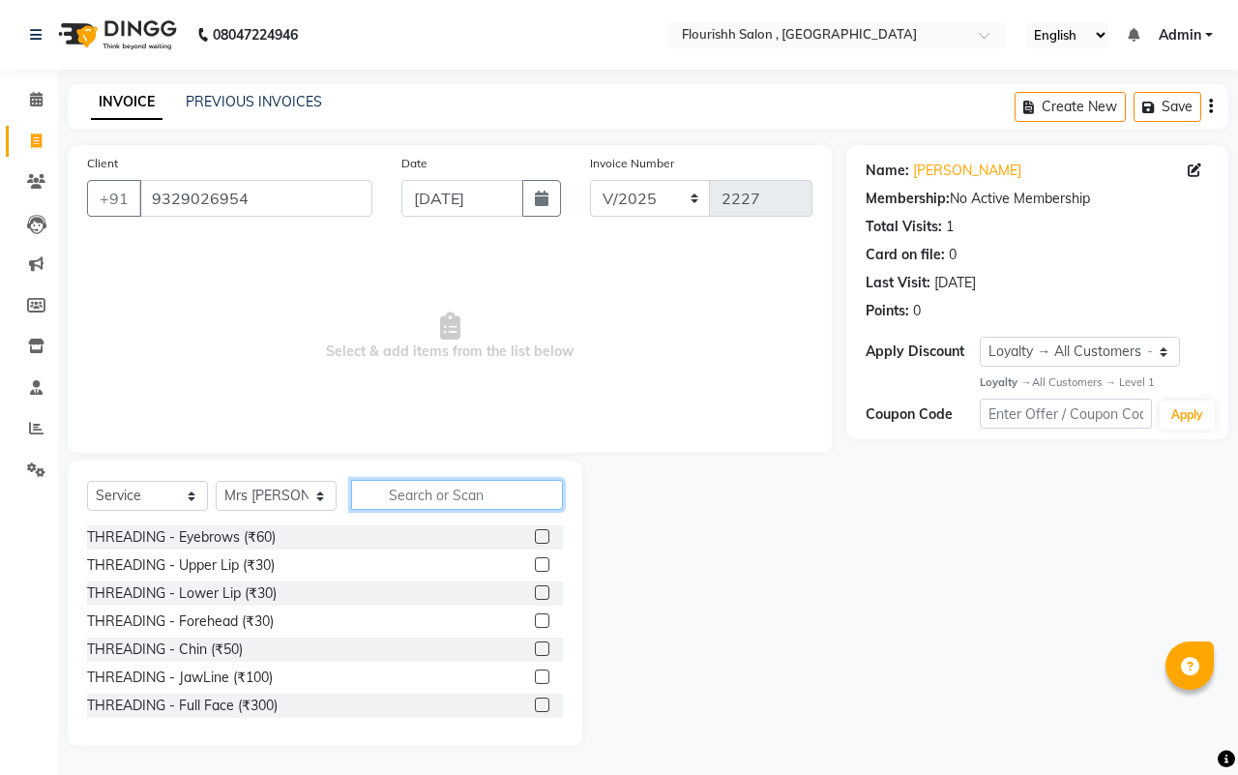
click at [436, 494] on input "text" at bounding box center [457, 495] width 212 height 30
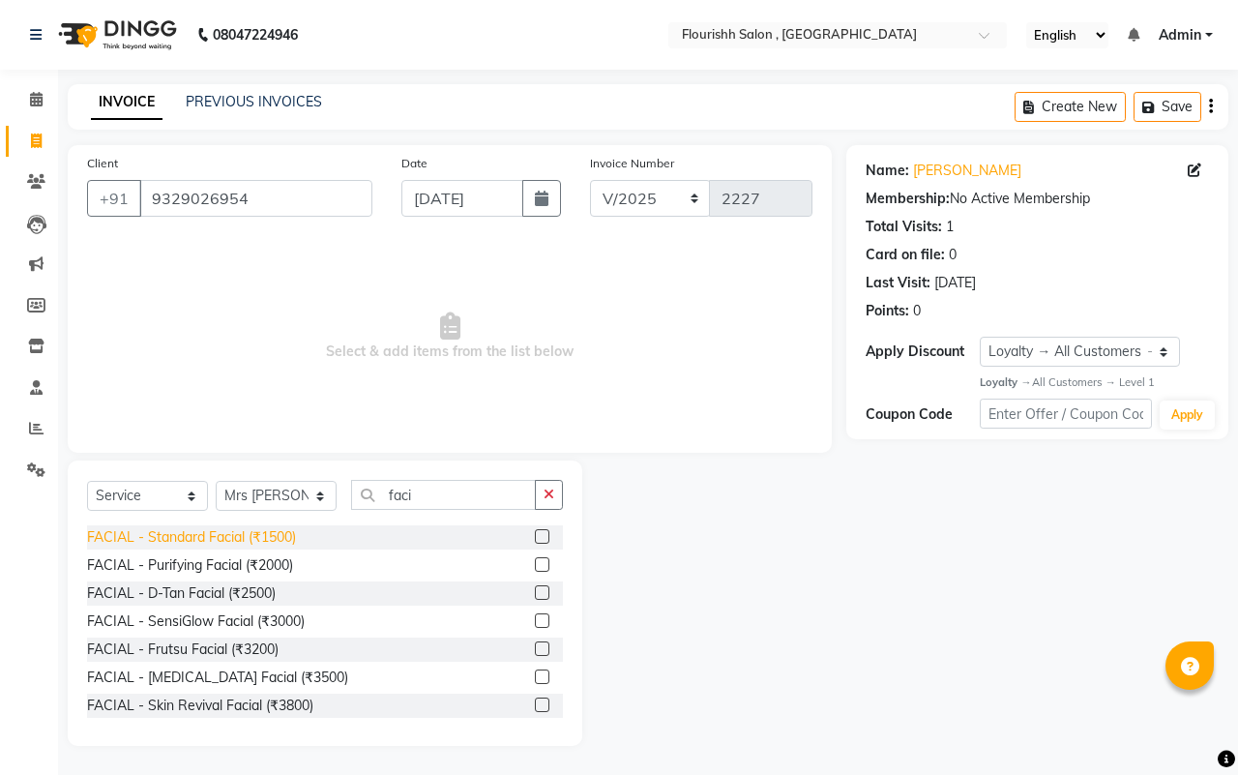
click at [181, 537] on div "FACIAL - Standard Facial (₹1500)" at bounding box center [191, 537] width 209 height 20
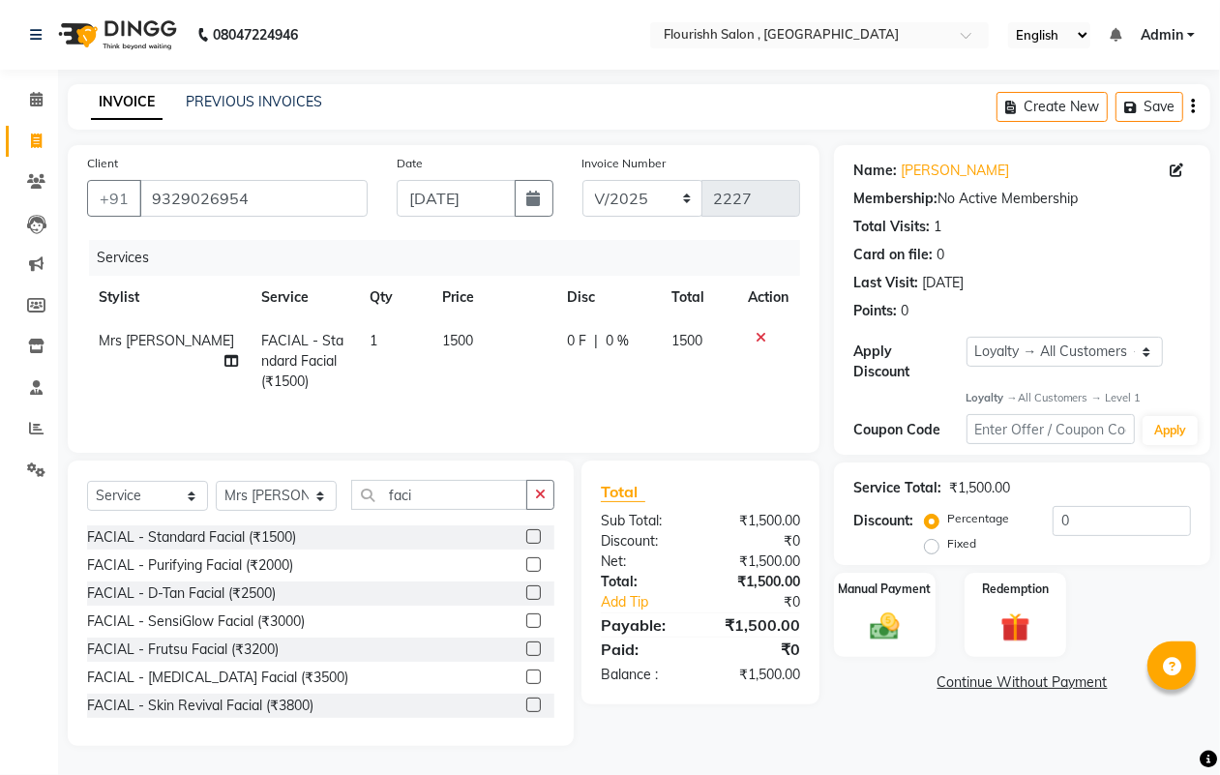
click at [446, 341] on span "1500" at bounding box center [457, 340] width 31 height 17
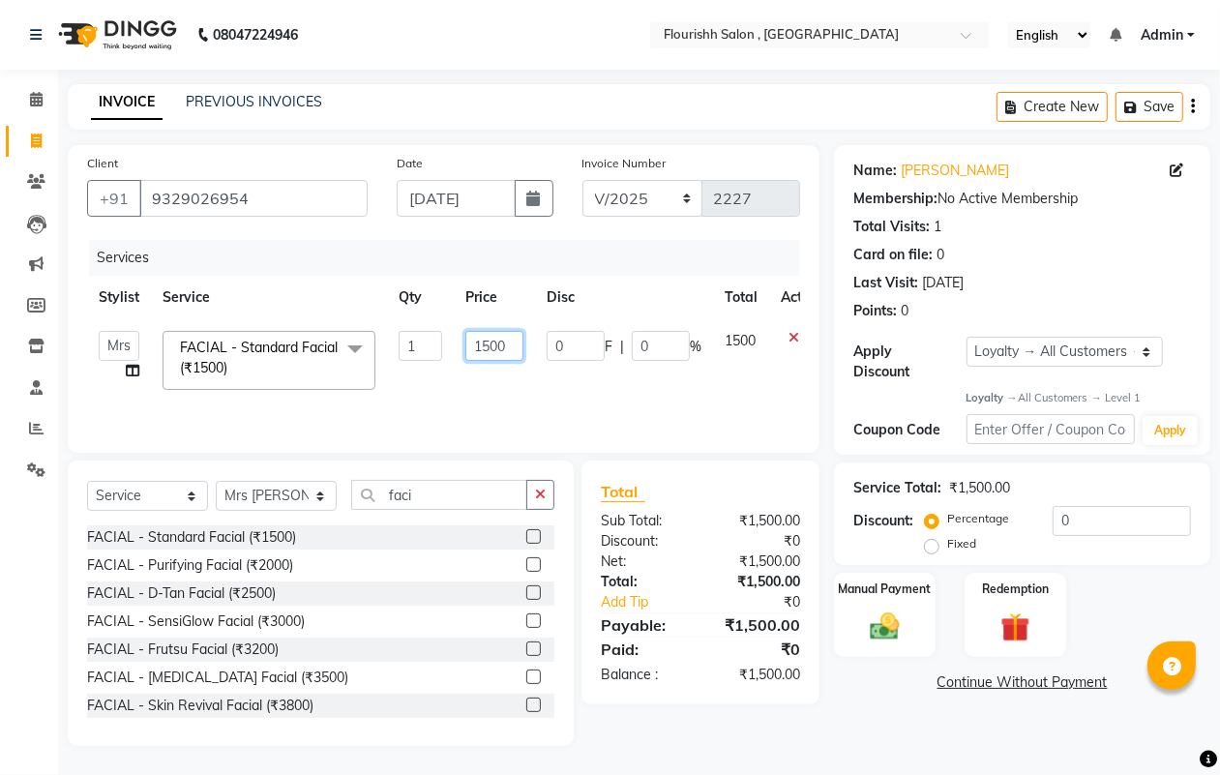
click at [503, 348] on input "1500" at bounding box center [494, 346] width 58 height 30
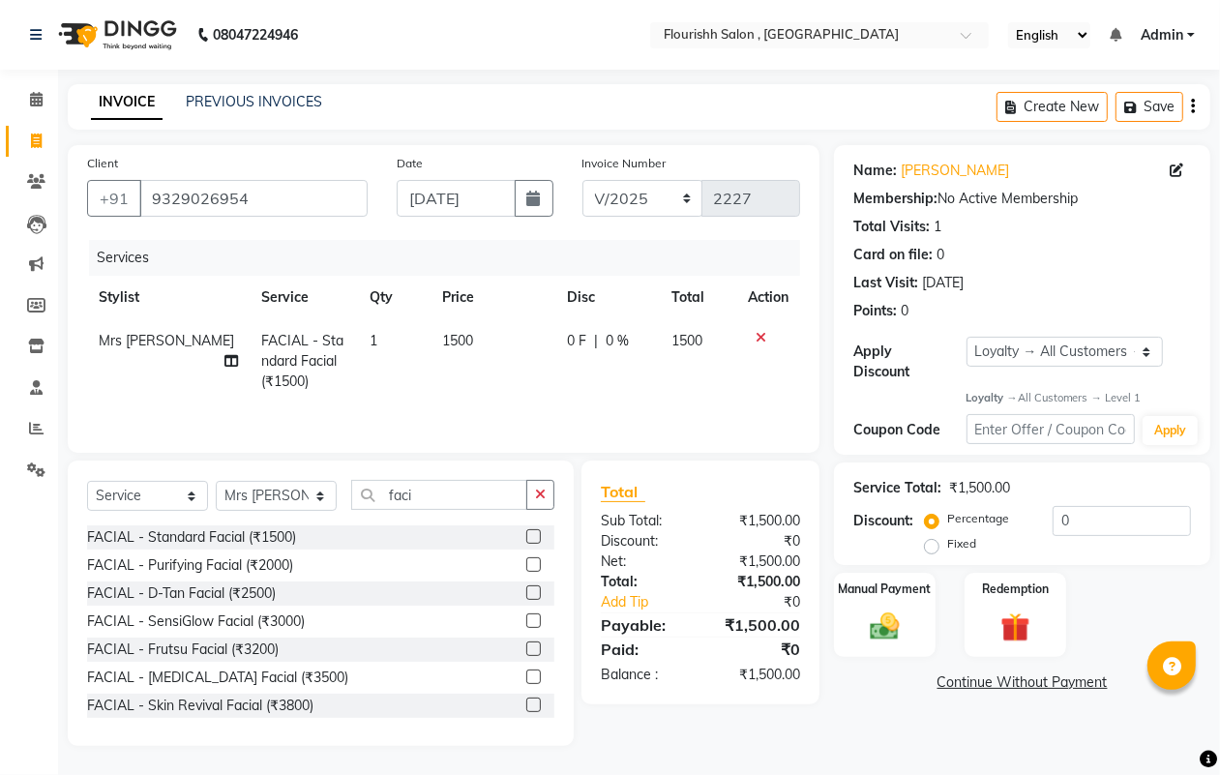
click at [510, 377] on td "1500" at bounding box center [493, 361] width 126 height 84
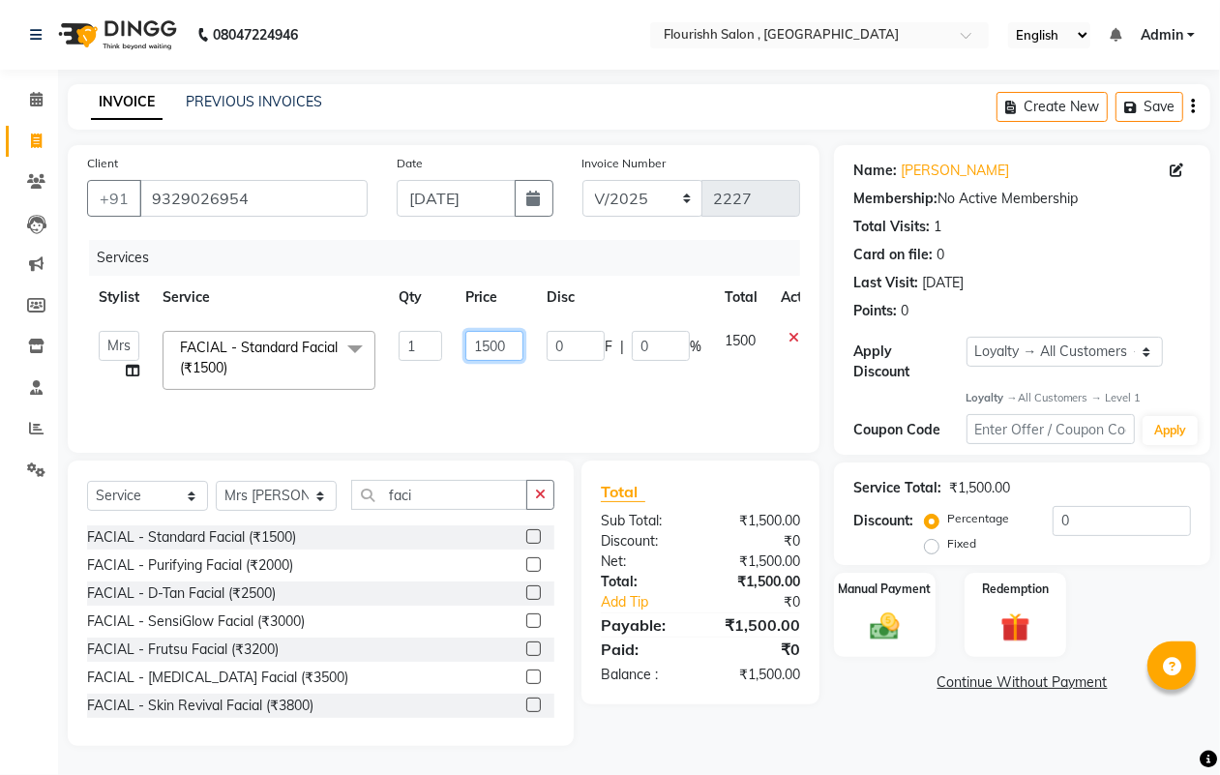
click at [496, 343] on input "1500" at bounding box center [494, 346] width 58 height 30
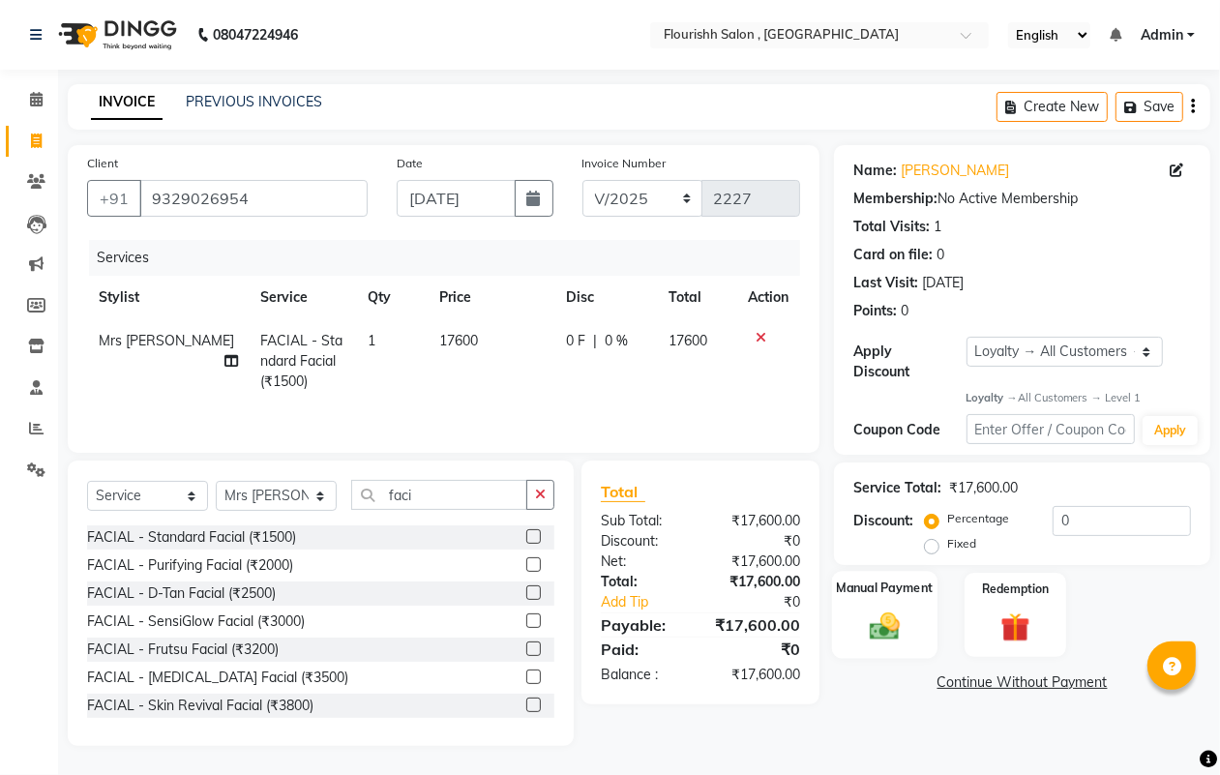
click at [892, 606] on div "Manual Payment" at bounding box center [884, 616] width 105 height 88
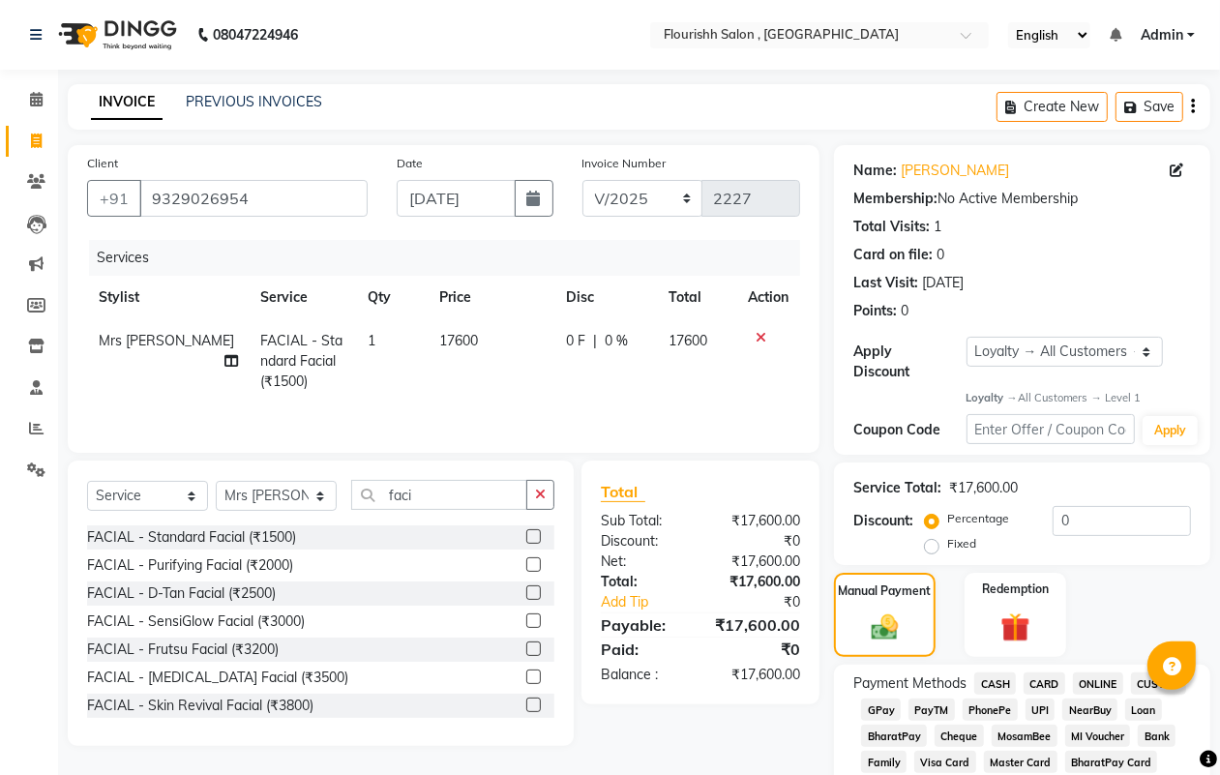
click at [462, 337] on td "17600" at bounding box center [491, 361] width 127 height 84
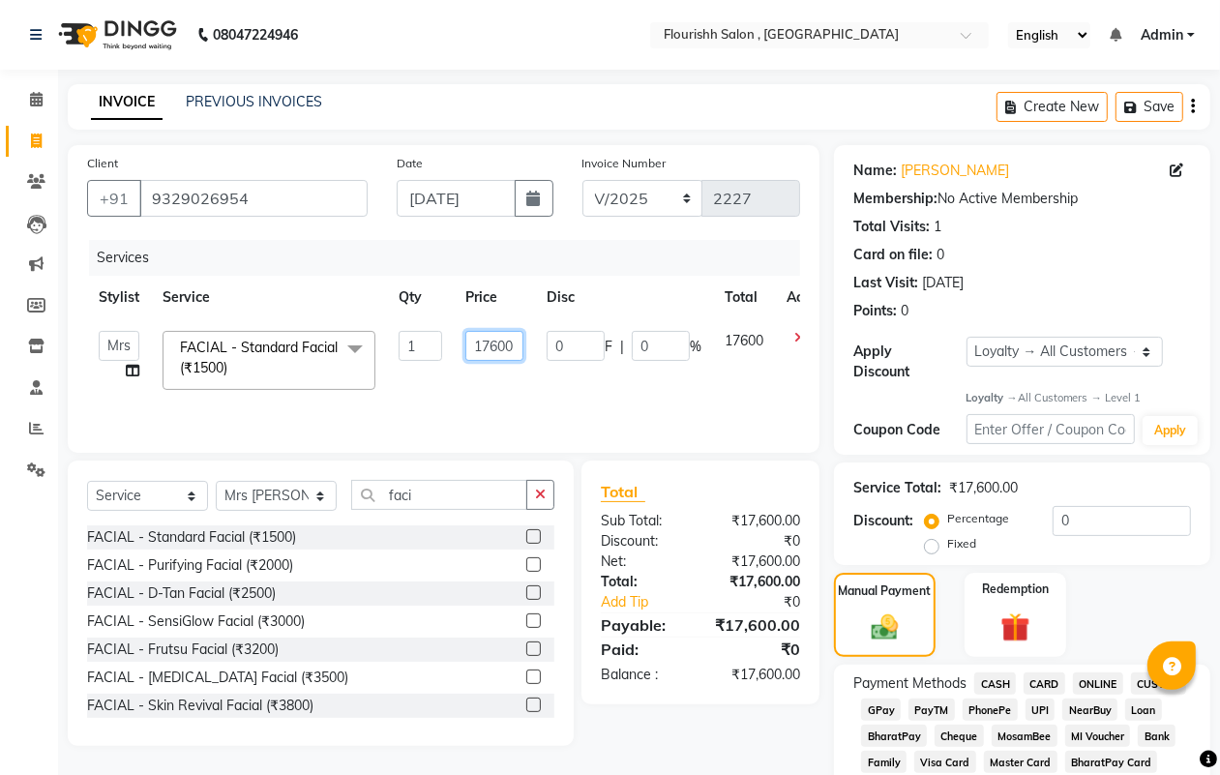
click at [515, 346] on input "17600" at bounding box center [494, 346] width 58 height 30
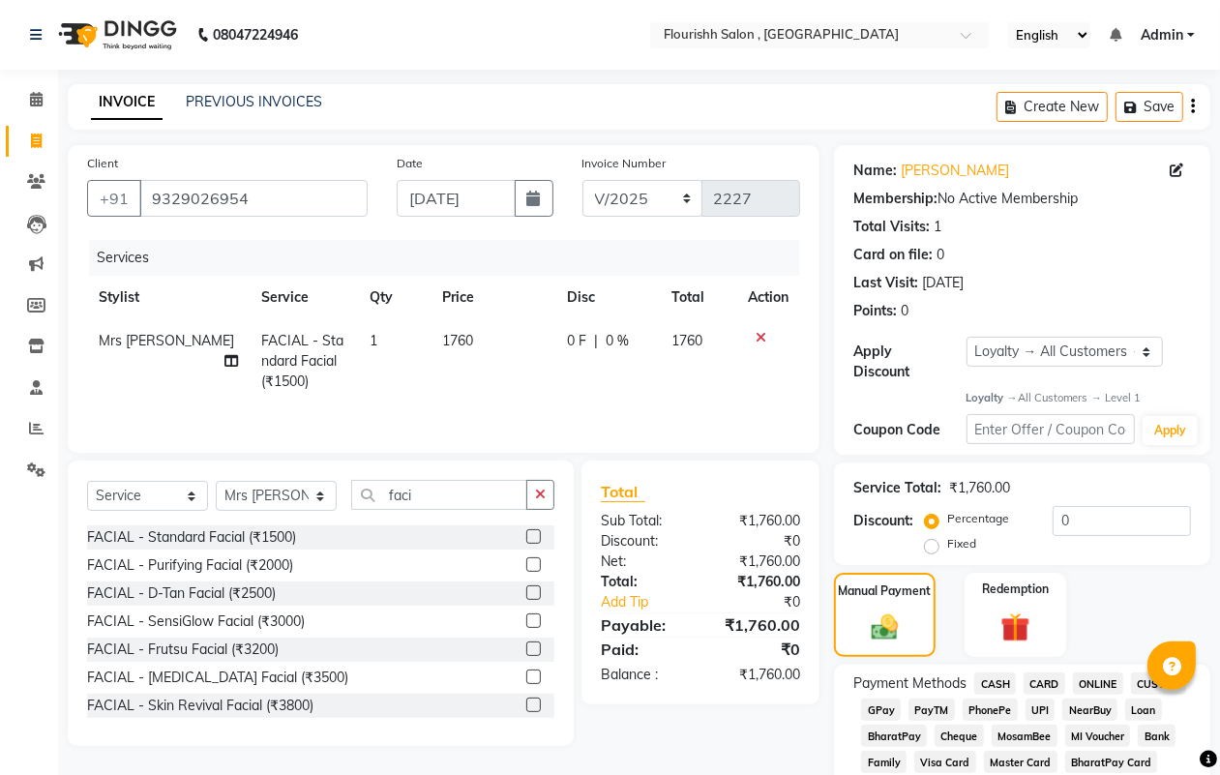
click at [871, 703] on span "GPay" at bounding box center [881, 709] width 40 height 22
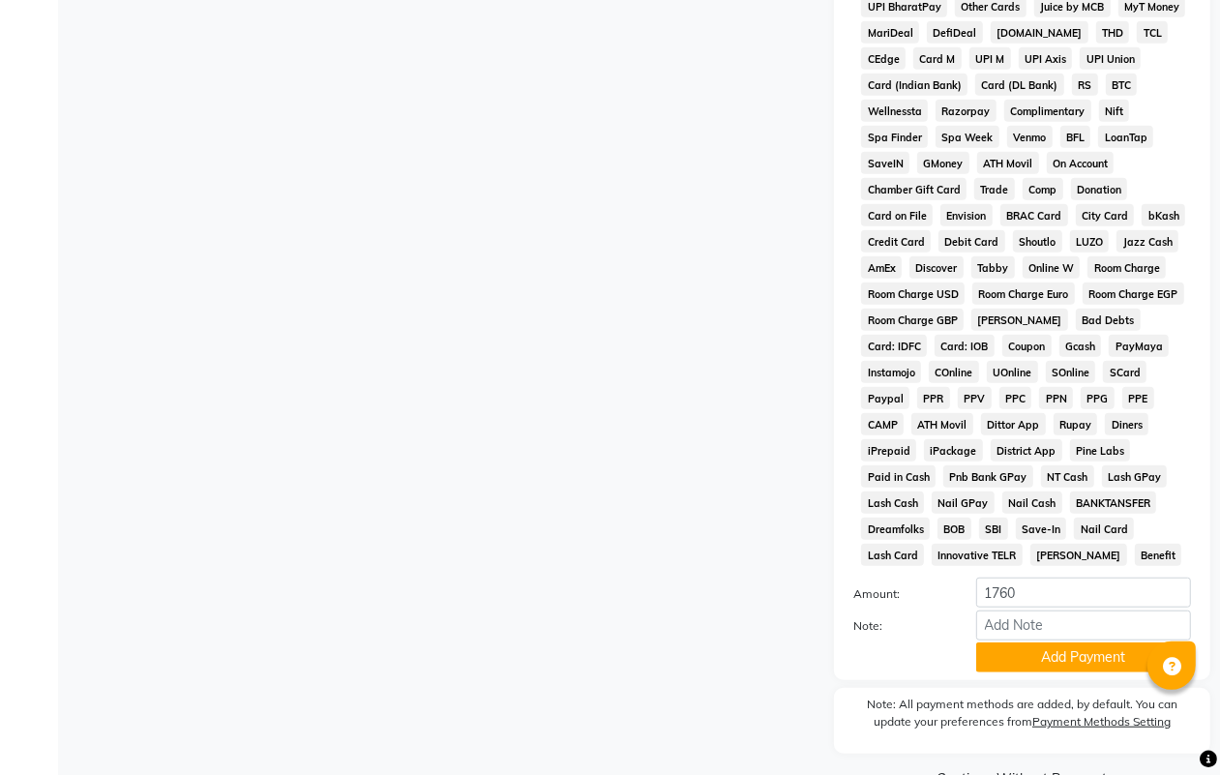
scroll to position [827, 0]
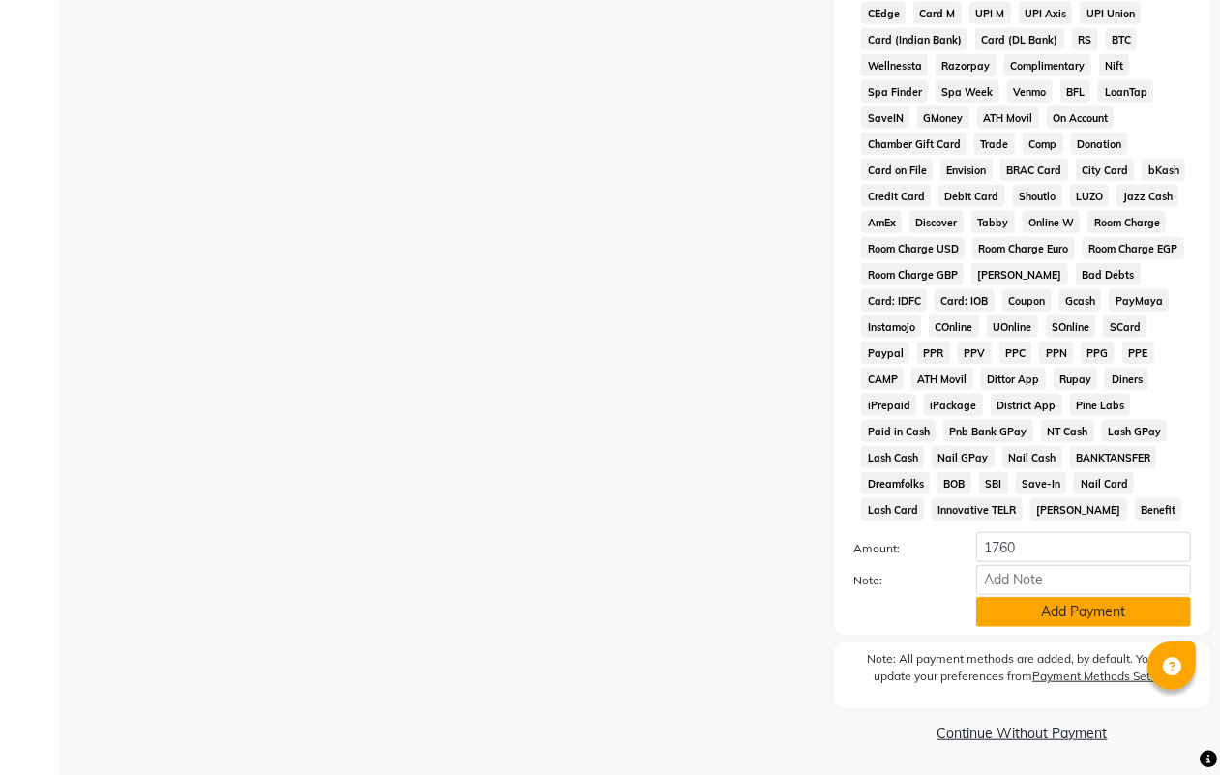
click at [1103, 625] on button "Add Payment" at bounding box center [1083, 612] width 215 height 30
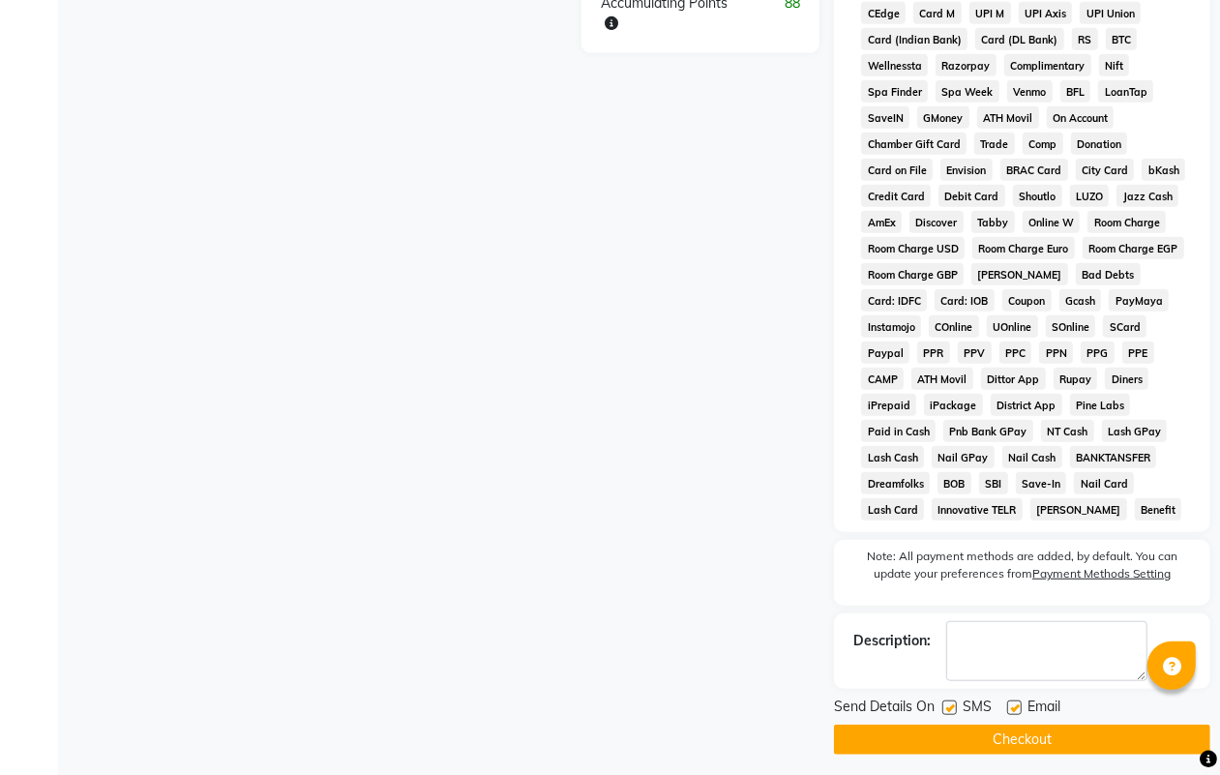
click at [948, 702] on label at bounding box center [949, 707] width 15 height 15
click at [948, 702] on input "checkbox" at bounding box center [948, 708] width 13 height 13
drag, startPoint x: 1013, startPoint y: 708, endPoint x: 1011, endPoint y: 722, distance: 13.7
click at [1011, 719] on div at bounding box center [1013, 710] width 13 height 20
click at [1030, 743] on button "Checkout" at bounding box center [1022, 739] width 376 height 30
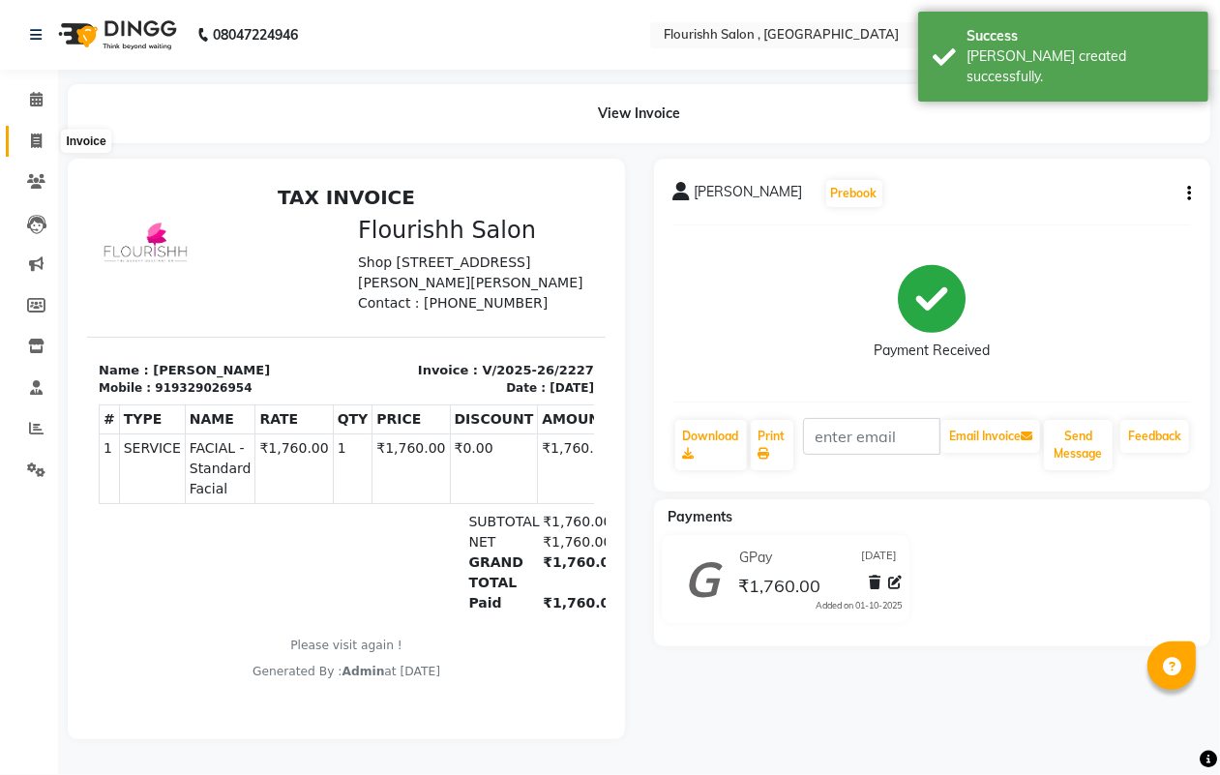
click at [36, 153] on link "Invoice" at bounding box center [29, 142] width 46 height 32
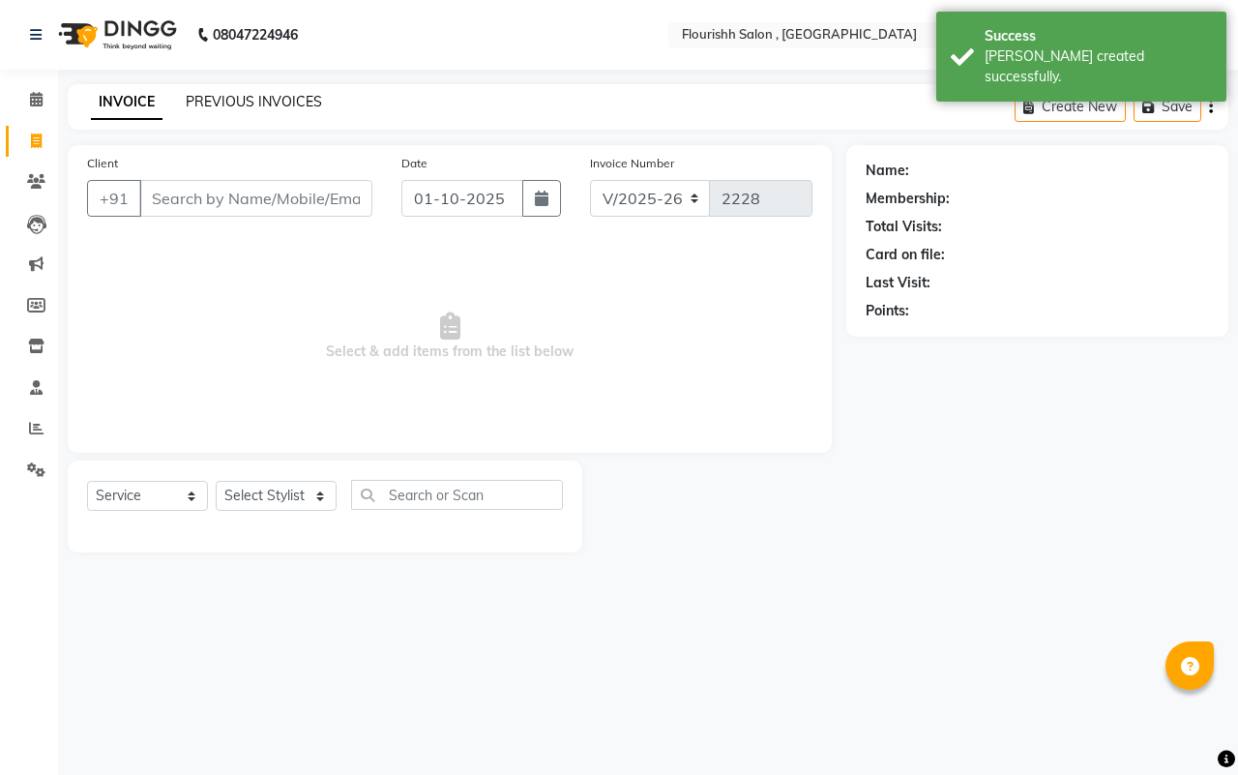
click at [211, 103] on link "PREVIOUS INVOICES" at bounding box center [254, 101] width 136 height 17
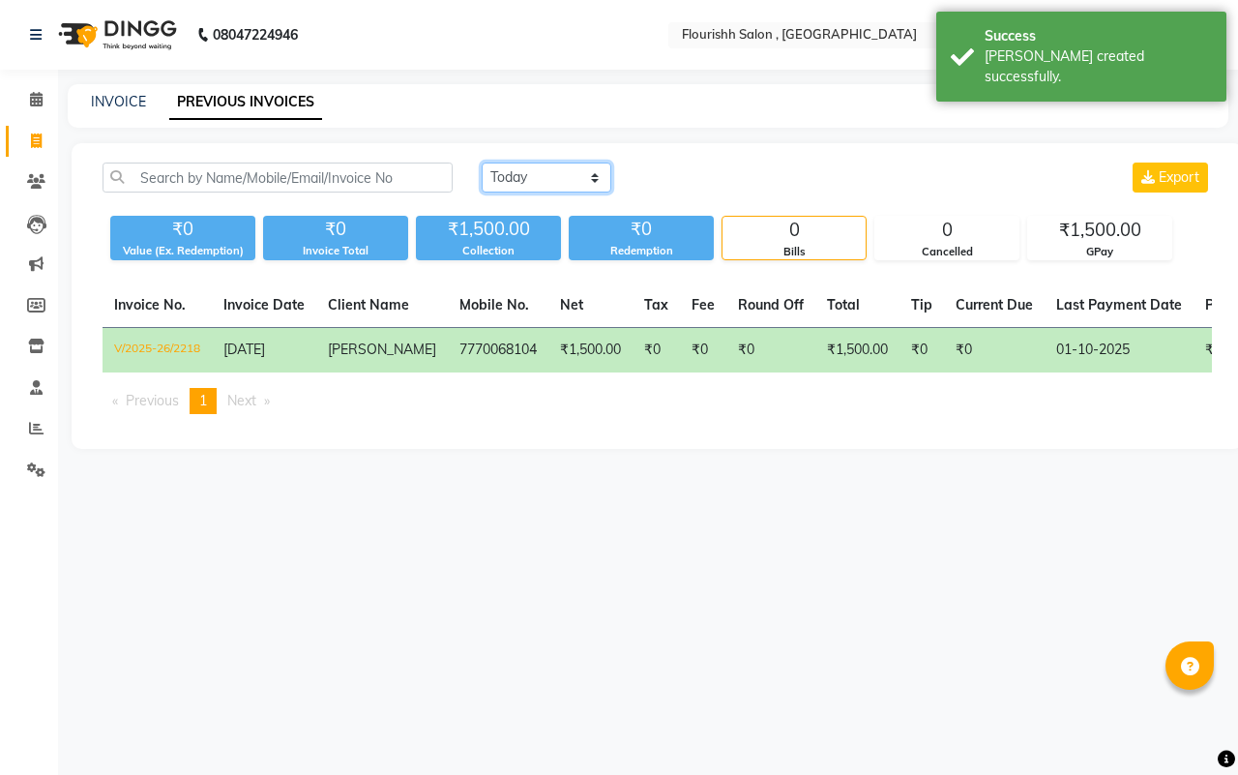
click at [535, 179] on select "[DATE] [DATE] Custom Range" at bounding box center [547, 178] width 130 height 30
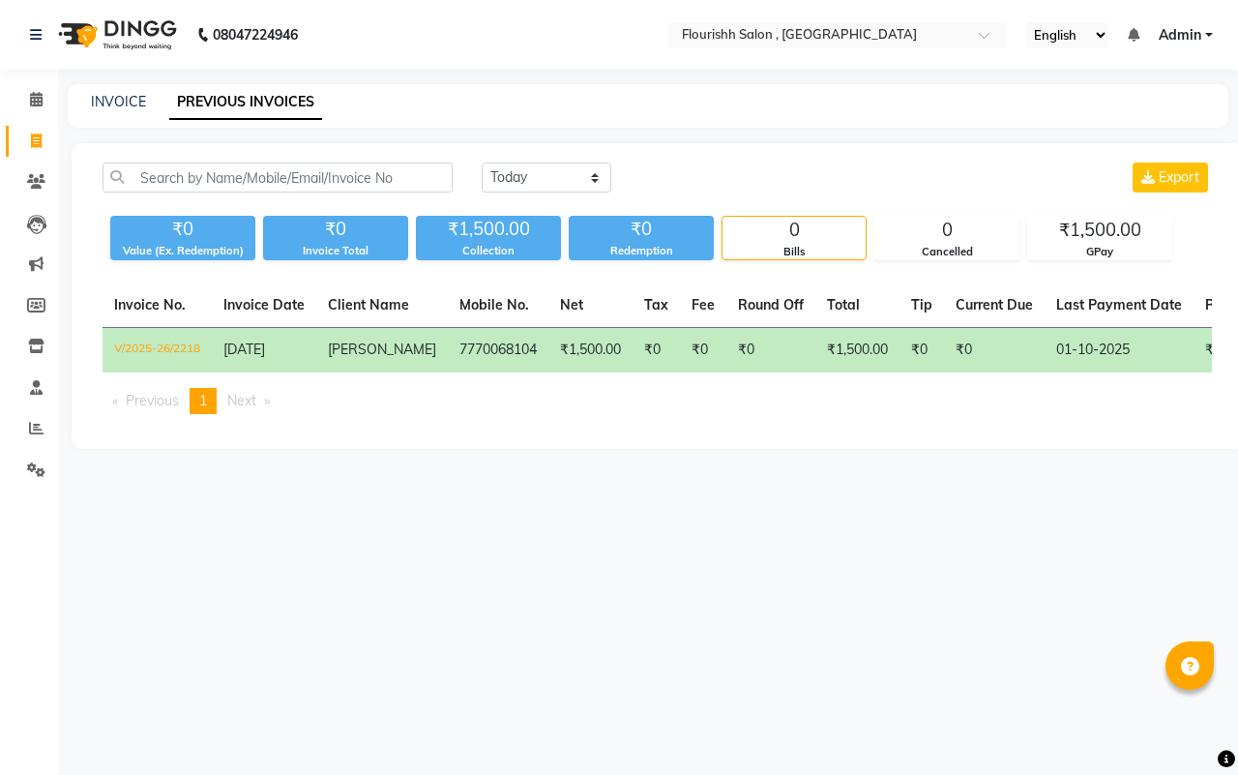
click at [184, 349] on td "V/2025-26/2218" at bounding box center [157, 350] width 109 height 45
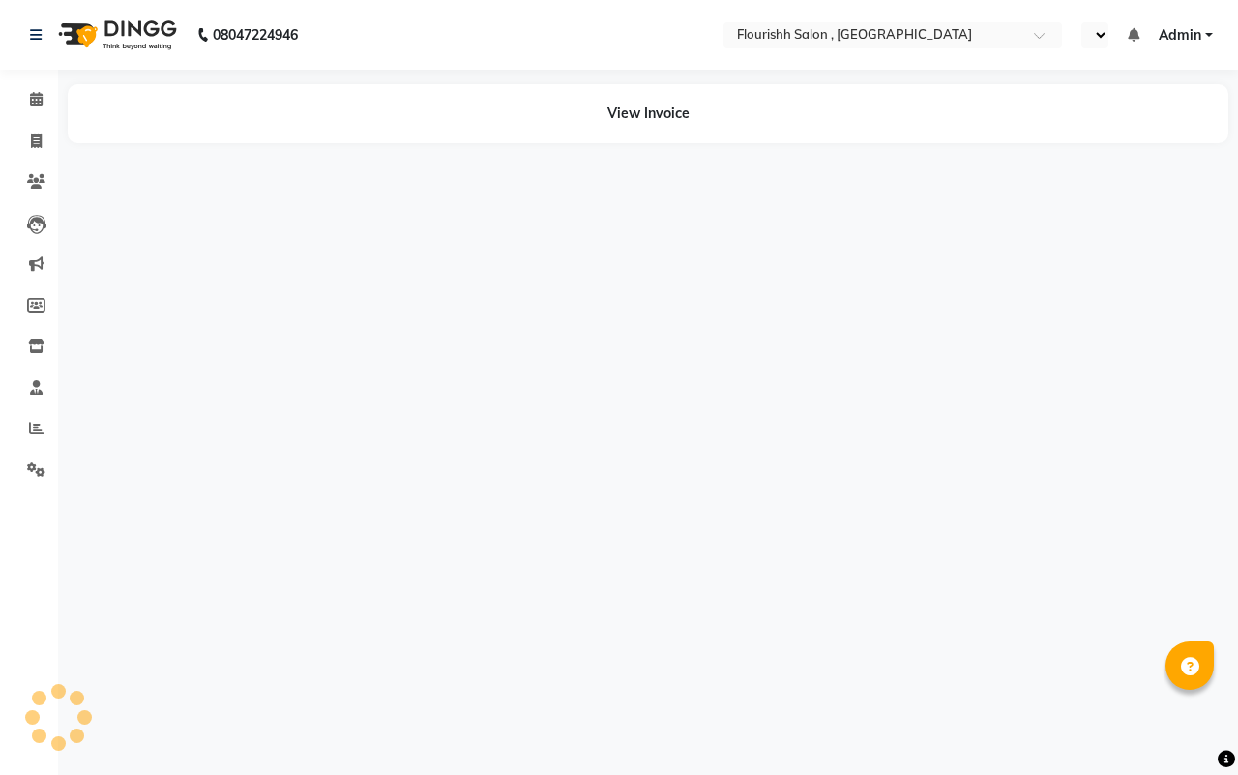
select select "en"
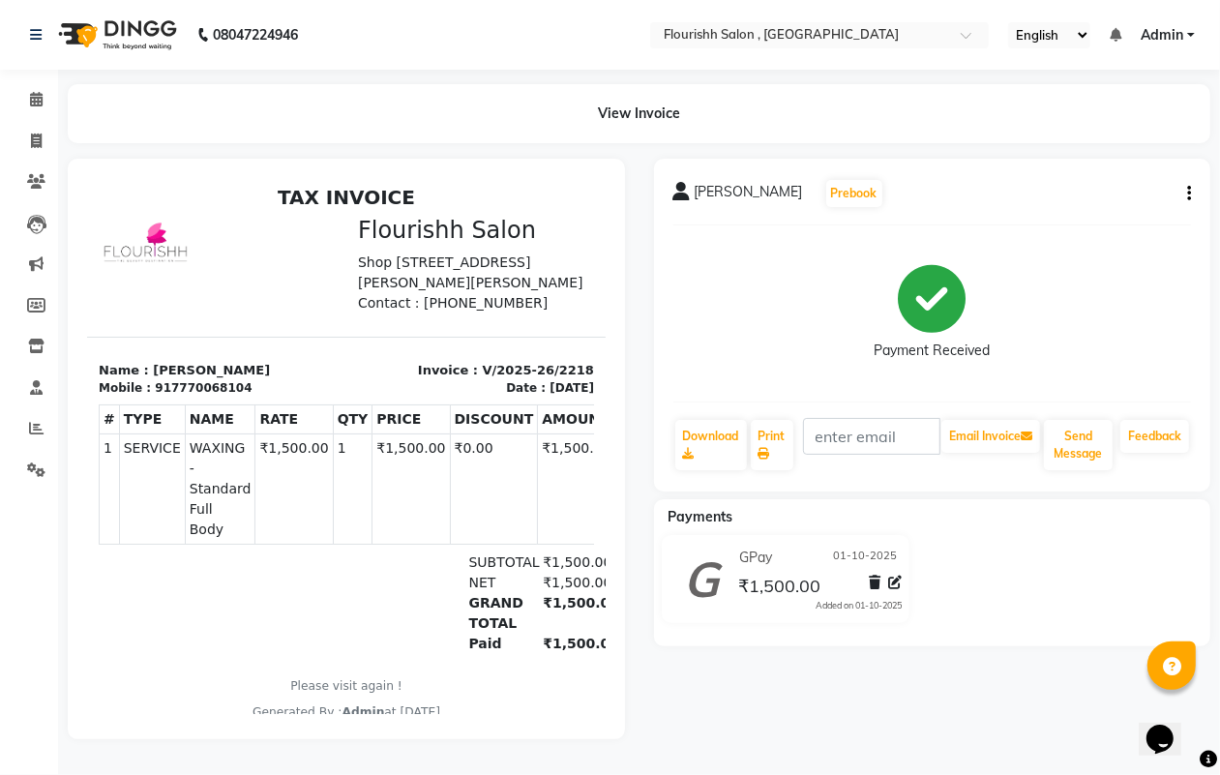
click at [1186, 189] on button "button" at bounding box center [1185, 194] width 12 height 20
click at [1106, 335] on div "Payment Received" at bounding box center [932, 313] width 518 height 145
click at [1187, 193] on icon "button" at bounding box center [1189, 193] width 4 height 1
click at [1055, 291] on div "Payment Received" at bounding box center [932, 313] width 518 height 145
click at [694, 189] on span "[PERSON_NAME]" at bounding box center [748, 195] width 108 height 27
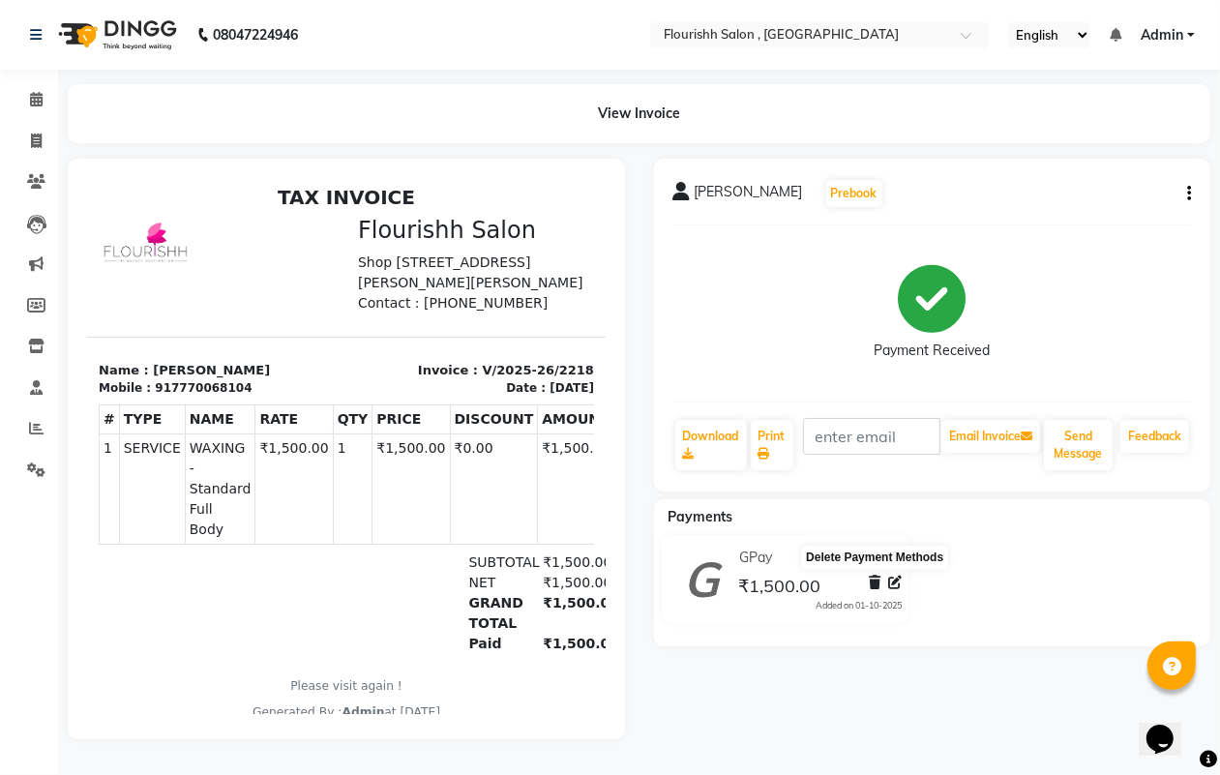
click at [875, 581] on icon at bounding box center [875, 583] width 12 height 14
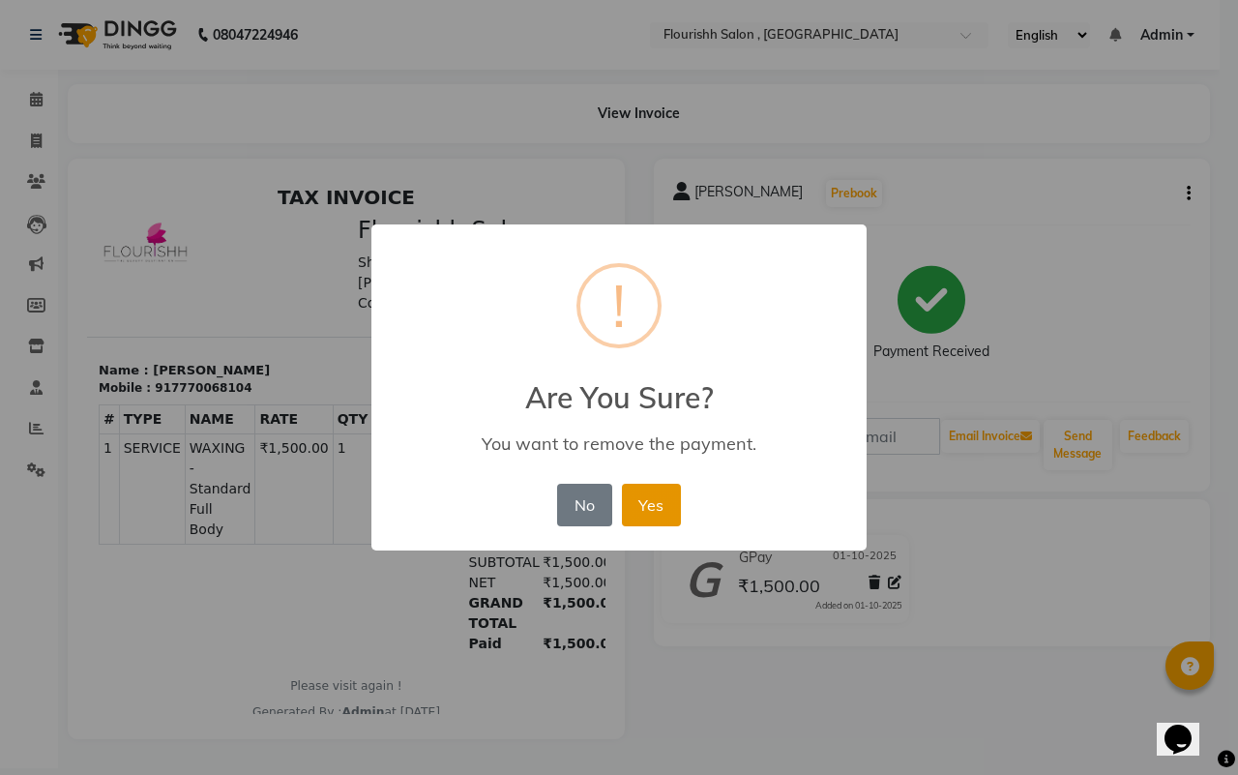
click at [660, 508] on button "Yes" at bounding box center [651, 505] width 59 height 43
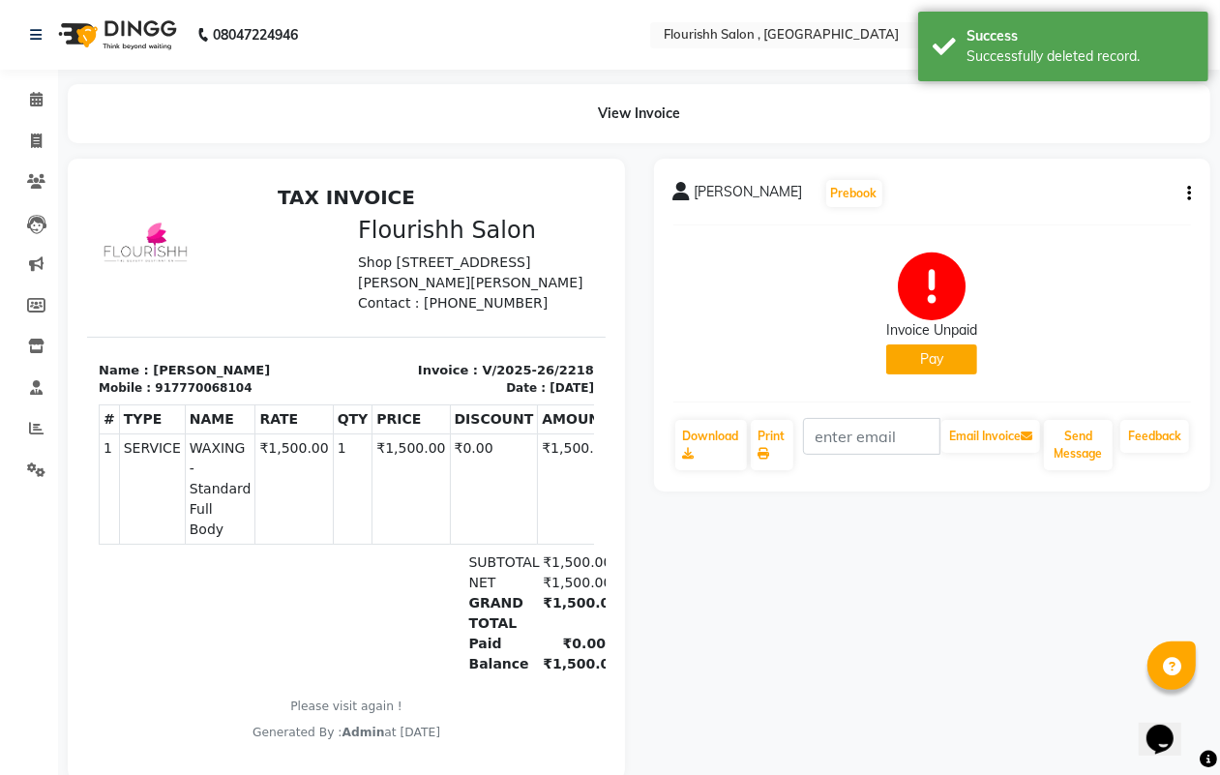
click at [929, 353] on button "Pay" at bounding box center [931, 359] width 91 height 30
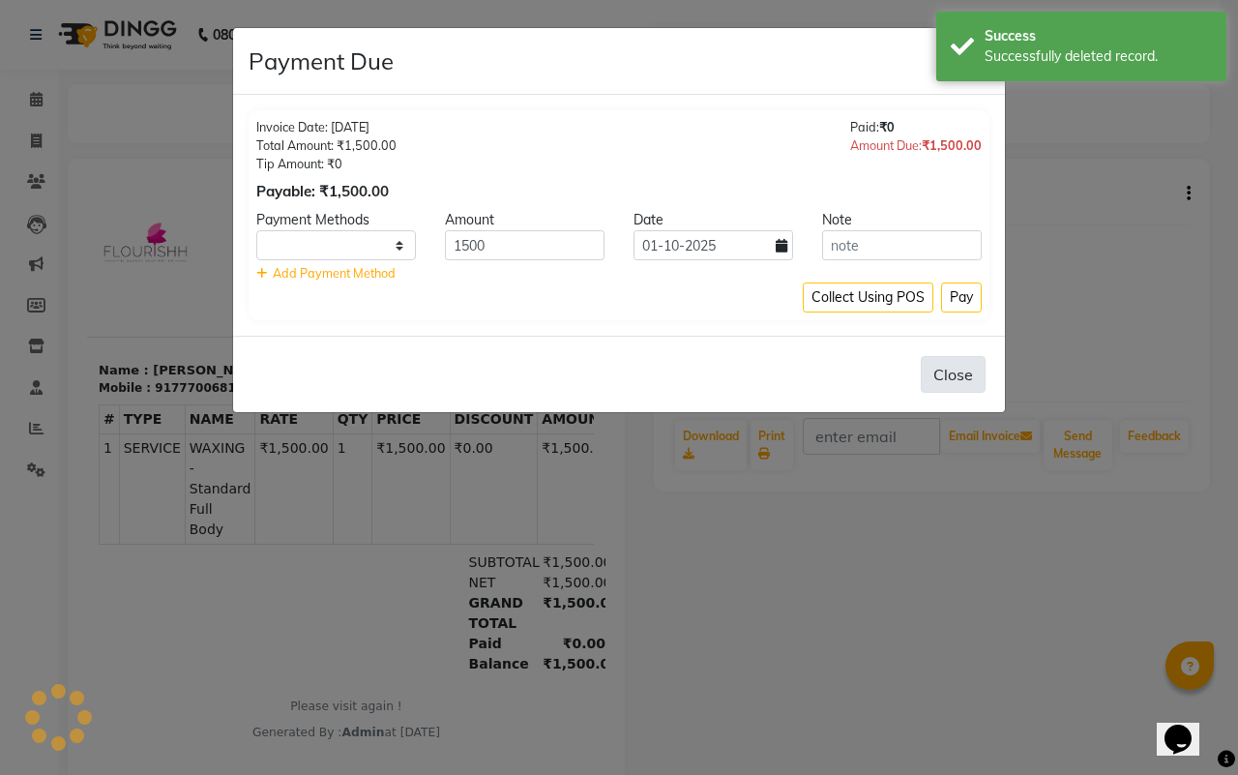
select select "1"
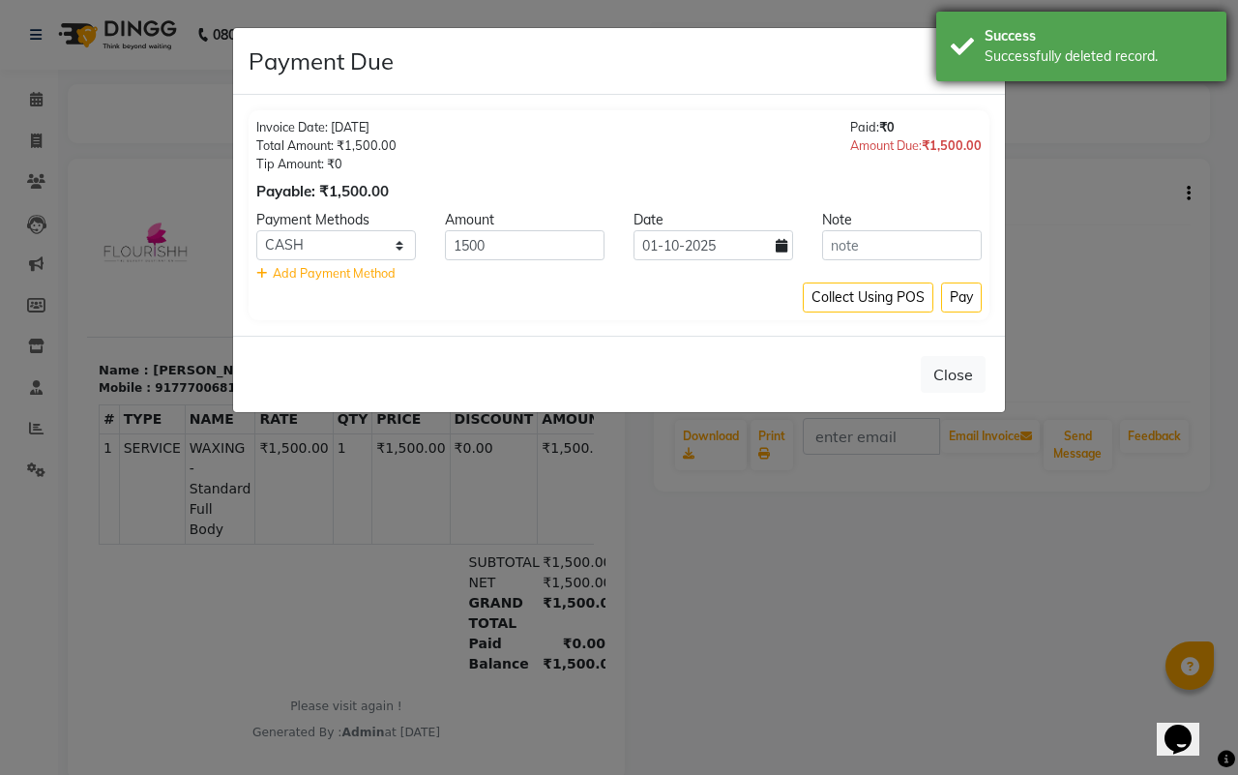
click at [973, 63] on div "Success Successfully deleted record." at bounding box center [1081, 47] width 290 height 70
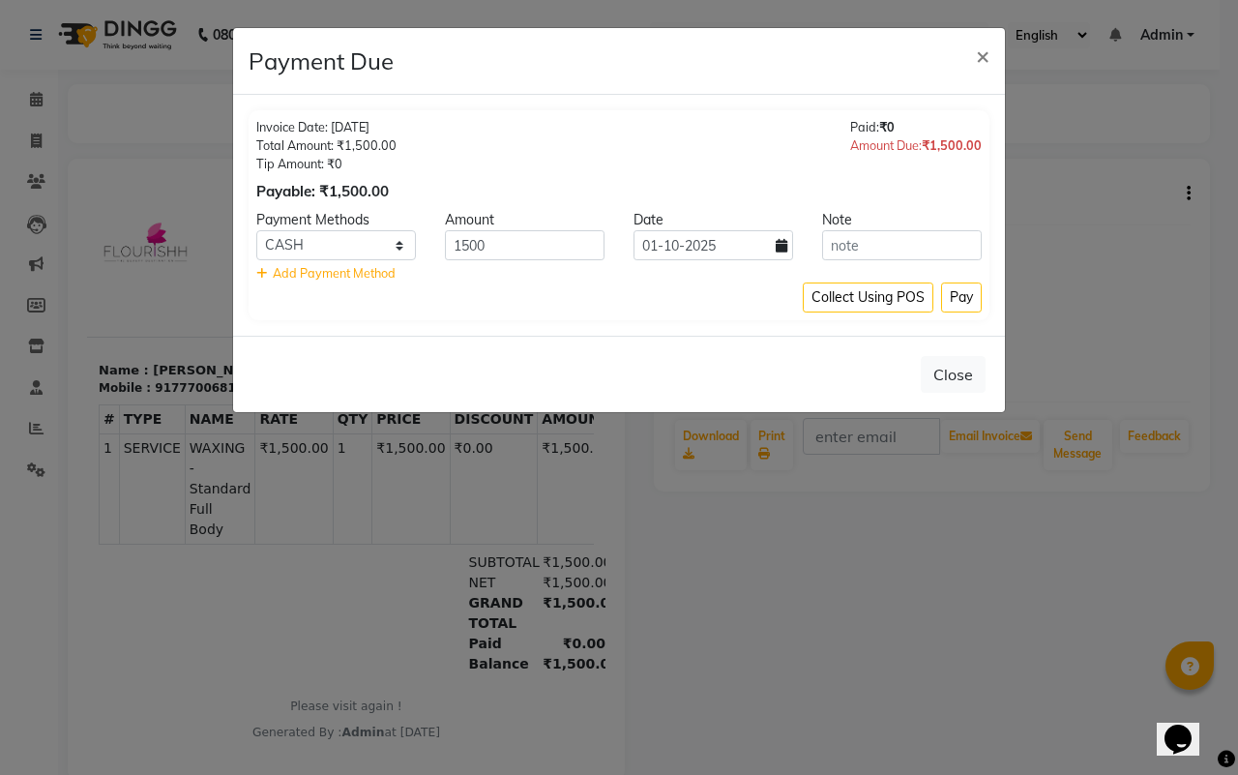
click at [1077, 146] on ngb-modal-window "Payment Due × Invoice Date: 30-10-2025 Total Amount: ₹1,500.00 Tip Amount: ₹0 P…" at bounding box center [619, 387] width 1238 height 775
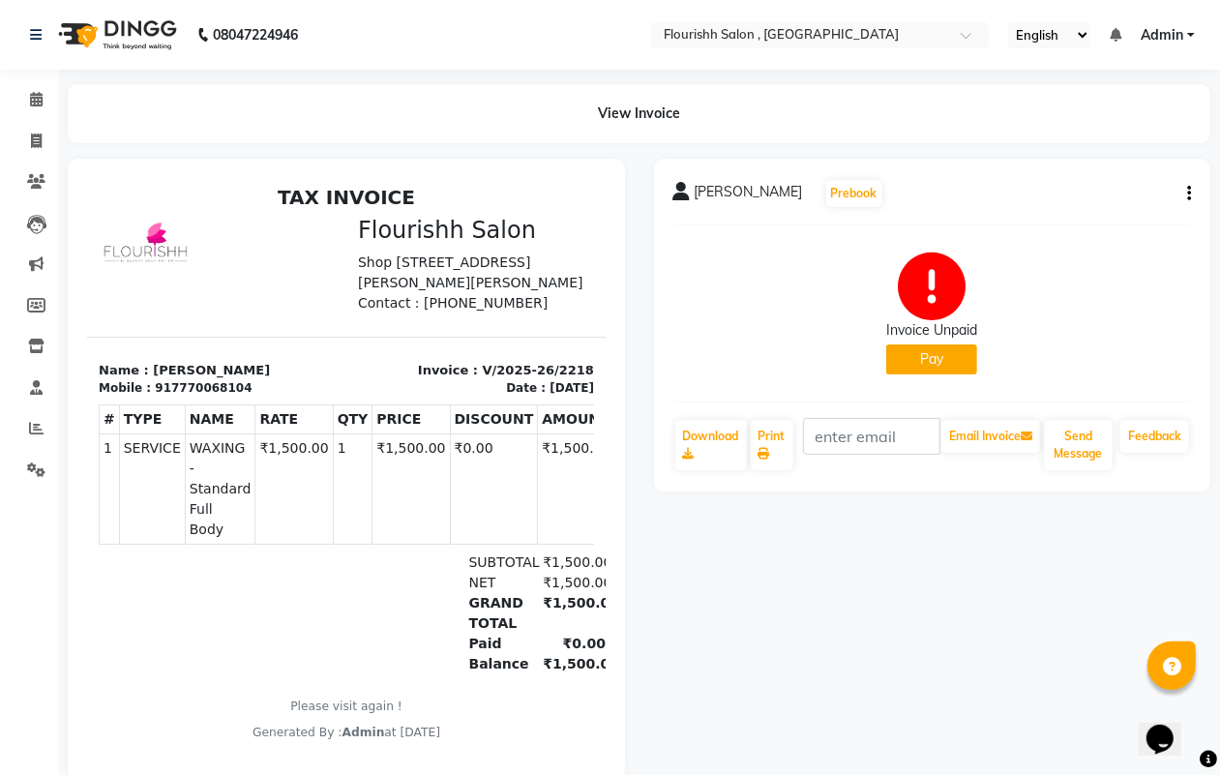
click at [1187, 193] on icon "button" at bounding box center [1189, 193] width 4 height 1
click at [1065, 141] on div "Cancel Invoice" at bounding box center [1092, 145] width 133 height 24
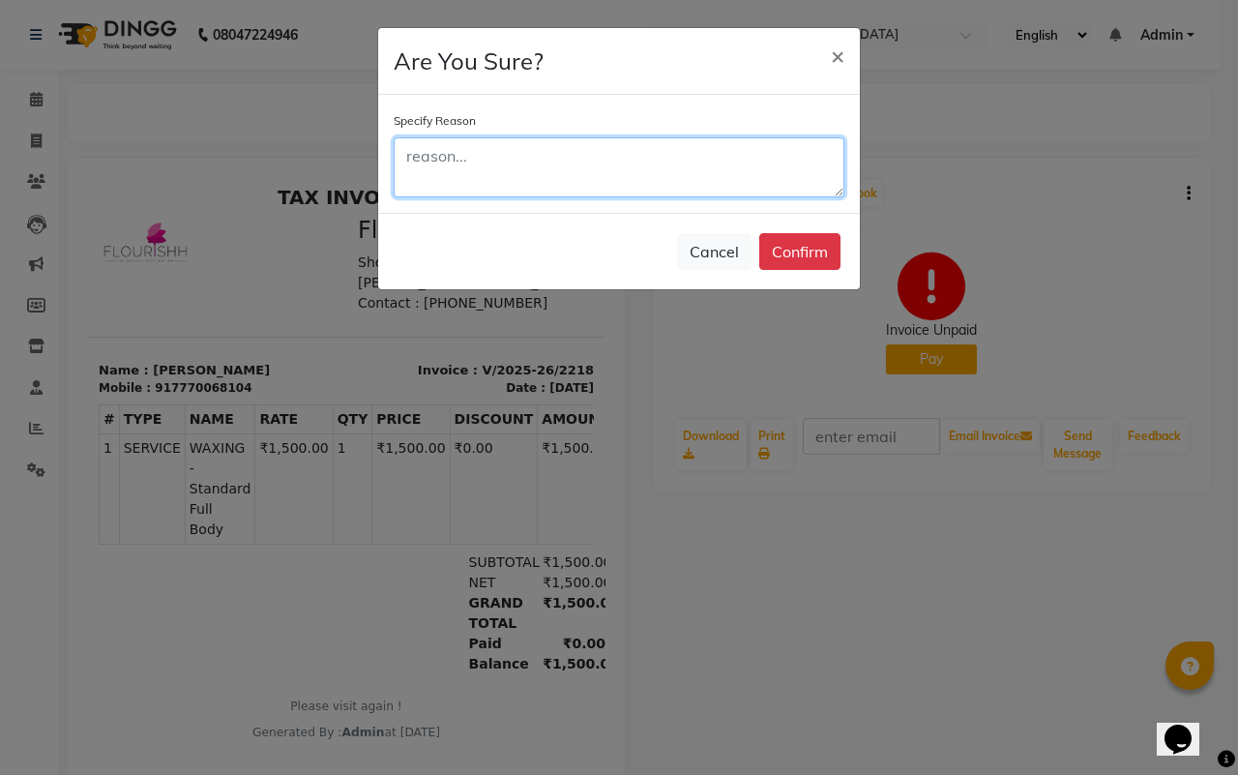
click at [591, 177] on textarea at bounding box center [619, 167] width 451 height 60
type textarea "by mistek"
click at [805, 230] on div "Cancel Confirm" at bounding box center [619, 251] width 482 height 76
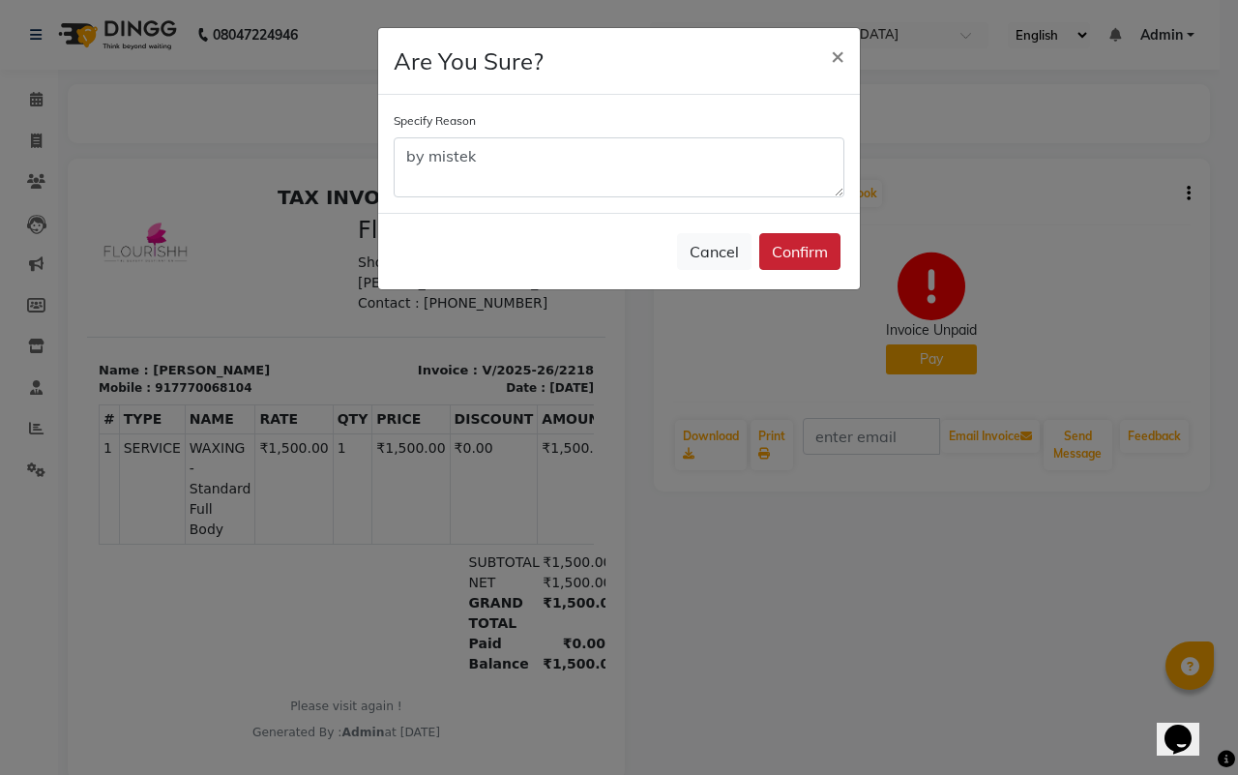
click at [799, 244] on button "Confirm" at bounding box center [799, 251] width 81 height 37
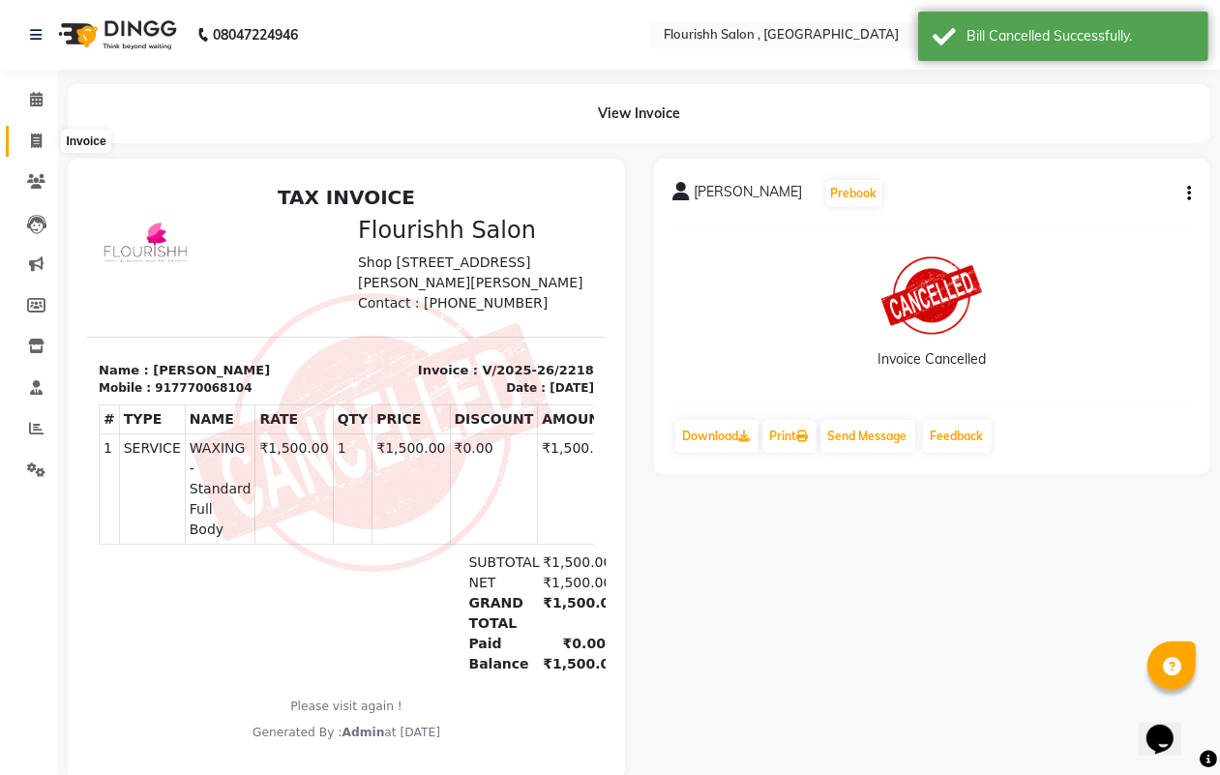
click at [39, 141] on icon at bounding box center [36, 140] width 11 height 15
select select "service"
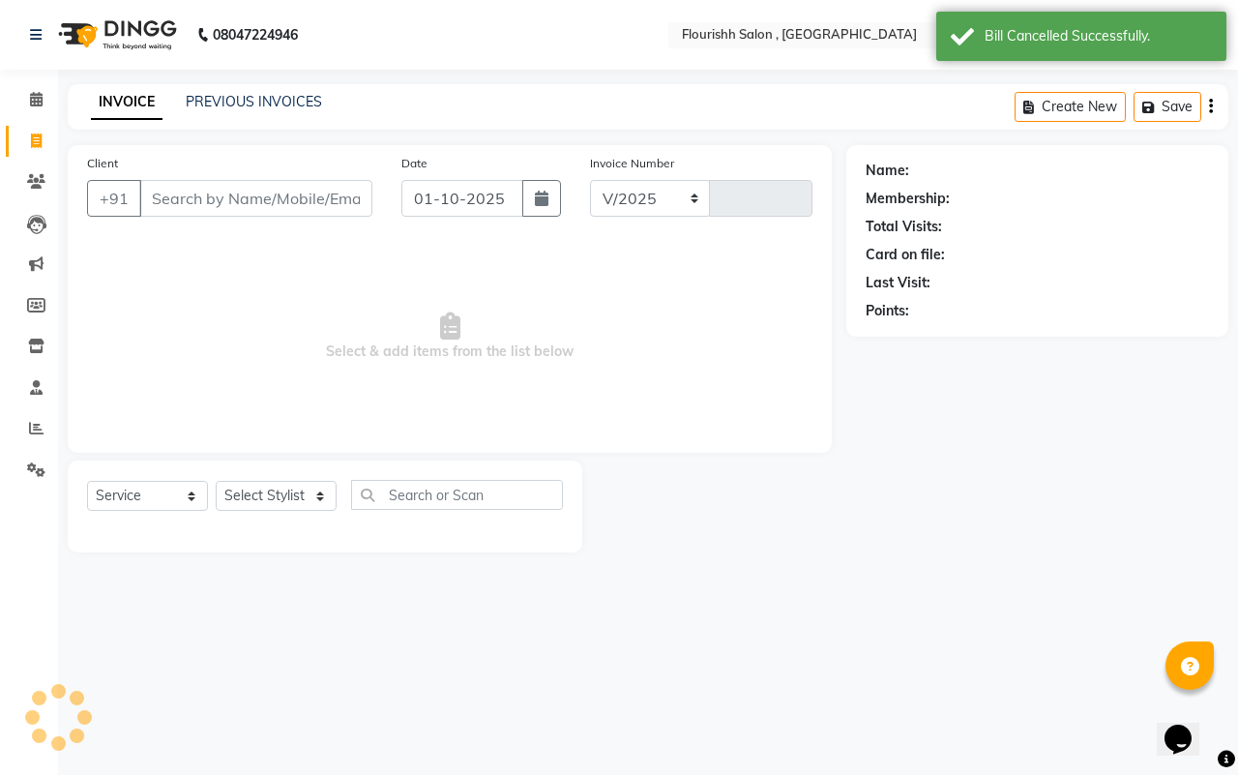
select select "4182"
type input "2228"
click at [424, 203] on input "01-10-2025" at bounding box center [462, 198] width 122 height 37
select select "10"
select select "2025"
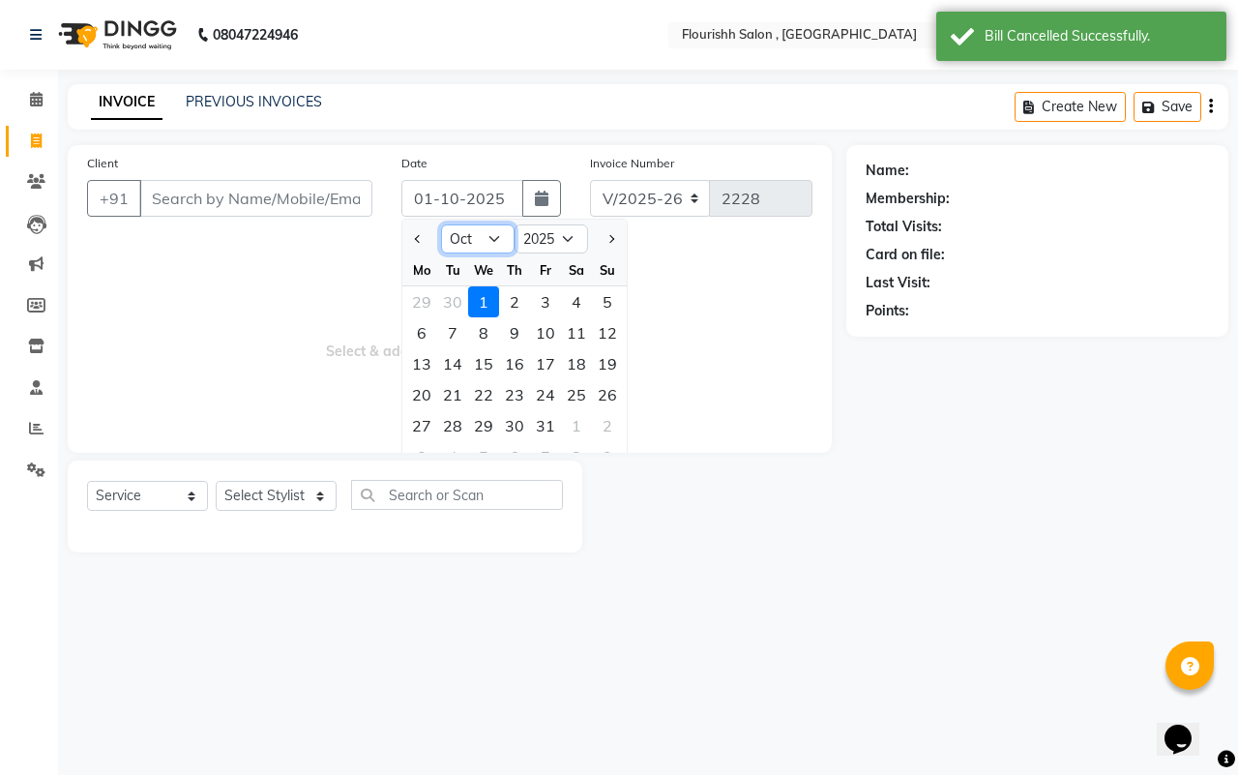
click at [462, 238] on select "Jan Feb Mar Apr May Jun [DATE] Aug Sep Oct Nov Dec" at bounding box center [478, 238] width 74 height 29
select select "9"
click at [441, 224] on select "Jan Feb Mar Apr May Jun [DATE] Aug Sep Oct Nov Dec" at bounding box center [478, 238] width 74 height 29
click at [458, 424] on div "30" at bounding box center [452, 425] width 31 height 31
type input "[DATE]"
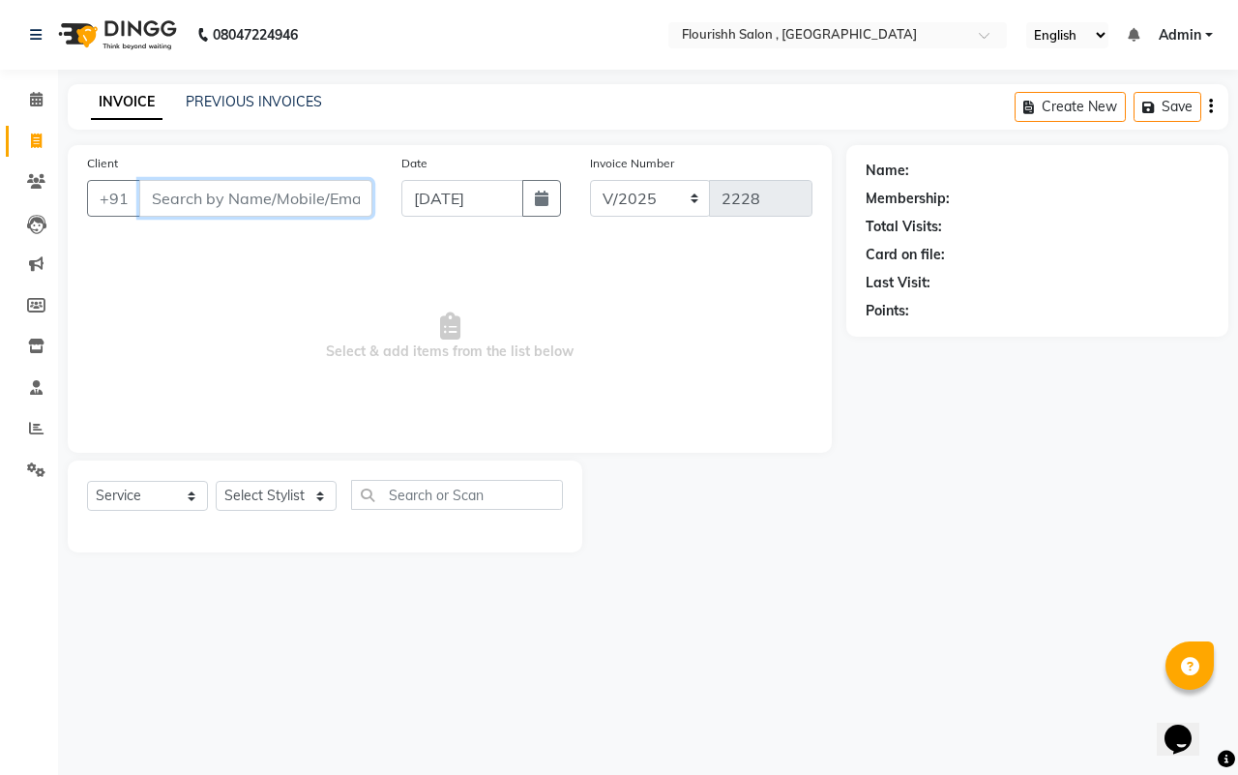
click at [221, 209] on input "Client" at bounding box center [255, 198] width 233 height 37
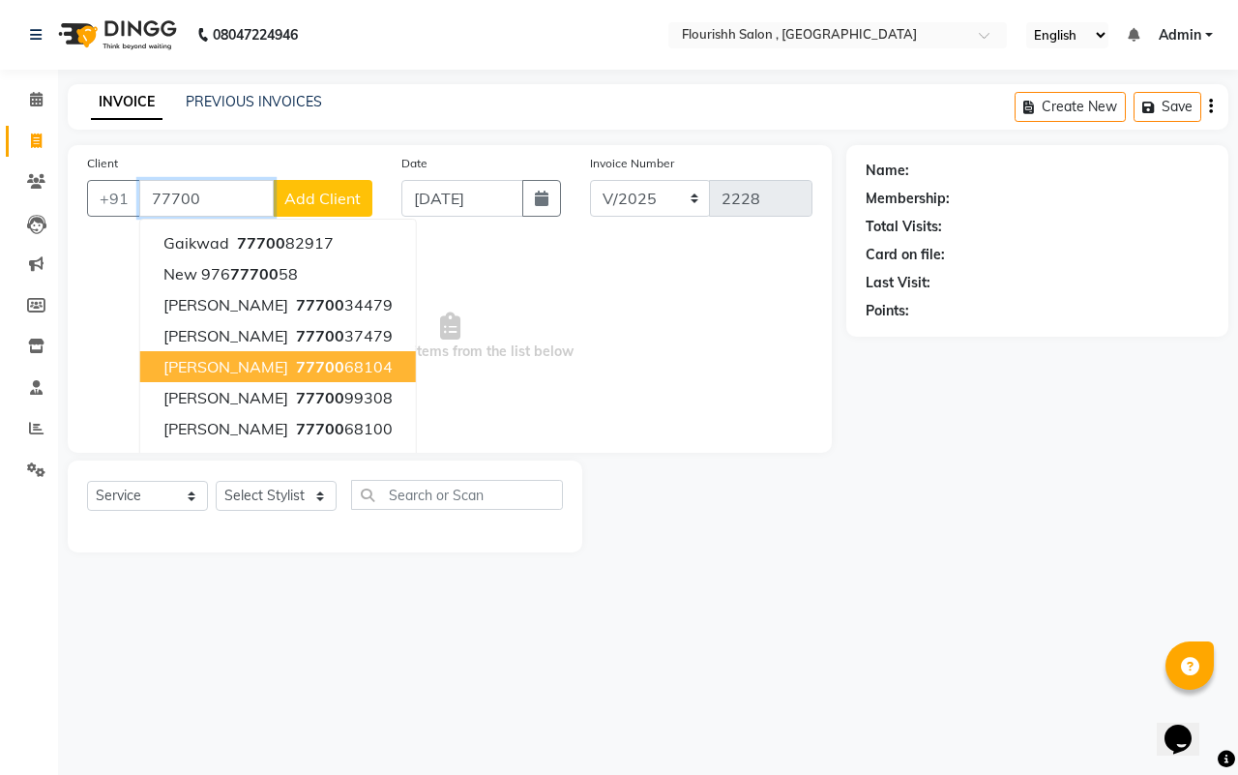
click at [296, 369] on span "77700" at bounding box center [320, 366] width 48 height 19
type input "7770068104"
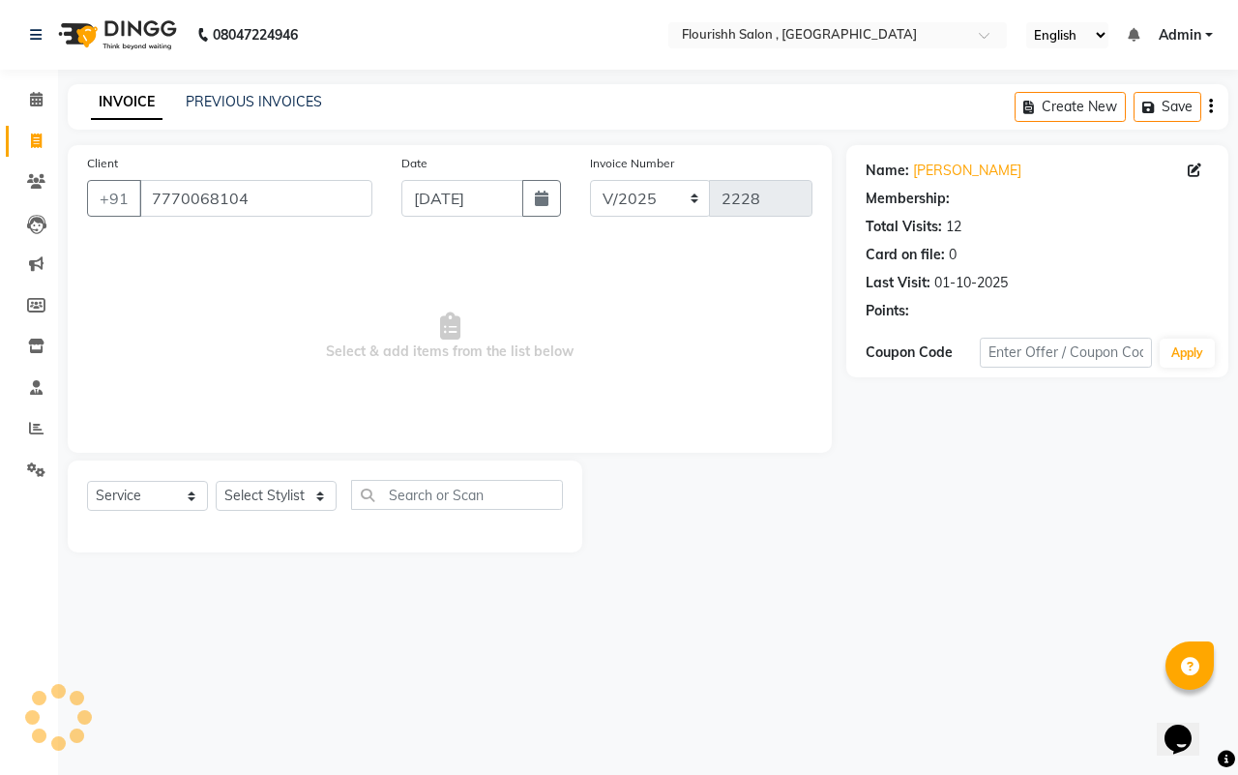
select select "1: Object"
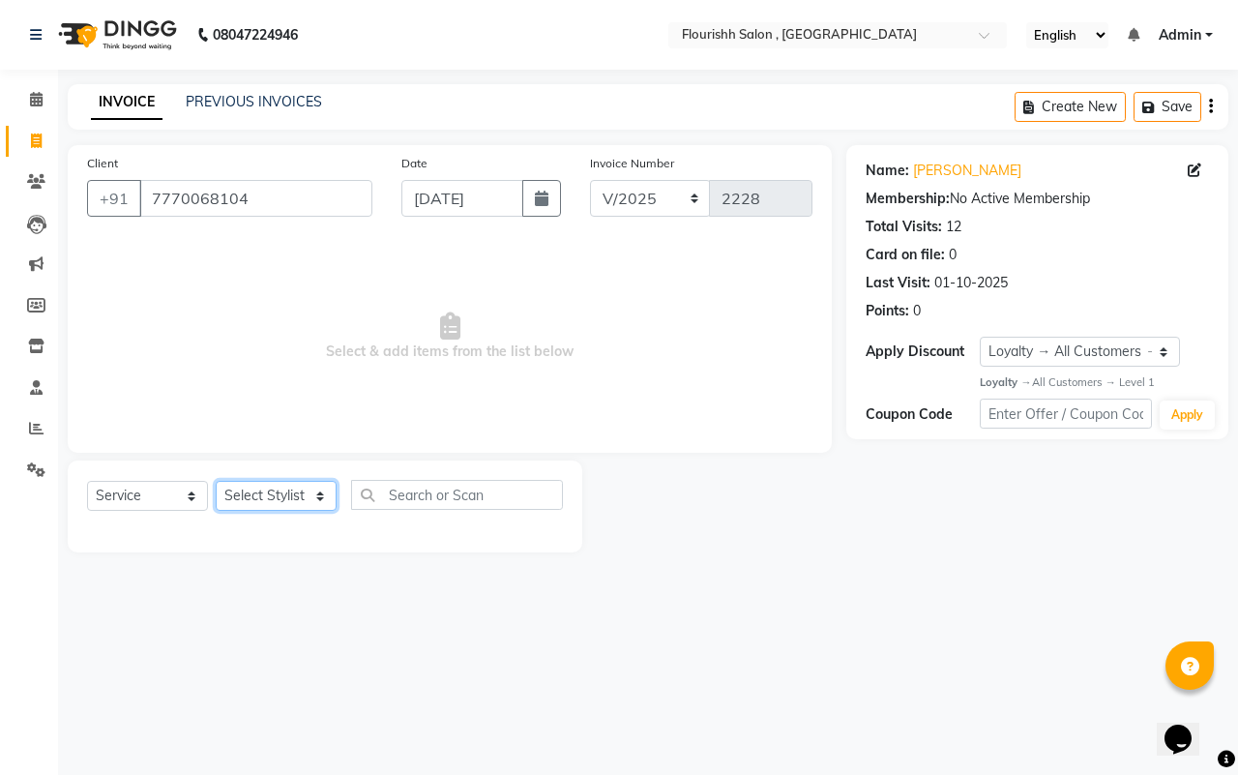
click at [264, 490] on select "Select Stylist [PERSON_NAME] jyoti Manager Mrs [PERSON_NAME] Ms [PERSON_NAME] […" at bounding box center [276, 496] width 121 height 30
select select "83358"
click at [216, 481] on select "Select Stylist [PERSON_NAME] jyoti Manager Mrs [PERSON_NAME] Ms [PERSON_NAME] […" at bounding box center [276, 496] width 121 height 30
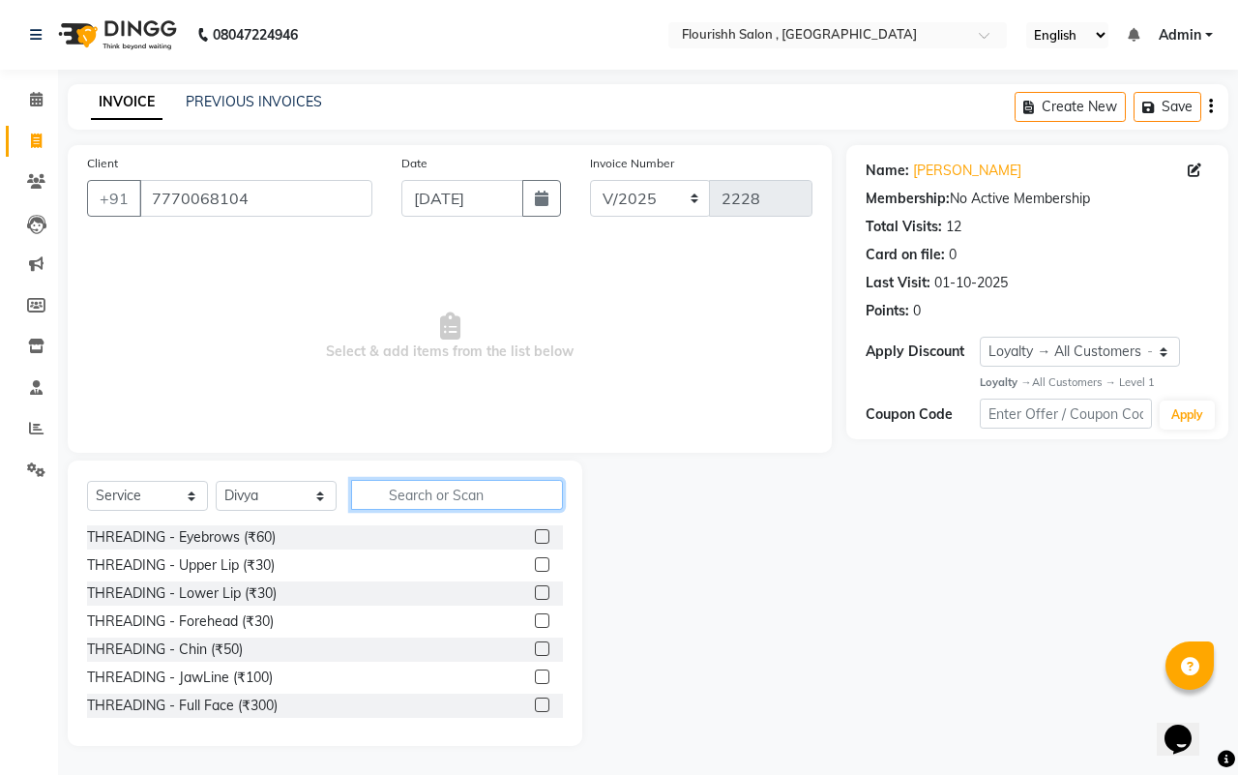
click at [406, 486] on input "text" at bounding box center [457, 495] width 212 height 30
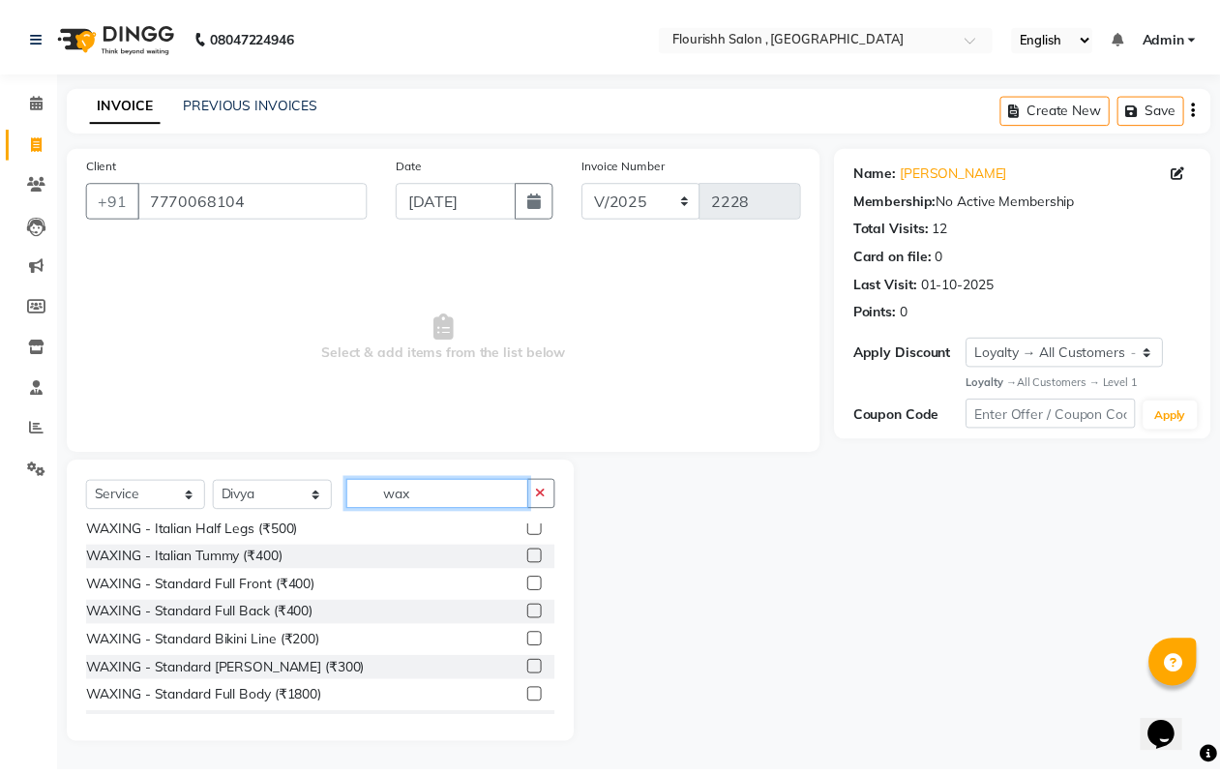
scroll to position [532, 0]
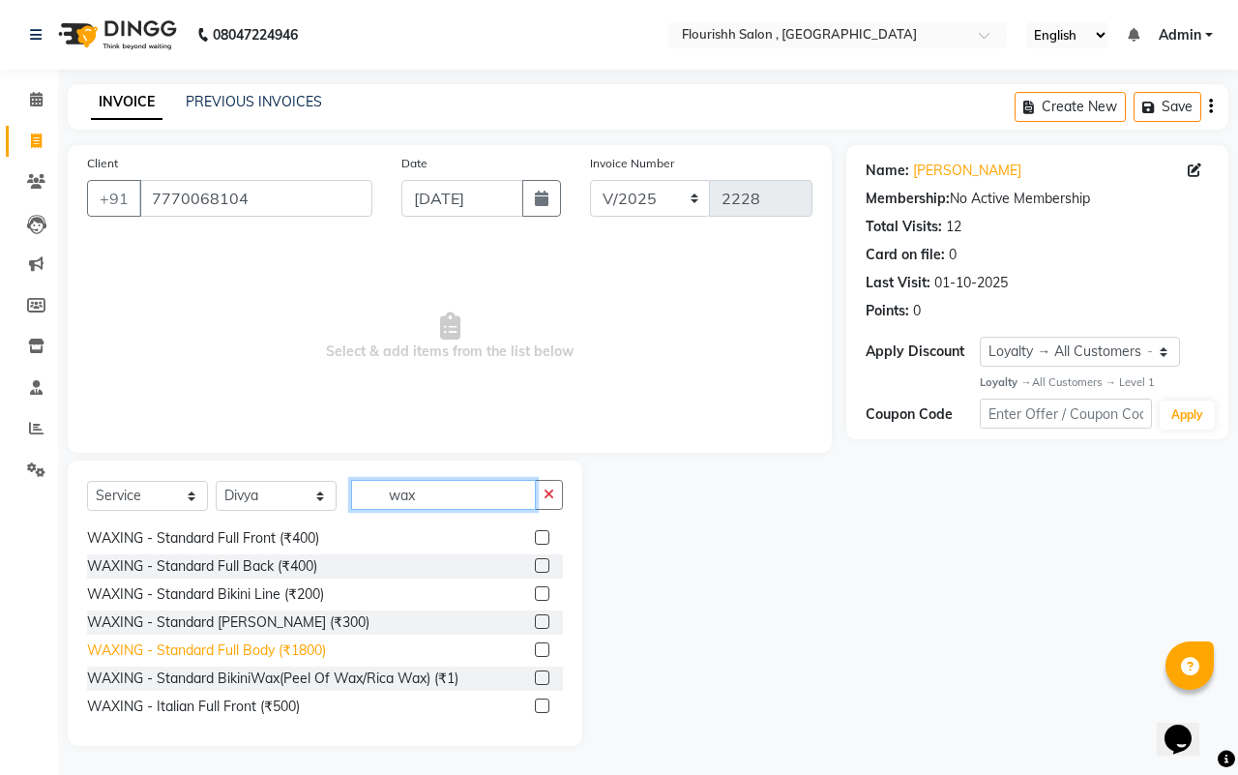
type input "wax"
click at [302, 644] on div "WAXING - Standard Full Body (₹1800)" at bounding box center [206, 650] width 239 height 20
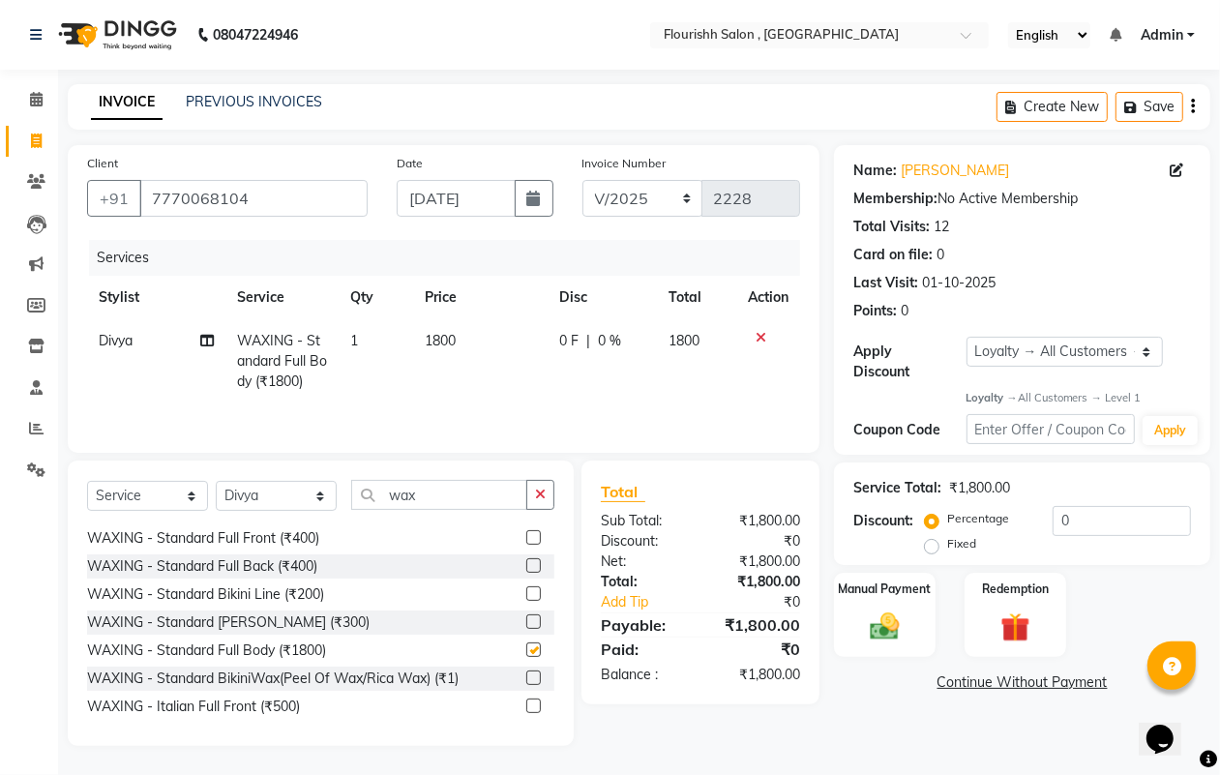
checkbox input "false"
click at [436, 337] on span "1800" at bounding box center [440, 340] width 31 height 17
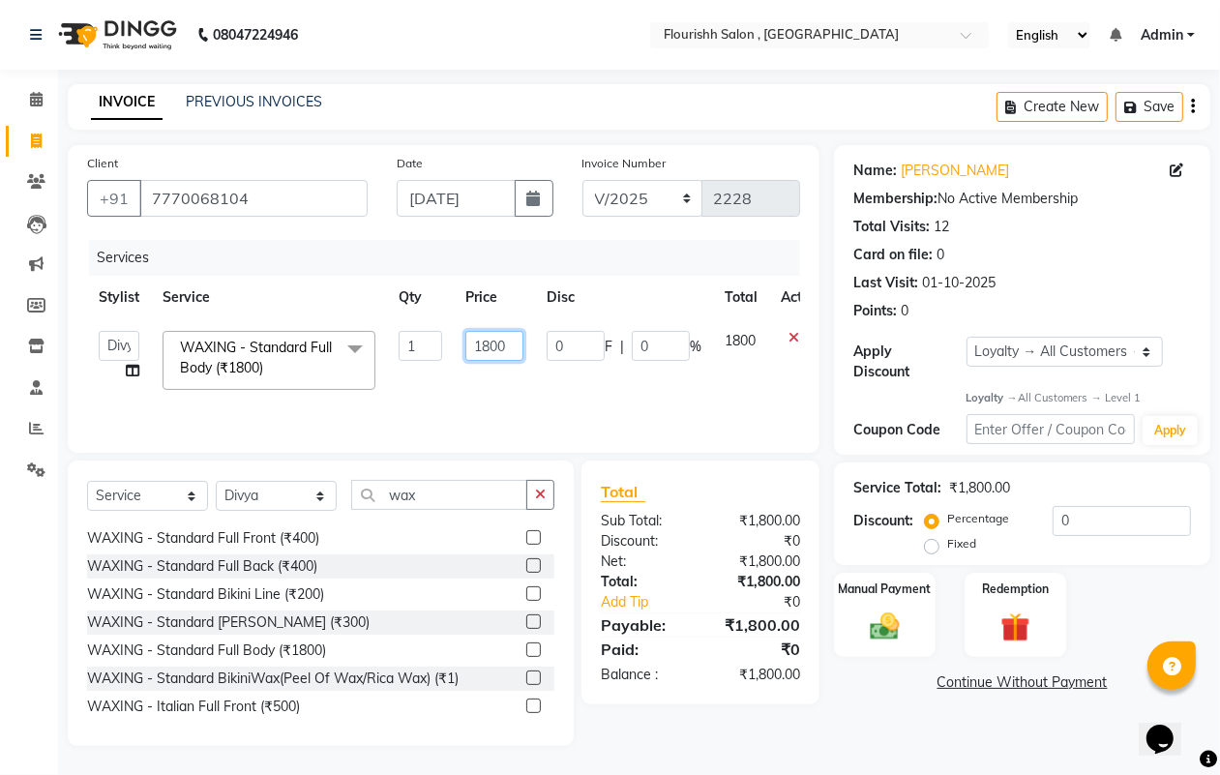
click at [488, 344] on input "1800" at bounding box center [494, 346] width 58 height 30
type input "1500"
click at [862, 620] on img at bounding box center [884, 626] width 48 height 35
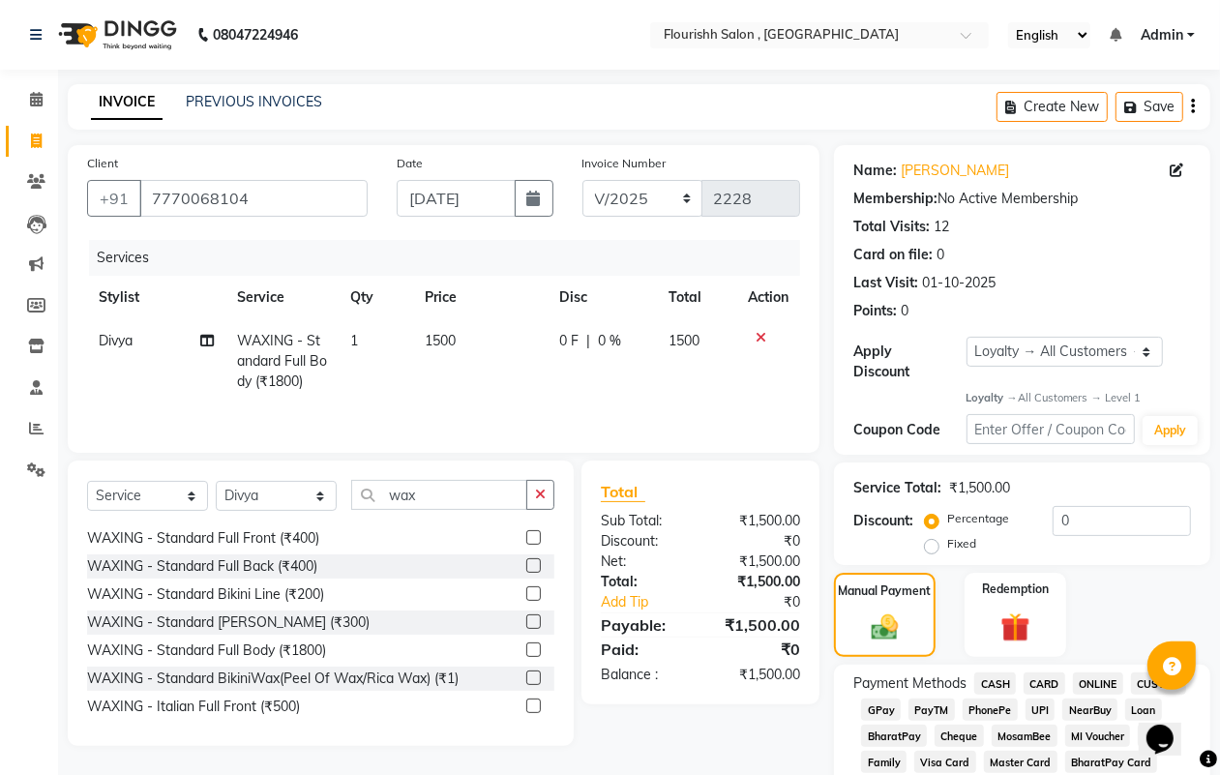
click at [872, 703] on span "GPay" at bounding box center [881, 709] width 40 height 22
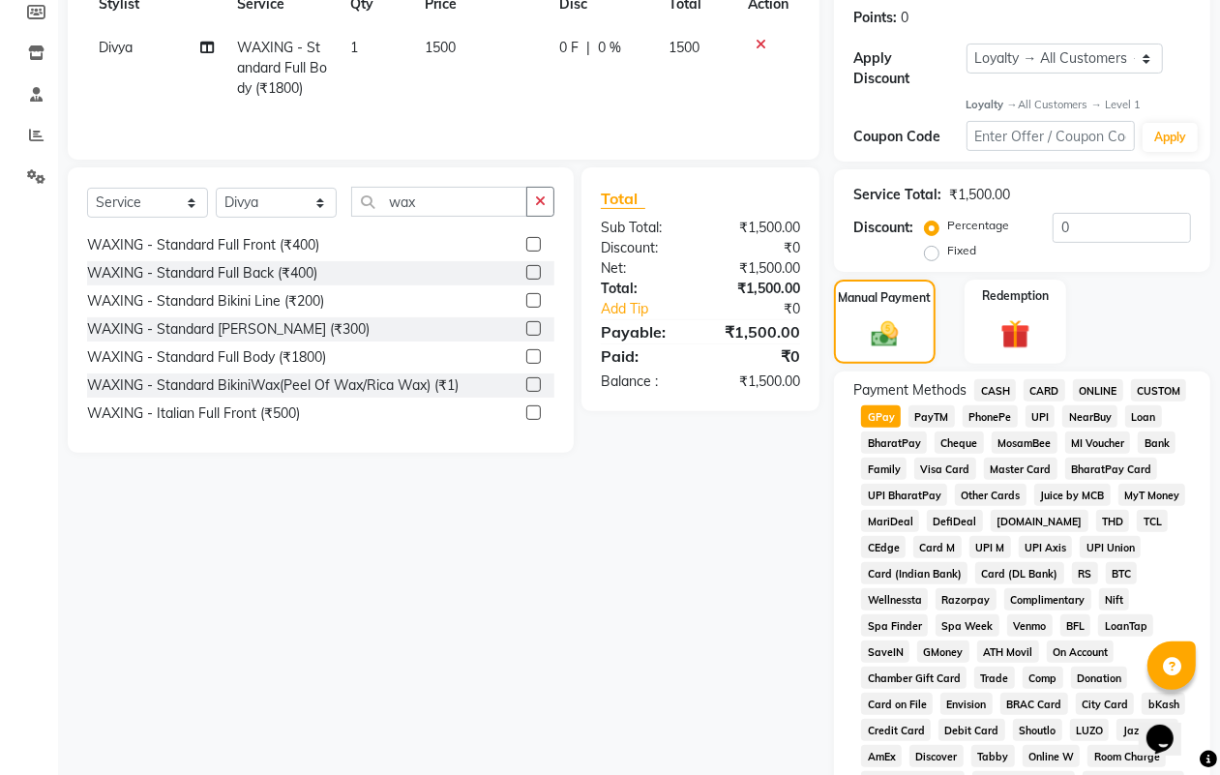
scroll to position [827, 0]
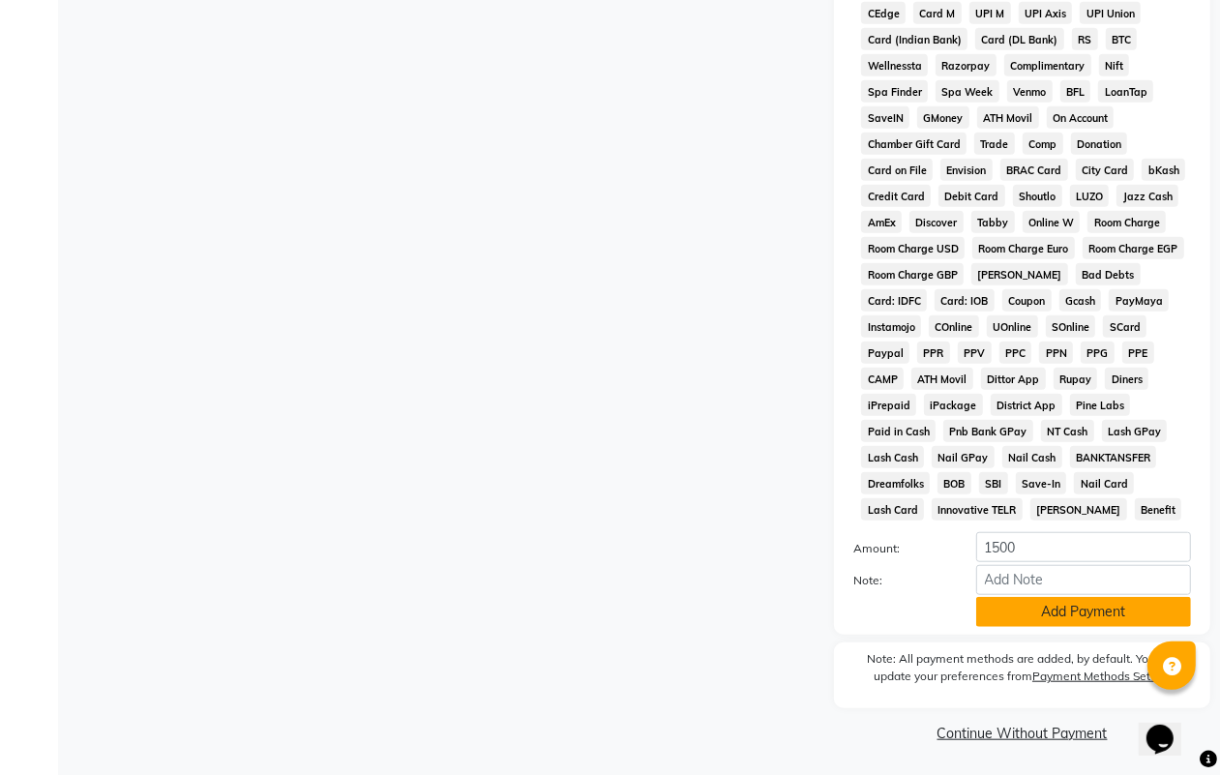
click at [1089, 600] on button "Add Payment" at bounding box center [1083, 612] width 215 height 30
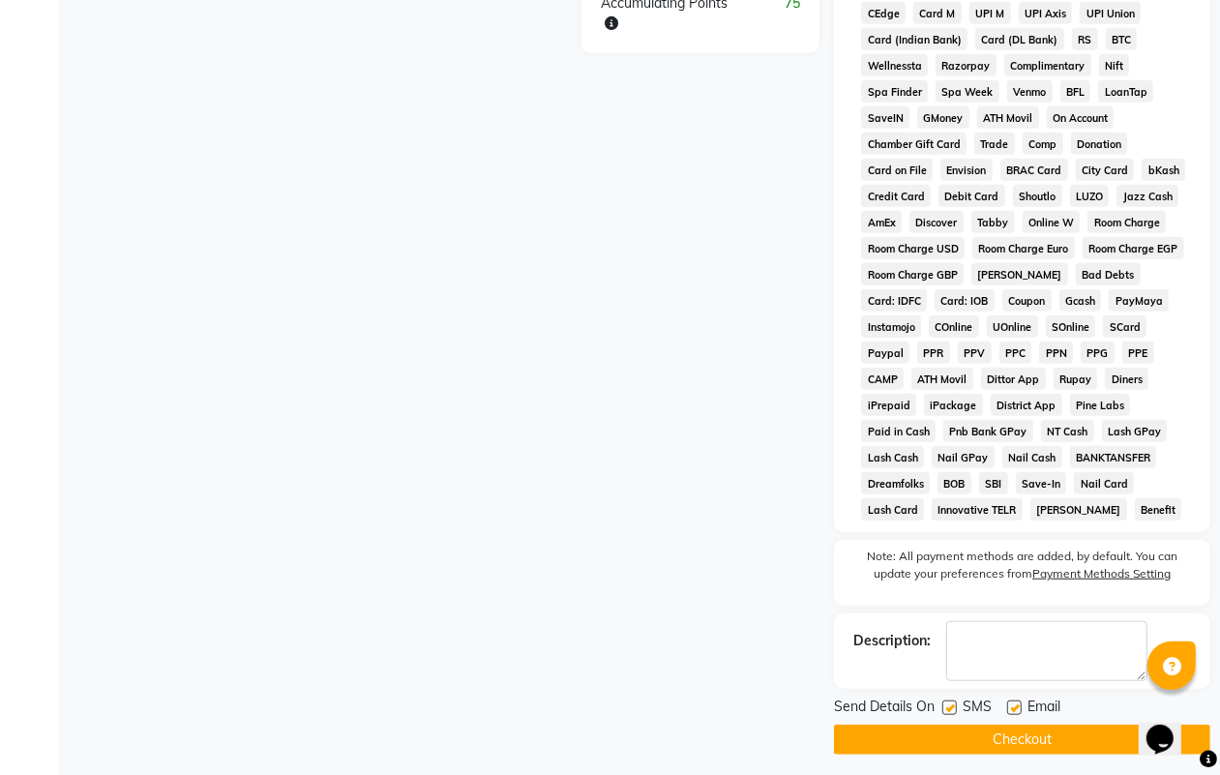
click at [949, 709] on label at bounding box center [949, 707] width 15 height 15
click at [949, 709] on input "checkbox" at bounding box center [948, 708] width 13 height 13
checkbox input "false"
click at [1017, 707] on label at bounding box center [1014, 707] width 15 height 15
click at [1017, 707] on input "checkbox" at bounding box center [1013, 708] width 13 height 13
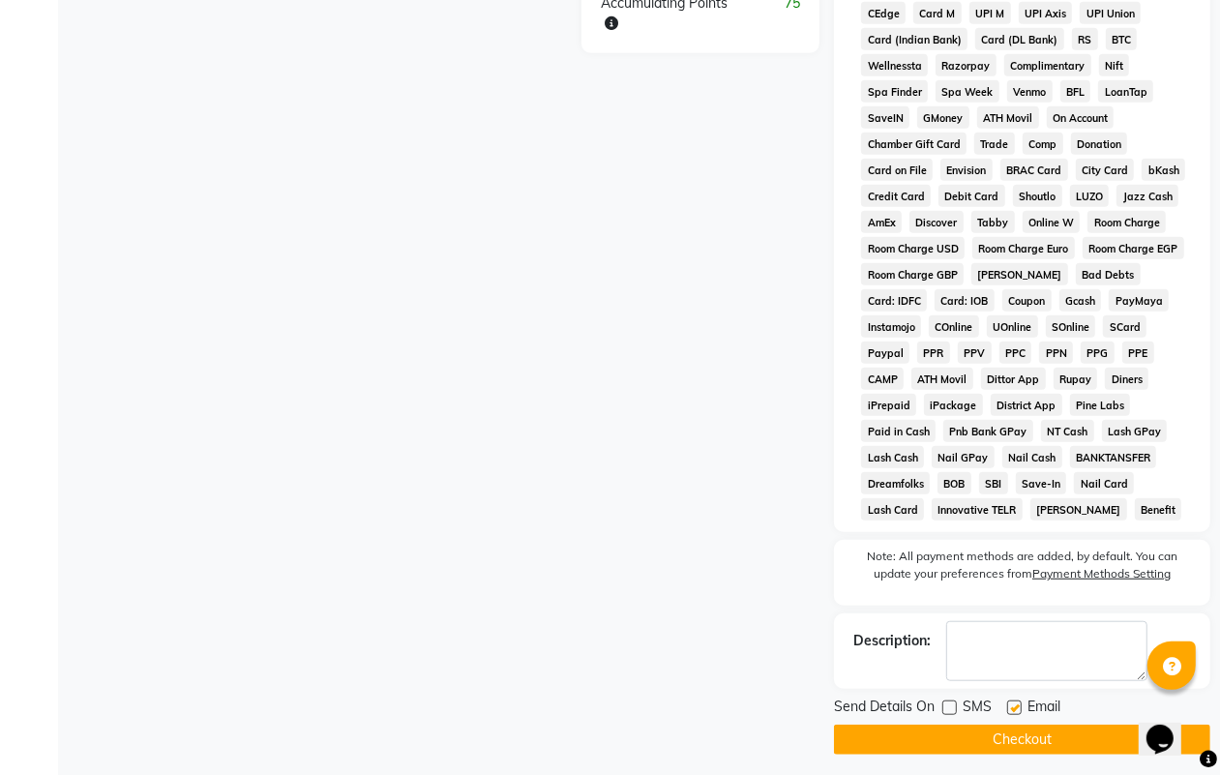
checkbox input "false"
click at [1018, 745] on button "Checkout" at bounding box center [1022, 739] width 376 height 30
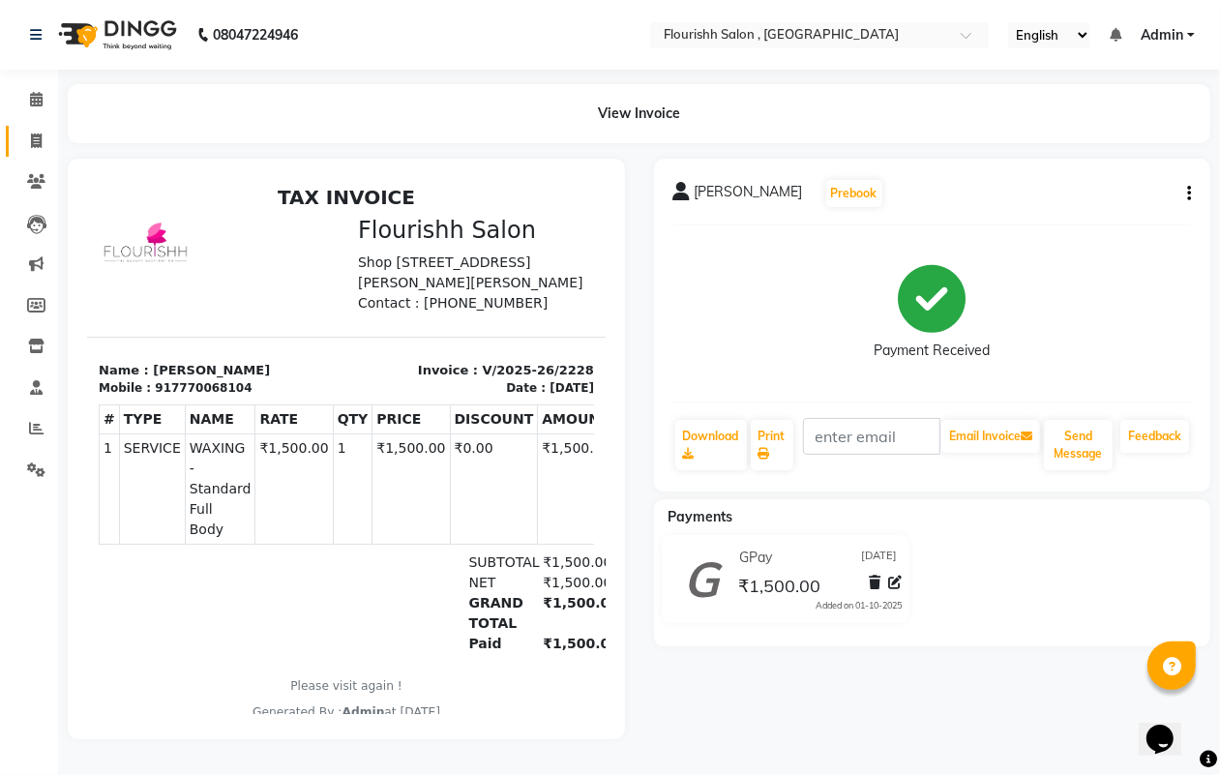
click at [39, 135] on icon at bounding box center [36, 140] width 11 height 15
select select "service"
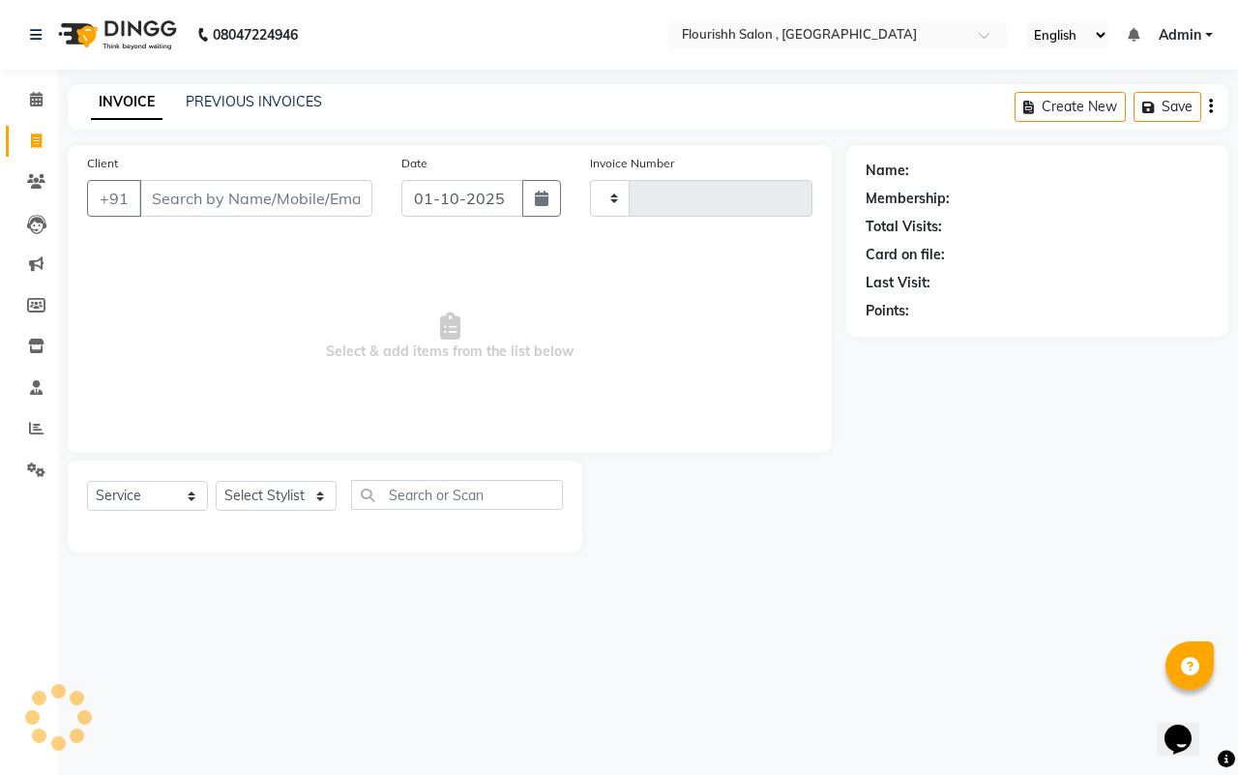
type input "2229"
select select "4182"
click at [290, 98] on link "PREVIOUS INVOICES" at bounding box center [254, 101] width 136 height 17
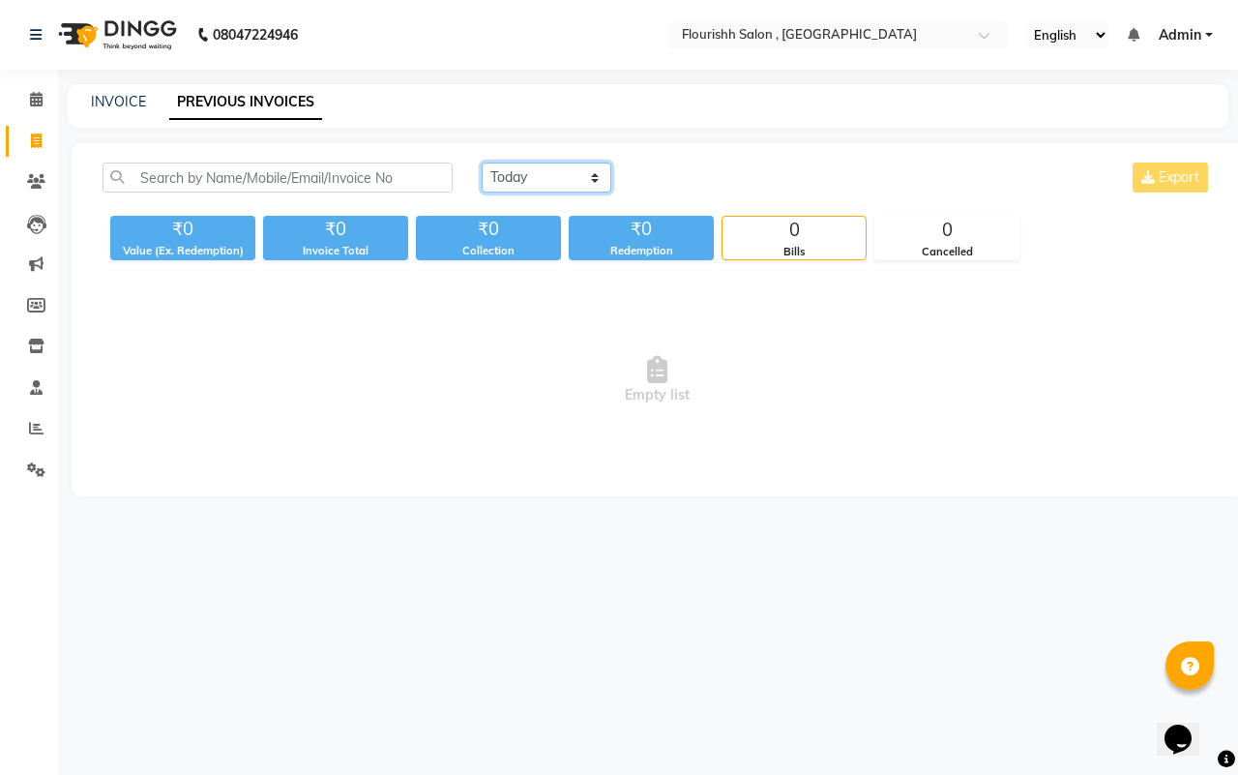
click at [525, 176] on select "[DATE] [DATE] Custom Range" at bounding box center [547, 178] width 130 height 30
click at [482, 163] on select "[DATE] [DATE] Custom Range" at bounding box center [547, 178] width 130 height 30
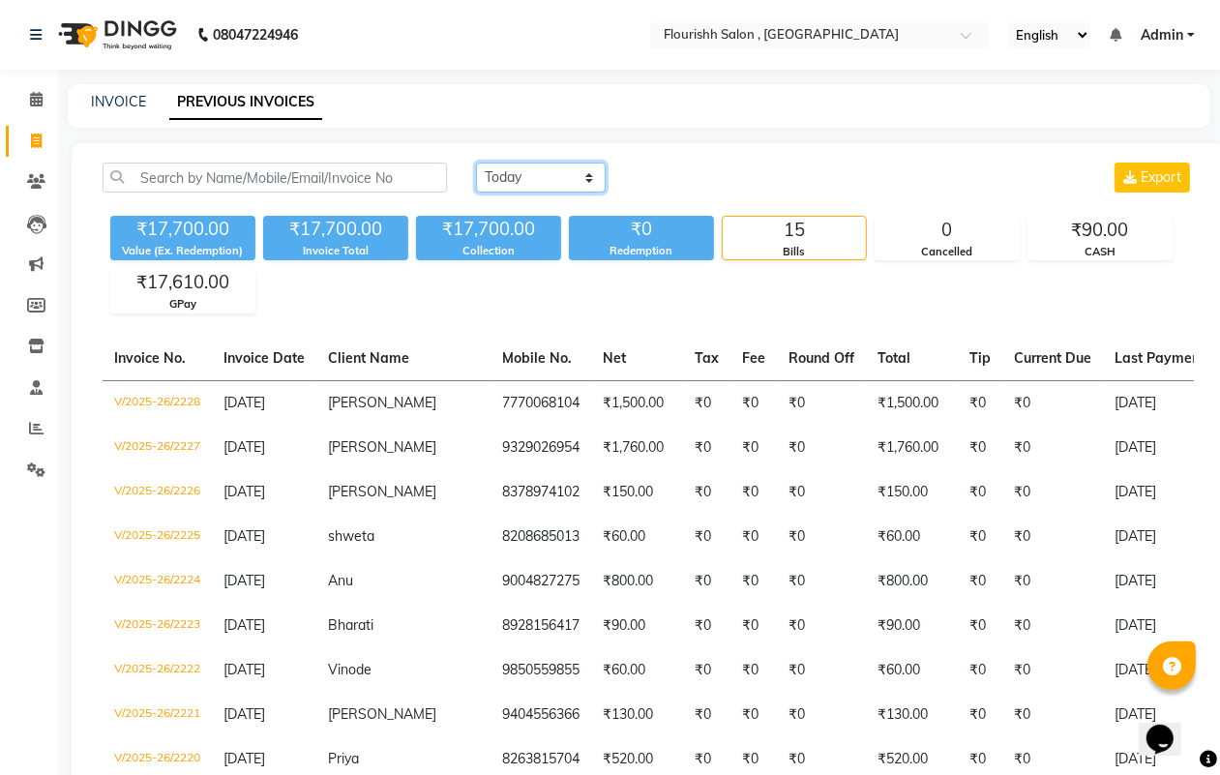
click at [537, 167] on select "[DATE] [DATE] Custom Range" at bounding box center [541, 178] width 130 height 30
select select "range"
click at [476, 163] on select "[DATE] [DATE] Custom Range" at bounding box center [541, 178] width 130 height 30
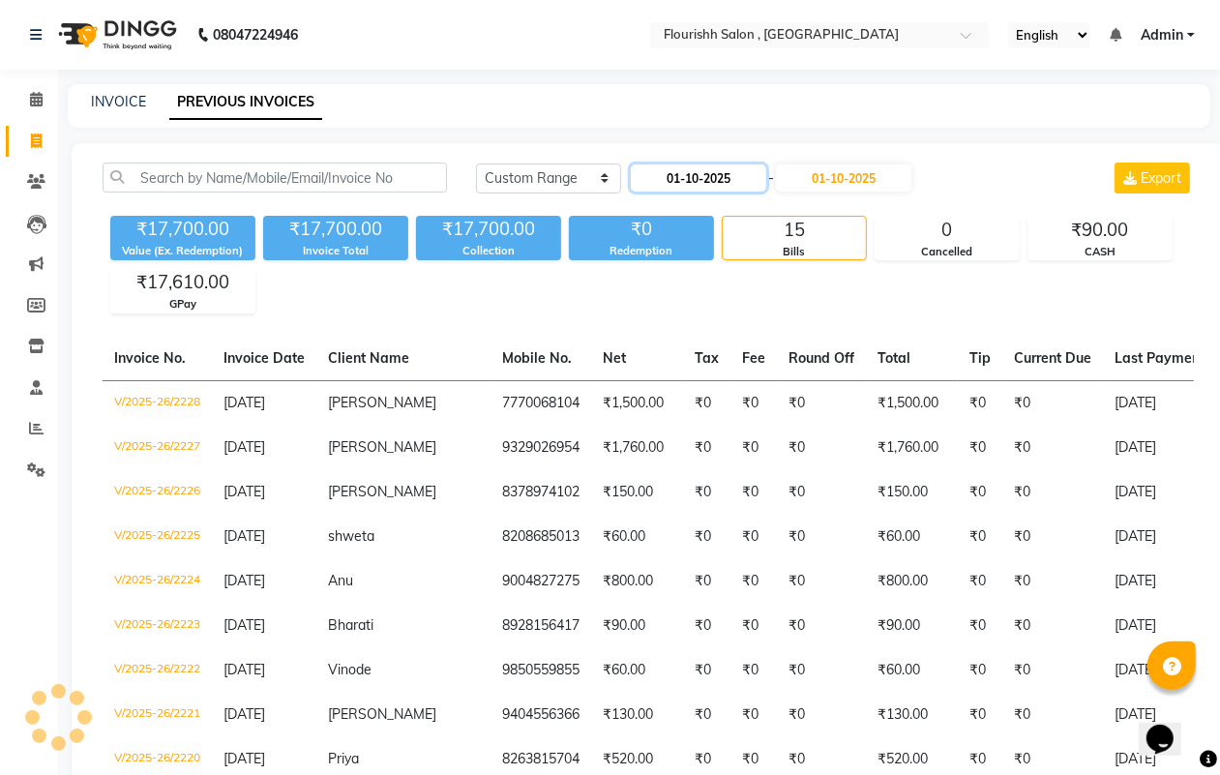
click at [689, 167] on input "01-10-2025" at bounding box center [698, 177] width 135 height 27
select select "10"
select select "2025"
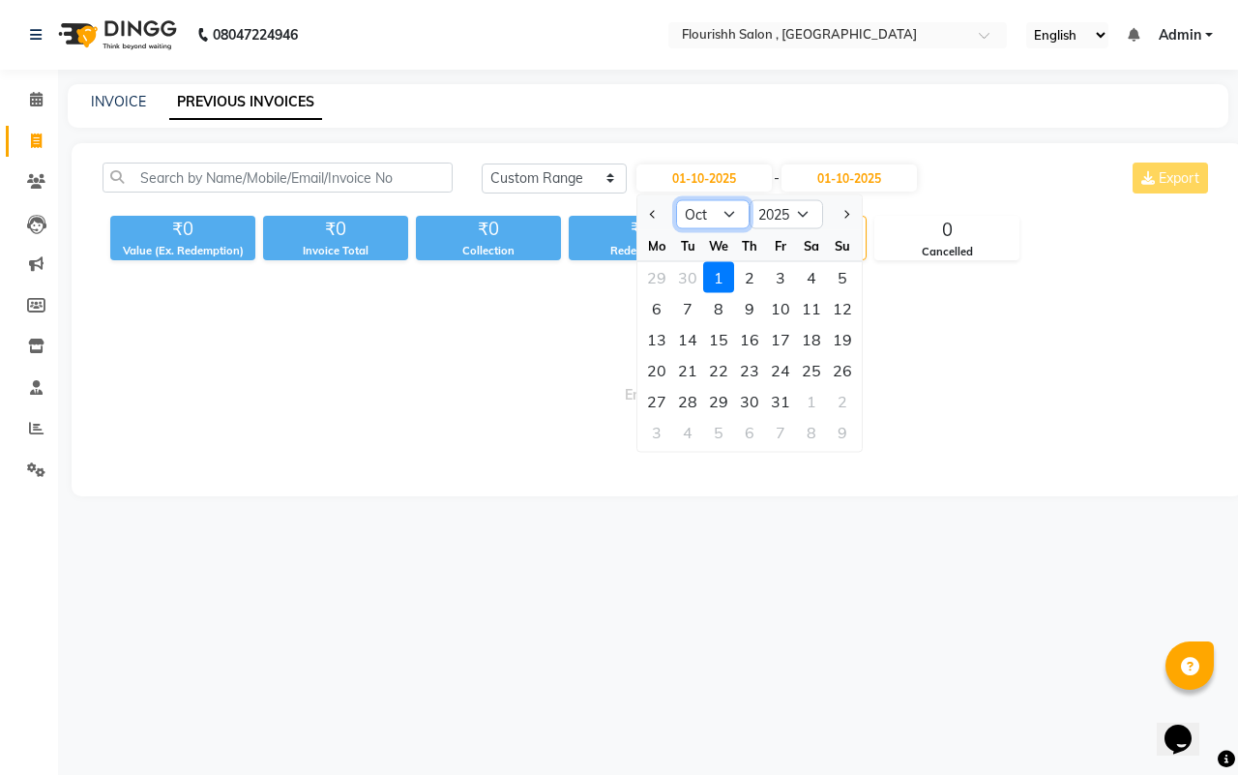
click at [697, 216] on select "Jan Feb Mar Apr May Jun [DATE] Aug Sep Oct Nov Dec" at bounding box center [713, 214] width 74 height 29
select select "9"
click at [676, 200] on select "Jan Feb Mar Apr May Jun [DATE] Aug Sep Oct Nov Dec" at bounding box center [713, 214] width 74 height 29
click at [653, 386] on div "29" at bounding box center [656, 401] width 31 height 31
type input "29-09-2025"
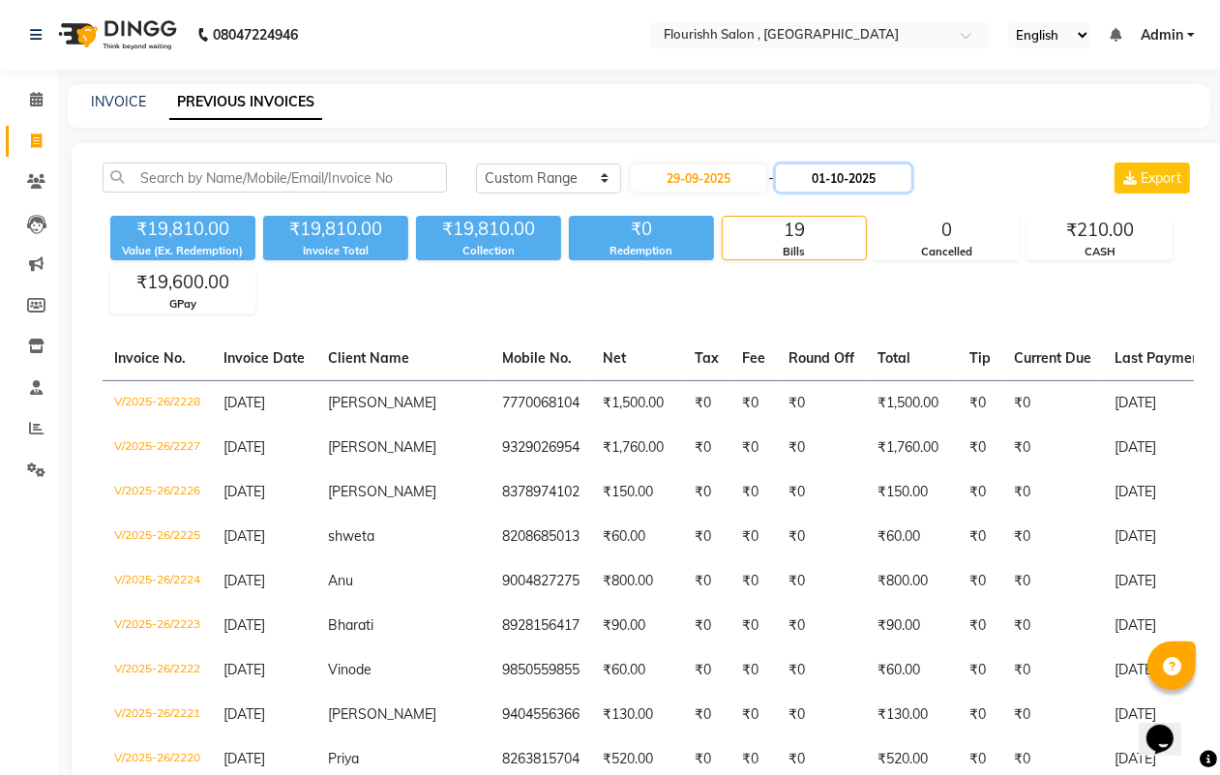
click at [862, 182] on input "01-10-2025" at bounding box center [843, 177] width 135 height 27
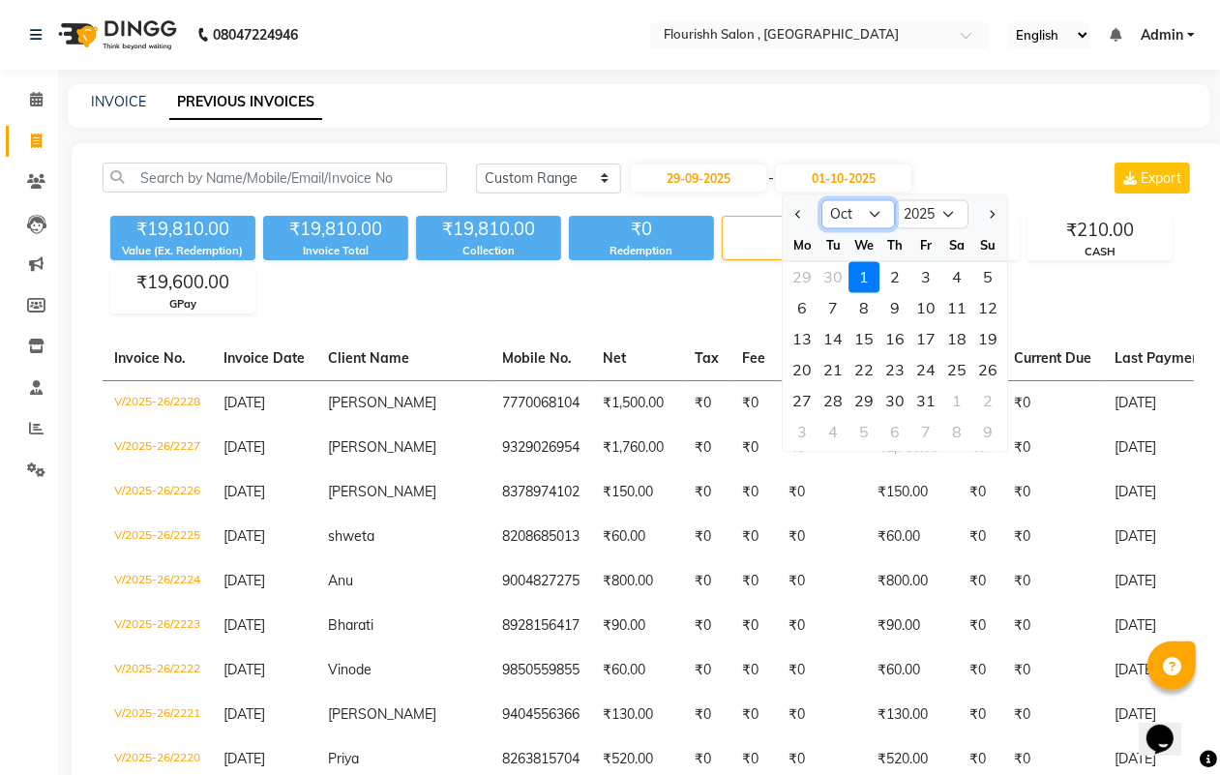
click at [858, 203] on select "Sep Oct Nov Dec" at bounding box center [858, 214] width 74 height 29
select select "9"
click at [821, 200] on select "Sep Oct Nov Dec" at bounding box center [858, 214] width 74 height 29
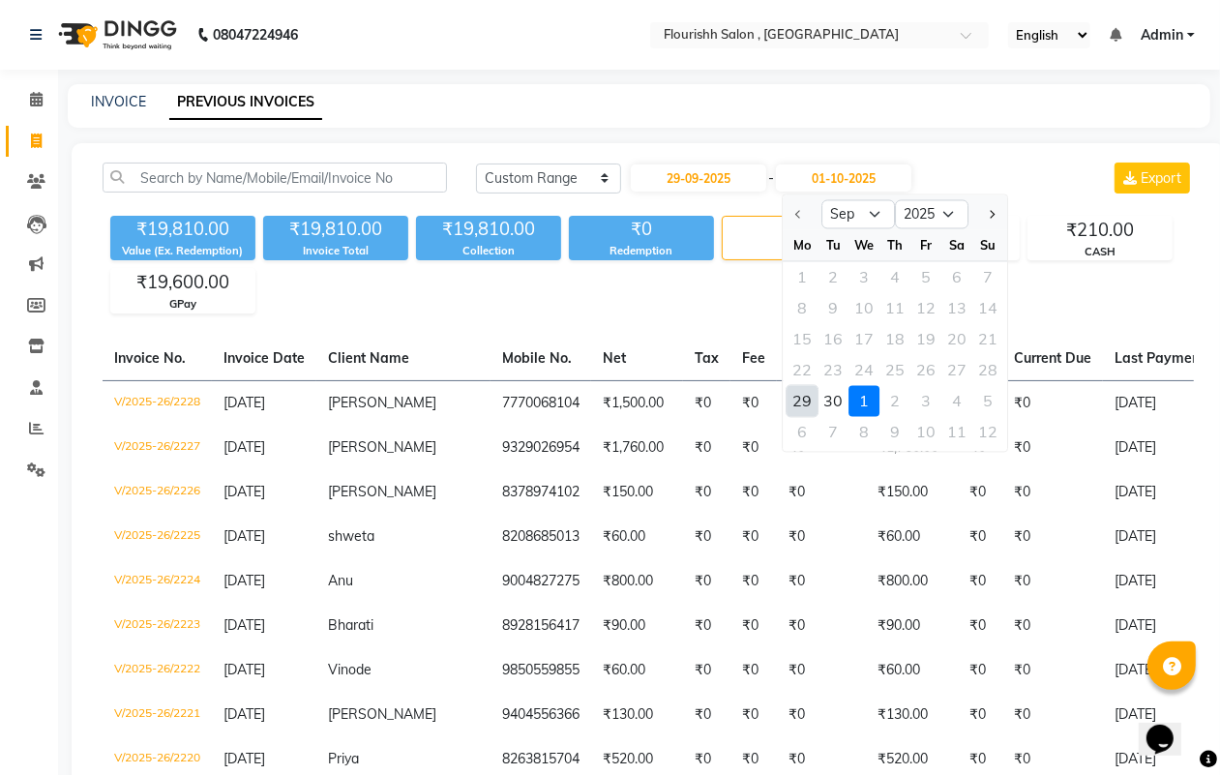
click at [813, 399] on div "29" at bounding box center [801, 401] width 31 height 31
type input "29-09-2025"
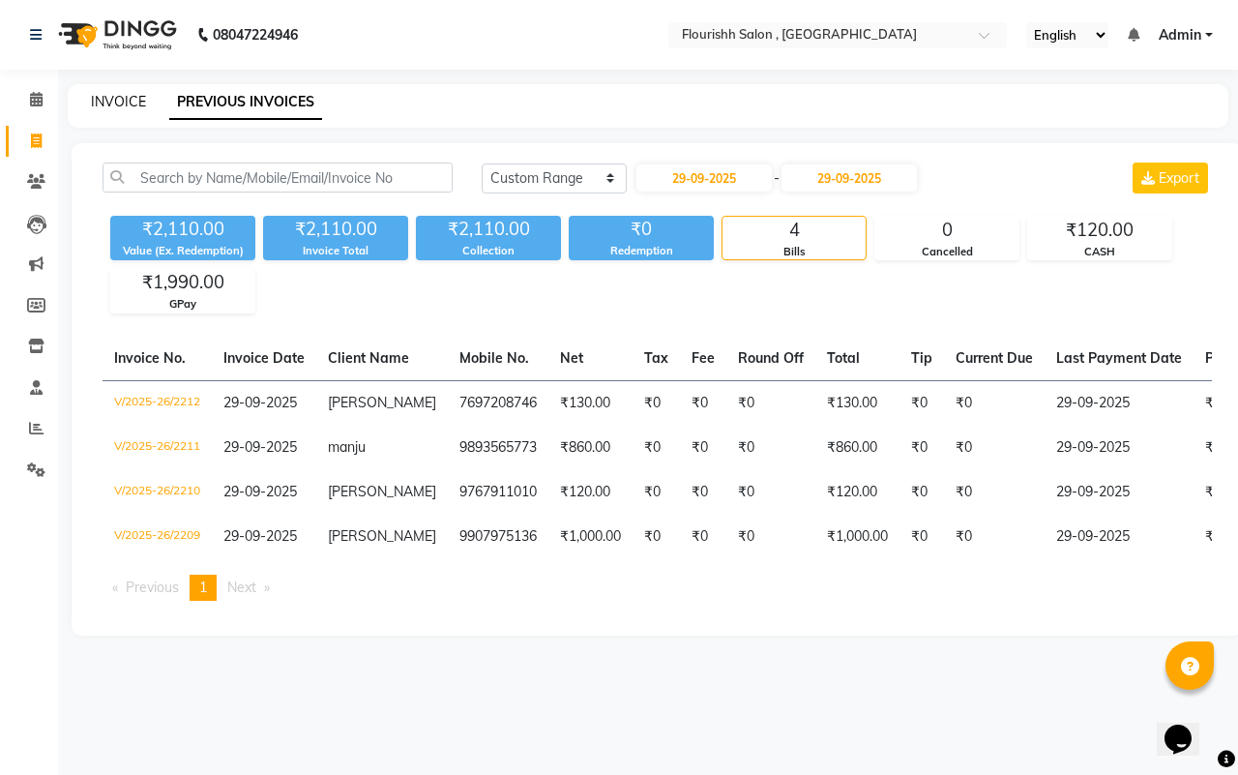
click at [131, 100] on link "INVOICE" at bounding box center [118, 101] width 55 height 17
select select "service"
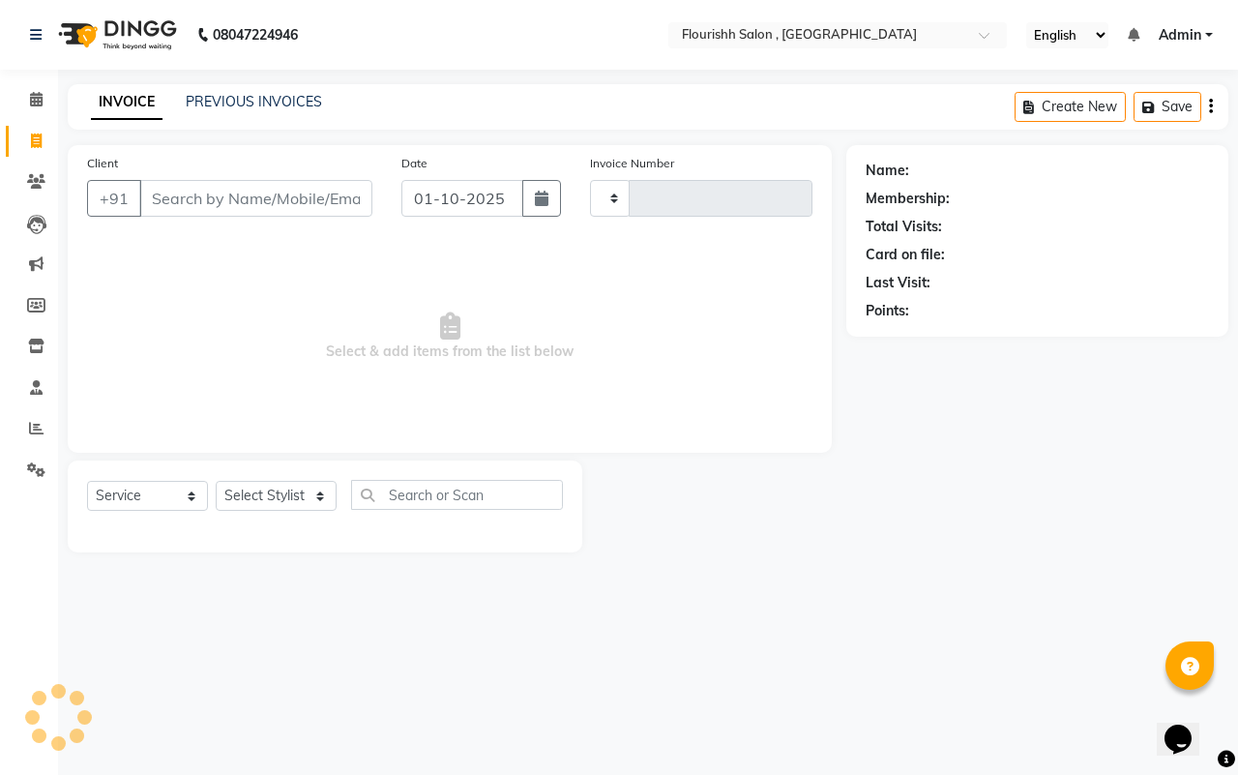
type input "2229"
select select "4182"
click at [438, 201] on input "01-10-2025" at bounding box center [462, 198] width 122 height 37
select select "10"
select select "2025"
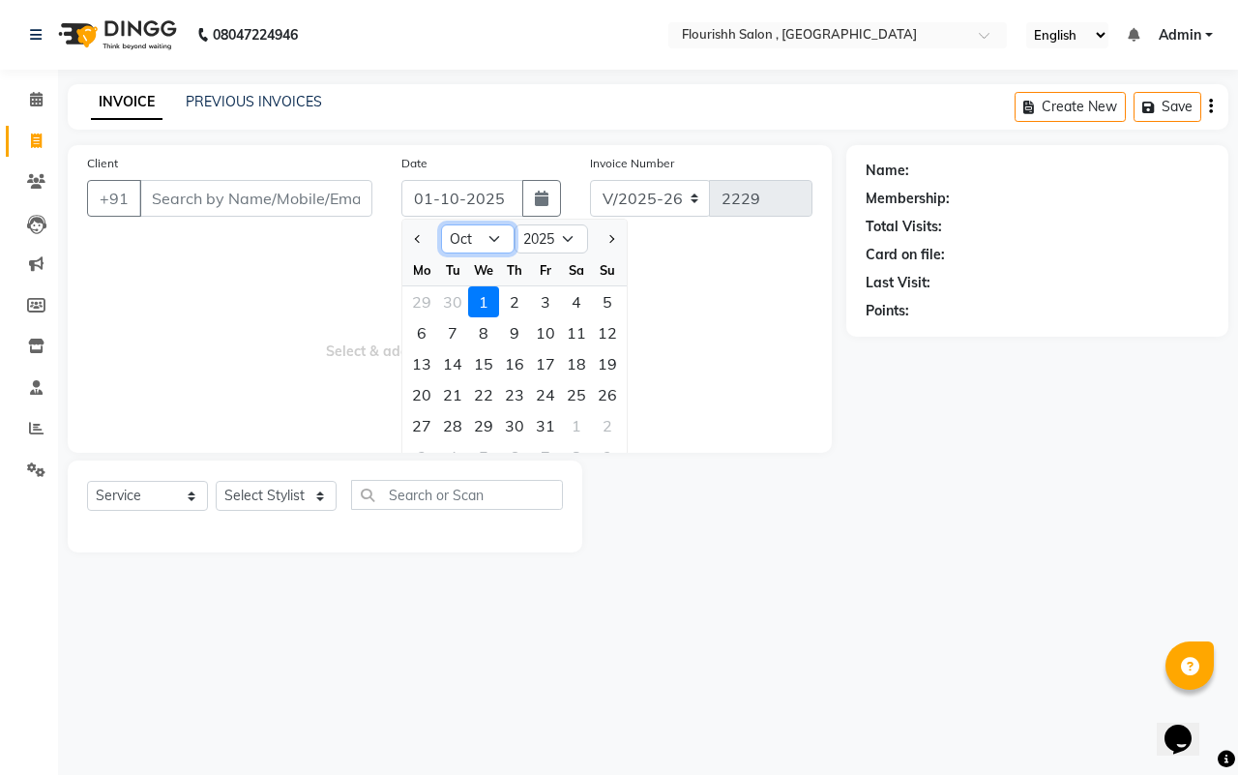
click at [471, 240] on select "Jan Feb Mar Apr May Jun [DATE] Aug Sep Oct Nov Dec" at bounding box center [478, 238] width 74 height 29
select select "9"
click at [441, 224] on select "Jan Feb Mar Apr May Jun [DATE] Aug Sep Oct Nov Dec" at bounding box center [478, 238] width 74 height 29
click at [419, 412] on div "29" at bounding box center [421, 425] width 31 height 31
type input "29-09-2025"
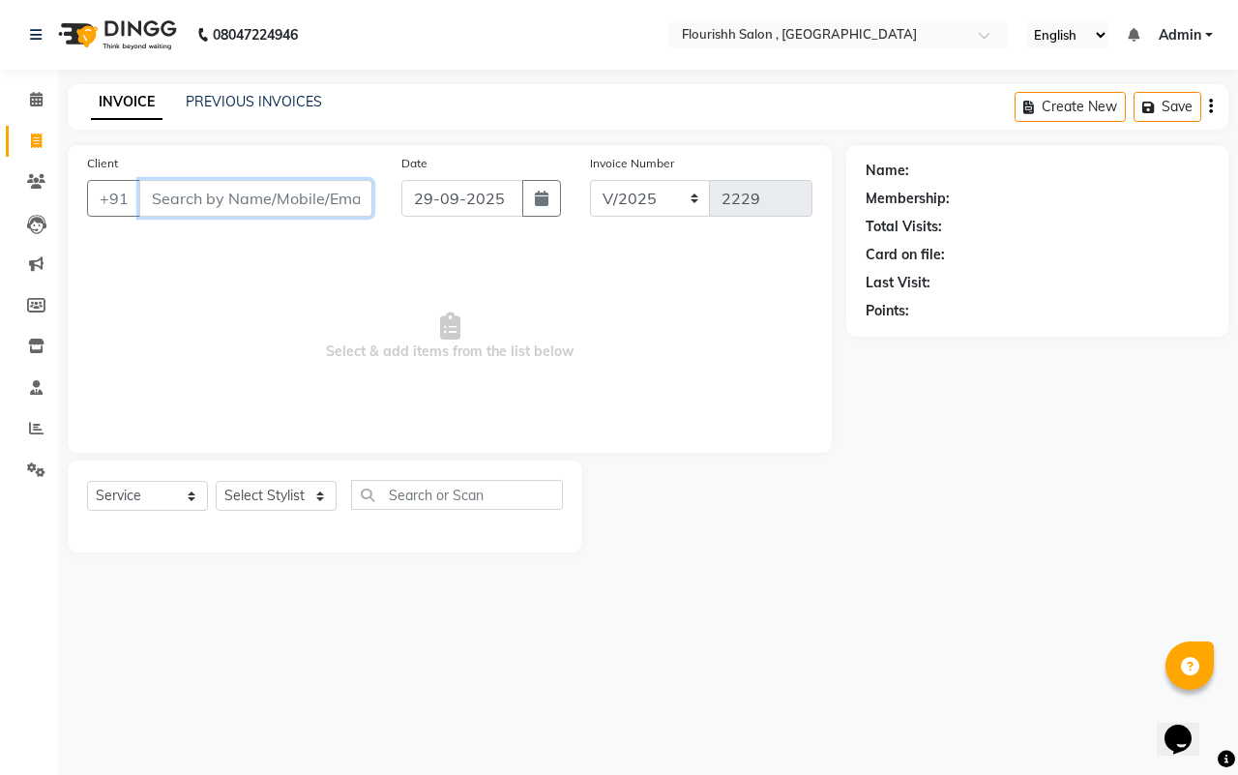
click at [249, 206] on input "Client" at bounding box center [255, 198] width 233 height 37
click at [245, 206] on input "Client" at bounding box center [255, 198] width 233 height 37
click at [235, 193] on input "Client" at bounding box center [255, 198] width 233 height 37
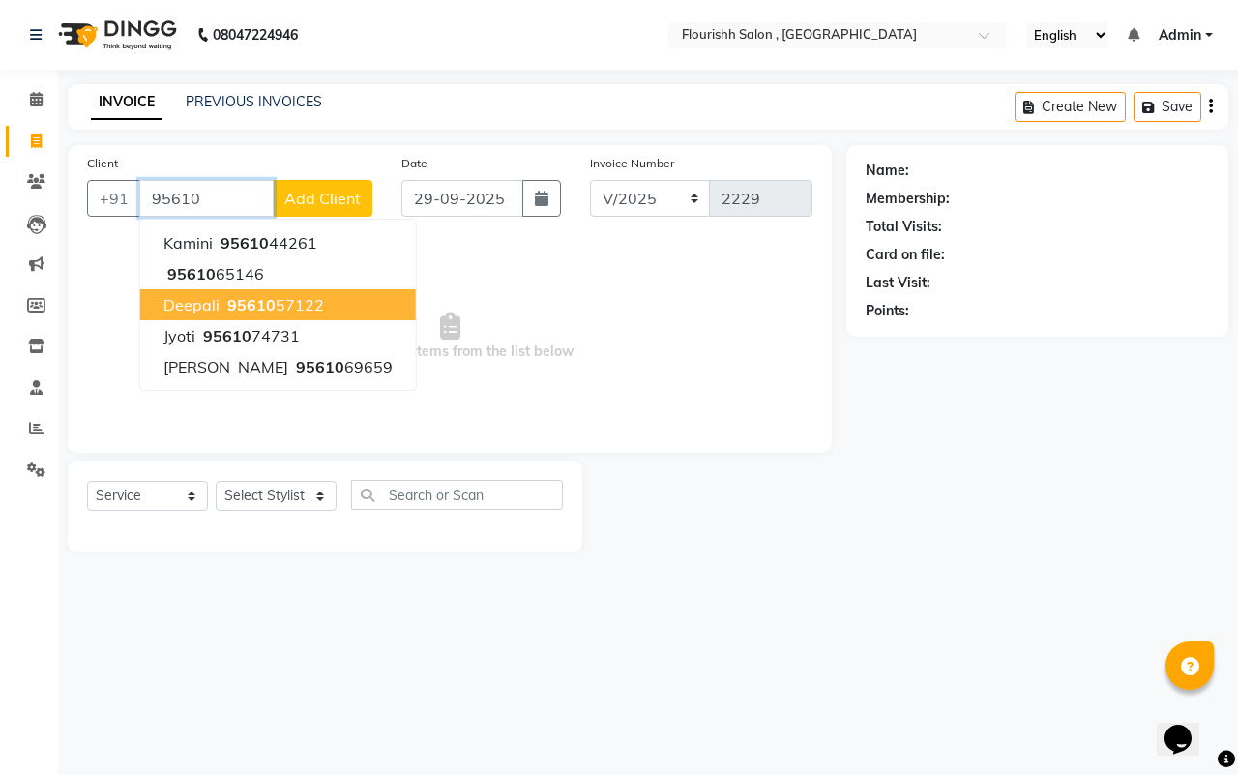
click at [228, 290] on button "Deepali 95610 57122" at bounding box center [278, 304] width 276 height 31
type input "9561057122"
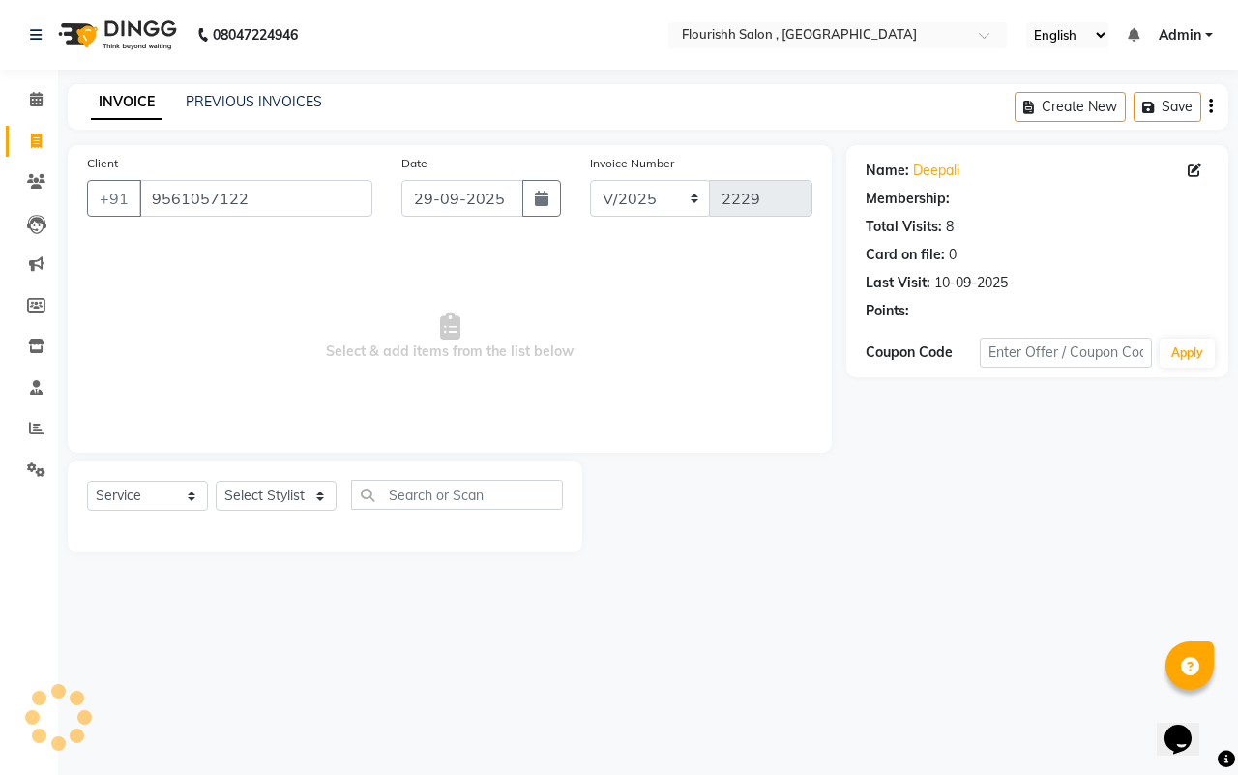
select select "1: Object"
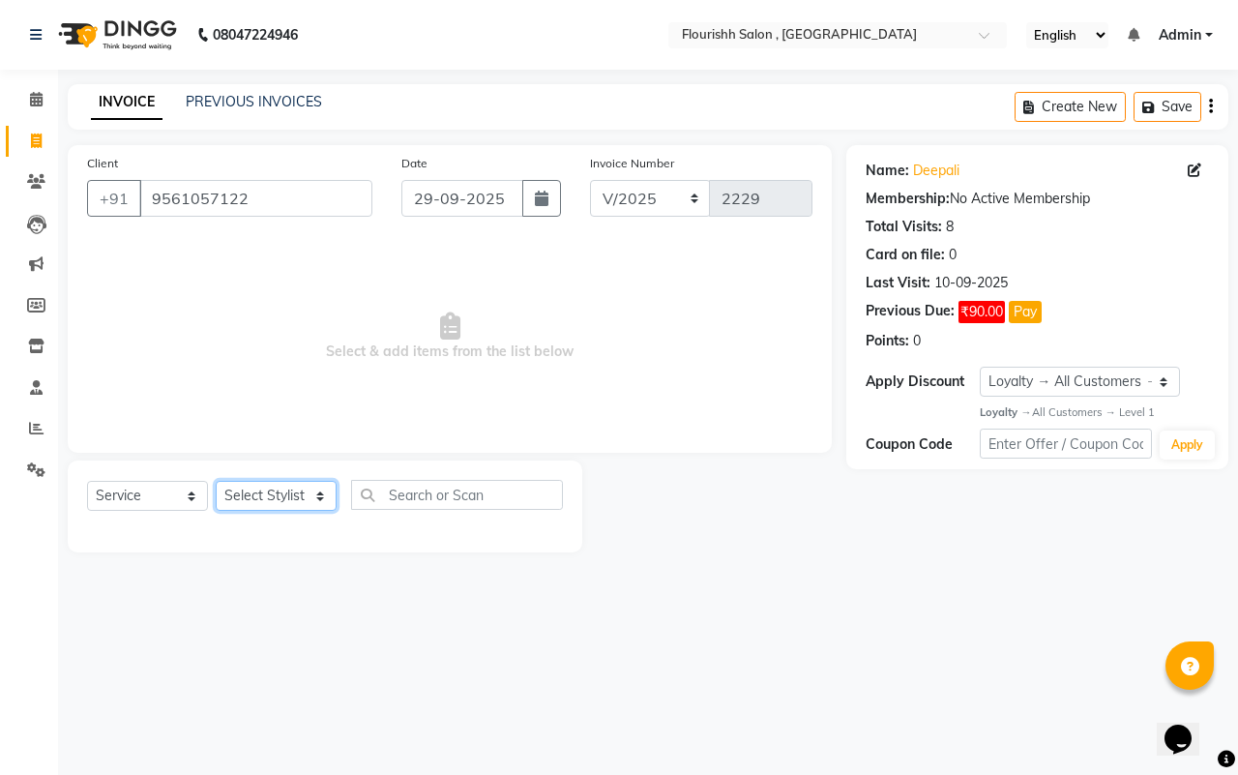
click at [259, 487] on select "Select Stylist [PERSON_NAME] jyoti Manager Mrs [PERSON_NAME] Ms [PERSON_NAME] […" at bounding box center [276, 496] width 121 height 30
select select "21779"
click at [216, 481] on select "Select Stylist [PERSON_NAME] jyoti Manager Mrs [PERSON_NAME] Ms [PERSON_NAME] […" at bounding box center [276, 496] width 121 height 30
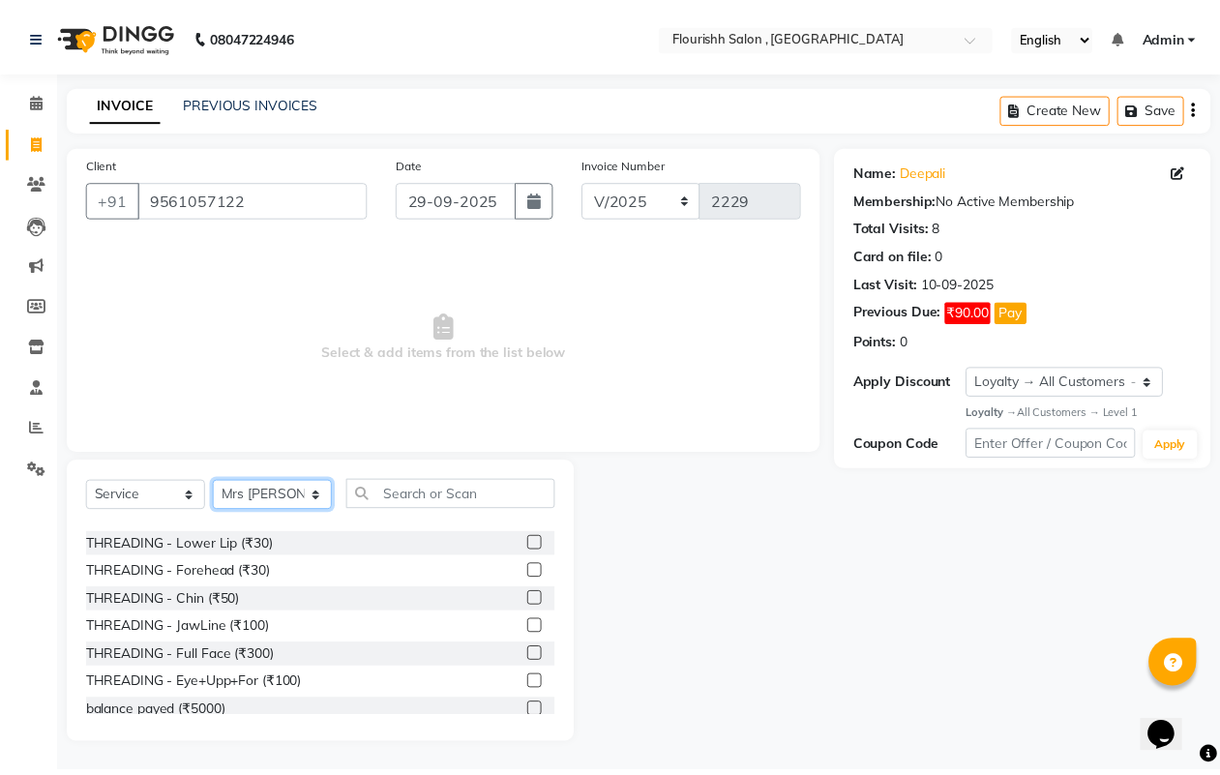
scroll to position [97, 0]
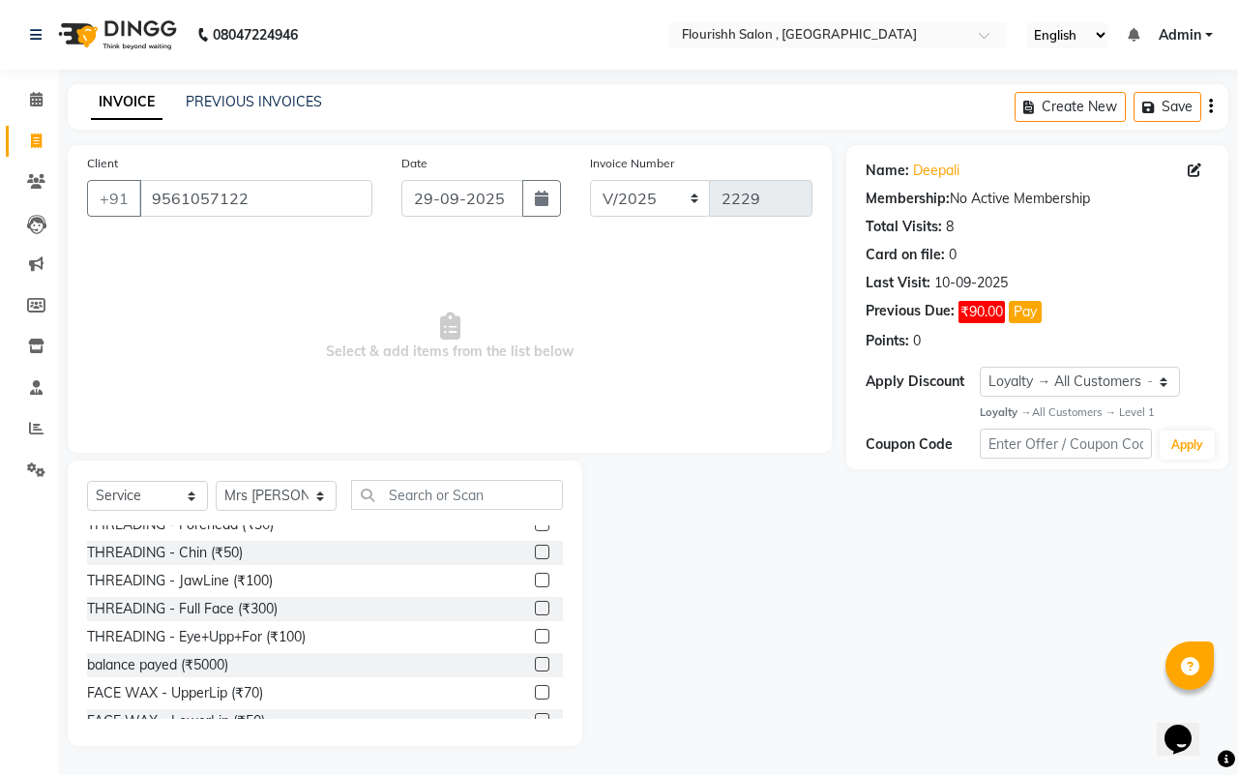
click at [233, 597] on div "THREADING - Full Face (₹300)" at bounding box center [325, 609] width 476 height 24
click at [233, 601] on div "THREADING - Full Face (₹300)" at bounding box center [182, 609] width 191 height 20
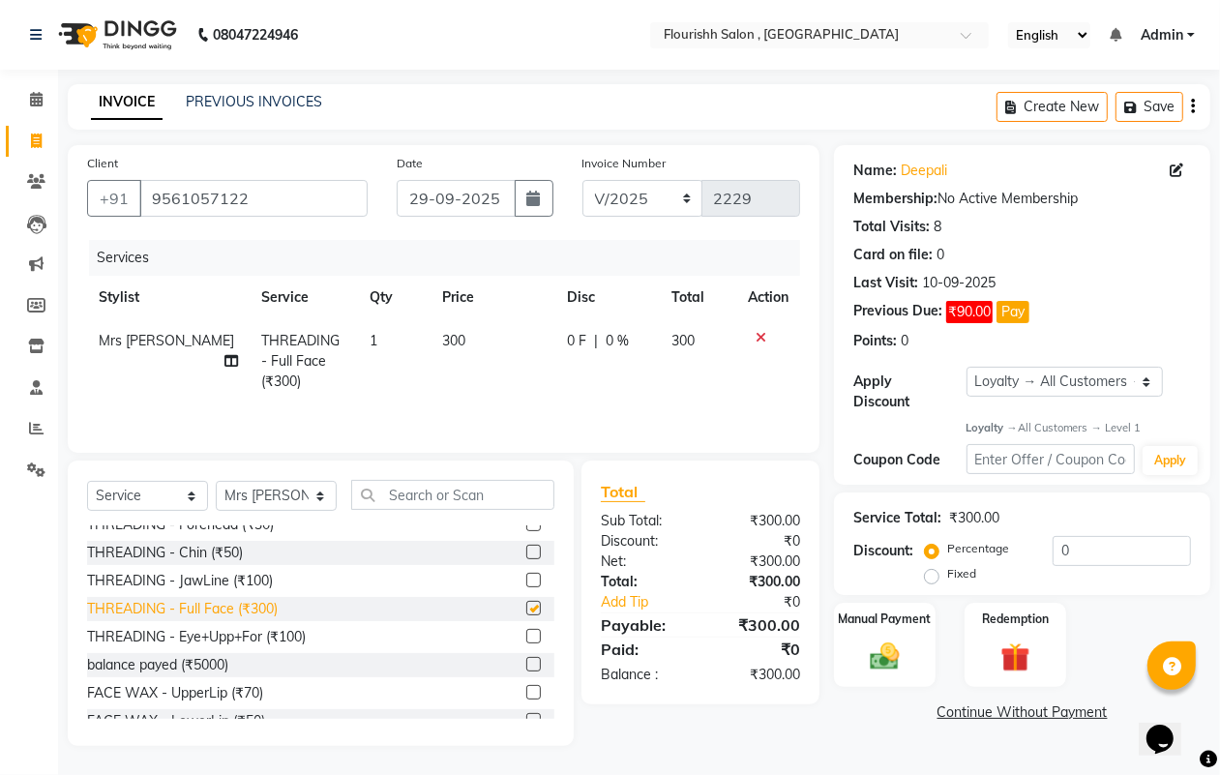
checkbox input "false"
click at [442, 339] on span "300" at bounding box center [453, 340] width 23 height 17
select select "21779"
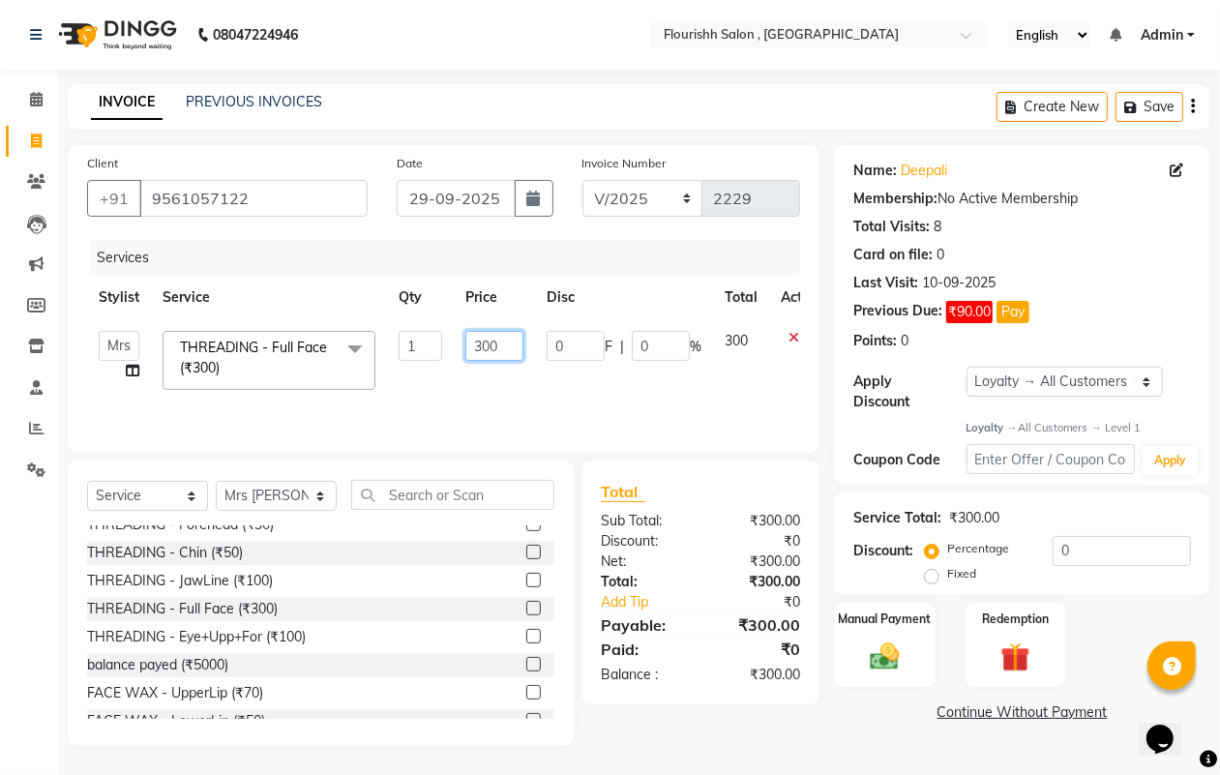
click at [482, 350] on input "300" at bounding box center [494, 346] width 58 height 30
type input "200"
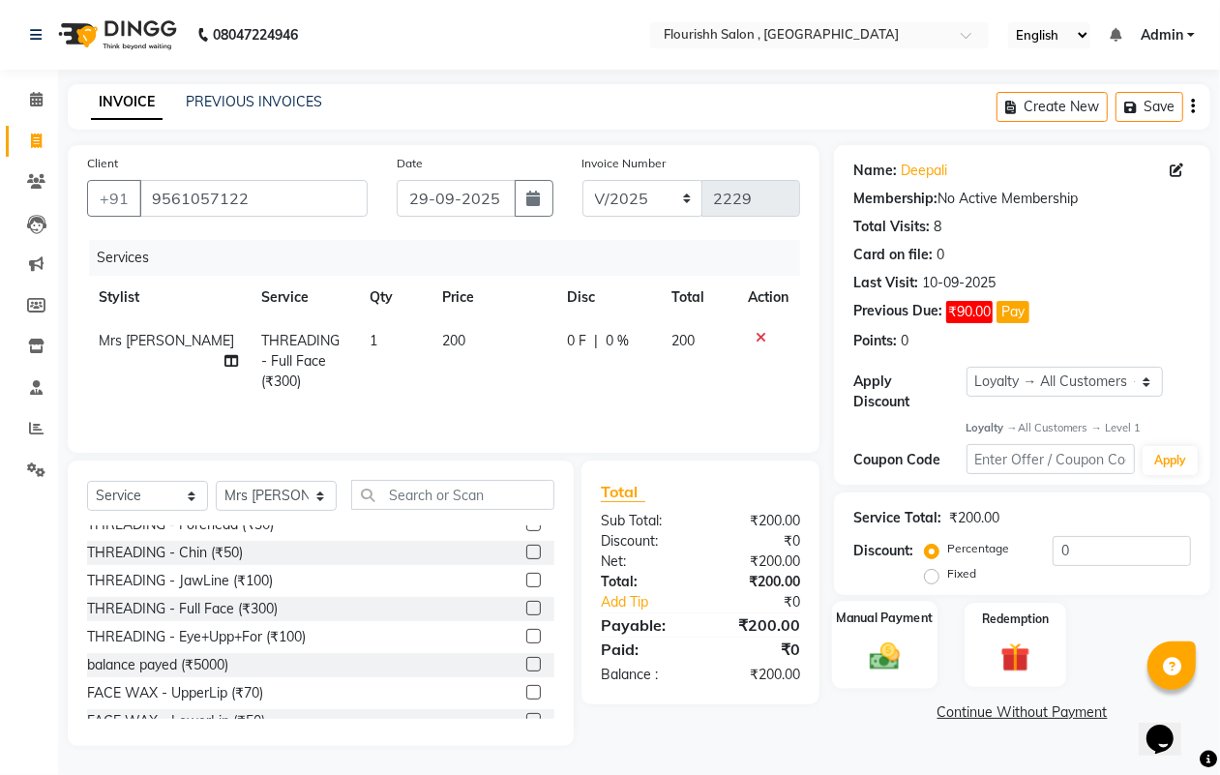
click at [868, 670] on img at bounding box center [884, 656] width 48 height 35
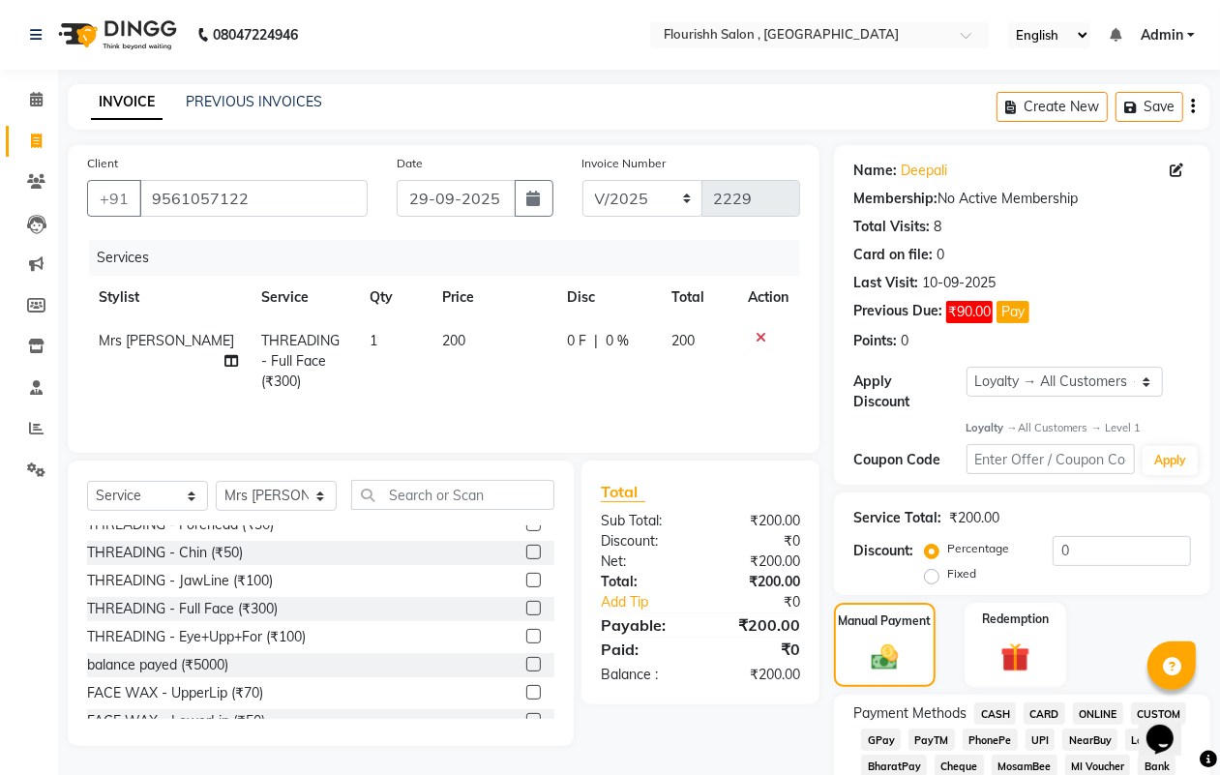
click at [887, 740] on span "GPay" at bounding box center [881, 739] width 40 height 22
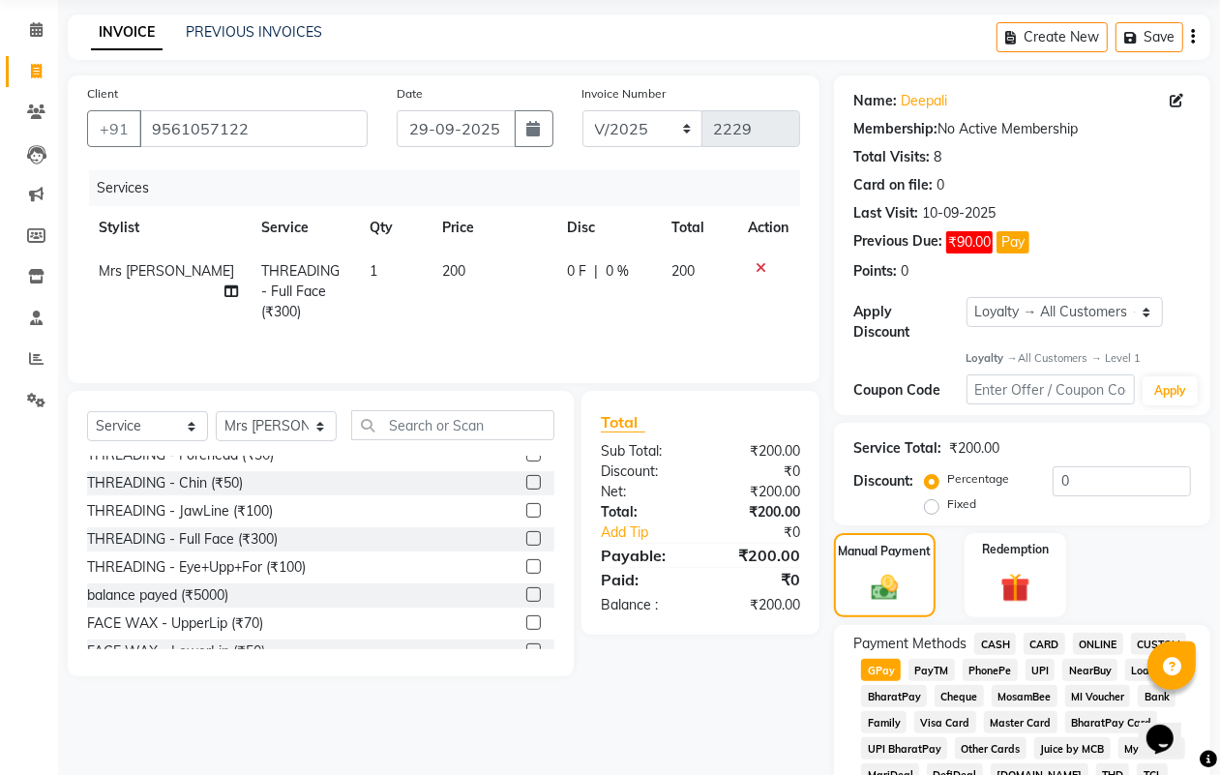
scroll to position [857, 0]
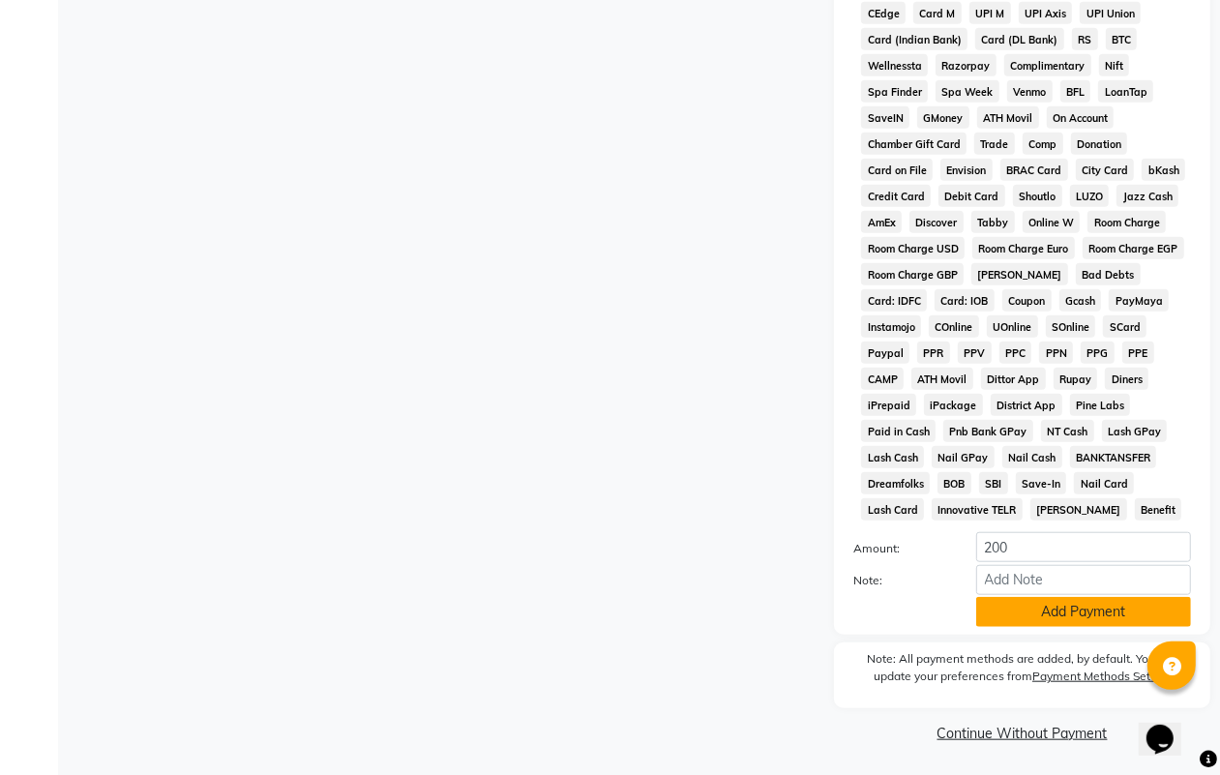
click at [1088, 601] on button "Add Payment" at bounding box center [1083, 612] width 215 height 30
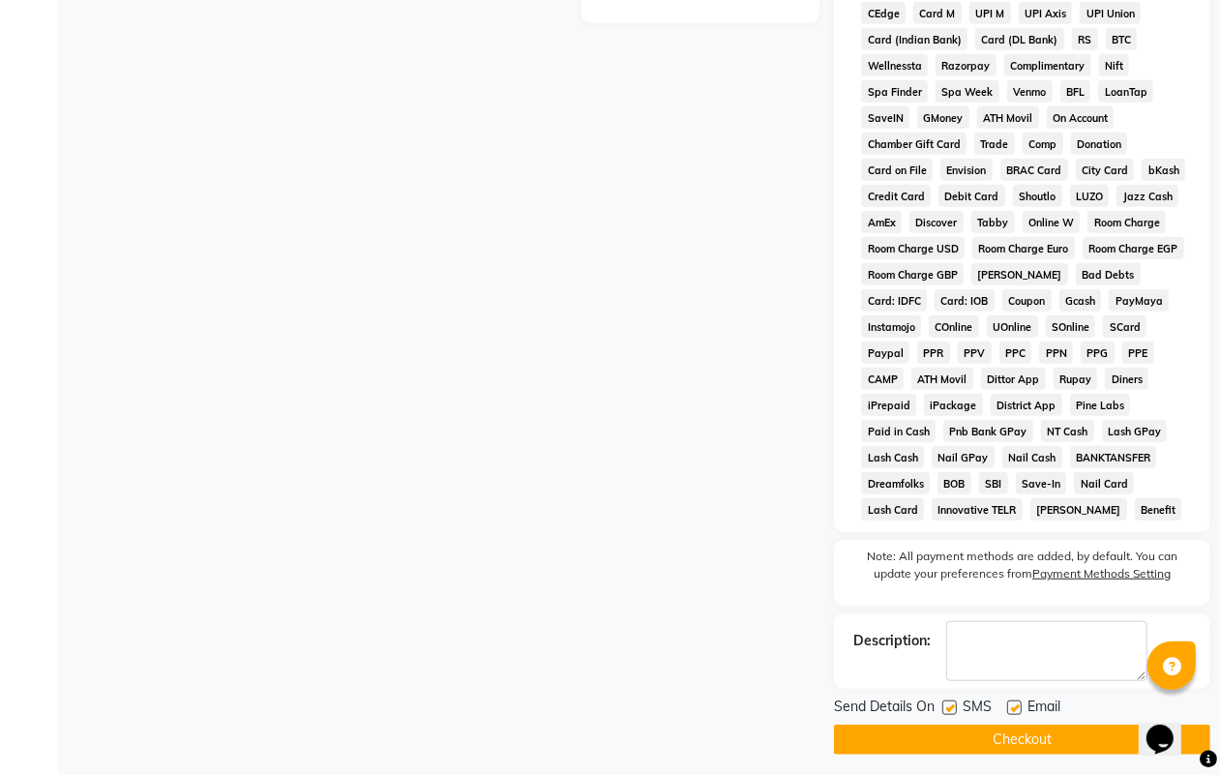
click at [945, 703] on label at bounding box center [949, 707] width 15 height 15
click at [945, 703] on input "checkbox" at bounding box center [948, 708] width 13 height 13
checkbox input "false"
click at [1009, 704] on label at bounding box center [1014, 707] width 15 height 15
click at [1009, 704] on input "checkbox" at bounding box center [1013, 708] width 13 height 13
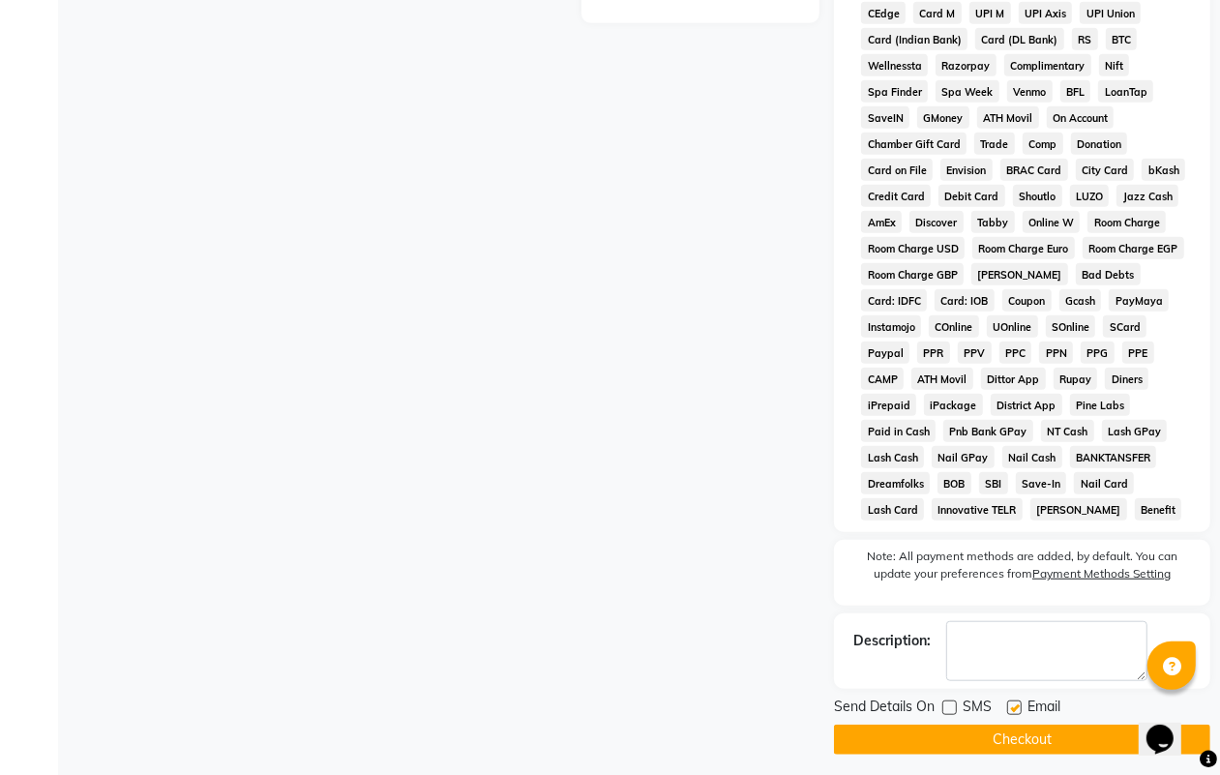
checkbox input "false"
click at [1023, 741] on button "Checkout" at bounding box center [1022, 739] width 376 height 30
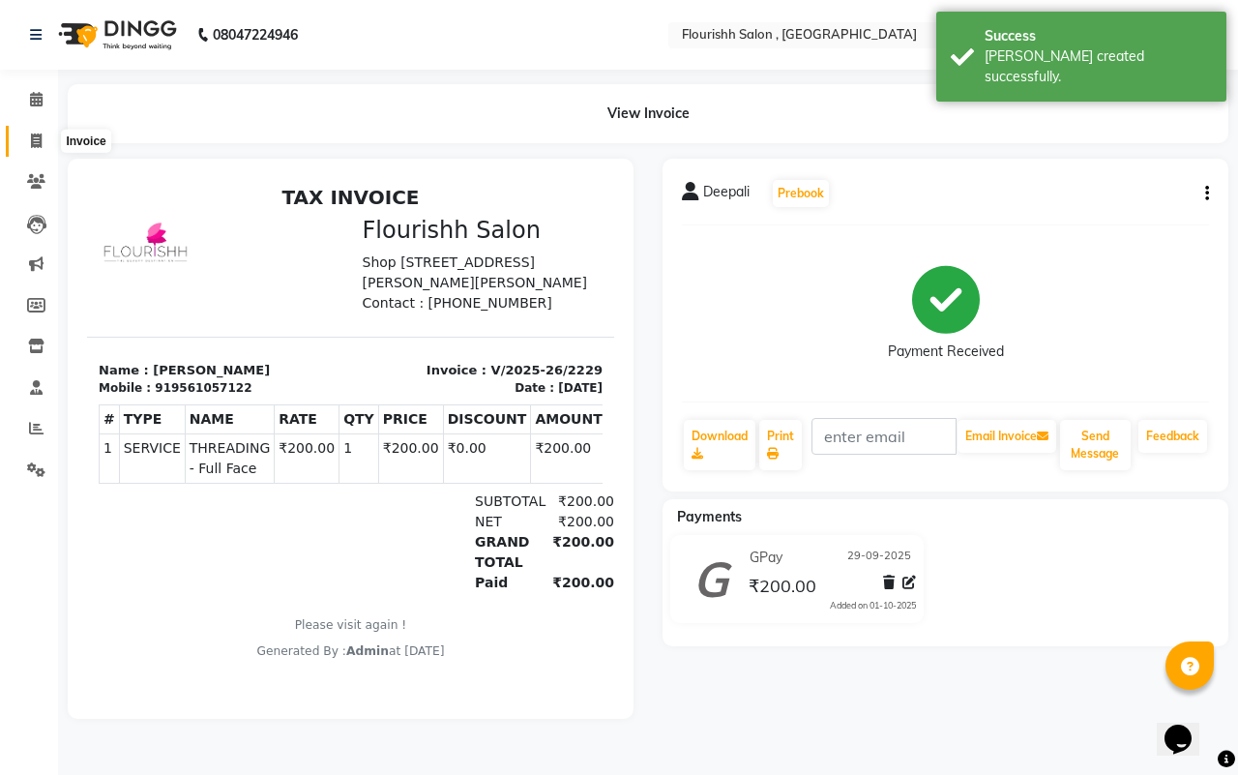
click at [31, 141] on icon at bounding box center [36, 140] width 11 height 15
select select "service"
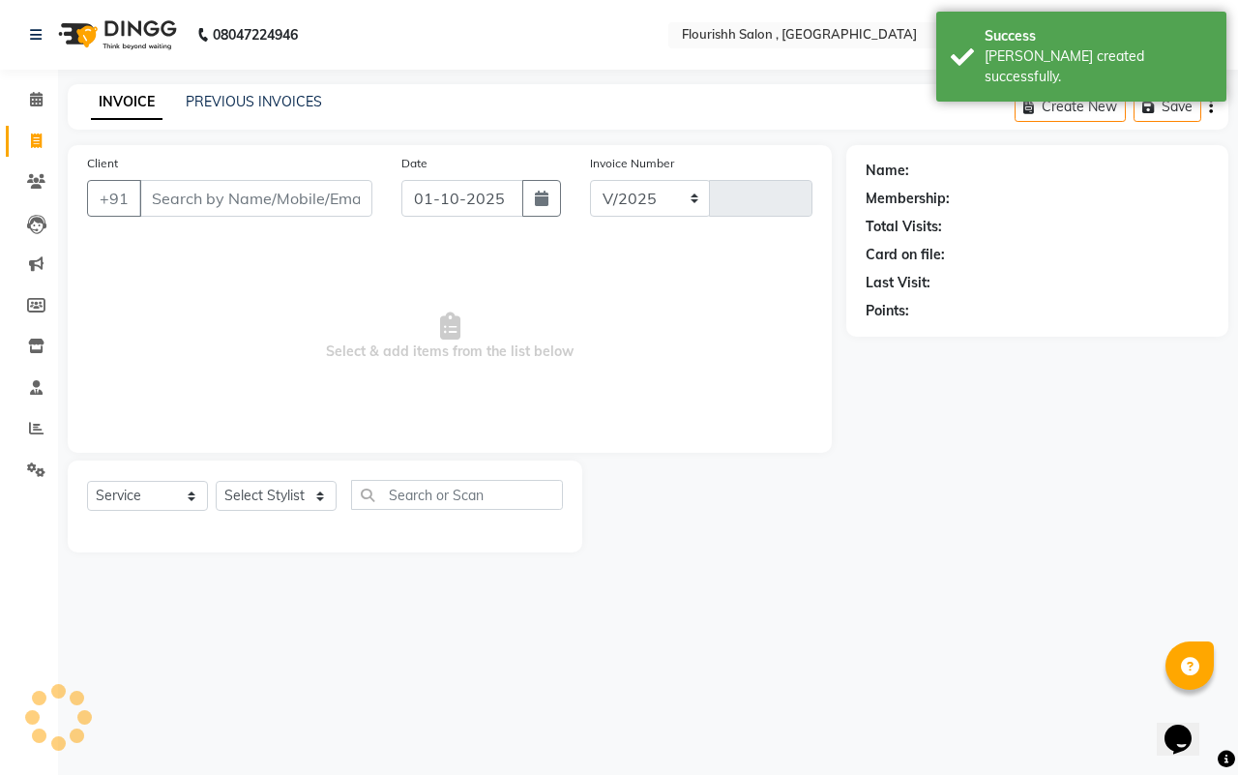
select select "4182"
type input "2230"
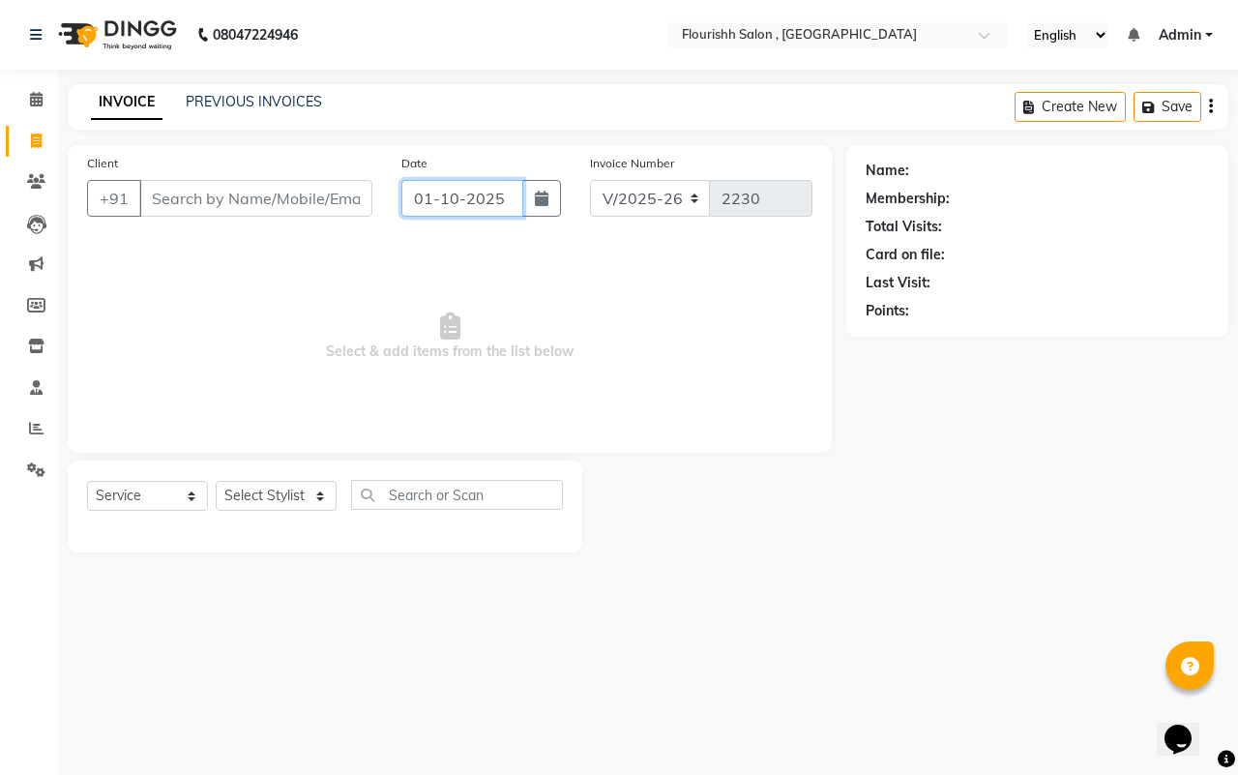
click at [441, 200] on input "01-10-2025" at bounding box center [462, 198] width 122 height 37
select select "10"
select select "2025"
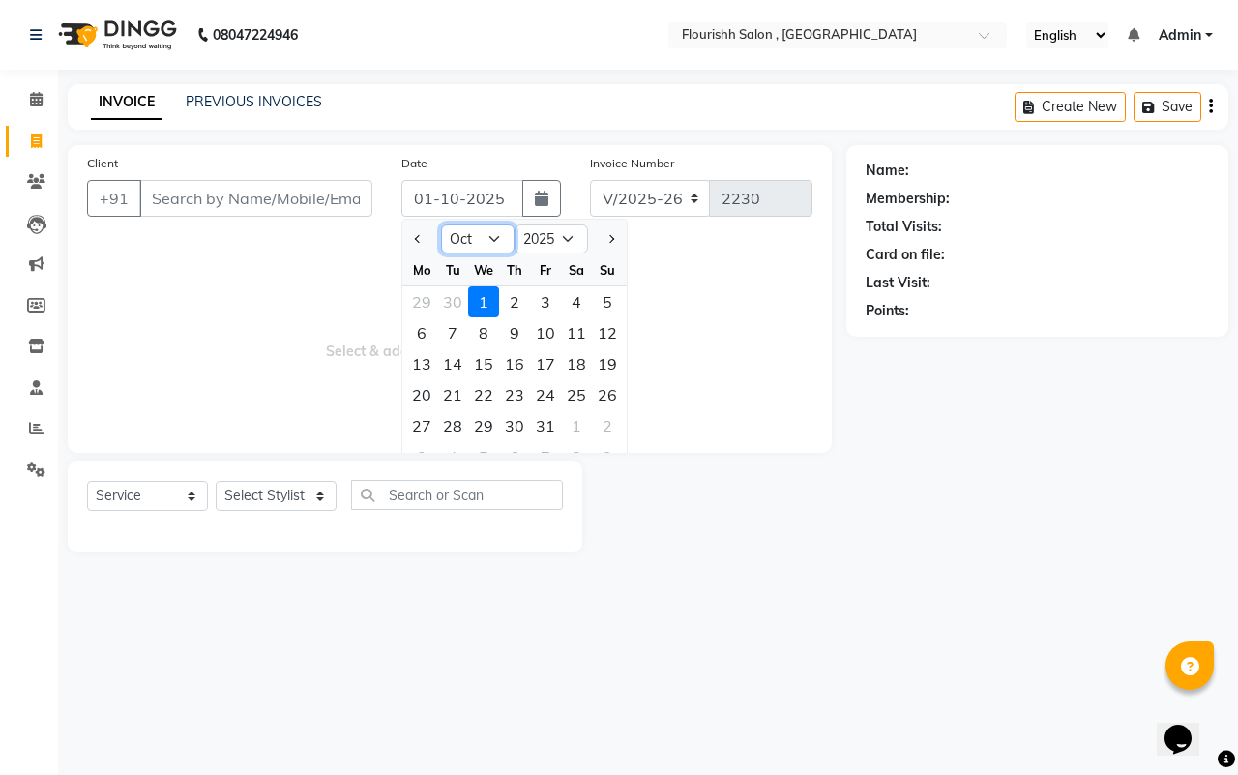
click at [486, 235] on select "Jan Feb Mar Apr May Jun [DATE] Aug Sep Oct Nov Dec" at bounding box center [478, 238] width 74 height 29
select select "9"
click at [441, 224] on select "Jan Feb Mar Apr May Jun [DATE] Aug Sep Oct Nov Dec" at bounding box center [478, 238] width 74 height 29
click at [603, 388] on div "28" at bounding box center [607, 394] width 31 height 31
type input "28-09-2025"
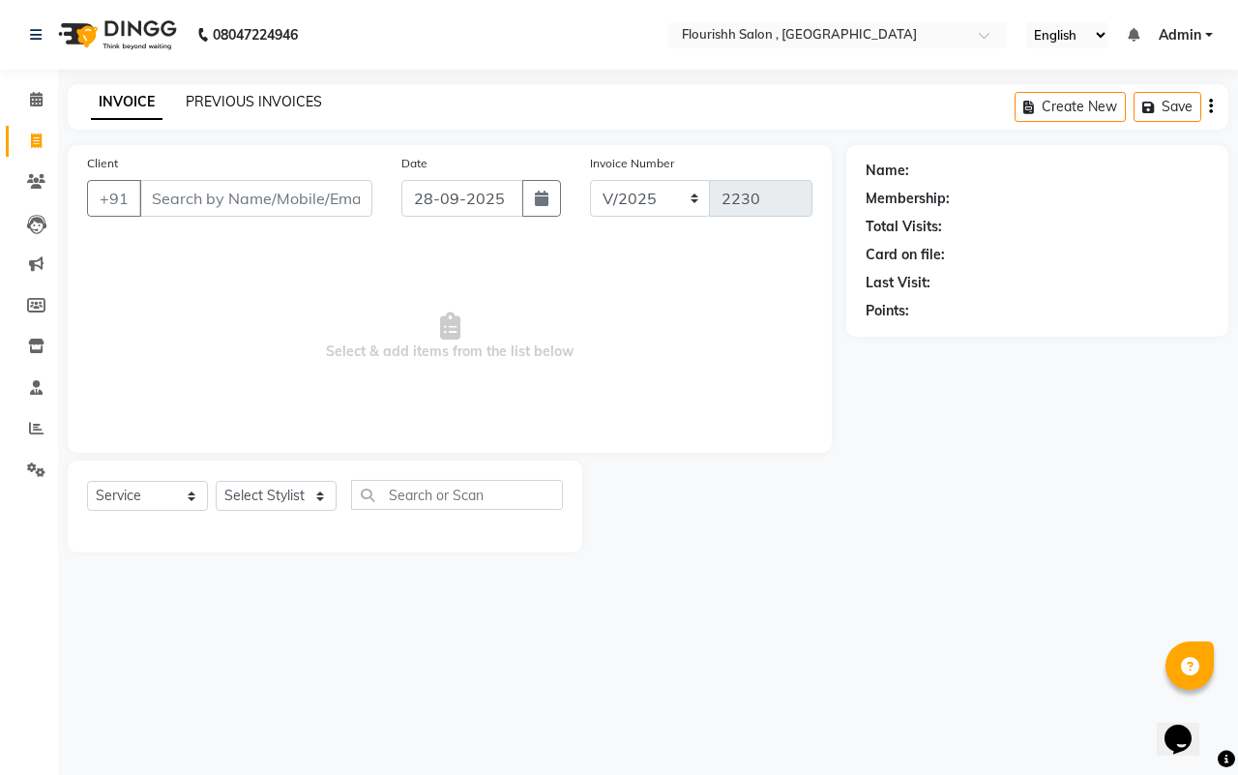
click at [283, 106] on link "PREVIOUS INVOICES" at bounding box center [254, 101] width 136 height 17
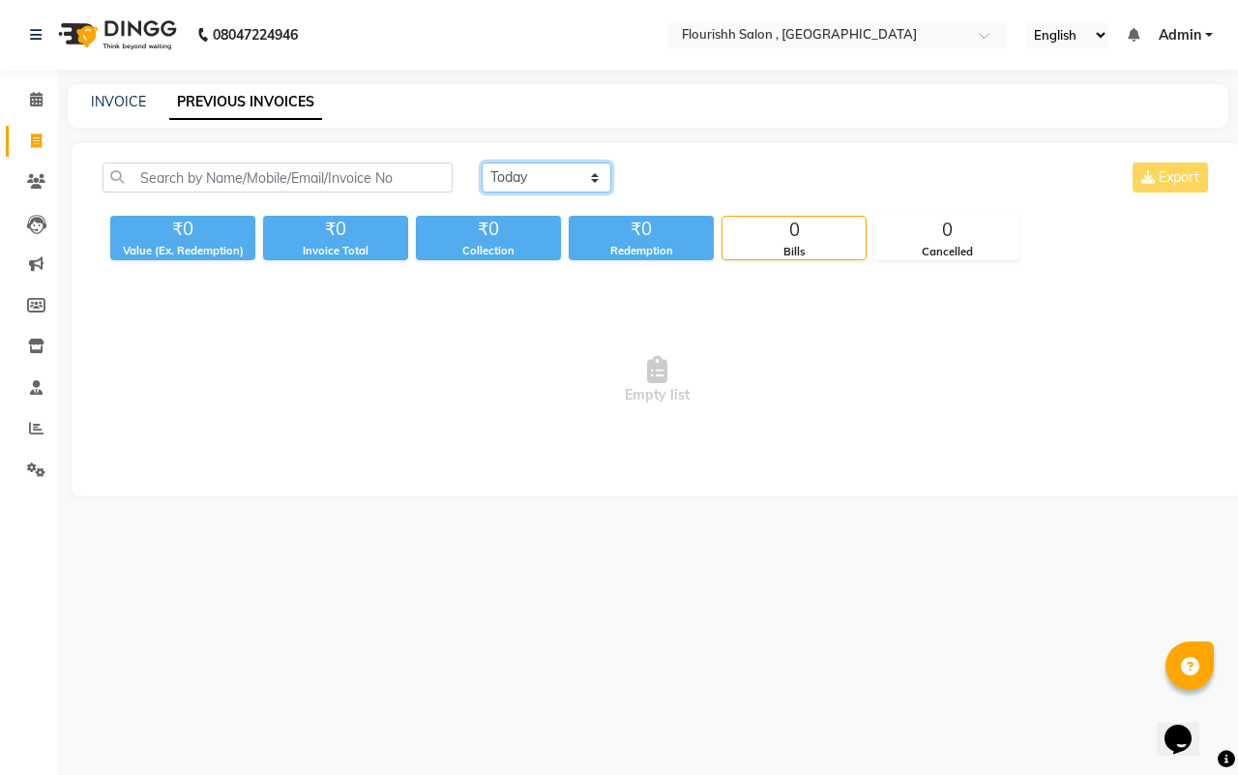
drag, startPoint x: 513, startPoint y: 167, endPoint x: 514, endPoint y: 179, distance: 11.6
click at [513, 167] on select "[DATE] [DATE] Custom Range" at bounding box center [547, 178] width 130 height 30
select select "range"
click at [482, 163] on select "[DATE] [DATE] Custom Range" at bounding box center [547, 178] width 130 height 30
click at [727, 175] on input "01-10-2025" at bounding box center [703, 177] width 135 height 27
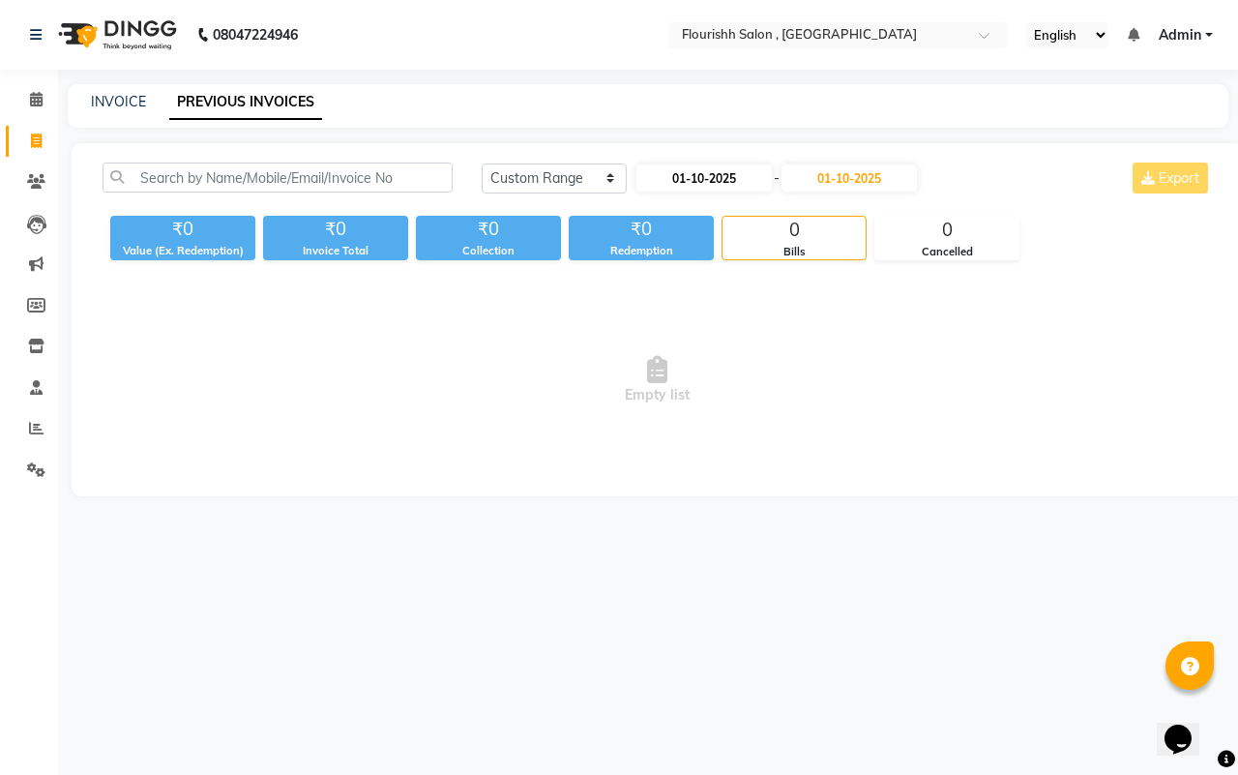
select select "10"
select select "2025"
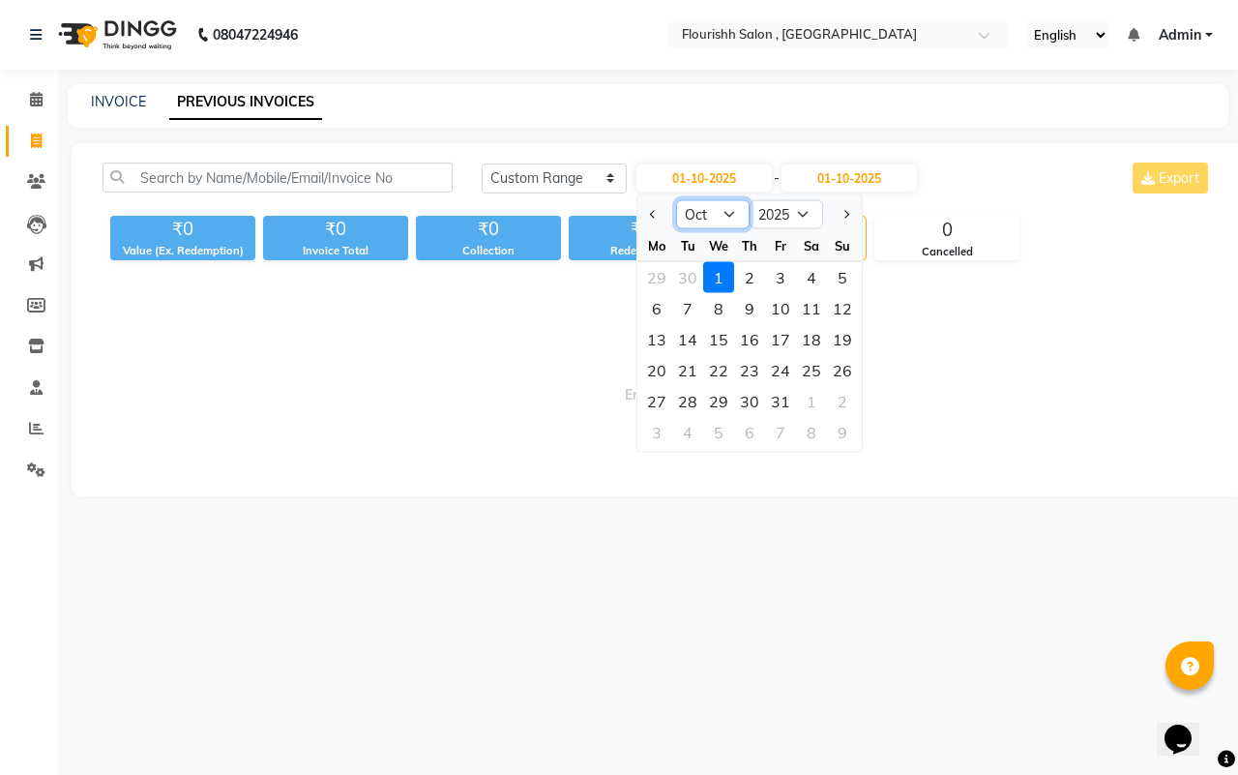
click at [713, 211] on select "Jan Feb Mar Apr May Jun [DATE] Aug Sep Oct Nov Dec" at bounding box center [713, 214] width 74 height 29
select select "9"
click at [676, 200] on select "Jan Feb Mar Apr May Jun [DATE] Aug Sep Oct Nov Dec" at bounding box center [713, 214] width 74 height 29
click at [849, 365] on div "28" at bounding box center [842, 370] width 31 height 31
type input "28-09-2025"
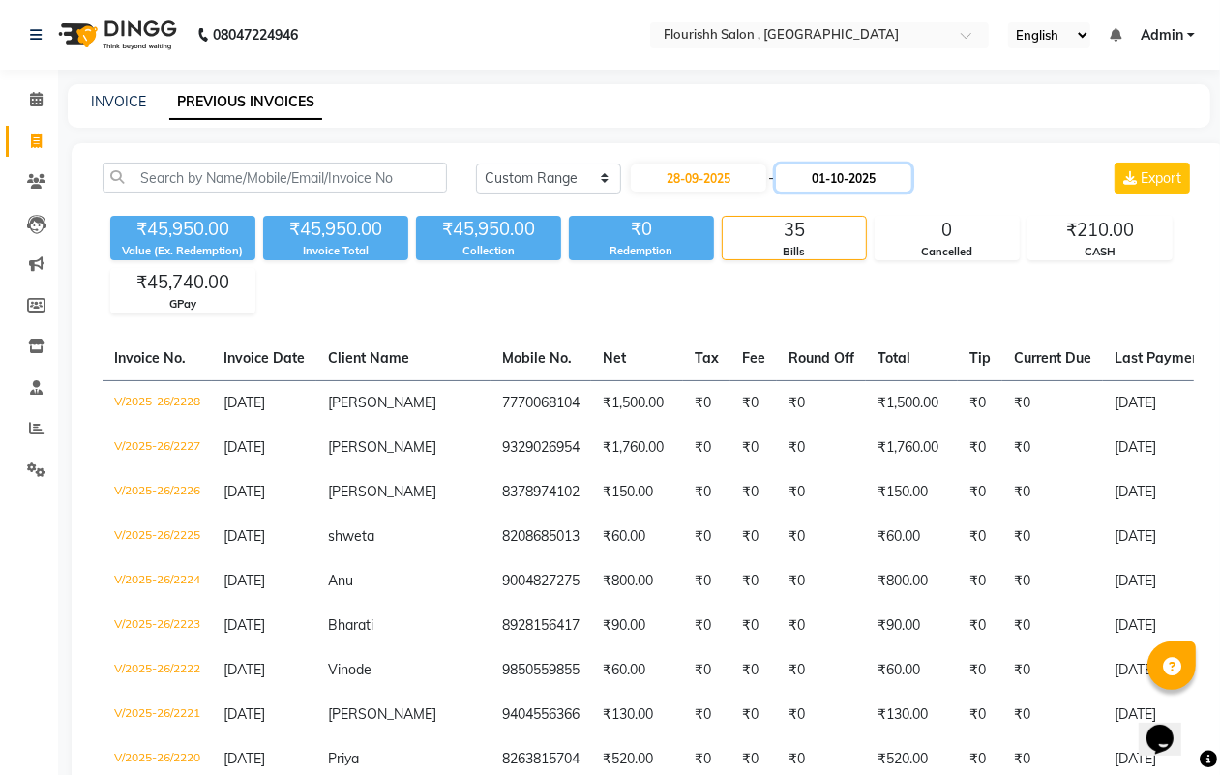
click at [863, 177] on input "01-10-2025" at bounding box center [843, 177] width 135 height 27
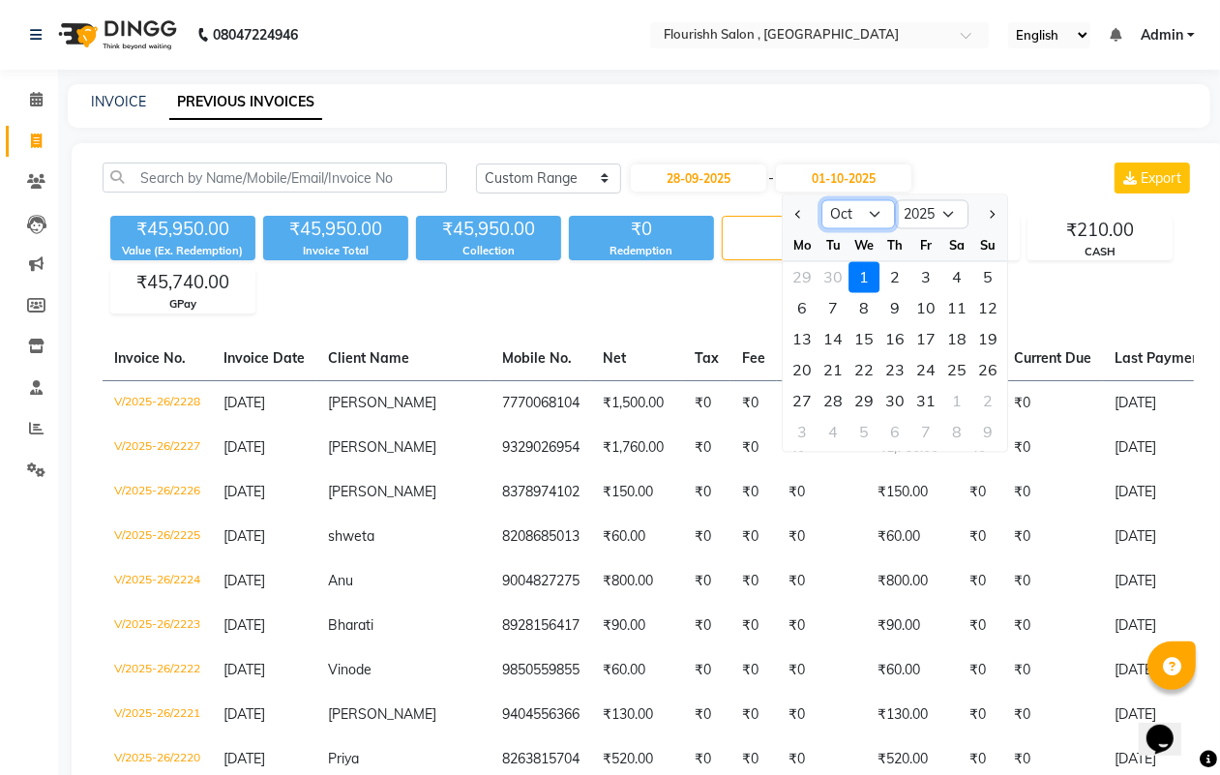
click at [852, 215] on select "Sep Oct Nov Dec" at bounding box center [858, 214] width 74 height 29
select select "9"
click at [821, 200] on select "Sep Oct Nov Dec" at bounding box center [858, 214] width 74 height 29
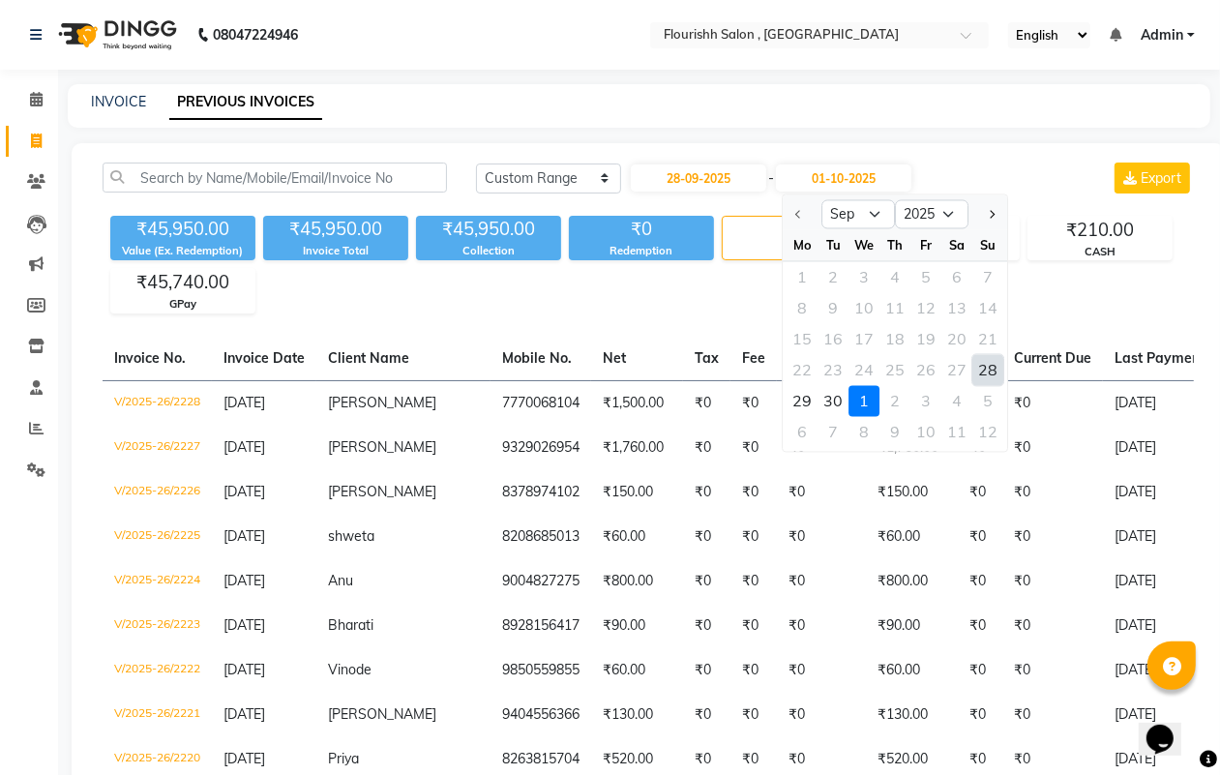
click at [983, 360] on div "28" at bounding box center [987, 370] width 31 height 31
type input "28-09-2025"
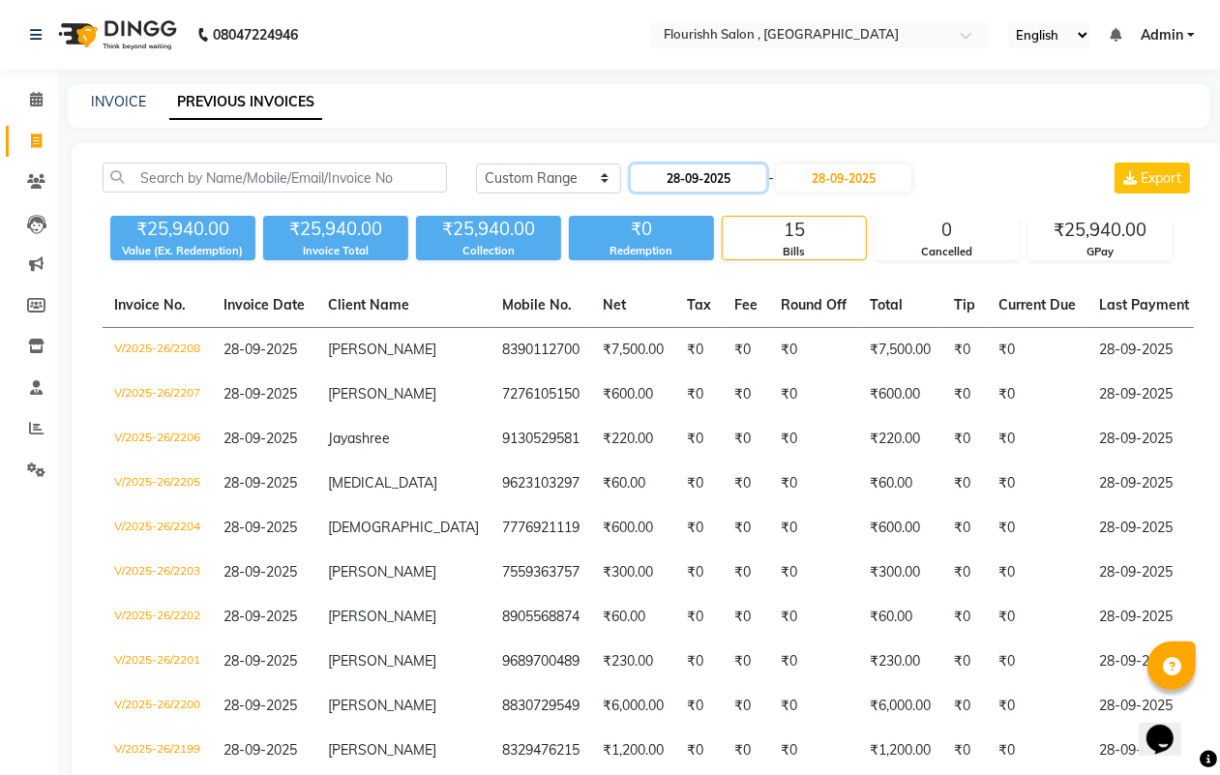
click at [702, 182] on input "28-09-2025" at bounding box center [698, 177] width 135 height 27
select select "9"
select select "2025"
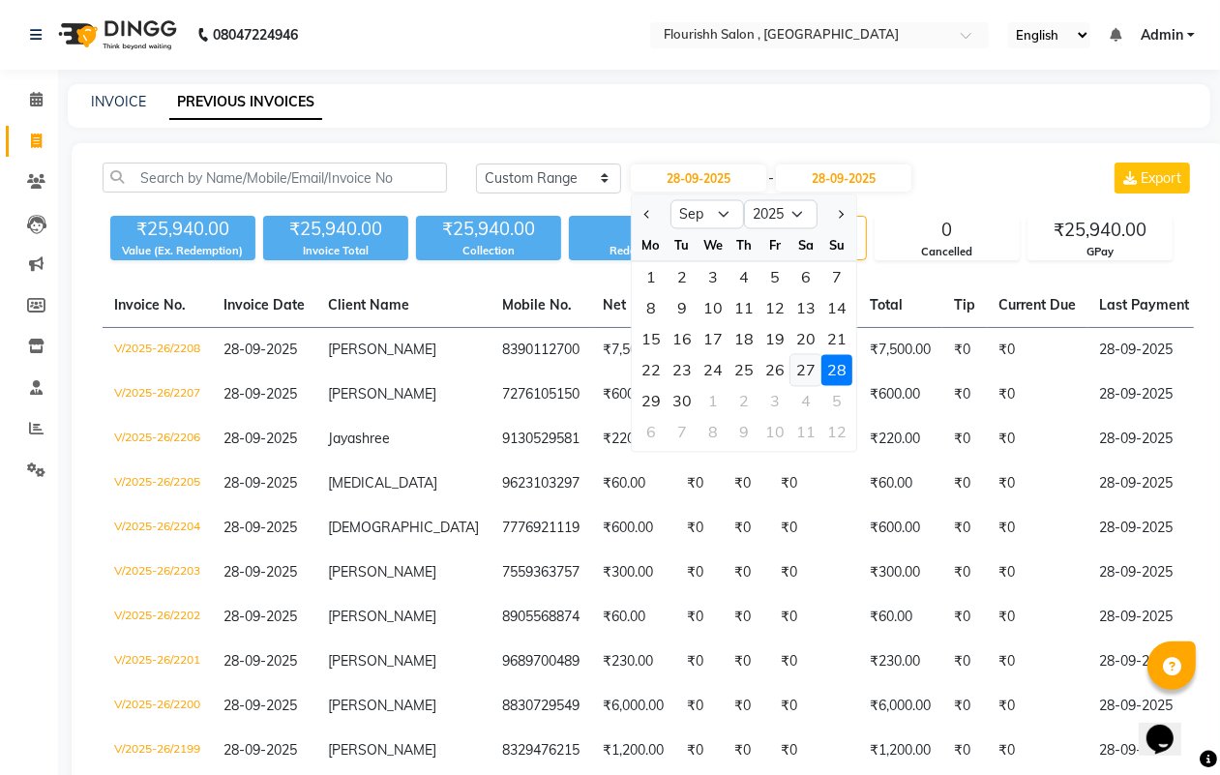
click at [805, 366] on div "27" at bounding box center [805, 370] width 31 height 31
type input "27-09-2025"
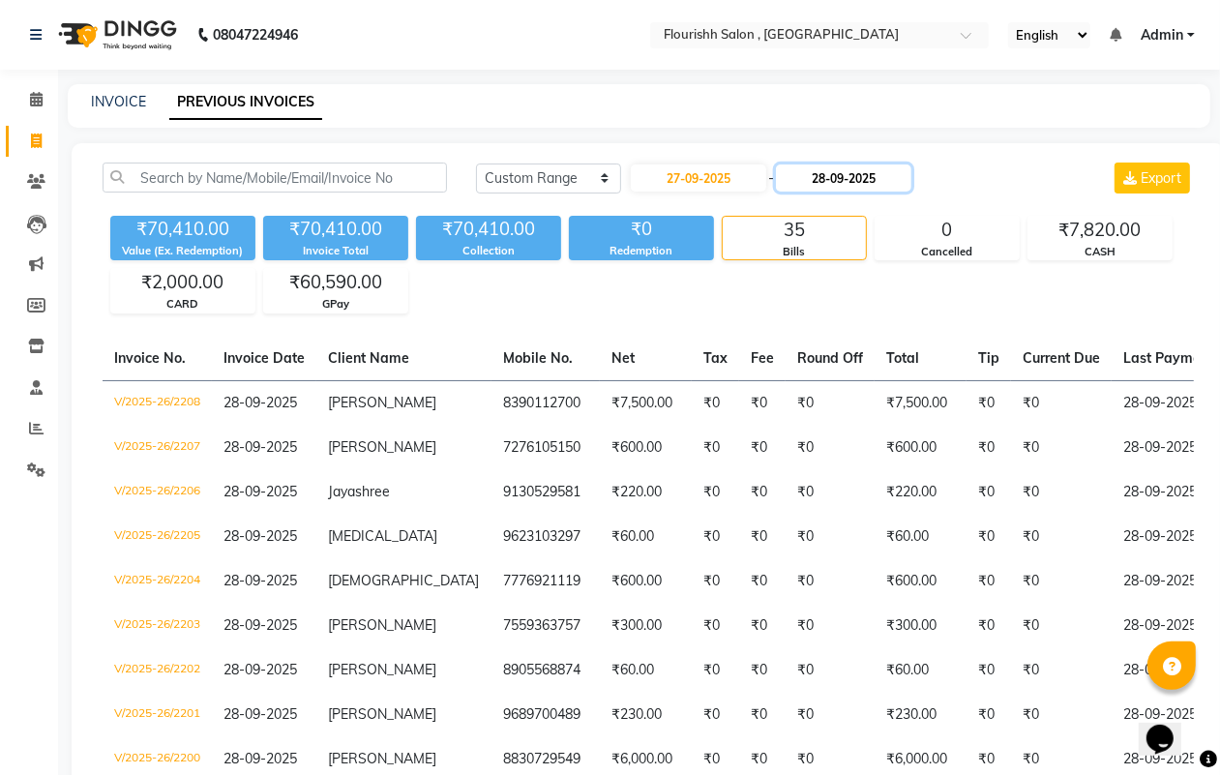
click at [843, 180] on input "28-09-2025" at bounding box center [843, 177] width 135 height 27
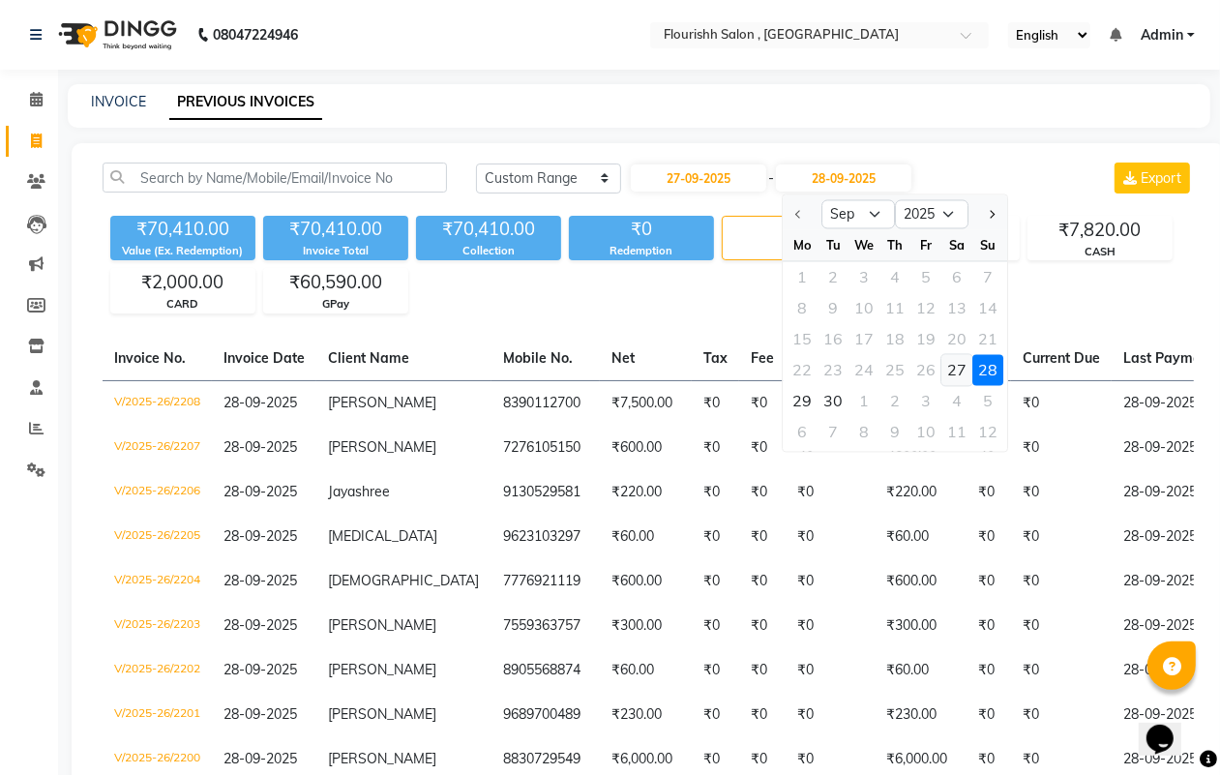
click at [956, 368] on div "27" at bounding box center [956, 370] width 31 height 31
type input "27-09-2025"
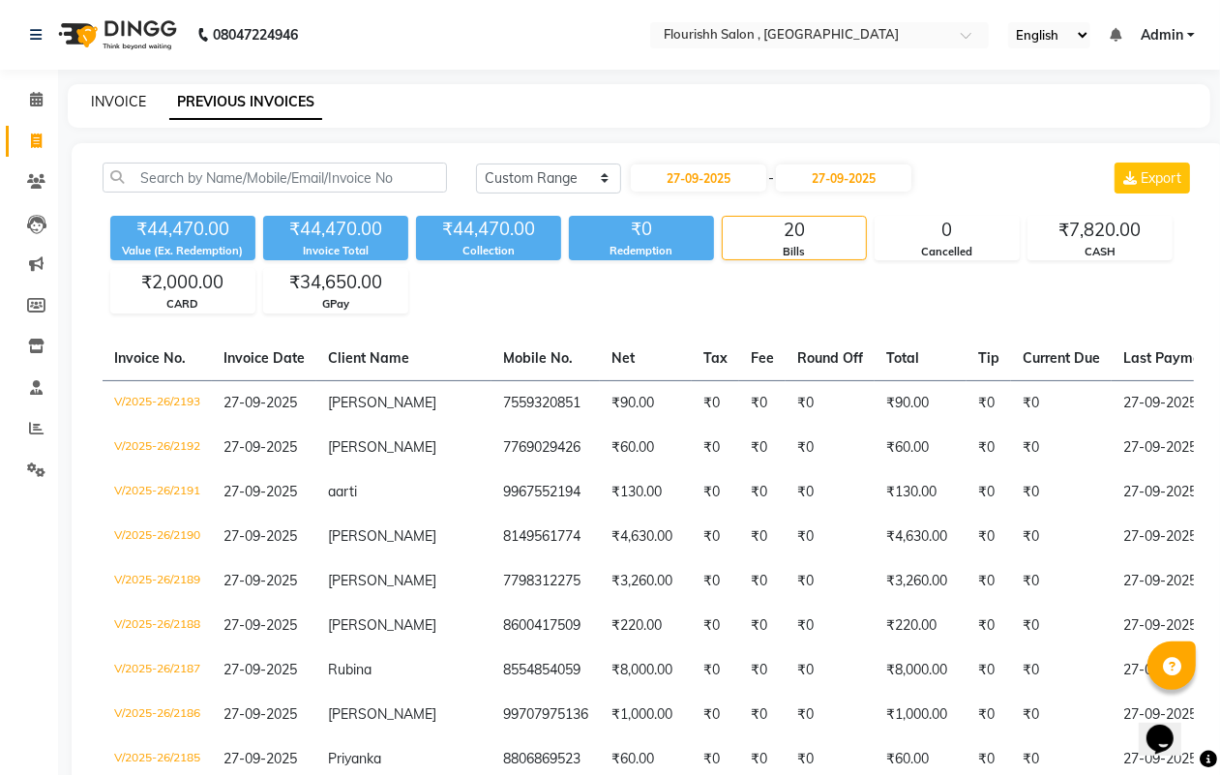
click at [141, 93] on link "INVOICE" at bounding box center [118, 101] width 55 height 17
select select "service"
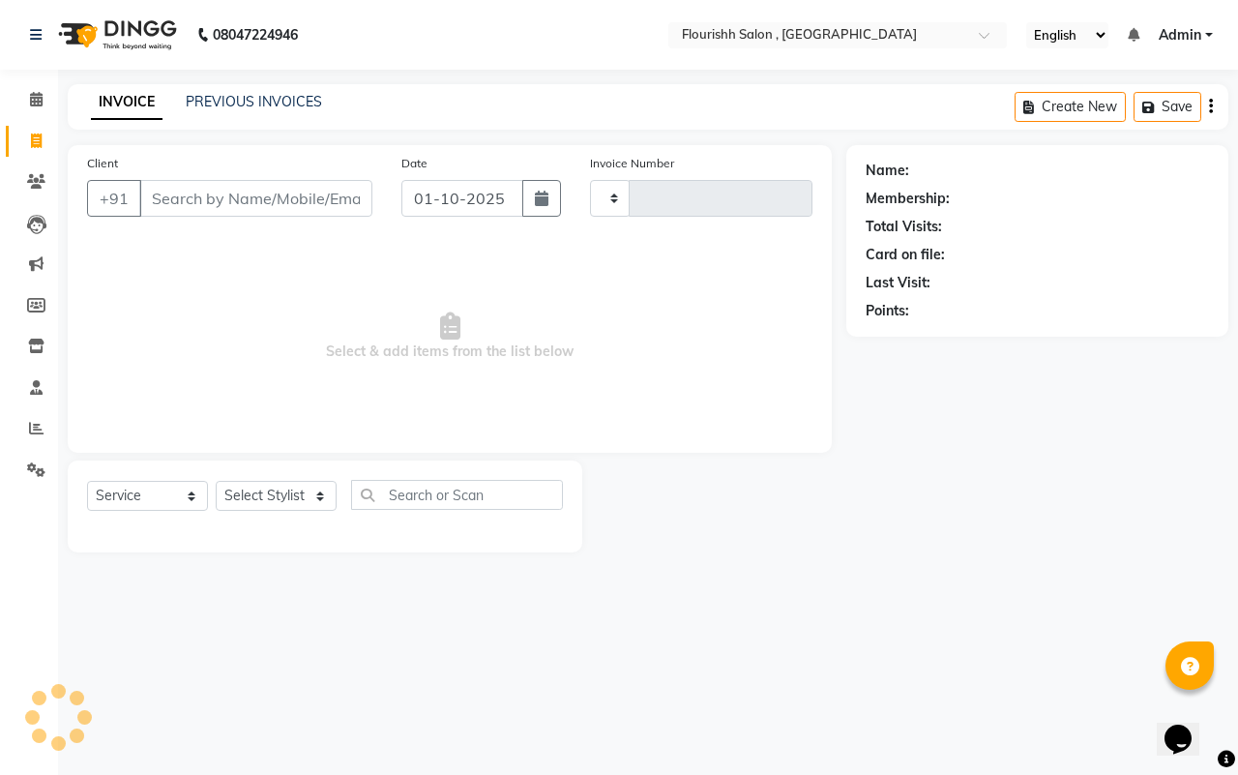
type input "2230"
select select "4182"
click at [450, 193] on input "01-10-2025" at bounding box center [462, 198] width 122 height 37
select select "10"
select select "2025"
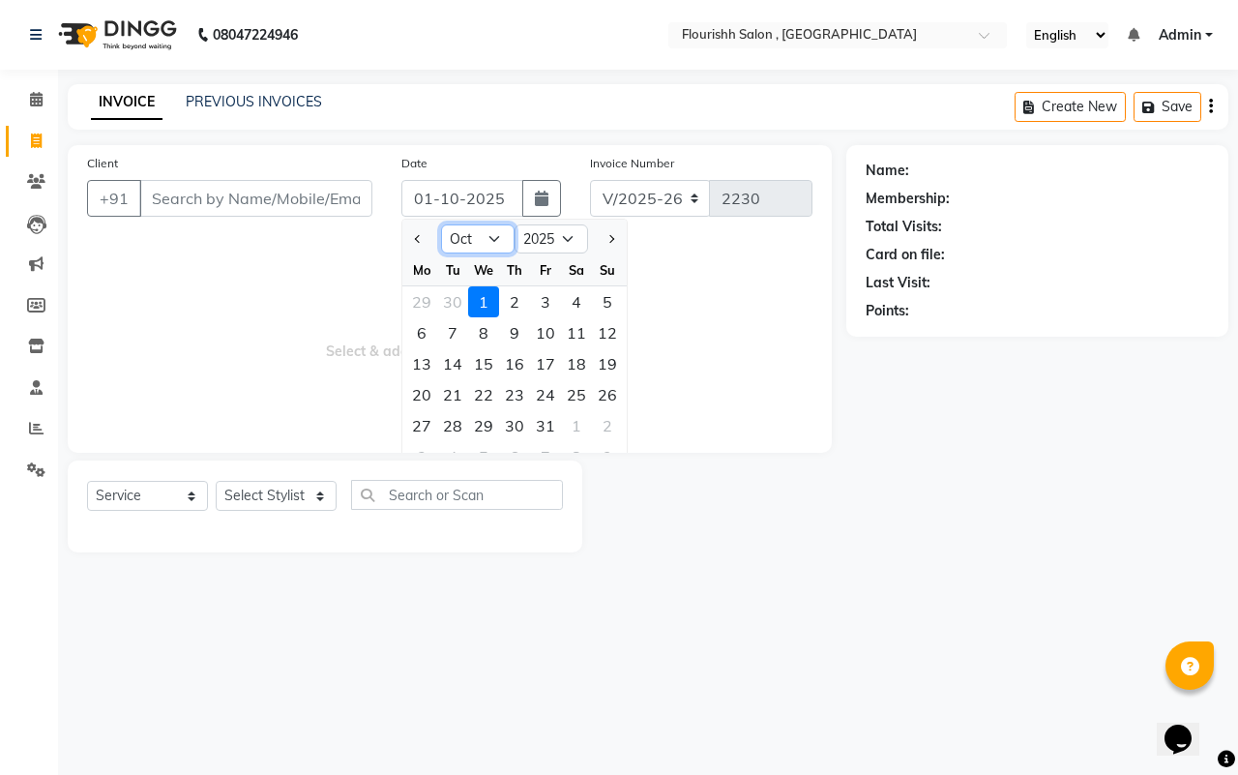
click at [461, 237] on select "Jan Feb Mar Apr May Jun [DATE] Aug Sep Oct Nov Dec" at bounding box center [478, 238] width 74 height 29
select select "9"
click at [441, 224] on select "Jan Feb Mar Apr May Jun [DATE] Aug Sep Oct Nov Dec" at bounding box center [478, 238] width 74 height 29
click at [574, 389] on div "27" at bounding box center [576, 394] width 31 height 31
type input "27-09-2025"
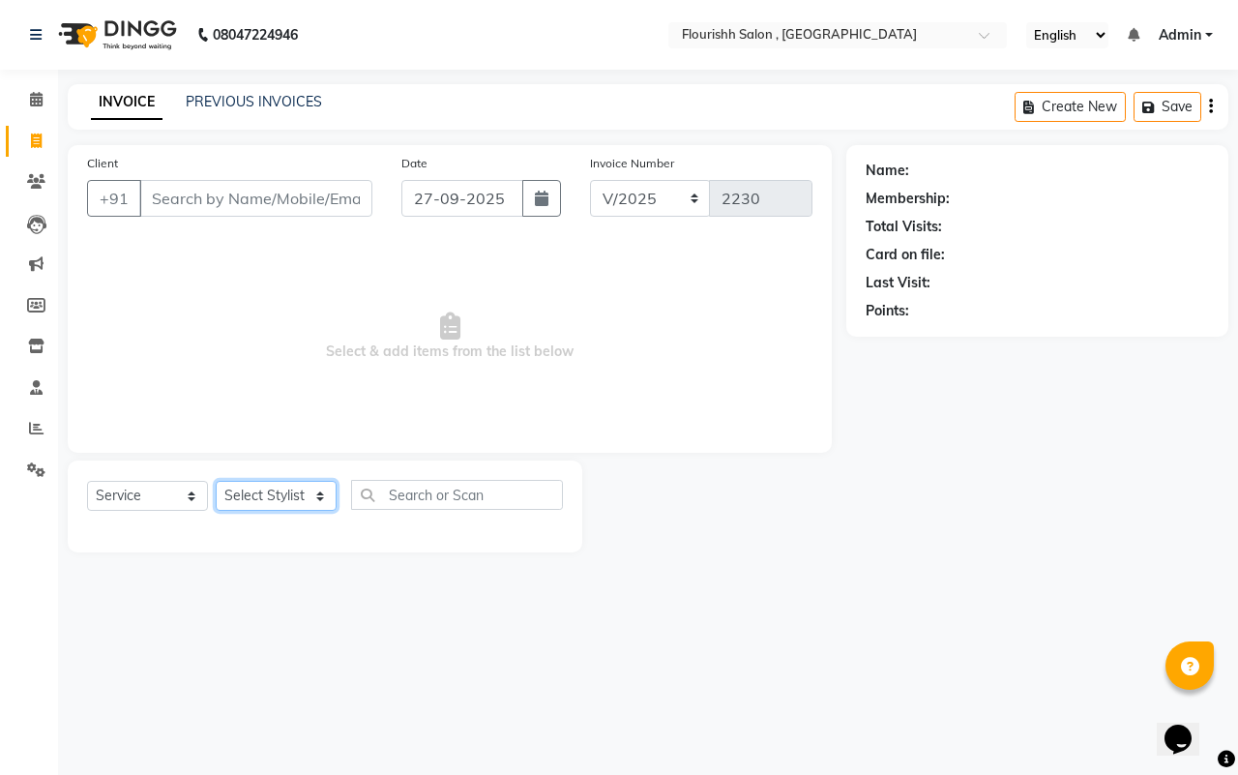
click at [263, 499] on select "Select Stylist [PERSON_NAME] jyoti Manager Mrs [PERSON_NAME] Ms [PERSON_NAME] […" at bounding box center [276, 496] width 121 height 30
click at [194, 200] on input "Client" at bounding box center [255, 198] width 233 height 37
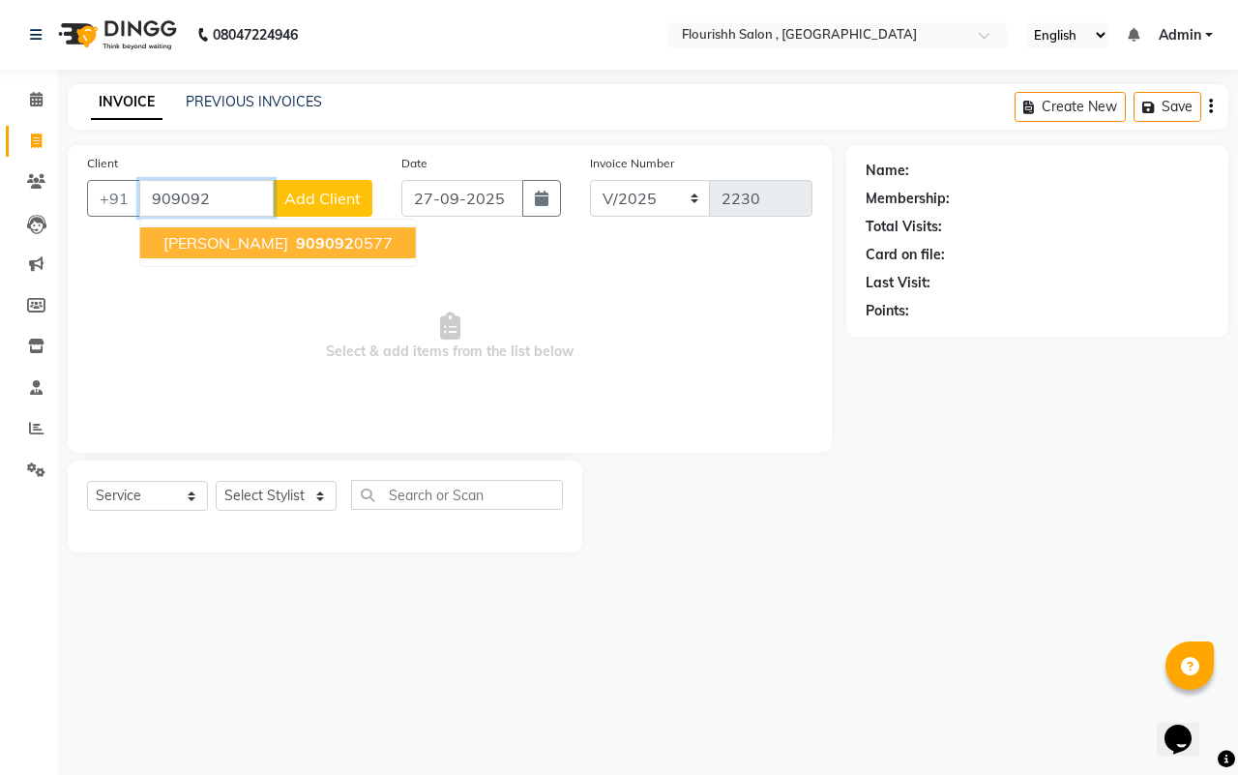
click at [203, 242] on span "Harshita" at bounding box center [225, 242] width 125 height 19
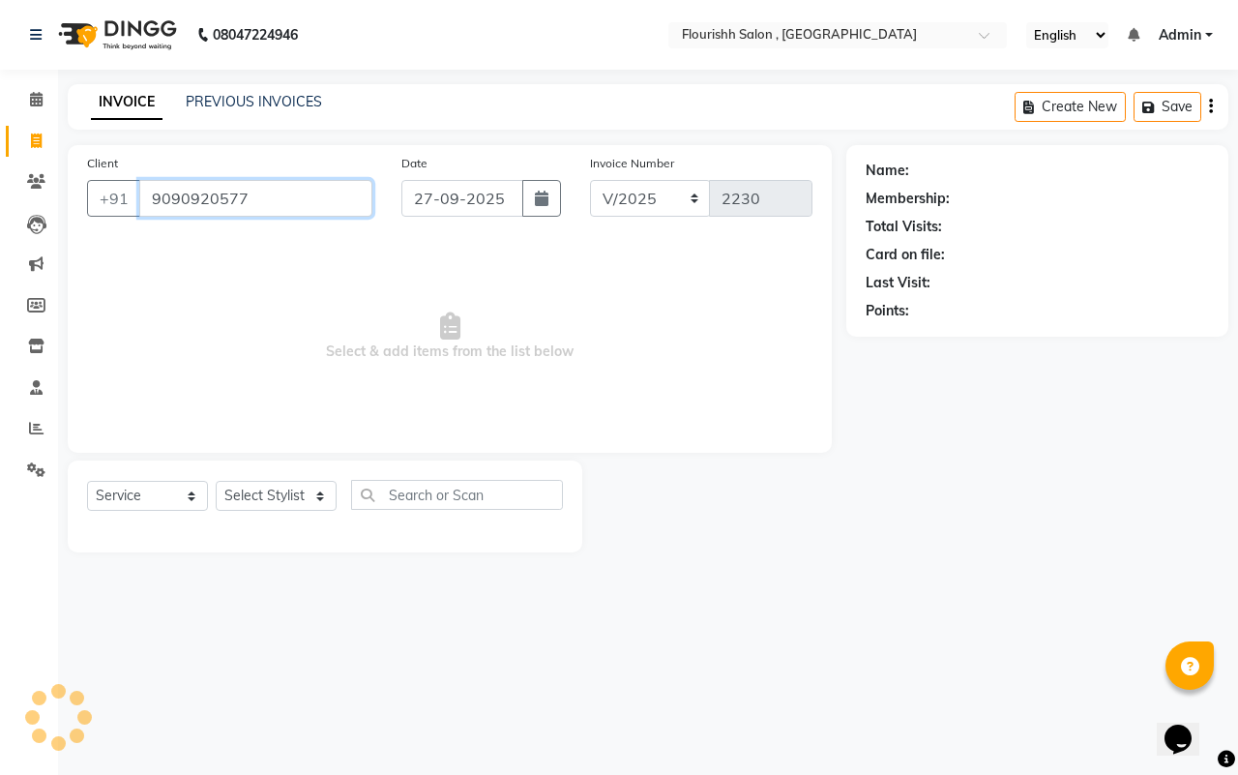
type input "9090920577"
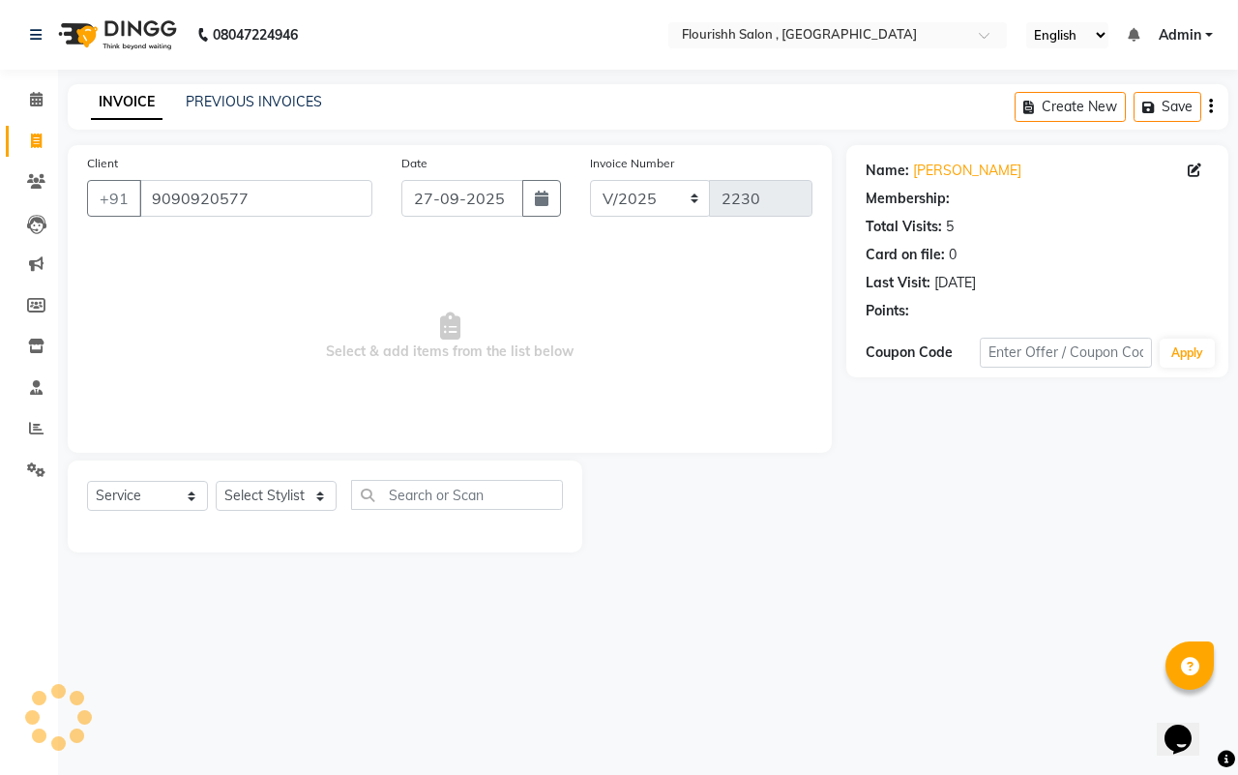
select select "1: Object"
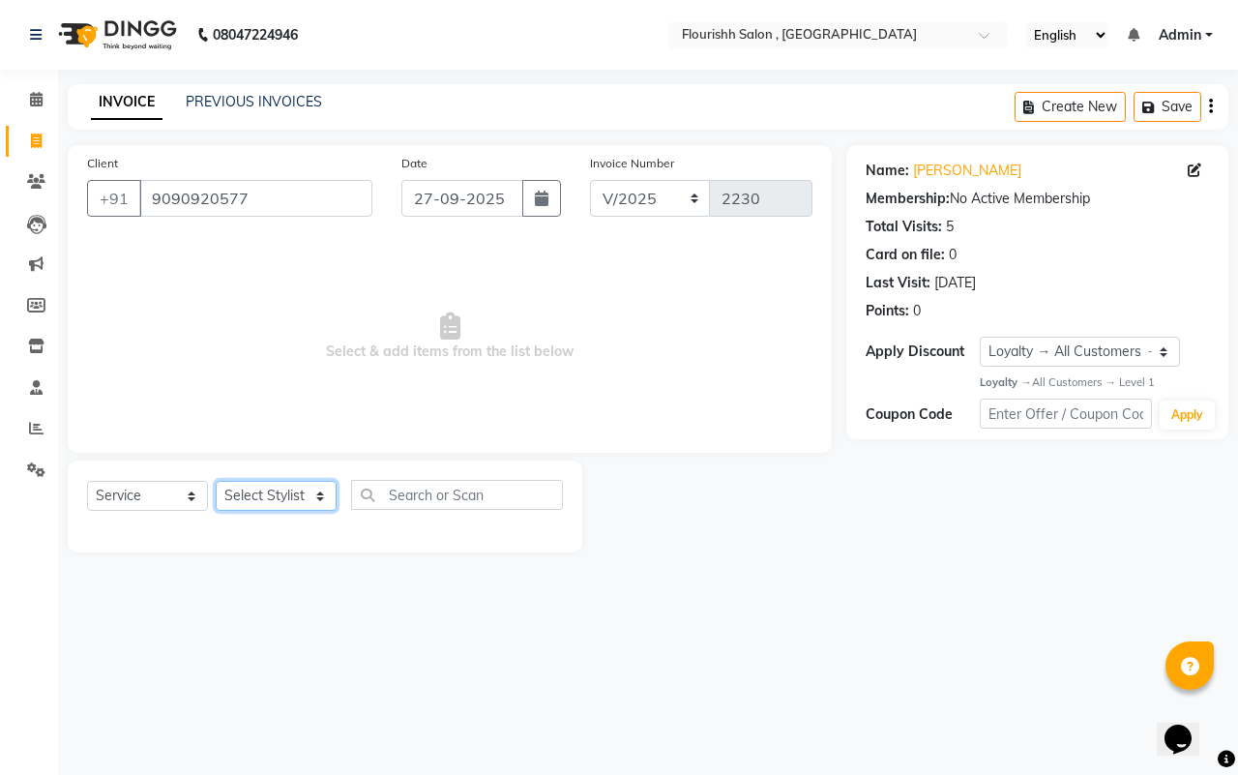
click at [252, 496] on select "Select Stylist [PERSON_NAME] jyoti Manager Mrs [PERSON_NAME] Ms [PERSON_NAME] […" at bounding box center [276, 496] width 121 height 30
select select "50665"
click at [216, 481] on select "Select Stylist [PERSON_NAME] jyoti Manager Mrs [PERSON_NAME] Ms [PERSON_NAME] […" at bounding box center [276, 496] width 121 height 30
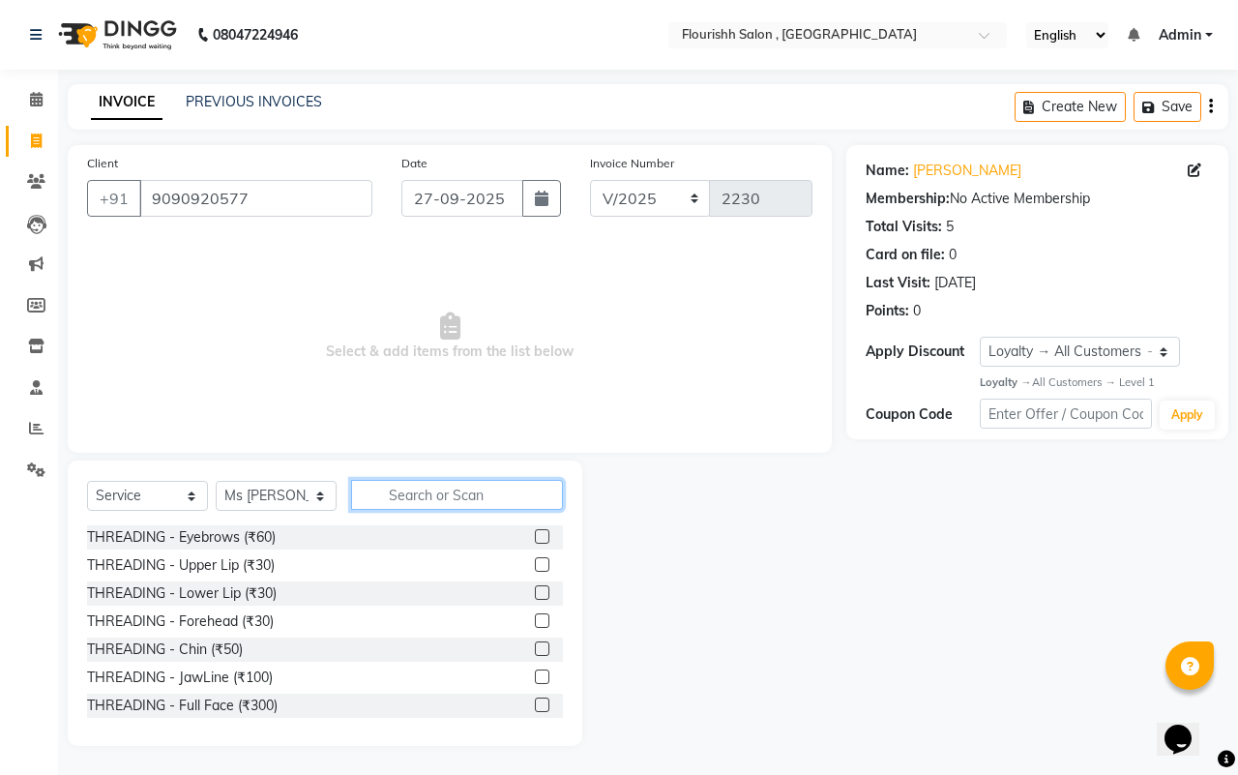
click at [395, 494] on input "text" at bounding box center [457, 495] width 212 height 30
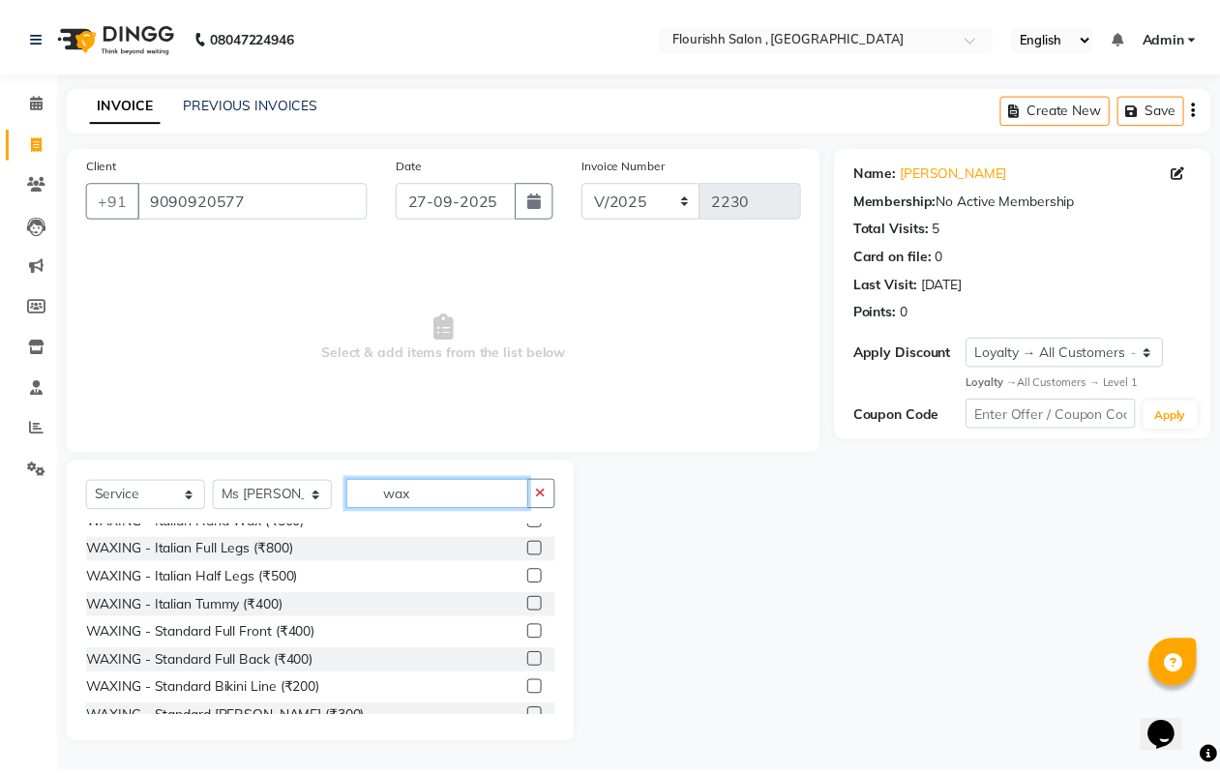
scroll to position [484, 0]
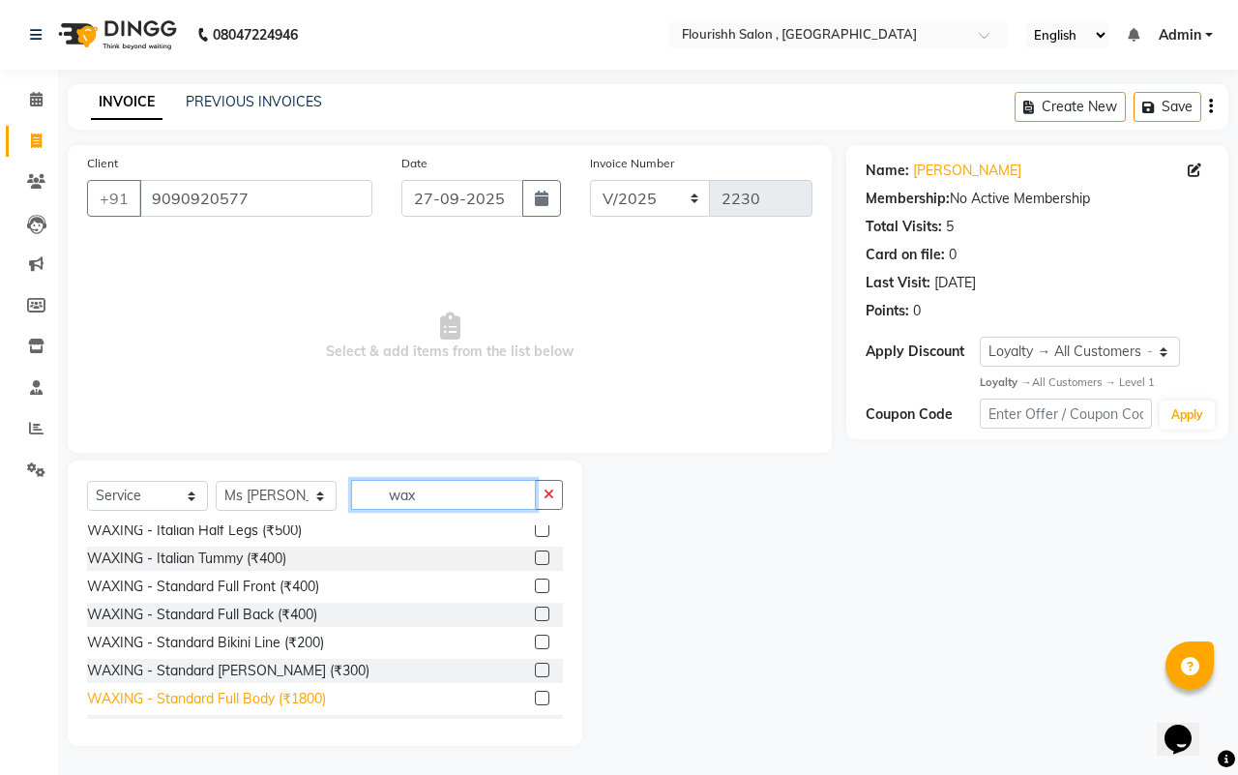
type input "wax"
click at [317, 696] on div "WAXING - Standard Full Body (₹1800)" at bounding box center [206, 699] width 239 height 20
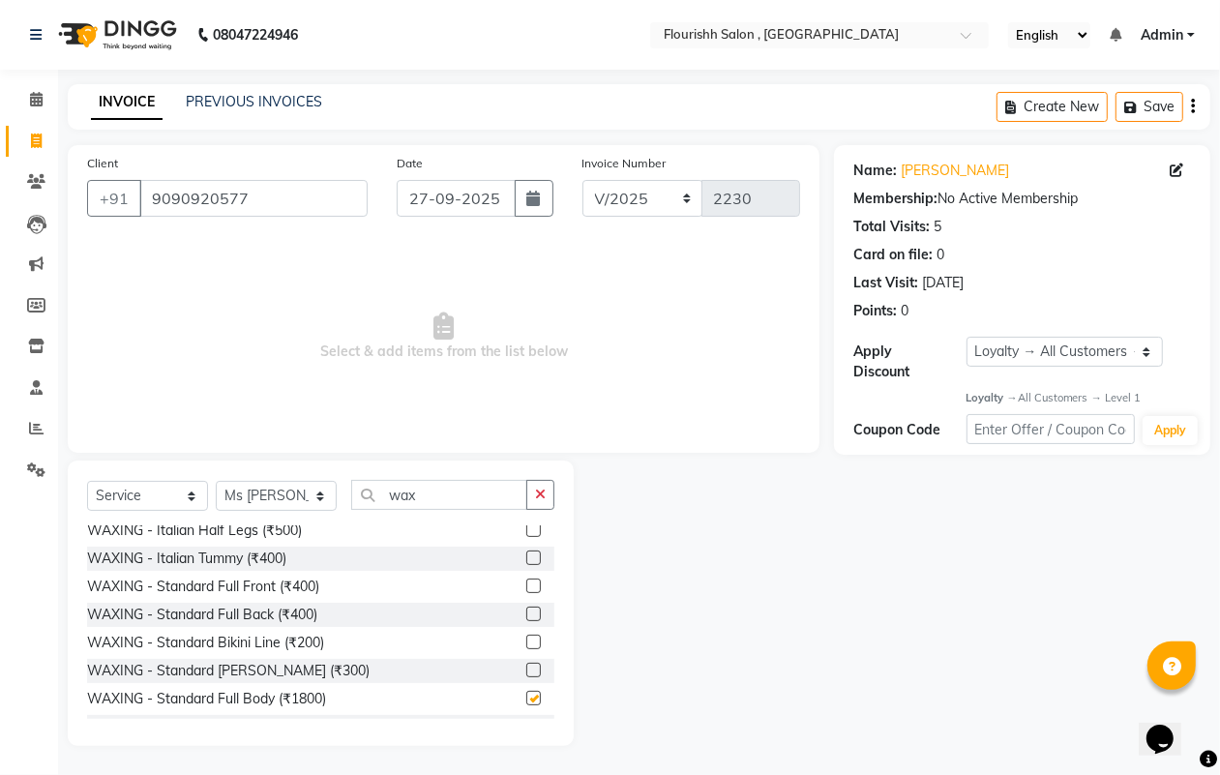
checkbox input "false"
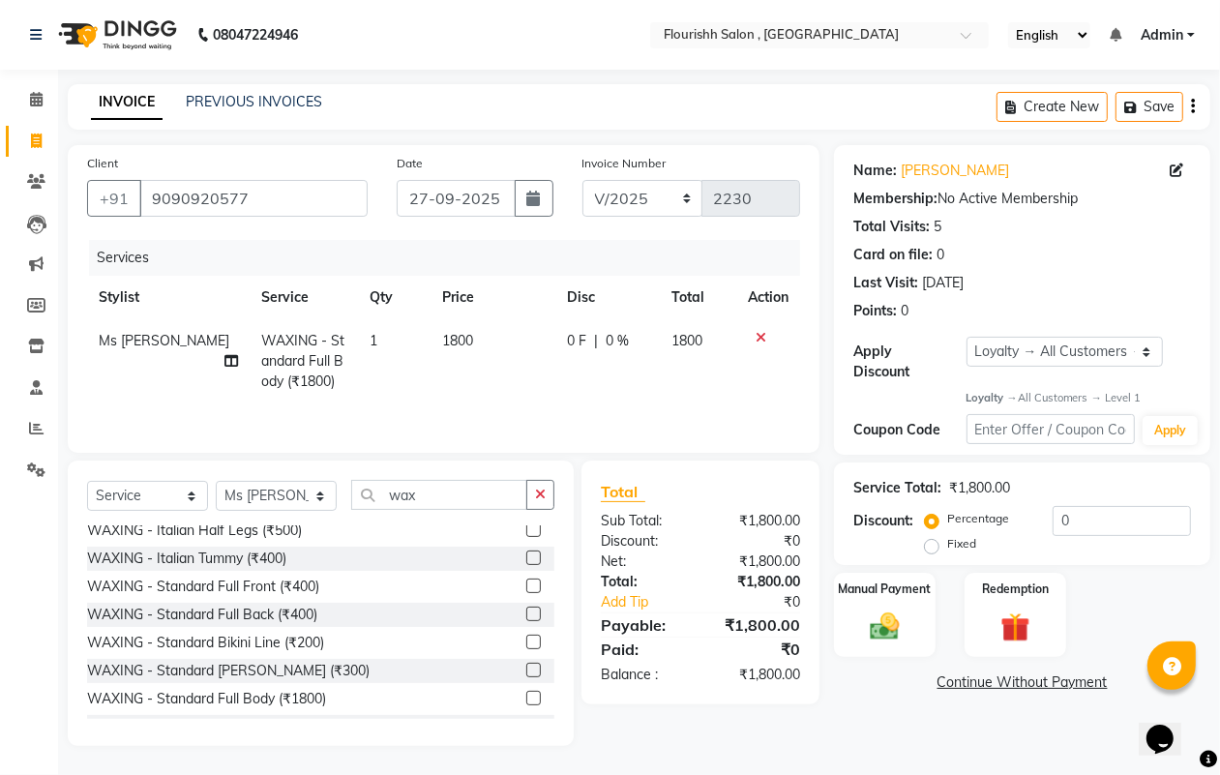
click at [445, 340] on span "1800" at bounding box center [457, 340] width 31 height 17
select select "50665"
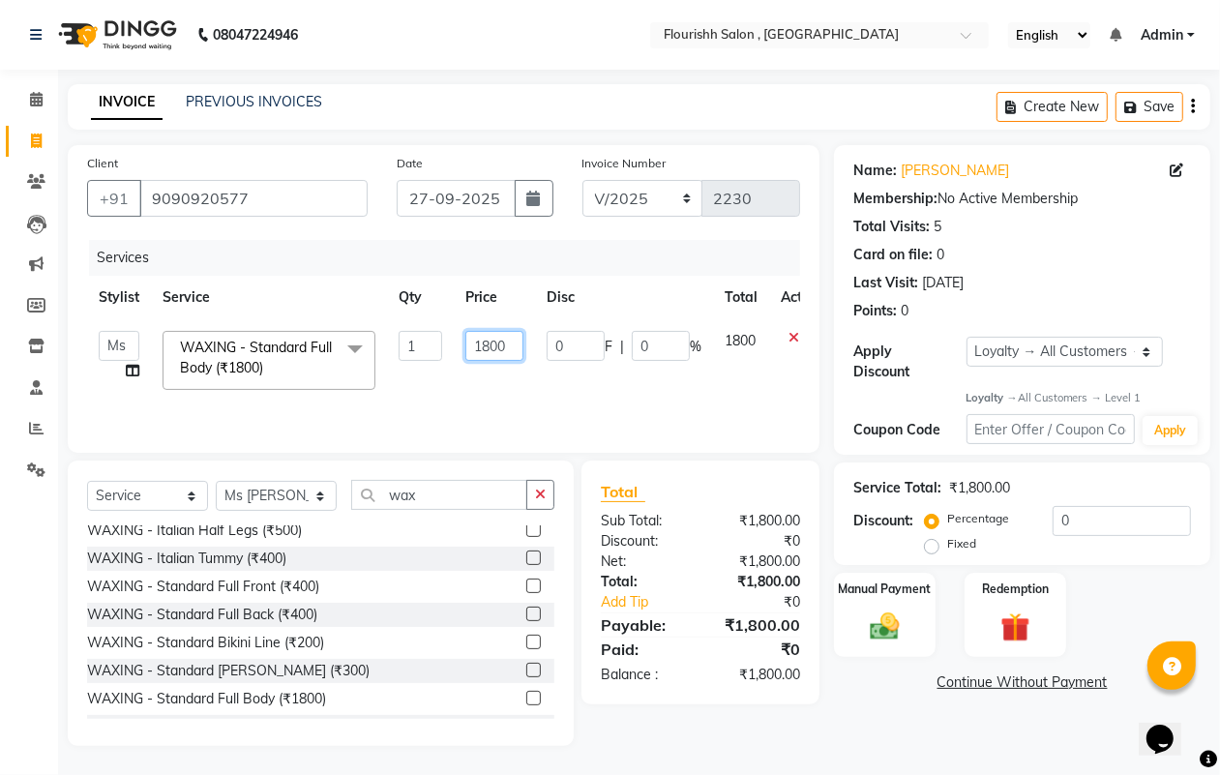
click at [489, 346] on input "1800" at bounding box center [494, 346] width 58 height 30
click at [506, 355] on input "200" at bounding box center [494, 346] width 58 height 30
type input "2000"
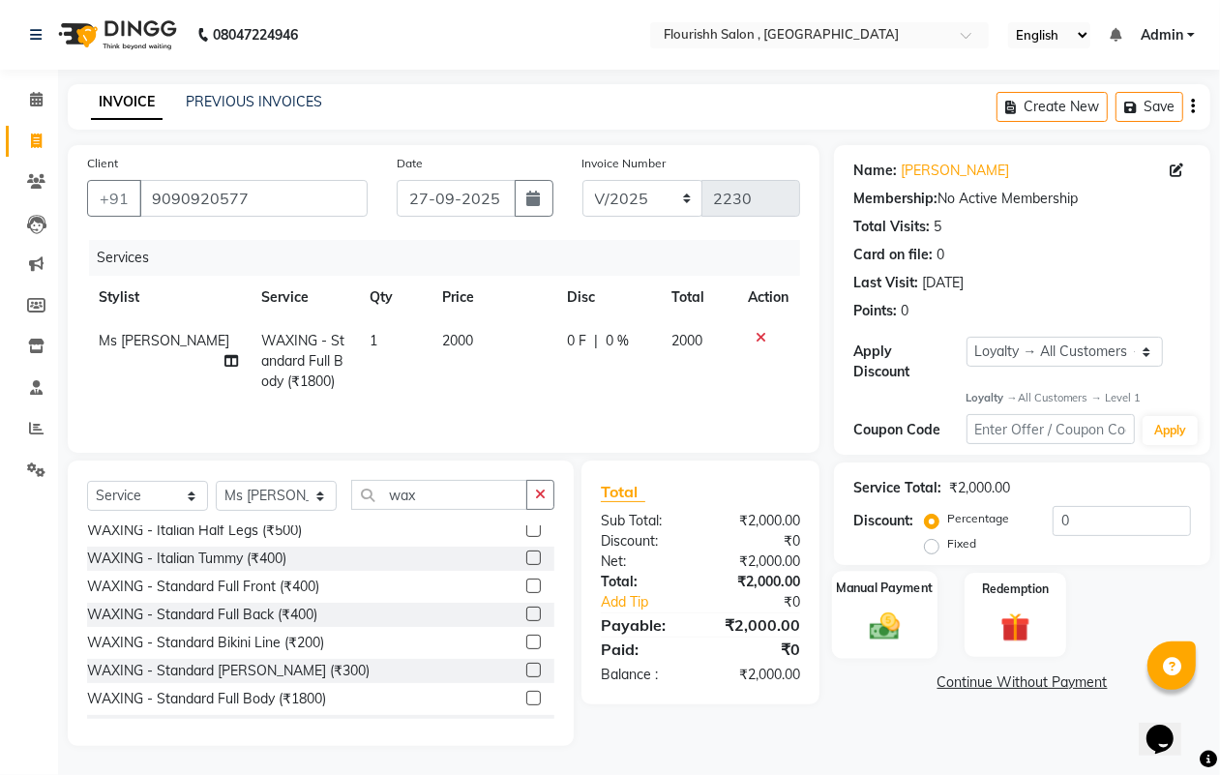
click at [839, 631] on div "Manual Payment" at bounding box center [884, 616] width 105 height 88
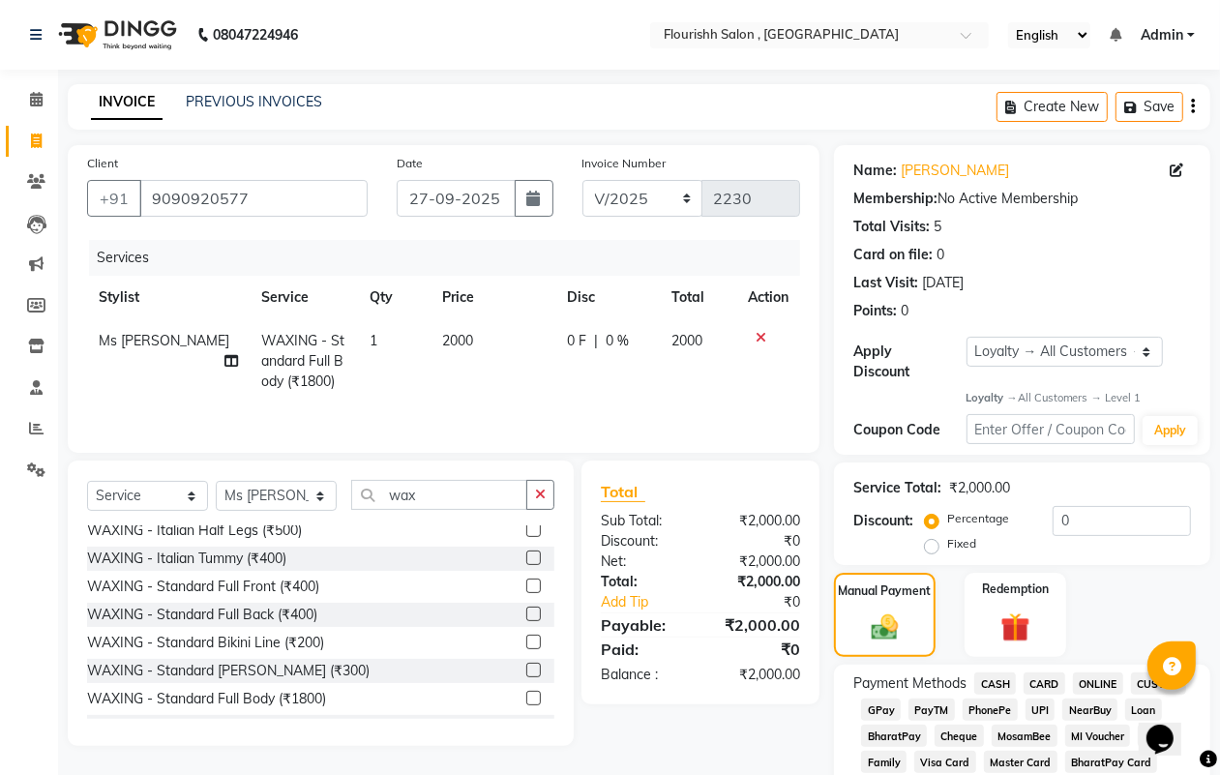
click at [876, 707] on span "GPay" at bounding box center [881, 709] width 40 height 22
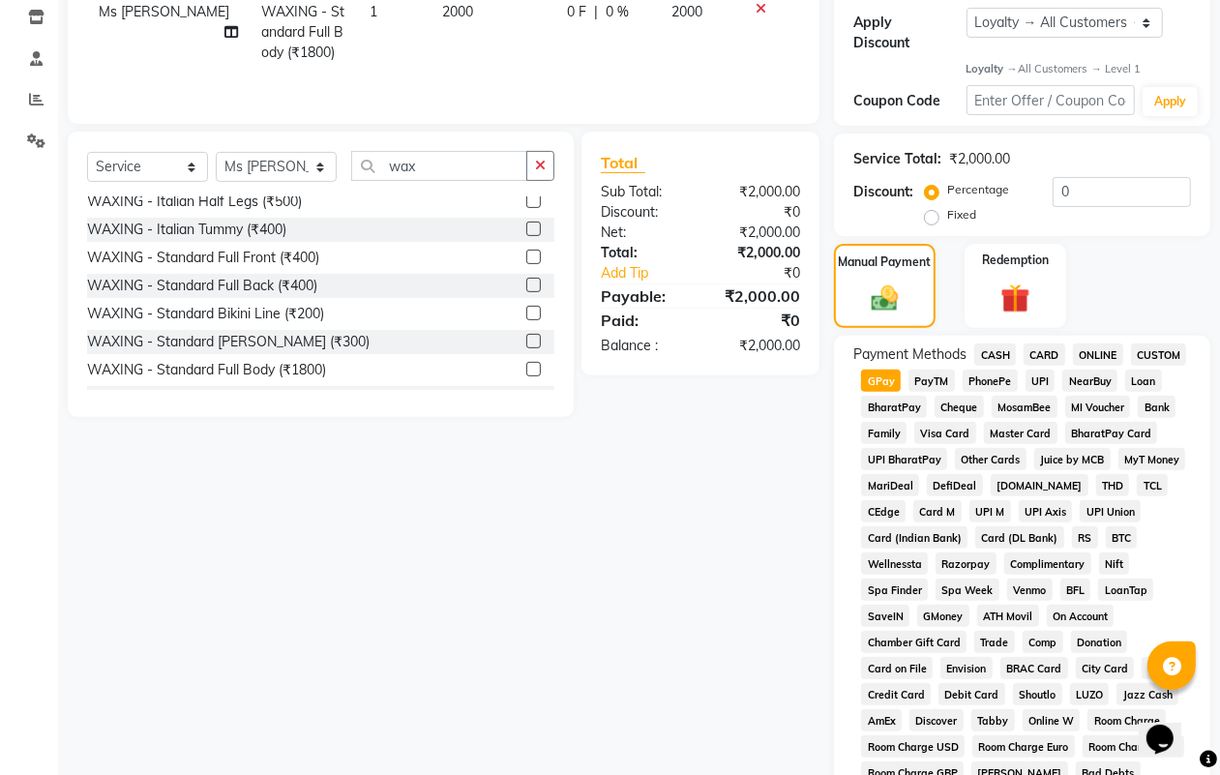
scroll to position [827, 0]
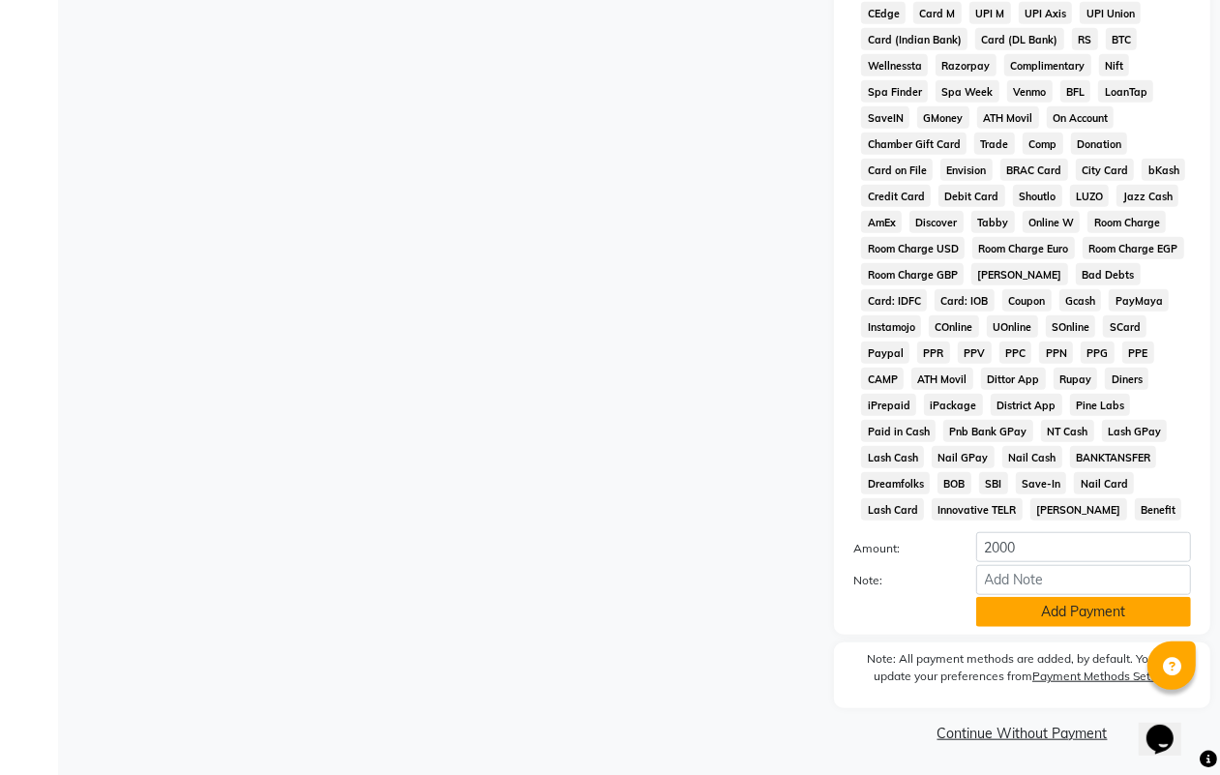
click at [1055, 600] on button "Add Payment" at bounding box center [1083, 612] width 215 height 30
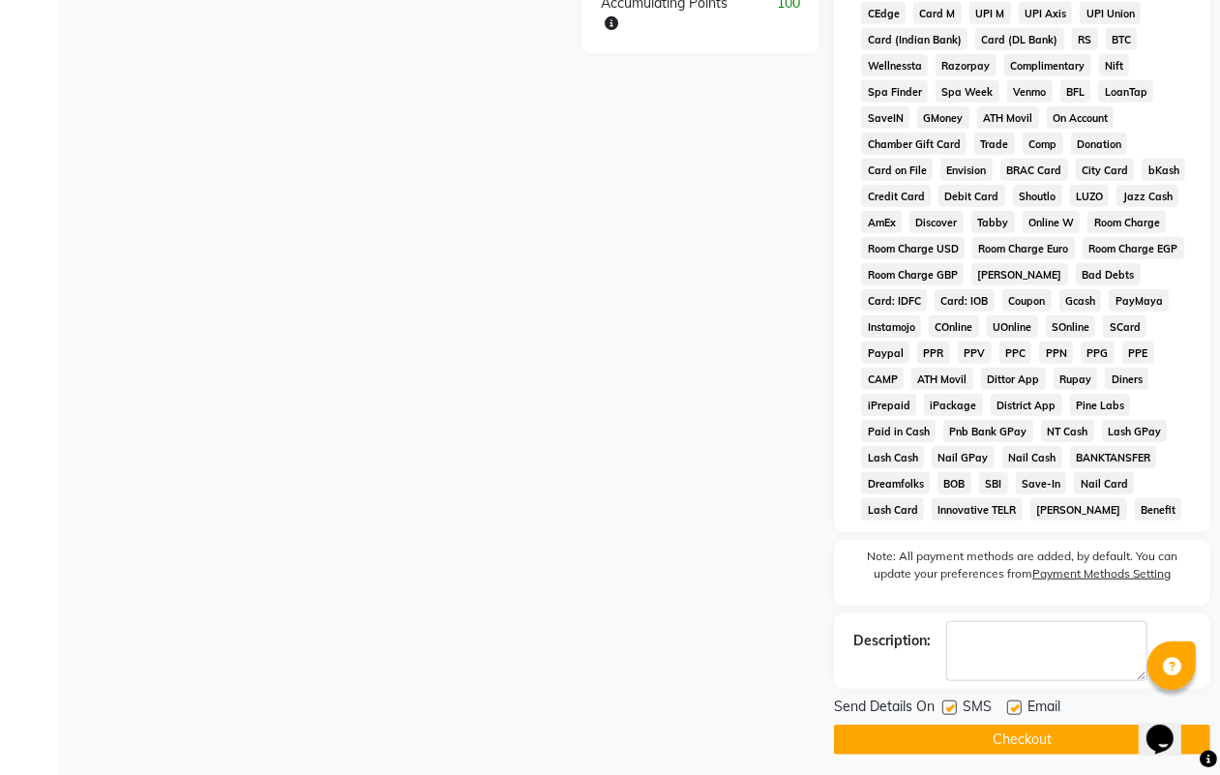
click at [951, 706] on label at bounding box center [949, 707] width 15 height 15
click at [951, 706] on input "checkbox" at bounding box center [948, 708] width 13 height 13
checkbox input "false"
click at [1019, 697] on div "Email" at bounding box center [1041, 708] width 69 height 24
click at [1019, 704] on label at bounding box center [1014, 707] width 15 height 15
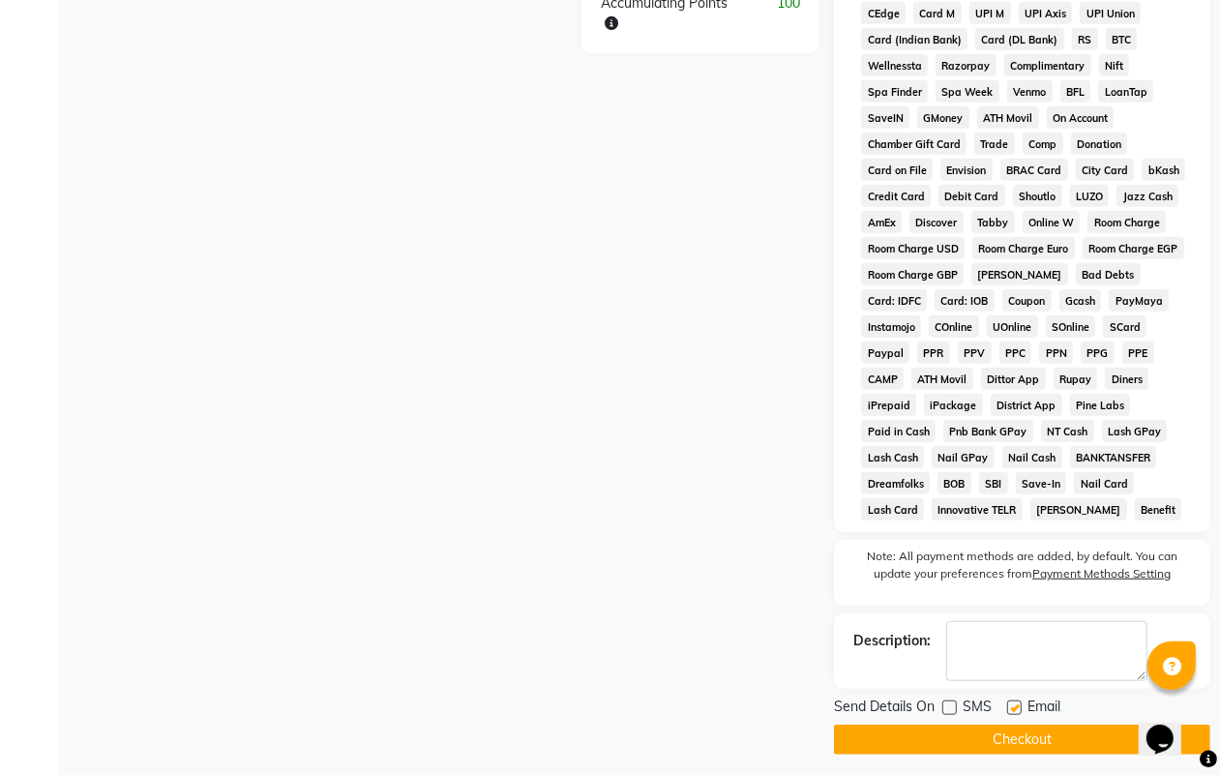
click at [1019, 704] on input "checkbox" at bounding box center [1013, 708] width 13 height 13
checkbox input "false"
click at [1032, 723] on div "Send Details On SMS Email Checkout" at bounding box center [1022, 725] width 376 height 58
click at [1031, 728] on button "Checkout" at bounding box center [1022, 739] width 376 height 30
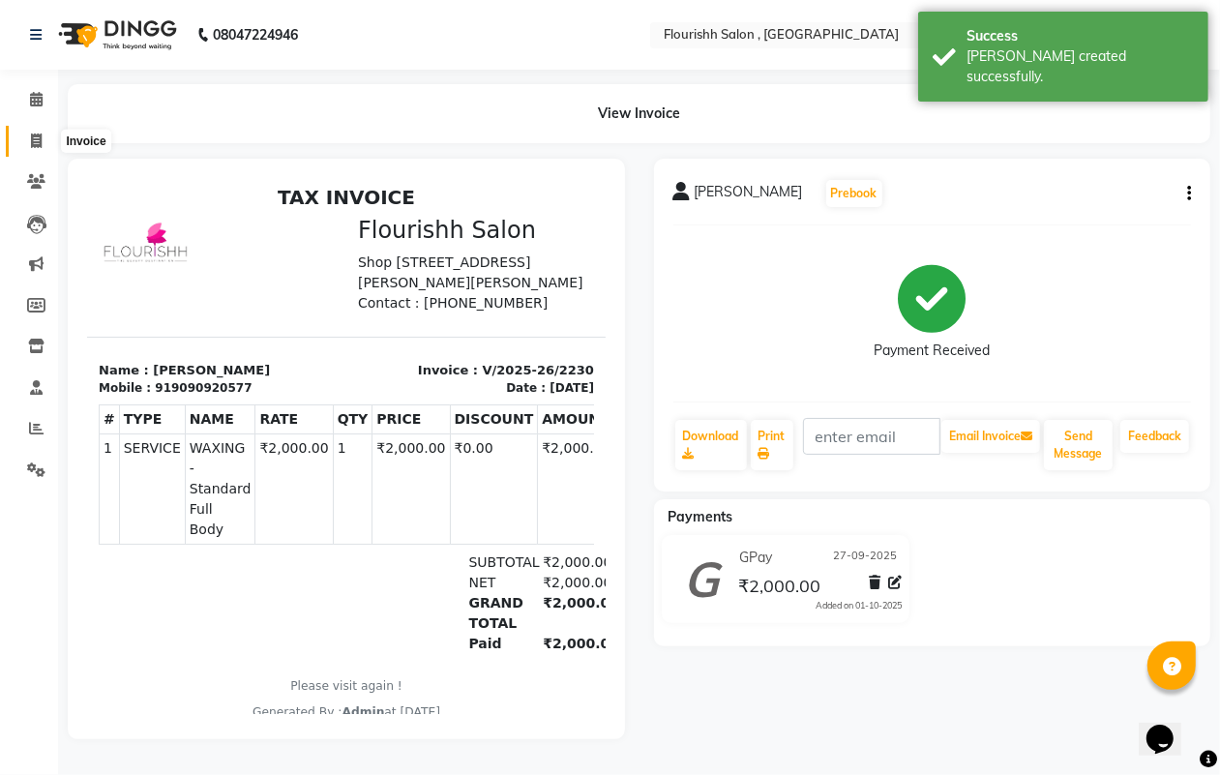
click at [39, 131] on span at bounding box center [36, 142] width 34 height 22
select select "service"
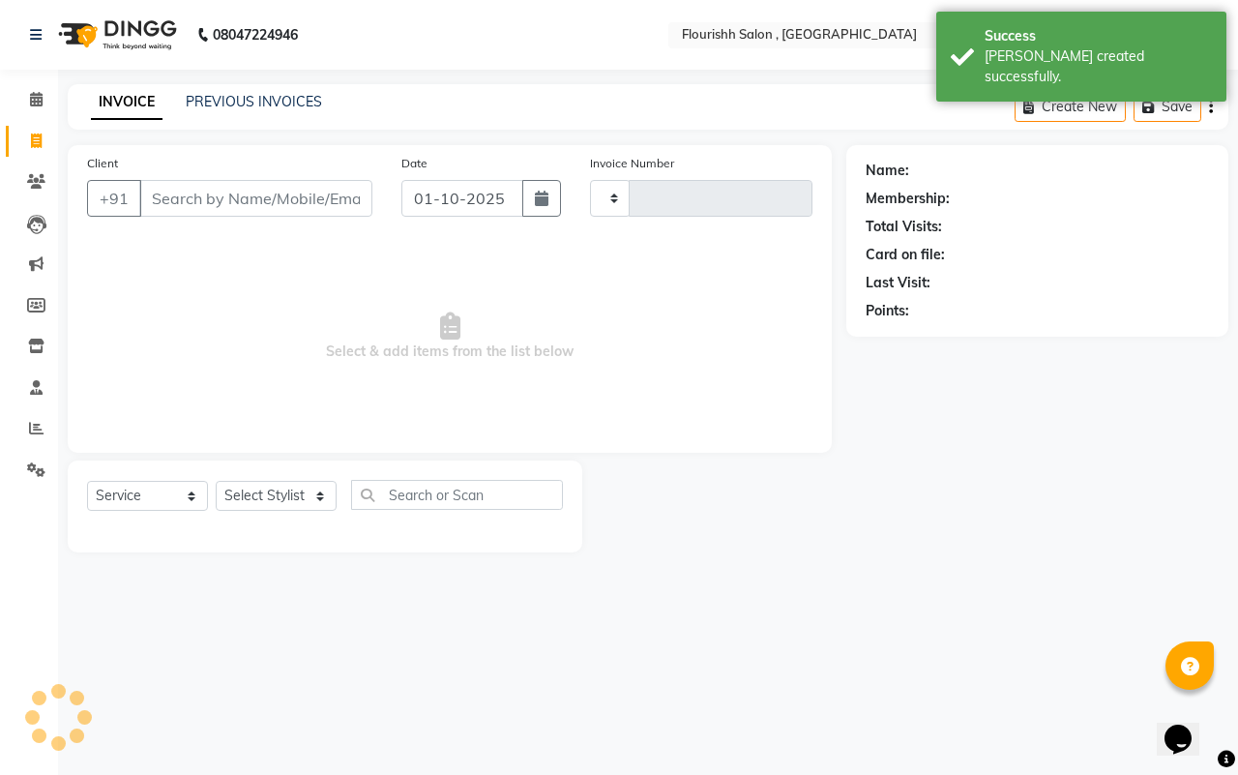
type input "2231"
select select "4182"
click at [215, 107] on link "PREVIOUS INVOICES" at bounding box center [254, 101] width 136 height 17
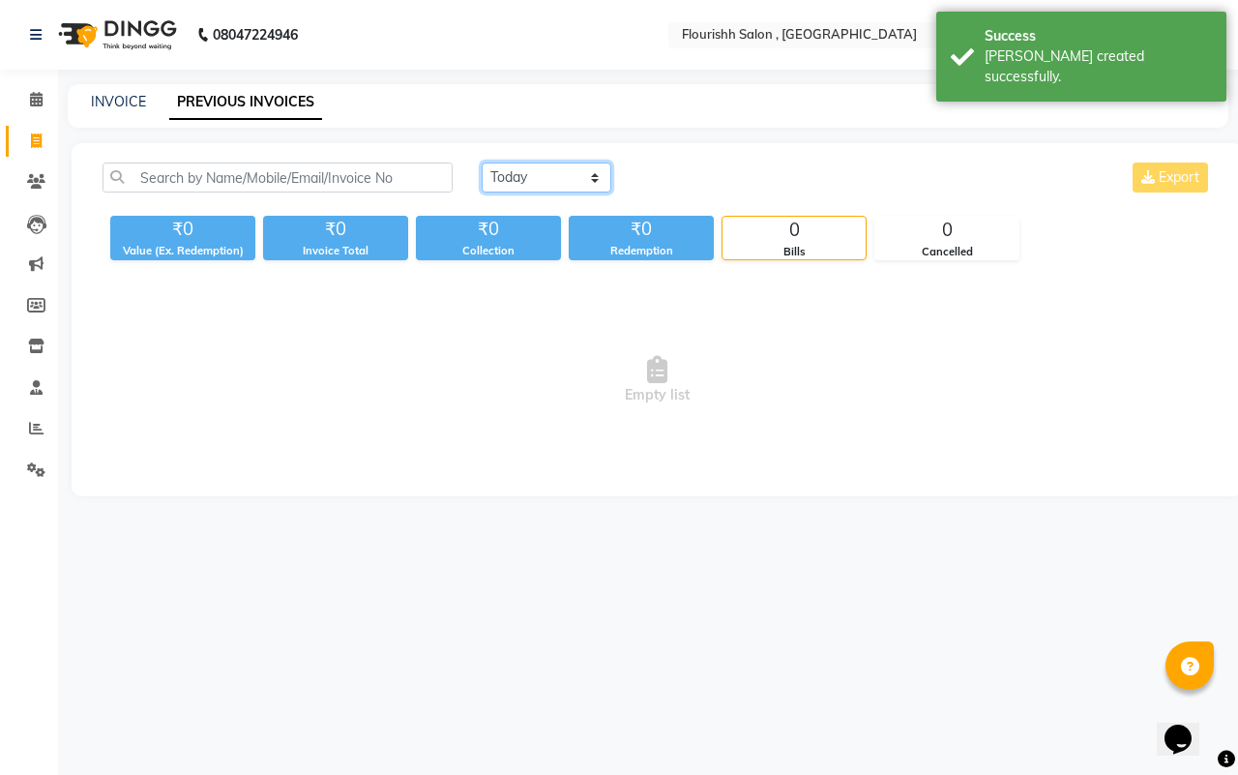
click at [528, 181] on select "[DATE] [DATE] Custom Range" at bounding box center [547, 178] width 130 height 30
select select "range"
click at [482, 163] on select "[DATE] [DATE] Custom Range" at bounding box center [547, 178] width 130 height 30
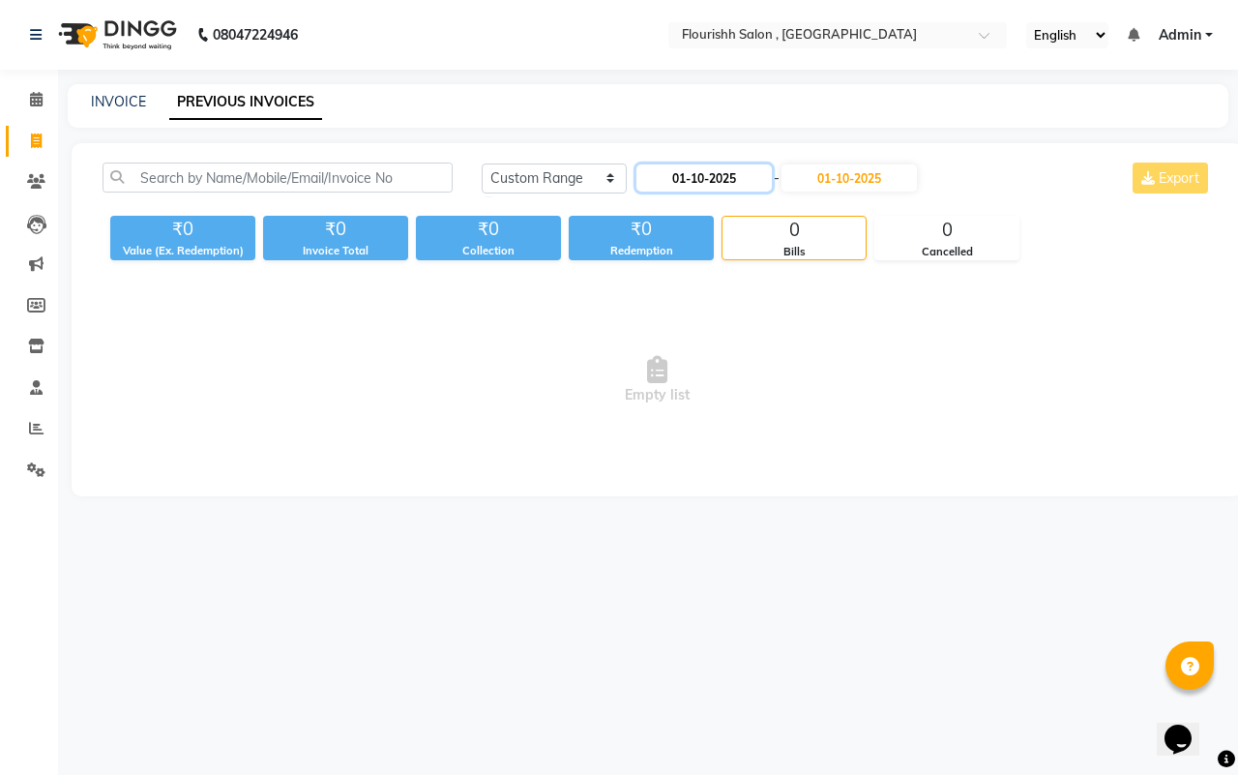
click at [654, 175] on input "01-10-2025" at bounding box center [703, 177] width 135 height 27
select select "10"
select select "2025"
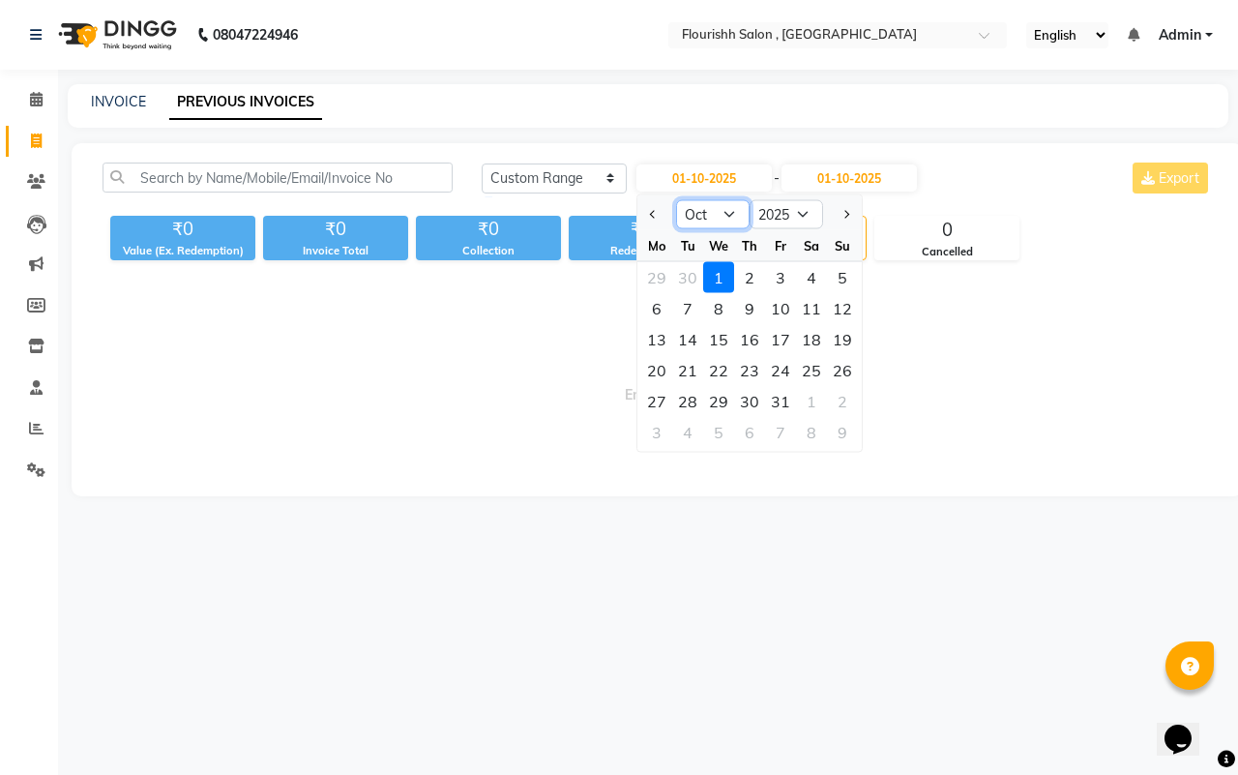
click at [717, 204] on select "Jan Feb Mar Apr May Jun [DATE] Aug Sep Oct Nov Dec" at bounding box center [713, 214] width 74 height 29
select select "9"
click at [676, 200] on select "Jan Feb Mar Apr May Jun [DATE] Aug Sep Oct Nov Dec" at bounding box center [713, 214] width 74 height 29
click at [801, 361] on div "27" at bounding box center [811, 370] width 31 height 31
type input "27-09-2025"
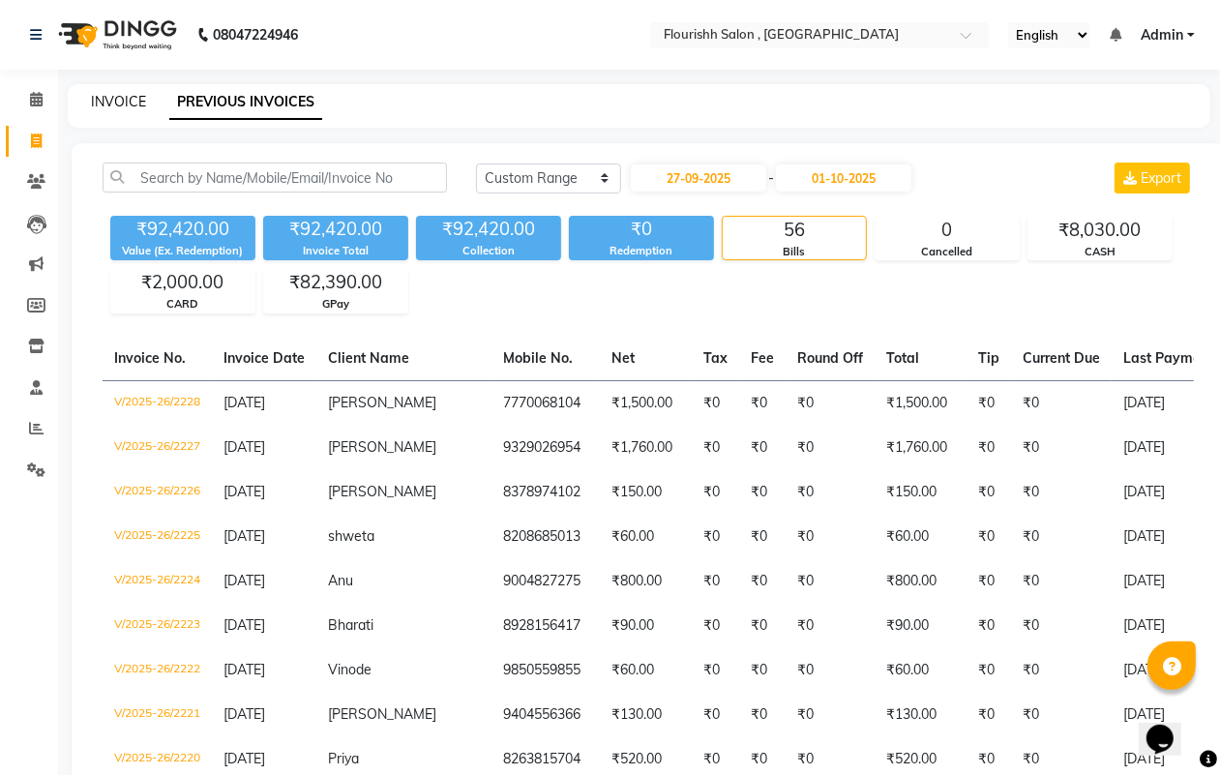
click at [112, 107] on link "INVOICE" at bounding box center [118, 101] width 55 height 17
select select "service"
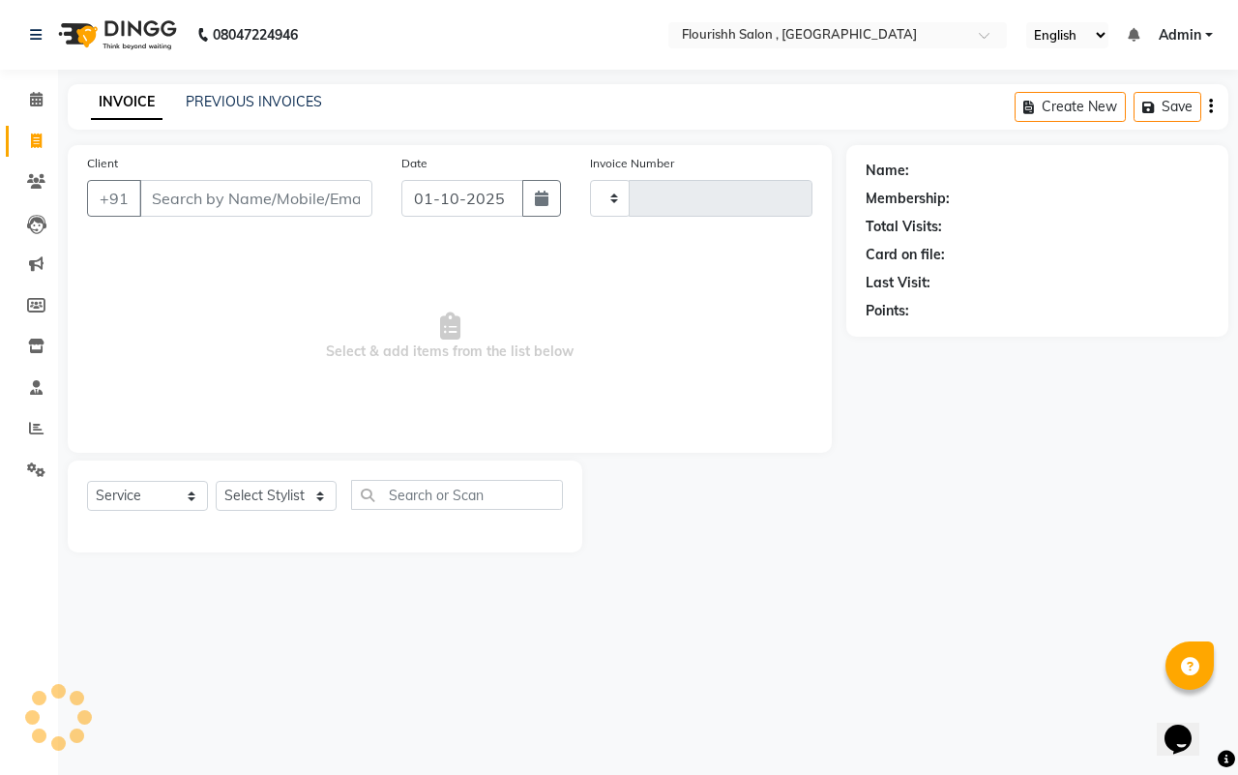
type input "2231"
select select "4182"
click at [459, 204] on input "01-10-2025" at bounding box center [462, 198] width 122 height 37
select select "10"
select select "2025"
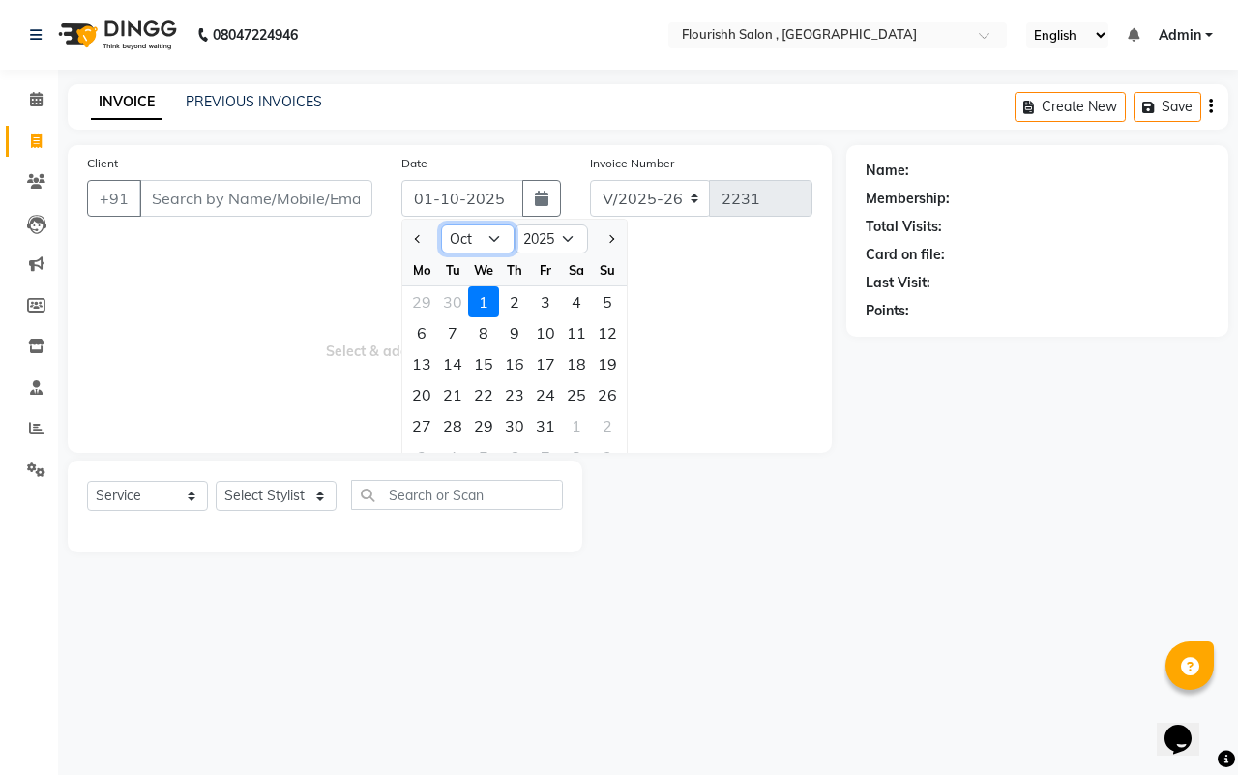
click at [467, 237] on select "Jan Feb Mar Apr May Jun [DATE] Aug Sep Oct Nov Dec" at bounding box center [478, 238] width 74 height 29
select select "9"
click at [441, 224] on select "Jan Feb Mar Apr May Jun [DATE] Aug Sep Oct Nov Dec" at bounding box center [478, 238] width 74 height 29
click at [569, 384] on div "27" at bounding box center [576, 394] width 31 height 31
type input "27-09-2025"
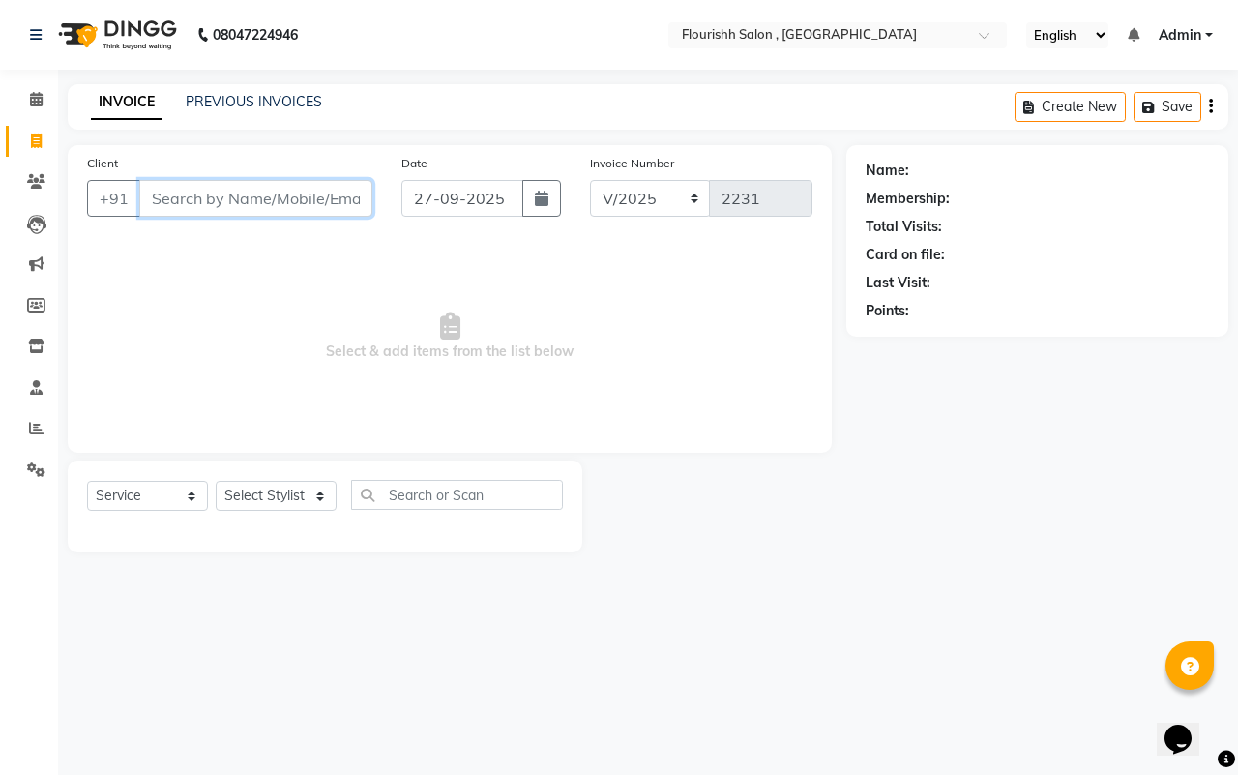
click at [190, 210] on input "Client" at bounding box center [255, 198] width 233 height 37
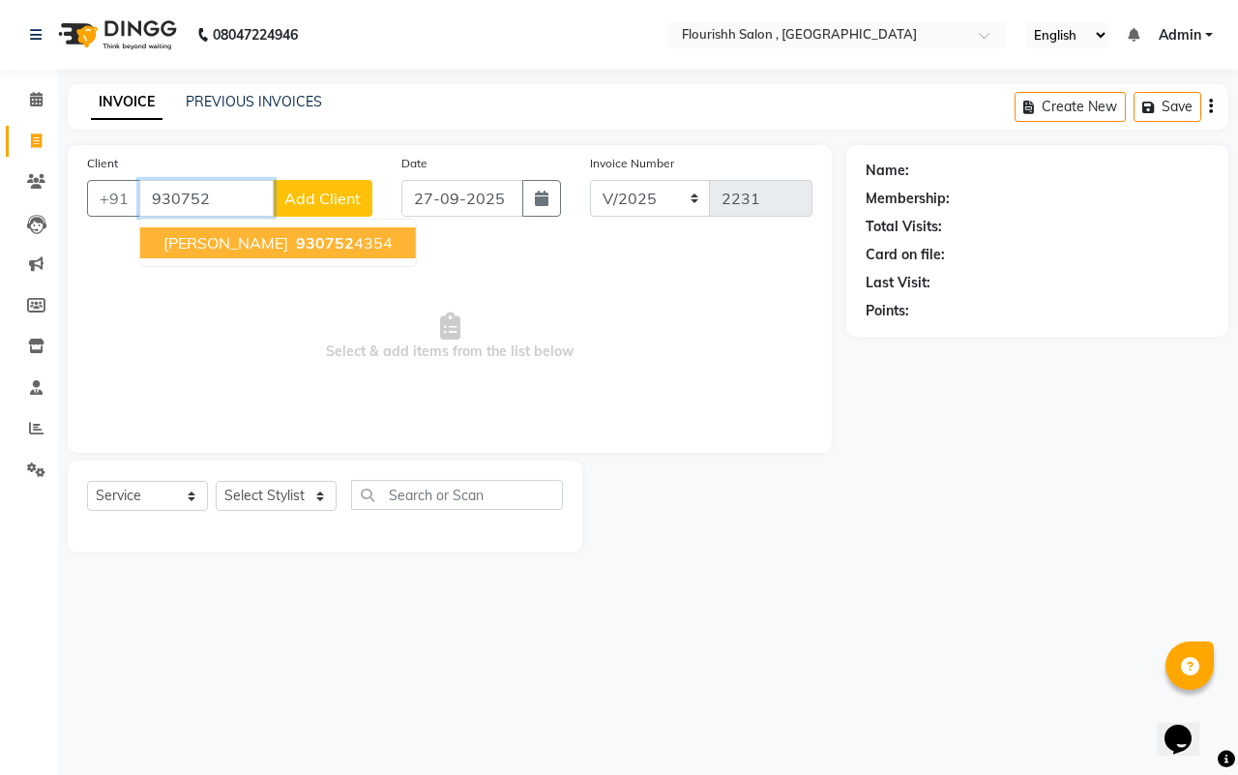
click at [186, 235] on span "[PERSON_NAME]" at bounding box center [225, 242] width 125 height 19
type input "9307524354"
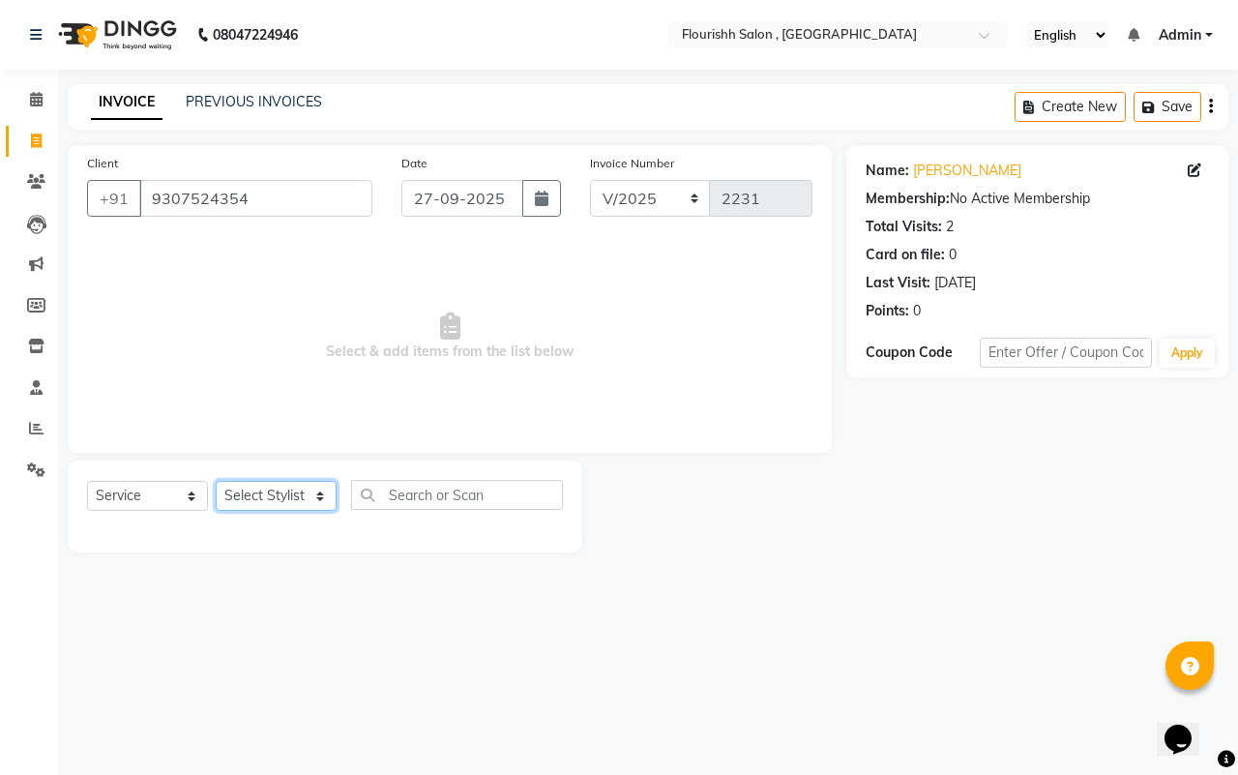
click at [237, 491] on select "Select Stylist [PERSON_NAME] jyoti Manager Mrs [PERSON_NAME] Ms [PERSON_NAME] […" at bounding box center [276, 496] width 121 height 30
select select "74478"
click at [216, 481] on select "Select Stylist [PERSON_NAME] jyoti Manager Mrs [PERSON_NAME] Ms [PERSON_NAME] […" at bounding box center [276, 496] width 121 height 30
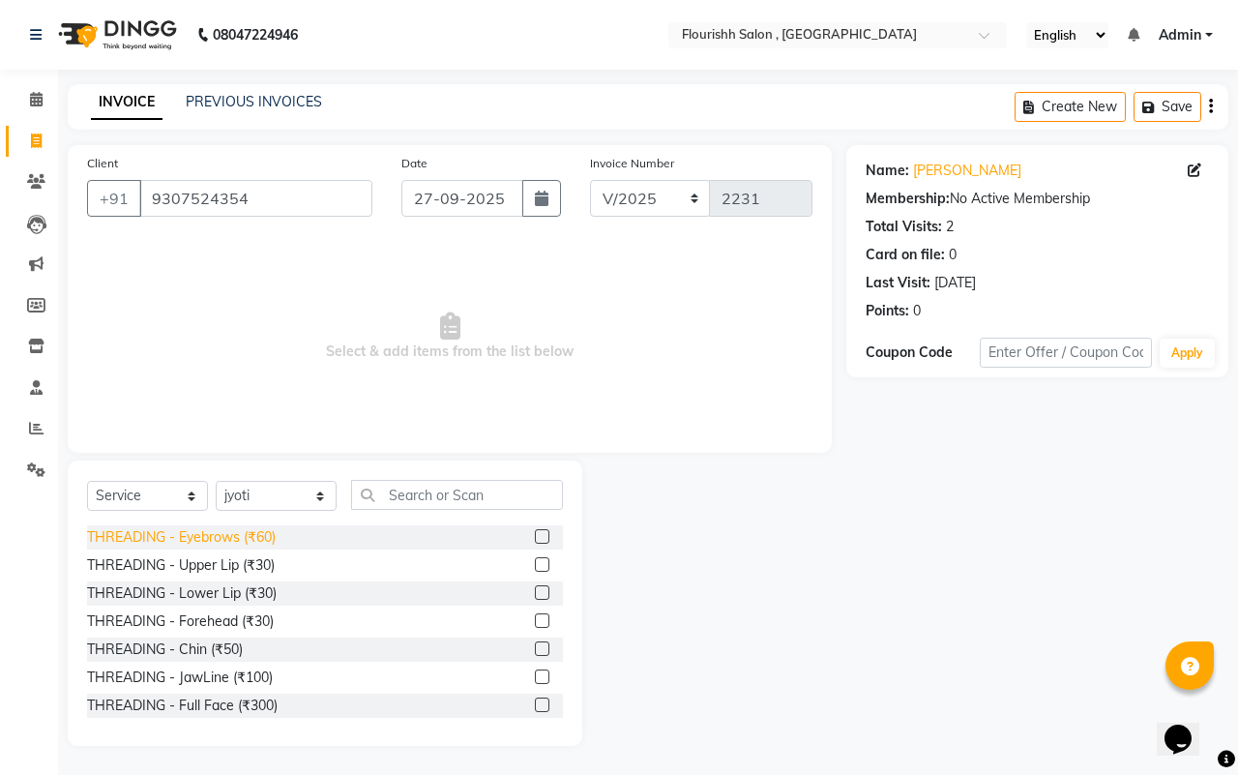
click at [225, 534] on div "THREADING - Eyebrows (₹60)" at bounding box center [181, 537] width 189 height 20
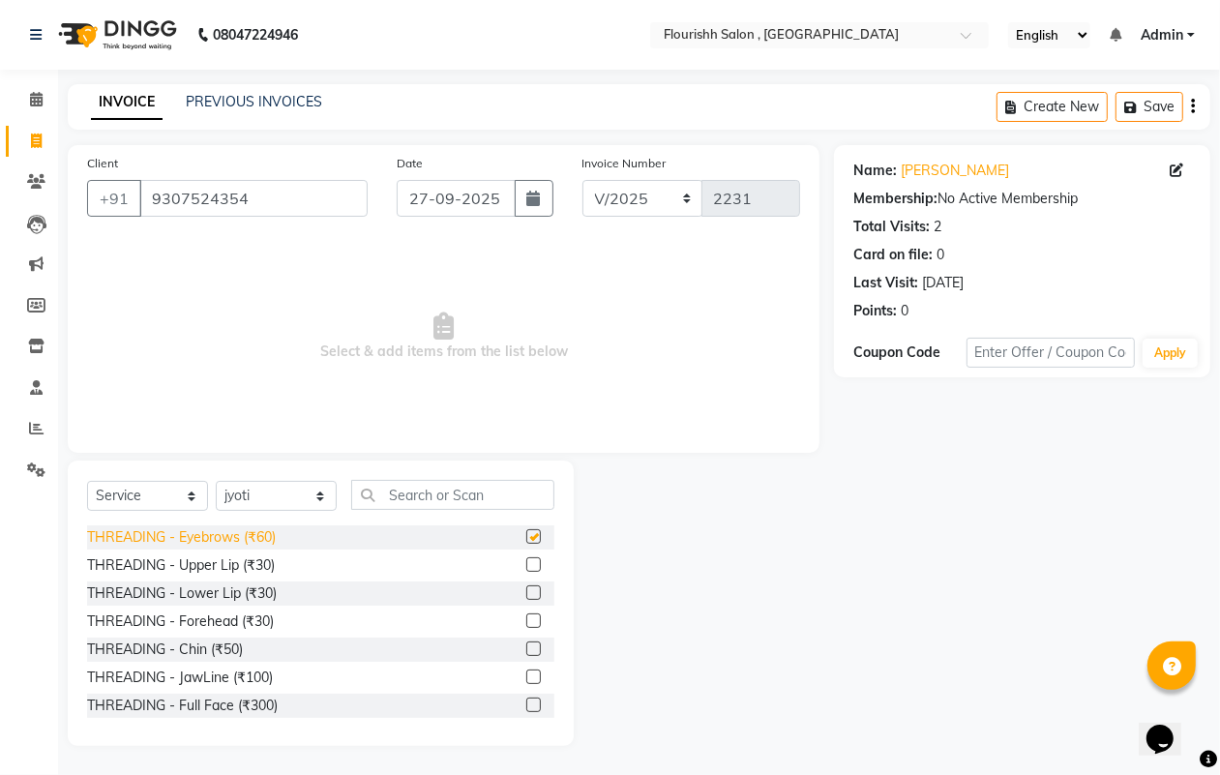
checkbox input "false"
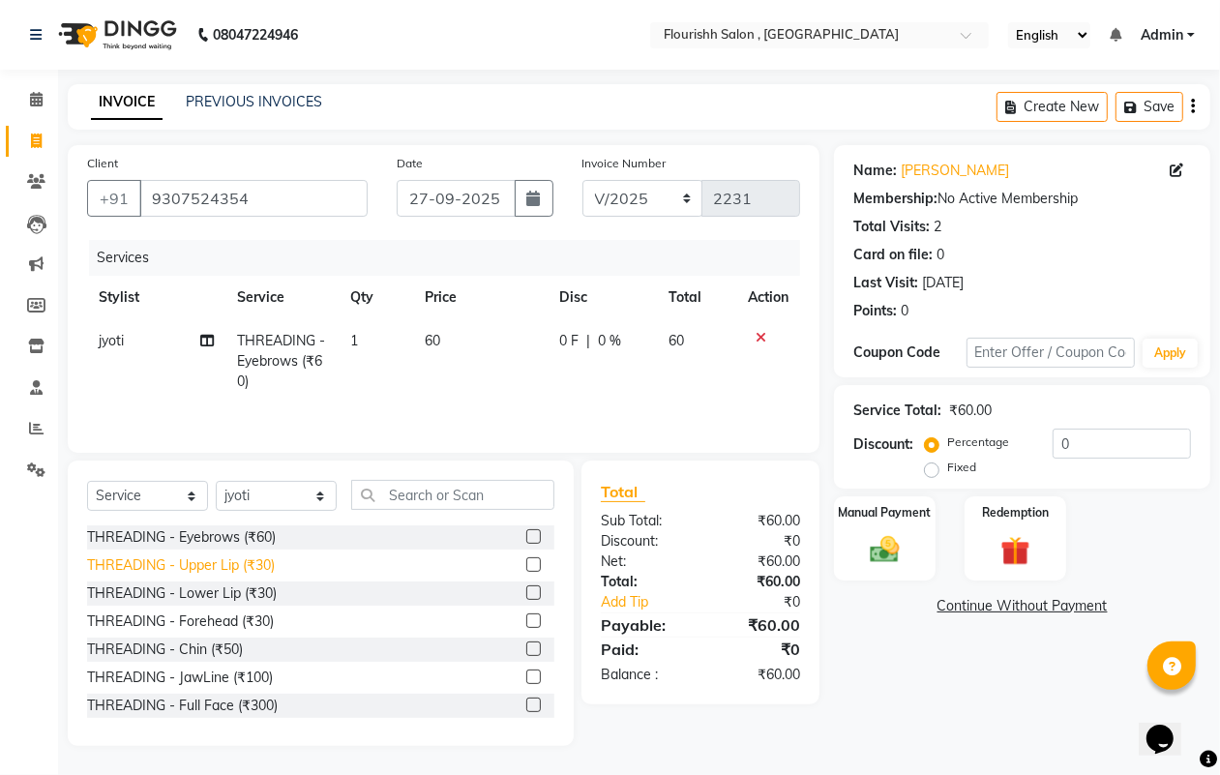
click at [223, 568] on div "THREADING - Upper Lip (₹30)" at bounding box center [181, 565] width 188 height 20
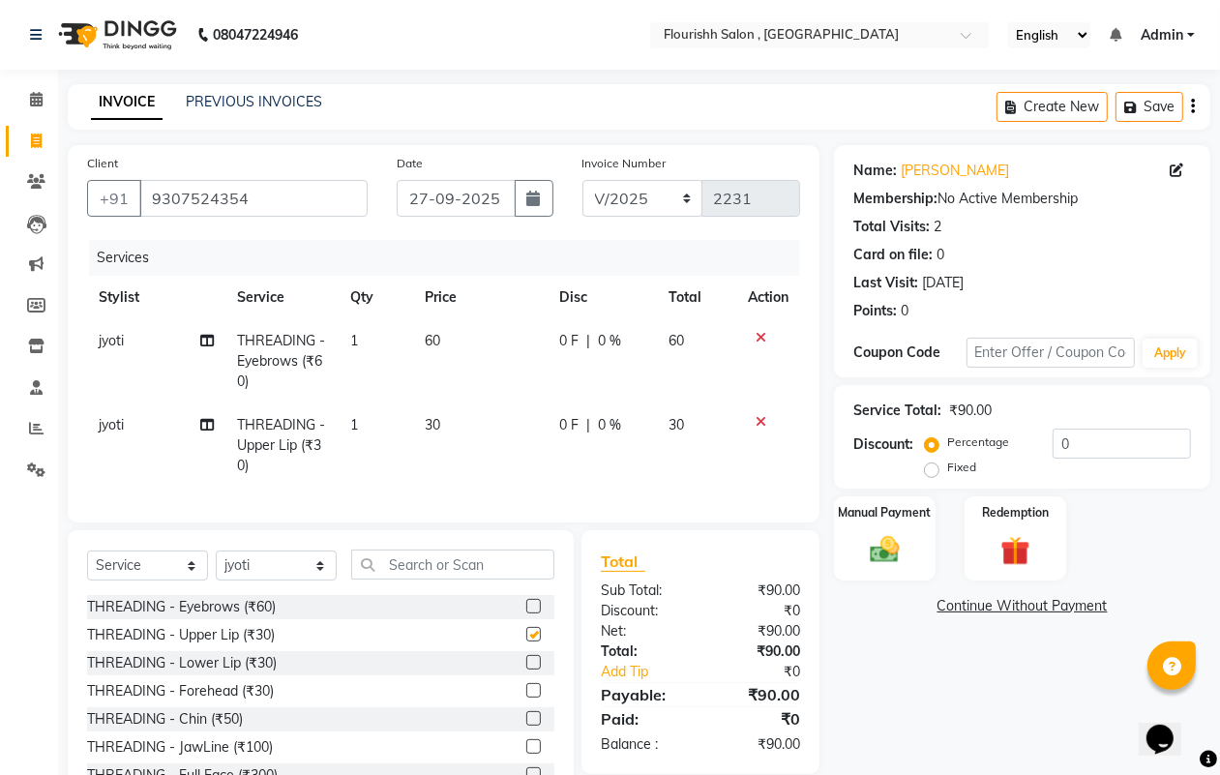
checkbox input "false"
click at [218, 673] on div "THREADING - Lower Lip (₹30)" at bounding box center [182, 663] width 190 height 20
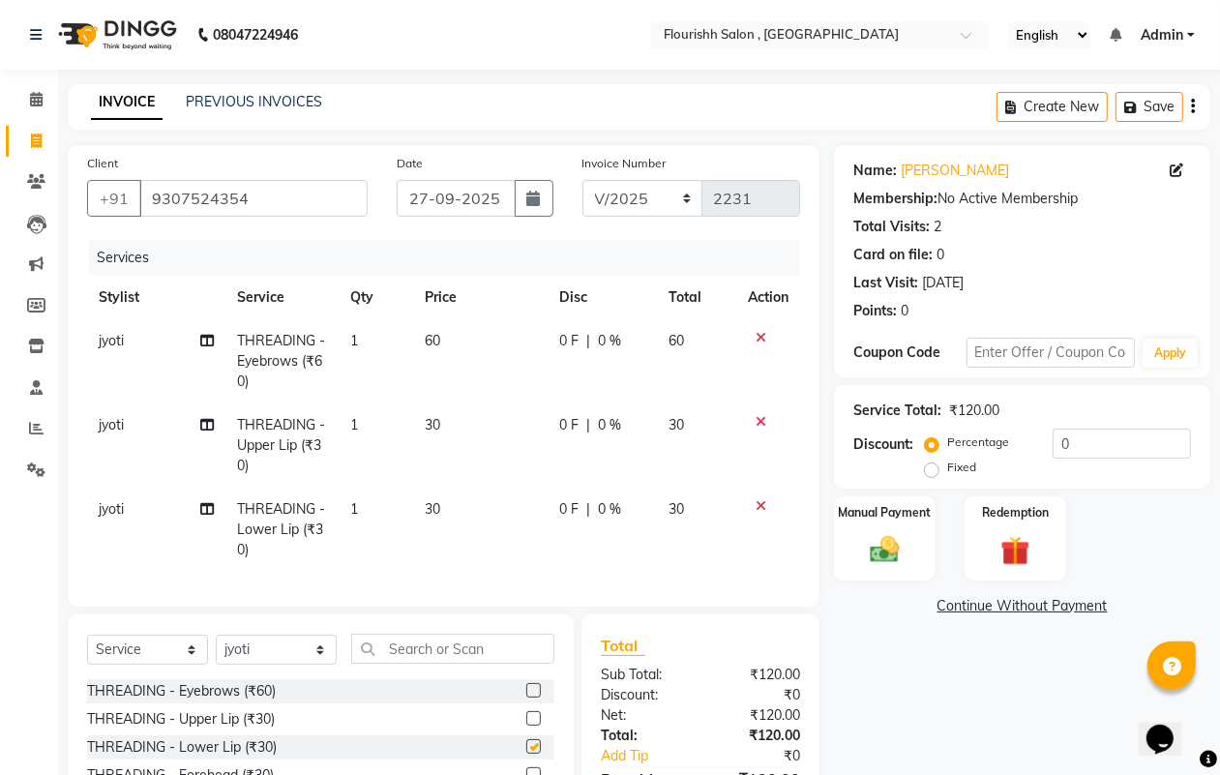
checkbox input "false"
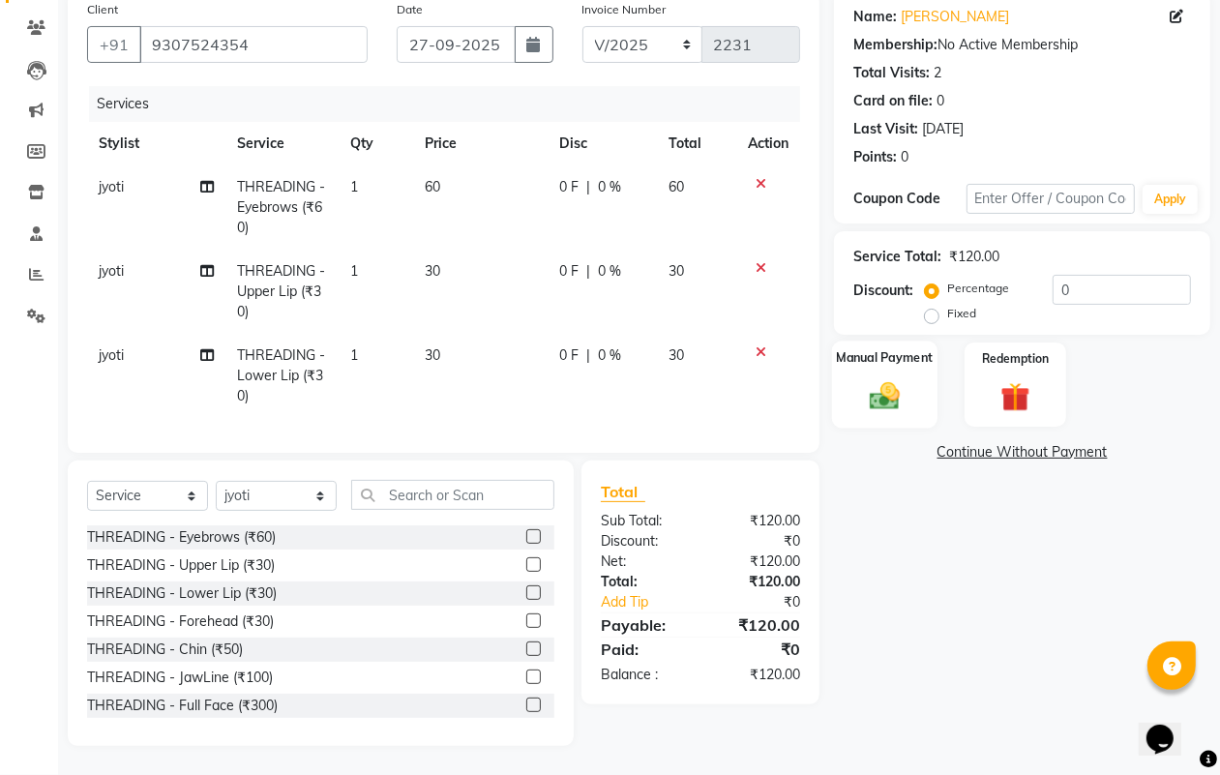
click at [868, 348] on label "Manual Payment" at bounding box center [885, 357] width 97 height 18
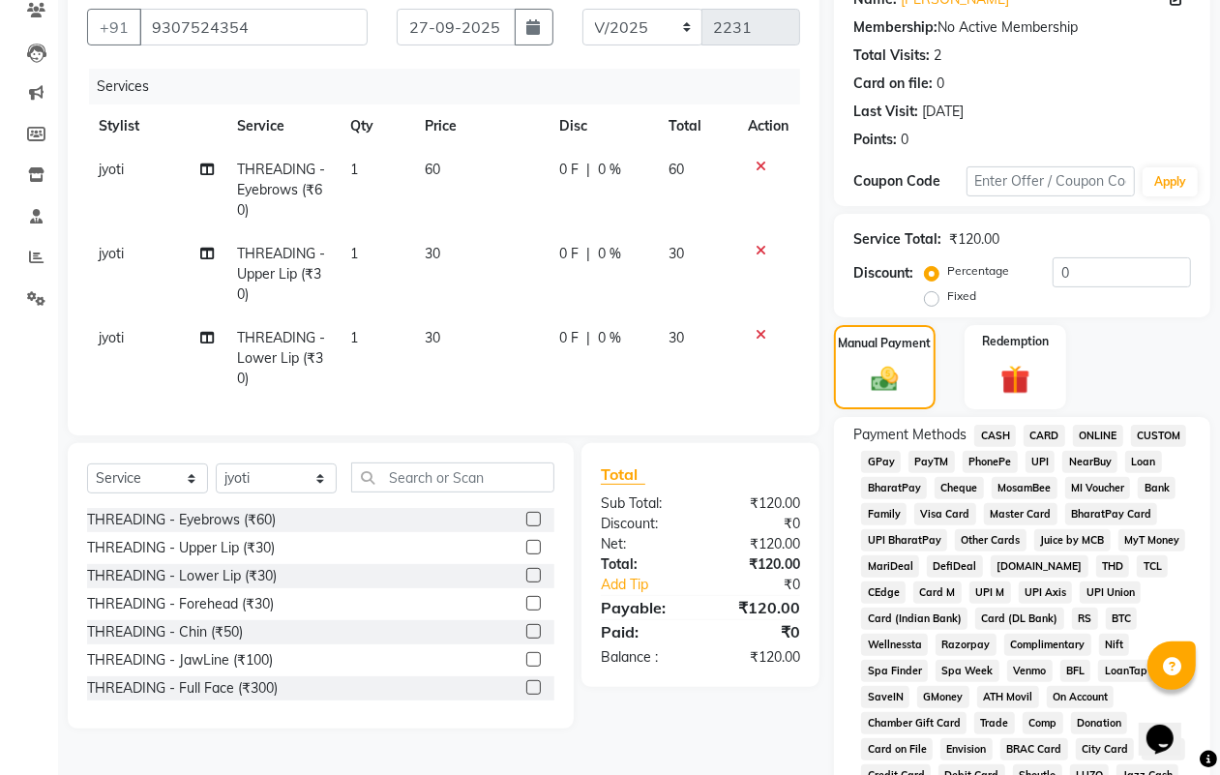
click at [878, 460] on span "GPay" at bounding box center [881, 462] width 40 height 22
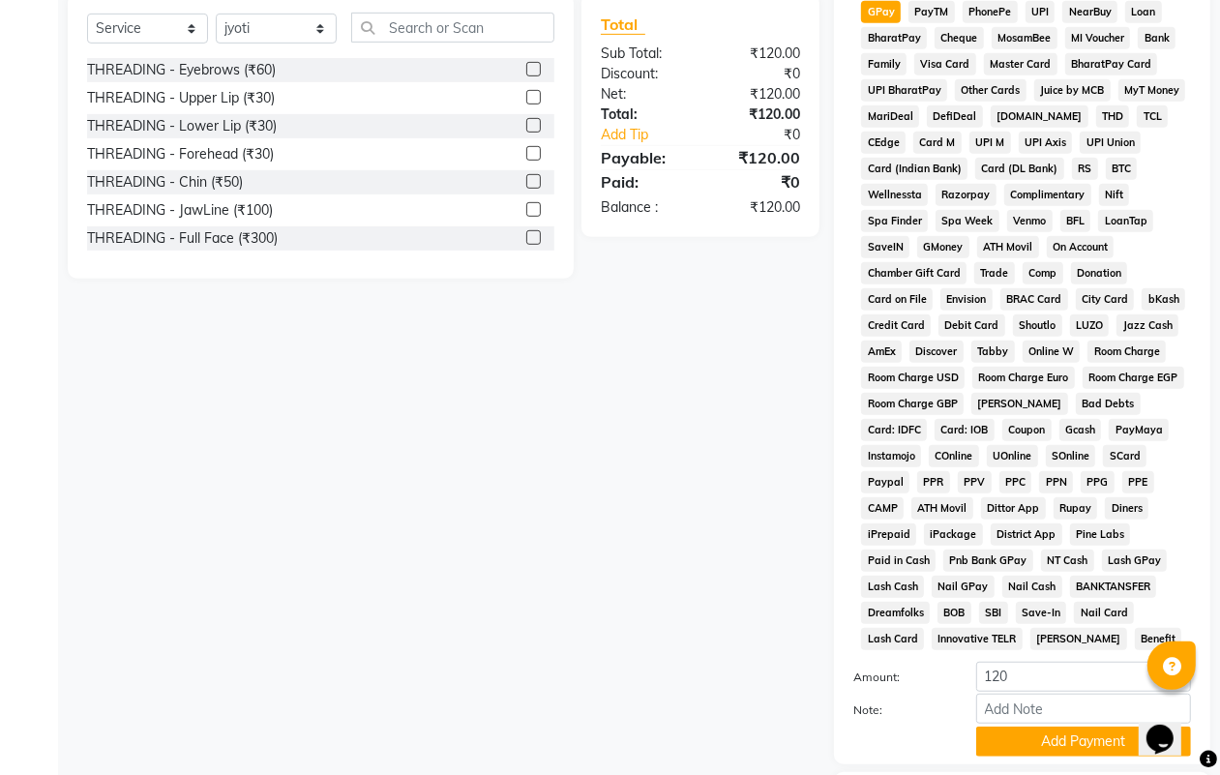
scroll to position [750, 0]
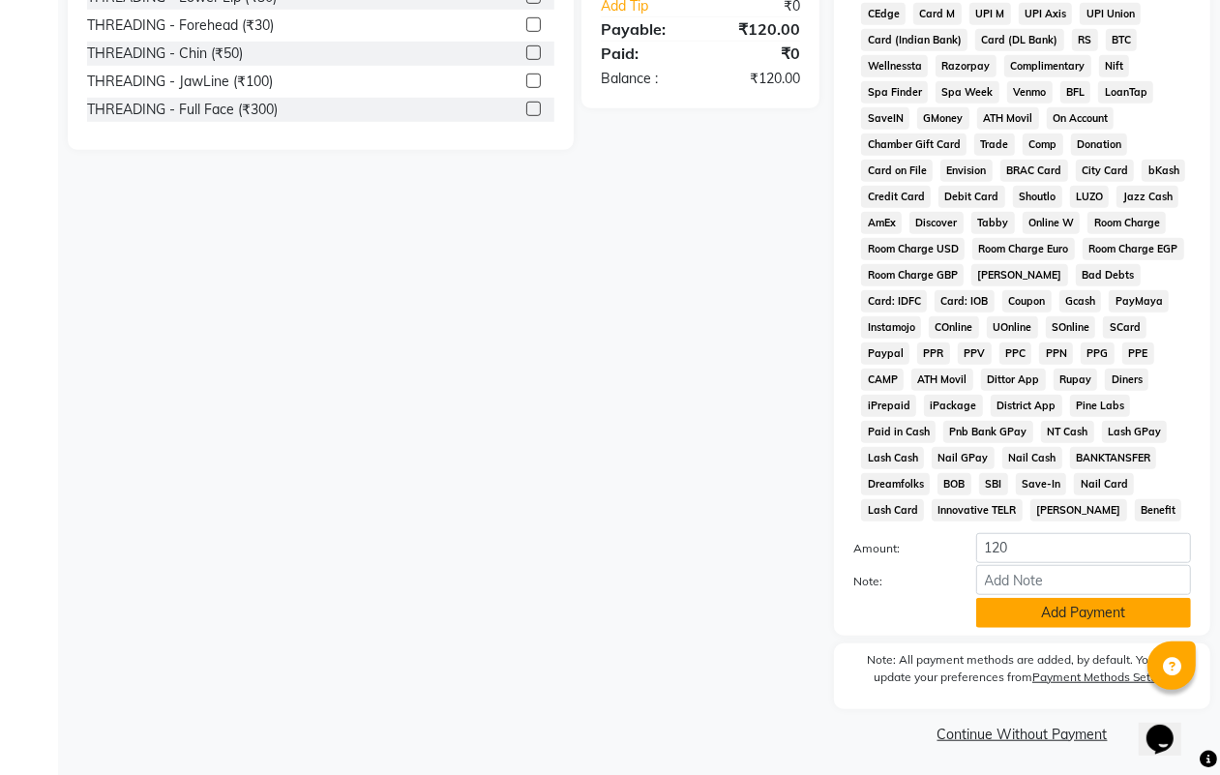
click at [1113, 606] on button "Add Payment" at bounding box center [1083, 613] width 215 height 30
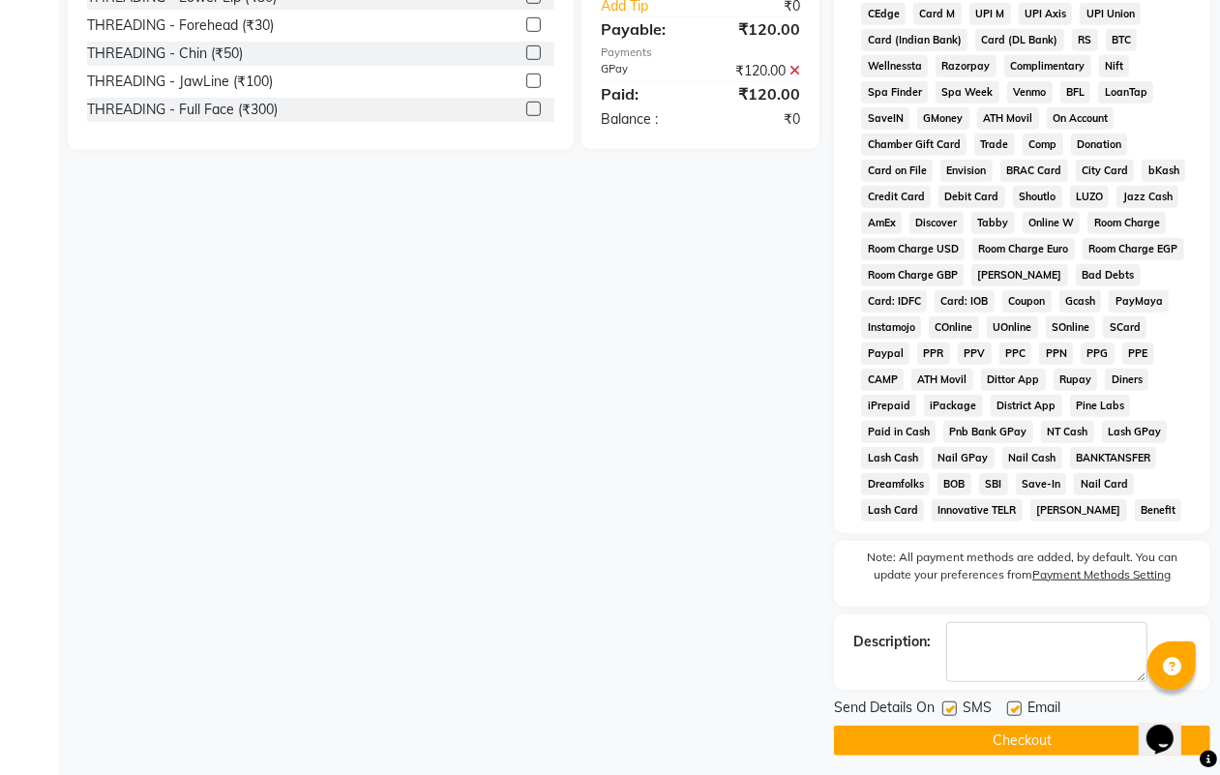
click at [956, 701] on label at bounding box center [949, 708] width 15 height 15
click at [955, 703] on input "checkbox" at bounding box center [948, 709] width 13 height 13
checkbox input "false"
click at [1011, 701] on label at bounding box center [1014, 708] width 15 height 15
click at [1011, 703] on input "checkbox" at bounding box center [1013, 709] width 13 height 13
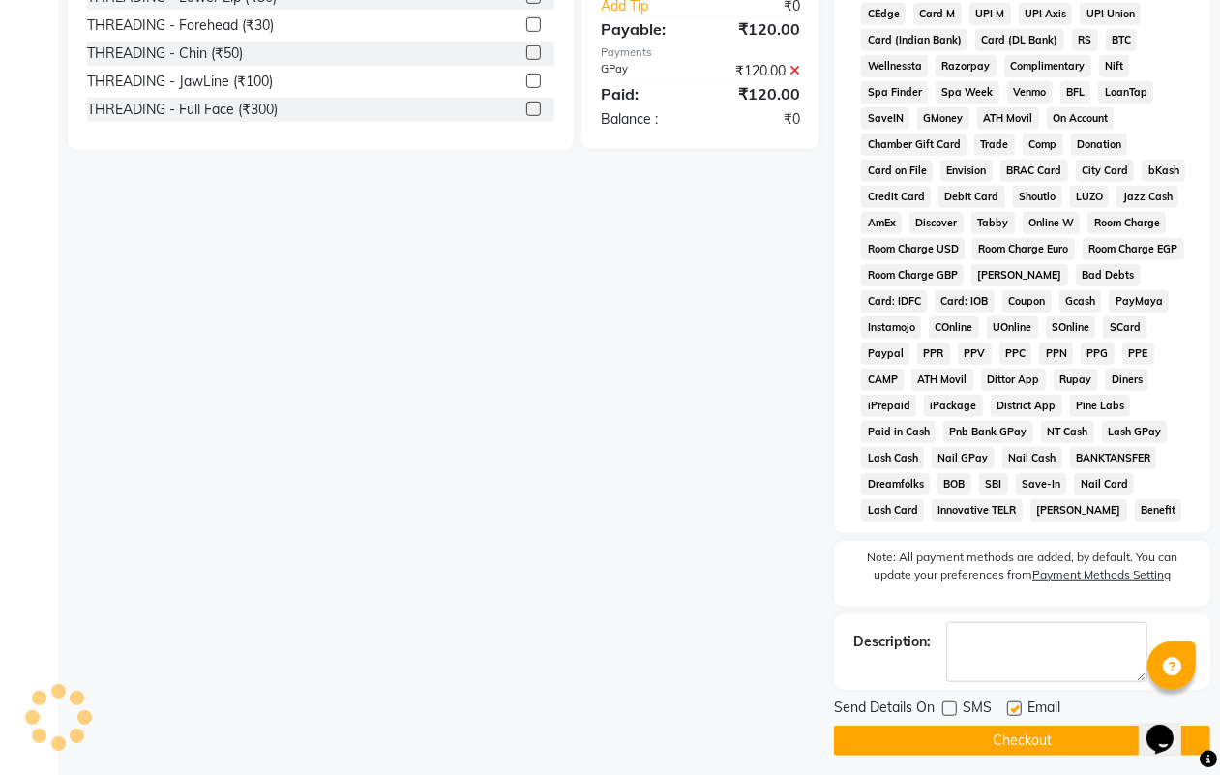
checkbox input "false"
click at [1030, 752] on button "Checkout" at bounding box center [1022, 740] width 376 height 30
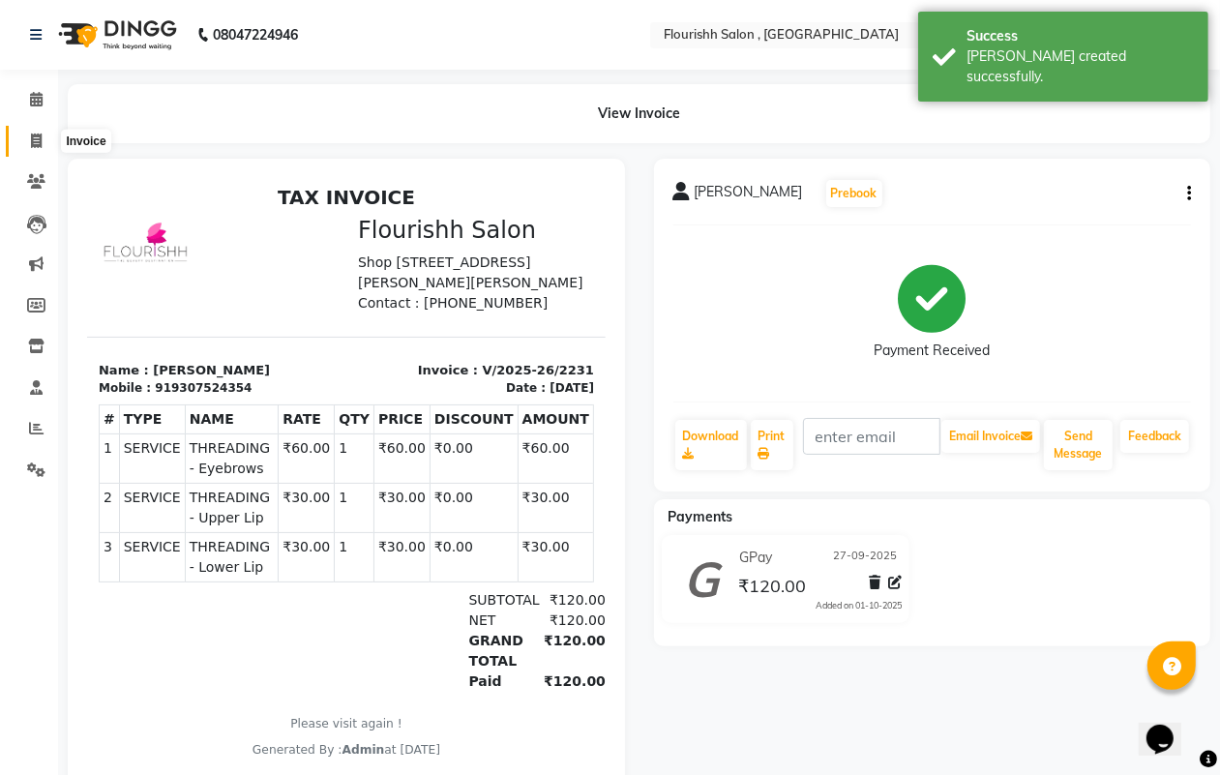
click at [34, 137] on icon at bounding box center [36, 140] width 11 height 15
select select "service"
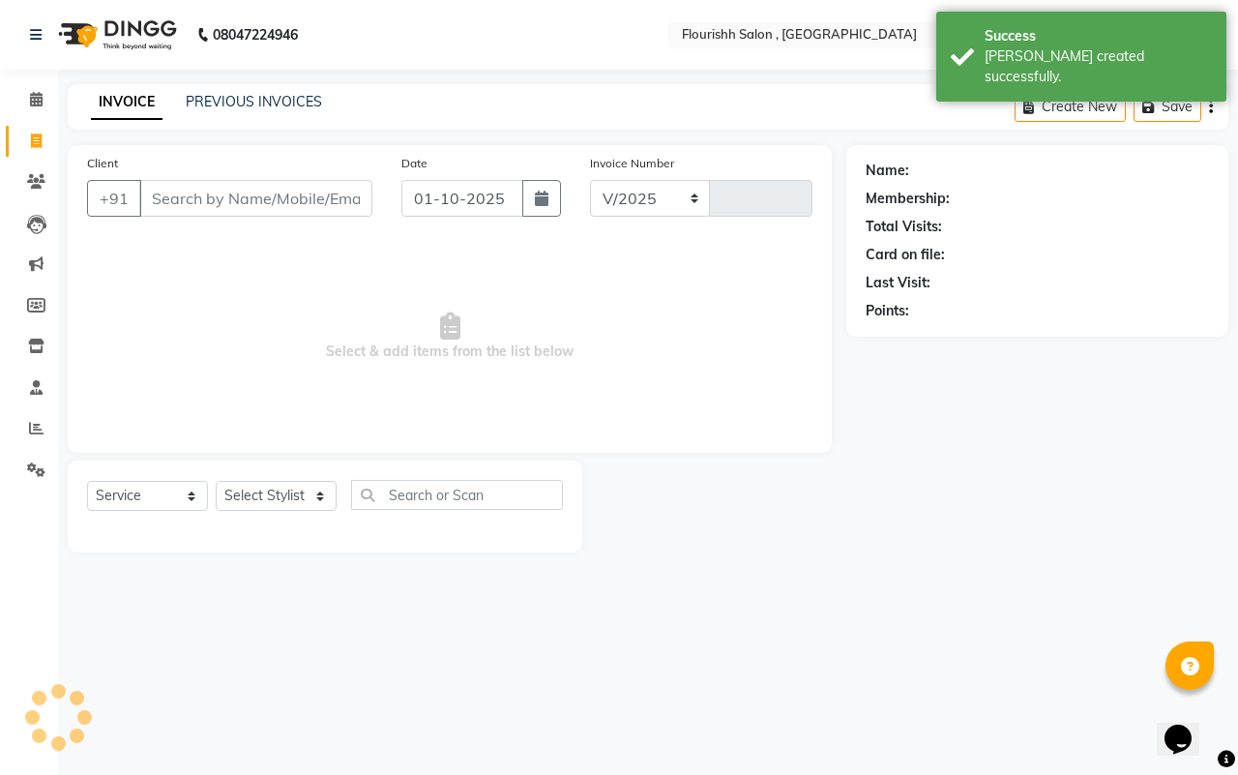
select select "4182"
type input "2232"
click at [281, 104] on link "PREVIOUS INVOICES" at bounding box center [254, 101] width 136 height 17
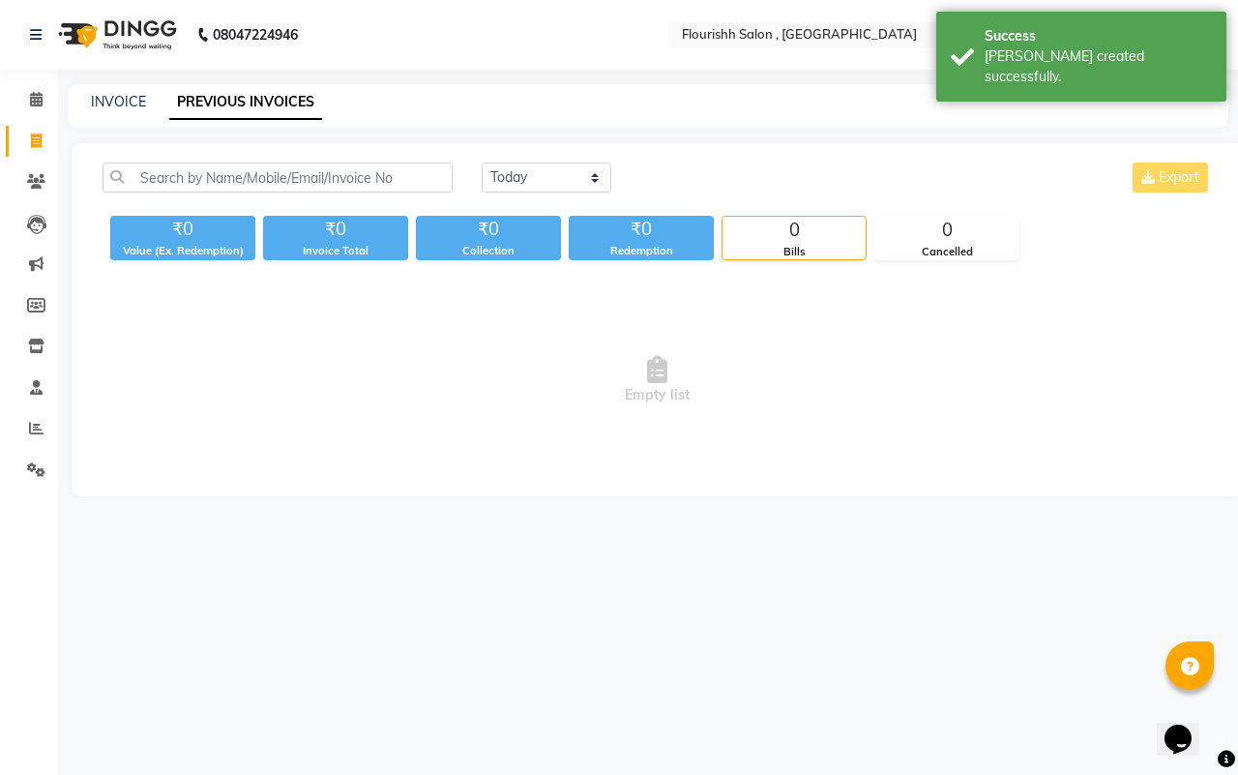
click at [516, 161] on div "Today Yesterday Custom Range Export ₹0 Value (Ex. Redemption) ₹0 Invoice Total …" at bounding box center [657, 319] width 1171 height 353
click at [516, 177] on select "[DATE] [DATE] Custom Range" at bounding box center [547, 178] width 130 height 30
click at [484, 430] on span "Empty list" at bounding box center [657, 379] width 1109 height 193
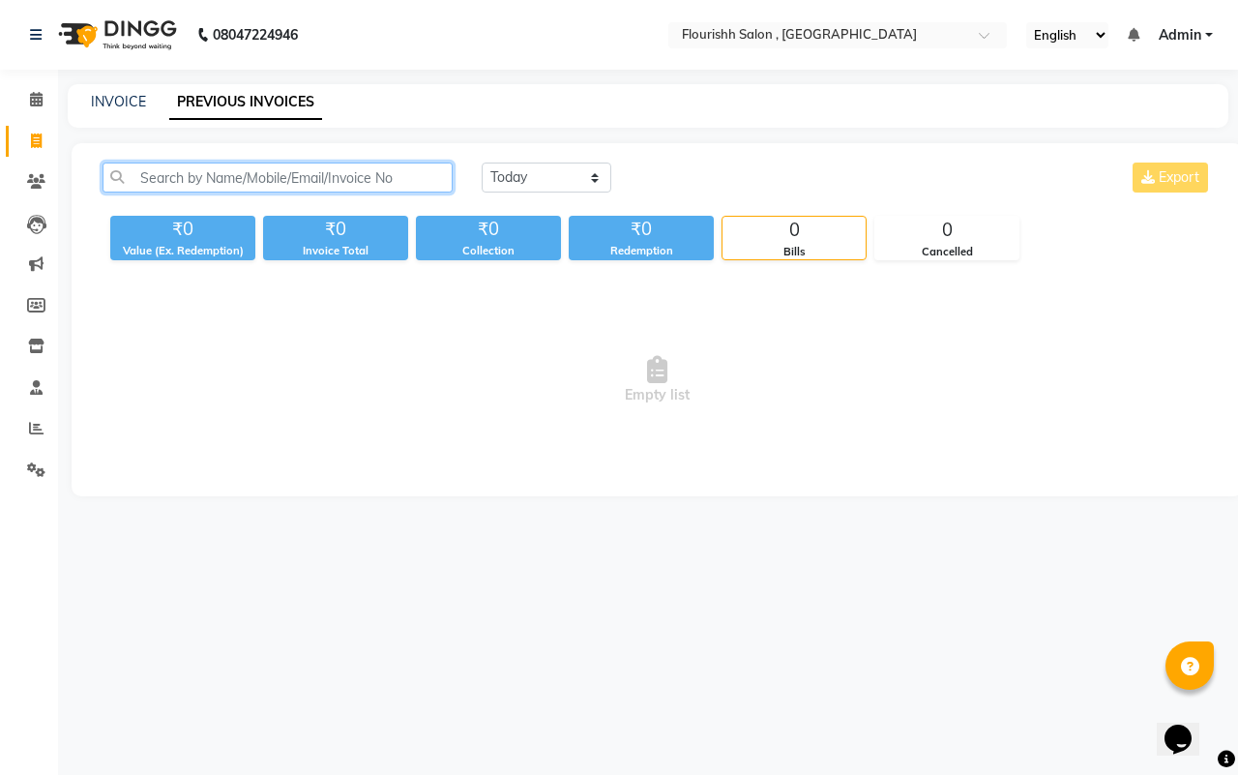
click at [187, 181] on input "text" at bounding box center [278, 178] width 350 height 30
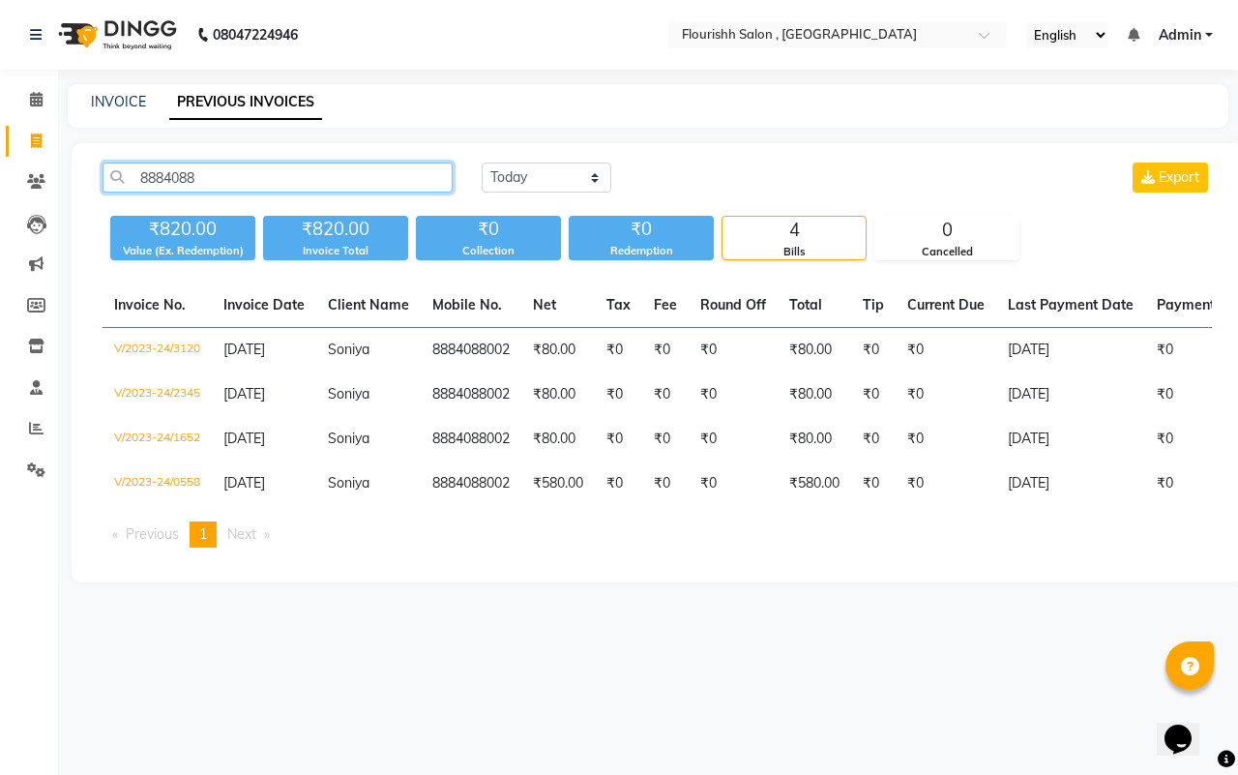
type input "8884088"
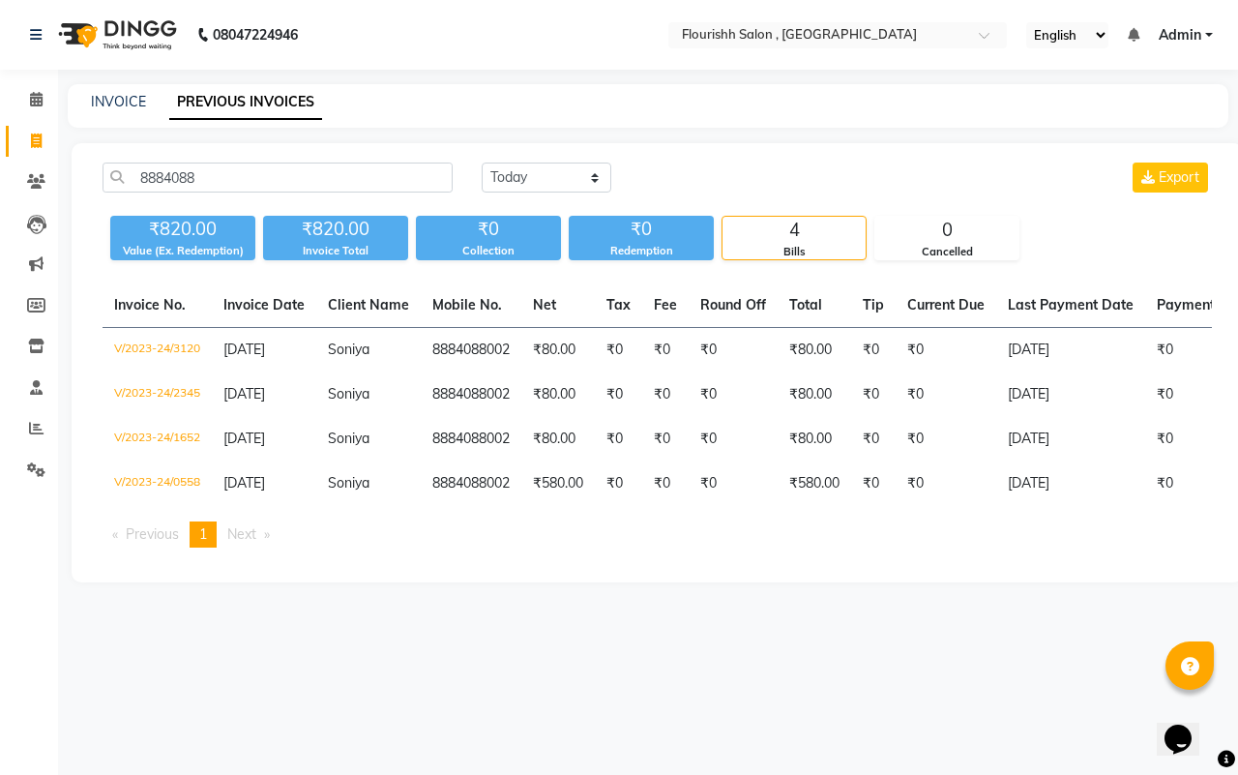
click at [107, 89] on div "INVOICE PREVIOUS INVOICES" at bounding box center [648, 106] width 1161 height 44
click at [103, 100] on link "INVOICE" at bounding box center [118, 101] width 55 height 17
select select "service"
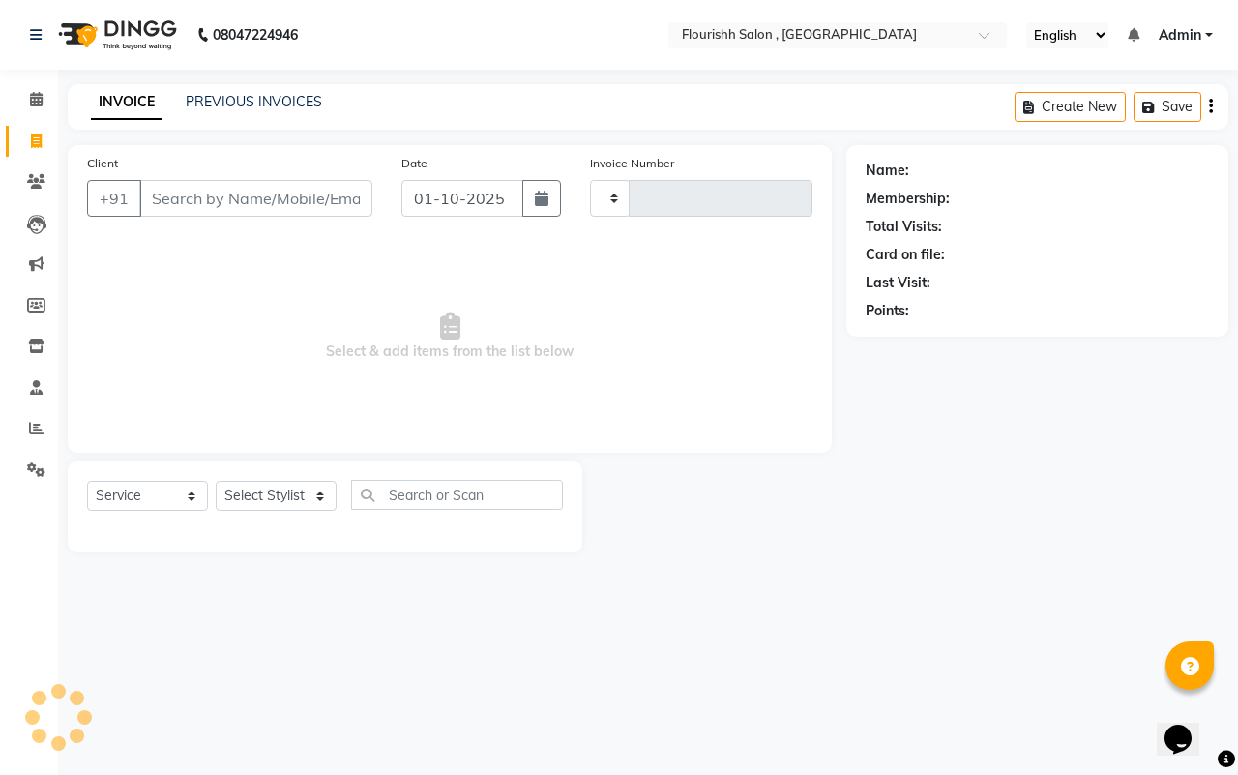
type input "2232"
select select "4182"
click at [242, 187] on input "Client" at bounding box center [255, 198] width 233 height 37
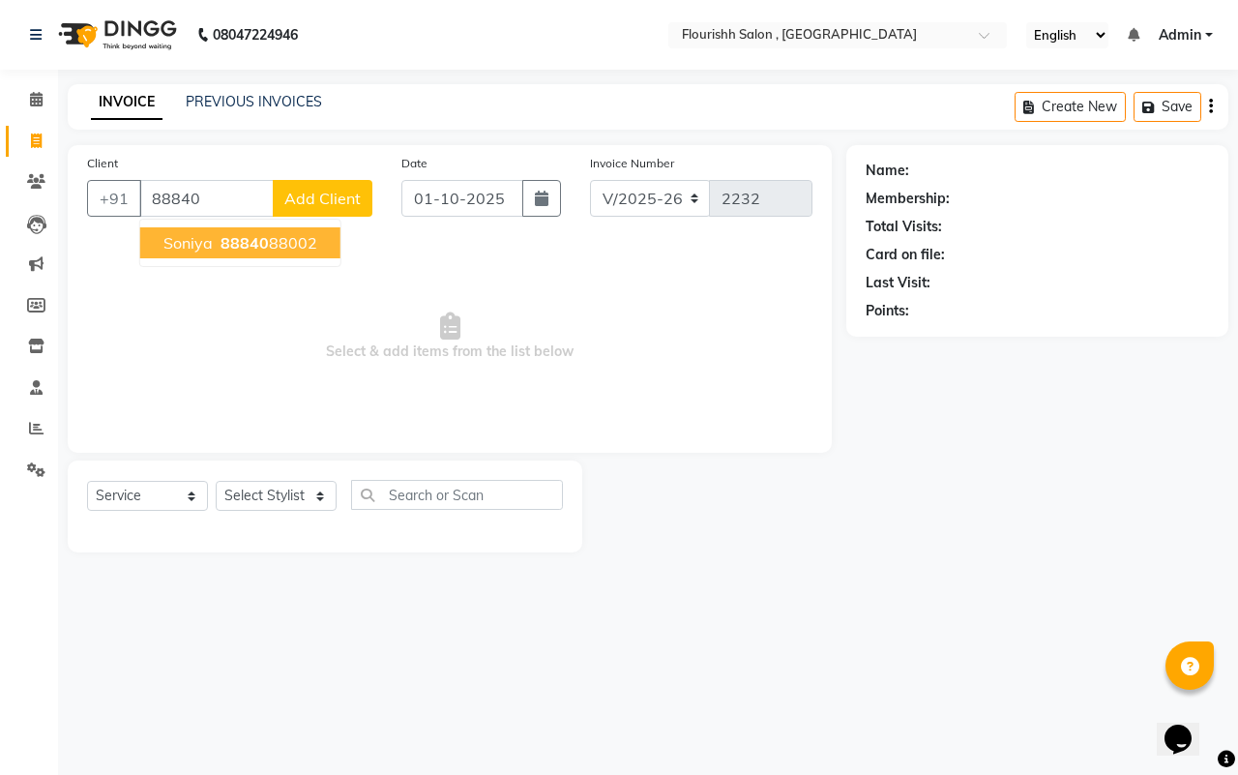
click at [208, 234] on span "Soniya" at bounding box center [187, 242] width 49 height 19
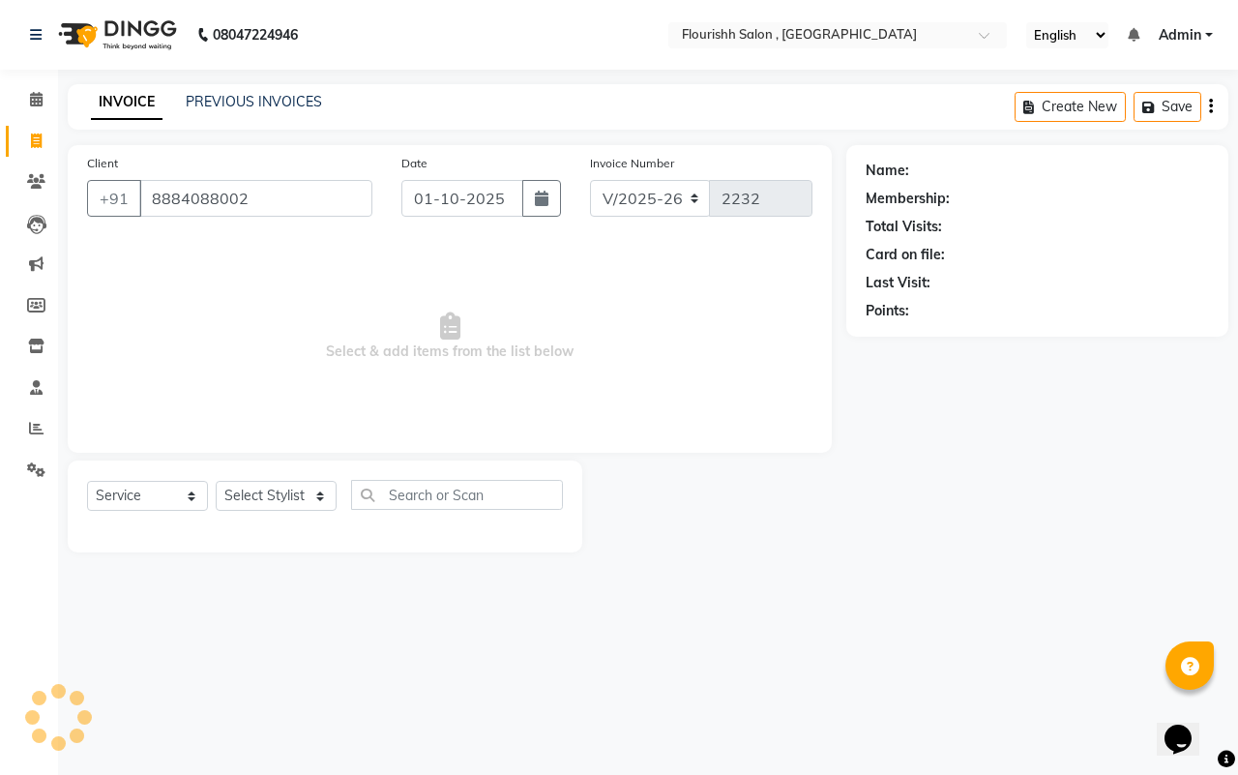
type input "8884088002"
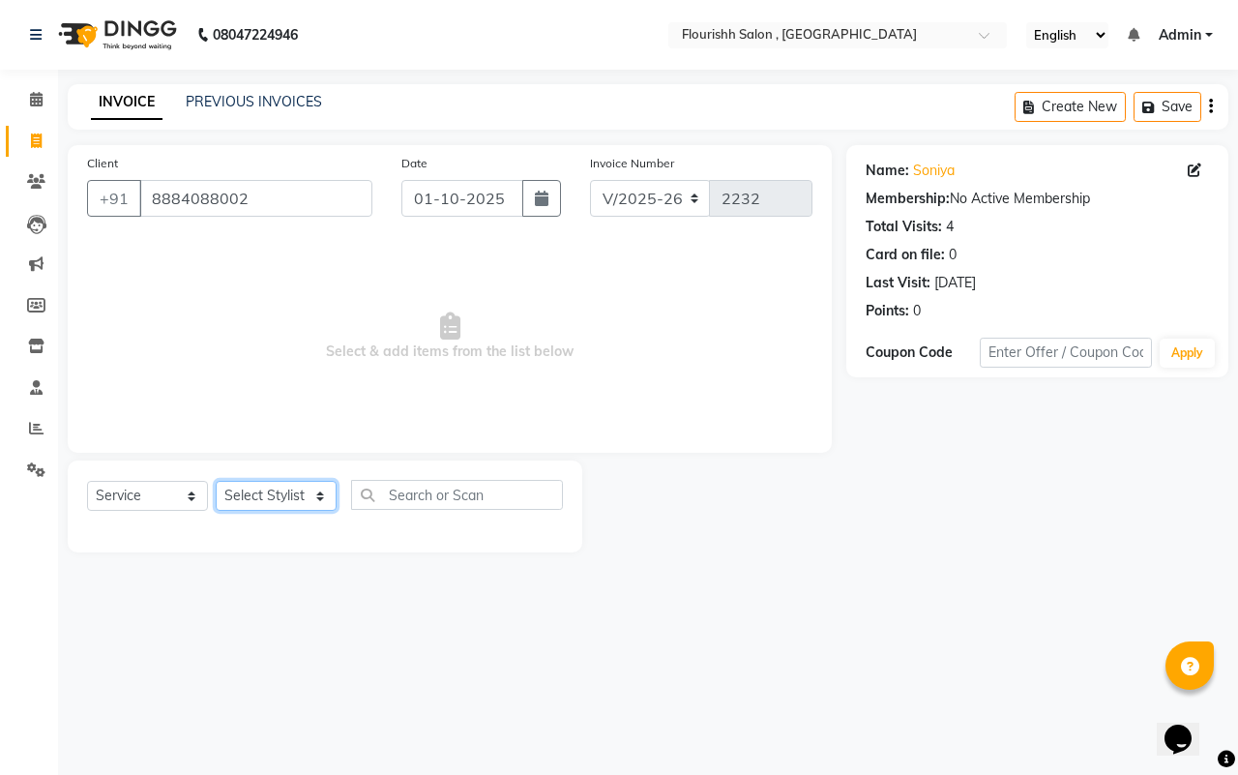
click at [240, 498] on select "Select Stylist [PERSON_NAME] jyoti Manager Mrs [PERSON_NAME] Ms [PERSON_NAME] […" at bounding box center [276, 496] width 121 height 30
select select "21779"
click at [216, 481] on select "Select Stylist [PERSON_NAME] jyoti Manager Mrs [PERSON_NAME] Ms [PERSON_NAME] […" at bounding box center [276, 496] width 121 height 30
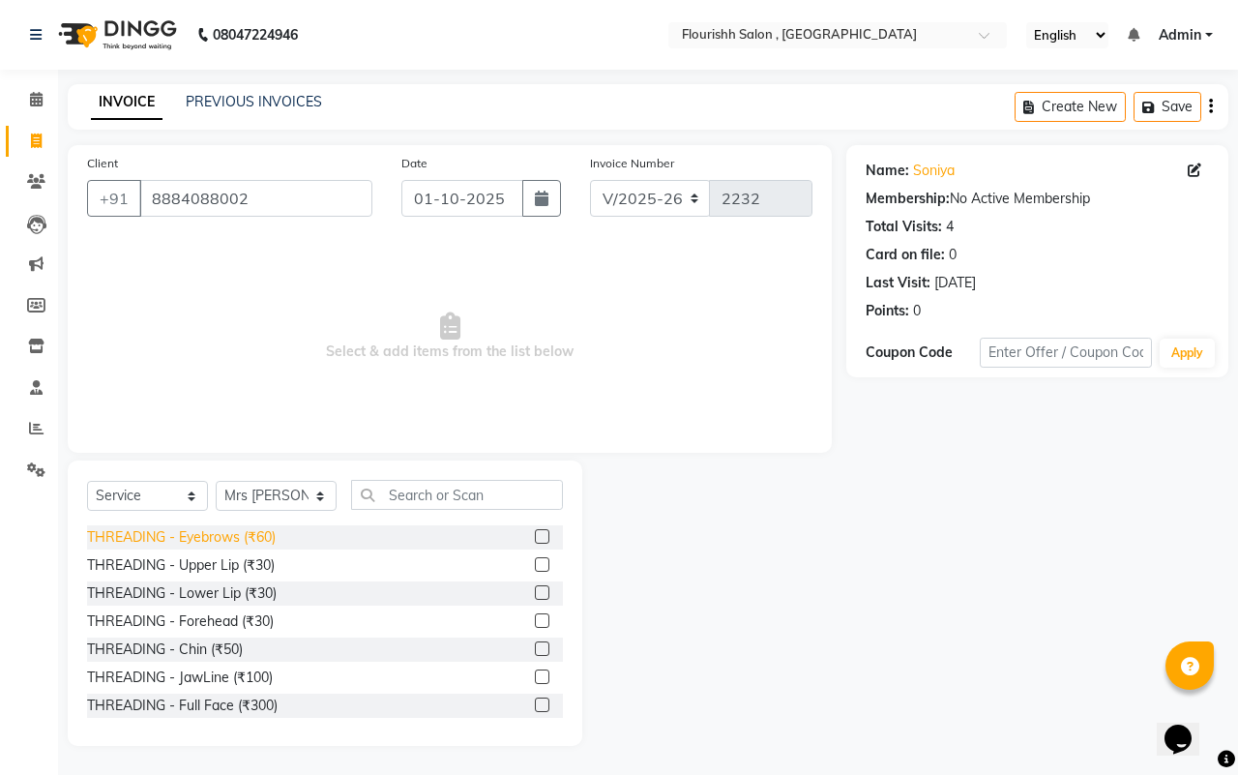
click at [198, 538] on div "THREADING - Eyebrows (₹60)" at bounding box center [181, 537] width 189 height 20
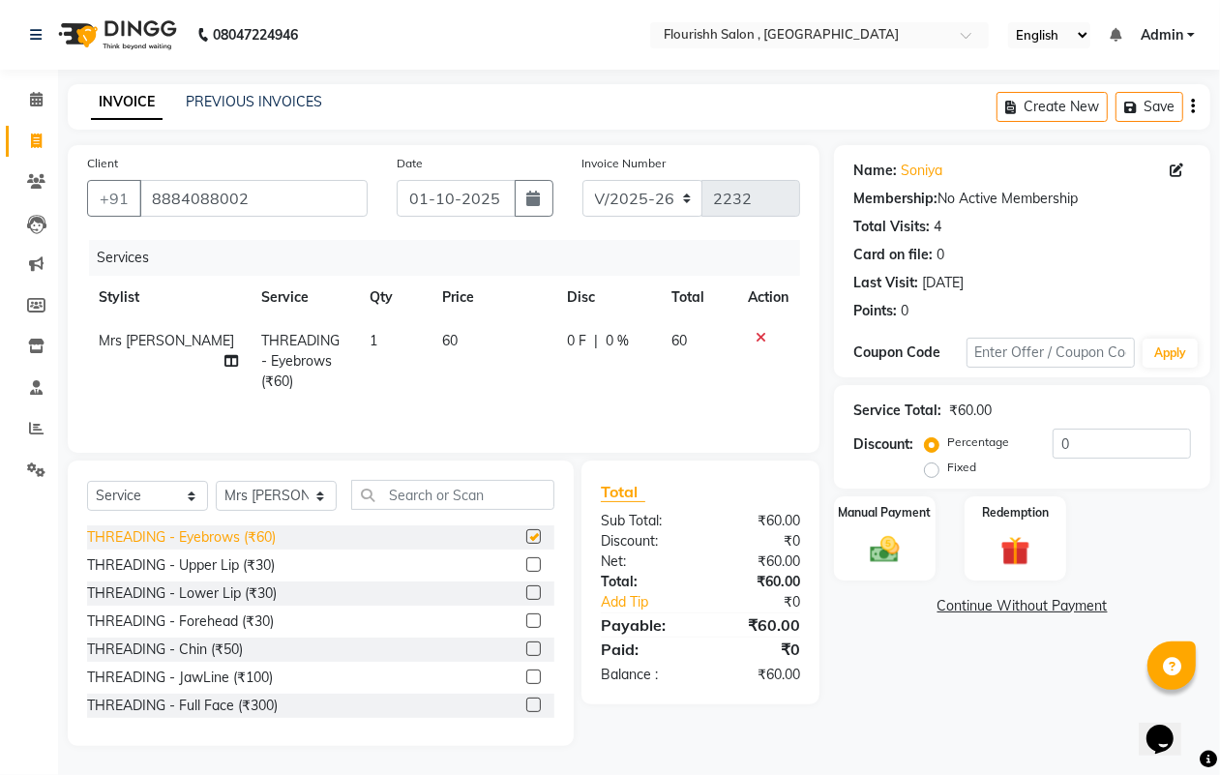
checkbox input "false"
click at [194, 566] on div "THREADING - Upper Lip (₹30)" at bounding box center [181, 565] width 188 height 20
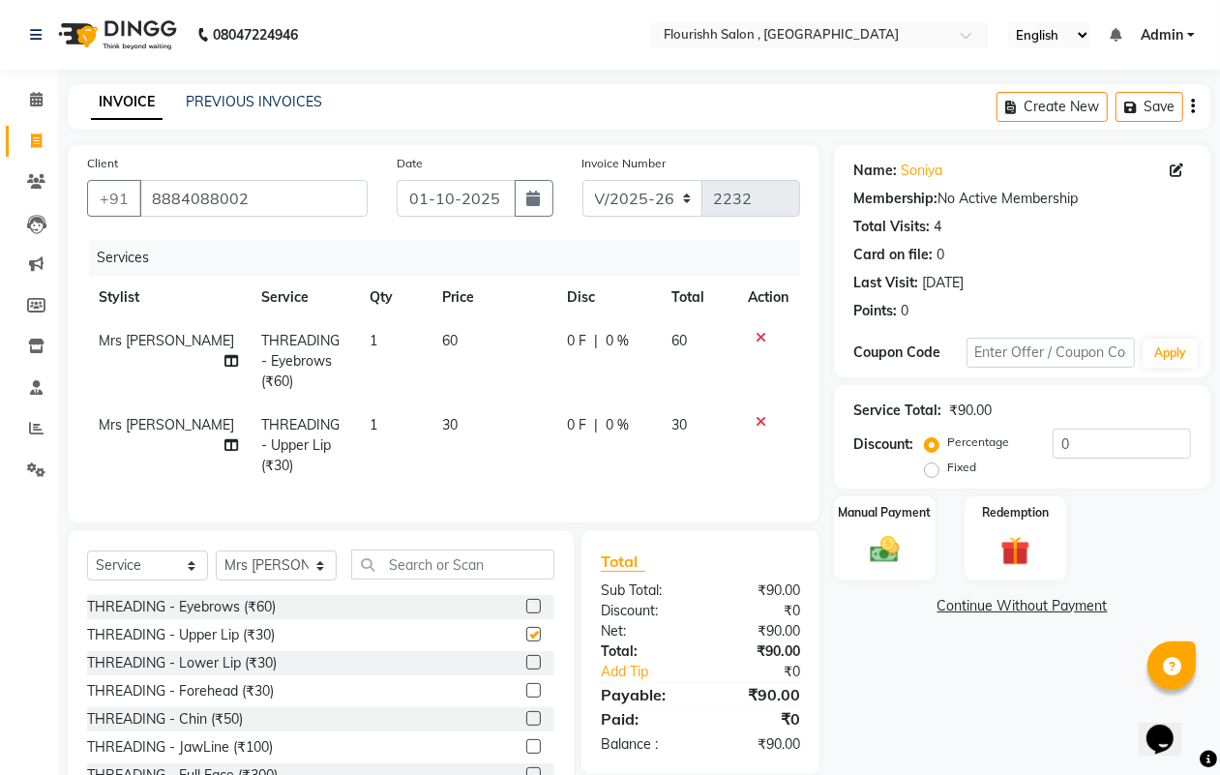
checkbox input "false"
click at [922, 559] on div "Manual Payment" at bounding box center [884, 538] width 105 height 88
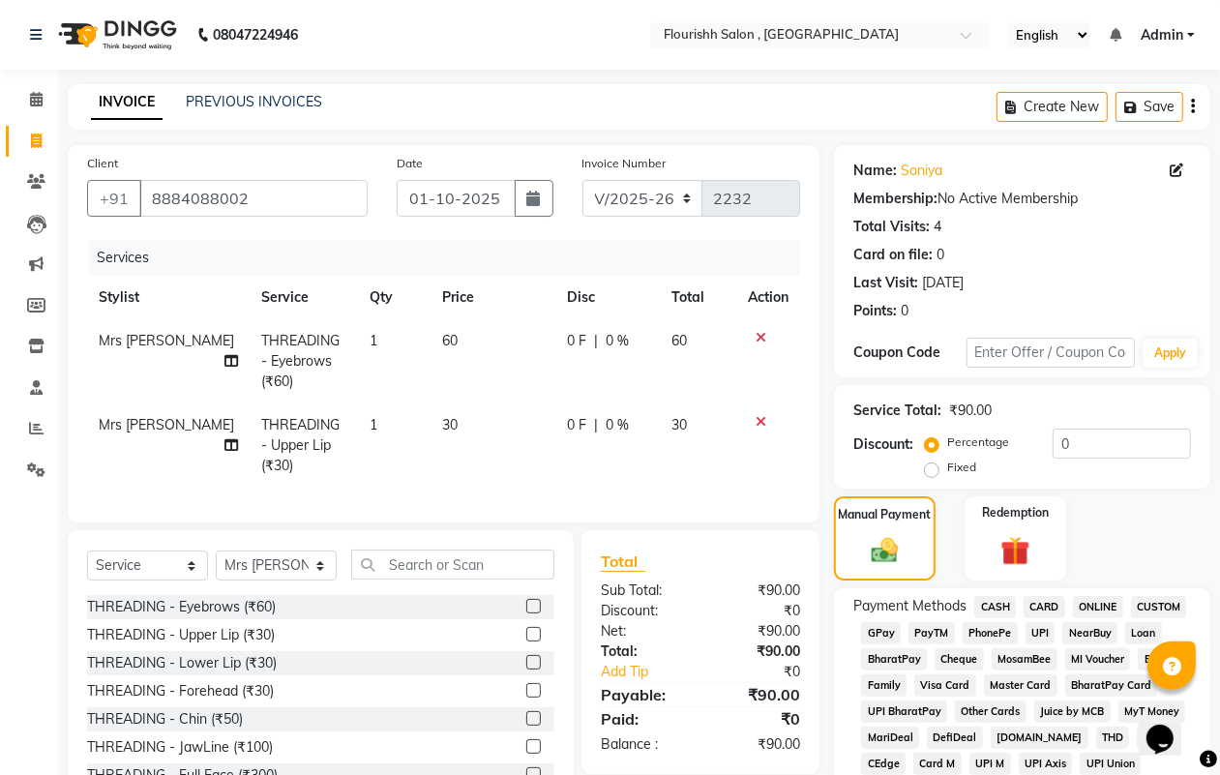
click at [878, 632] on span "GPay" at bounding box center [881, 633] width 40 height 22
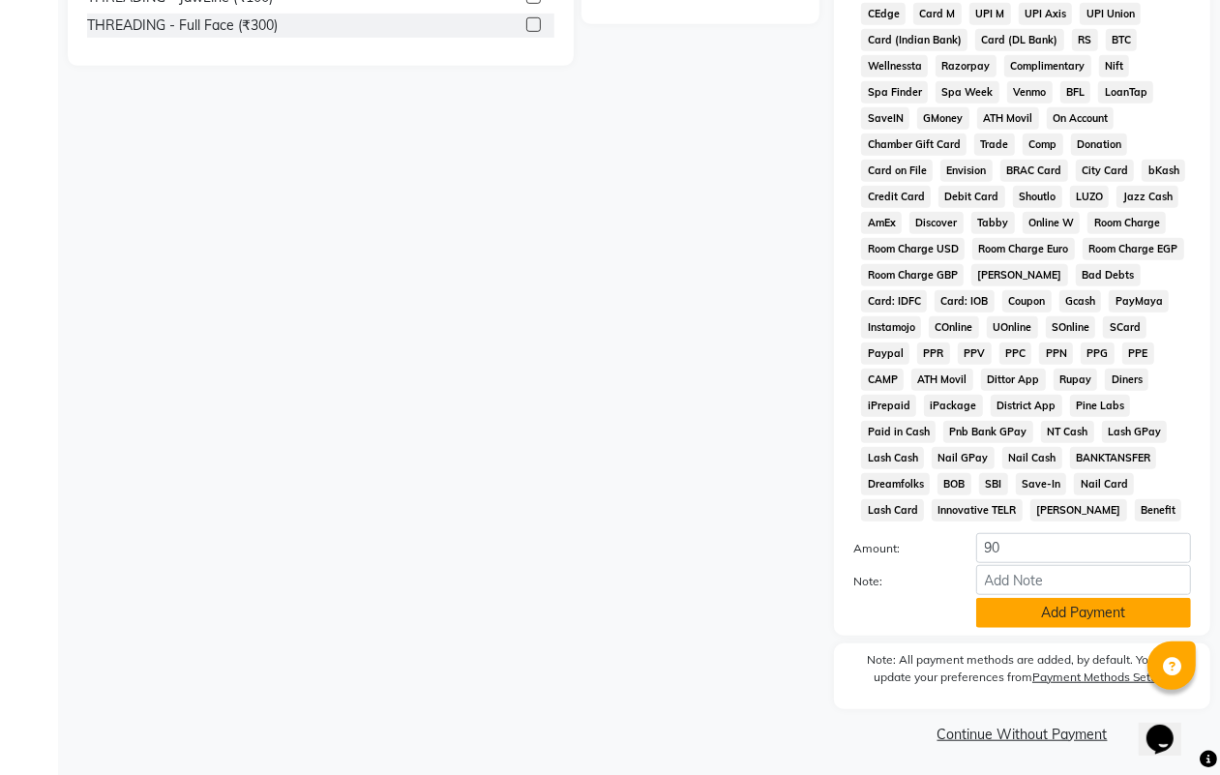
click at [1093, 617] on button "Add Payment" at bounding box center [1083, 613] width 215 height 30
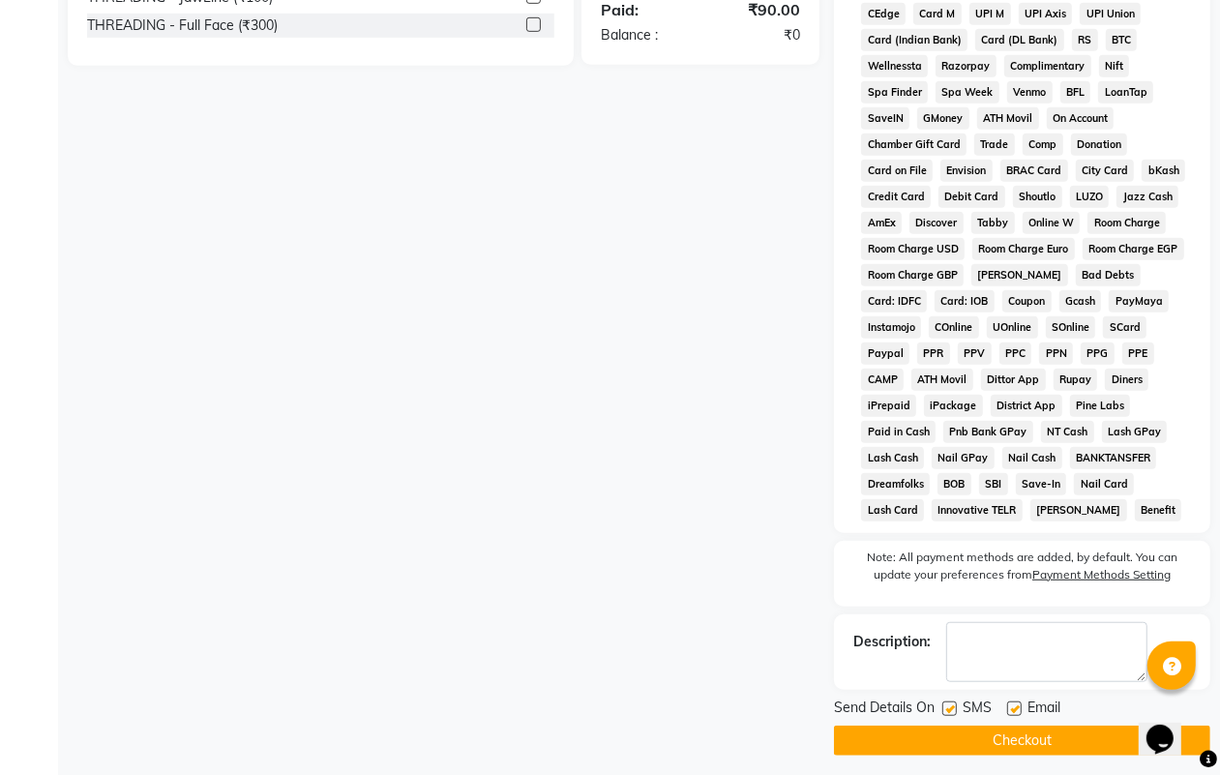
drag, startPoint x: 955, startPoint y: 704, endPoint x: 1016, endPoint y: 741, distance: 71.2
click at [954, 707] on label at bounding box center [949, 708] width 15 height 15
click at [954, 707] on input "checkbox" at bounding box center [948, 709] width 13 height 13
checkbox input "false"
click at [1021, 701] on div "Email" at bounding box center [1041, 709] width 69 height 24
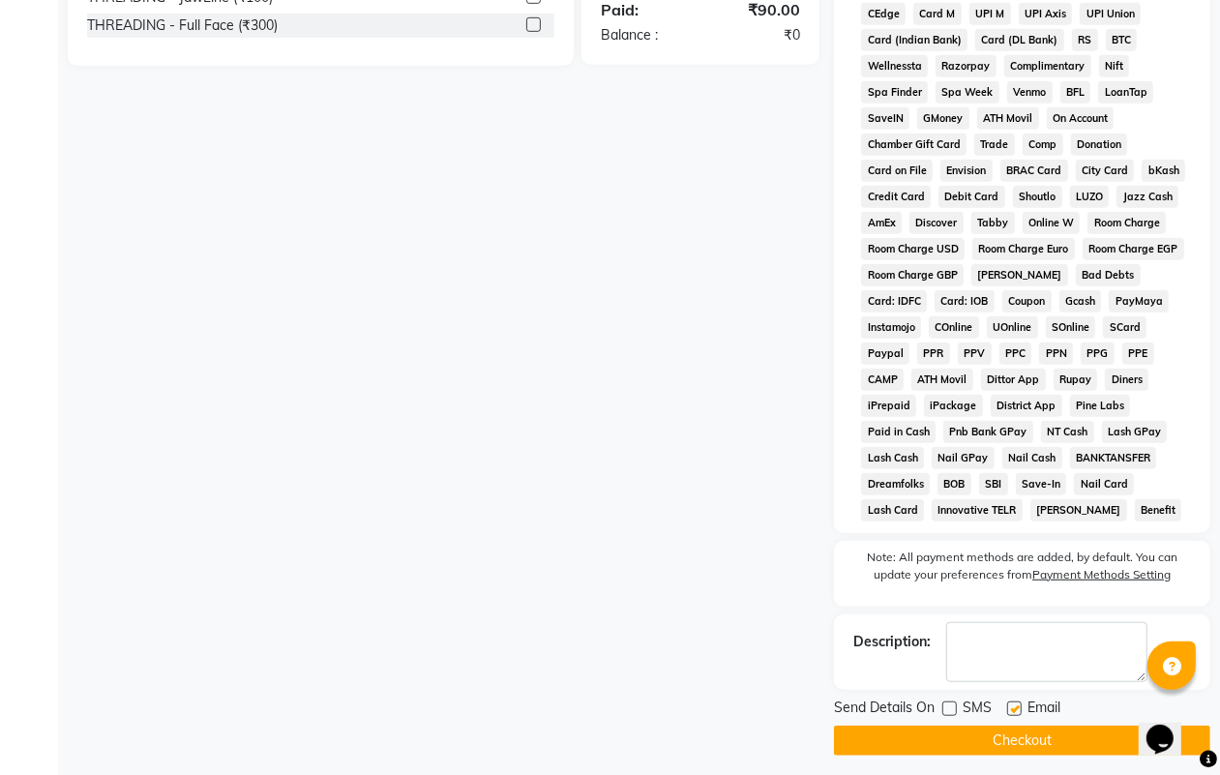
click at [1020, 716] on div "Email" at bounding box center [1041, 709] width 69 height 24
click at [1020, 706] on label at bounding box center [1014, 708] width 15 height 15
click at [1020, 706] on input "checkbox" at bounding box center [1013, 709] width 13 height 13
checkbox input "false"
click at [1022, 733] on button "Checkout" at bounding box center [1022, 740] width 376 height 30
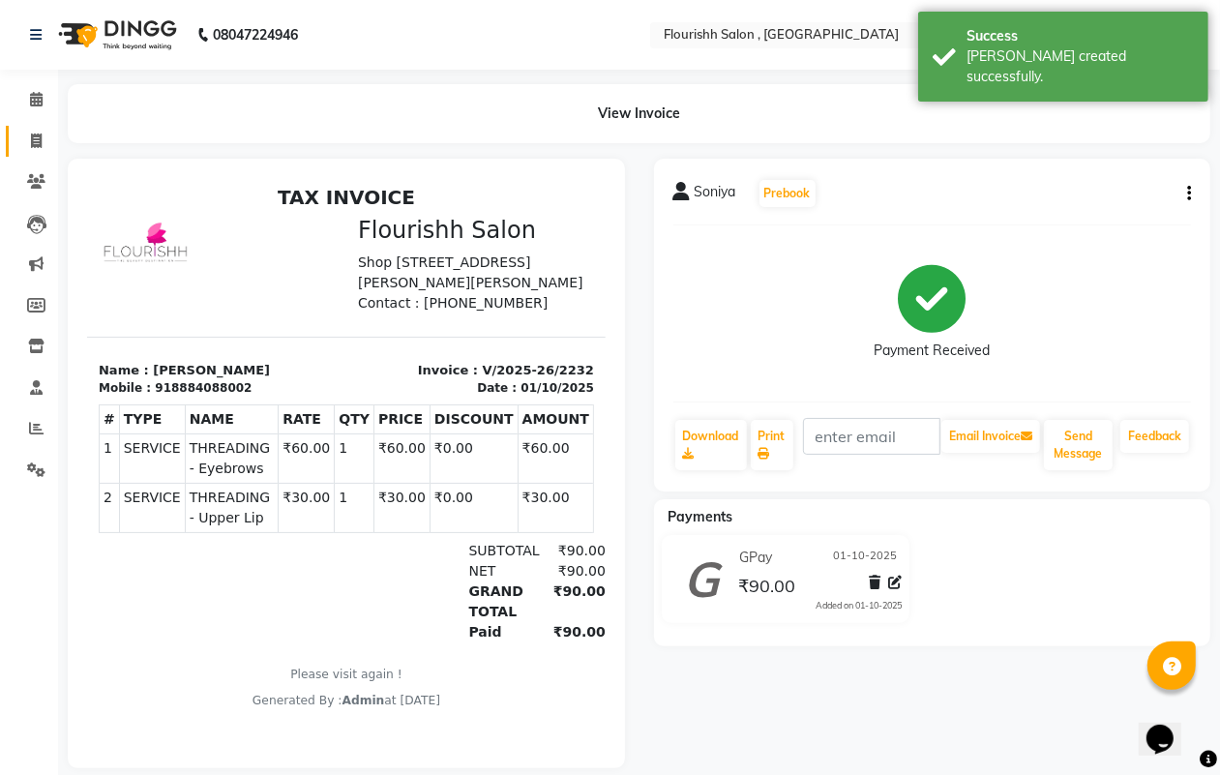
click at [39, 148] on span at bounding box center [36, 142] width 34 height 22
select select "service"
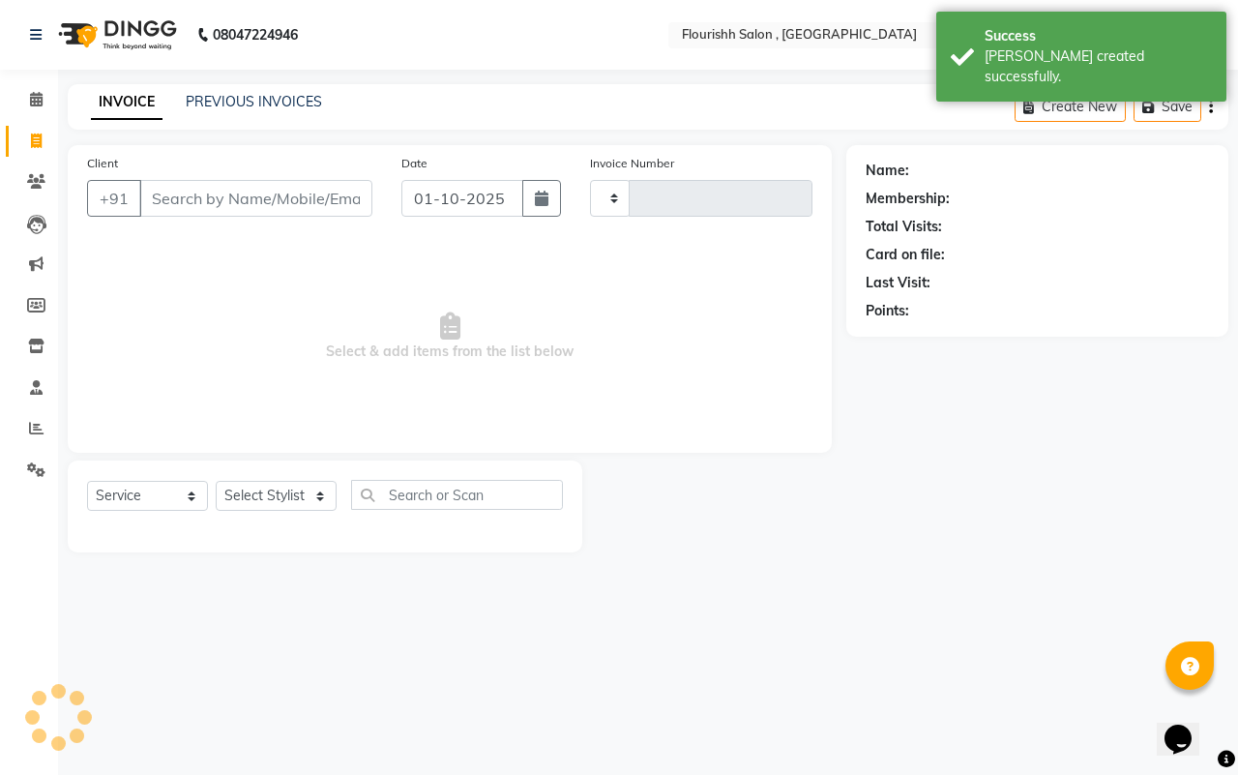
type input "2233"
select select "4182"
click at [209, 211] on input "Client" at bounding box center [255, 198] width 233 height 37
click at [211, 200] on input "Client" at bounding box center [255, 198] width 233 height 37
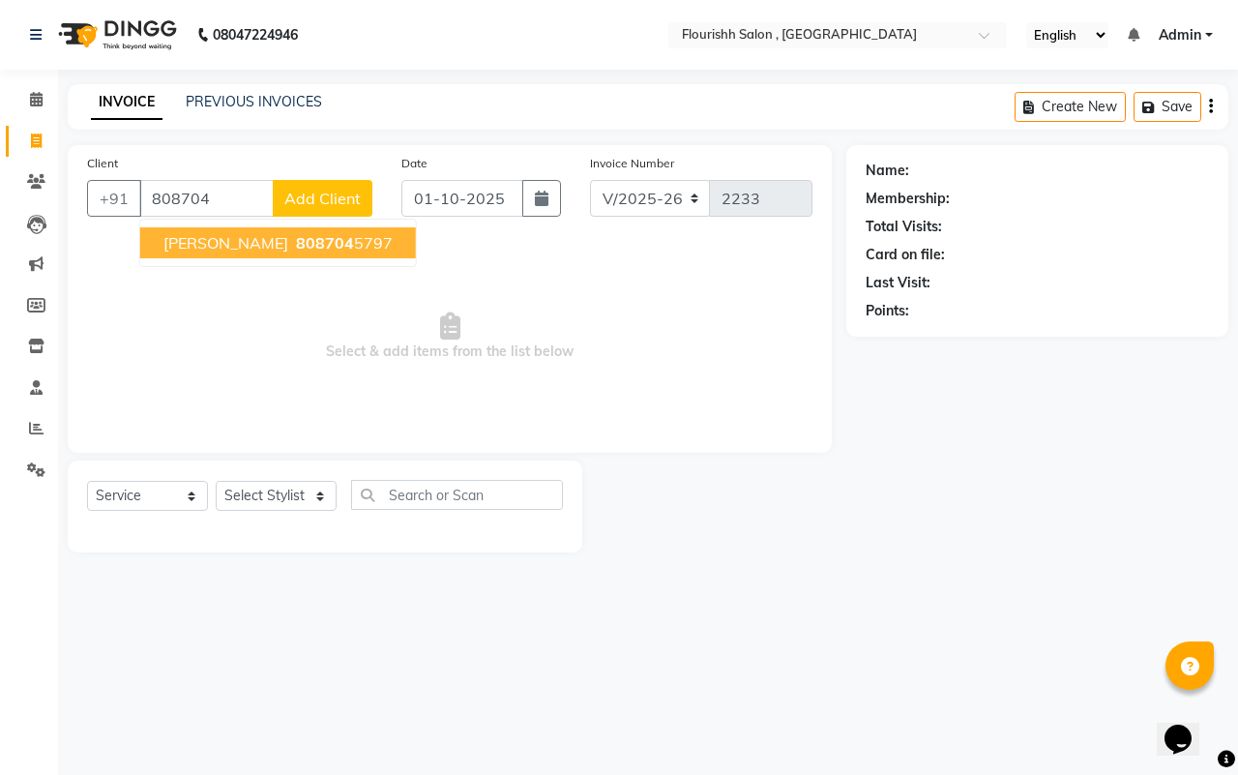
click at [296, 242] on span "808704" at bounding box center [325, 242] width 58 height 19
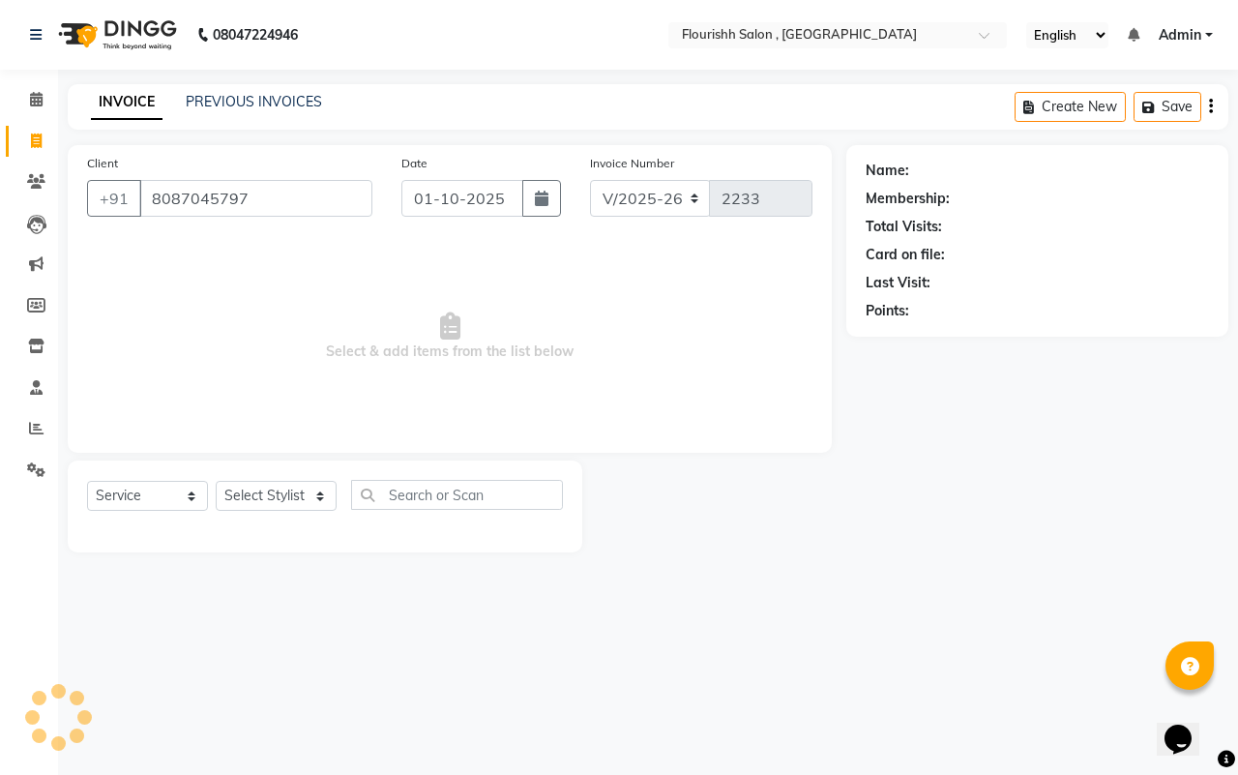
type input "8087045797"
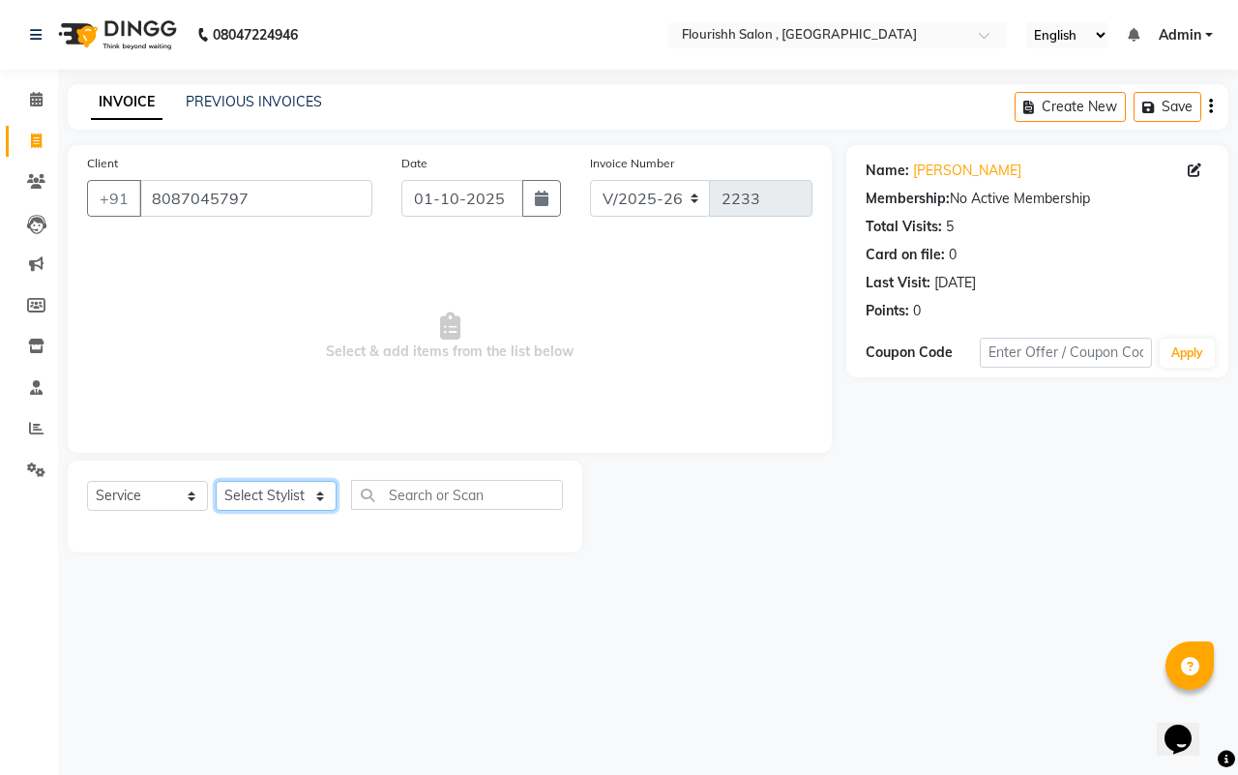
click at [266, 500] on select "Select Stylist [PERSON_NAME] jyoti Manager Mrs [PERSON_NAME] Ms [PERSON_NAME] […" at bounding box center [276, 496] width 121 height 30
select select "50665"
click at [216, 481] on select "Select Stylist [PERSON_NAME] jyoti Manager Mrs [PERSON_NAME] Ms [PERSON_NAME] […" at bounding box center [276, 496] width 121 height 30
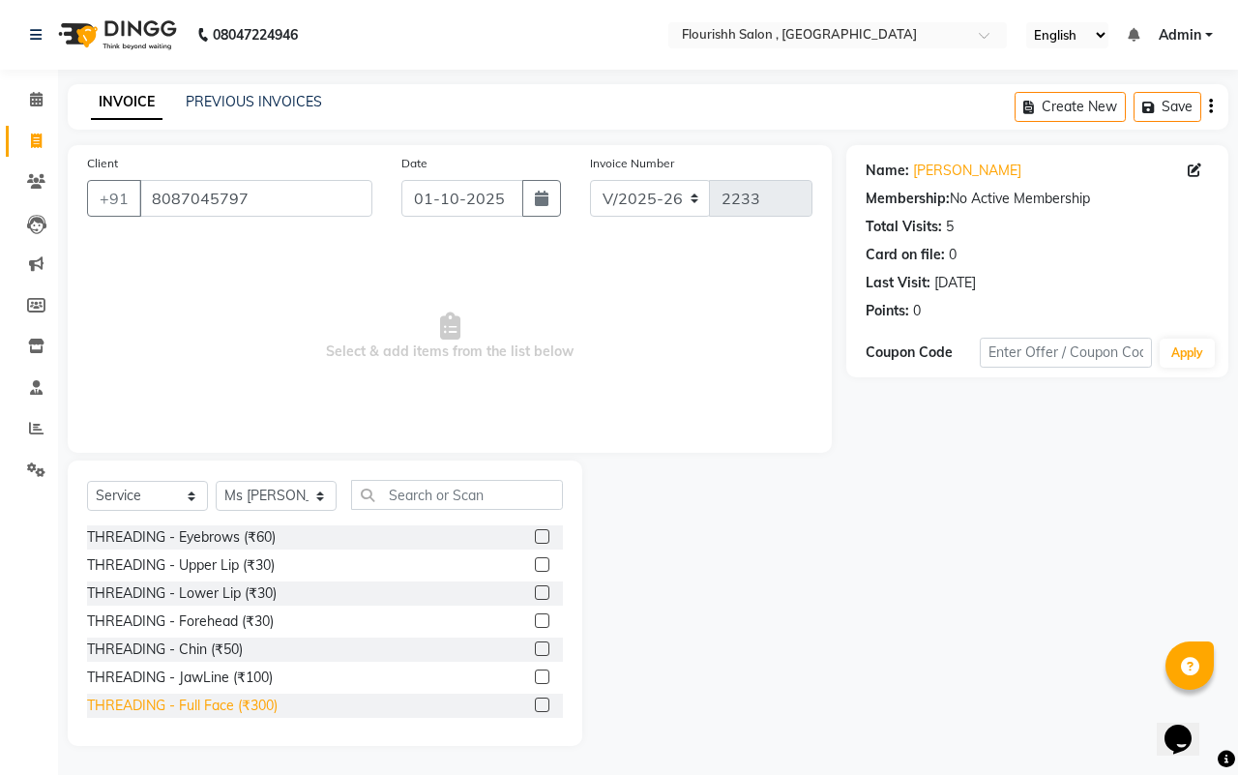
click at [263, 701] on div "THREADING - Full Face (₹300)" at bounding box center [182, 705] width 191 height 20
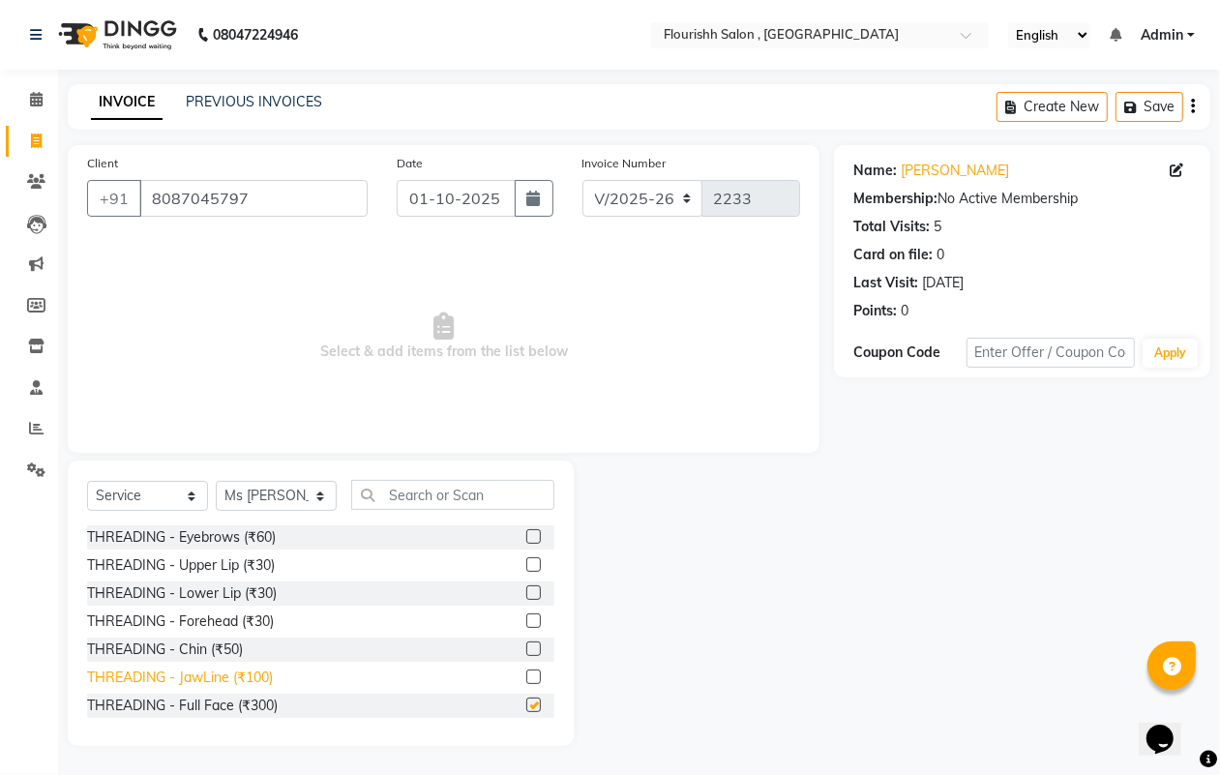
checkbox input "false"
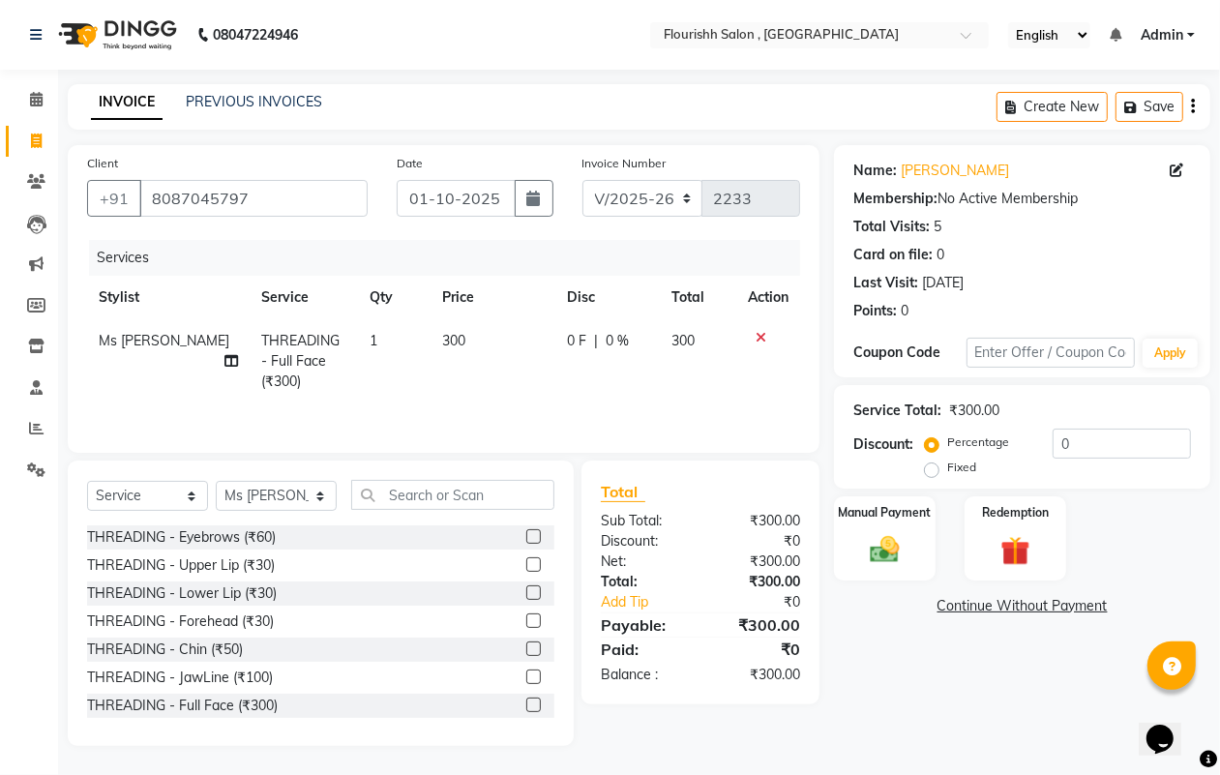
click at [442, 340] on span "300" at bounding box center [453, 340] width 23 height 17
select select "50665"
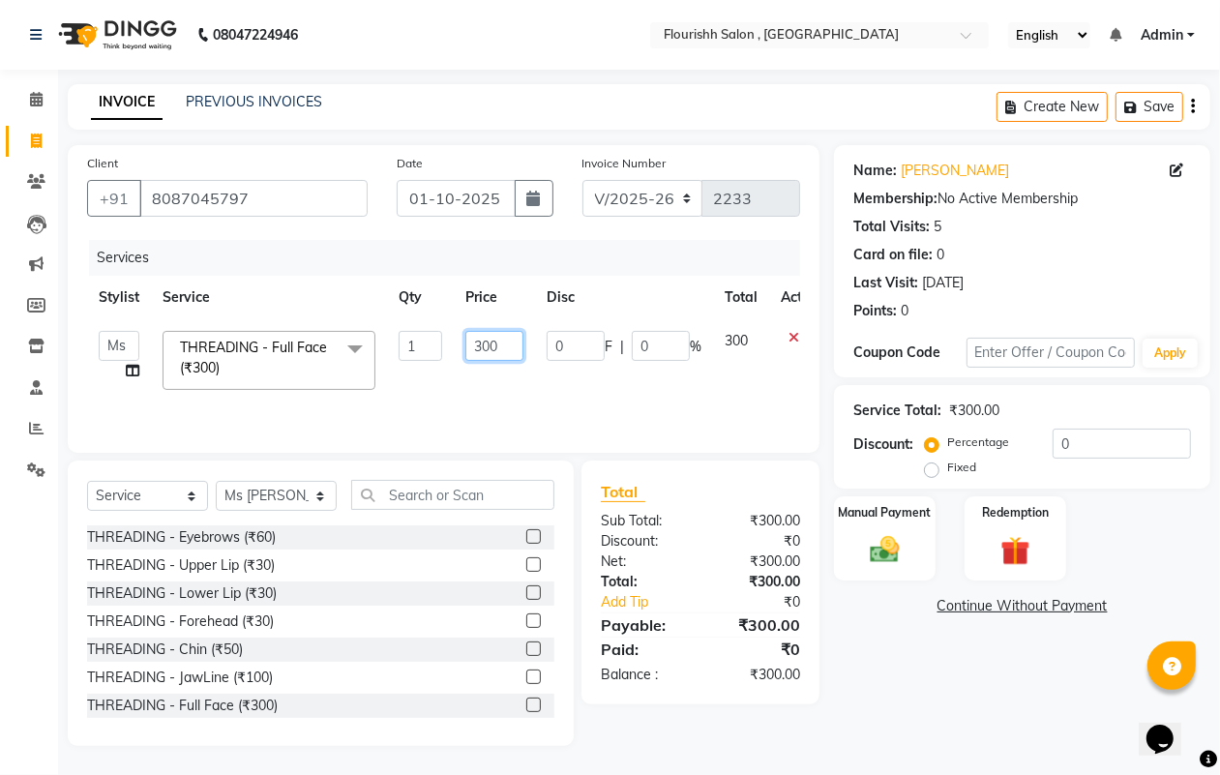
click at [487, 340] on input "300" at bounding box center [494, 346] width 58 height 30
type input "380"
click at [896, 540] on img at bounding box center [884, 549] width 48 height 35
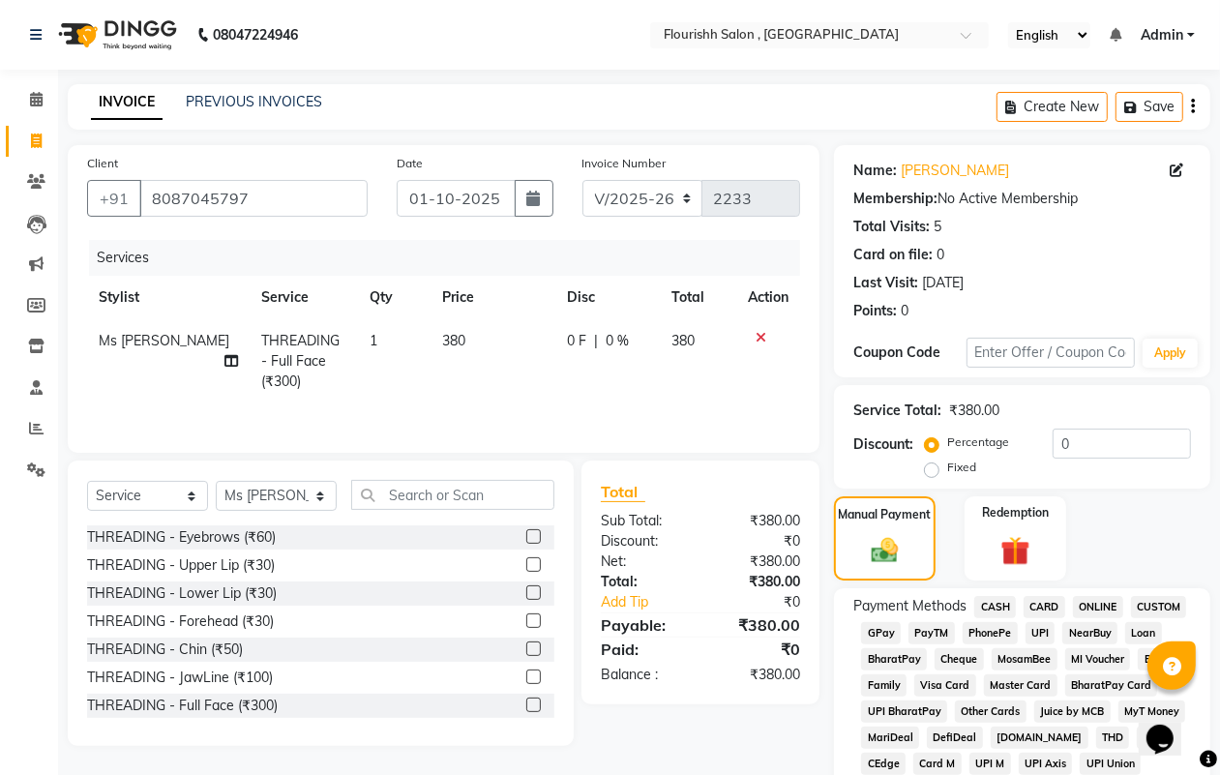
click at [880, 635] on span "GPay" at bounding box center [881, 633] width 40 height 22
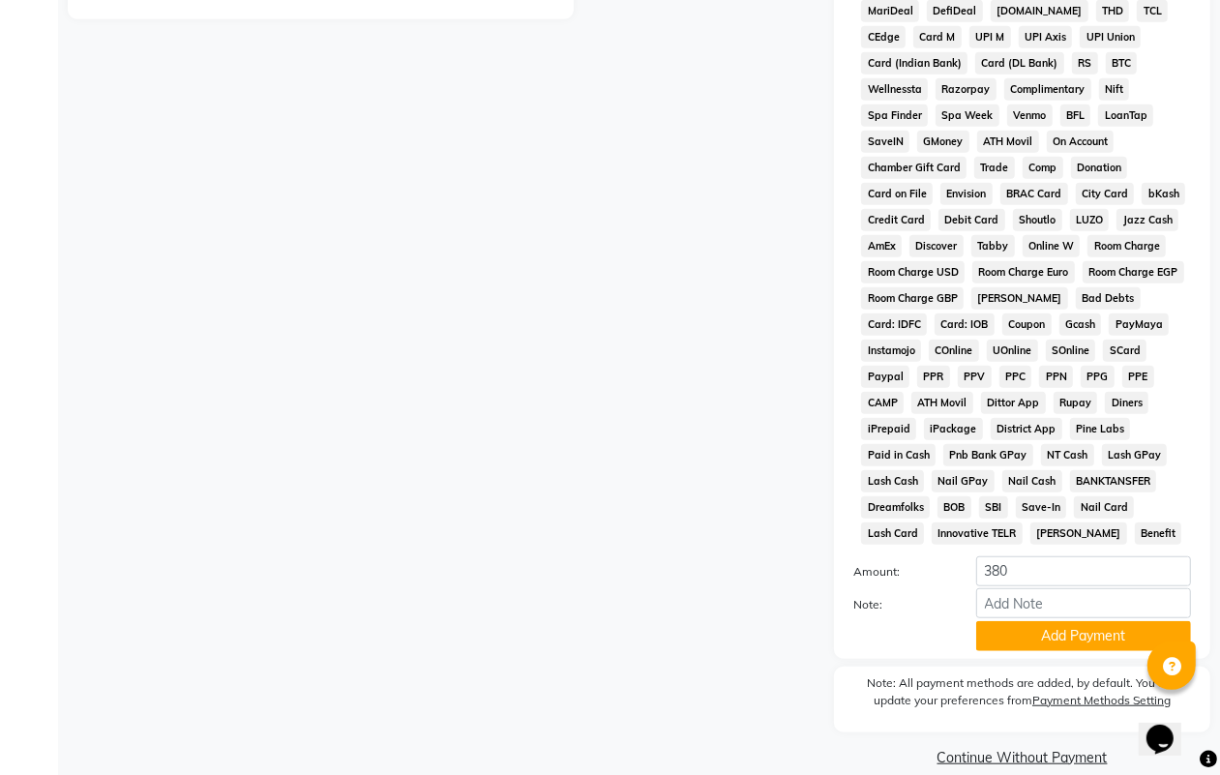
scroll to position [750, 0]
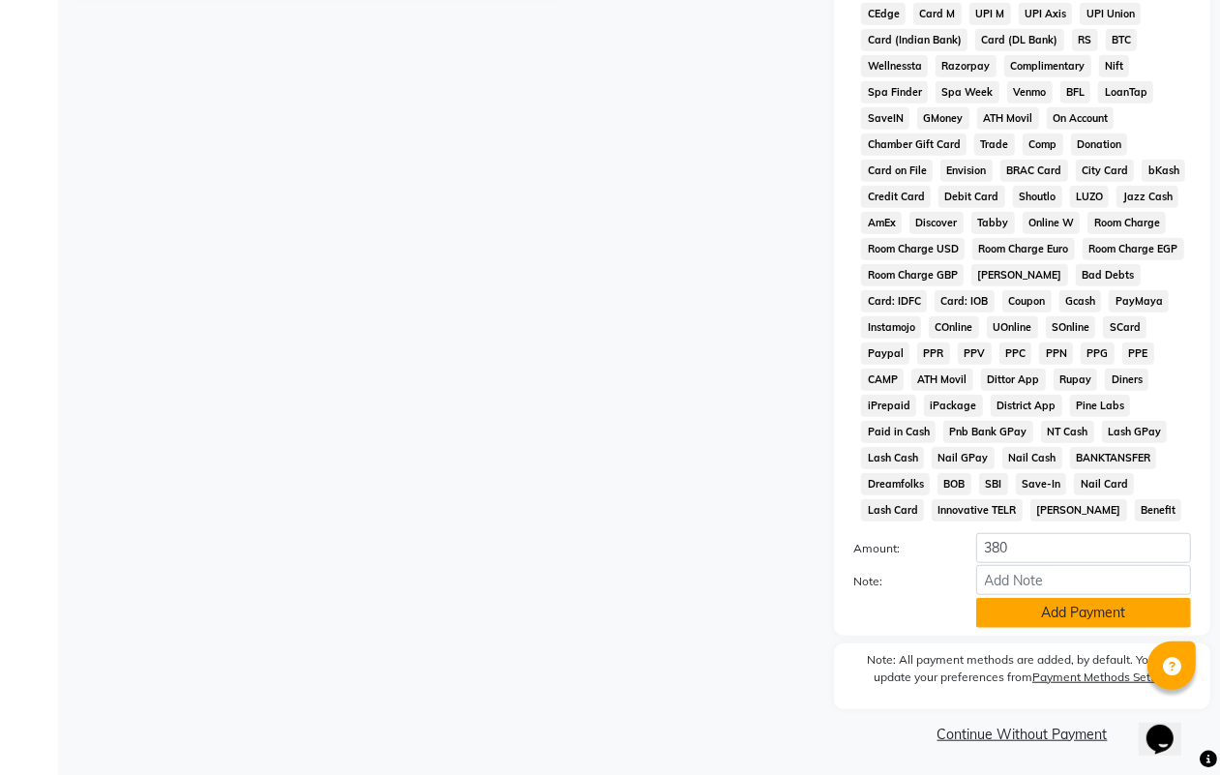
click at [1125, 610] on button "Add Payment" at bounding box center [1083, 613] width 215 height 30
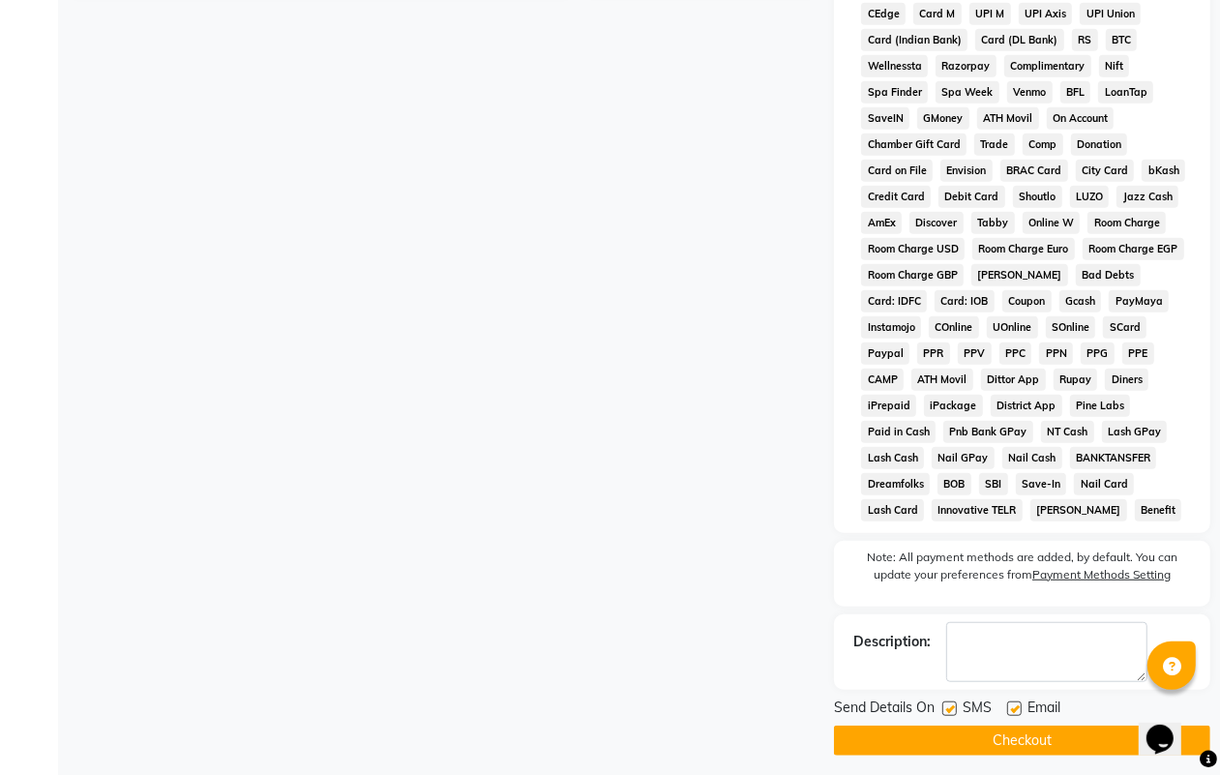
click at [948, 708] on label at bounding box center [949, 708] width 15 height 15
click at [948, 708] on input "checkbox" at bounding box center [948, 709] width 13 height 13
checkbox input "false"
click at [1011, 701] on label at bounding box center [1014, 708] width 15 height 15
click at [1011, 703] on input "checkbox" at bounding box center [1013, 709] width 13 height 13
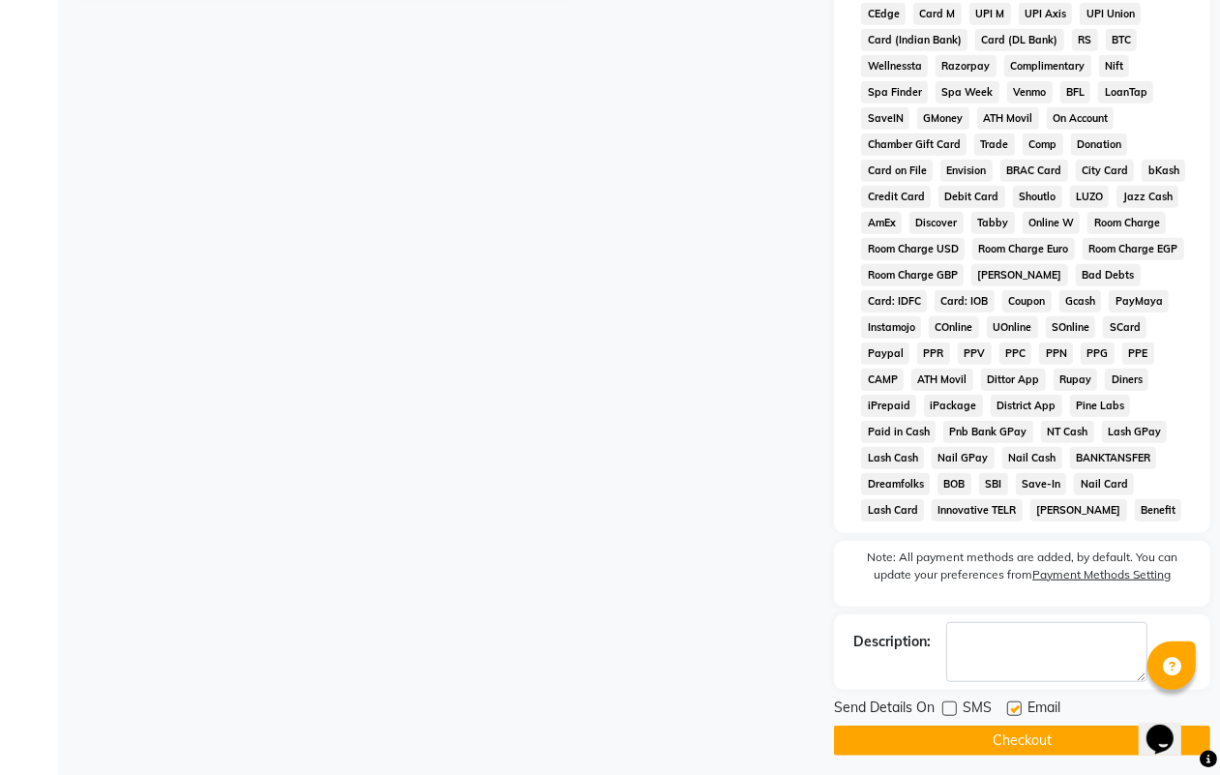
checkbox input "false"
click at [1011, 718] on div at bounding box center [1013, 711] width 13 height 20
click at [1011, 737] on button "Checkout" at bounding box center [1022, 740] width 376 height 30
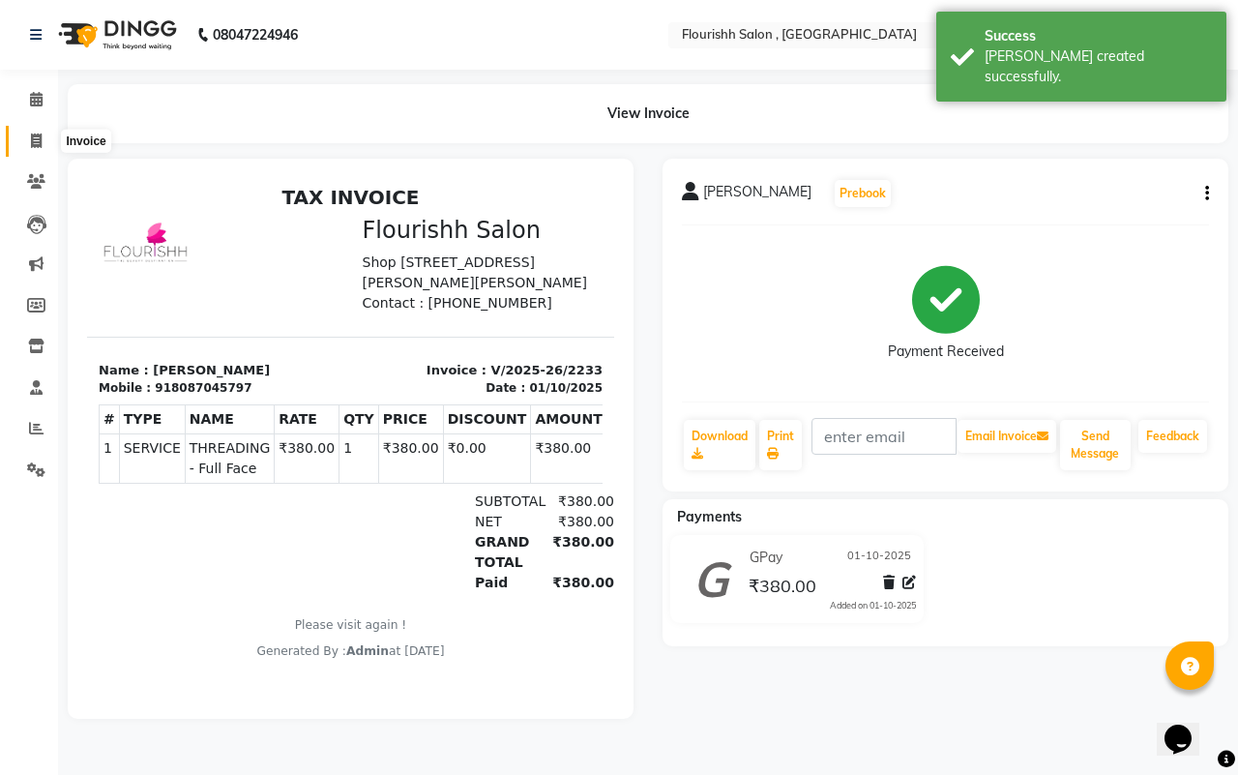
drag, startPoint x: 32, startPoint y: 143, endPoint x: 32, endPoint y: 122, distance: 21.3
click at [32, 140] on icon at bounding box center [36, 140] width 11 height 15
select select "4182"
select select "service"
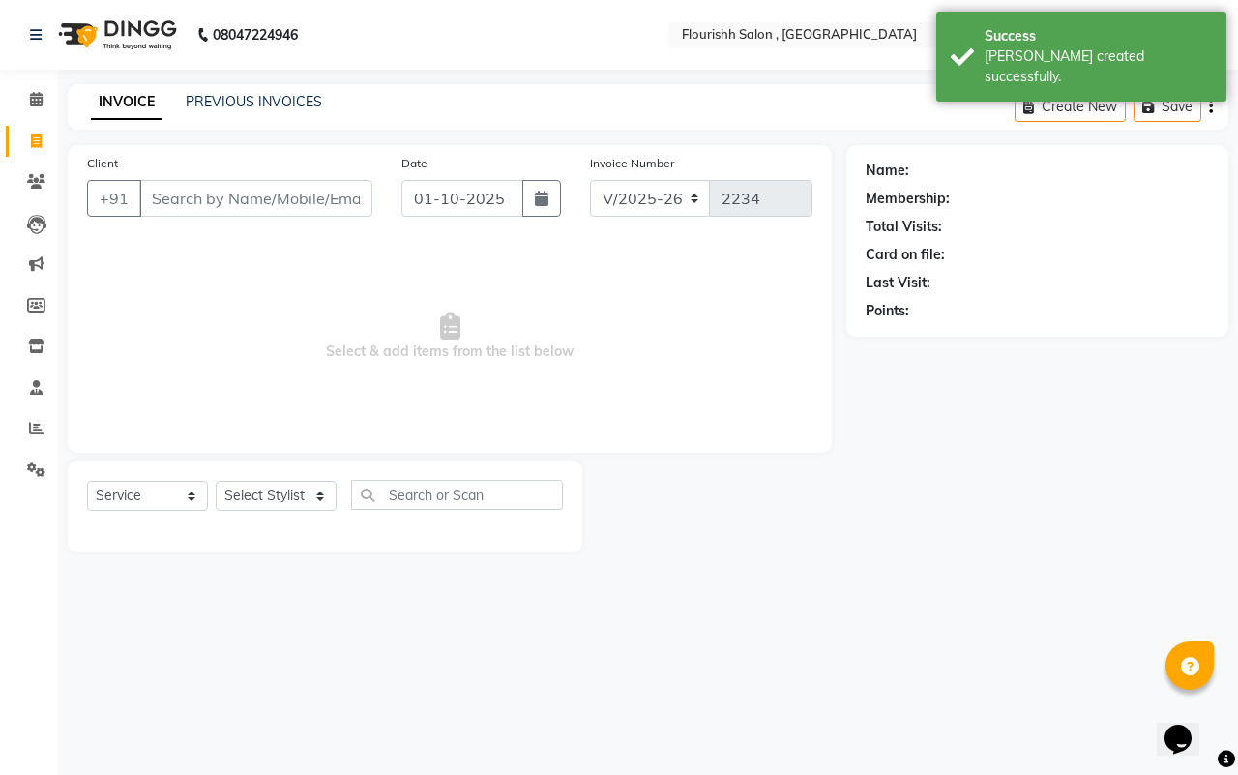
click at [203, 172] on div "Client +91" at bounding box center [230, 192] width 314 height 79
click at [206, 191] on input "Client" at bounding box center [255, 198] width 233 height 37
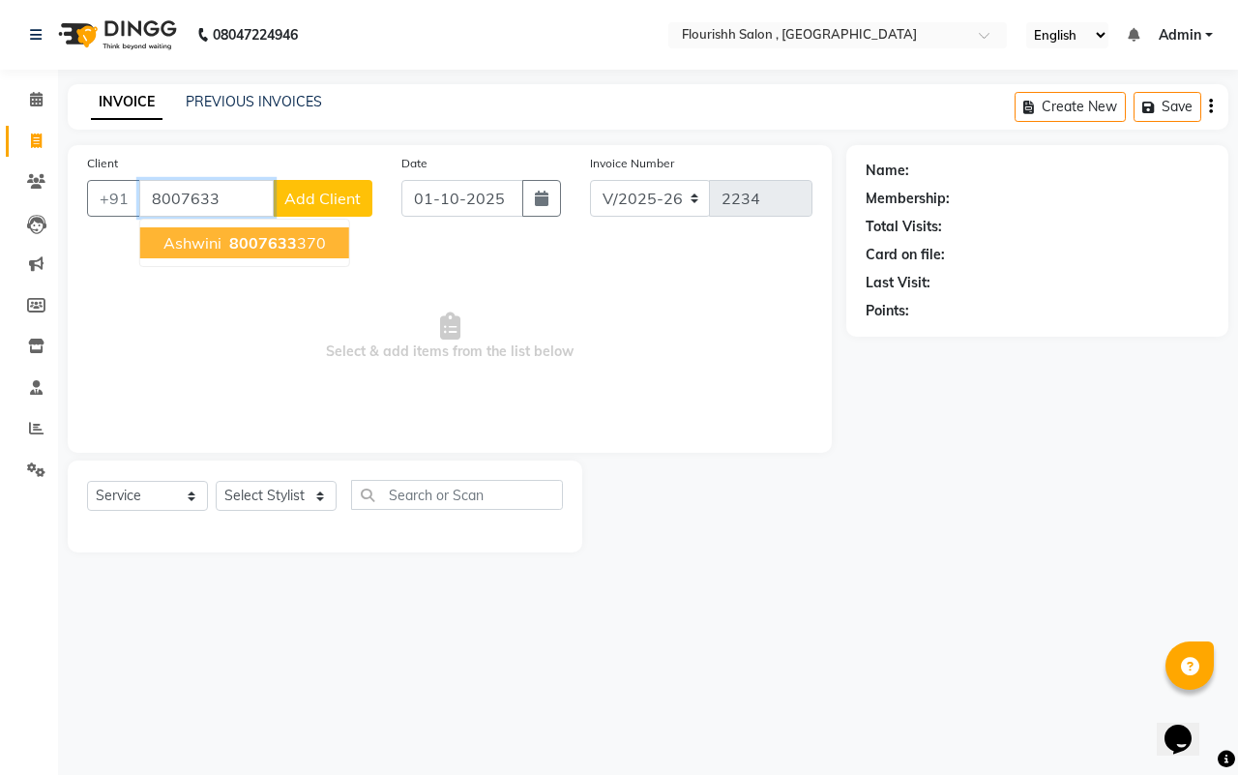
click at [239, 229] on button "Ashwini 8007633 370" at bounding box center [244, 242] width 209 height 31
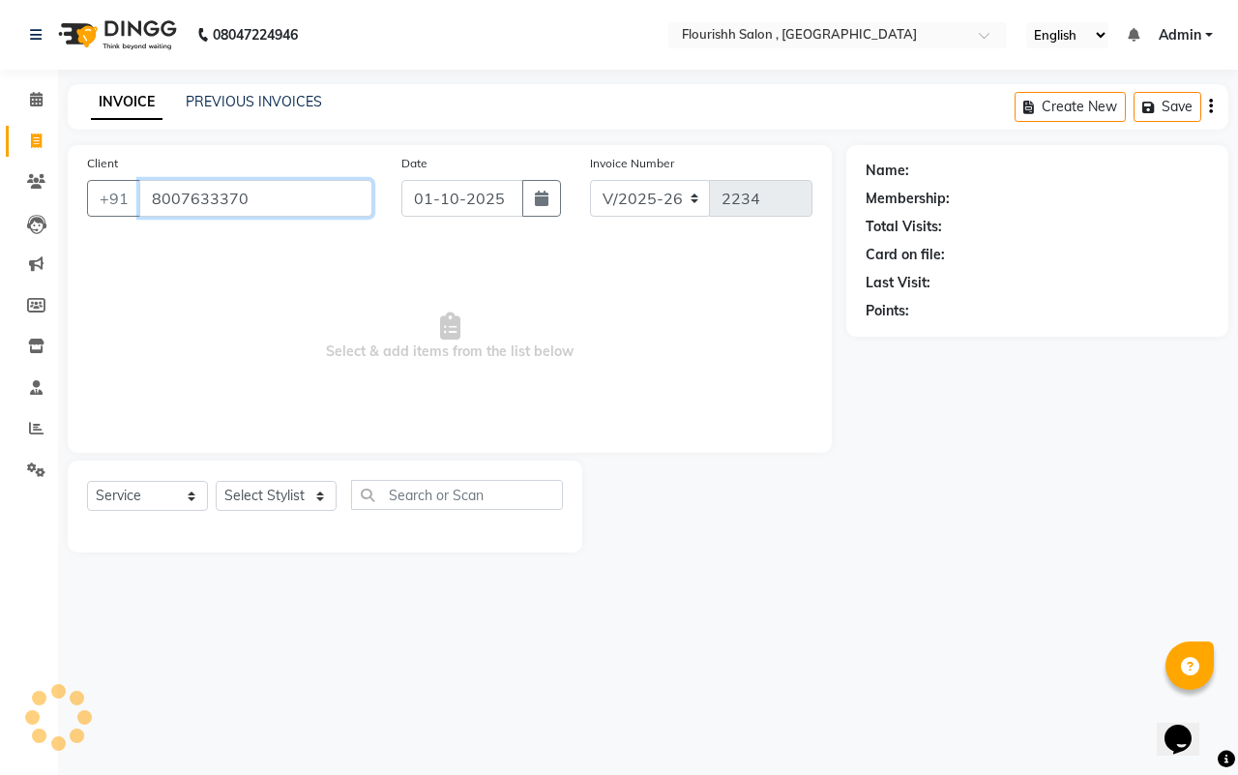
type input "8007633370"
select select "1: Object"
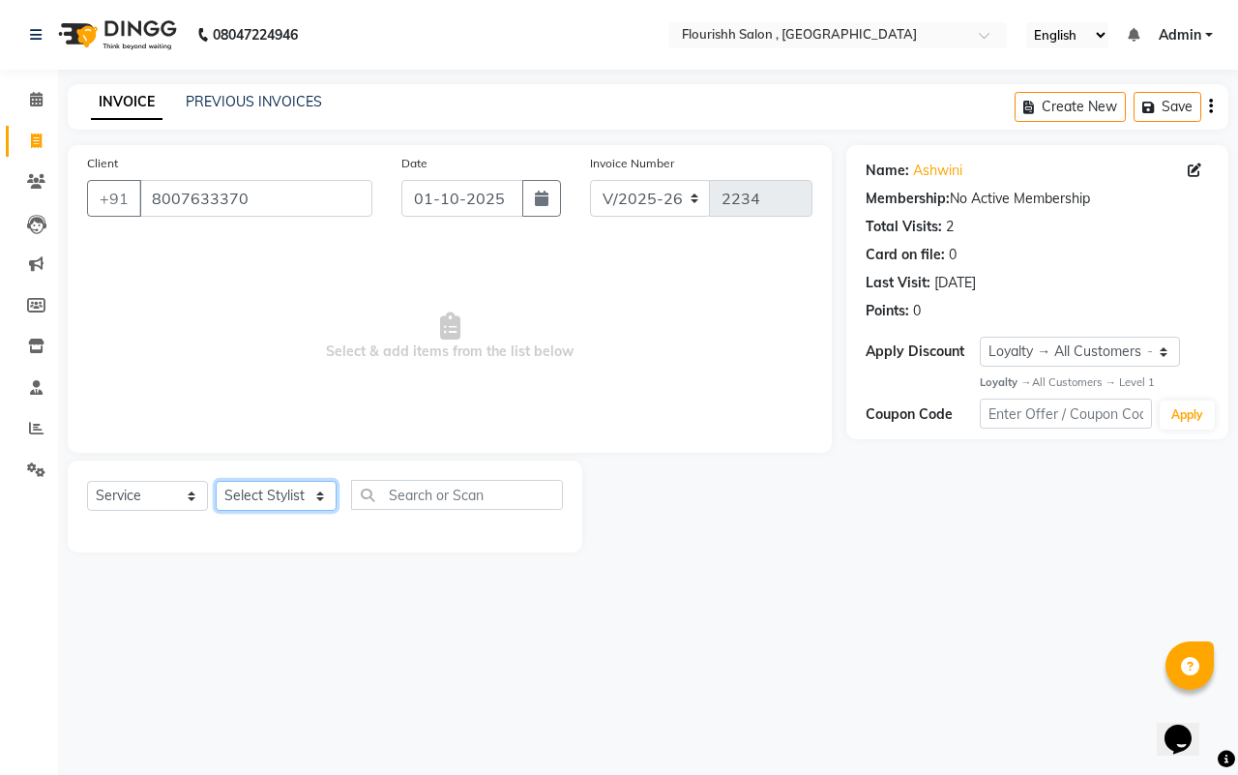
click at [271, 493] on select "Select Stylist [PERSON_NAME] jyoti Manager Mrs [PERSON_NAME] Ms [PERSON_NAME] […" at bounding box center [276, 496] width 121 height 30
select select "21779"
click at [216, 481] on select "Select Stylist [PERSON_NAME] jyoti Manager Mrs [PERSON_NAME] Ms [PERSON_NAME] […" at bounding box center [276, 496] width 121 height 30
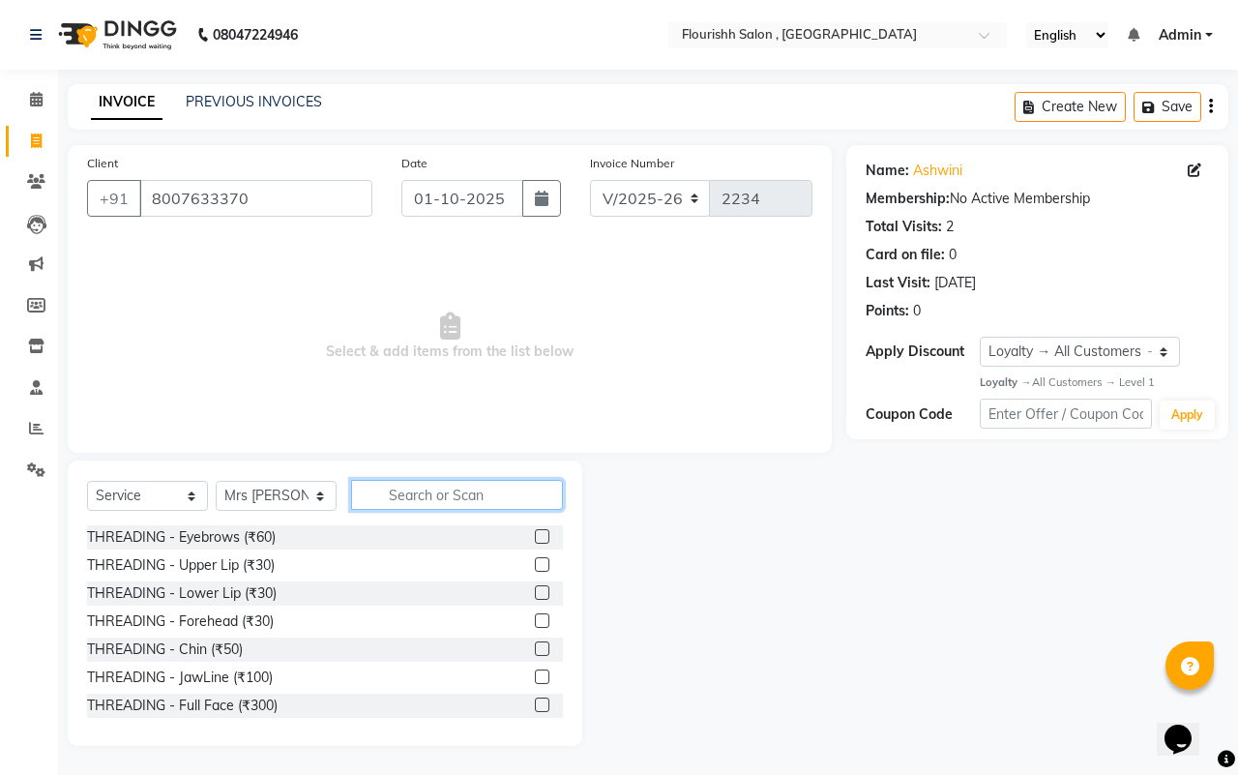
click at [389, 493] on input "text" at bounding box center [457, 495] width 212 height 30
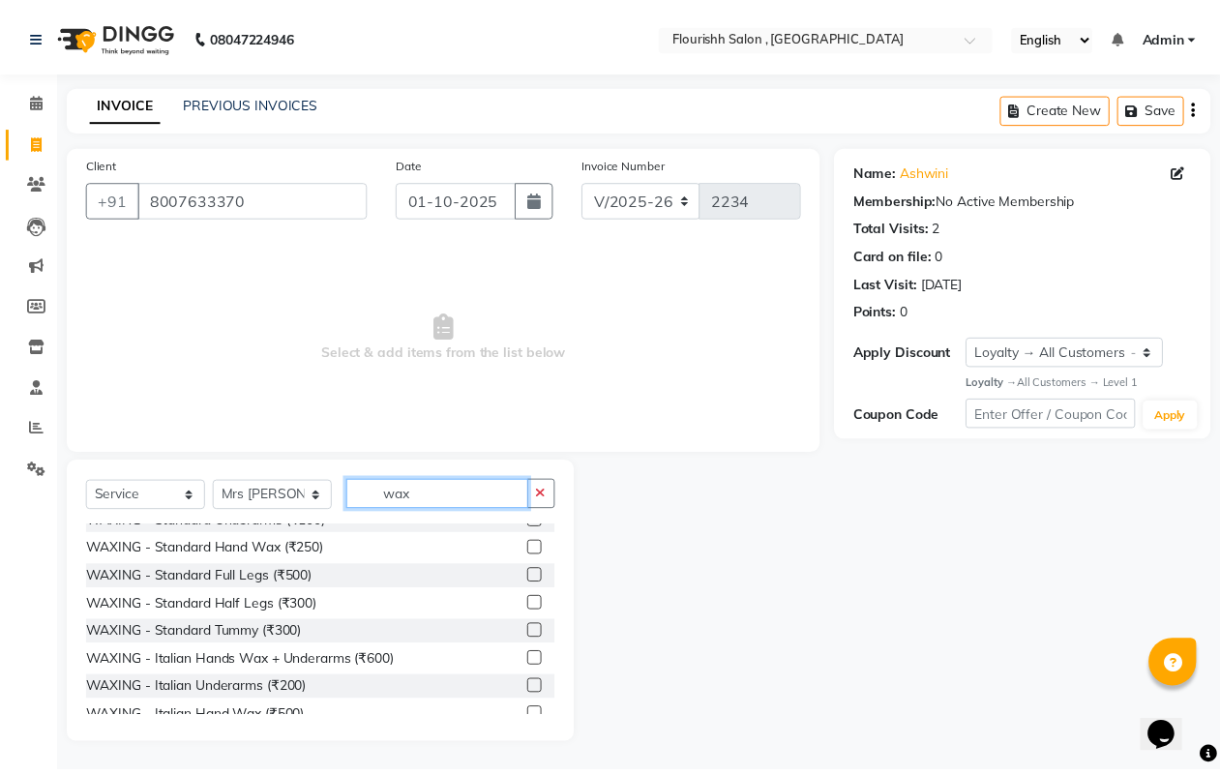
scroll to position [242, 0]
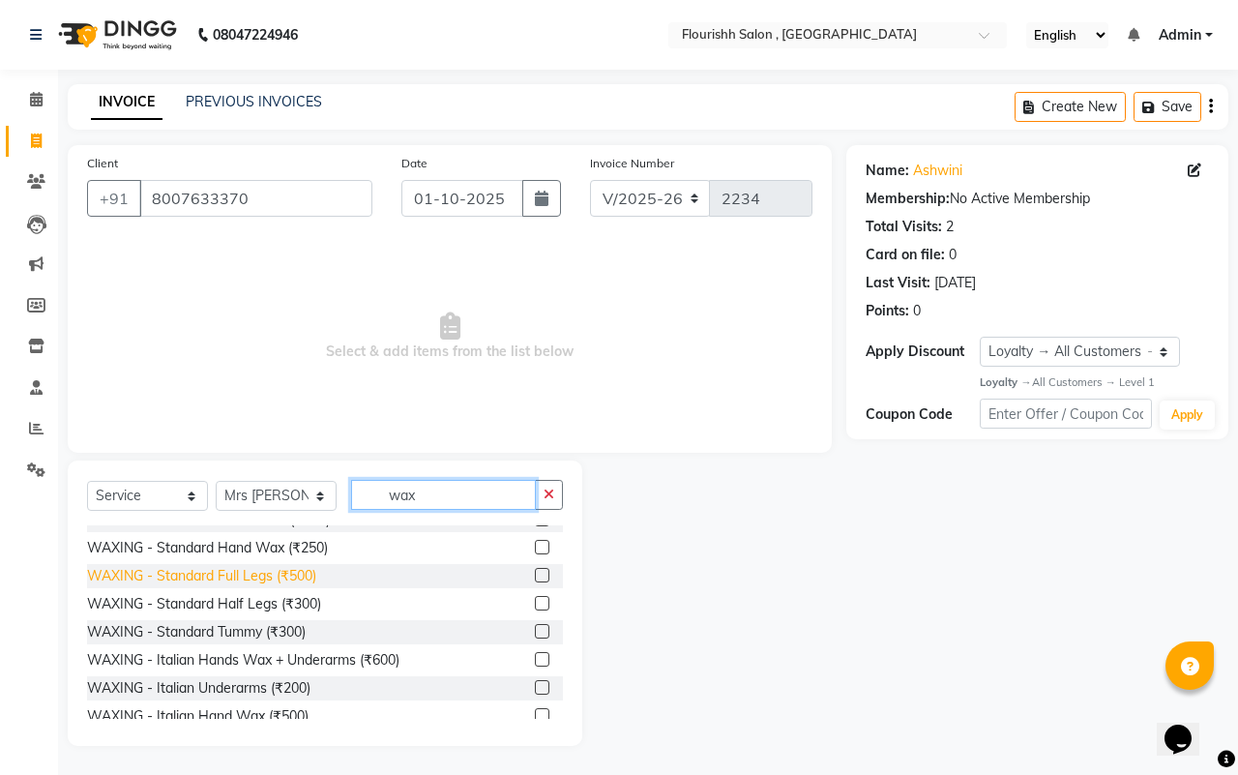
type input "wax"
click at [232, 571] on div "WAXING - Standard Full Legs (₹500)" at bounding box center [201, 576] width 229 height 20
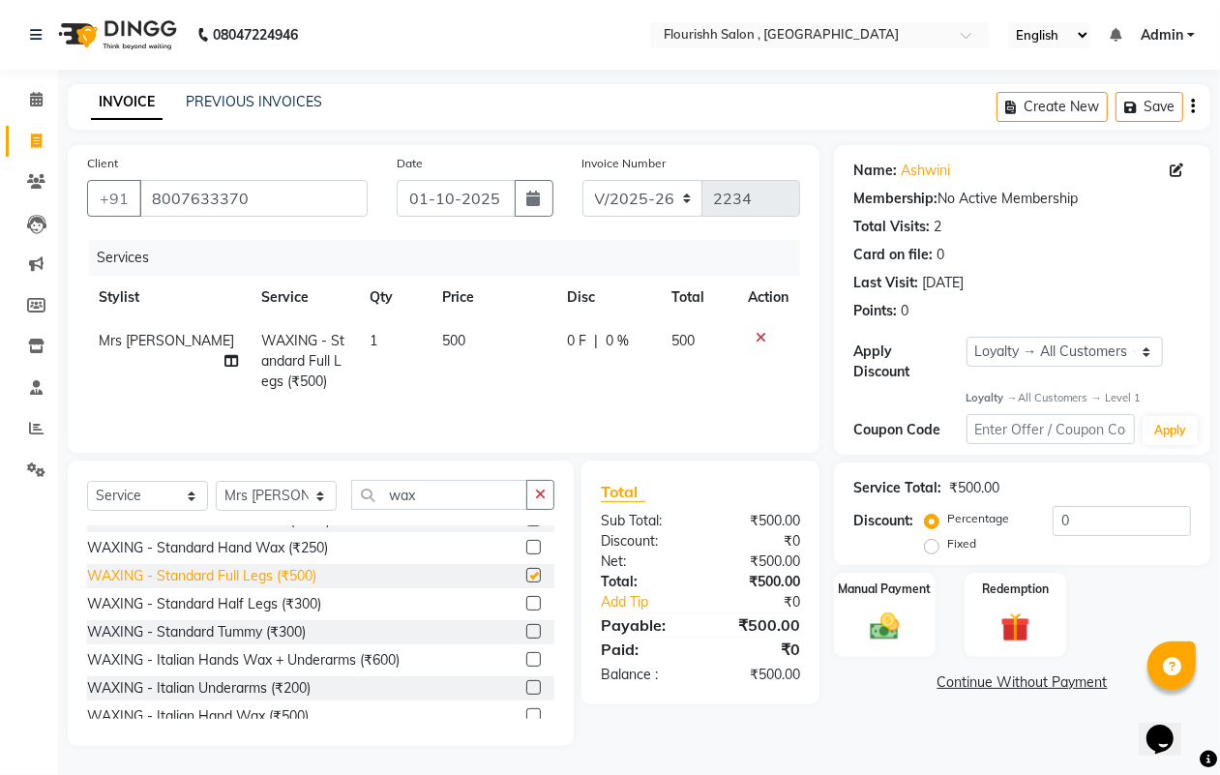
checkbox input "false"
click at [442, 501] on input "wax" at bounding box center [439, 495] width 176 height 30
click at [442, 332] on span "500" at bounding box center [453, 340] width 23 height 17
select select "21779"
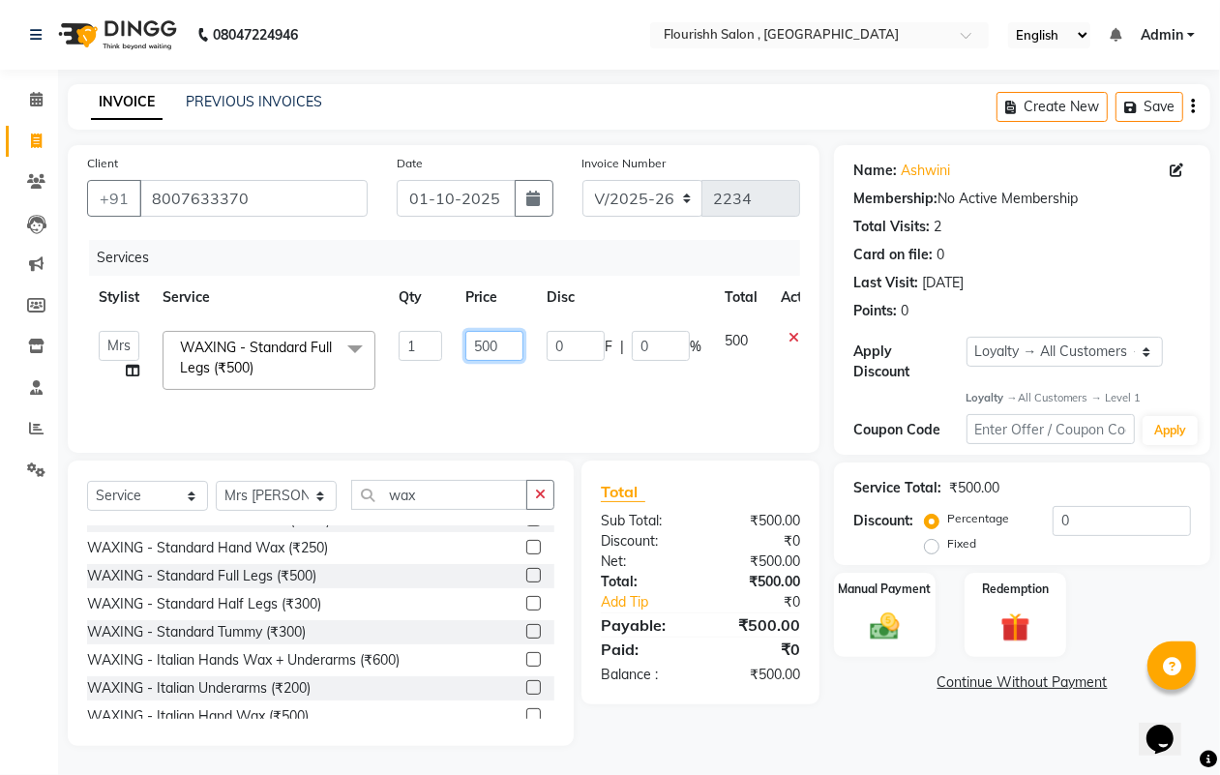
click at [489, 344] on input "500" at bounding box center [494, 346] width 58 height 30
type input "590"
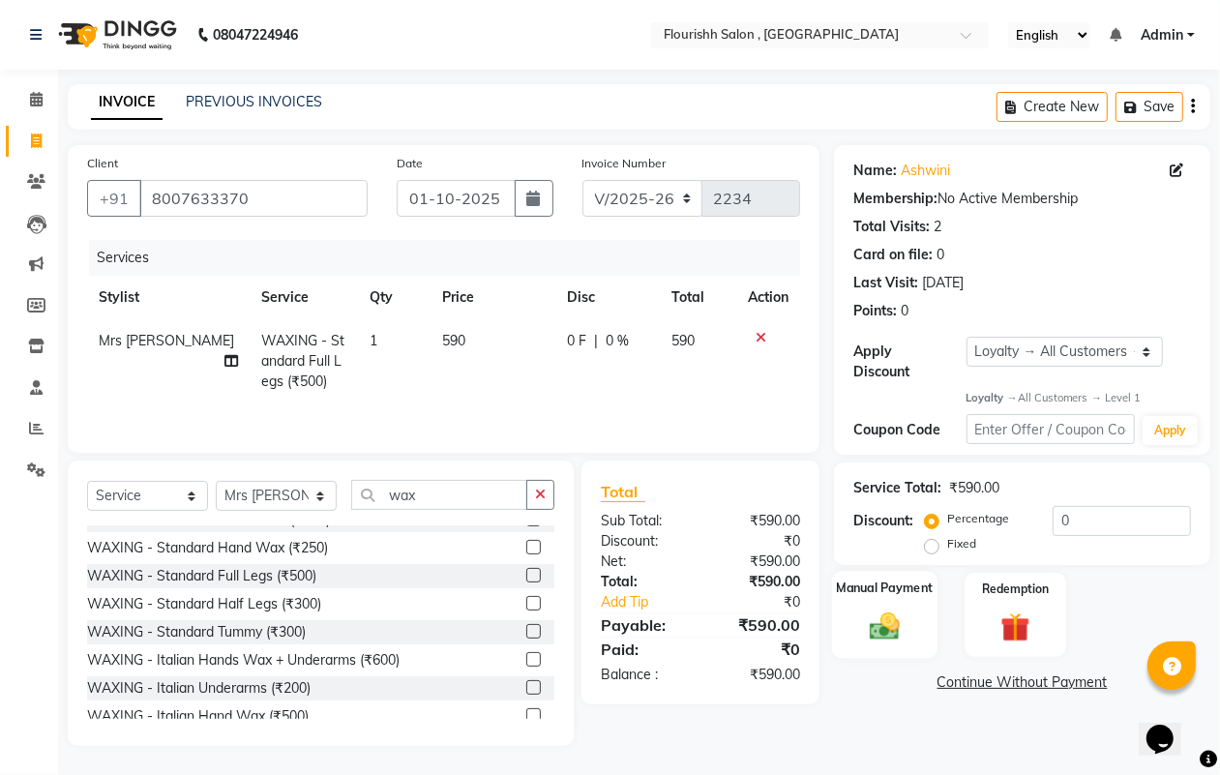
click at [872, 622] on img at bounding box center [884, 626] width 48 height 35
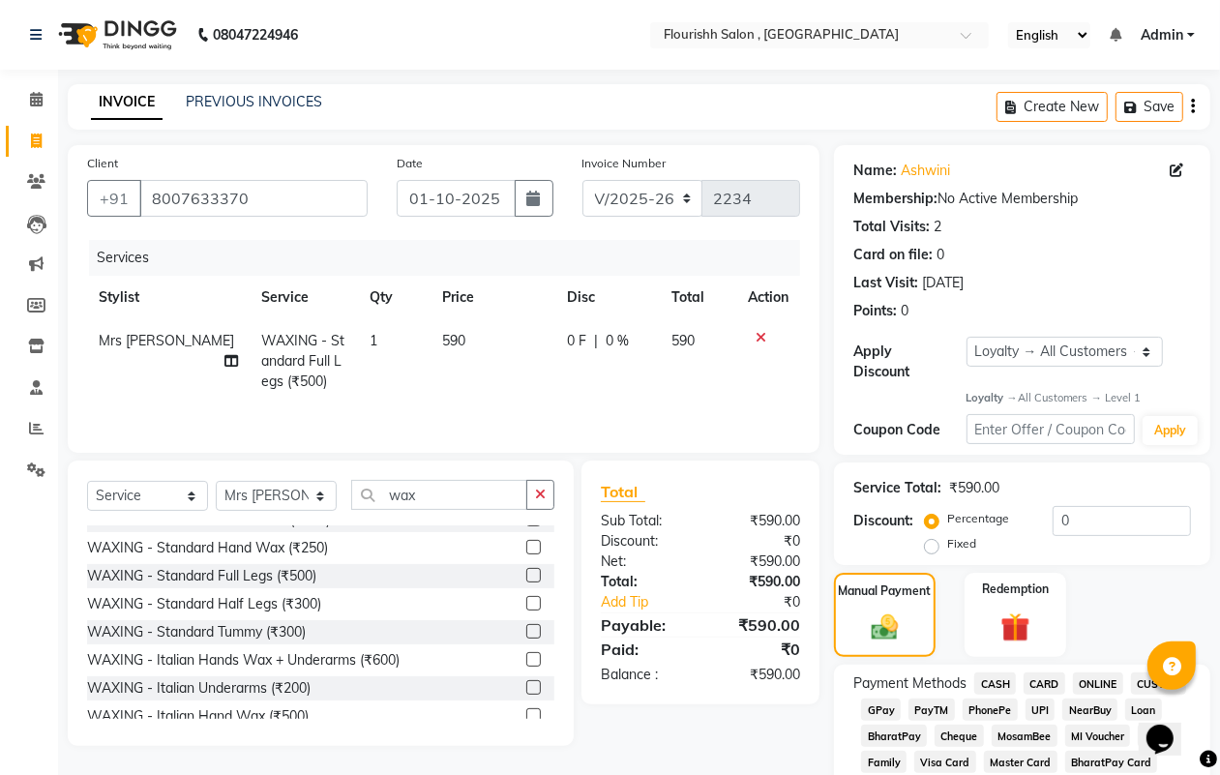
click at [873, 699] on span "GPay" at bounding box center [881, 709] width 40 height 22
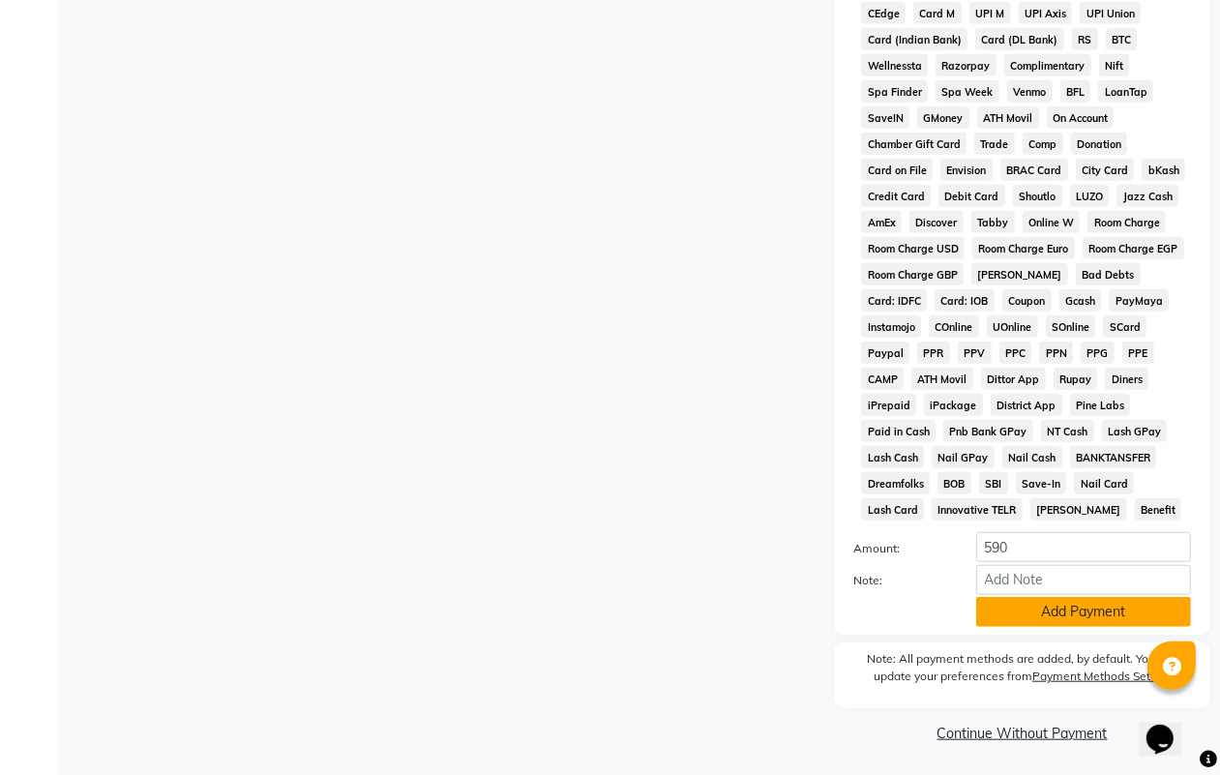
click at [1093, 606] on button "Add Payment" at bounding box center [1083, 612] width 215 height 30
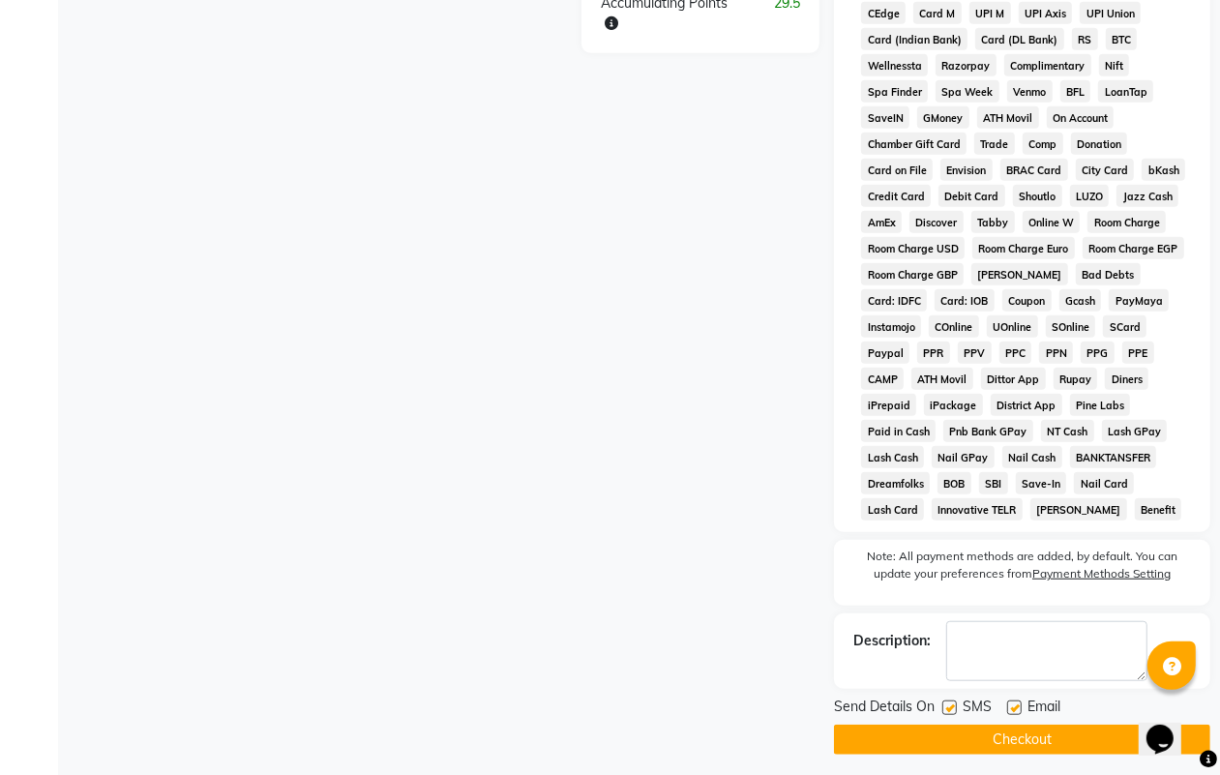
click at [949, 707] on label at bounding box center [949, 707] width 15 height 15
click at [949, 707] on input "checkbox" at bounding box center [948, 708] width 13 height 13
checkbox input "false"
click at [1009, 706] on label at bounding box center [1014, 707] width 15 height 15
click at [1009, 706] on input "checkbox" at bounding box center [1013, 708] width 13 height 13
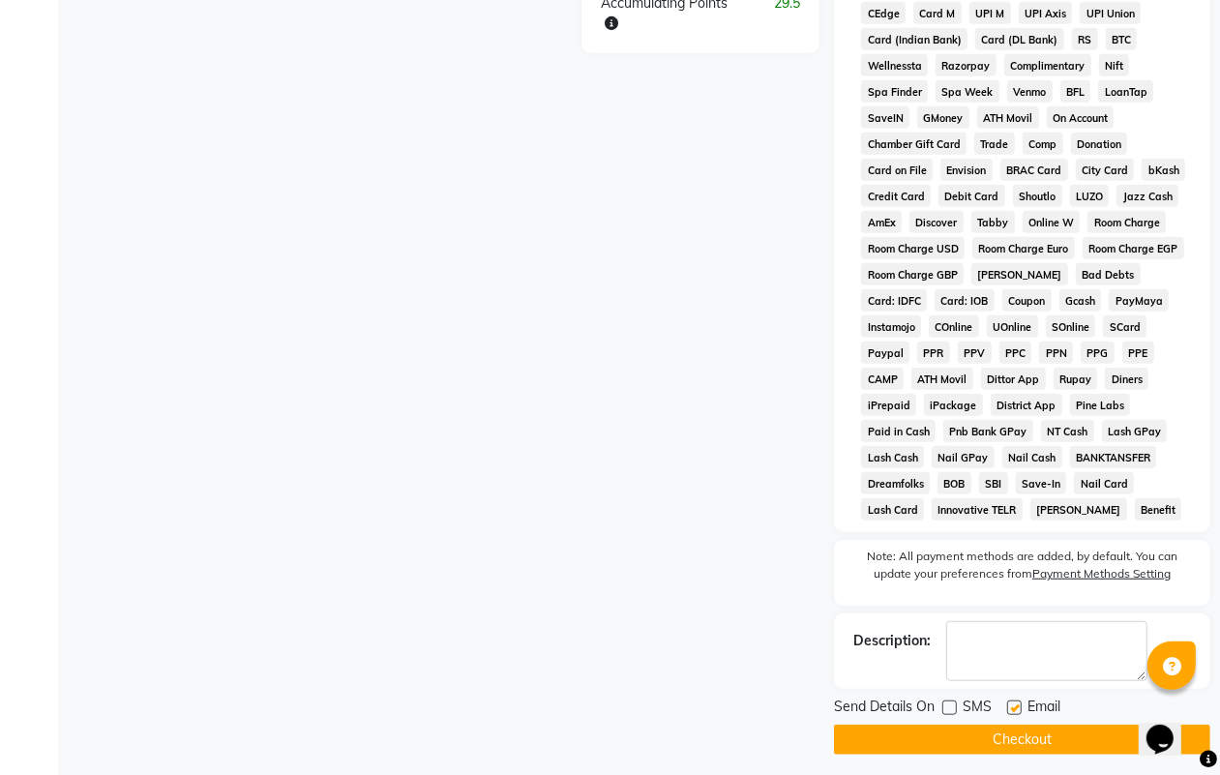
checkbox input "false"
click at [1006, 752] on button "Checkout" at bounding box center [1022, 739] width 376 height 30
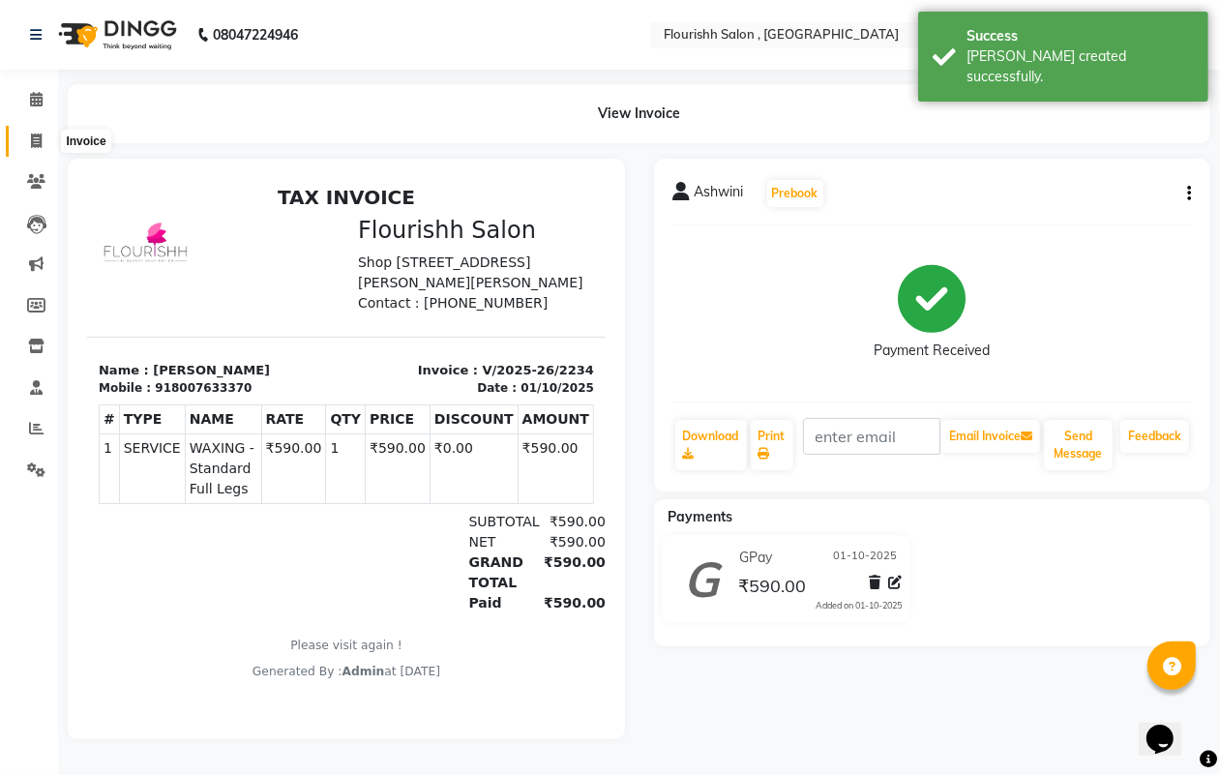
click at [44, 135] on span at bounding box center [36, 142] width 34 height 22
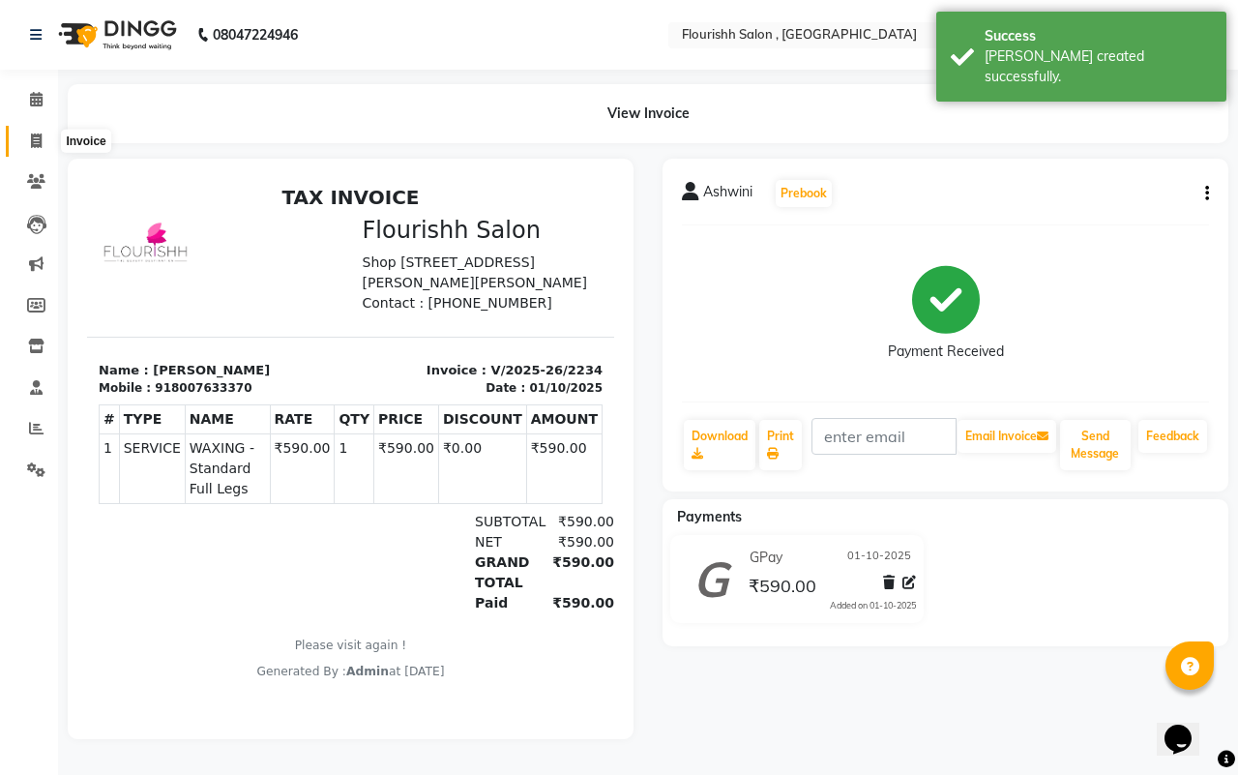
select select "4182"
select select "service"
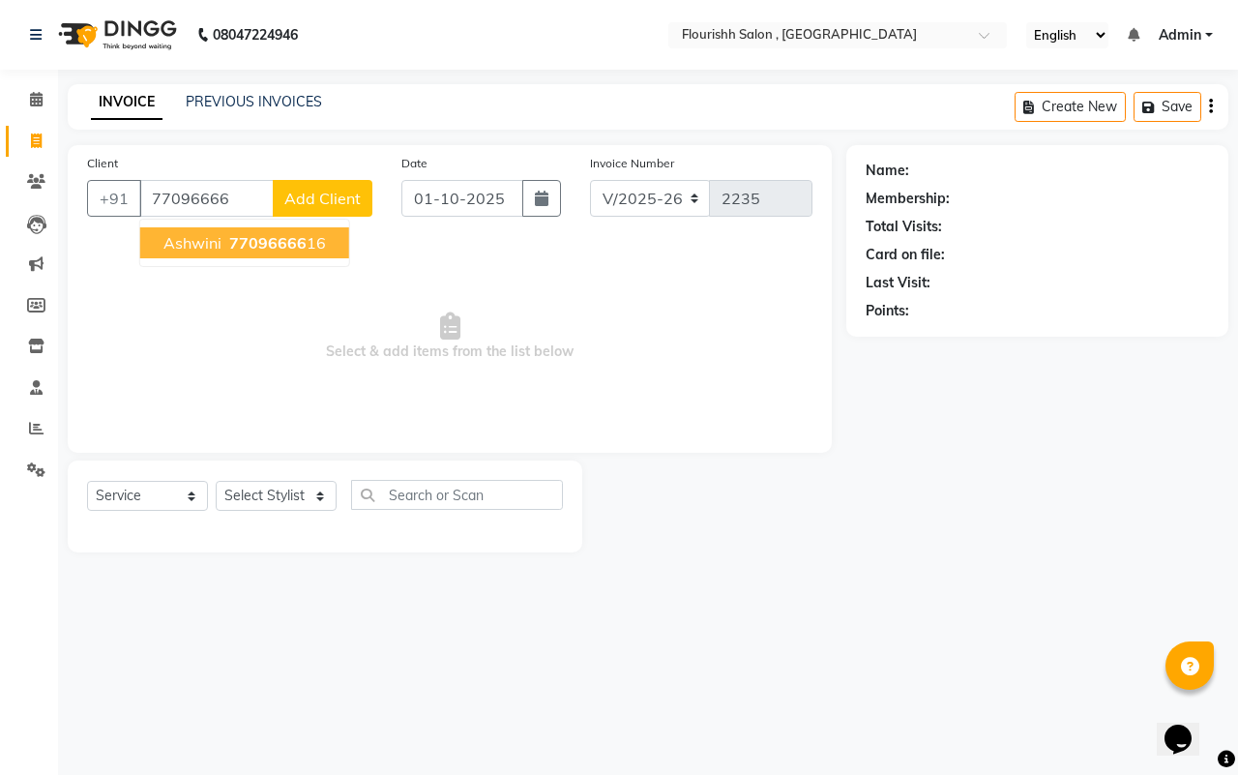
click at [182, 238] on span "ashwini" at bounding box center [192, 242] width 58 height 19
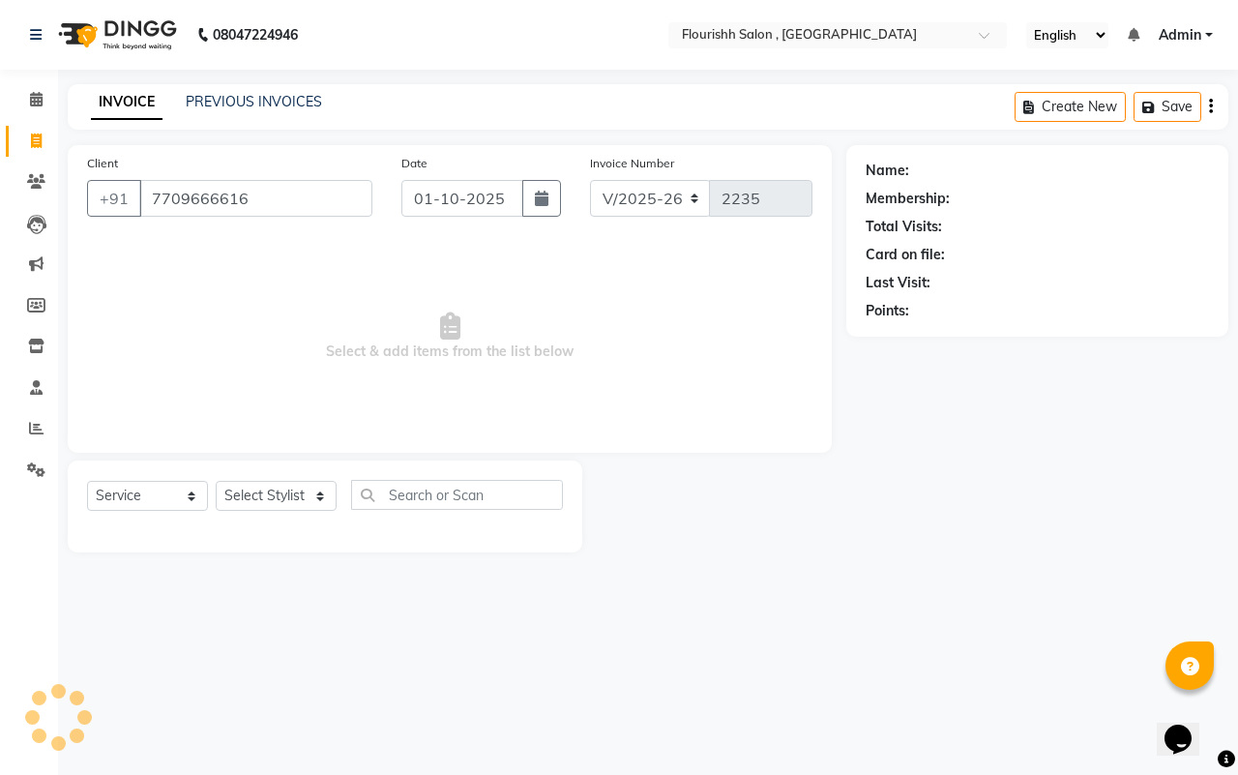
type input "7709666616"
select select "1: Object"
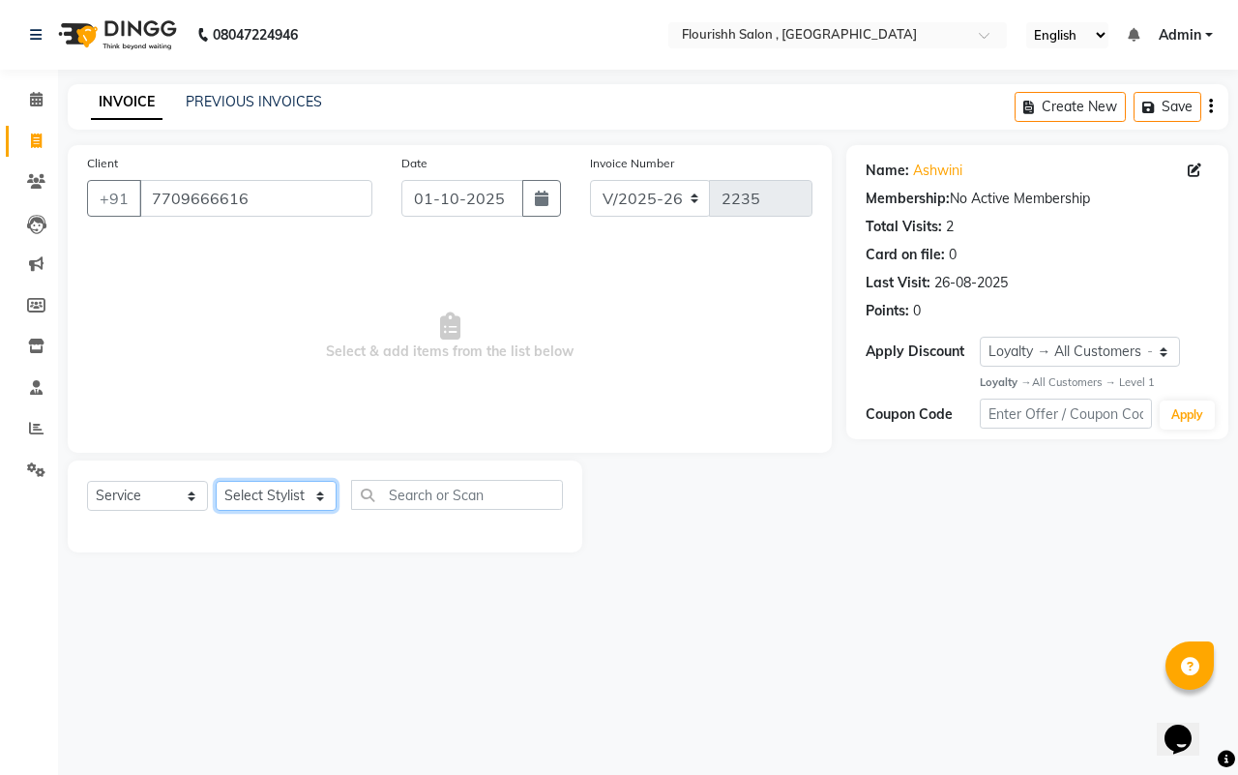
click at [279, 494] on select "Select Stylist [PERSON_NAME] jyoti Manager Mrs [PERSON_NAME] Ms [PERSON_NAME] […" at bounding box center [276, 496] width 121 height 30
select select "50665"
click at [216, 481] on select "Select Stylist [PERSON_NAME] jyoti Manager Mrs [PERSON_NAME] Ms [PERSON_NAME] […" at bounding box center [276, 496] width 121 height 30
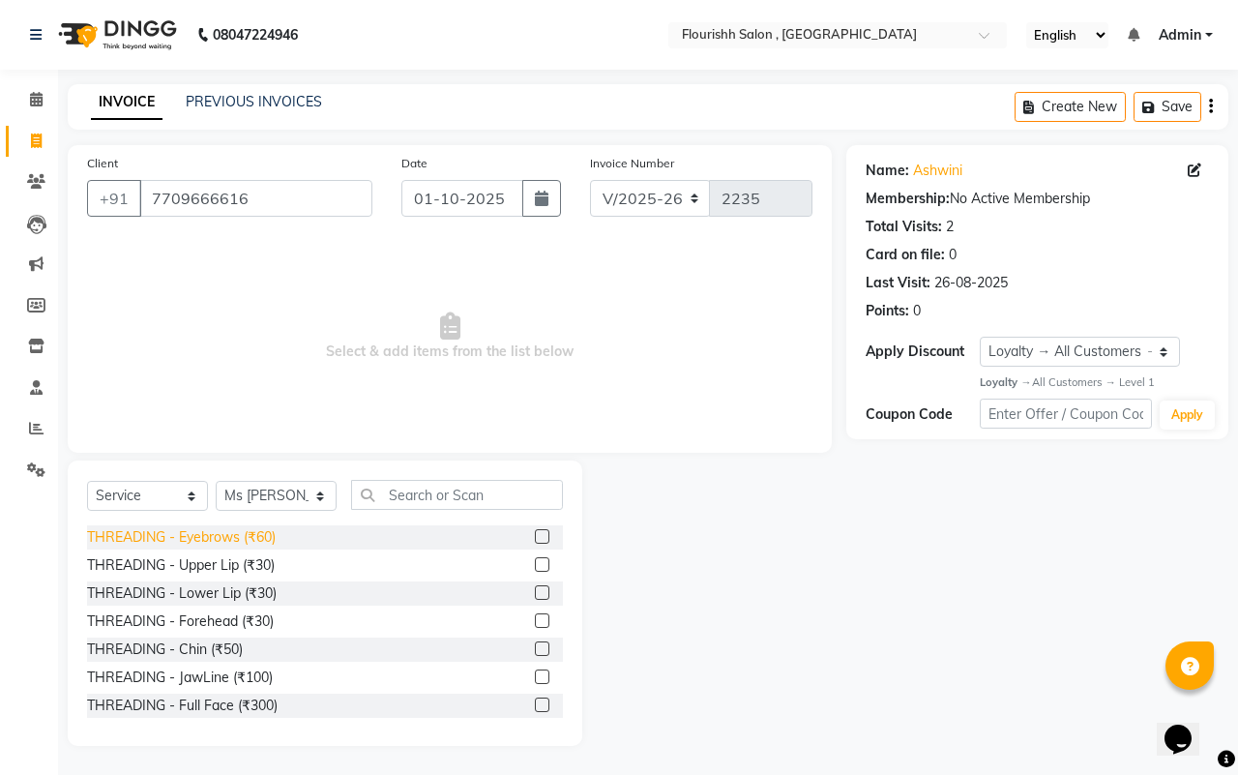
click at [201, 529] on div "THREADING - Eyebrows (₹60)" at bounding box center [181, 537] width 189 height 20
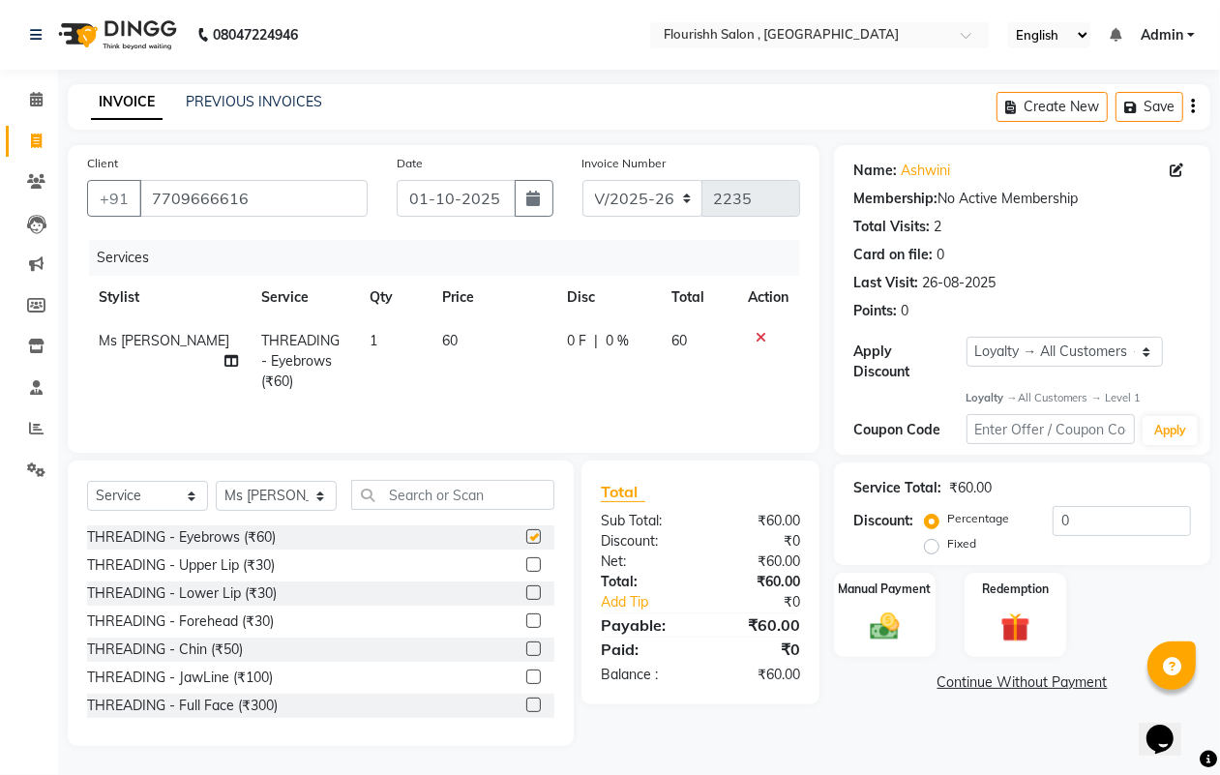
checkbox input "false"
click at [886, 635] on img at bounding box center [884, 626] width 48 height 35
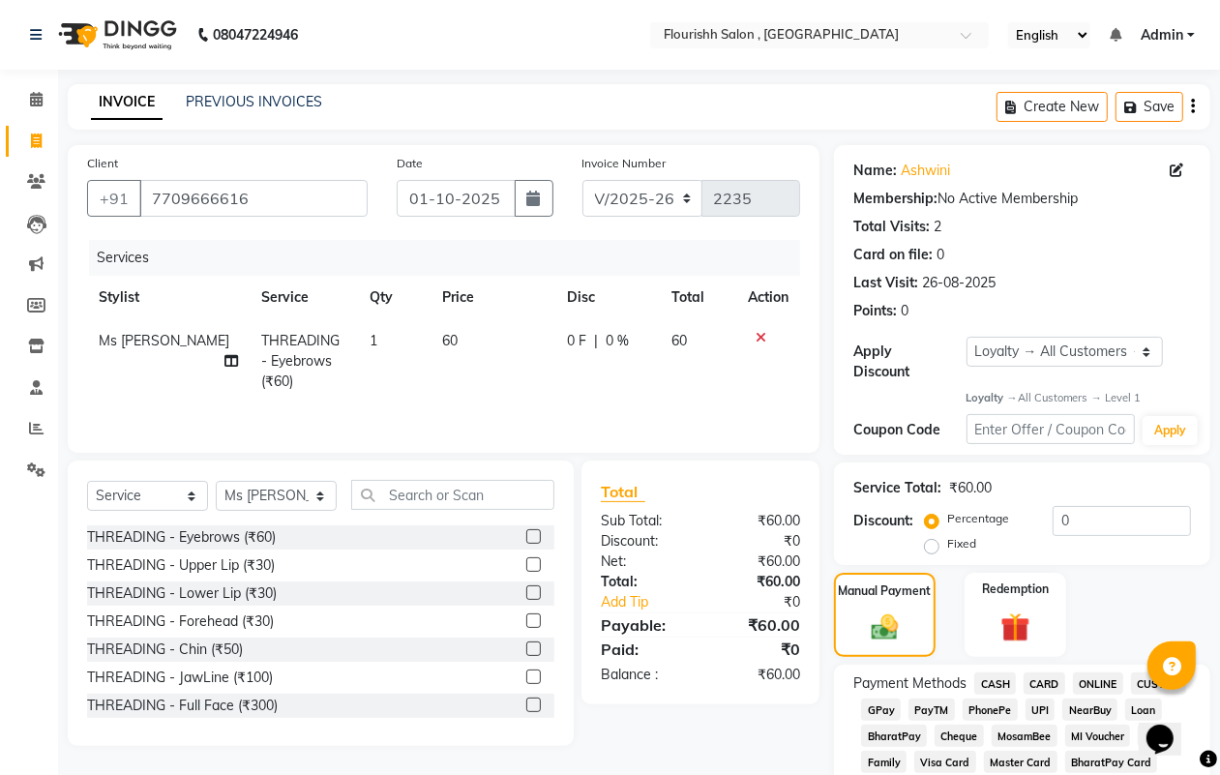
click at [875, 703] on span "GPay" at bounding box center [881, 709] width 40 height 22
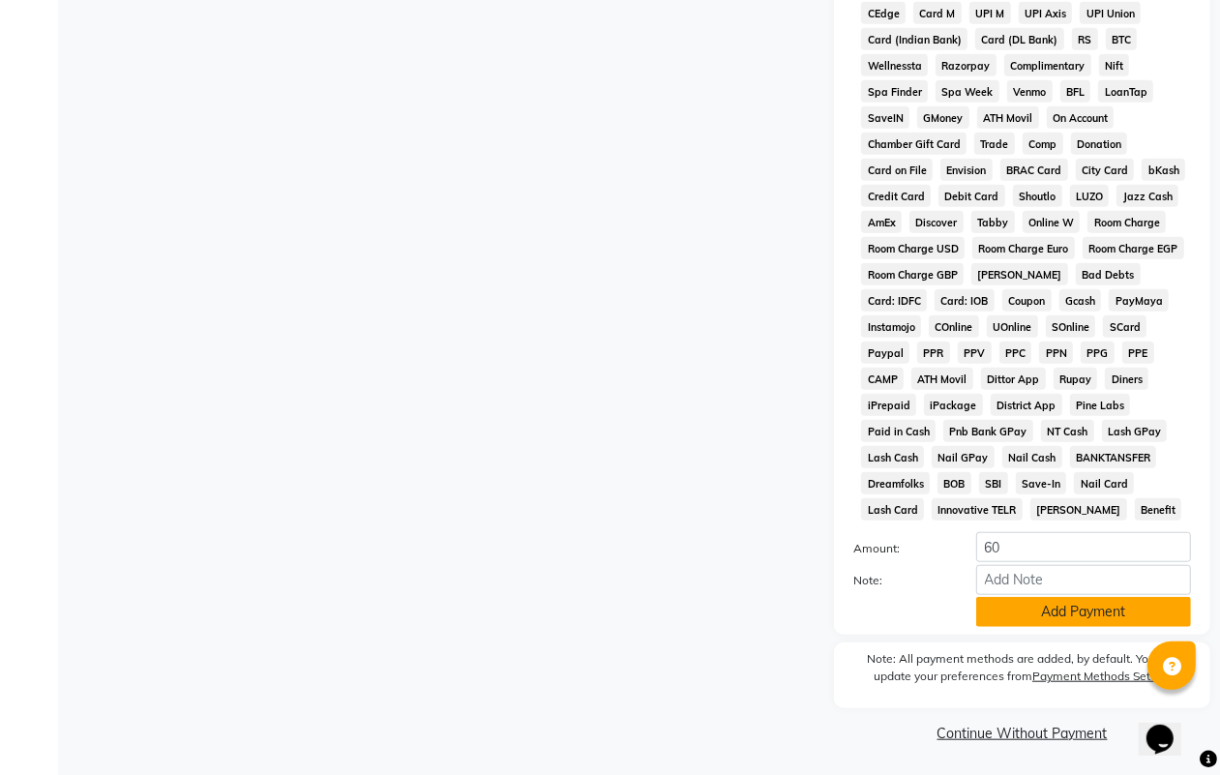
click at [1133, 603] on button "Add Payment" at bounding box center [1083, 612] width 215 height 30
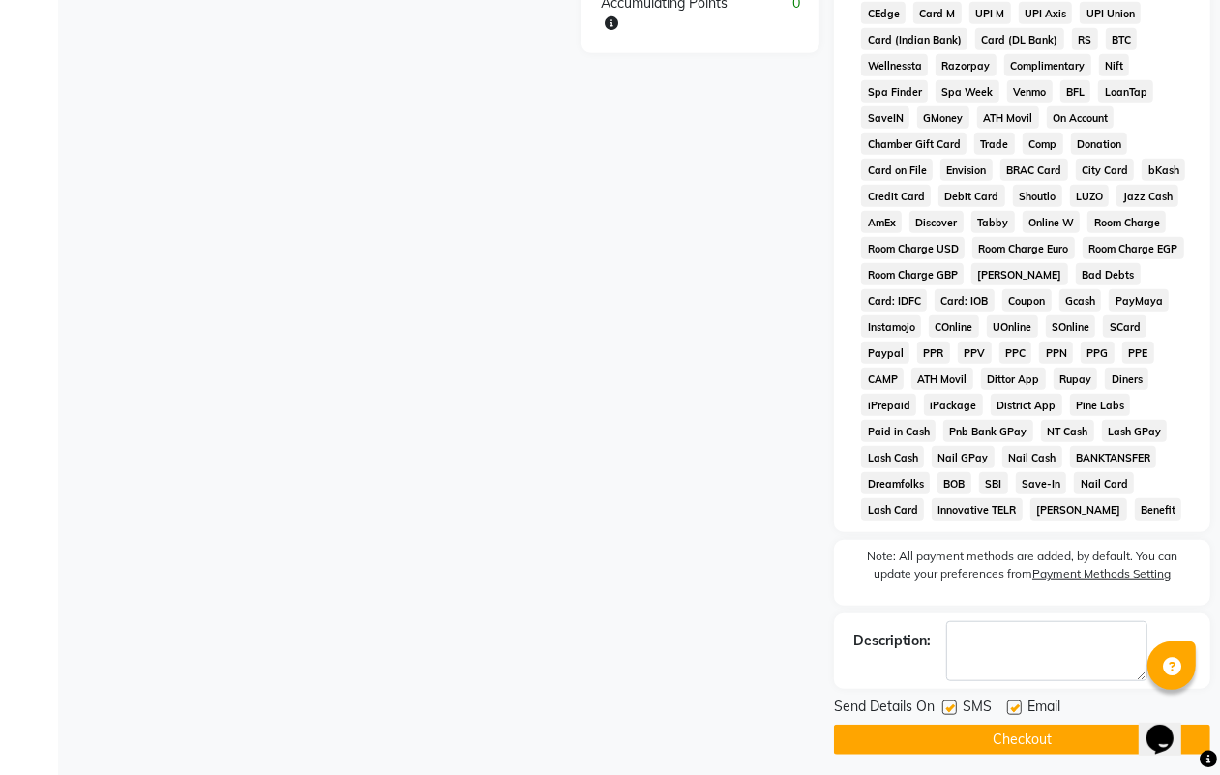
click at [948, 707] on label at bounding box center [949, 707] width 15 height 15
click at [948, 707] on input "checkbox" at bounding box center [948, 708] width 13 height 13
checkbox input "false"
click at [1013, 706] on label at bounding box center [1014, 707] width 15 height 15
click at [1013, 706] on input "checkbox" at bounding box center [1013, 708] width 13 height 13
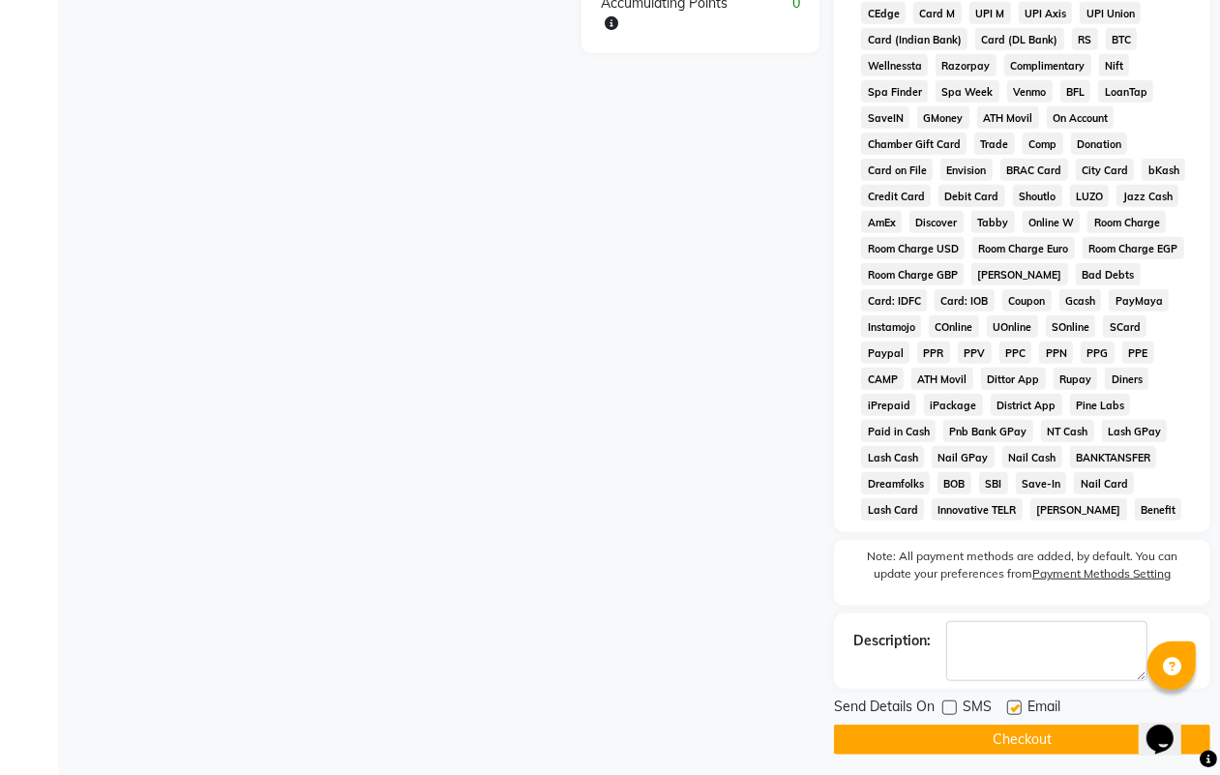
checkbox input "false"
click at [1025, 740] on button "Checkout" at bounding box center [1022, 739] width 376 height 30
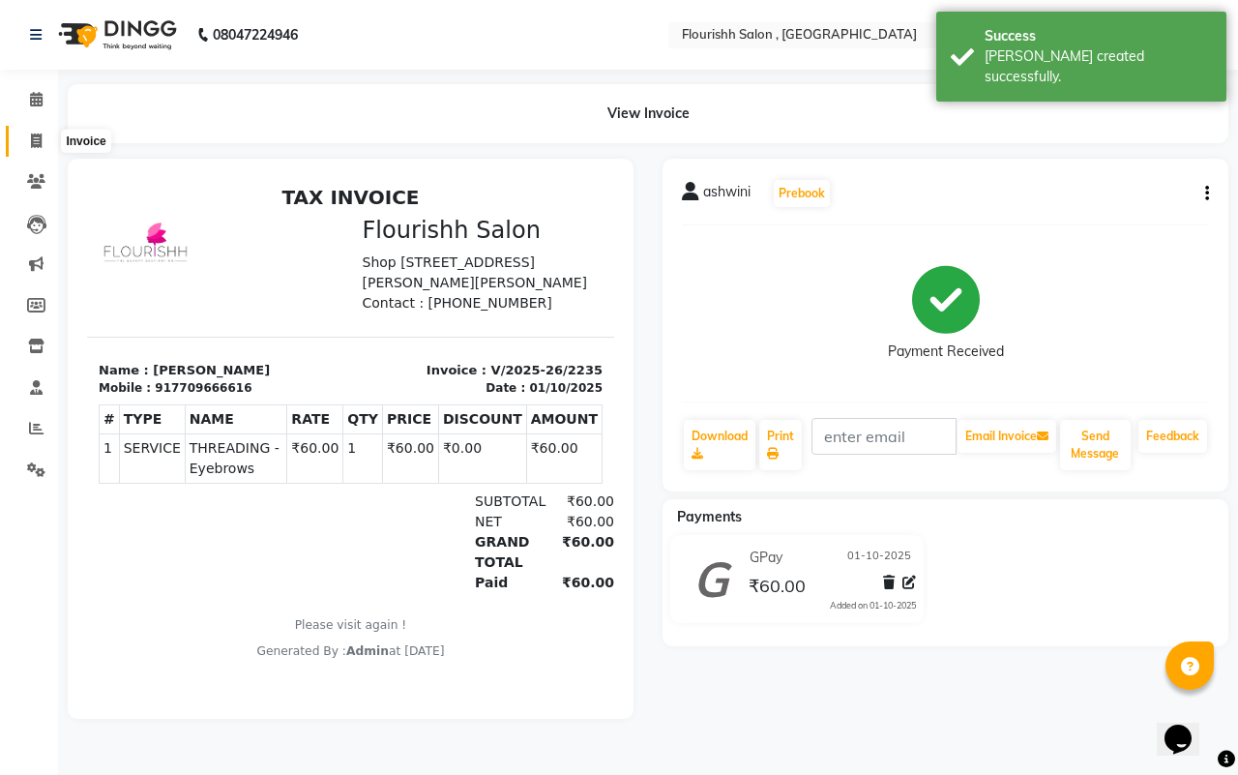
click at [31, 142] on icon at bounding box center [36, 140] width 11 height 15
select select "service"
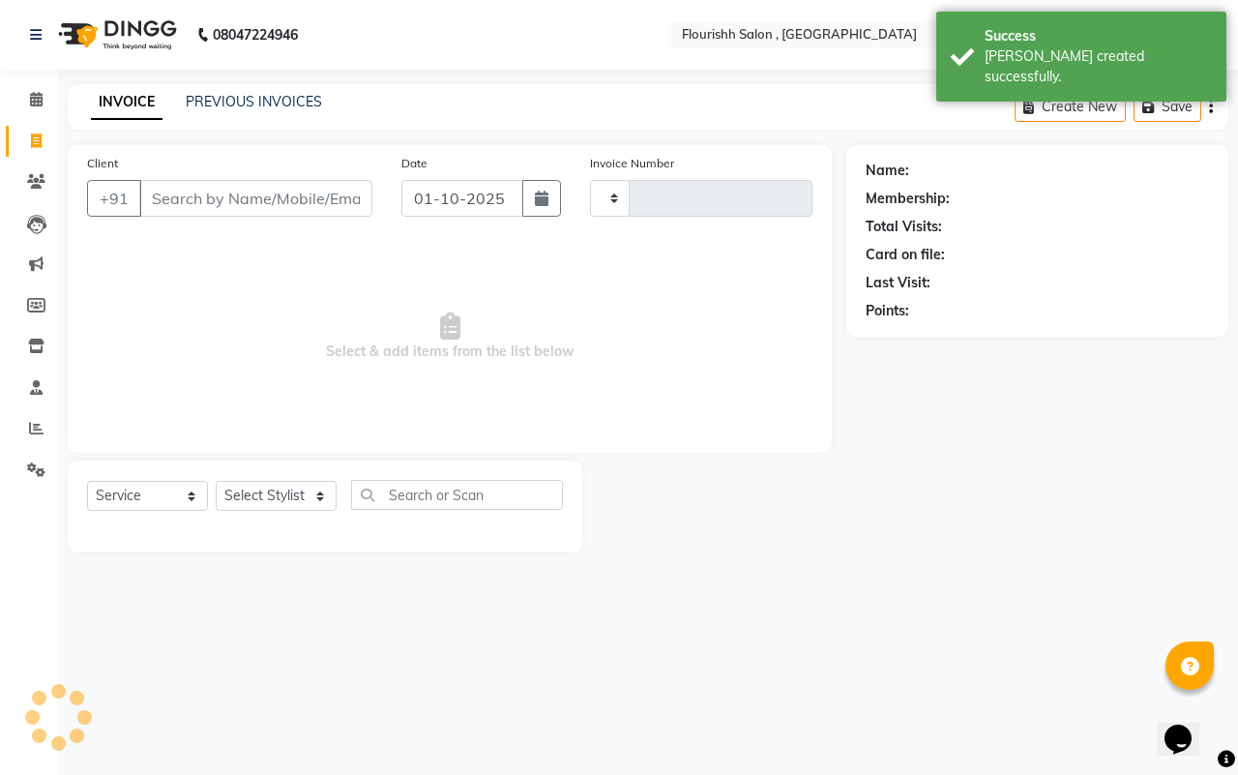
type input "2236"
select select "4182"
click at [239, 193] on input "Client" at bounding box center [255, 198] width 233 height 37
click at [211, 194] on input "Client" at bounding box center [255, 198] width 233 height 37
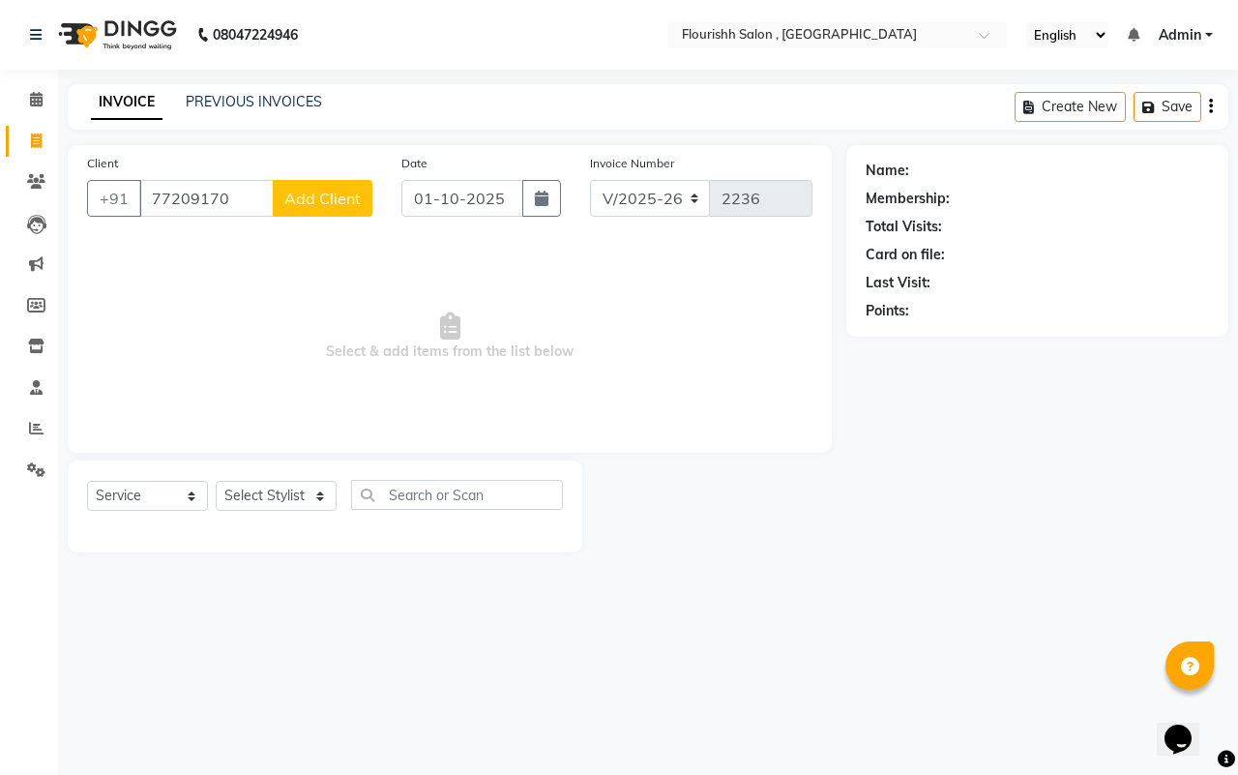
click at [179, 200] on input "77209170" at bounding box center [206, 198] width 134 height 37
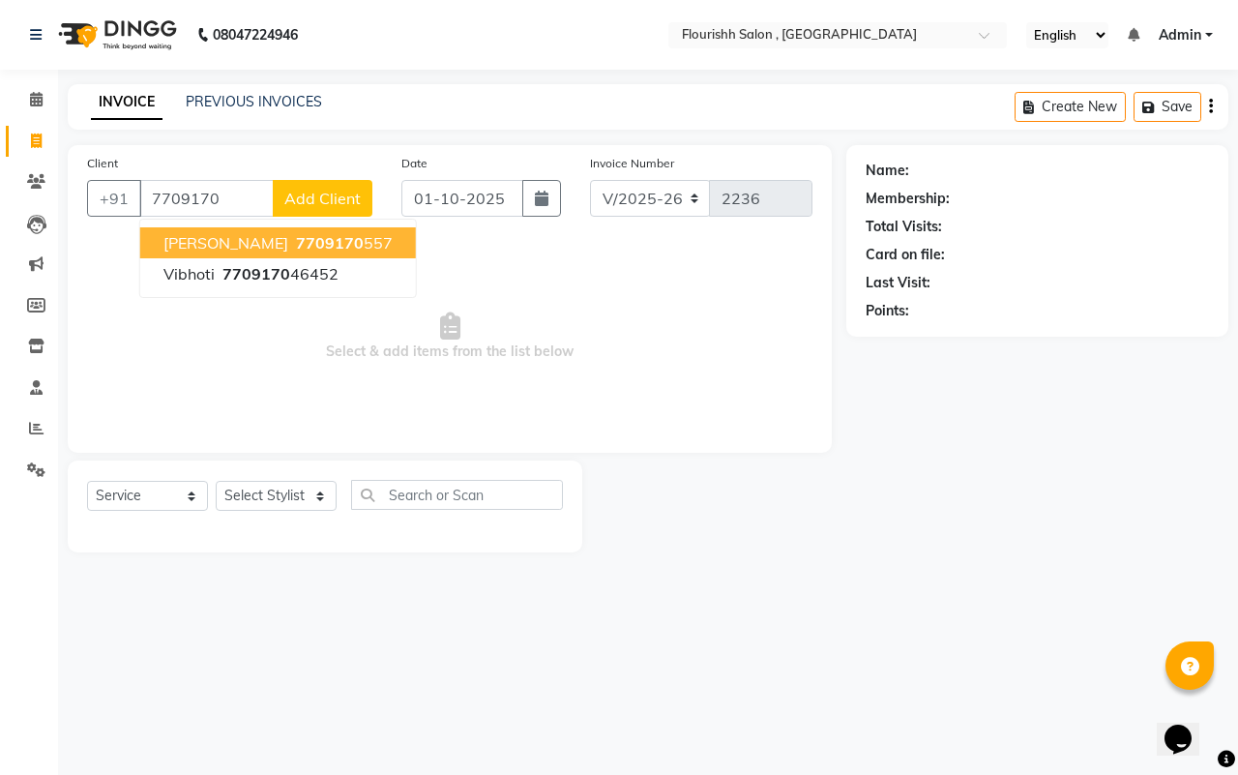
click at [208, 235] on span "Vibhuti" at bounding box center [225, 242] width 125 height 19
type input "7709170557"
select select "1: Object"
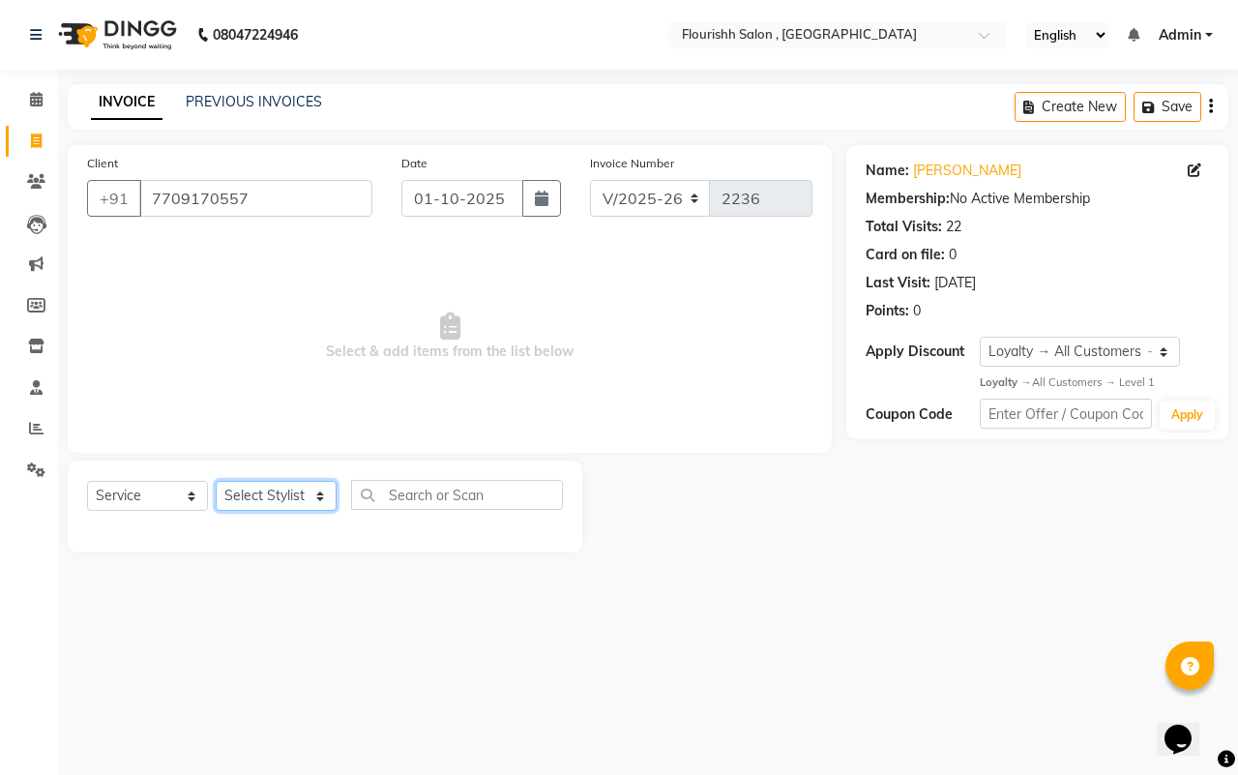
click at [235, 494] on select "Select Stylist [PERSON_NAME] jyoti Manager Mrs [PERSON_NAME] Ms [PERSON_NAME] […" at bounding box center [276, 496] width 121 height 30
select select "21779"
click at [216, 481] on select "Select Stylist [PERSON_NAME] jyoti Manager Mrs [PERSON_NAME] Ms [PERSON_NAME] […" at bounding box center [276, 496] width 121 height 30
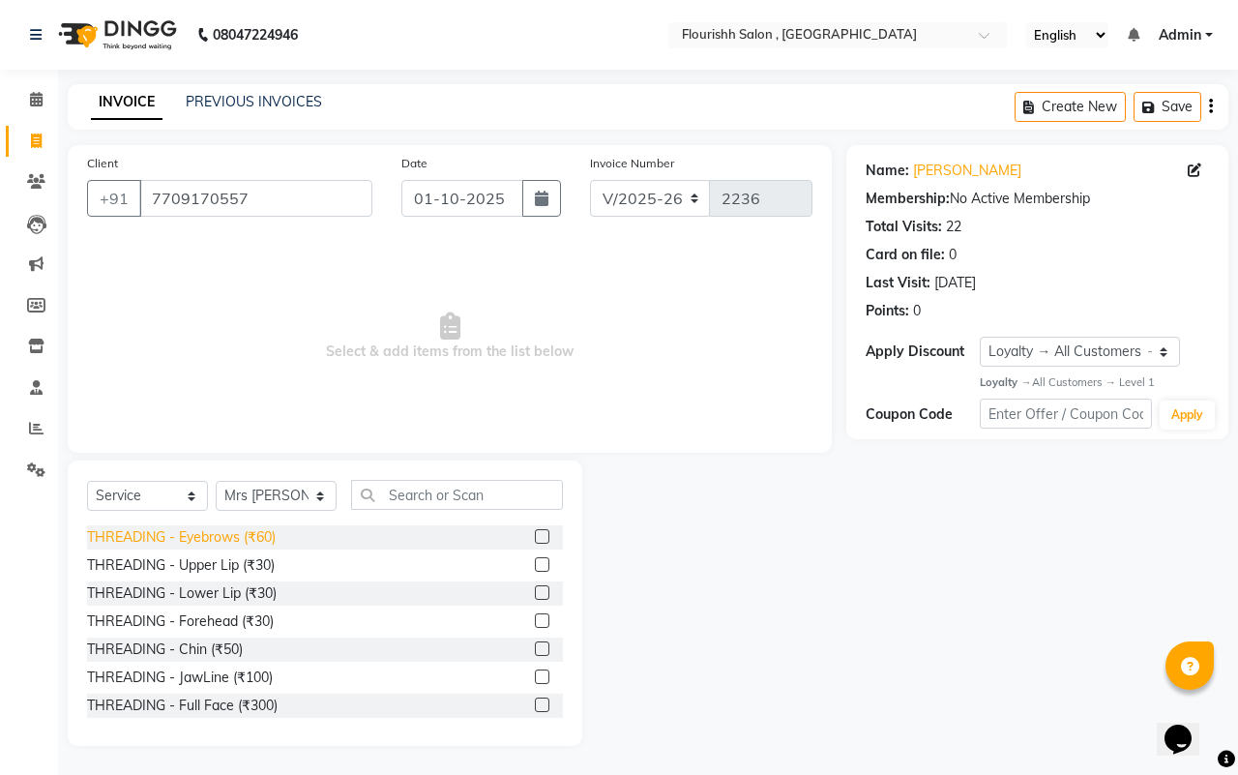
click at [254, 527] on div "THREADING - Eyebrows (₹60)" at bounding box center [181, 537] width 189 height 20
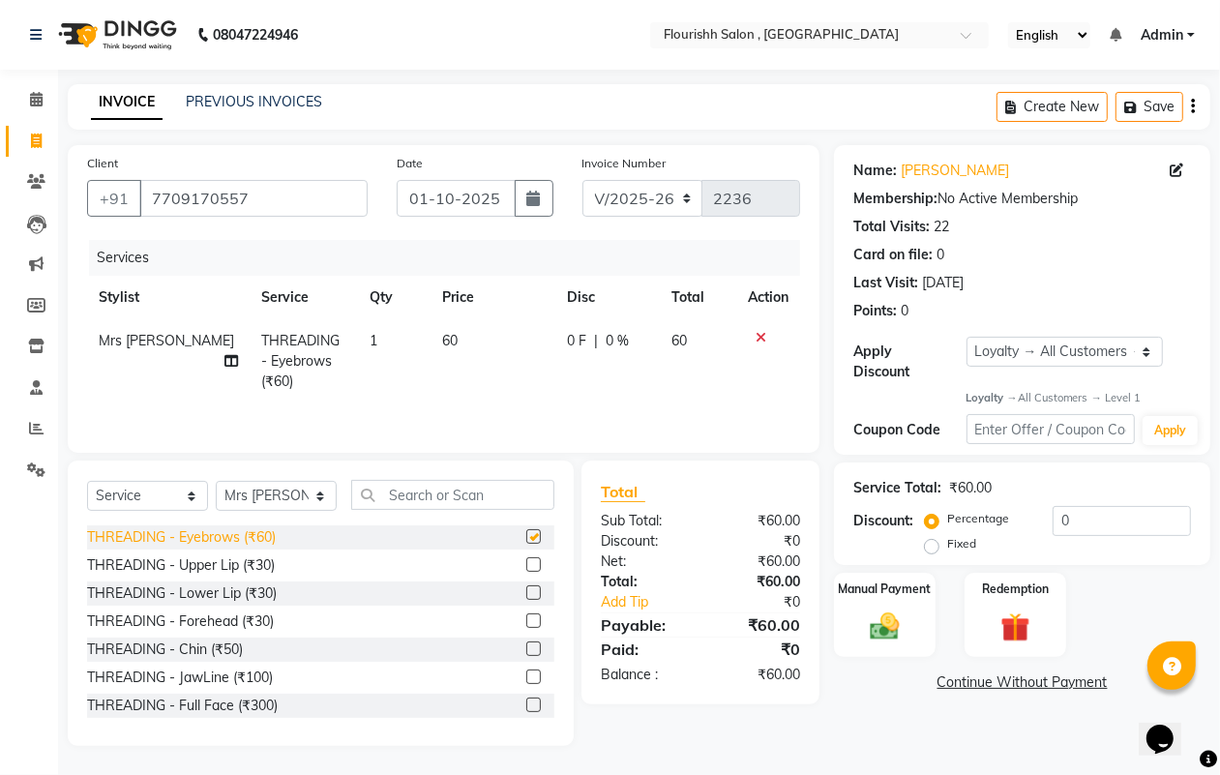
checkbox input "false"
click at [249, 571] on div "THREADING - Upper Lip (₹30)" at bounding box center [181, 565] width 188 height 20
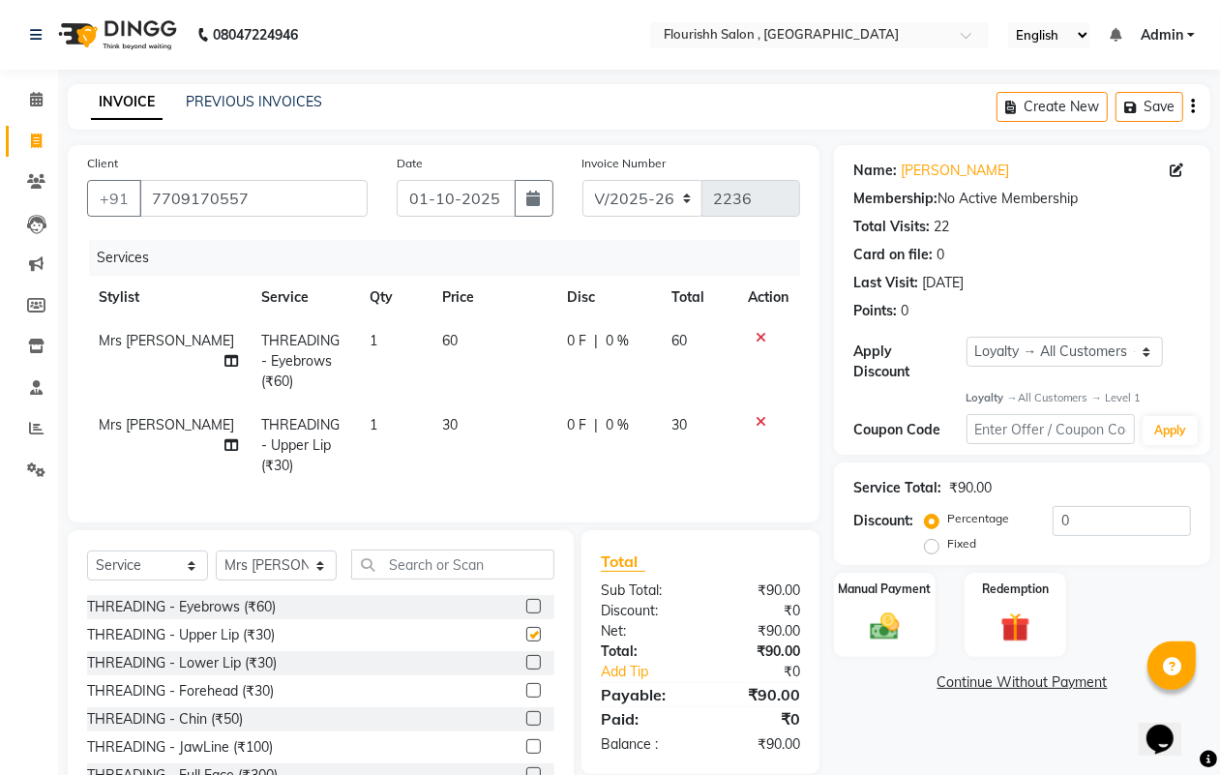
checkbox input "false"
click at [883, 590] on label "Manual Payment" at bounding box center [885, 588] width 97 height 18
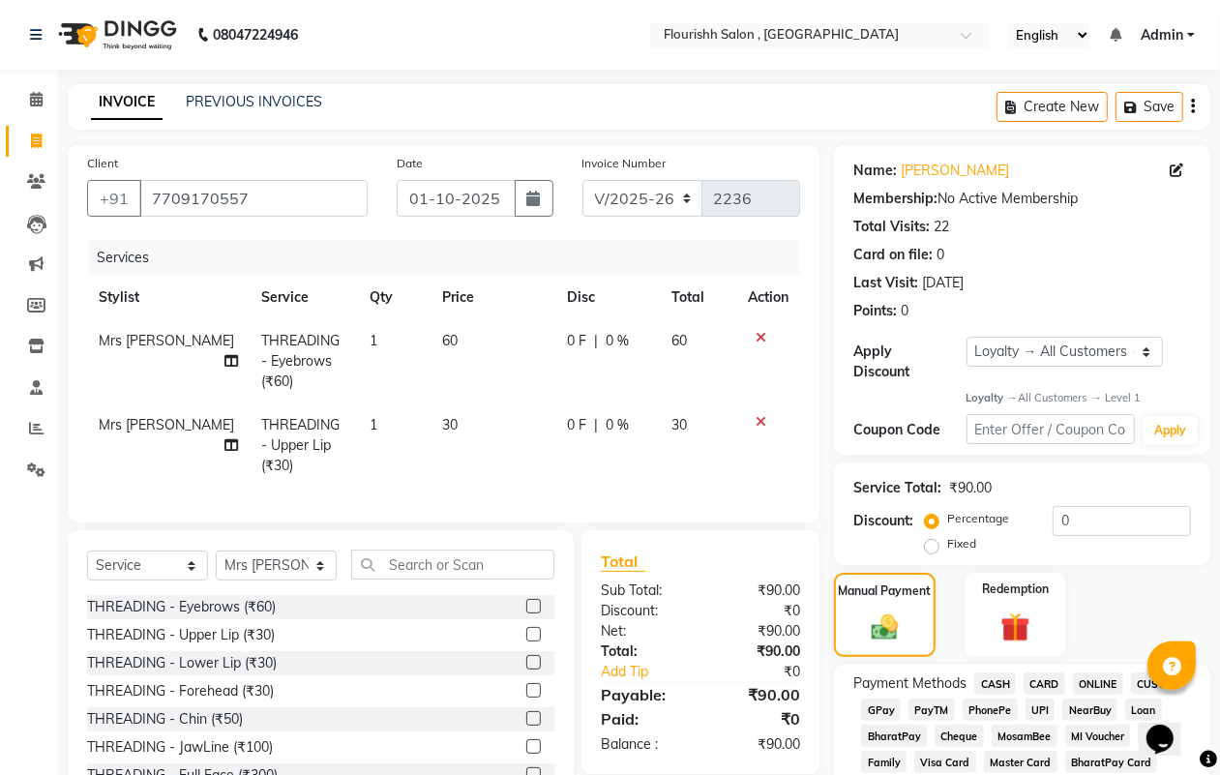
click at [872, 709] on span "GPay" at bounding box center [881, 709] width 40 height 22
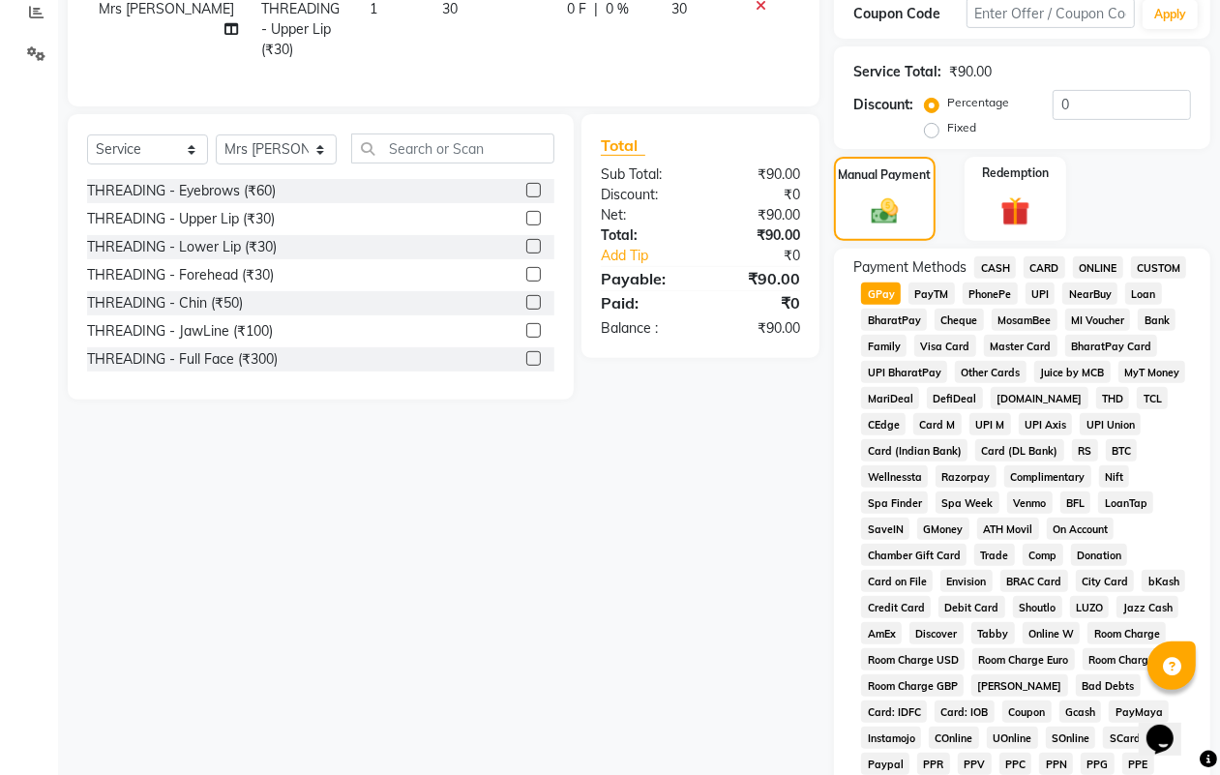
scroll to position [827, 0]
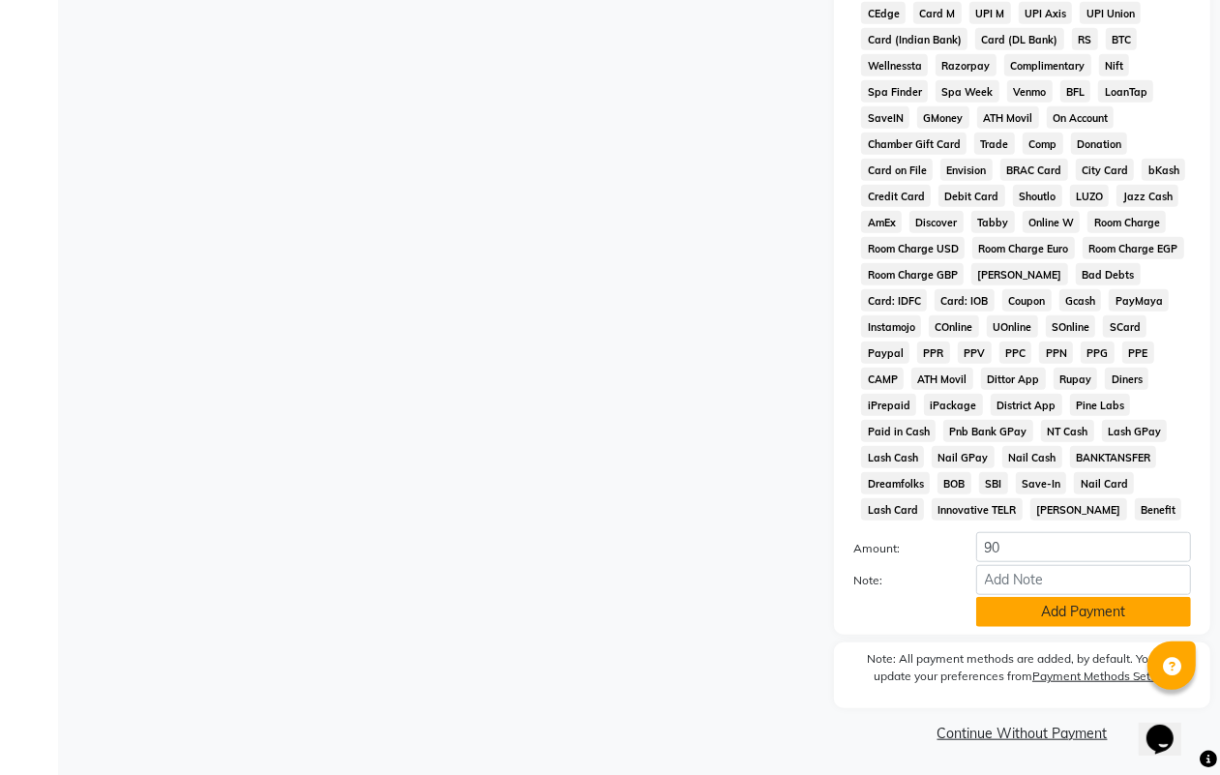
click at [1117, 610] on button "Add Payment" at bounding box center [1083, 612] width 215 height 30
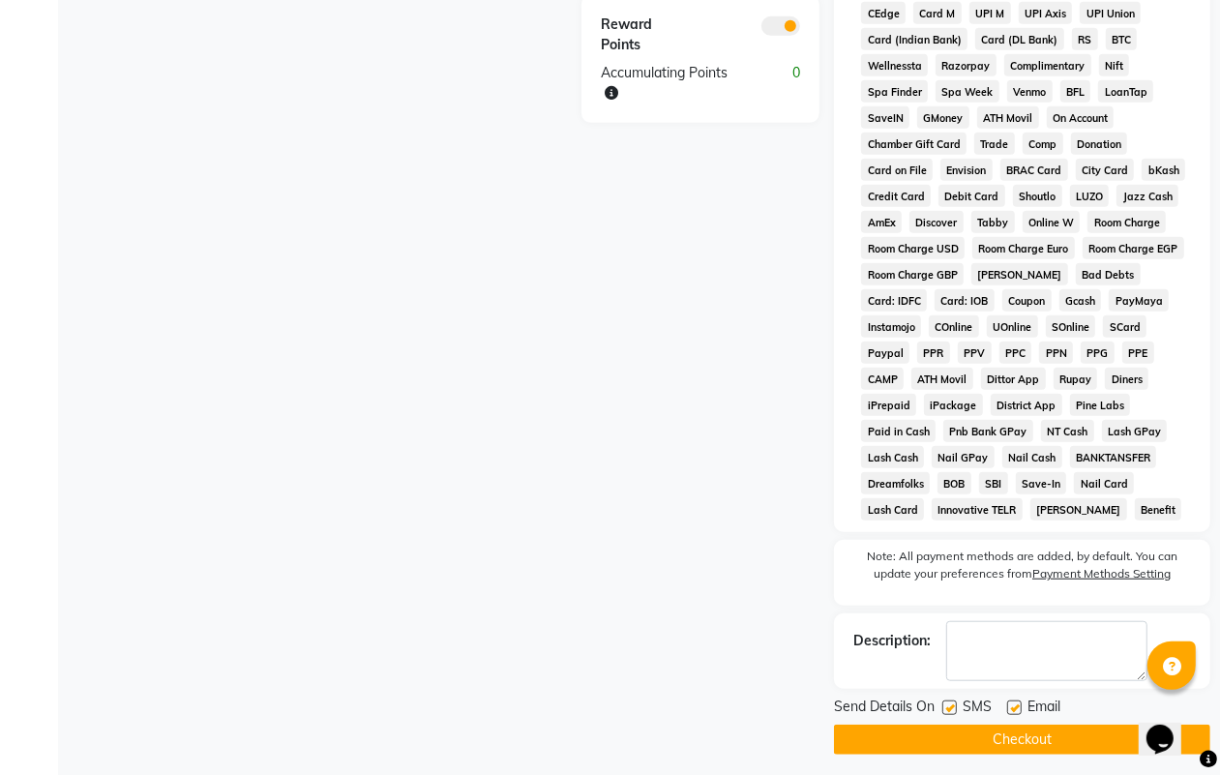
click at [1009, 704] on label at bounding box center [1014, 707] width 15 height 15
click at [1009, 704] on input "checkbox" at bounding box center [1013, 708] width 13 height 13
checkbox input "false"
click at [944, 704] on label at bounding box center [949, 707] width 15 height 15
click at [944, 704] on input "checkbox" at bounding box center [948, 708] width 13 height 13
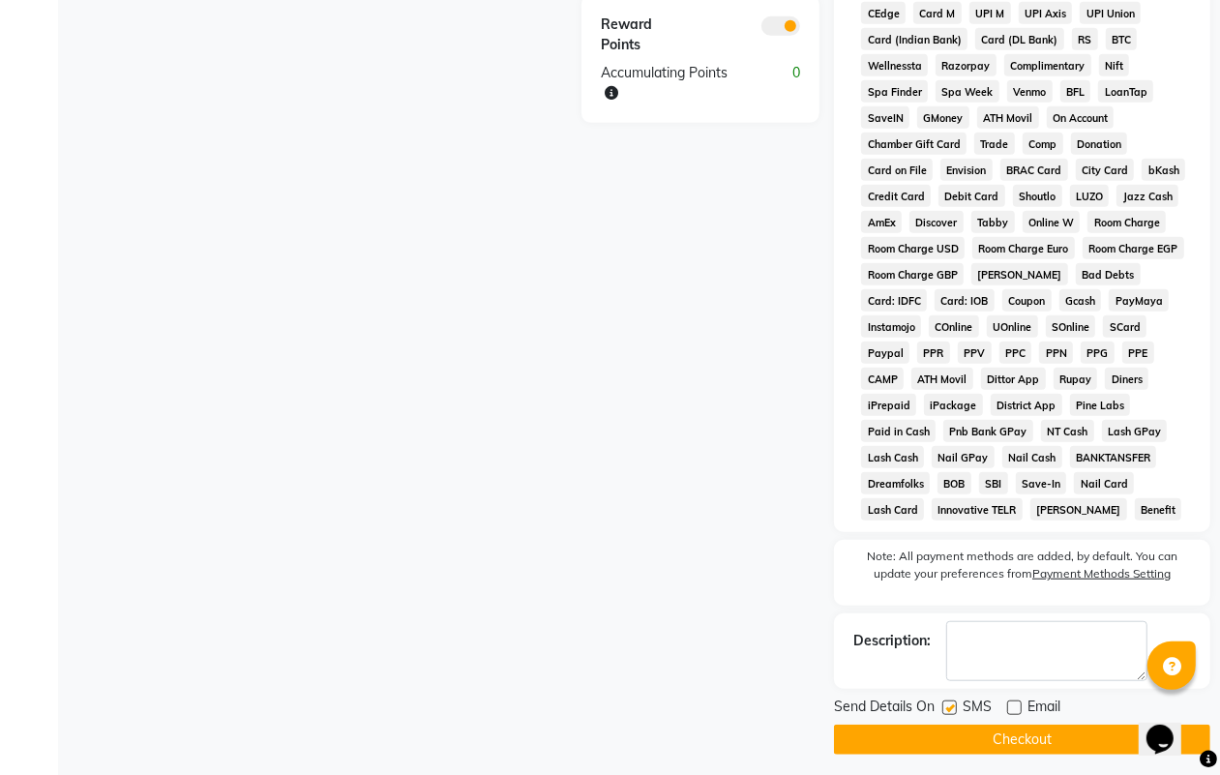
checkbox input "false"
click at [954, 736] on button "Checkout" at bounding box center [1022, 739] width 376 height 30
